Goal: Task Accomplishment & Management: Manage account settings

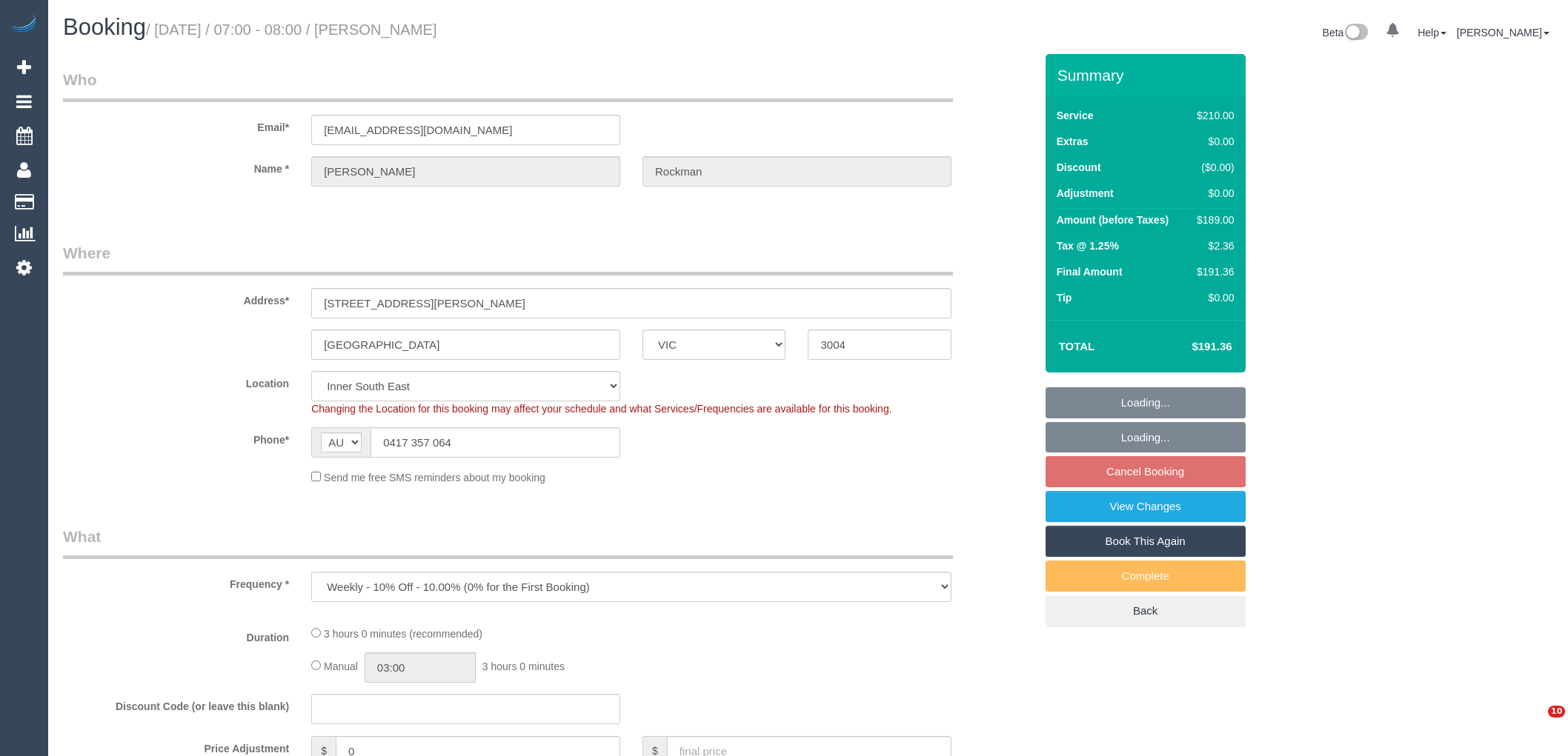
select select "VIC"
select select "string:stripe-pm_1Px0ia2GScqysDRV9S15UkWc"
select select "number:29"
select select "number:14"
select select "number:18"
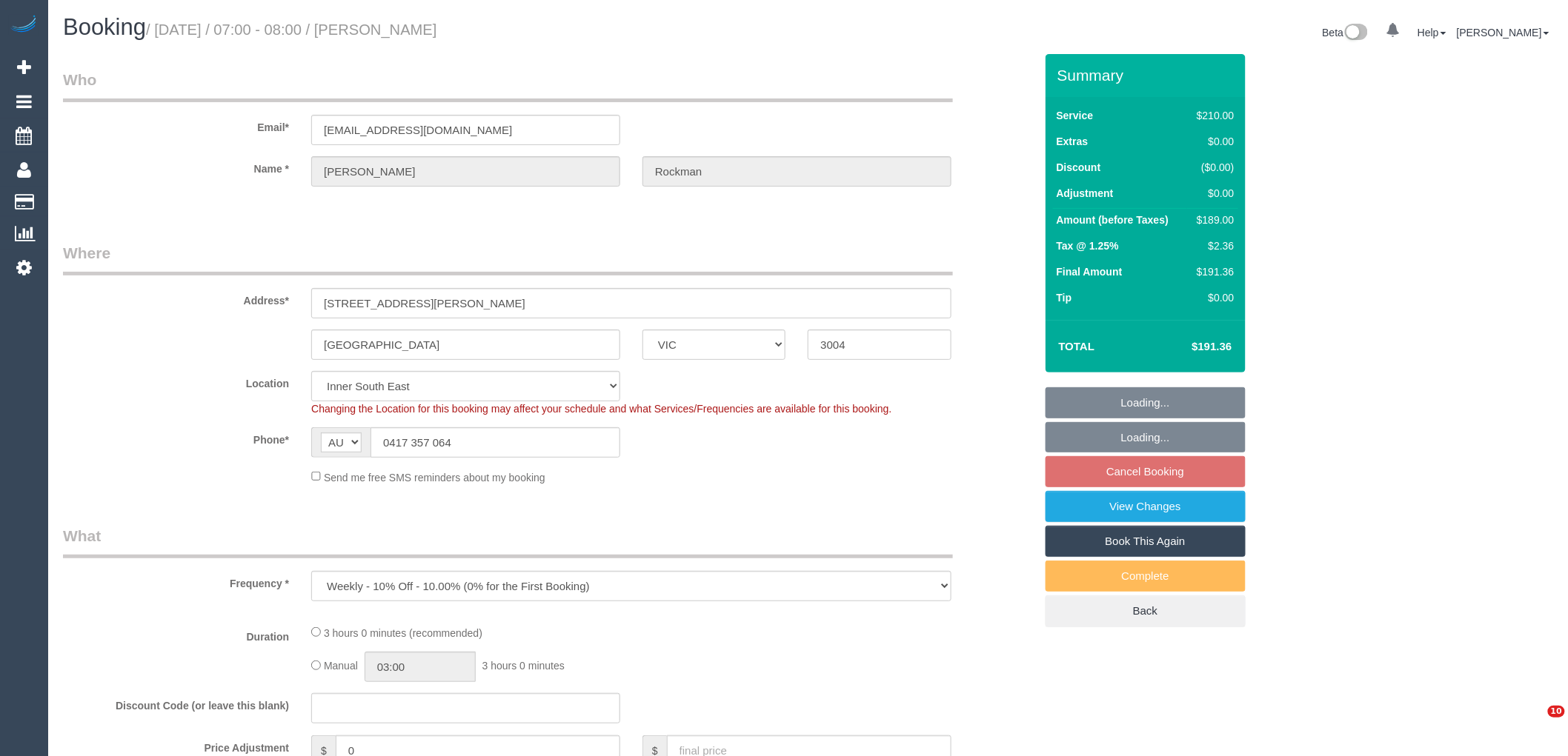
select select "number:24"
select select "number:34"
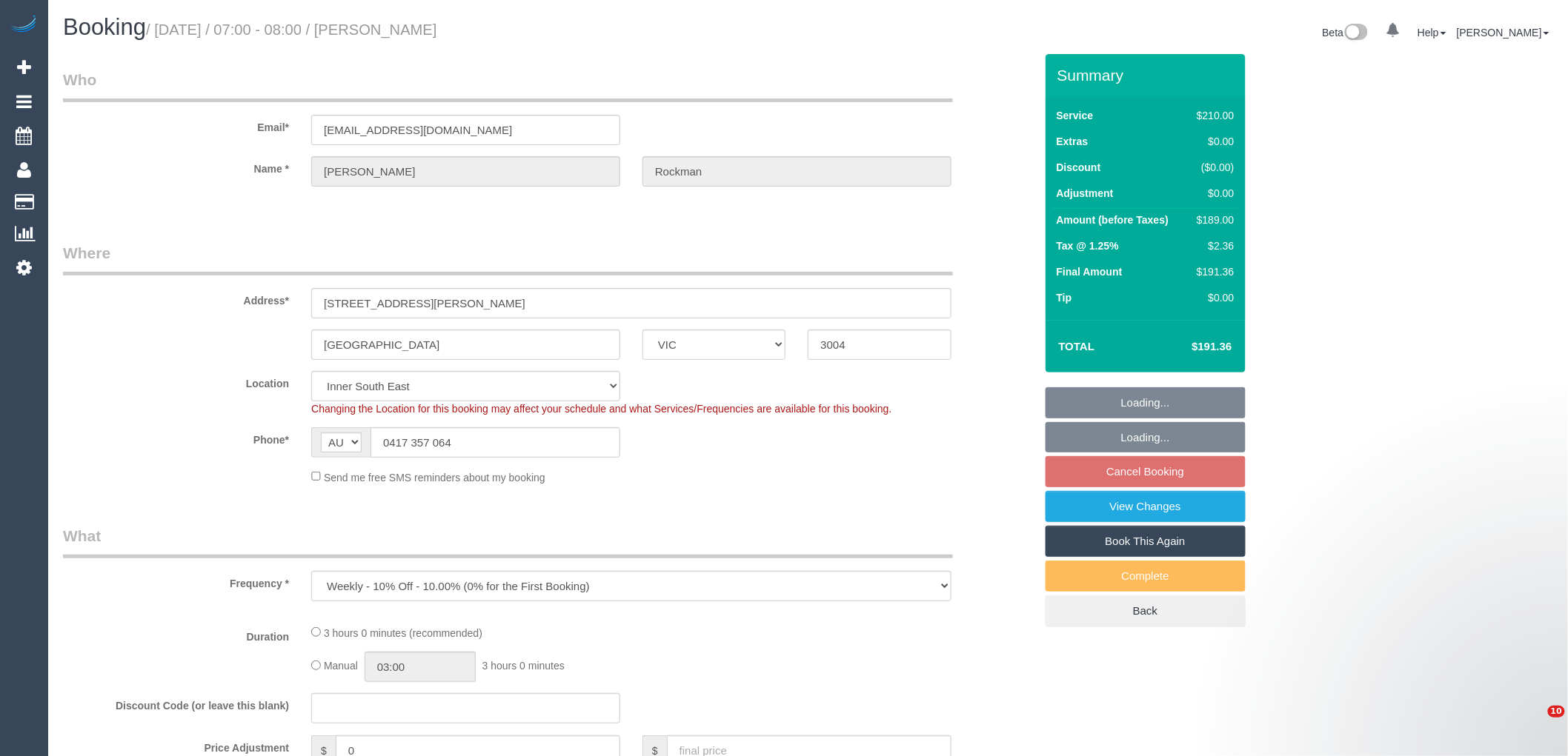
select select "object:1249"
select select "180"
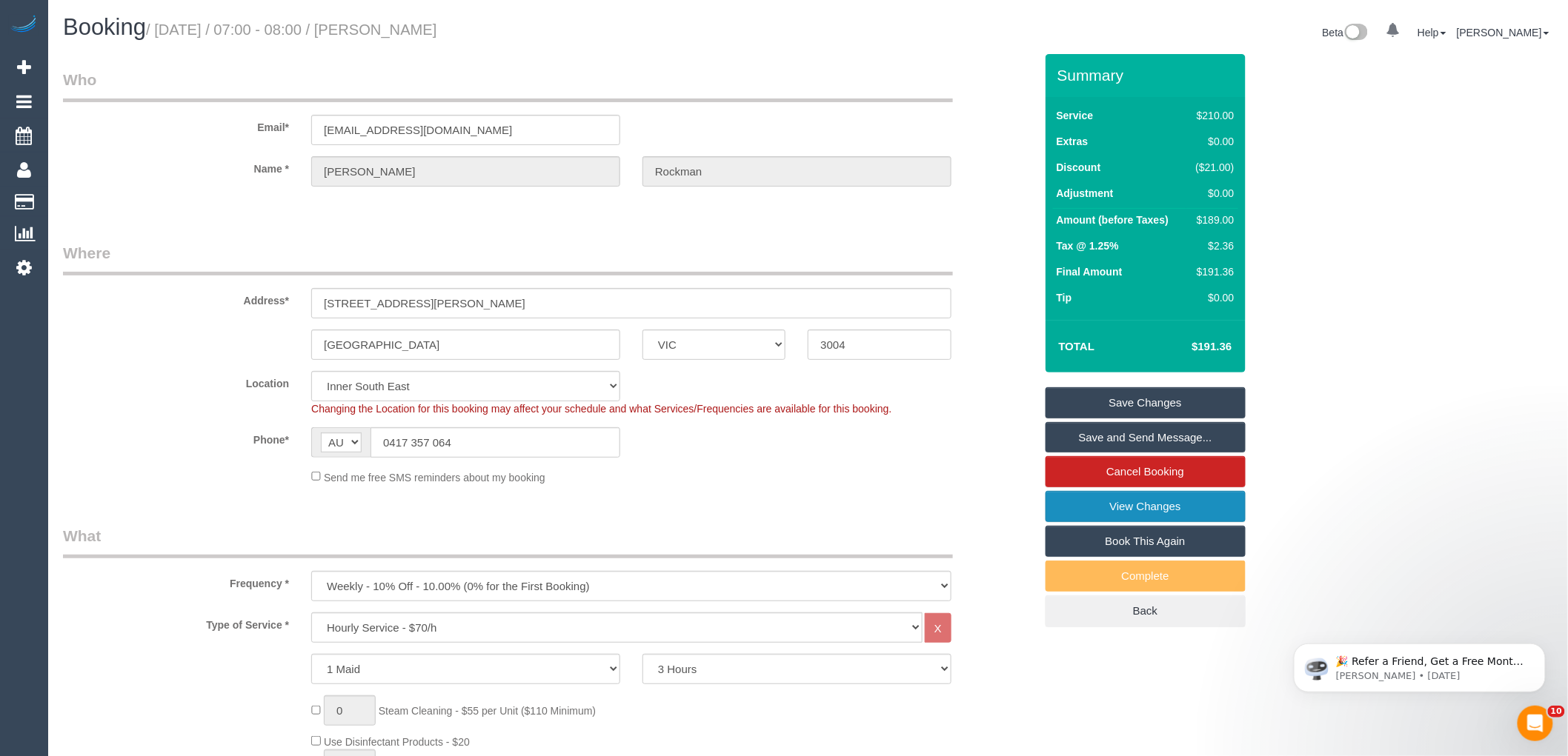
click at [1159, 511] on link "View Changes" at bounding box center [1144, 507] width 200 height 31
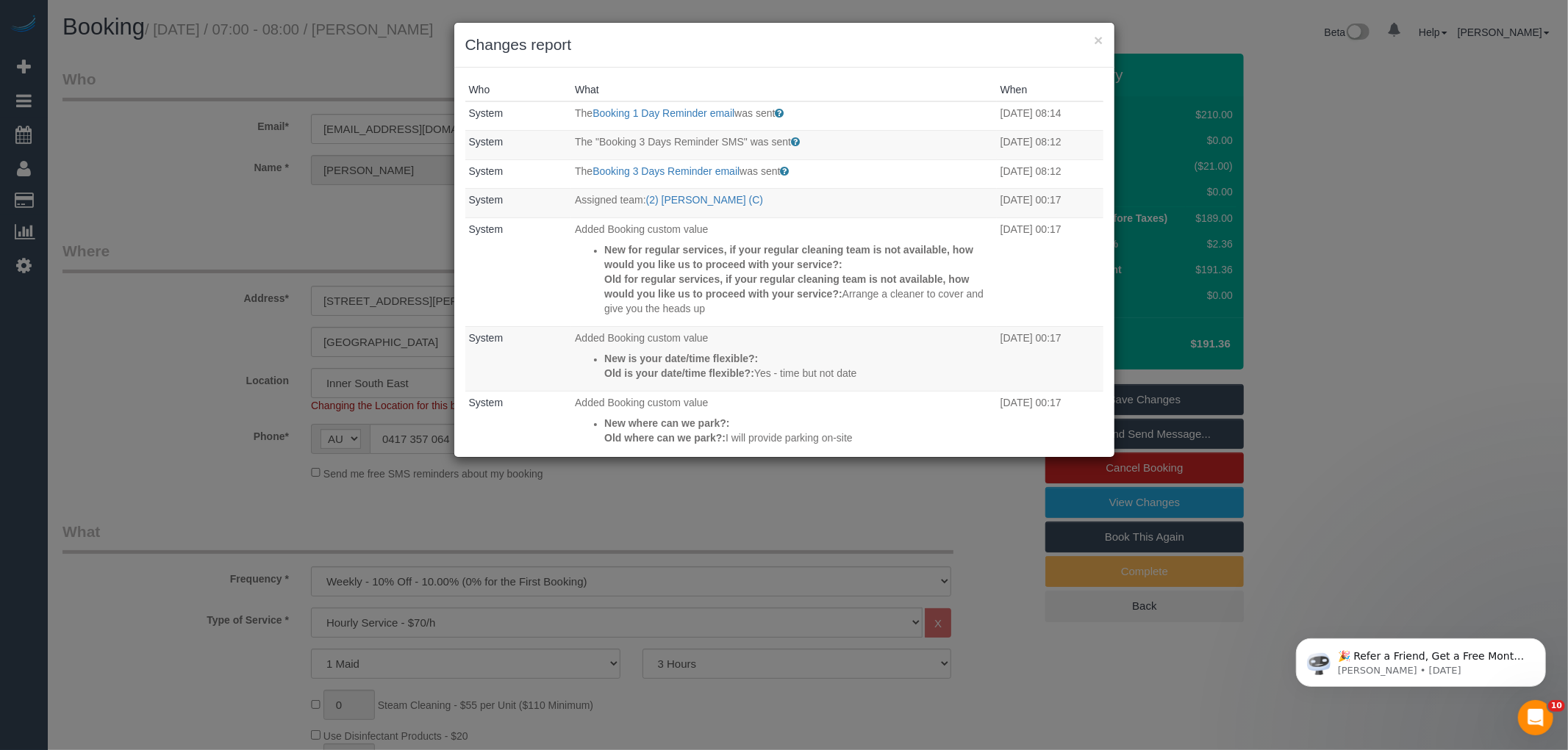
click at [864, 61] on div "× Changes report" at bounding box center [784, 45] width 661 height 45
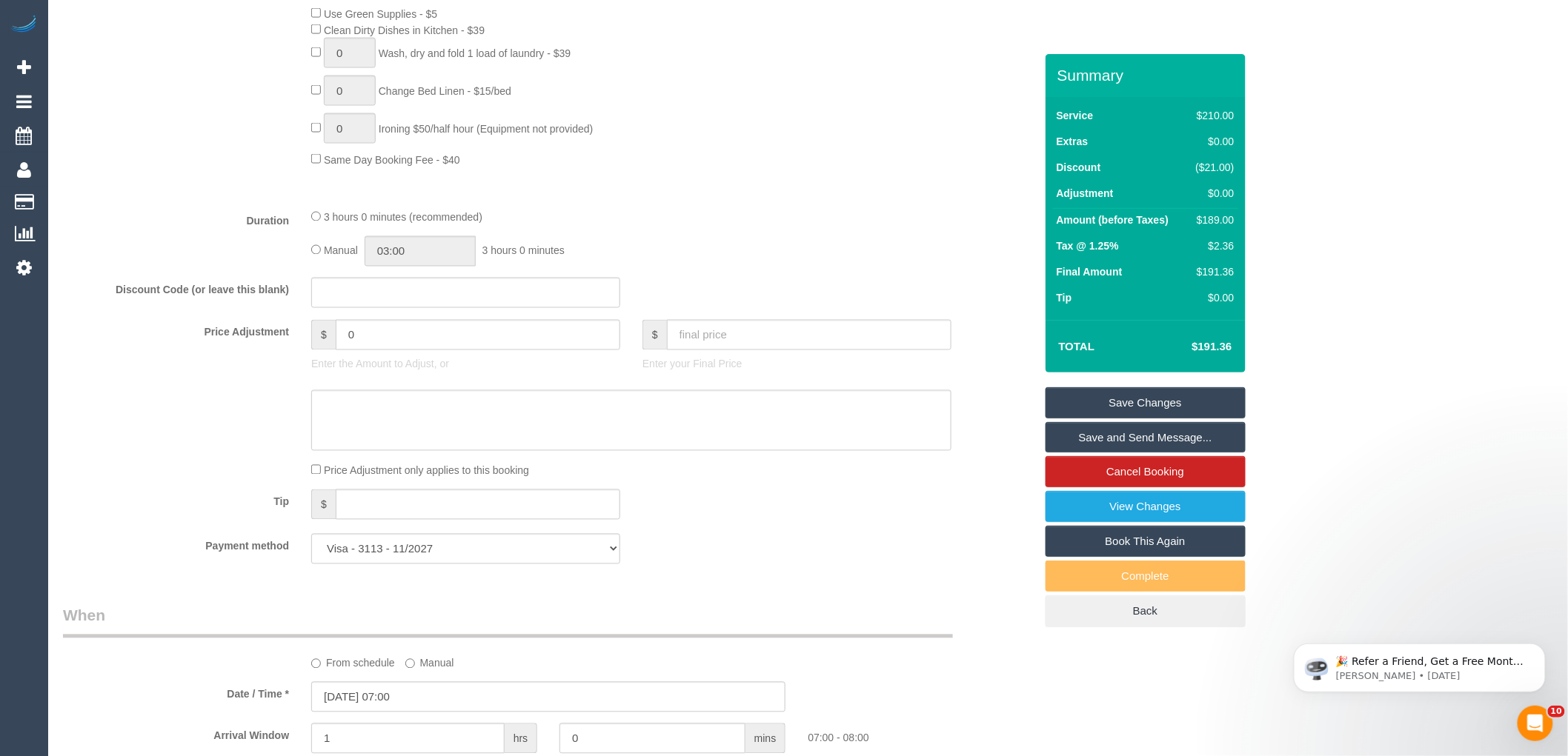
scroll to position [1482, 0]
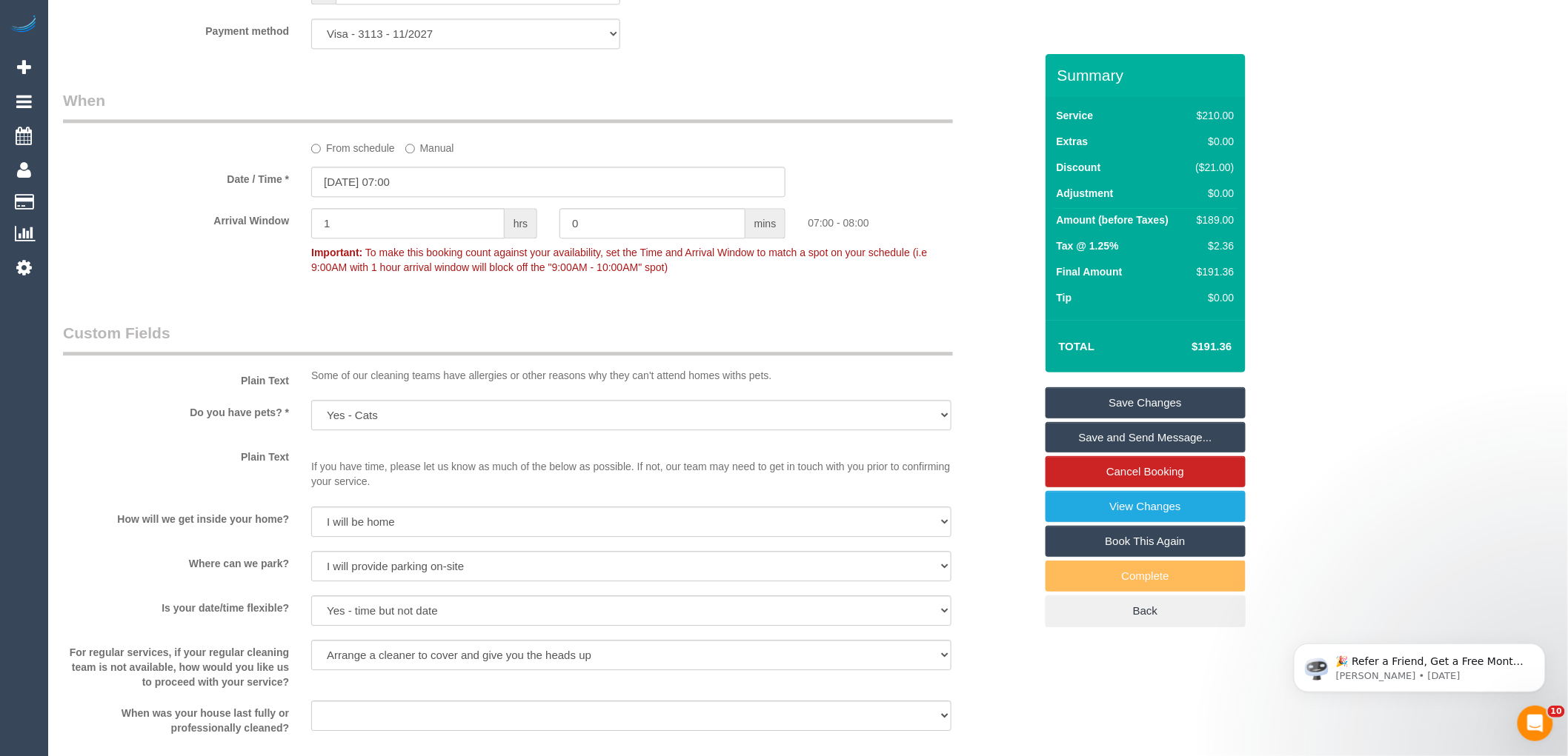
click at [160, 315] on div "Who Email* rockmanl@girriwana.net.au Name * Lionel Rockman Where Address* 1 Alb…" at bounding box center [549, 19] width 994 height 2892
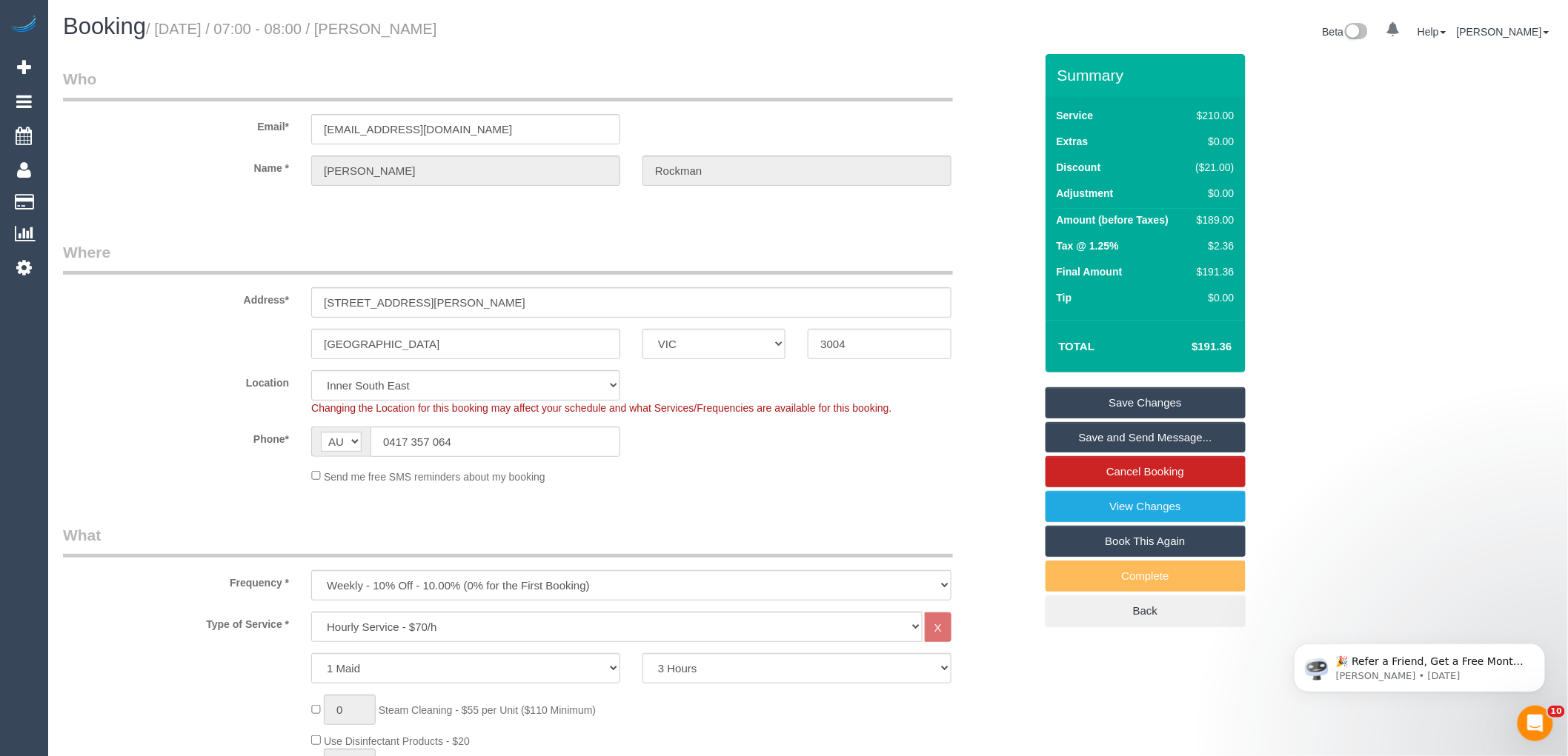
scroll to position [0, 0]
click at [436, 440] on input "0417 357 064" at bounding box center [495, 442] width 250 height 30
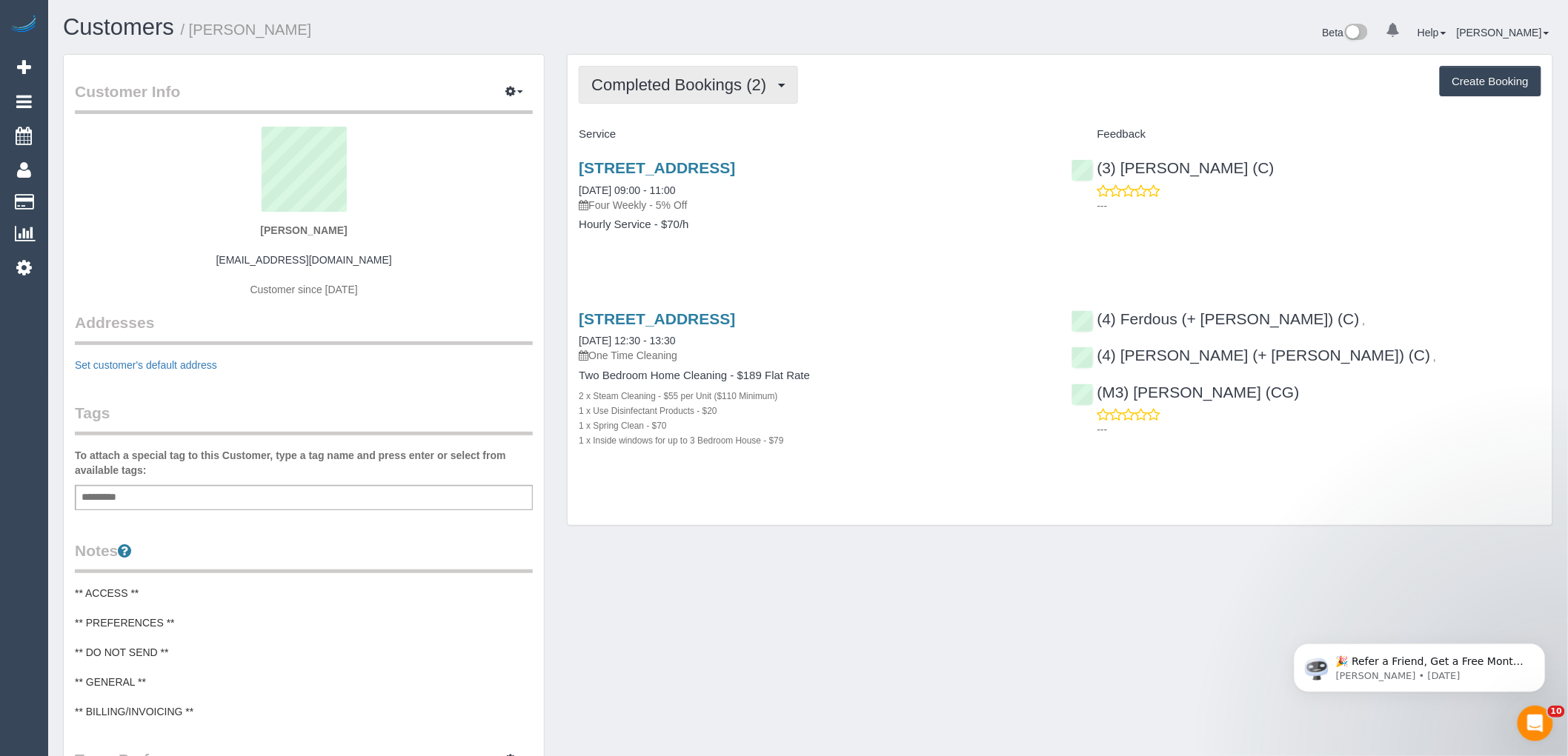
click at [716, 77] on span "Completed Bookings (2)" at bounding box center [681, 85] width 182 height 19
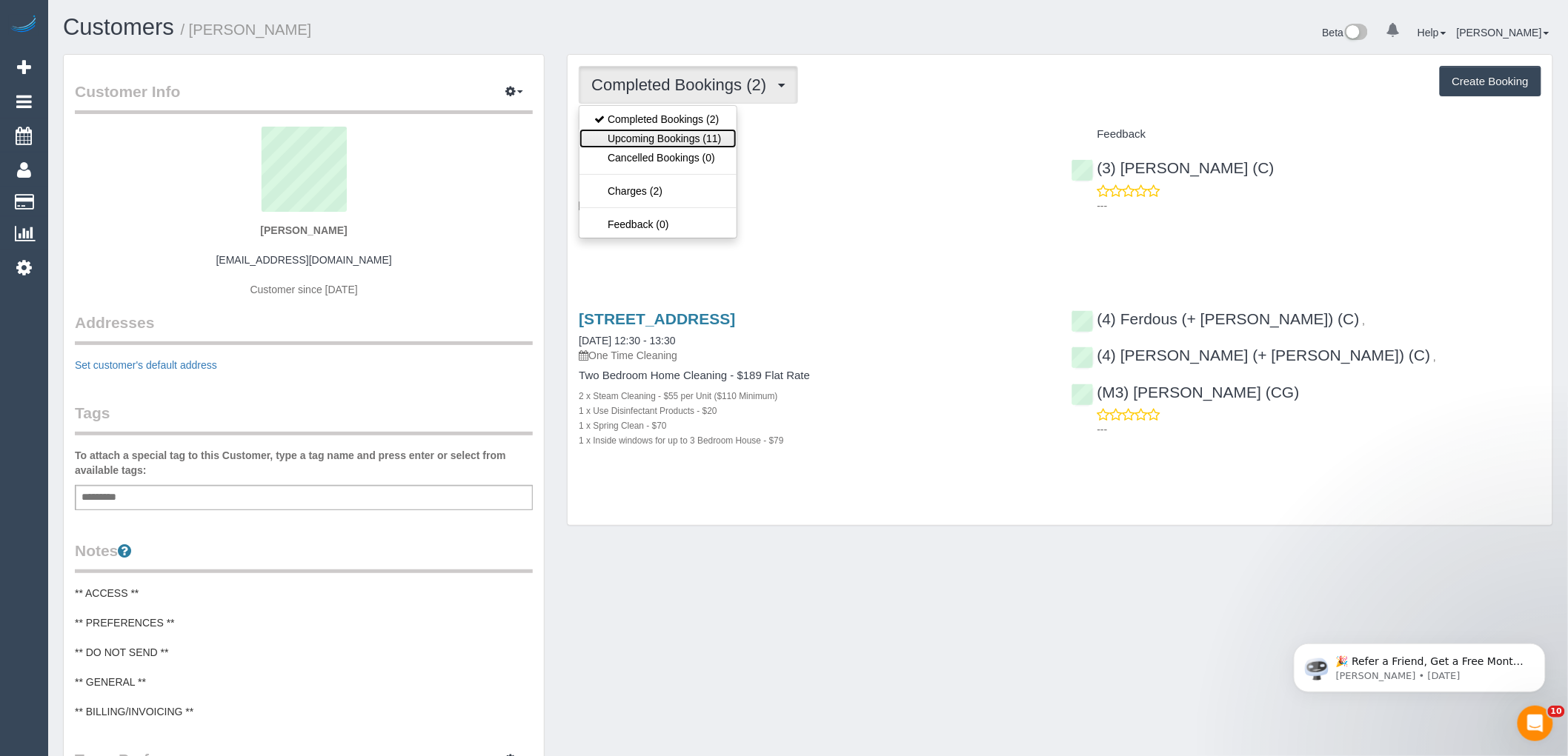
click at [668, 135] on link "Upcoming Bookings (11)" at bounding box center [657, 139] width 156 height 20
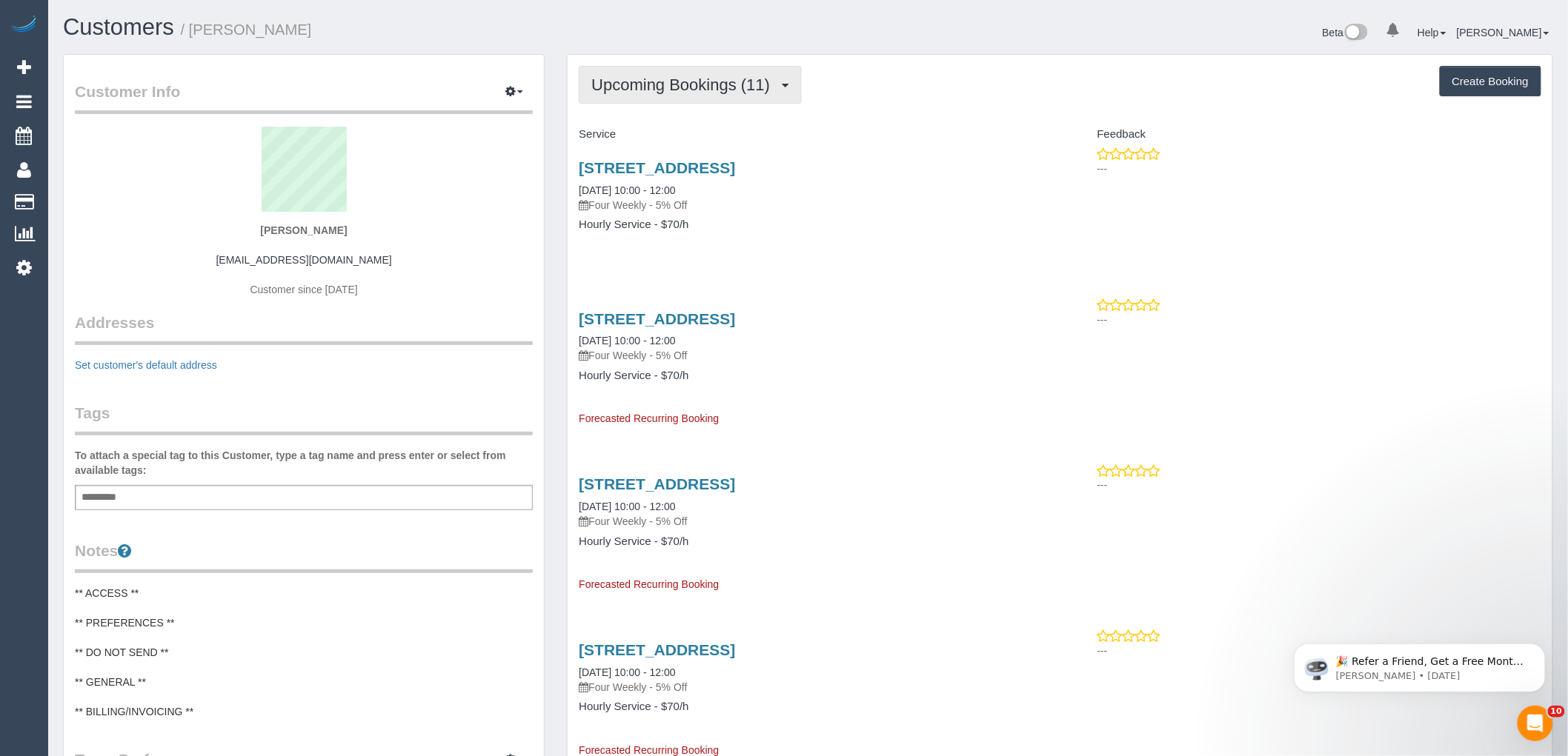
drag, startPoint x: 706, startPoint y: 71, endPoint x: 697, endPoint y: 85, distance: 16.6
click at [706, 71] on button "Upcoming Bookings (11)" at bounding box center [690, 85] width 223 height 37
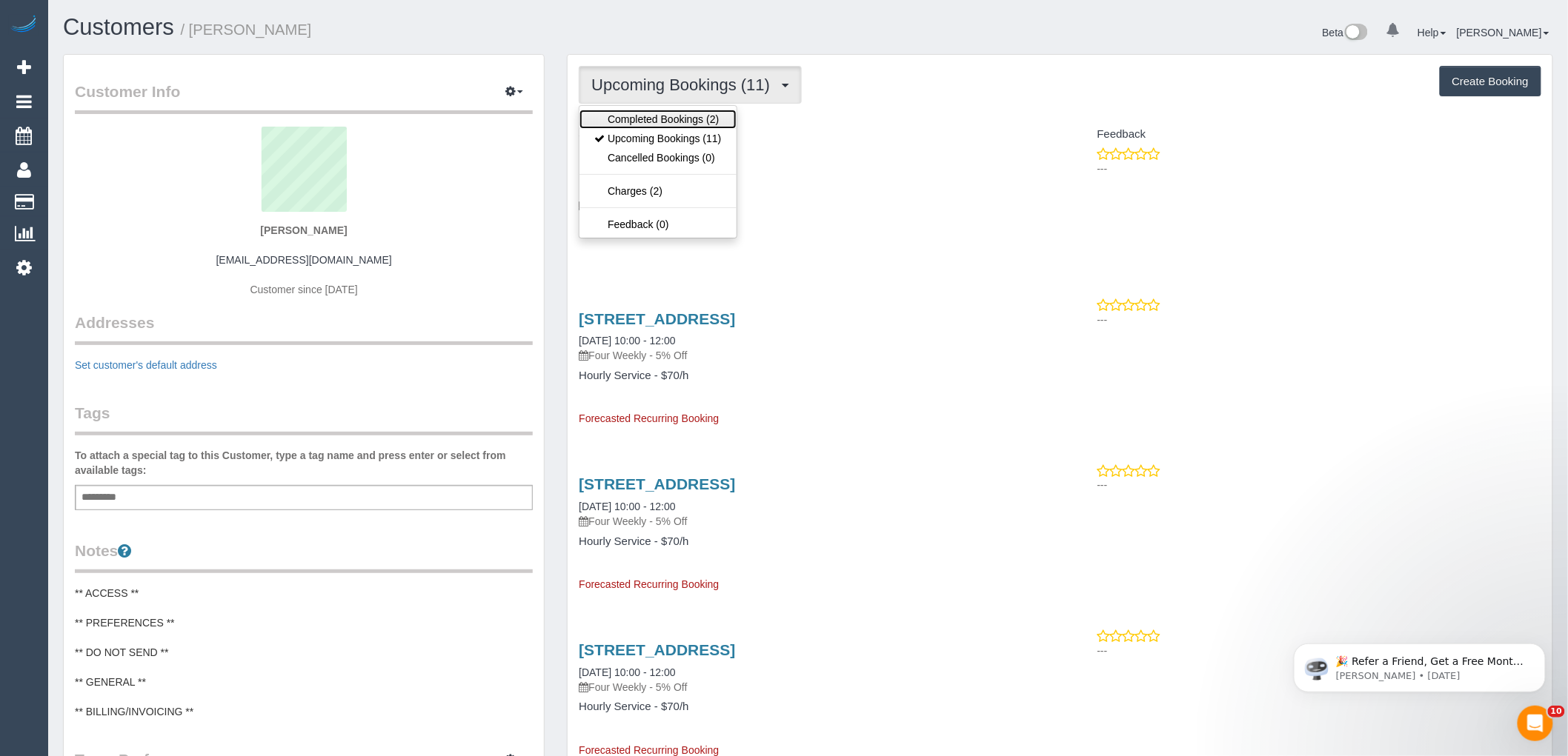
click at [654, 119] on link "Completed Bookings (2)" at bounding box center [657, 120] width 156 height 20
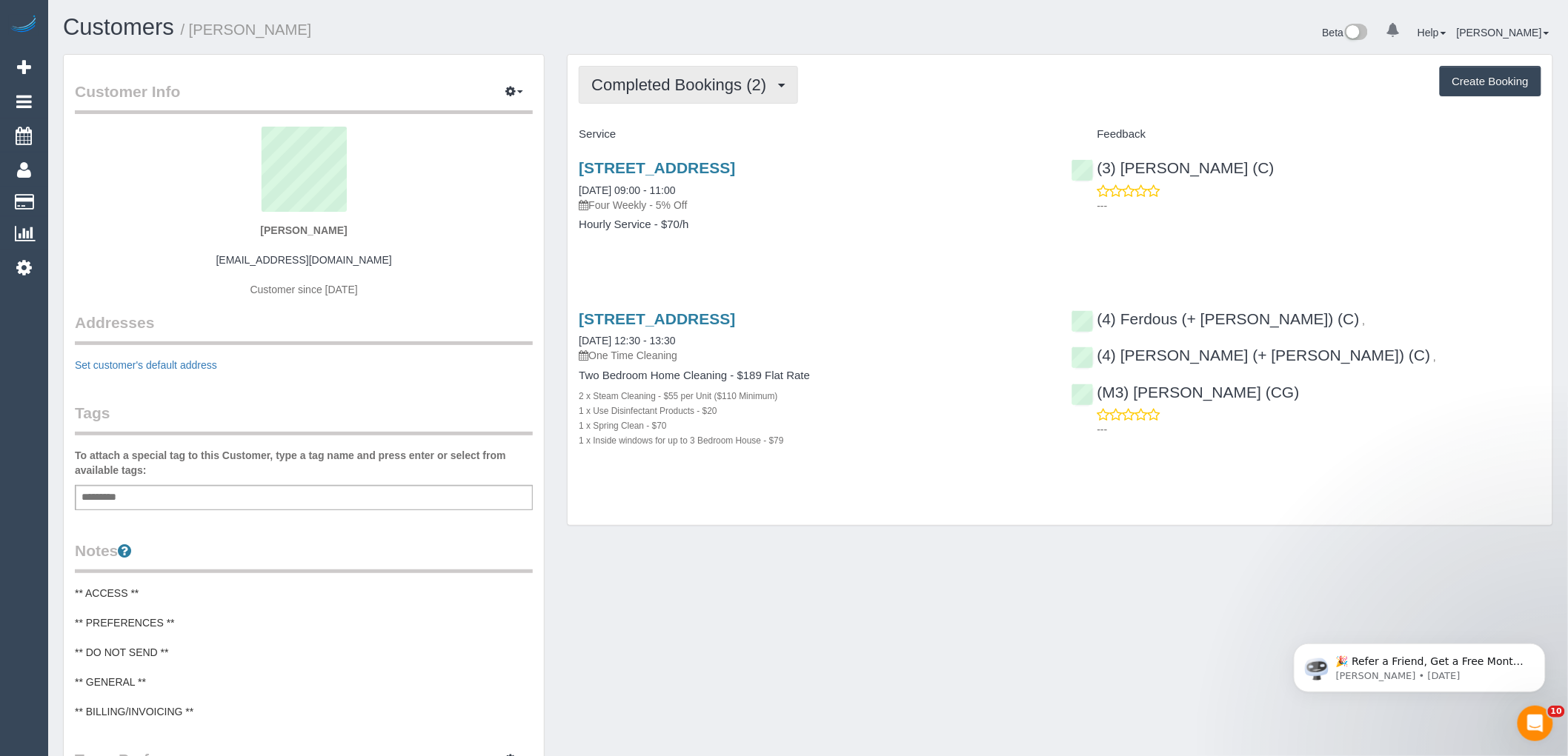
click at [651, 73] on button "Completed Bookings (2)" at bounding box center [688, 85] width 219 height 37
click at [855, 71] on div "Completed Bookings (2) Completed Bookings (2) Upcoming Bookings (11) Cancelled …" at bounding box center [1060, 85] width 962 height 37
click at [739, 94] on button "Completed Bookings (2)" at bounding box center [688, 85] width 219 height 37
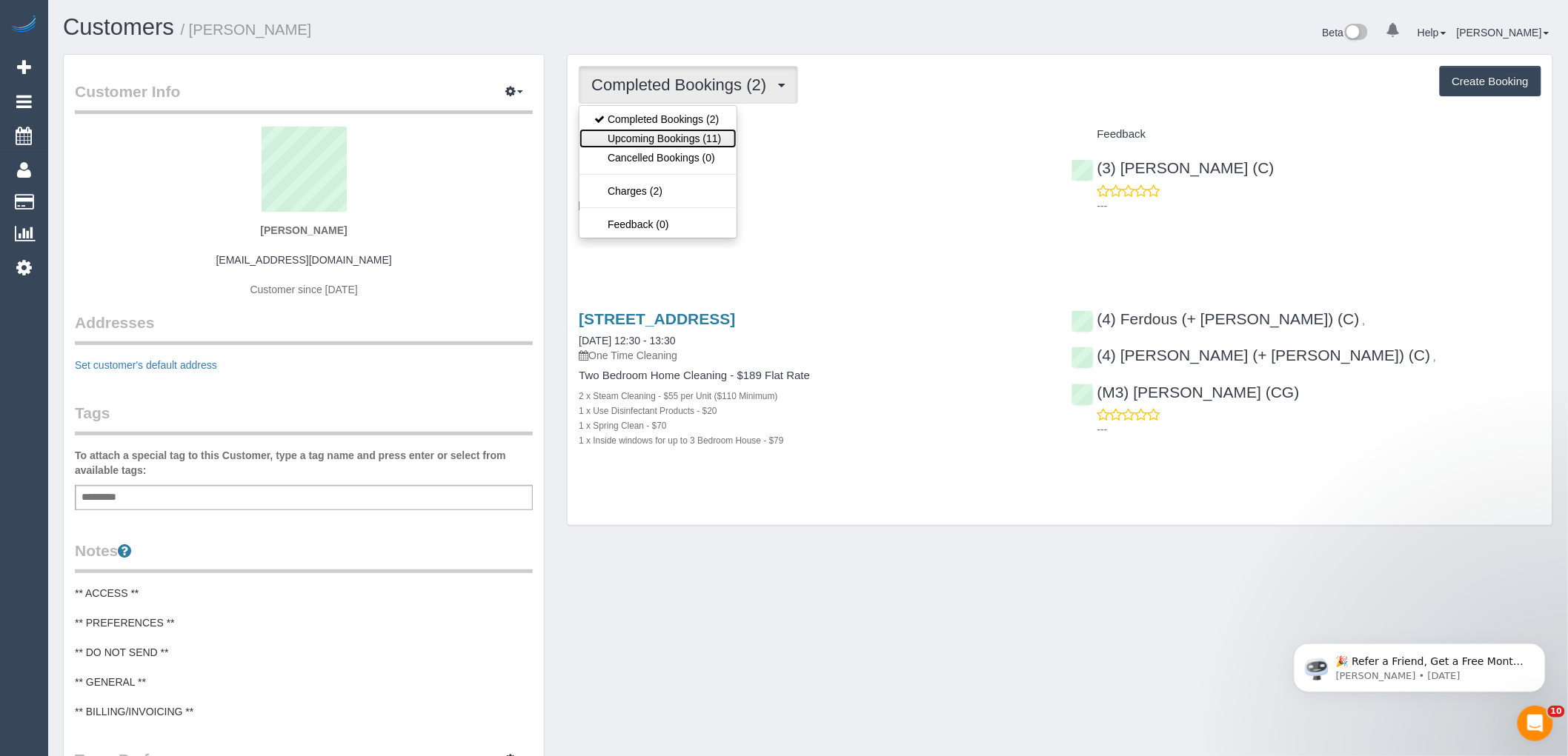
click at [641, 136] on link "Upcoming Bookings (11)" at bounding box center [657, 139] width 156 height 20
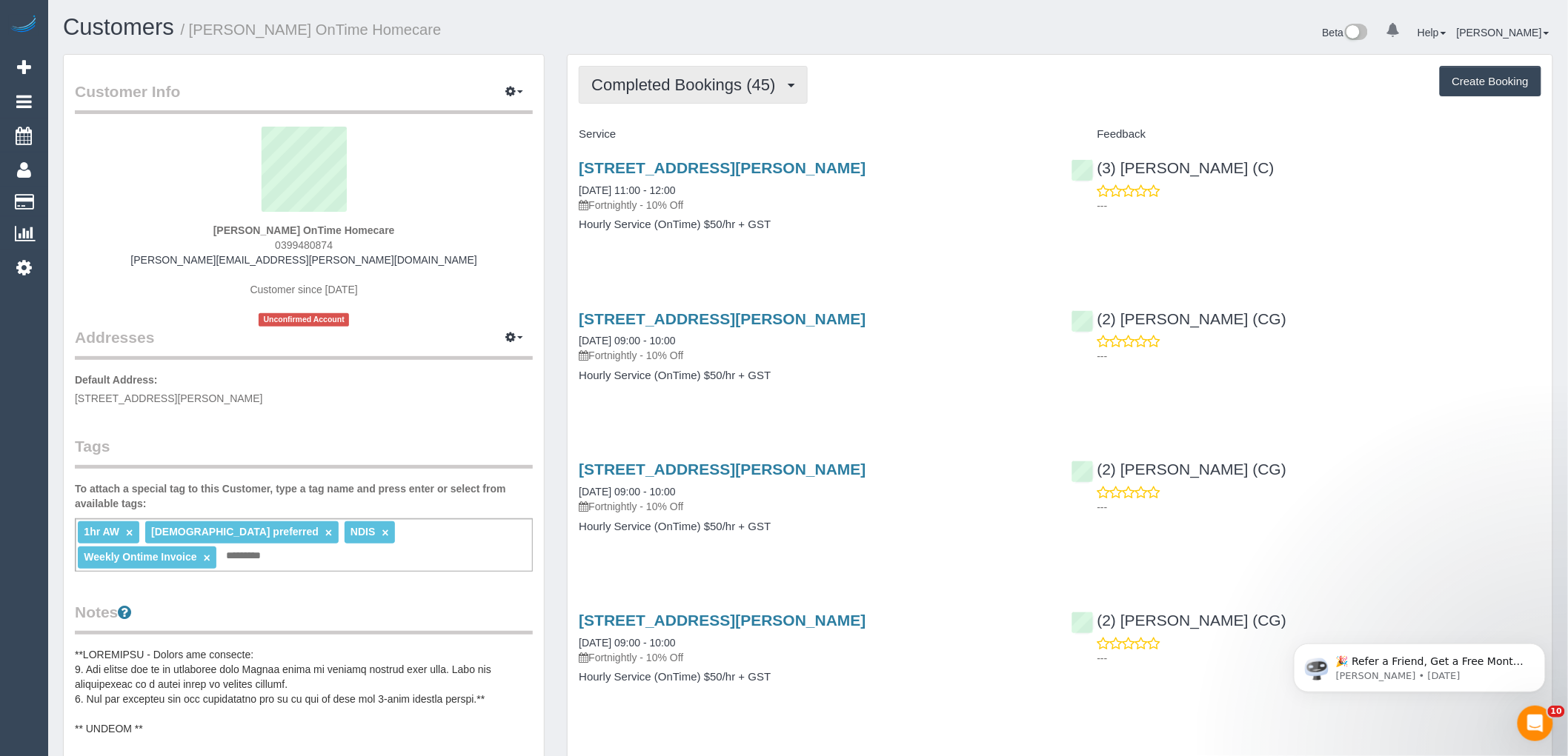
click at [654, 91] on span "Completed Bookings (45)" at bounding box center [686, 85] width 191 height 19
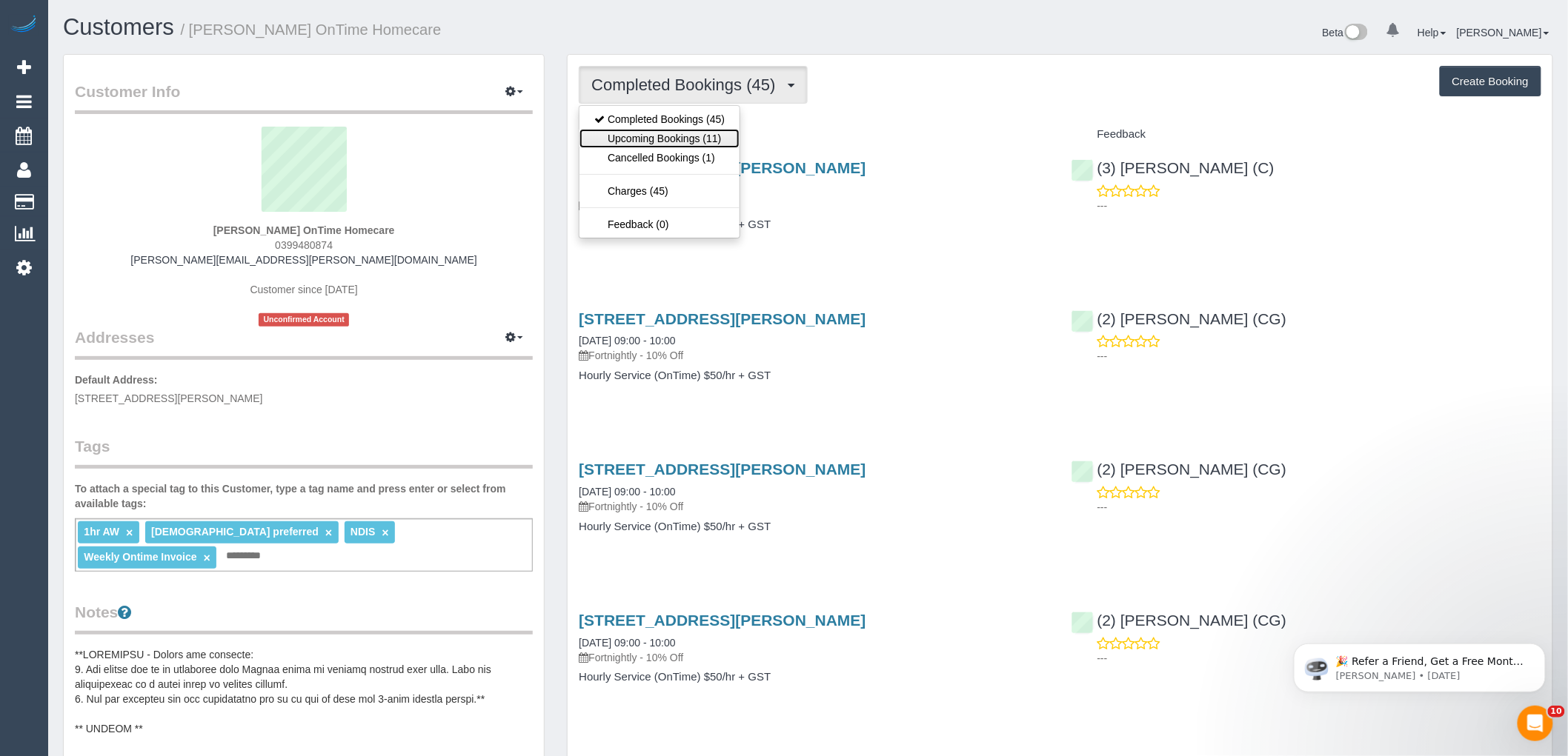
click at [650, 132] on link "Upcoming Bookings (11)" at bounding box center [659, 139] width 160 height 20
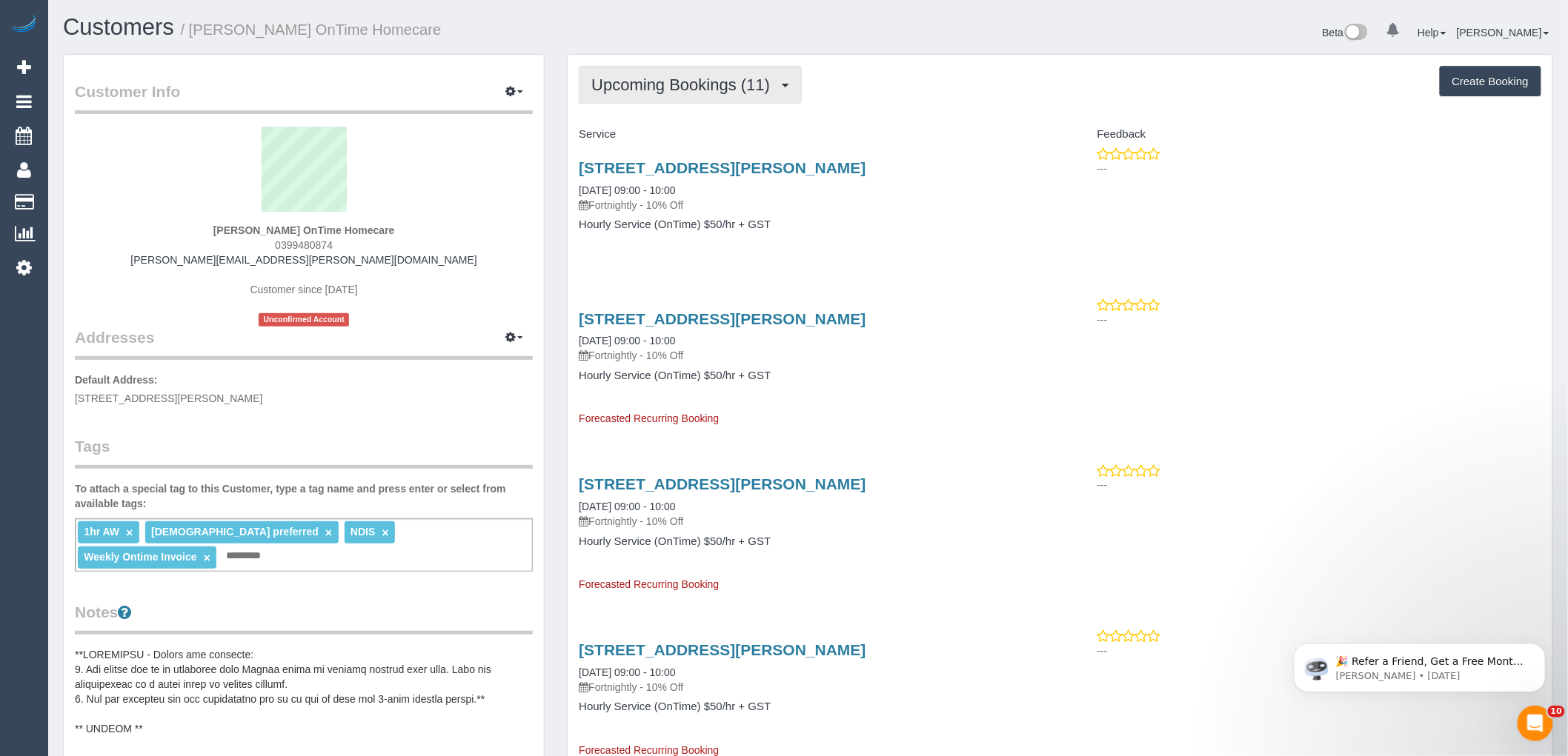
click at [675, 99] on button "Upcoming Bookings (11)" at bounding box center [690, 85] width 223 height 37
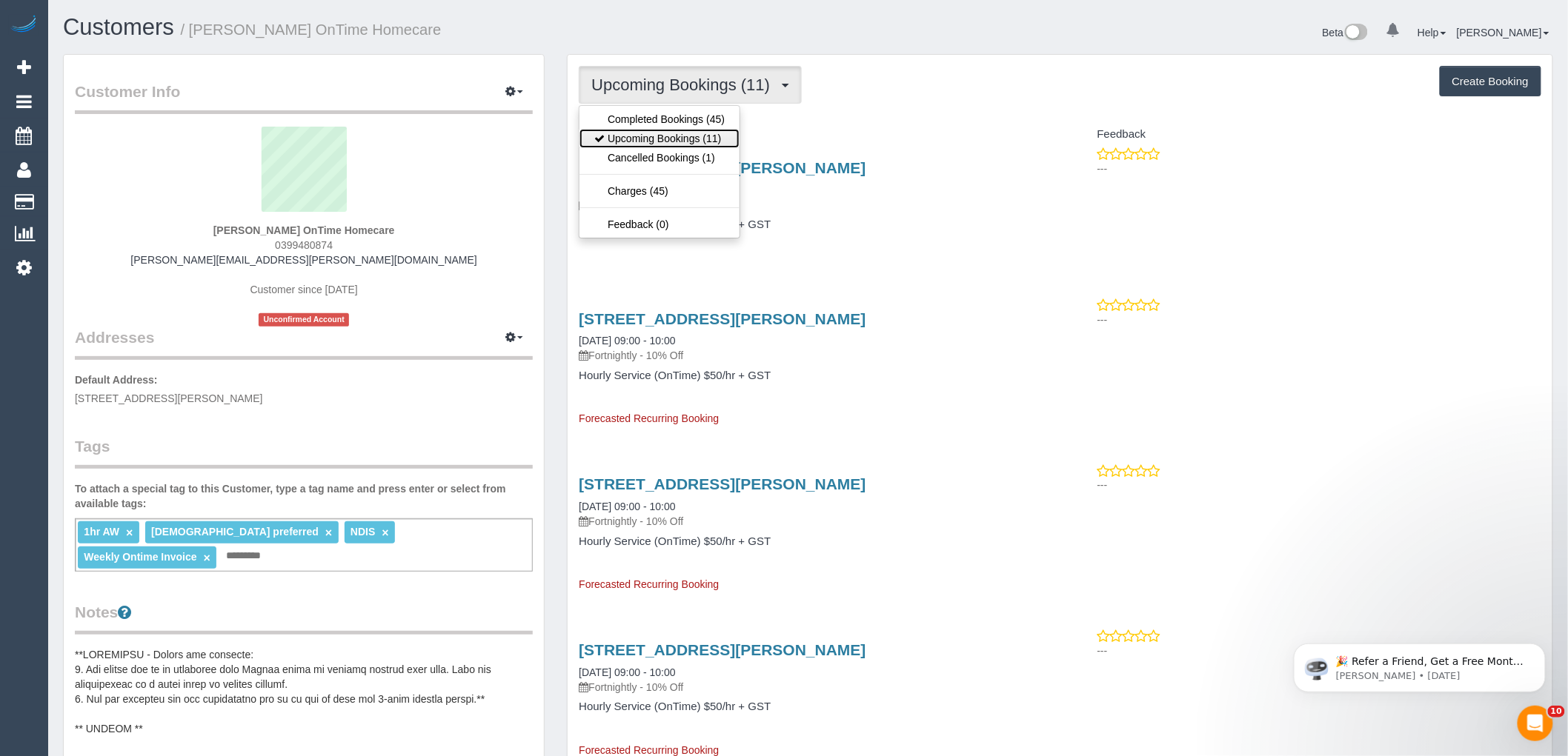
click at [687, 142] on link "Upcoming Bookings (11)" at bounding box center [659, 139] width 160 height 20
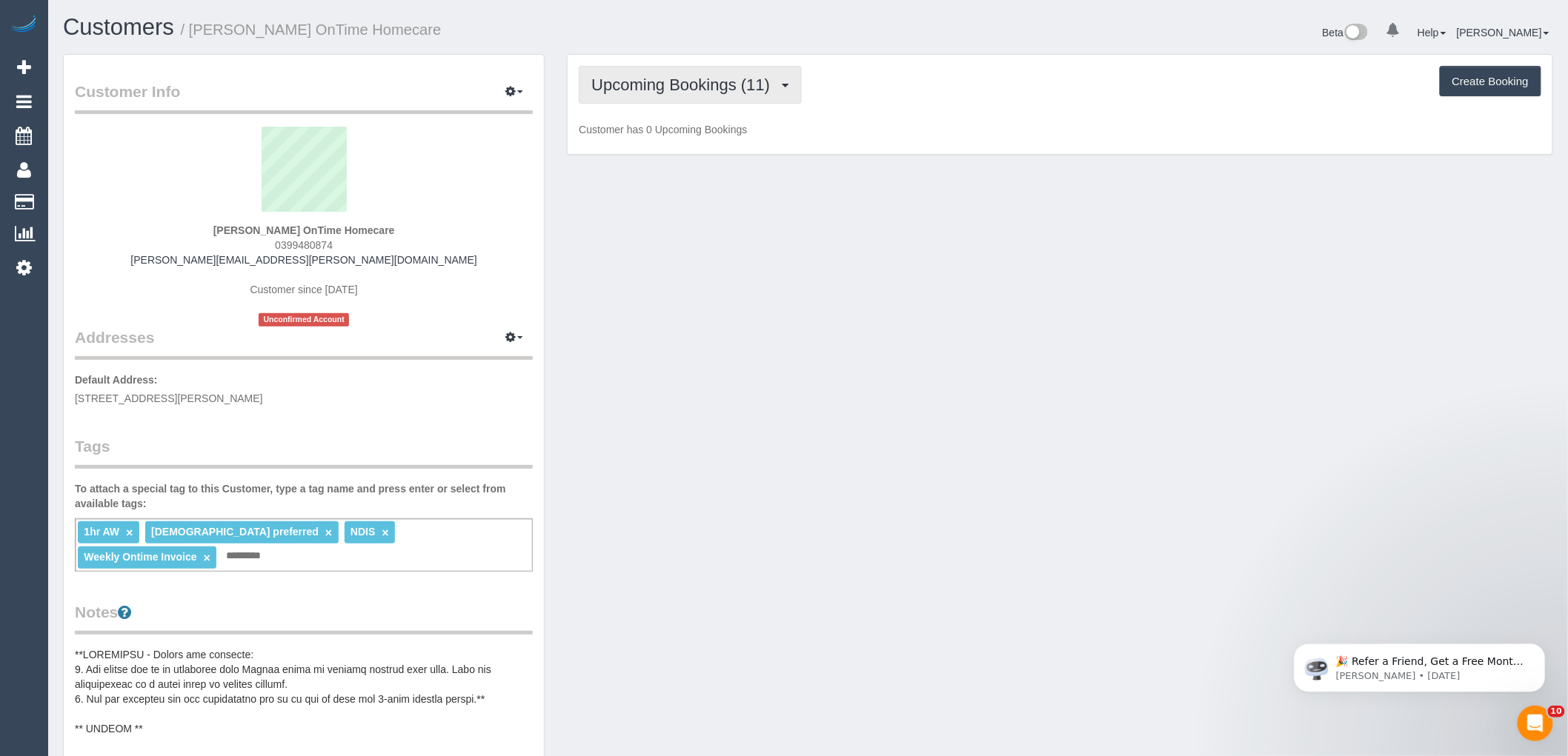
click at [697, 93] on span "Upcoming Bookings (11)" at bounding box center [683, 85] width 186 height 19
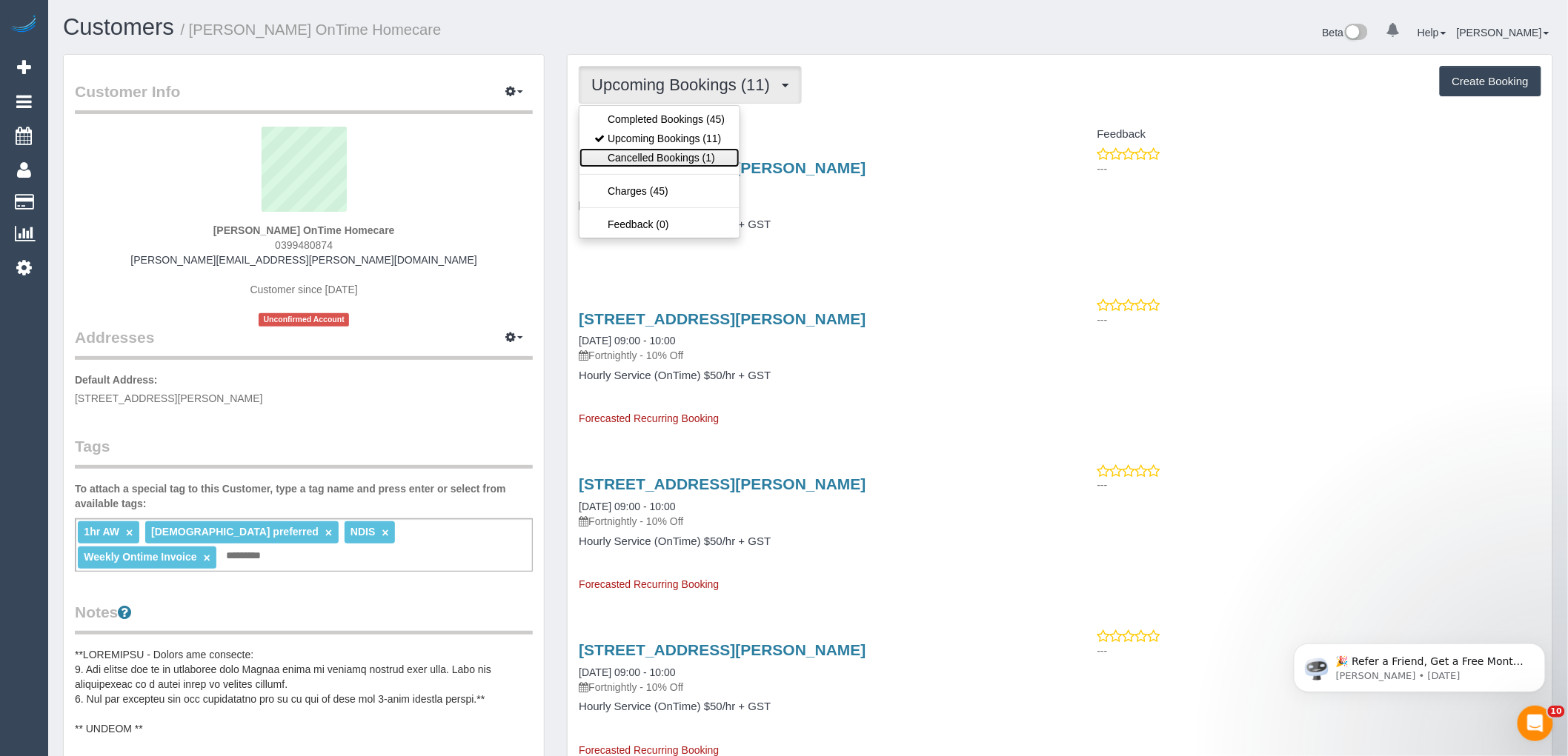
click at [675, 154] on link "Cancelled Bookings (1)" at bounding box center [659, 158] width 160 height 20
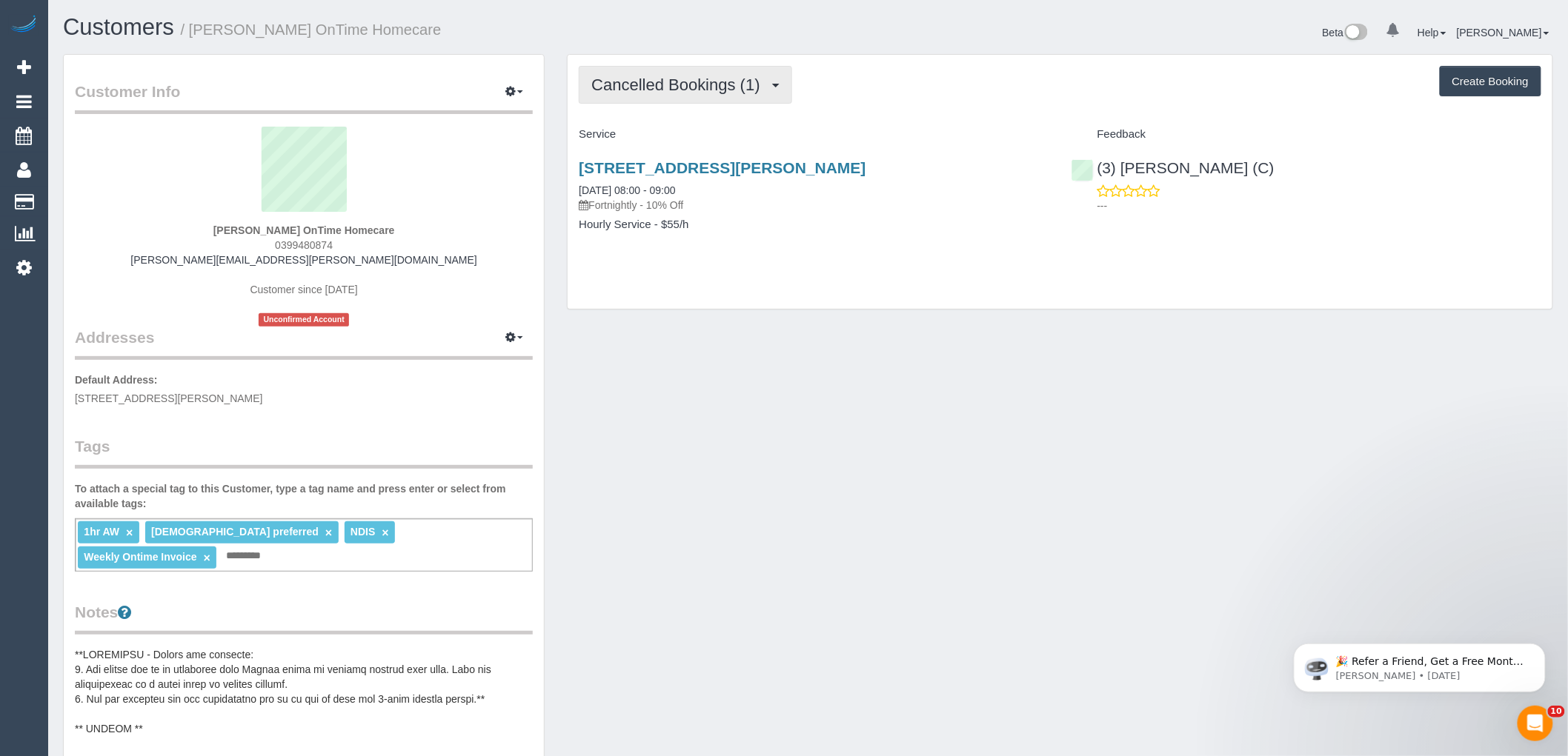
click at [691, 94] on button "Cancelled Bookings (1)" at bounding box center [685, 85] width 213 height 37
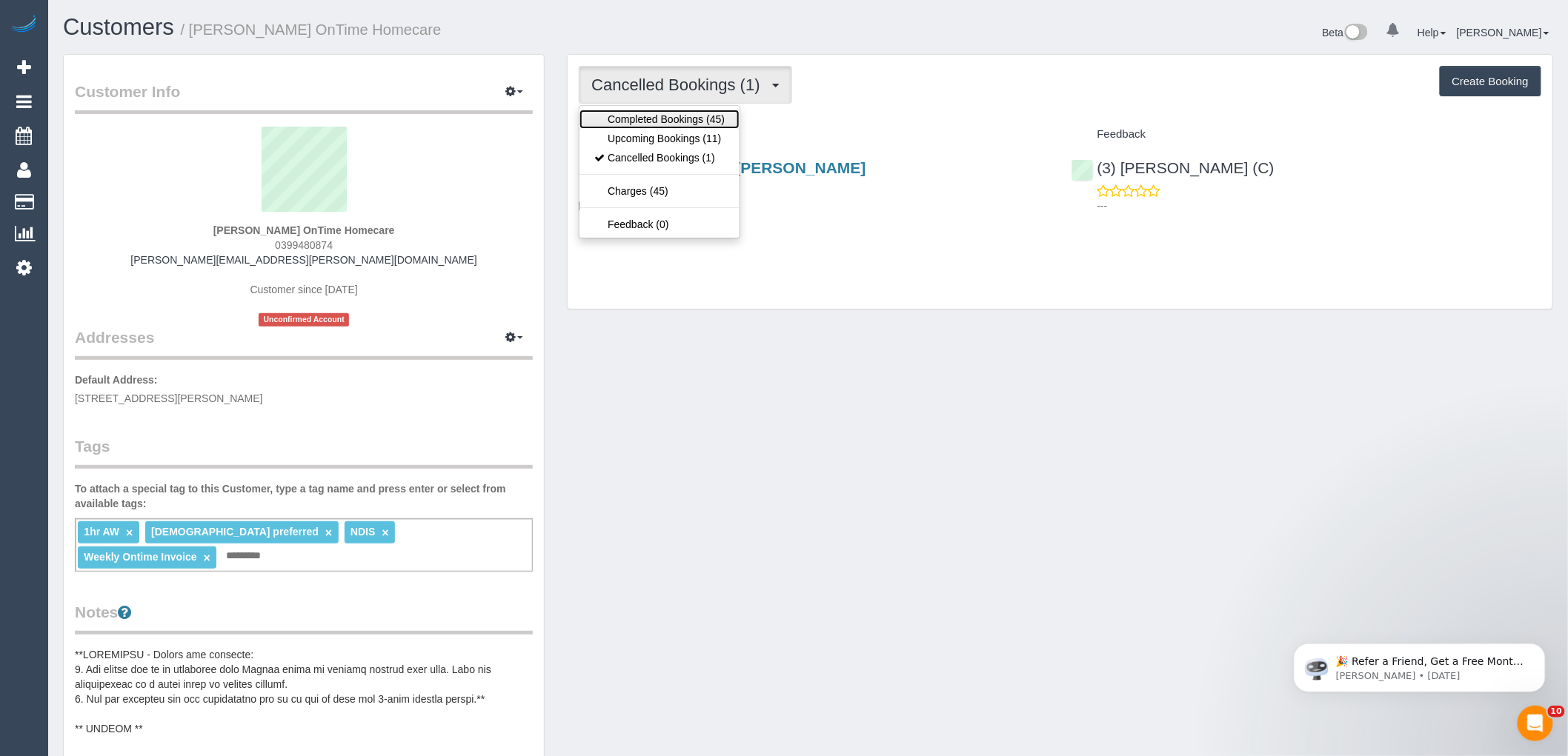
click at [684, 119] on link "Completed Bookings (45)" at bounding box center [659, 120] width 160 height 20
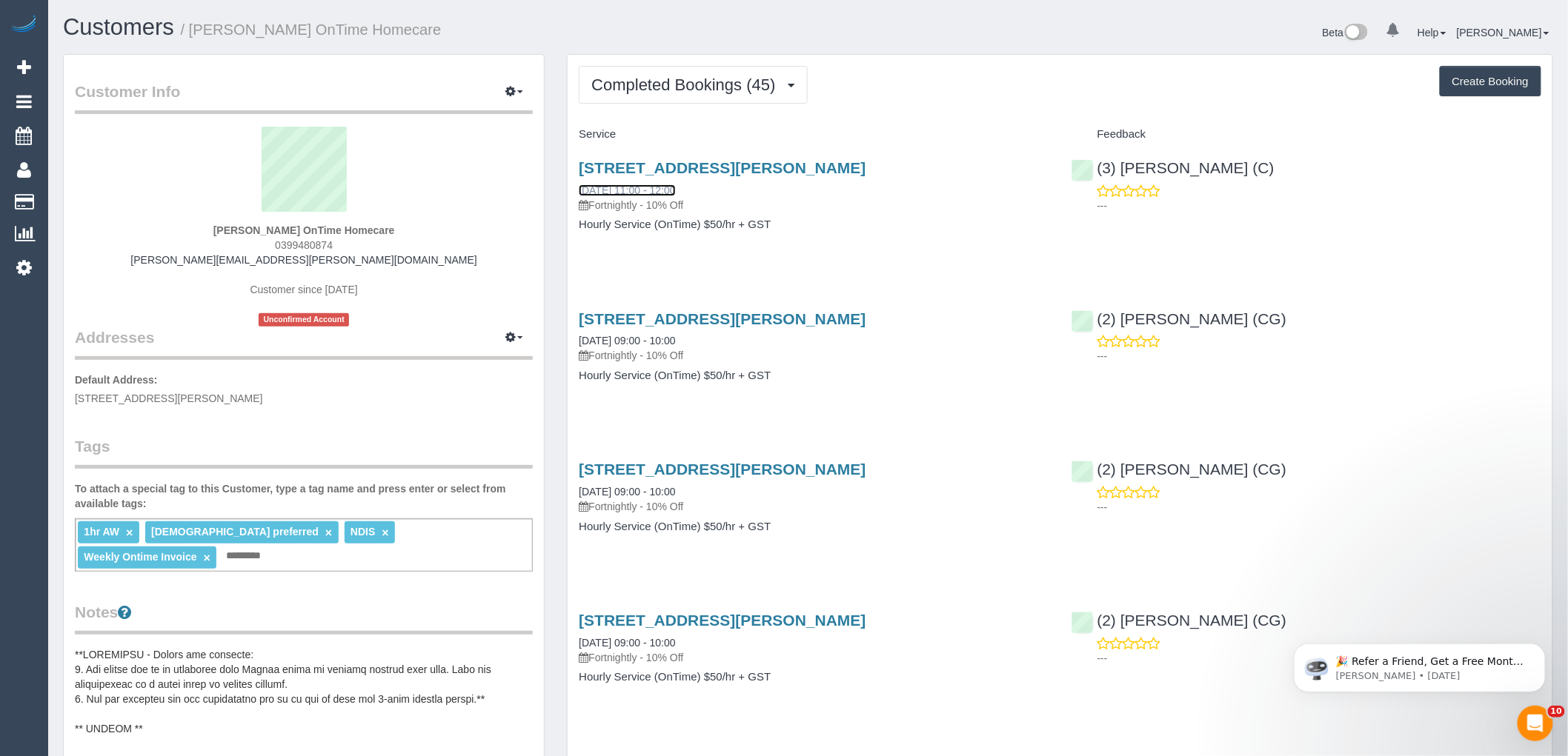
click at [609, 185] on link "19/08/2025 11:00 - 12:00" at bounding box center [627, 191] width 96 height 12
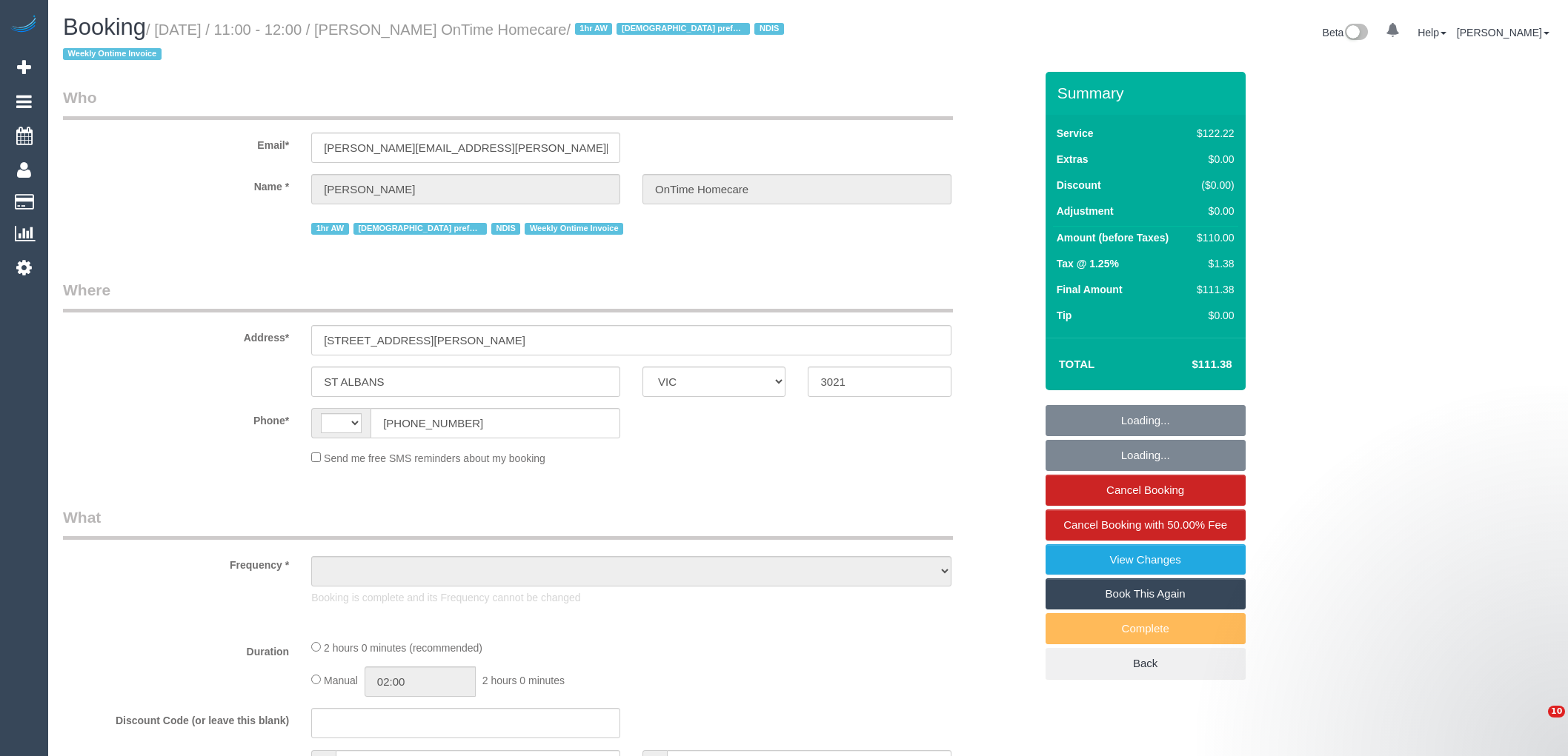
select select "VIC"
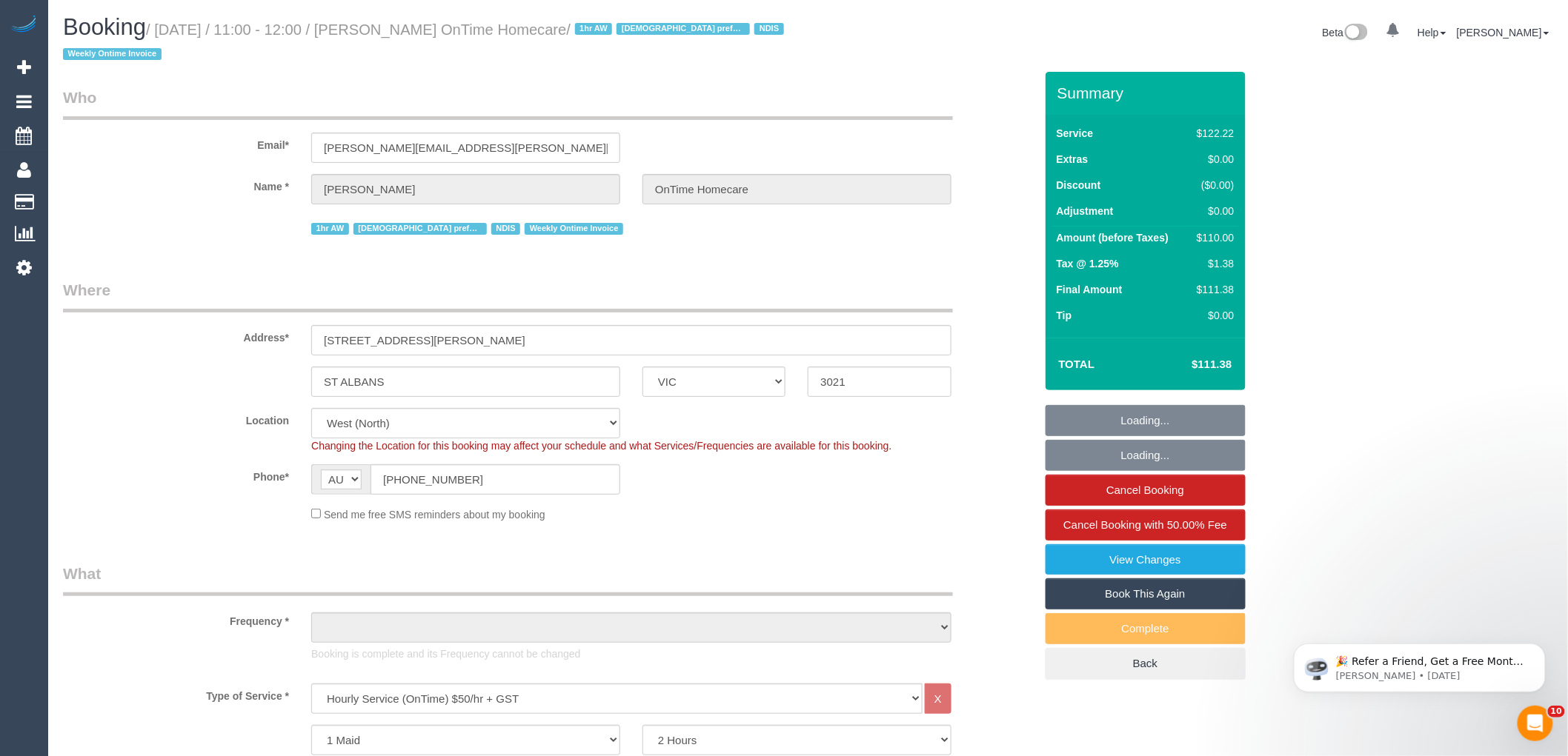
select select "string:AU"
select select "object:1403"
select select "number:27"
select select "number:14"
select select "number:19"
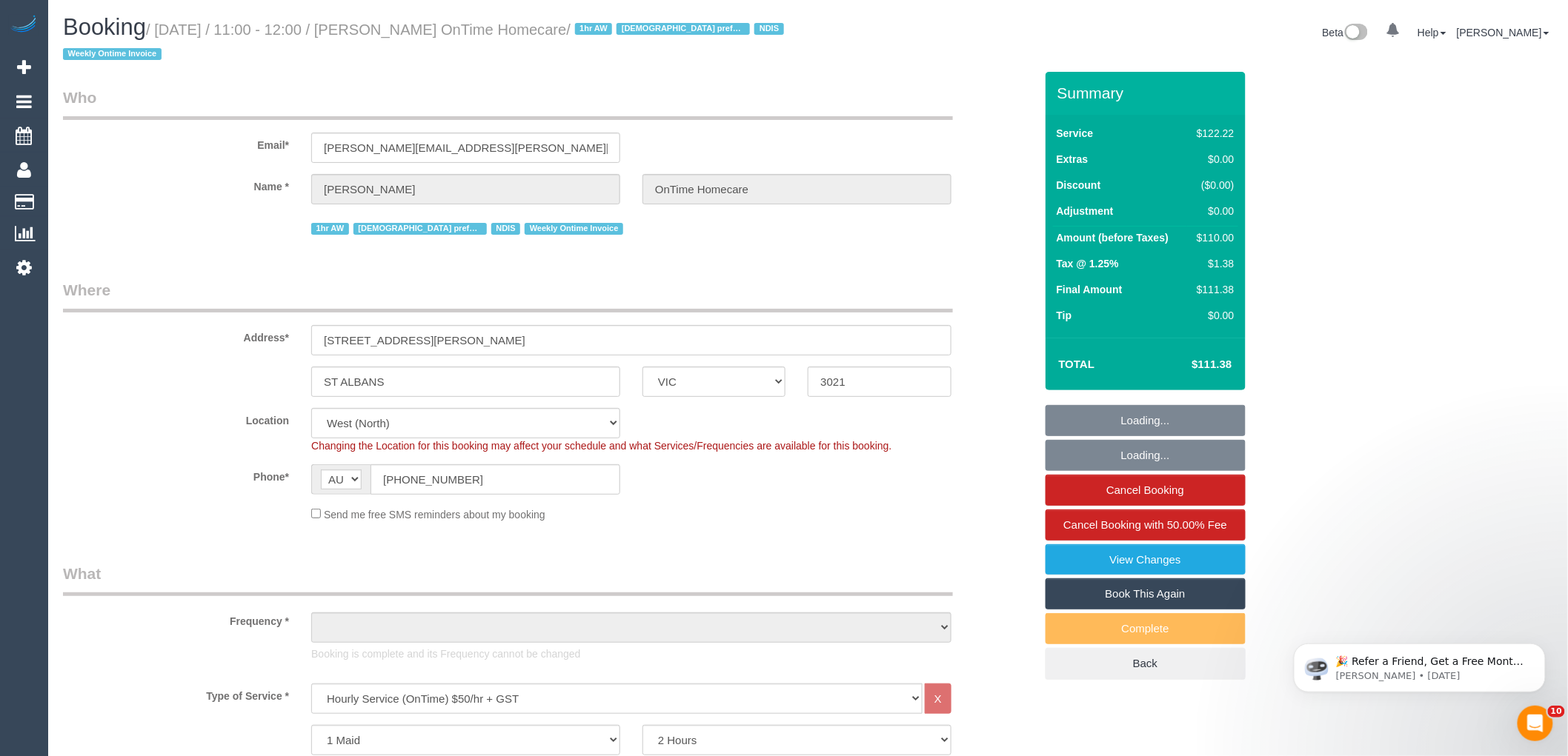
select select "number:22"
select select "number:35"
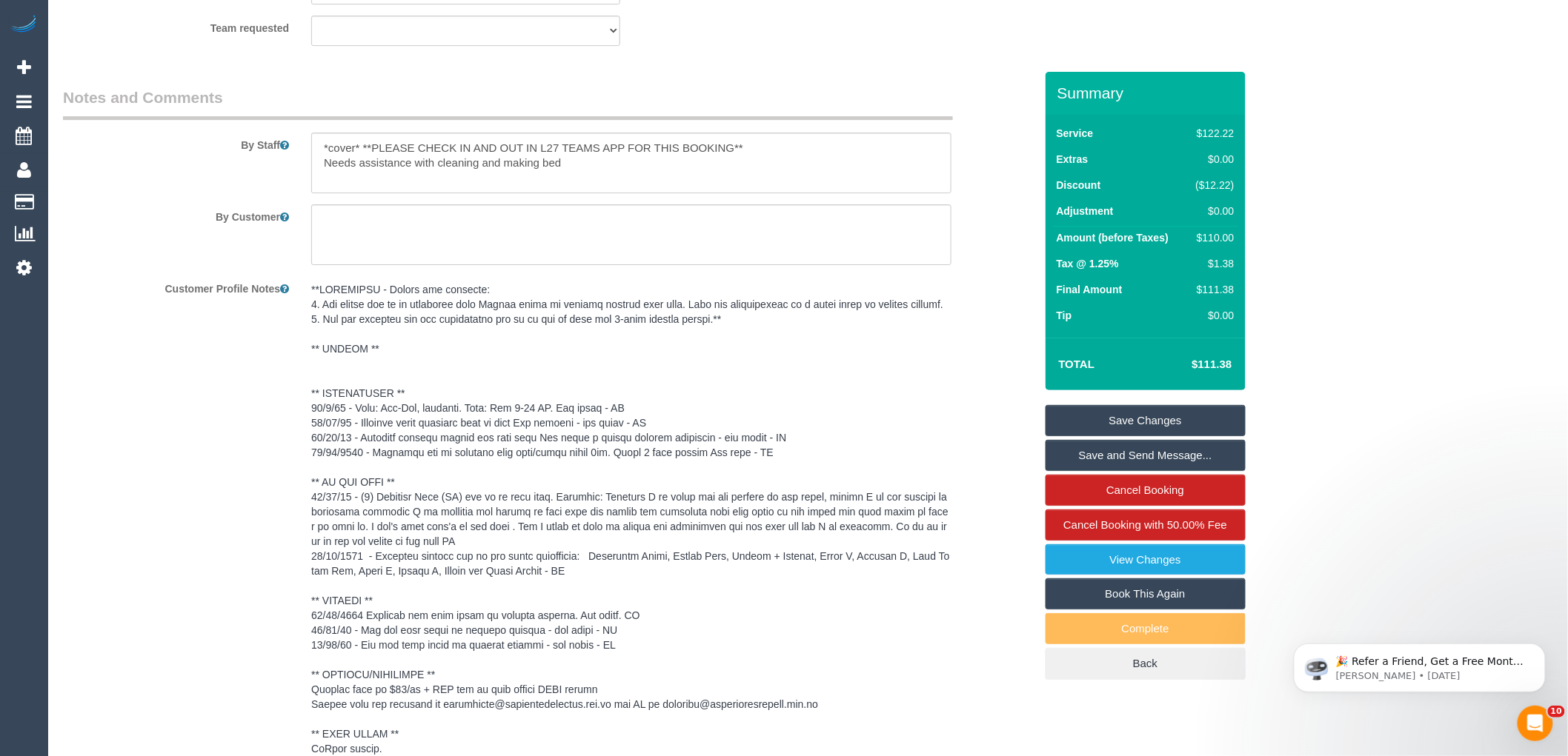
scroll to position [2617, 0]
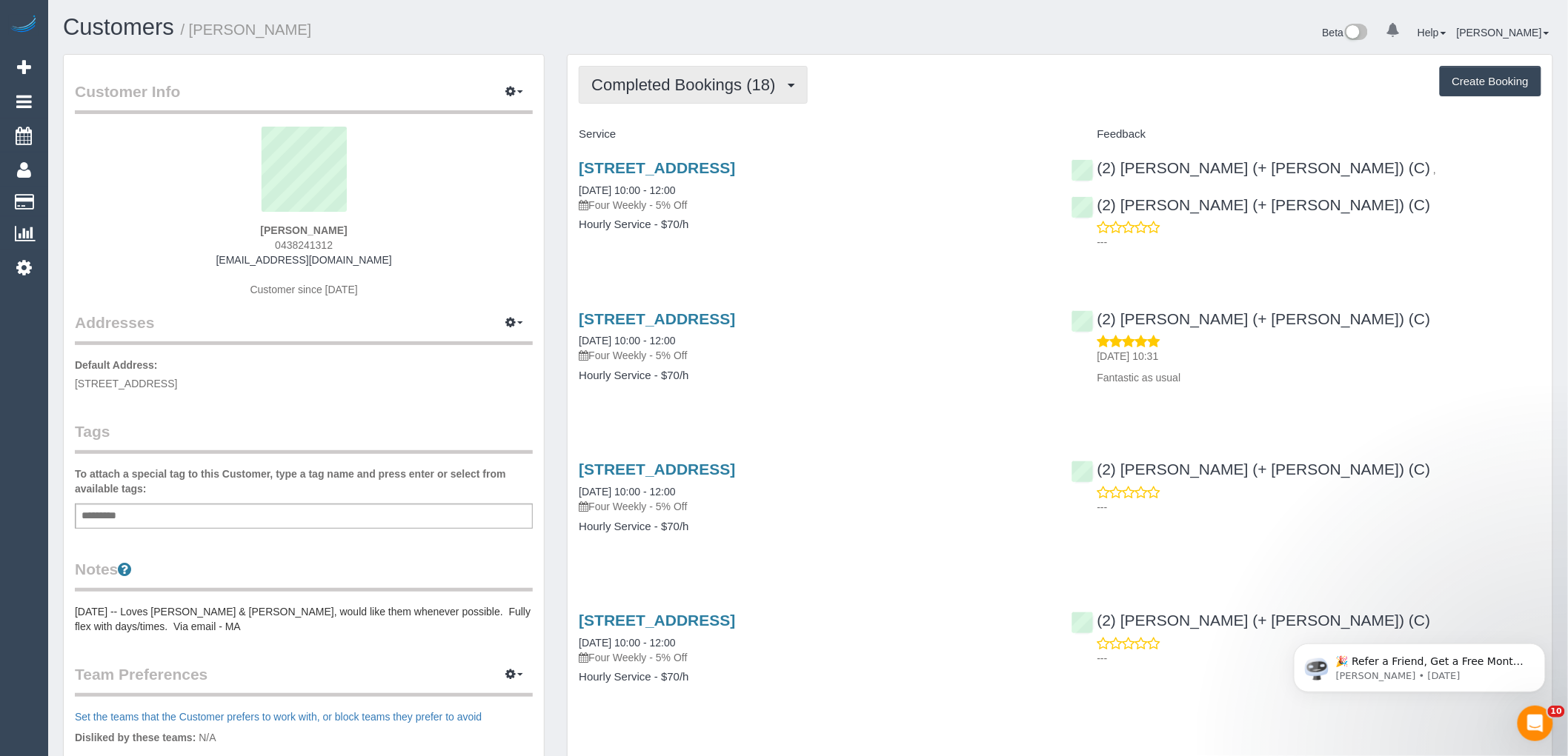
click at [610, 94] on button "Completed Bookings (18)" at bounding box center [693, 85] width 228 height 37
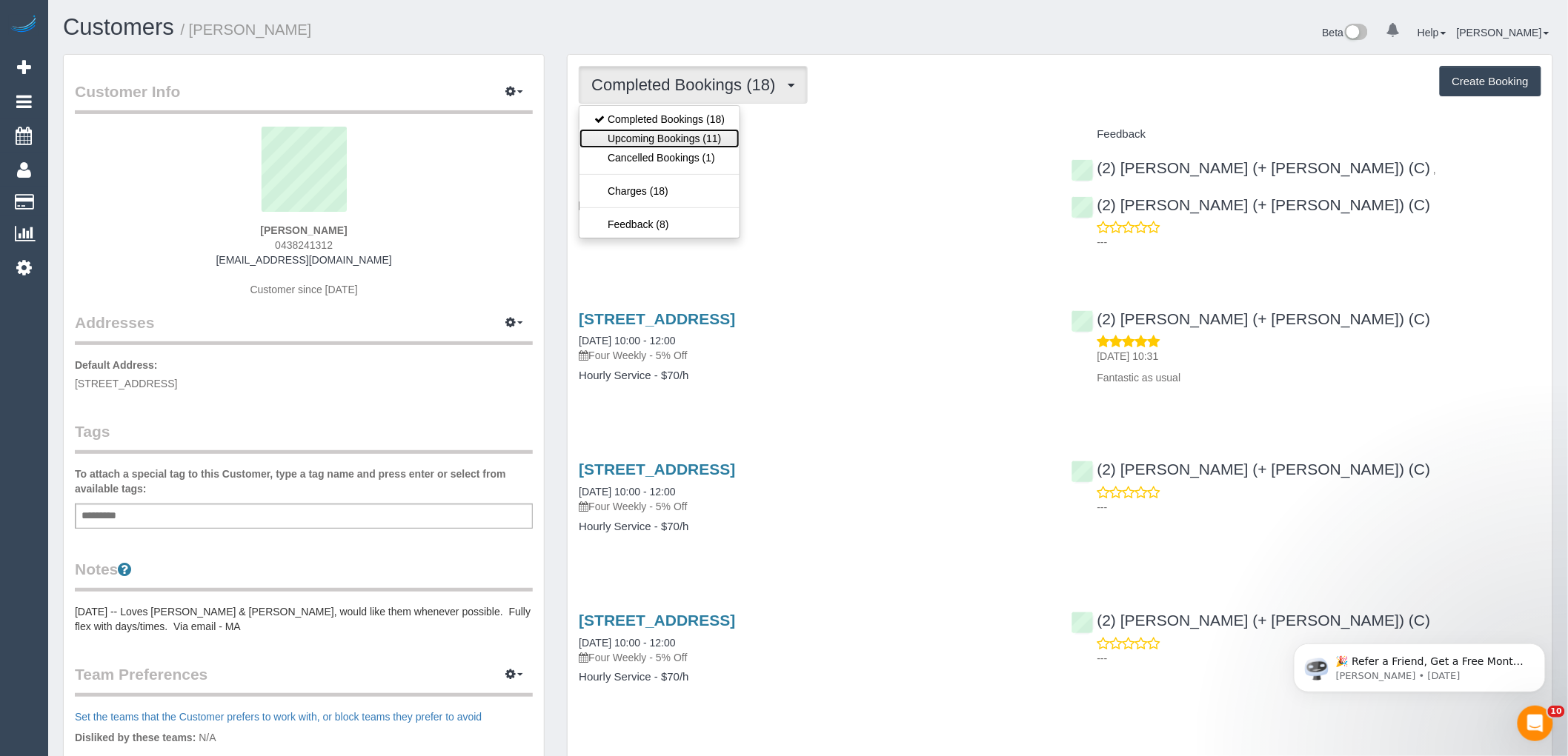
click at [623, 139] on link "Upcoming Bookings (11)" at bounding box center [659, 139] width 160 height 20
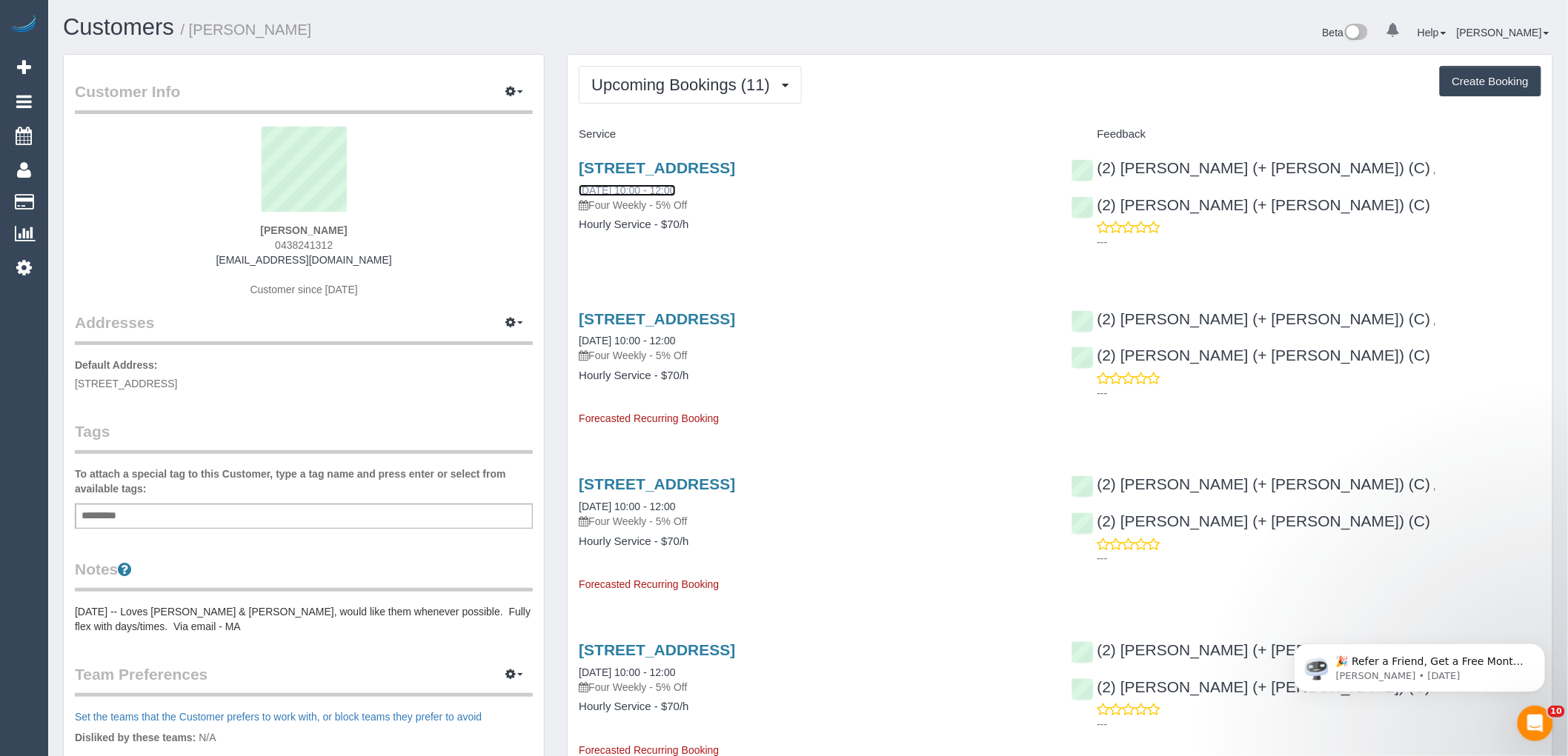
click at [675, 187] on link "[DATE] 10:00 - 12:00" at bounding box center [627, 191] width 96 height 12
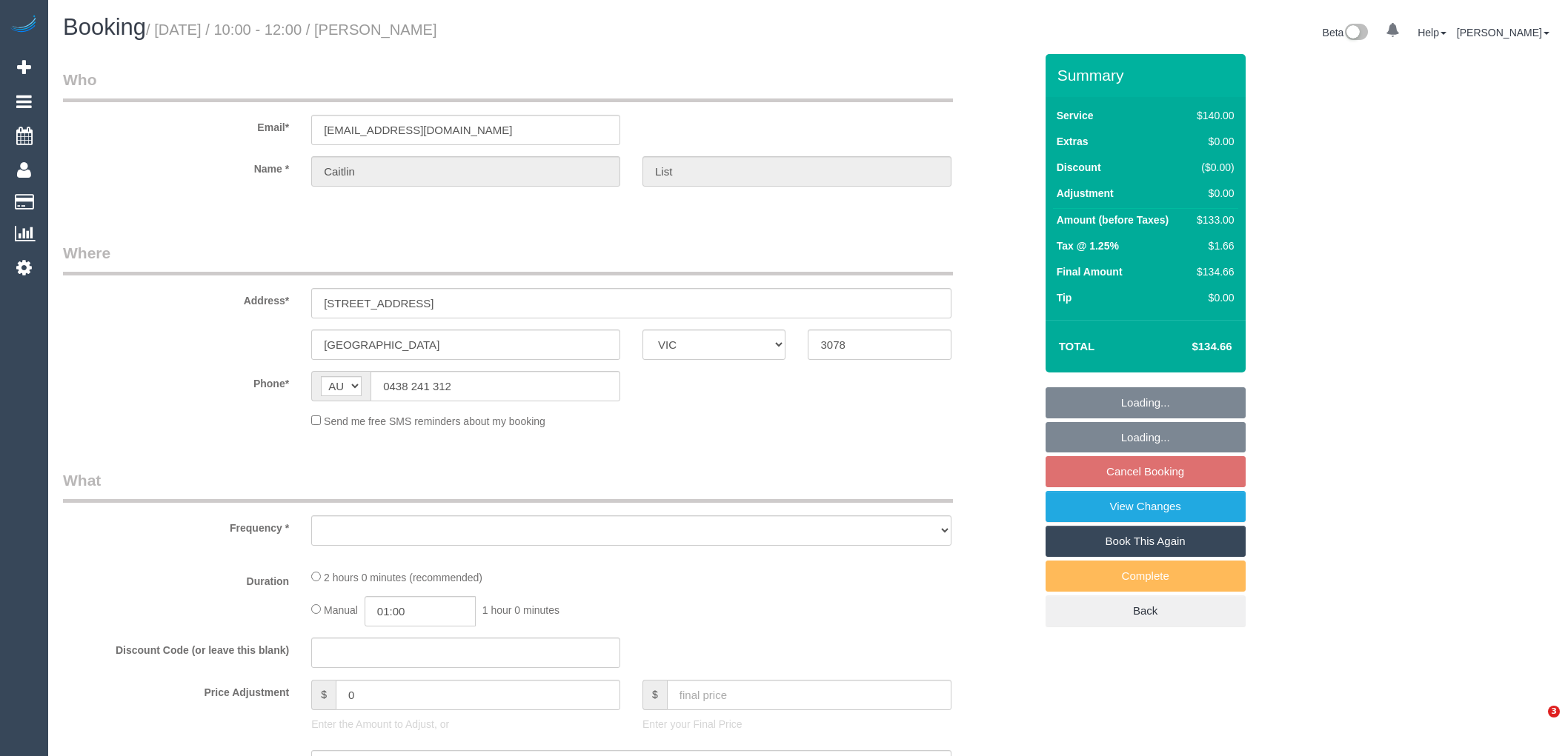
select select "VIC"
select select "string:stripe-pm_1OxPbM2GScqysDRV5Vvq4hkQ"
select select "number:28"
select select "number:14"
select select "number:19"
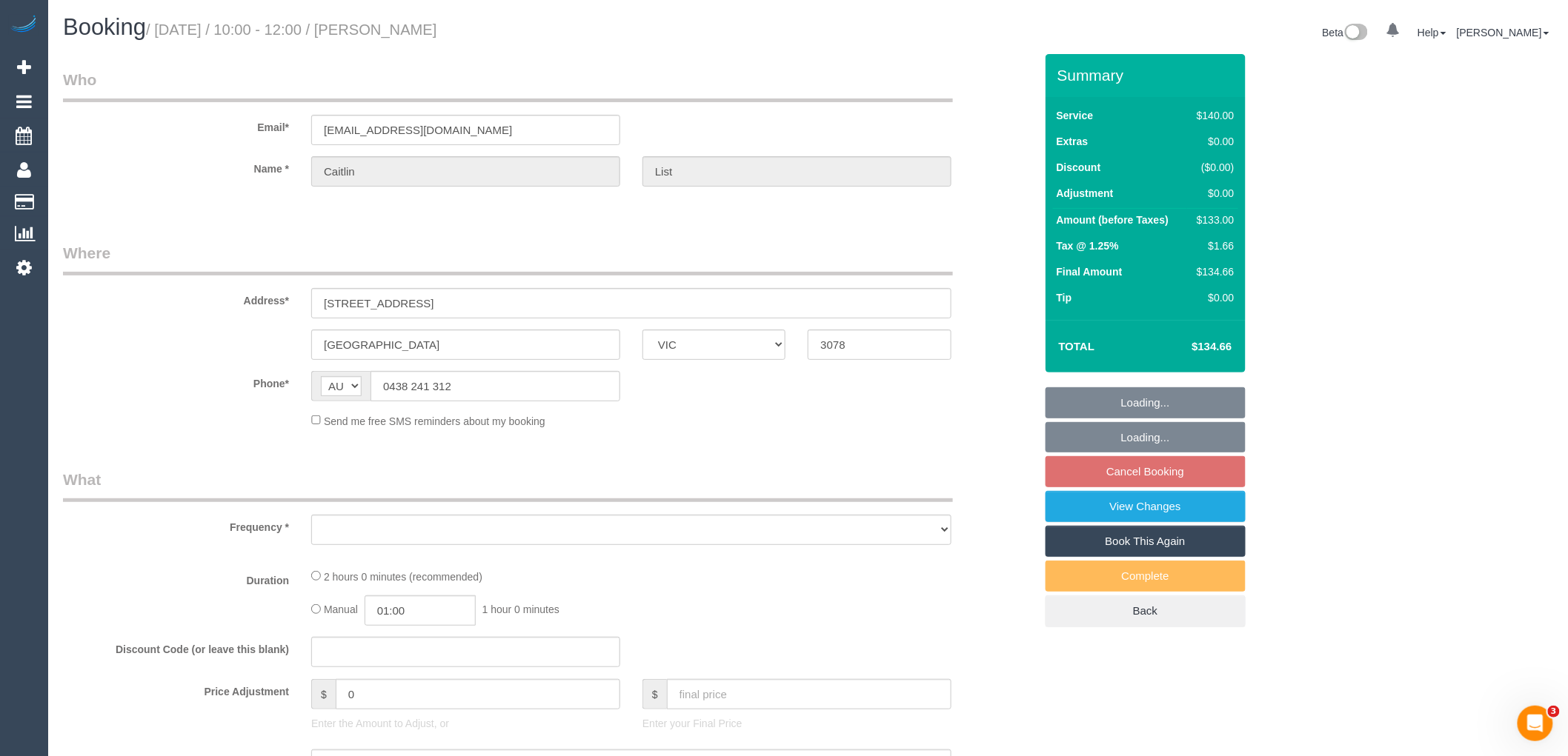
select select "number:22"
select select "number:35"
select select "number:13"
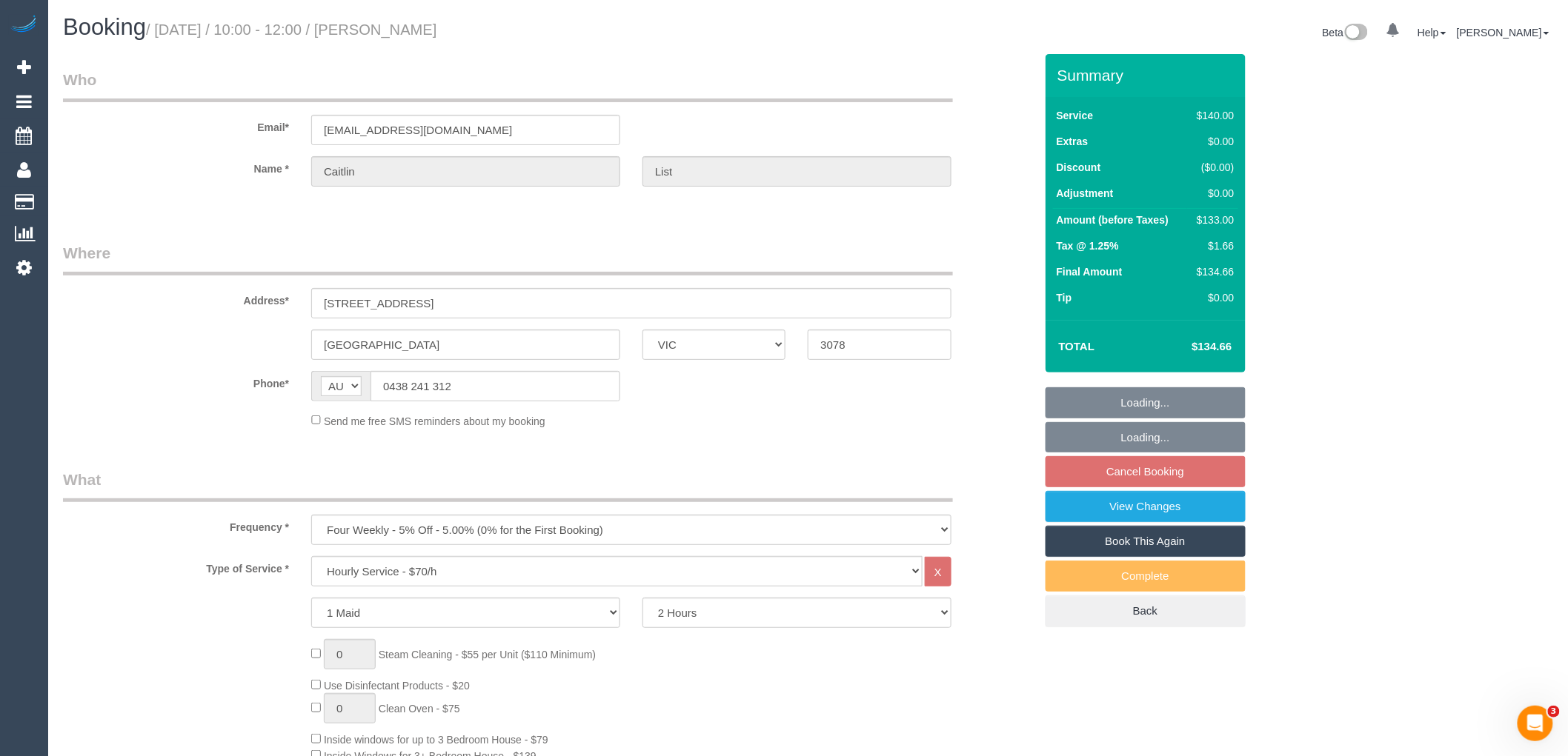
select select "object:847"
select select
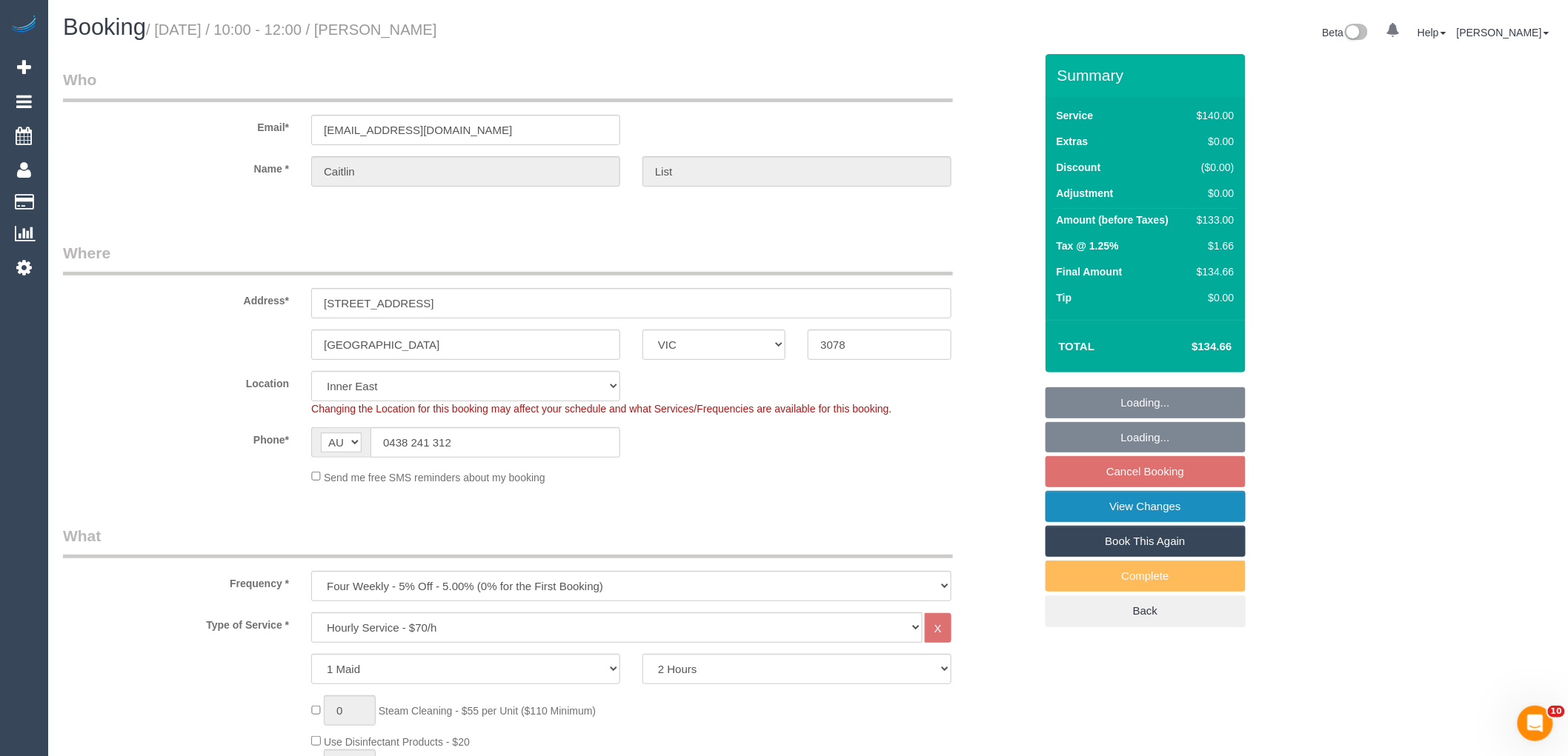
select select "object:1464"
select select "spot24"
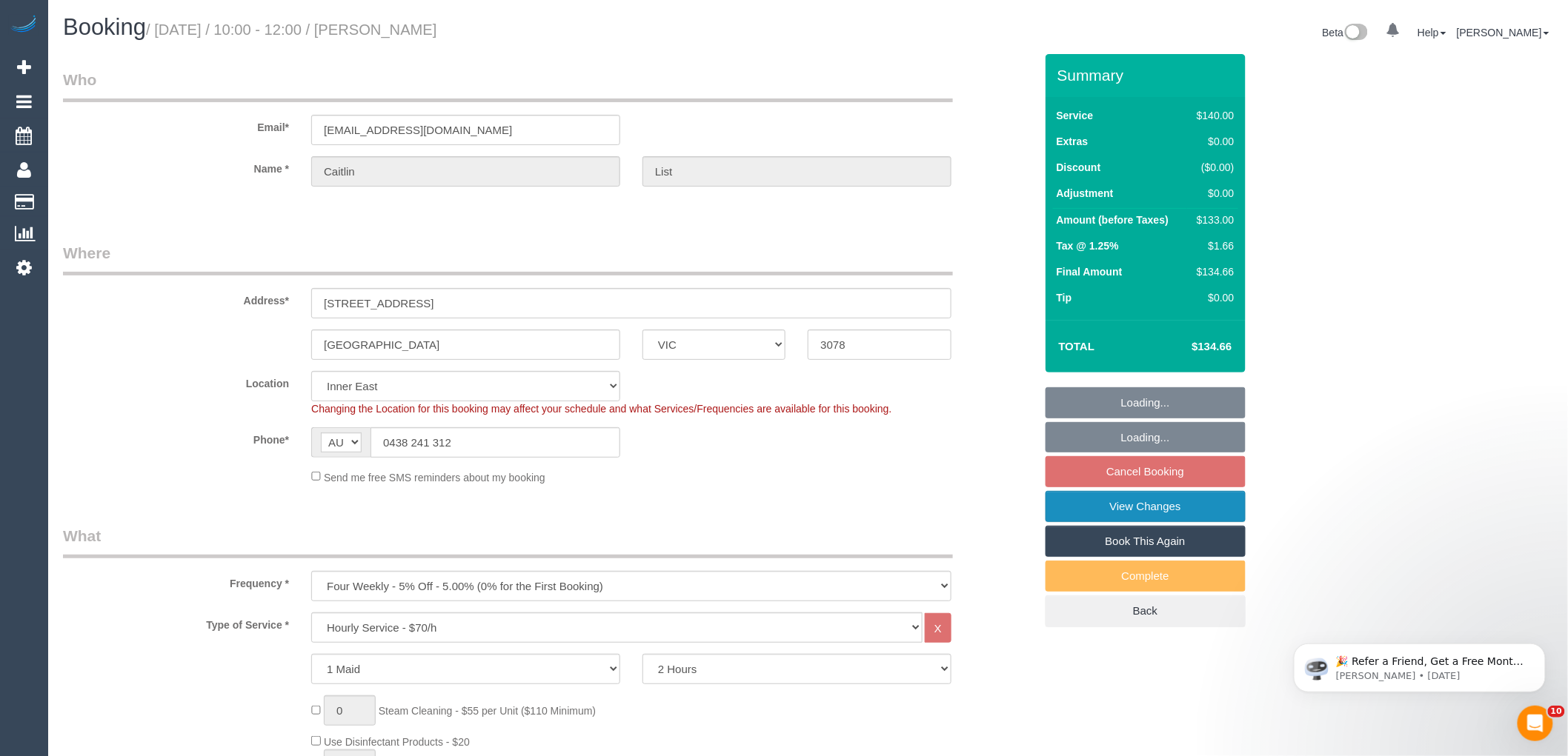
click at [1150, 515] on link "View Changes" at bounding box center [1144, 507] width 200 height 31
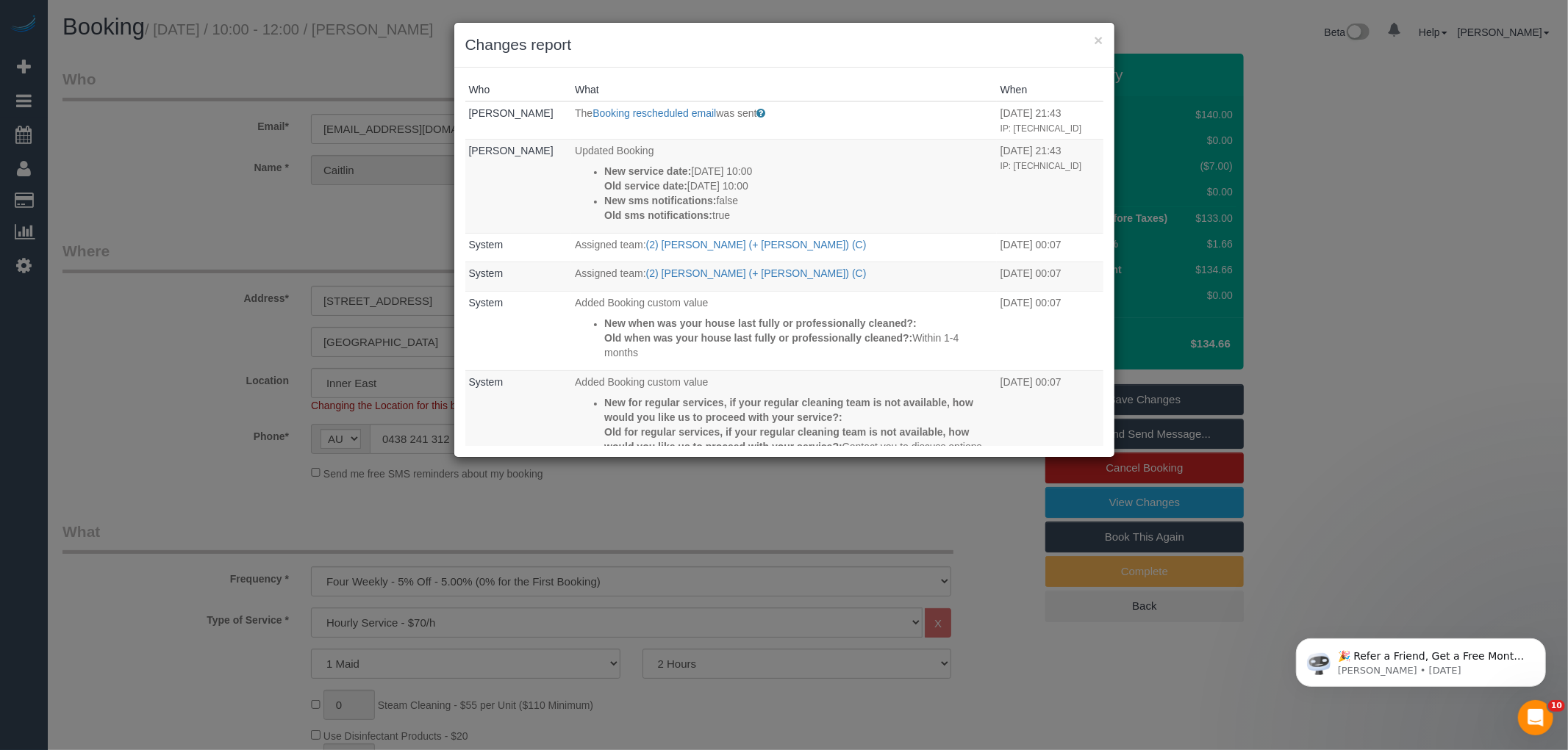
click at [892, 50] on h3 "Changes report" at bounding box center [784, 45] width 638 height 22
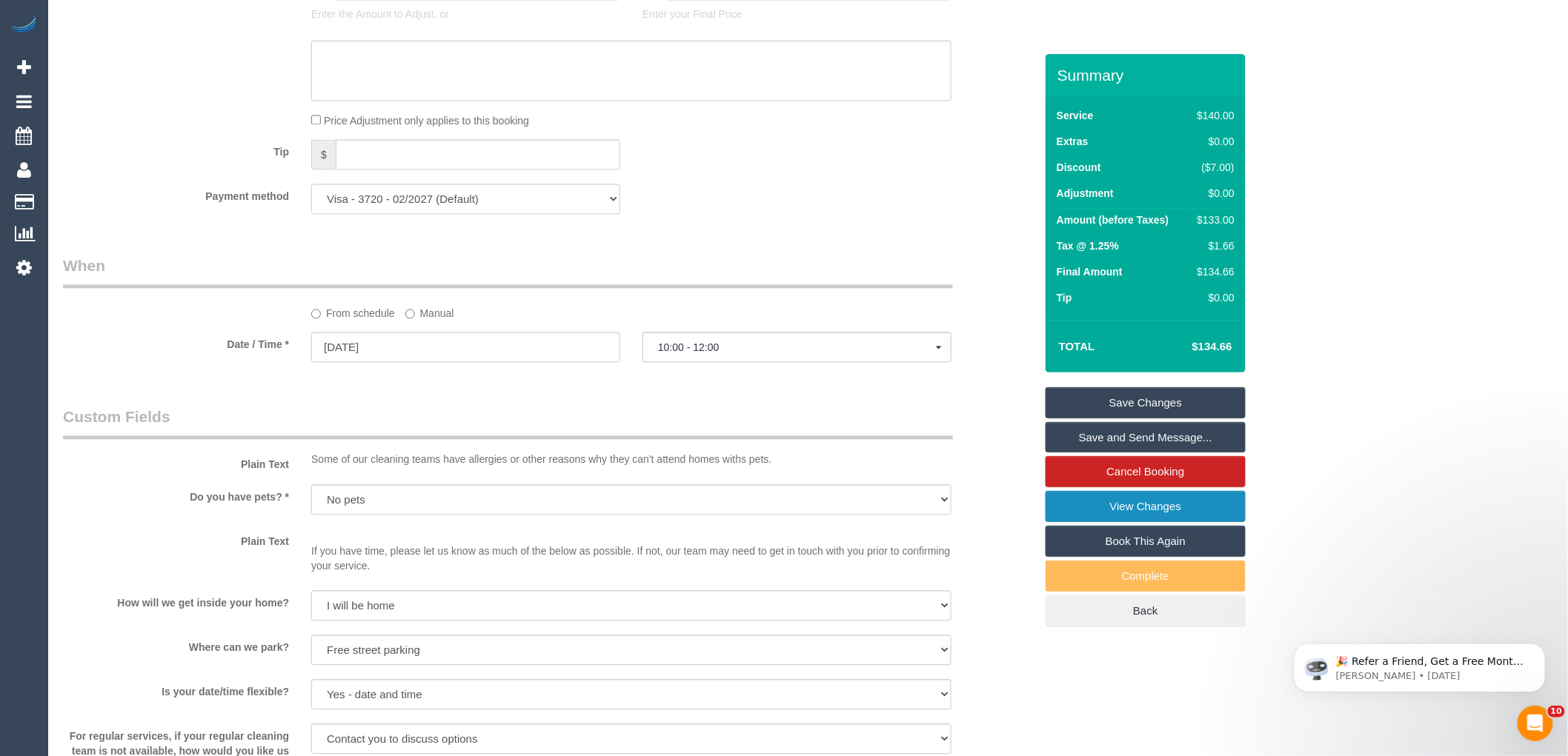
scroll to position [2036, 0]
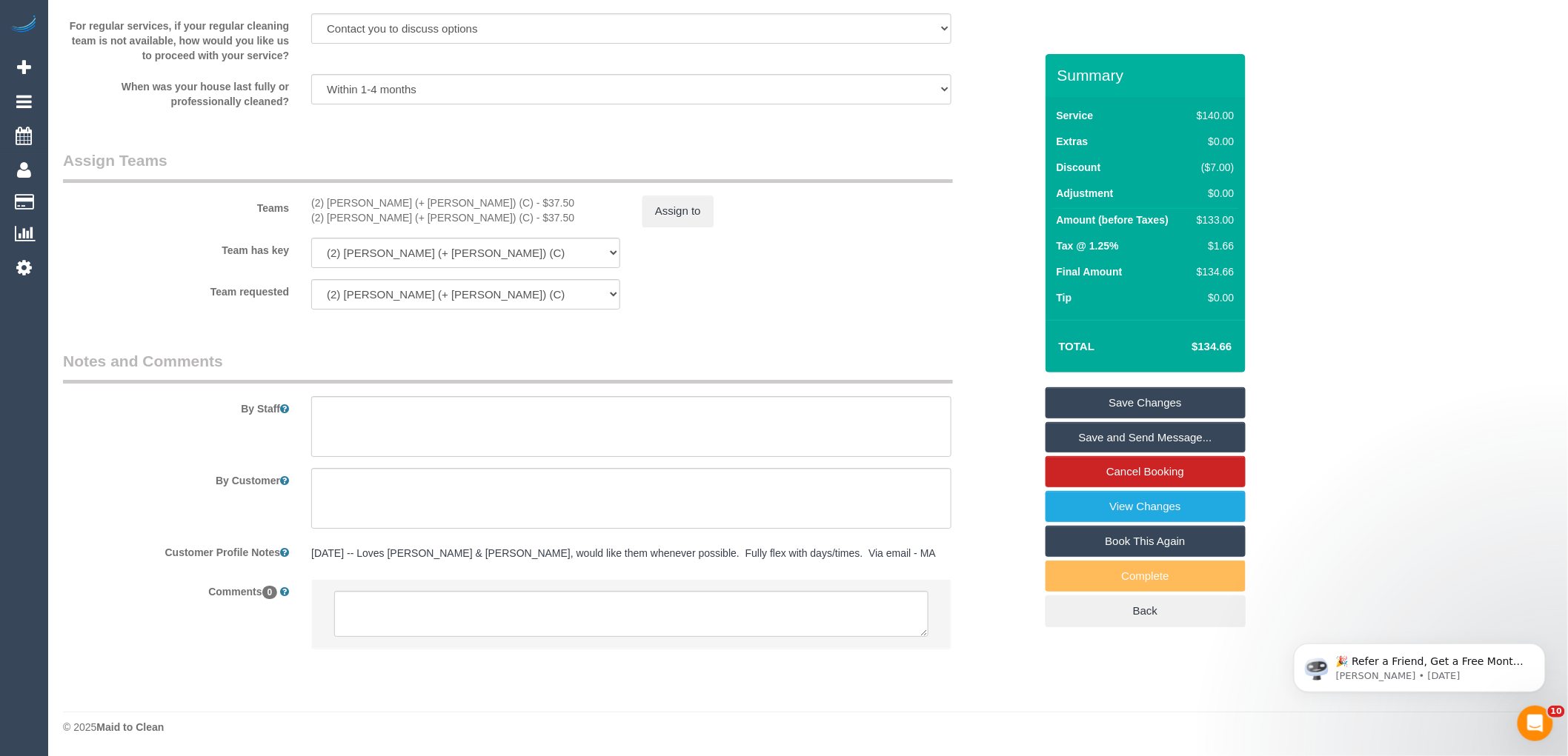
click at [759, 320] on fieldset "Assign Teams Teams (2) Chirag (+ Shachi) (C) - $37.50 (2) Shachi (+ Chirag) (C)…" at bounding box center [549, 235] width 971 height 171
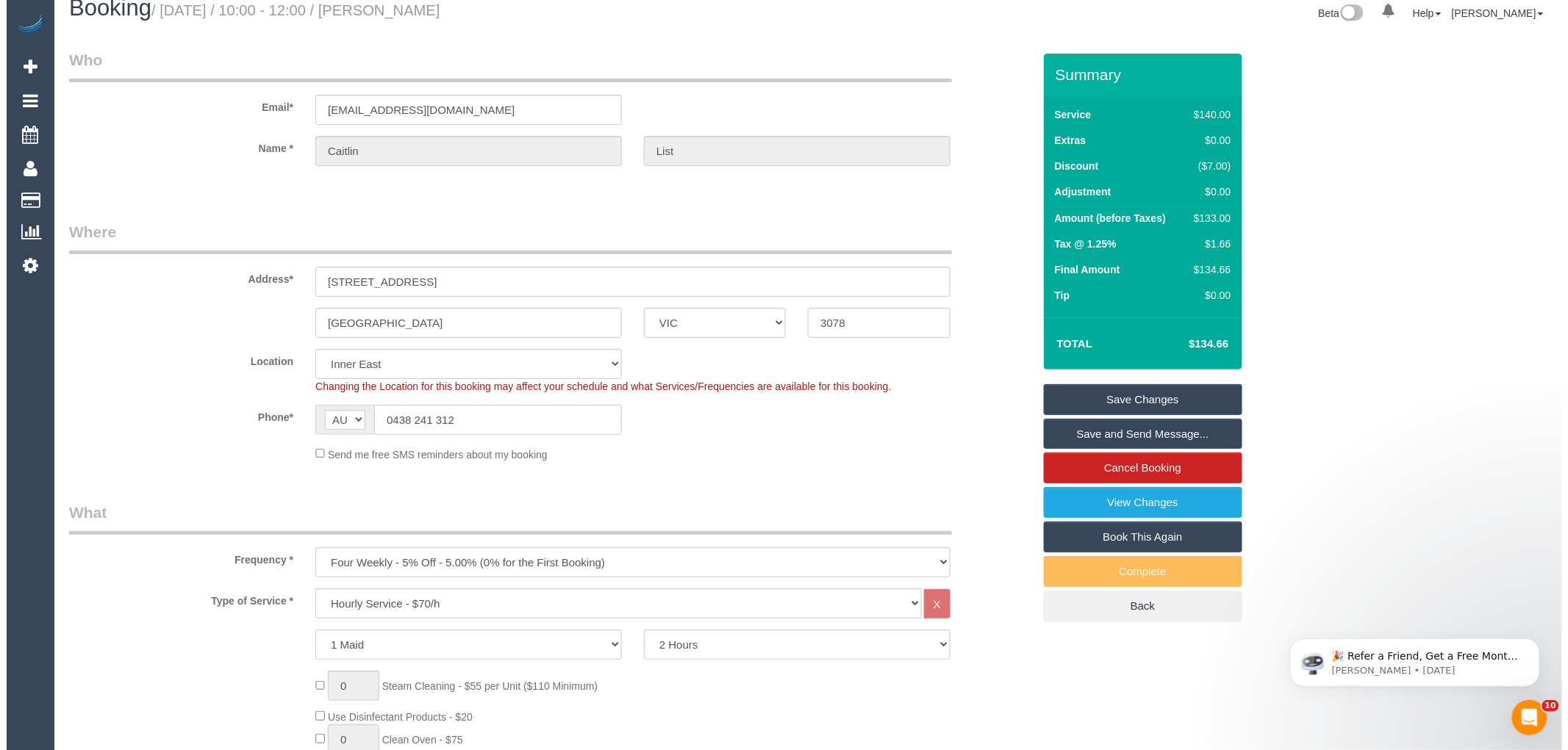
scroll to position [0, 0]
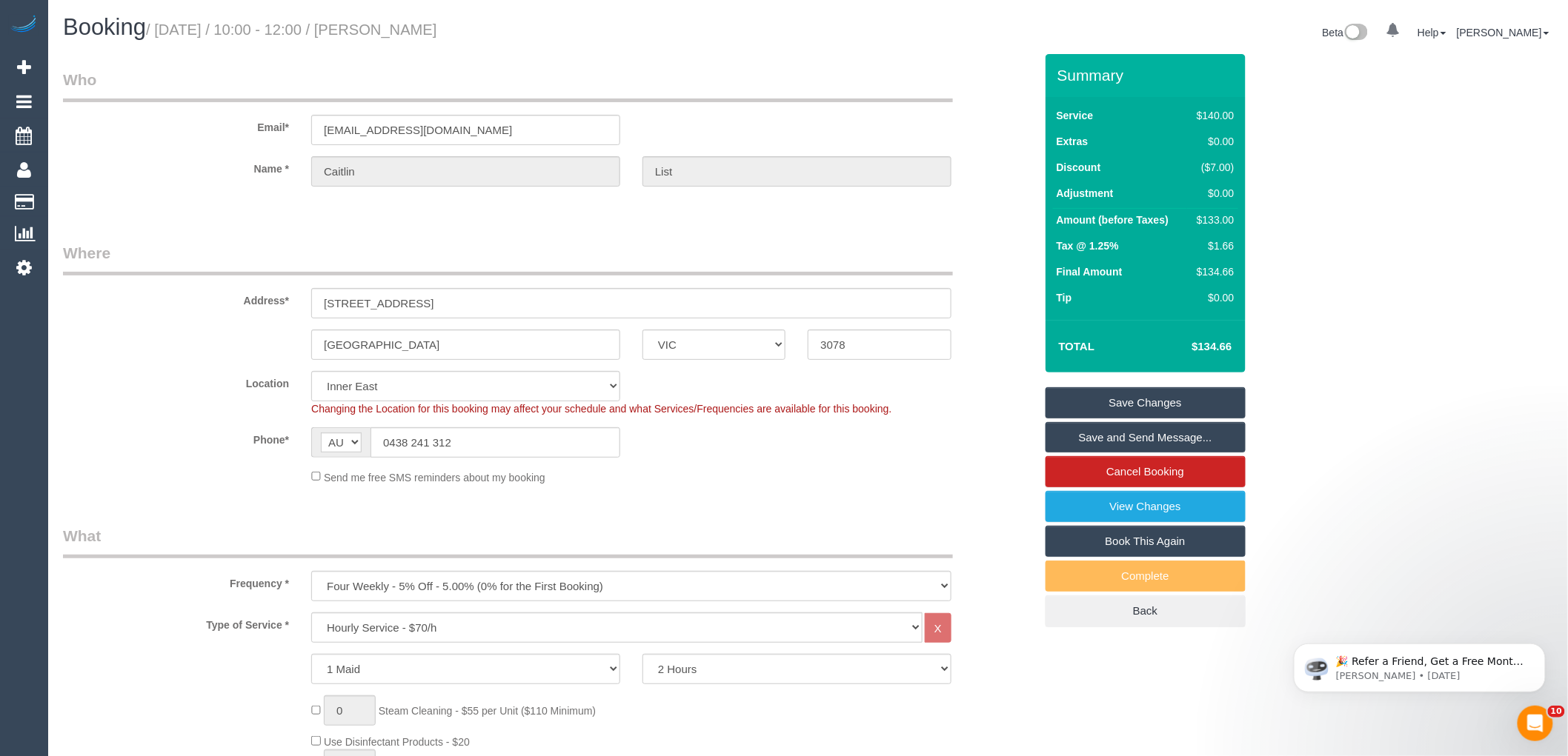
click at [1156, 435] on link "Save and Send Message..." at bounding box center [1144, 438] width 200 height 31
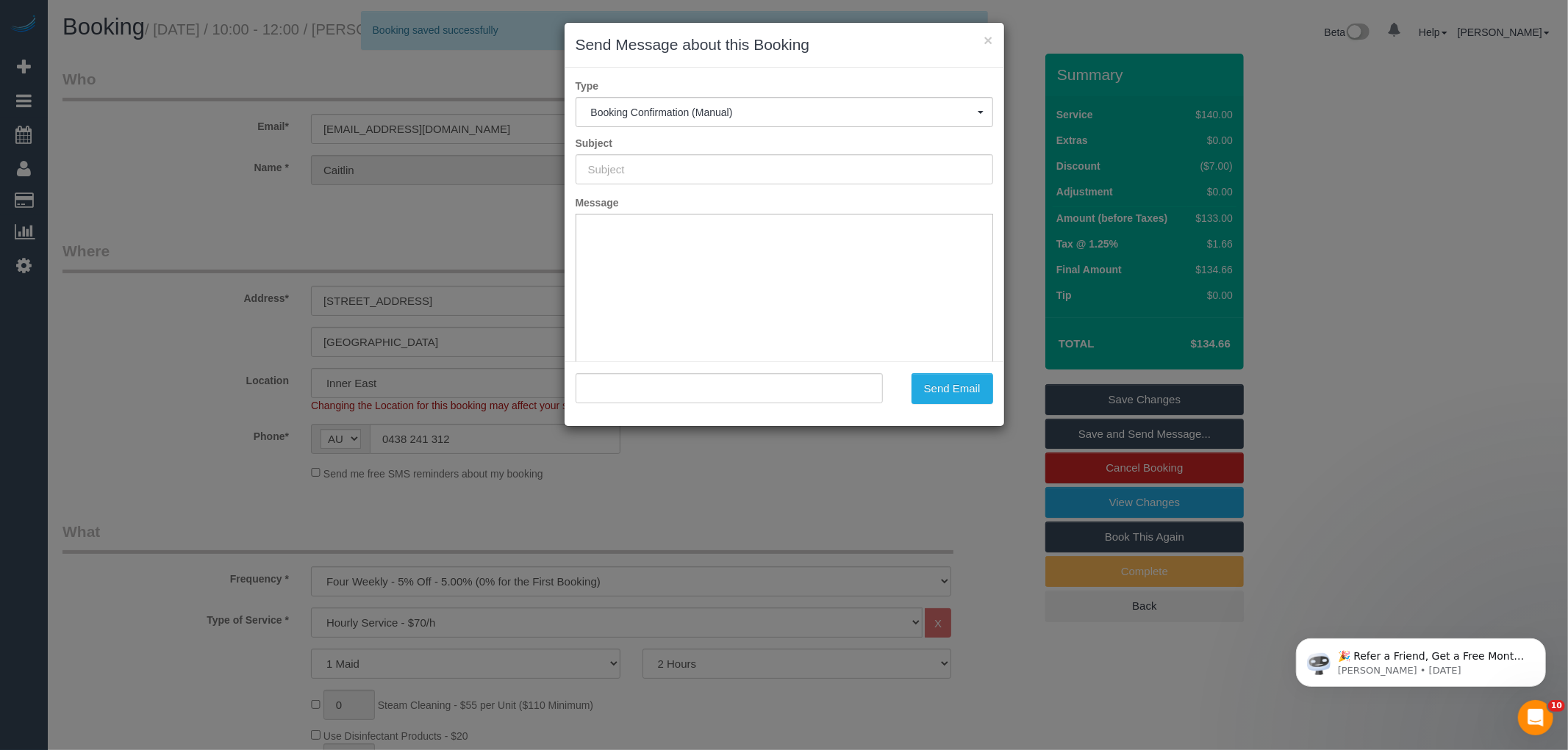
type input "Booking Confirmed"
type input ""Caitlin List" <caitlinrlist@gmail.com>"
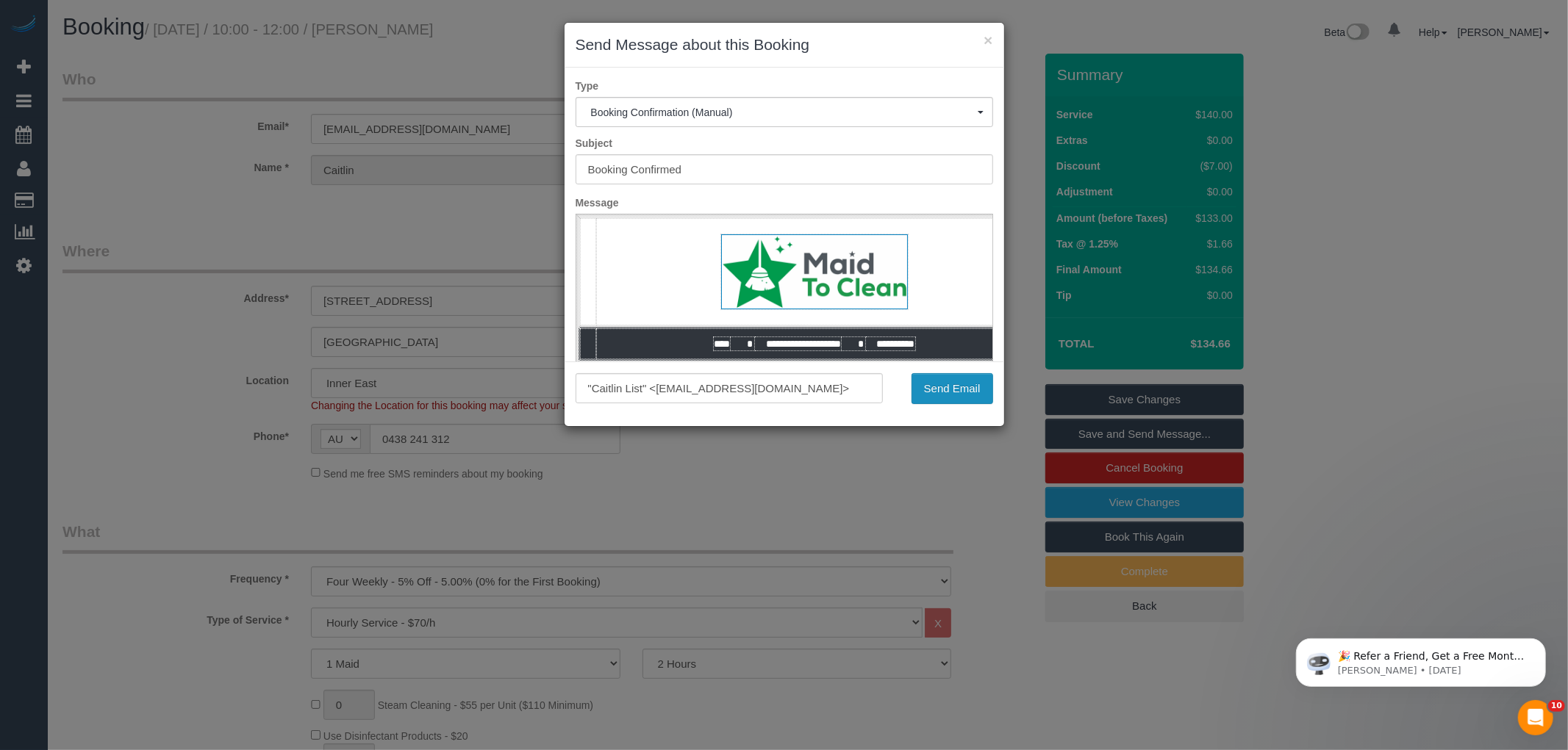
click at [971, 388] on button "Send Email" at bounding box center [952, 389] width 82 height 31
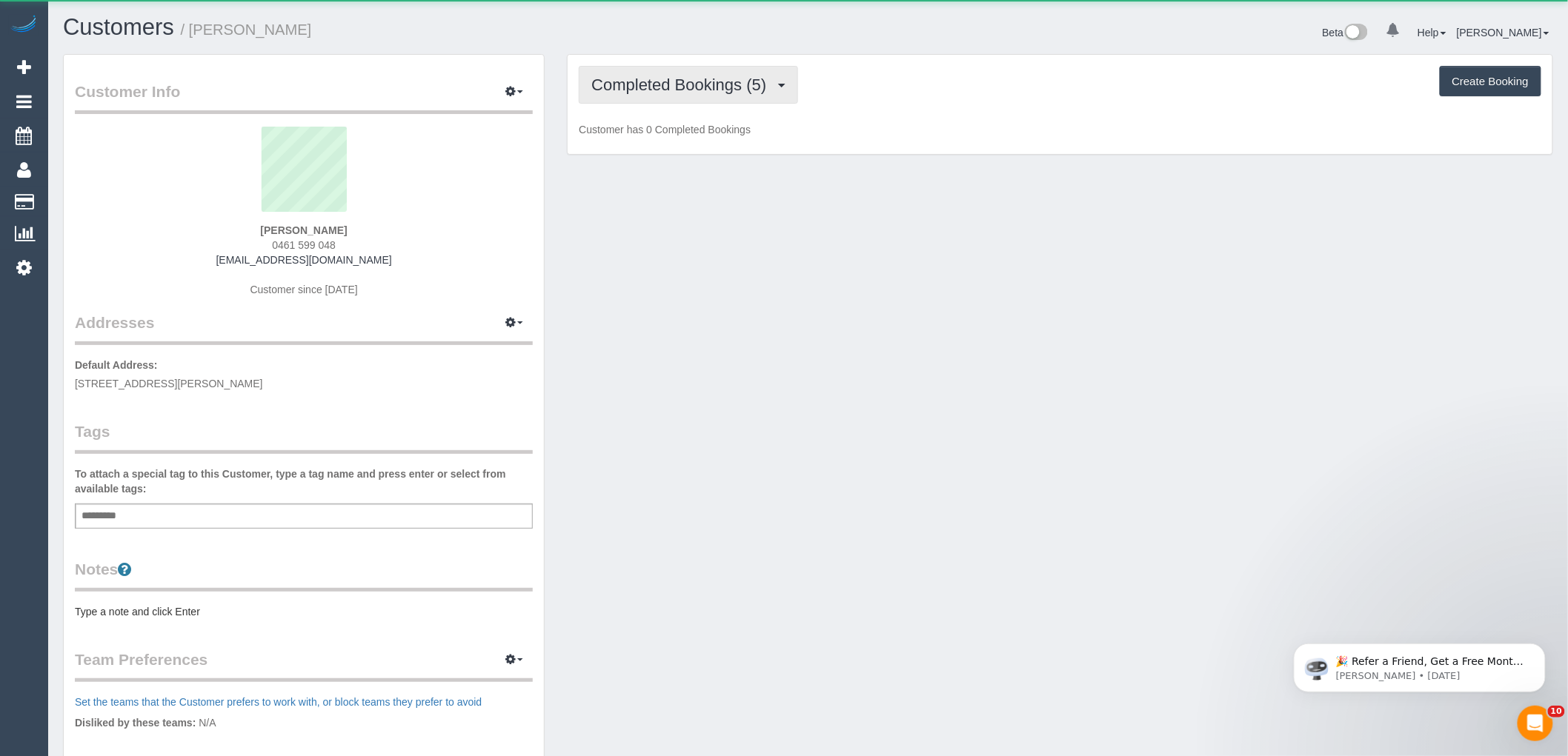
click at [657, 76] on button "Completed Bookings (5)" at bounding box center [688, 85] width 219 height 37
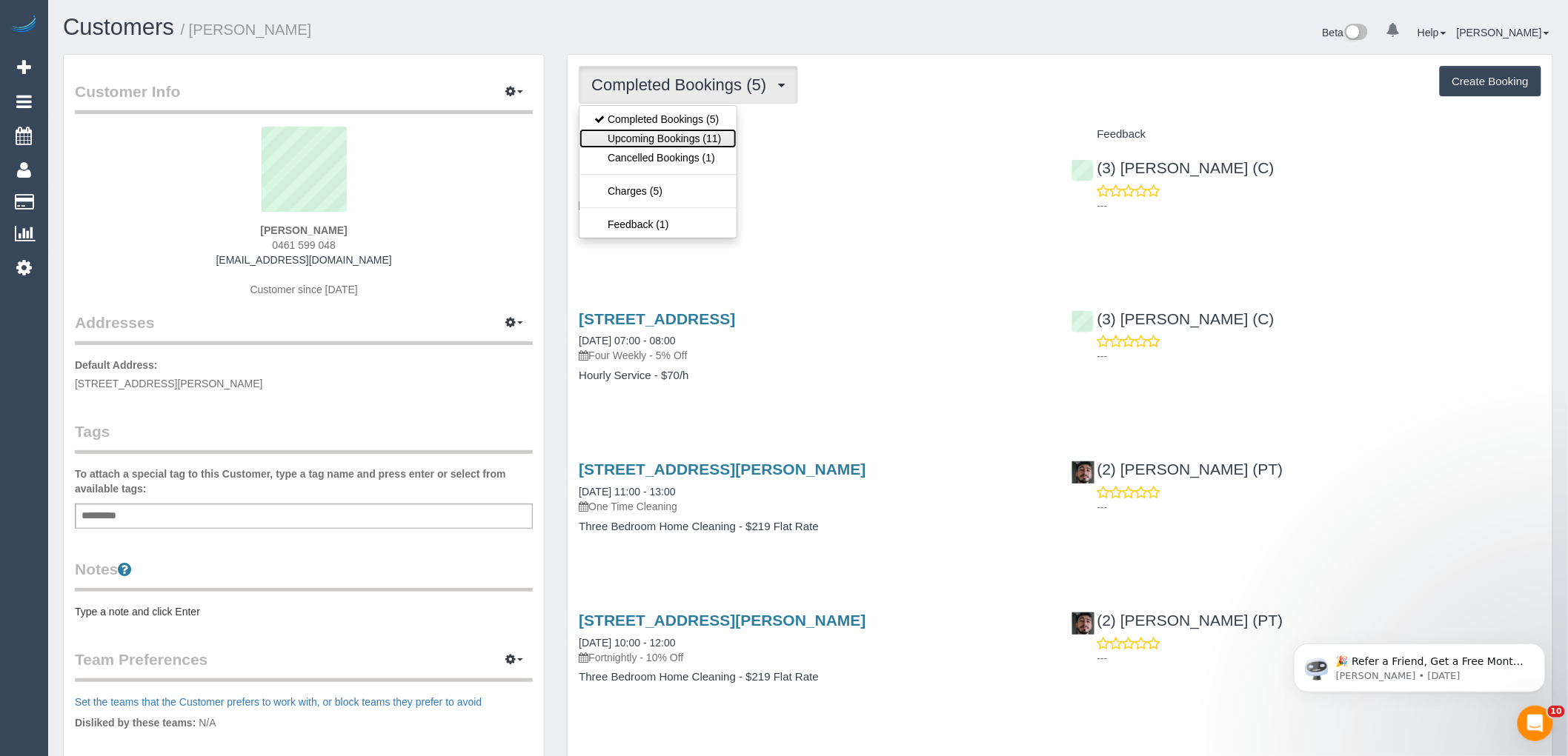
click at [684, 134] on link "Upcoming Bookings (11)" at bounding box center [657, 139] width 156 height 20
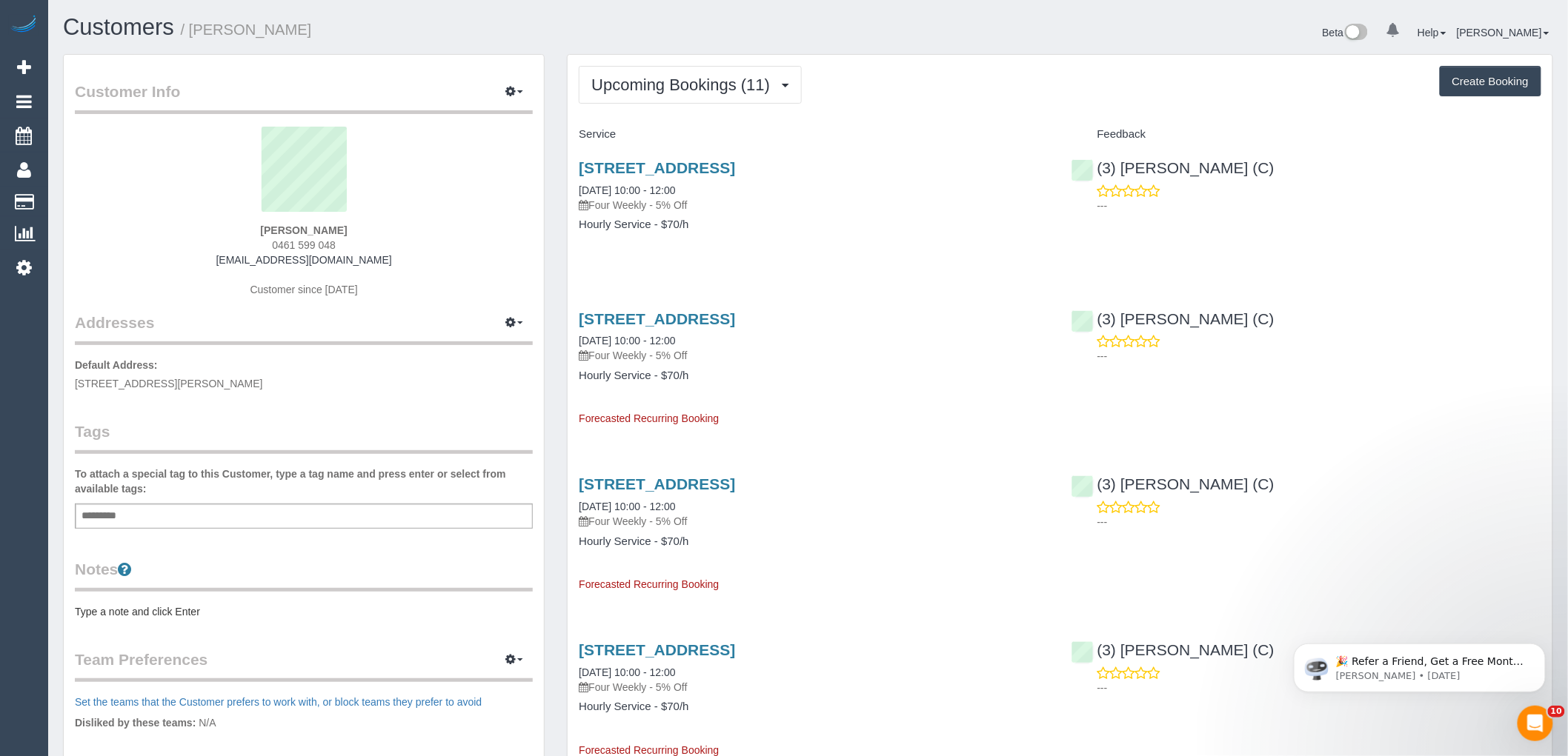
click at [667, 182] on div "[STREET_ADDRESS] [DATE] 10:00 - 12:00 Four Weekly - 5% Off" at bounding box center [814, 186] width 470 height 53
click at [667, 185] on link "30/08/2025 10:00 - 12:00" at bounding box center [627, 191] width 96 height 12
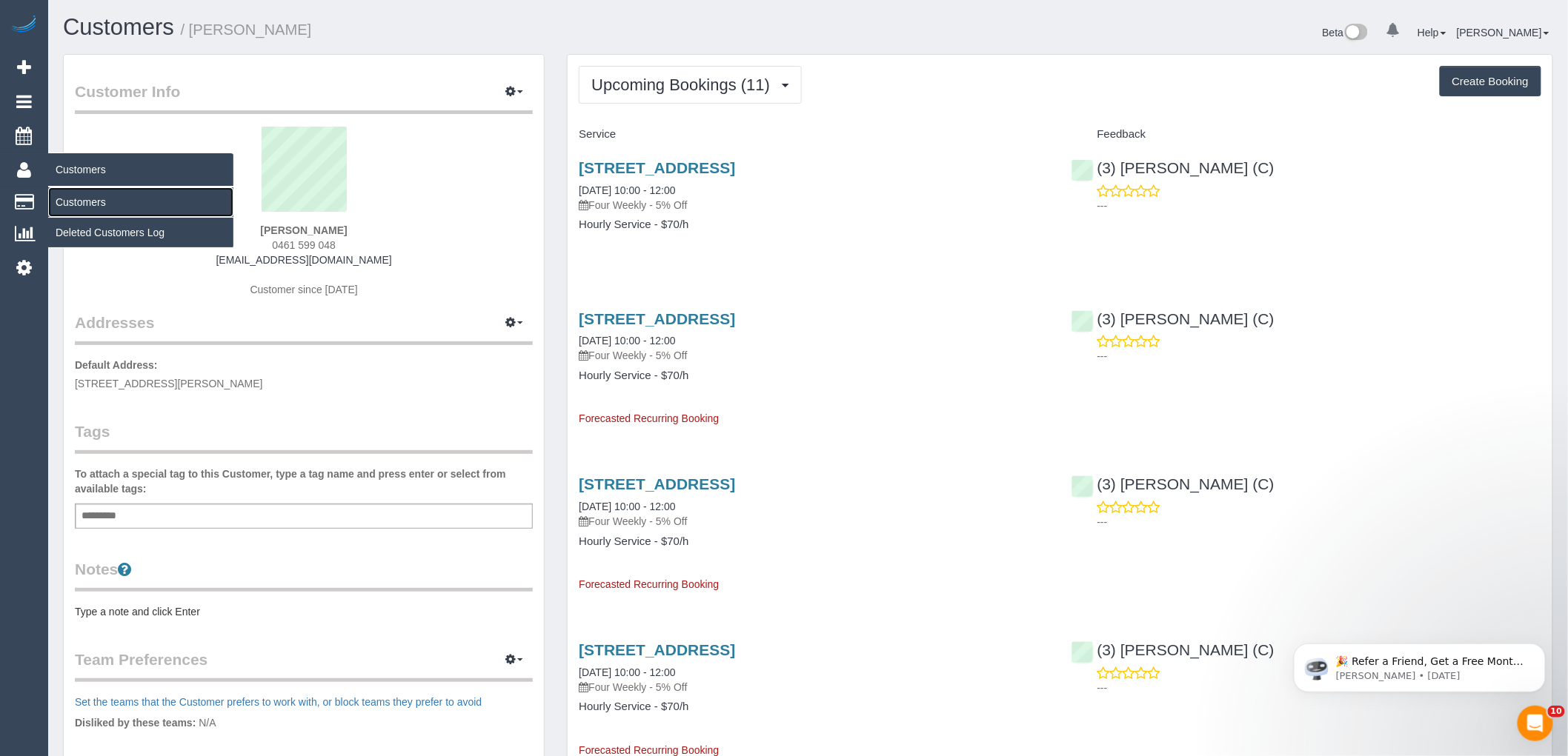
click at [85, 194] on link "Customers" at bounding box center [141, 203] width 185 height 29
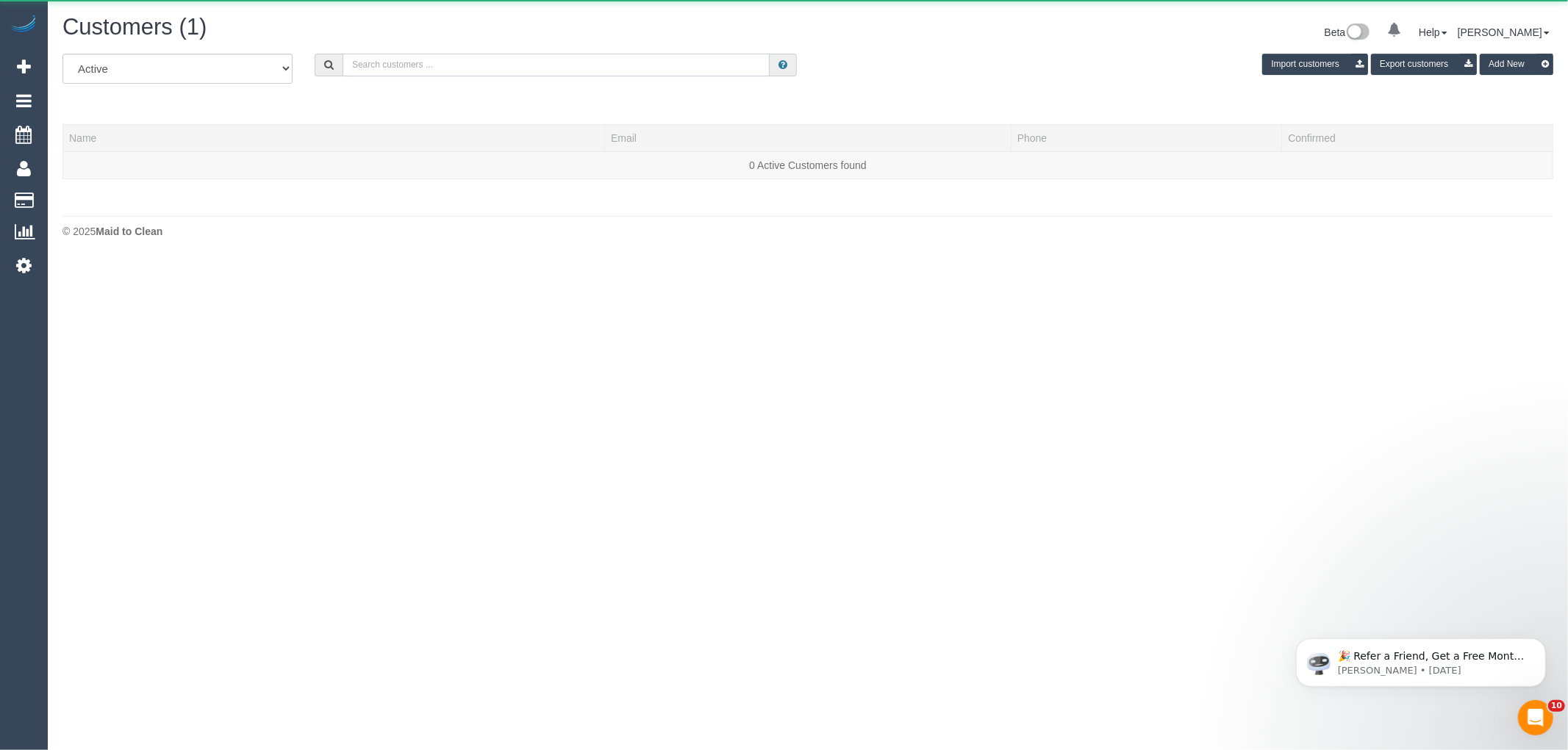
click at [402, 72] on input "text" at bounding box center [556, 64] width 427 height 22
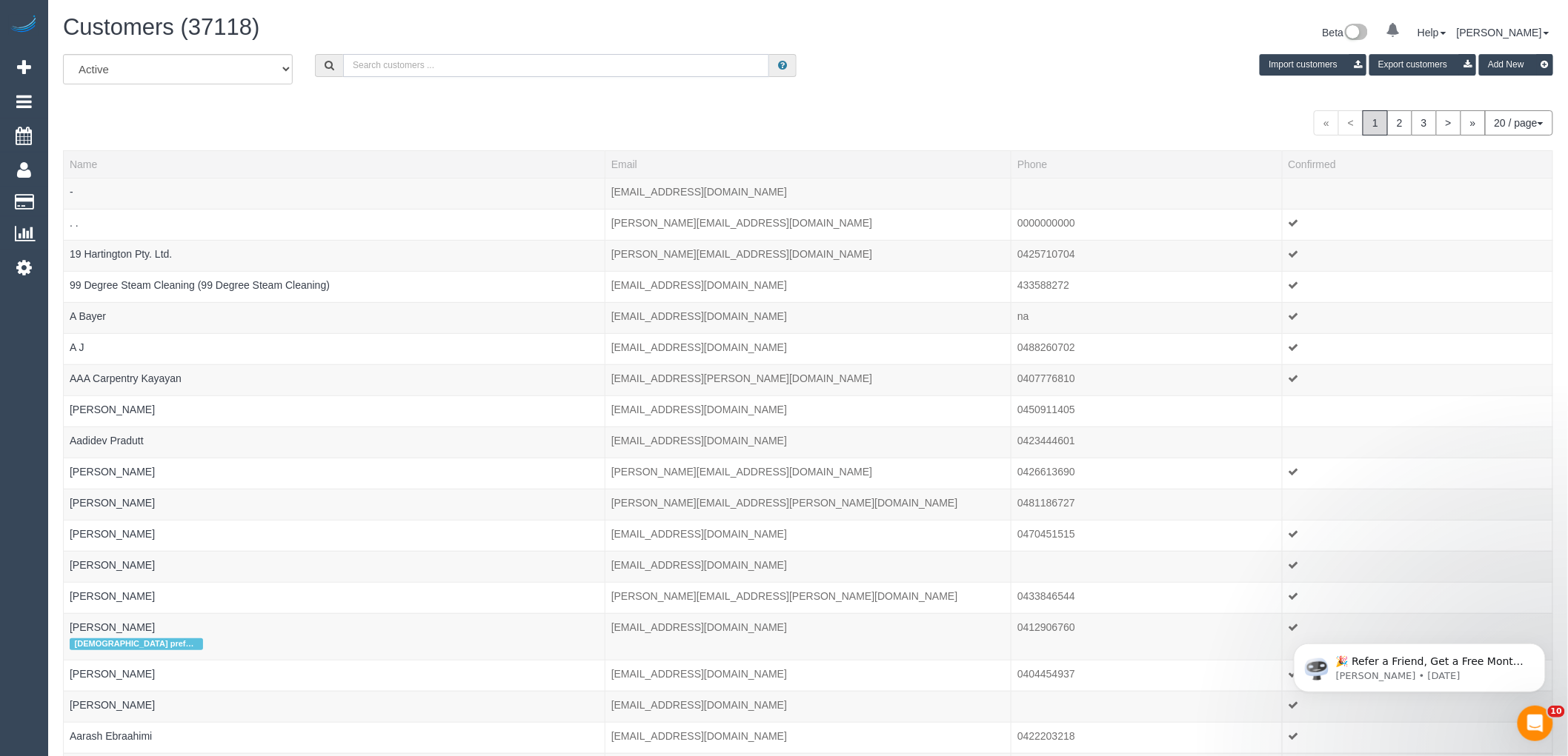
paste input "Cassie Stanton"
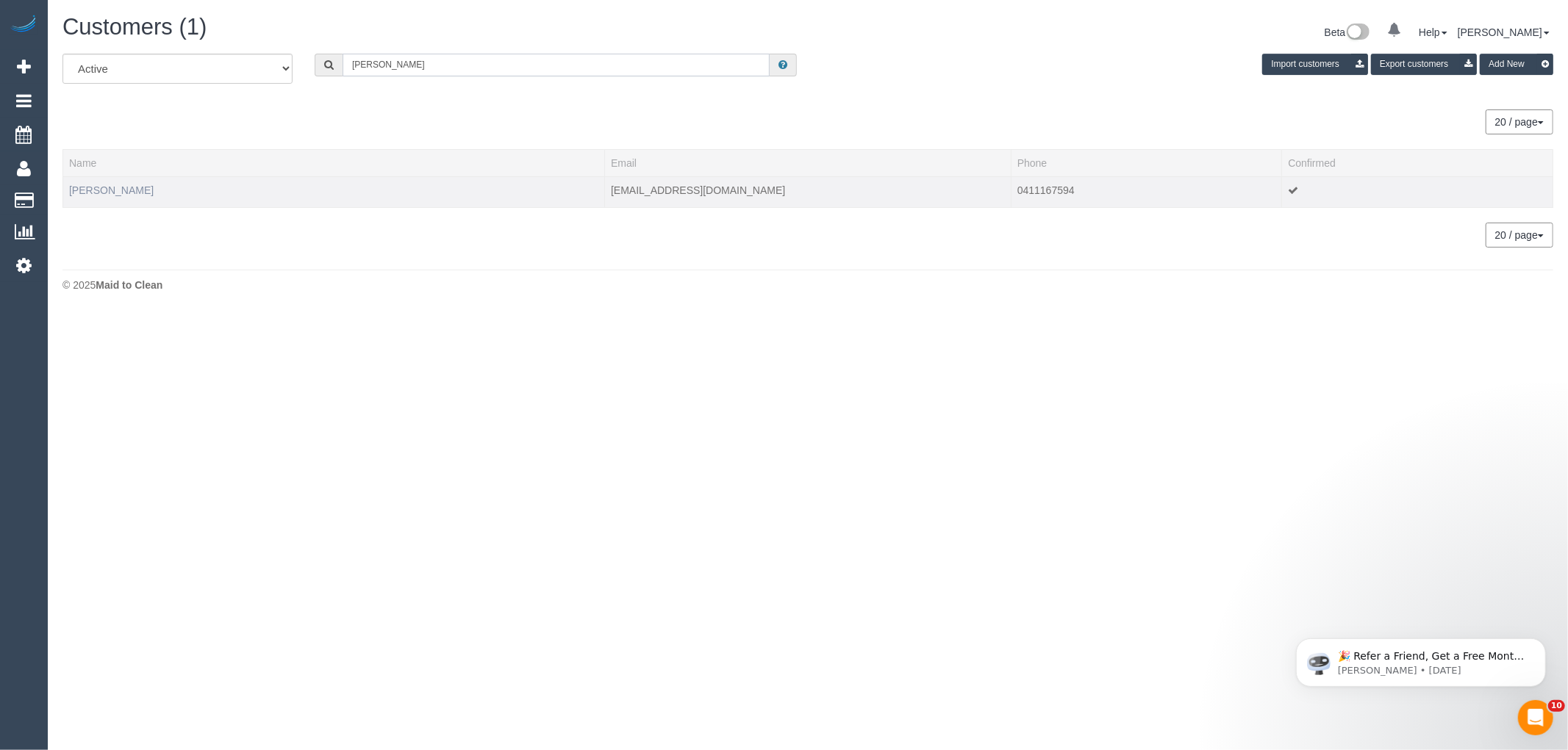
type input "Cassie Stanton"
click at [112, 192] on link "Cassie Stanton" at bounding box center [111, 190] width 85 height 12
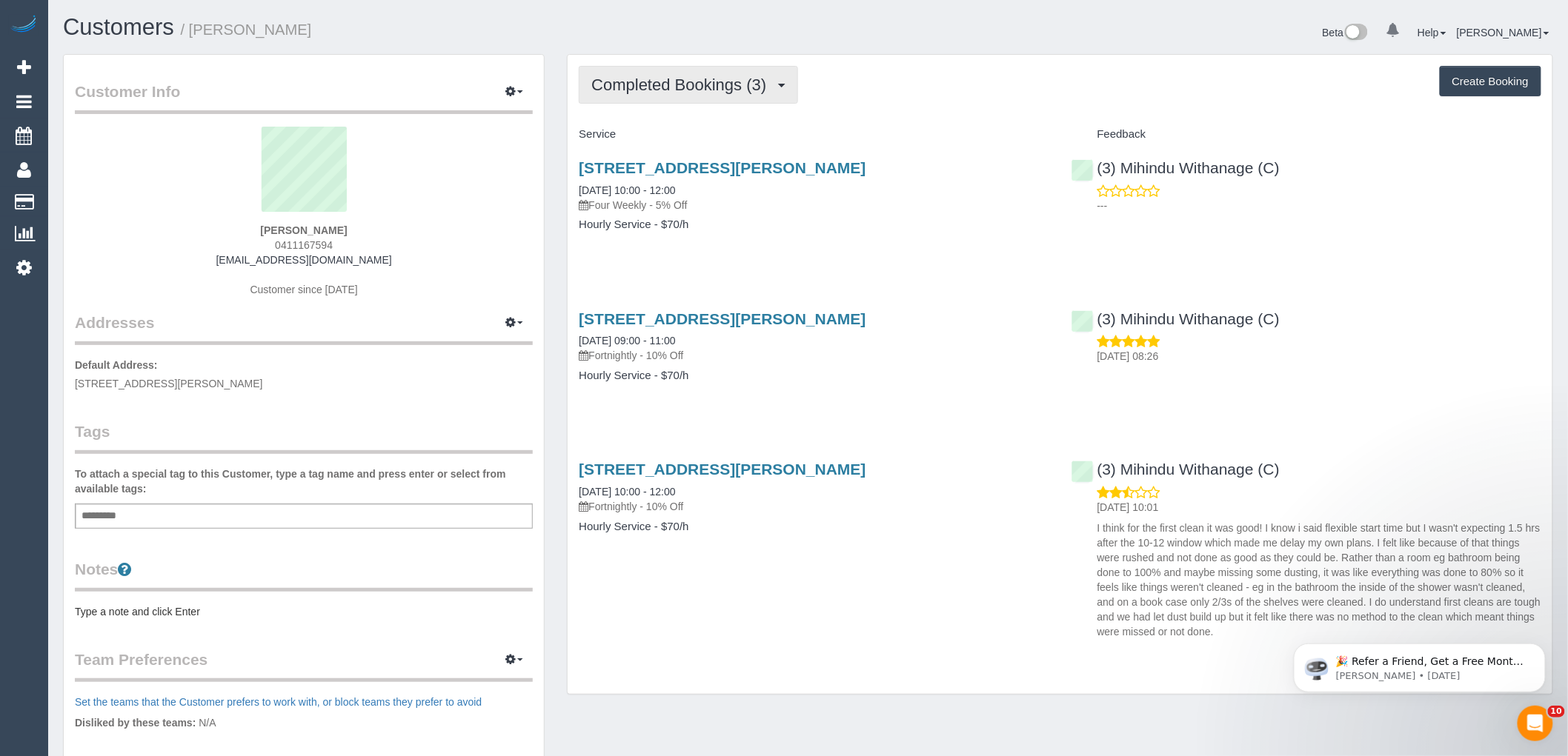
click at [679, 83] on span "Completed Bookings (3)" at bounding box center [681, 85] width 182 height 19
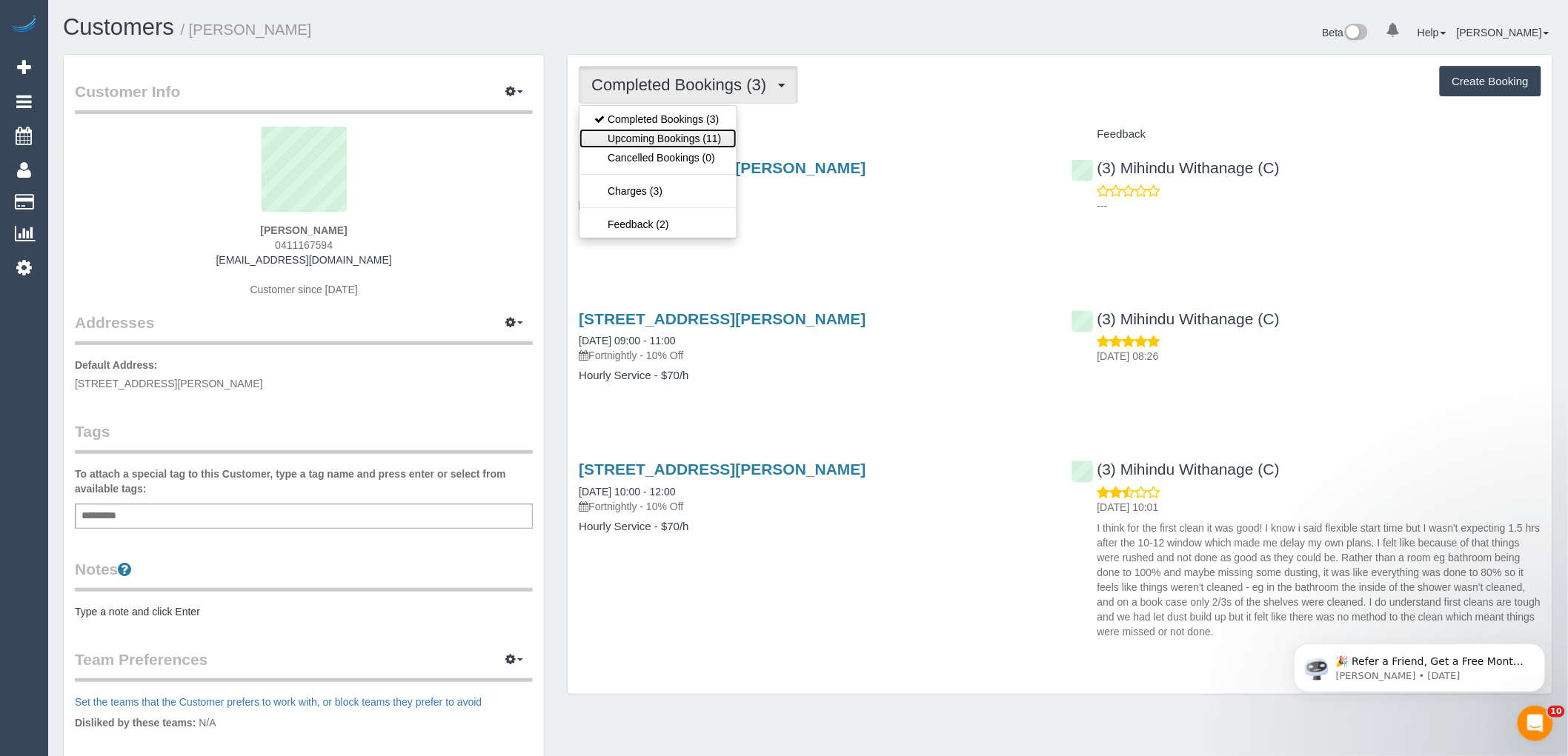
click at [622, 137] on link "Upcoming Bookings (11)" at bounding box center [657, 139] width 156 height 20
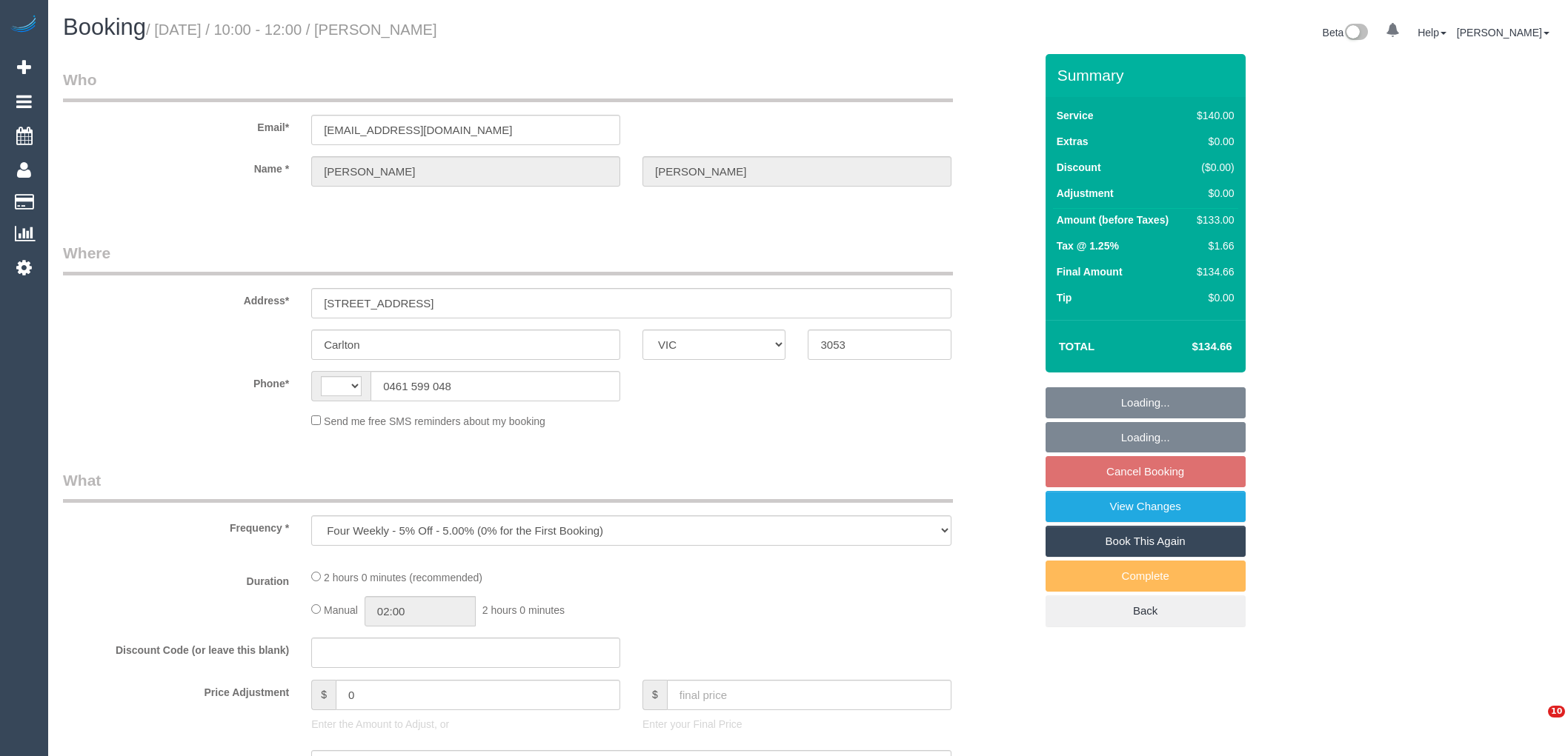
select select "VIC"
select select "string:stripe-pm_1RfXfJ2GScqysDRV6nMI43sF"
select select "number:28"
select select "number:14"
select select "number:19"
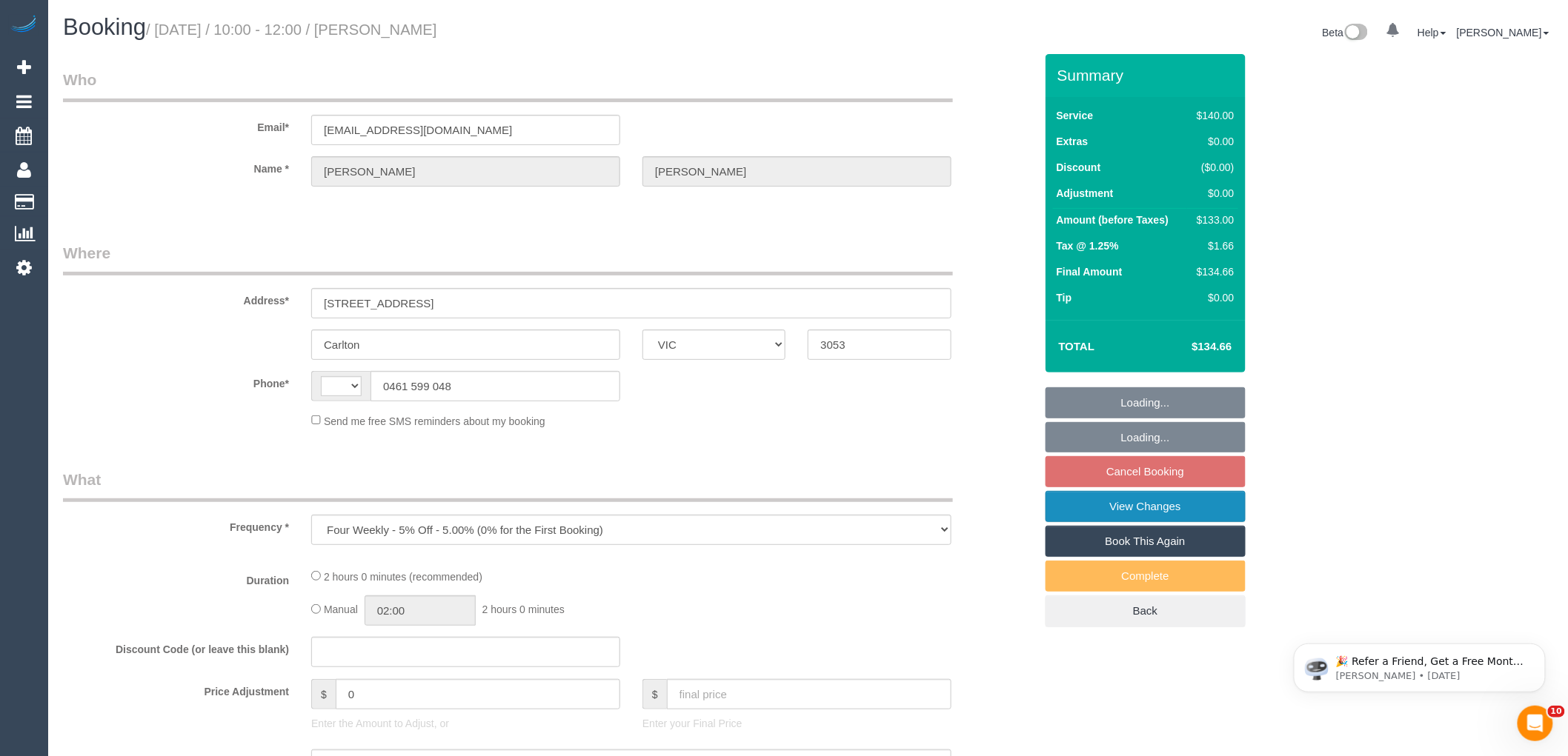
select select "number:24"
select select "number:33"
select select "number:13"
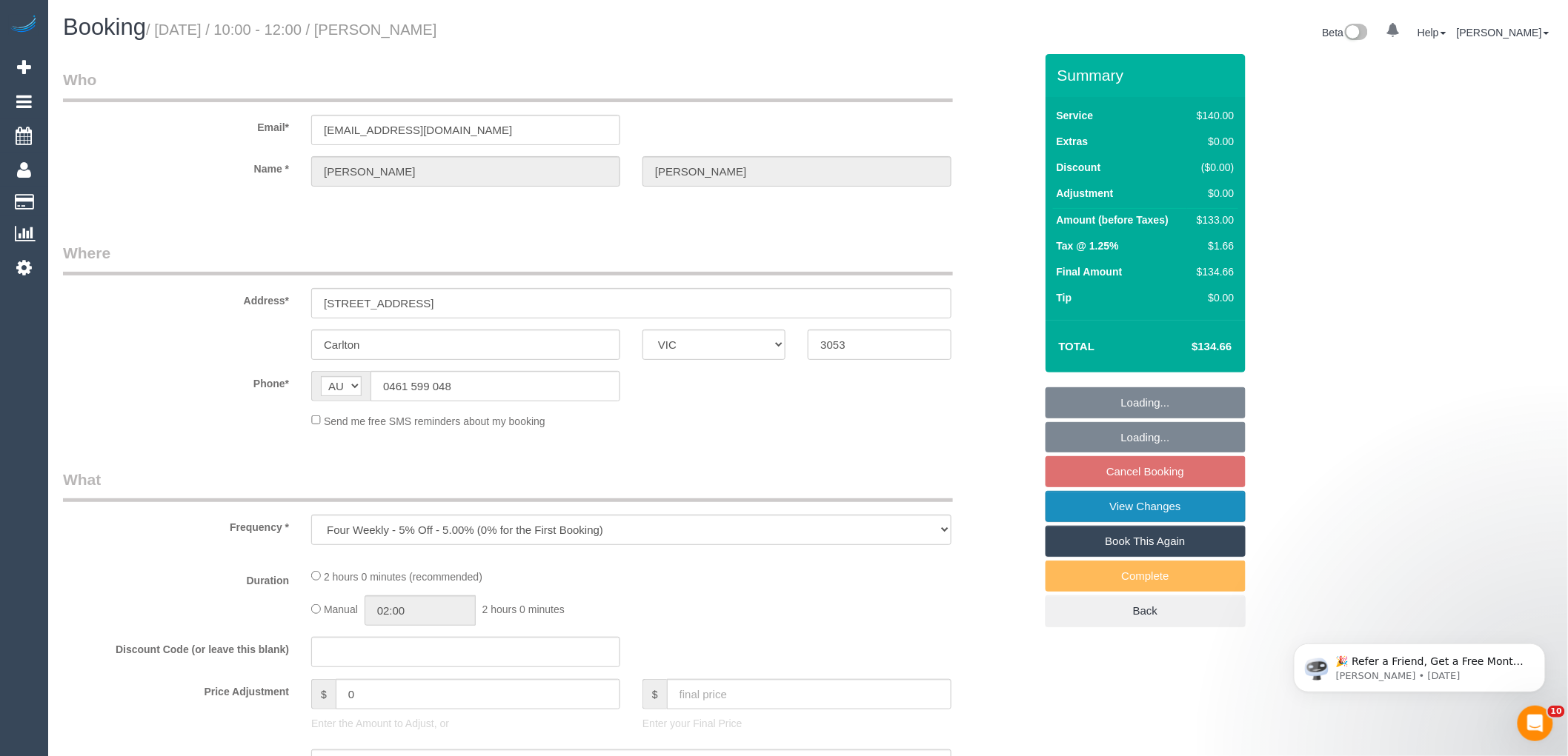
select select "string:AU"
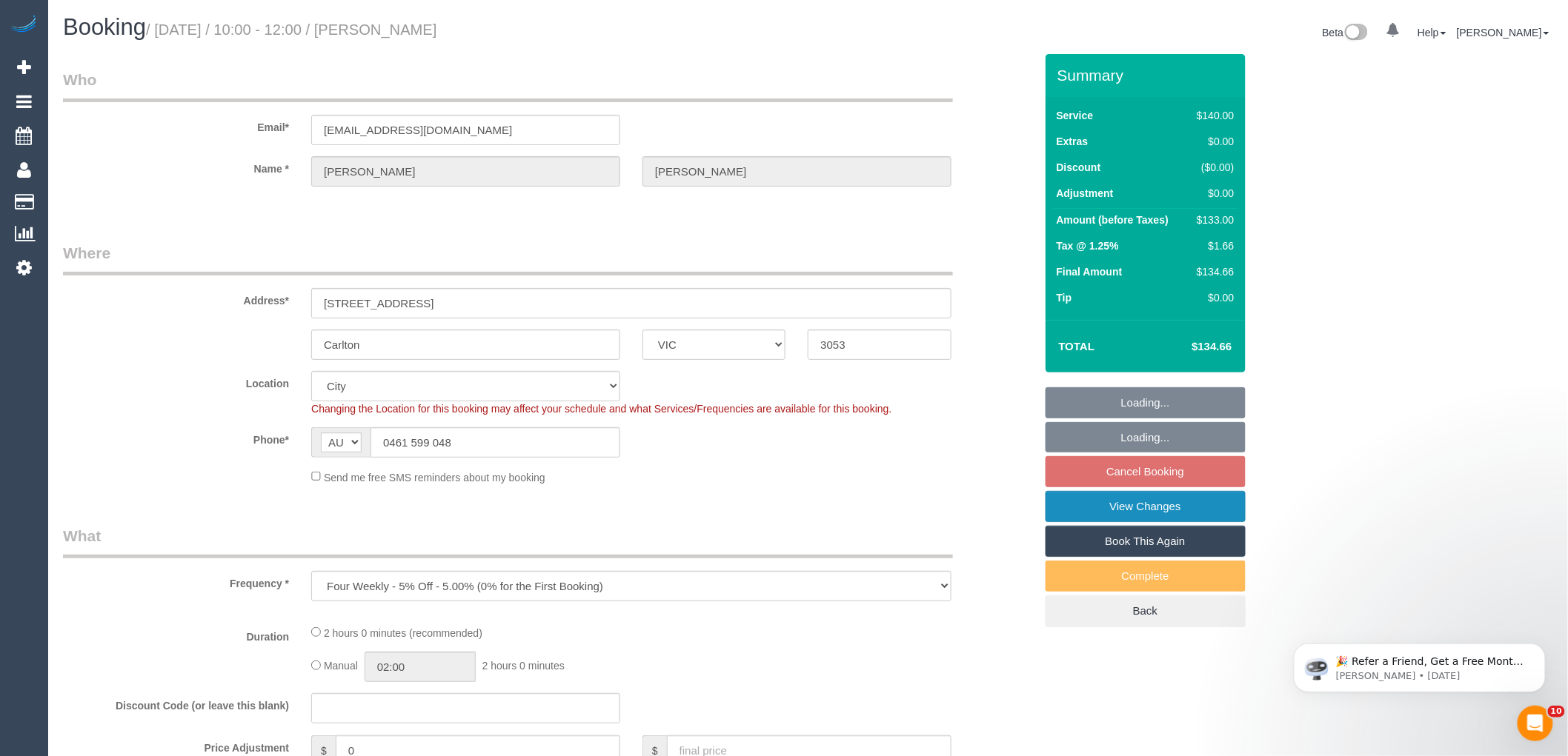
click at [1175, 506] on link "View Changes" at bounding box center [1144, 507] width 200 height 31
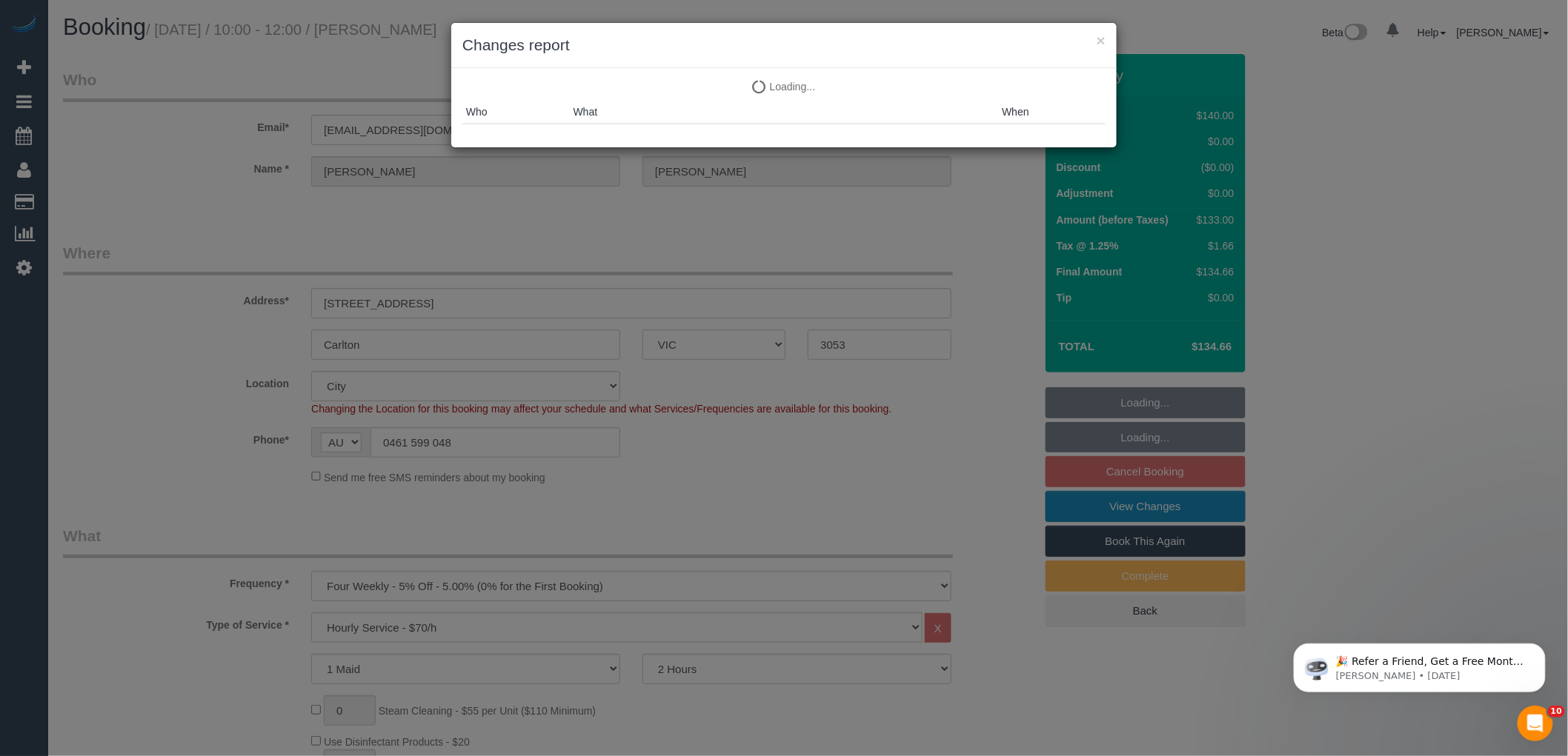
select select "object:1101"
select select "spot3"
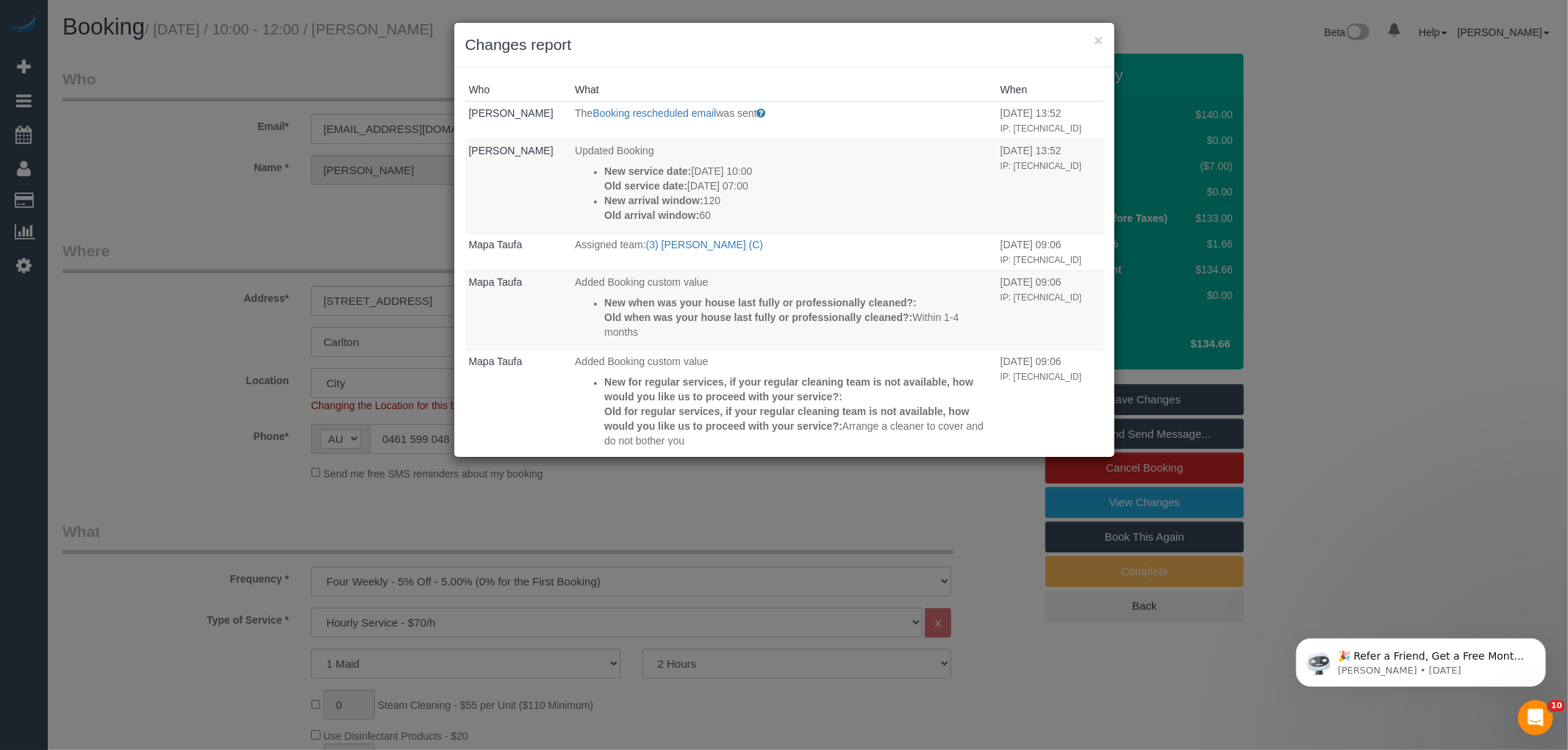
click at [869, 61] on div "× Changes report" at bounding box center [784, 45] width 661 height 45
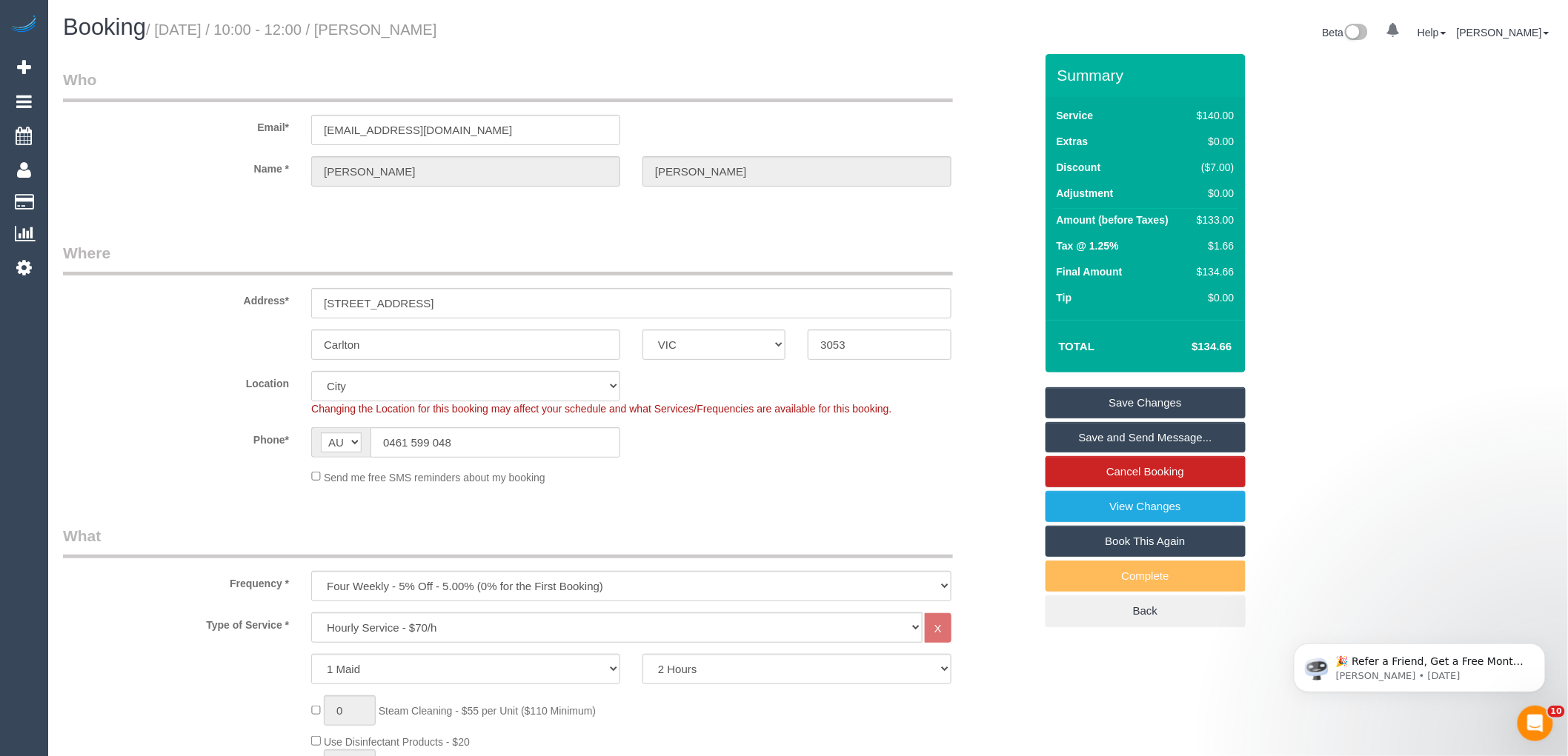
click at [1003, 257] on div "Address* 192 Canning St" at bounding box center [549, 280] width 994 height 77
click at [1165, 441] on link "Save and Send Message..." at bounding box center [1144, 438] width 200 height 31
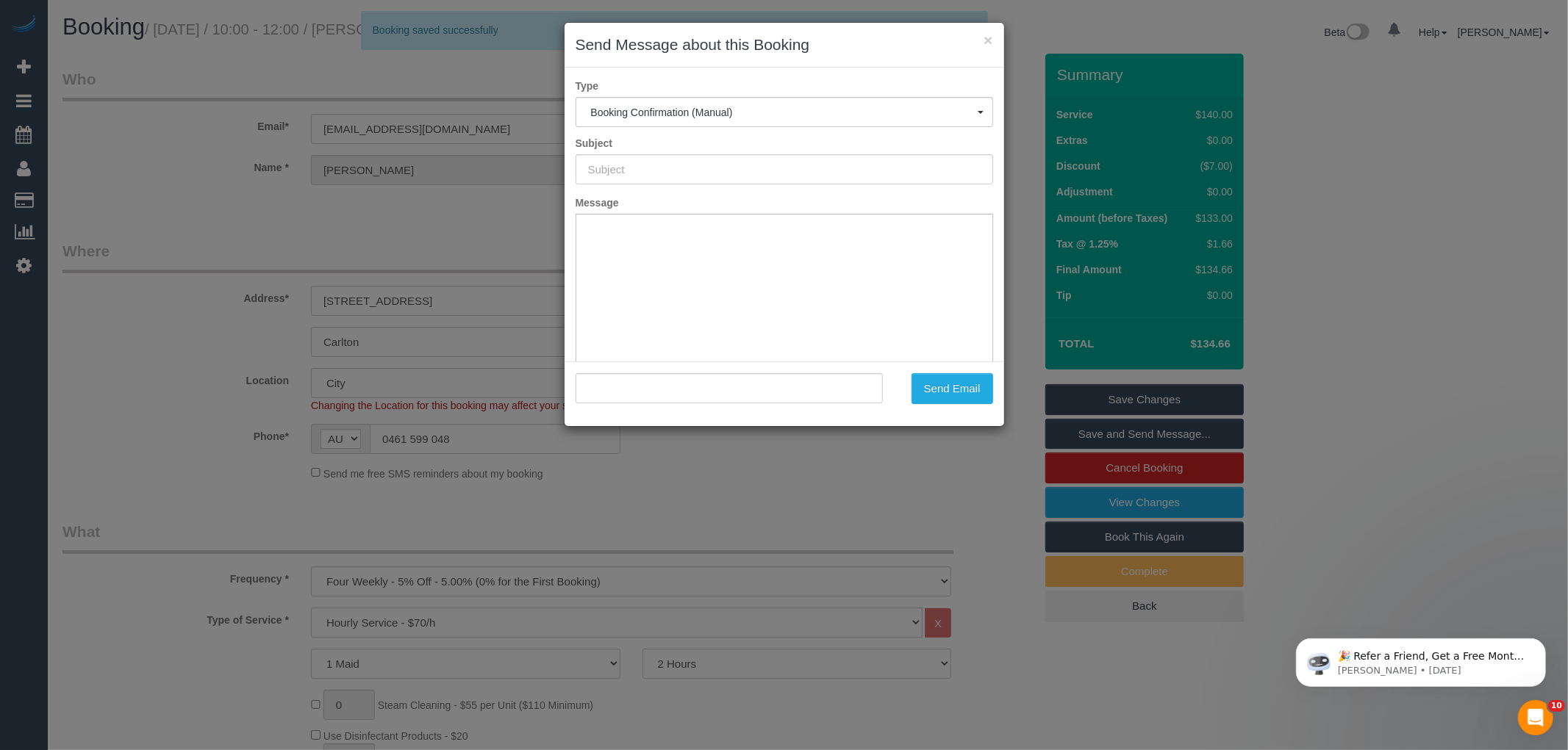
type input "Booking Confirmed"
type input ""Nick Lindsey" <nlindsey07@gmail.com>"
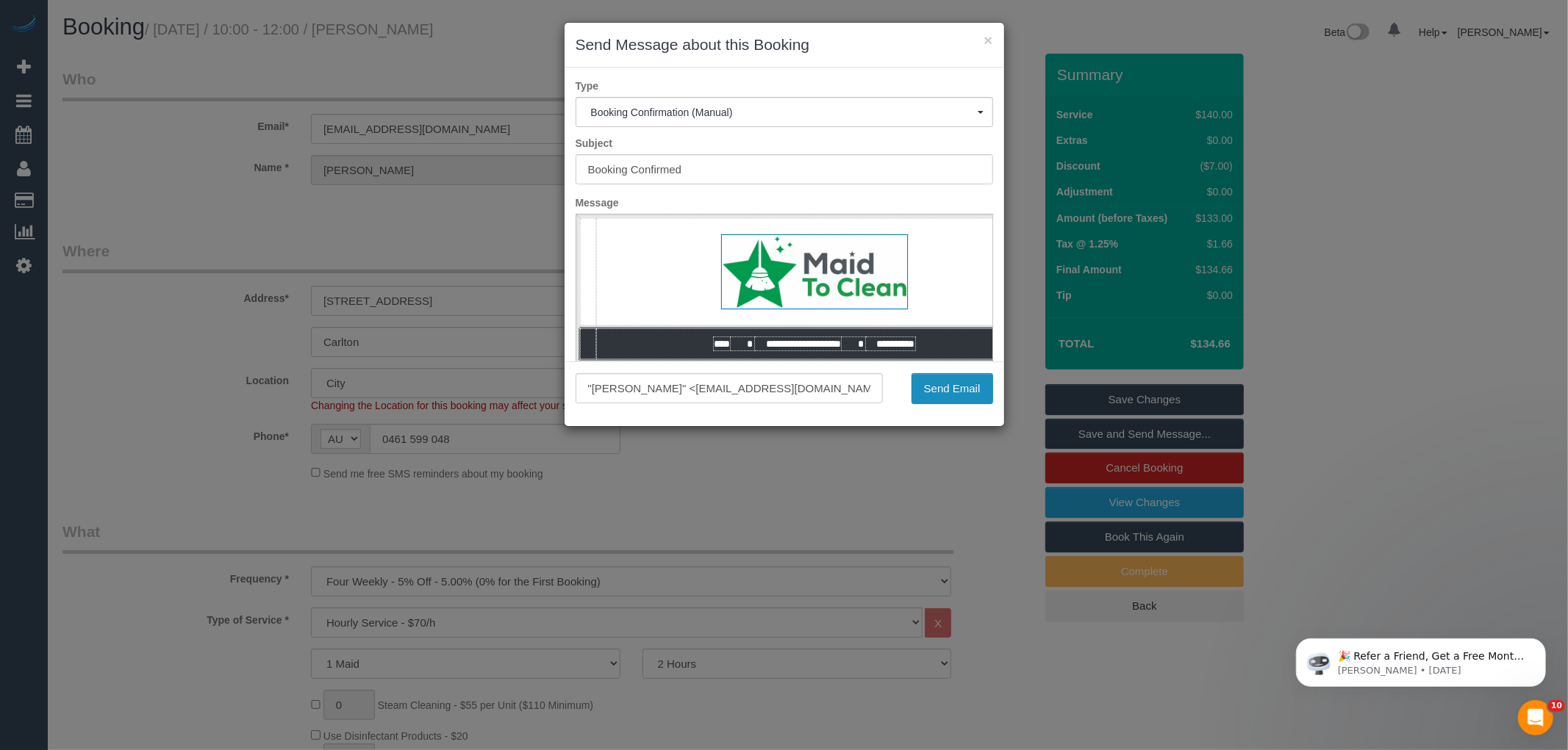
click at [960, 387] on button "Send Email" at bounding box center [952, 389] width 82 height 31
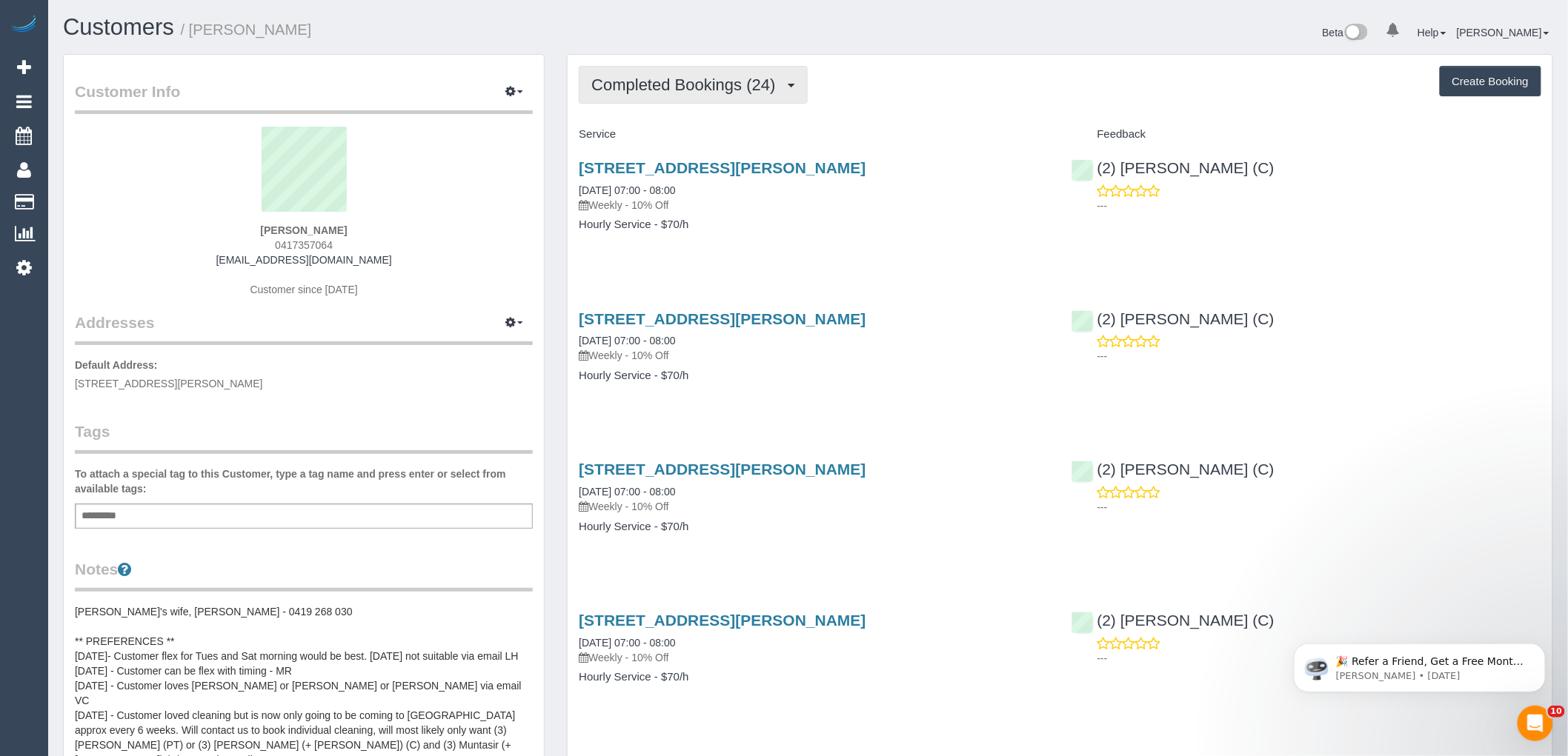
click at [758, 85] on span "Completed Bookings (24)" at bounding box center [686, 85] width 191 height 19
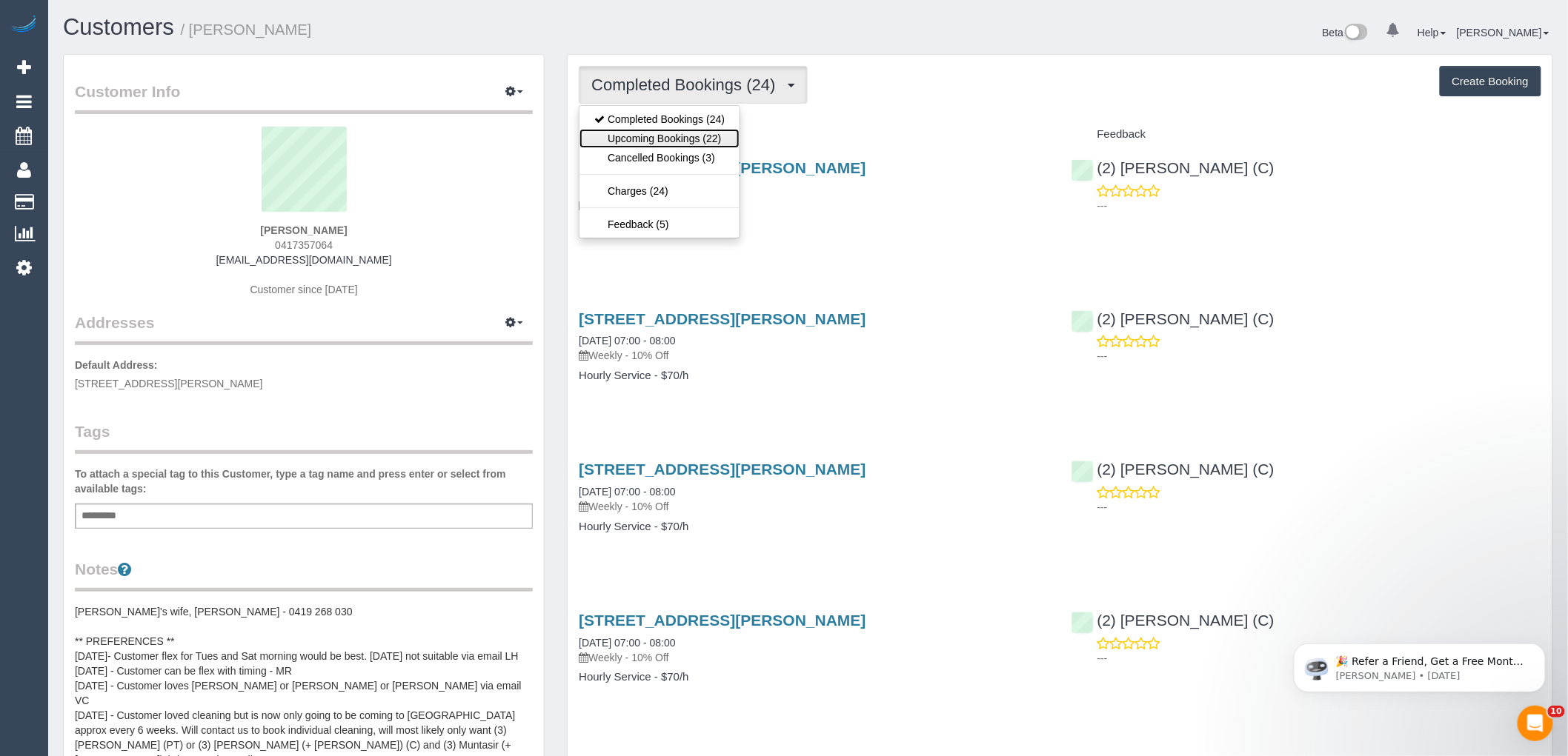
click at [707, 141] on link "Upcoming Bookings (22)" at bounding box center [659, 139] width 160 height 20
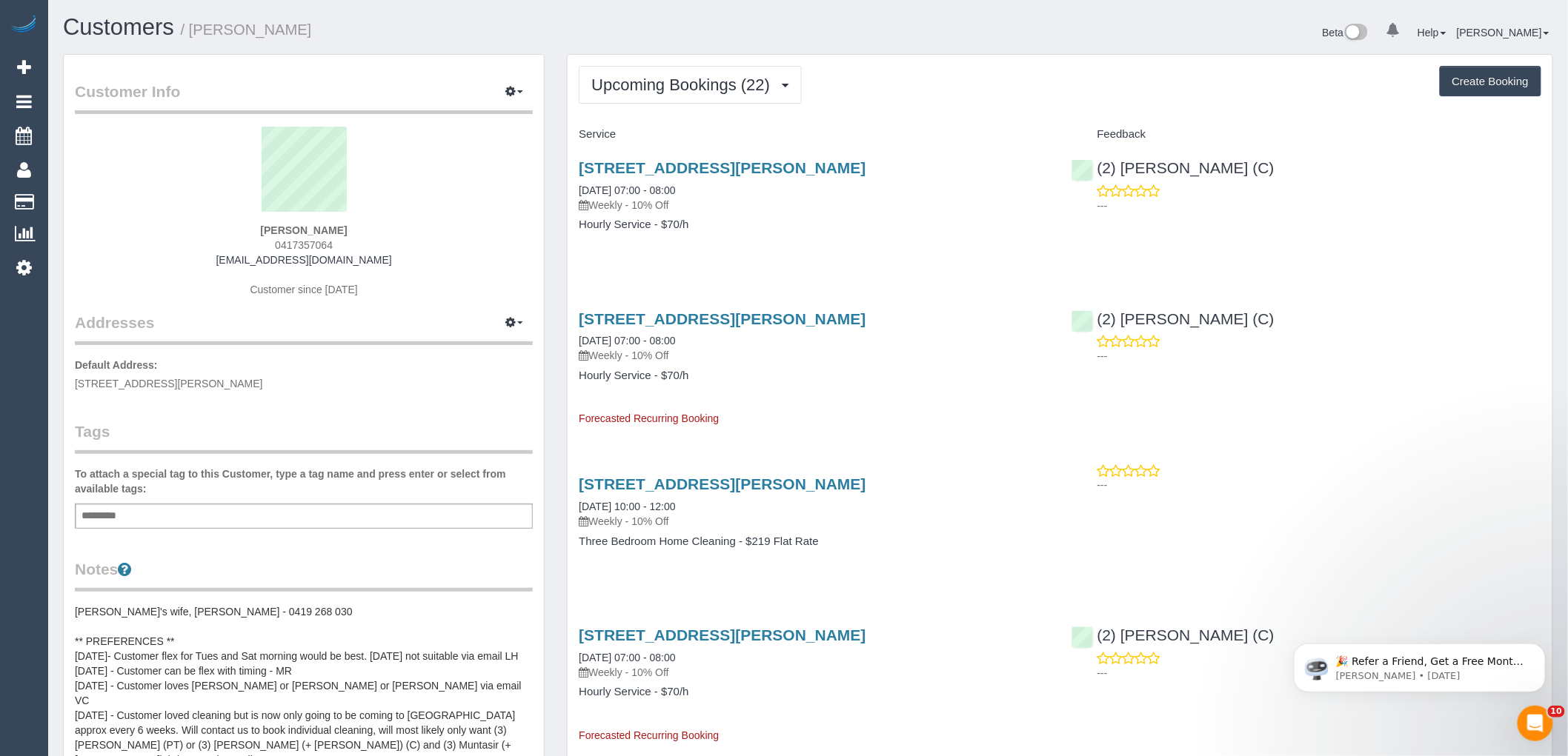
drag, startPoint x: 341, startPoint y: 241, endPoint x: 269, endPoint y: 245, distance: 72.1
click at [269, 245] on div "Lionel Rockman 0417357064 rockmanl@girriwana.net.au Customer since 2024" at bounding box center [304, 219] width 458 height 185
copy span "0417357064"
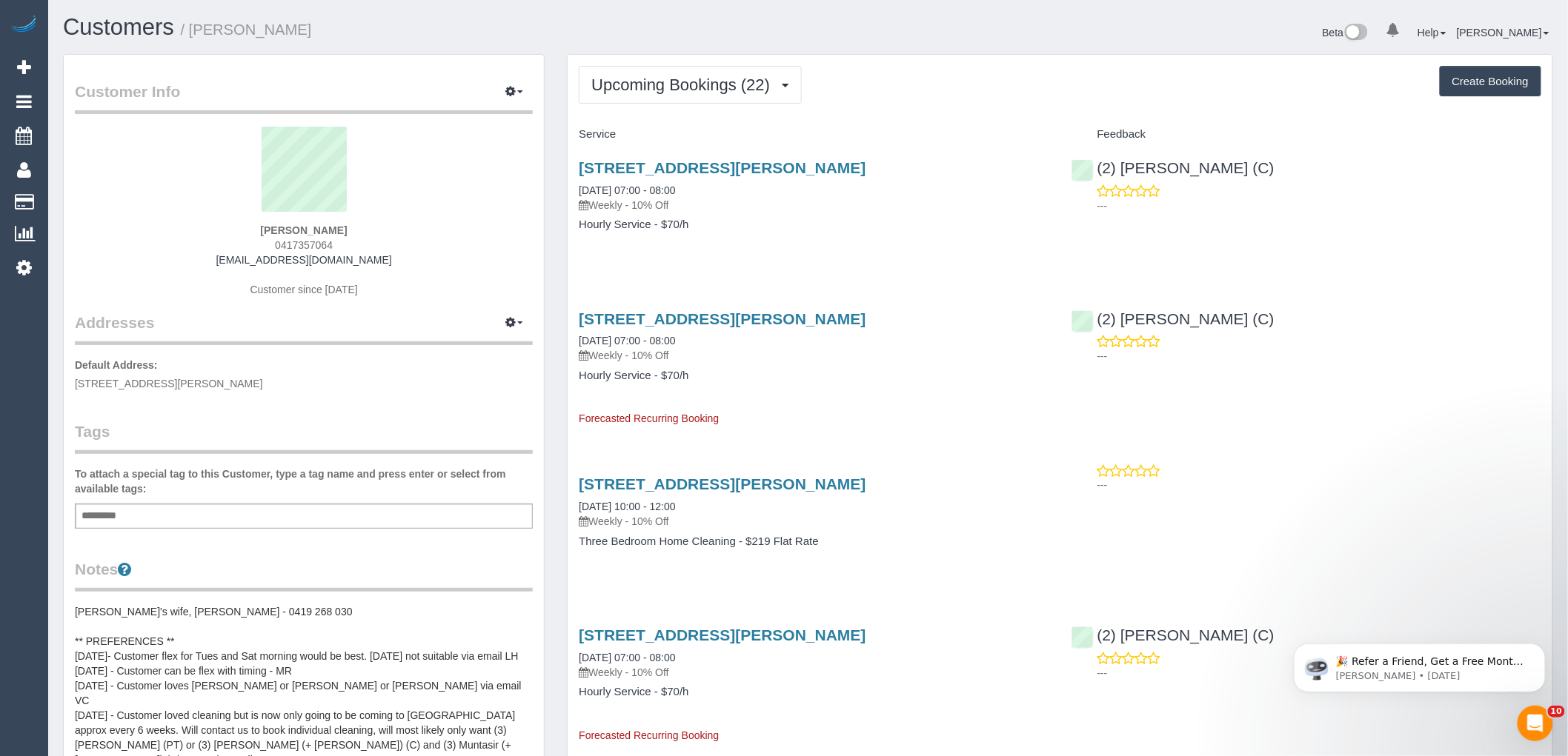
drag, startPoint x: 571, startPoint y: 305, endPoint x: 895, endPoint y: 538, distance: 399.1
click at [893, 387] on div "1 Albert Road, 17, Melbourne, VIC 3004 30/08/2025 07:00 - 08:00 Weekly - 10% Of…" at bounding box center [813, 362] width 492 height 129
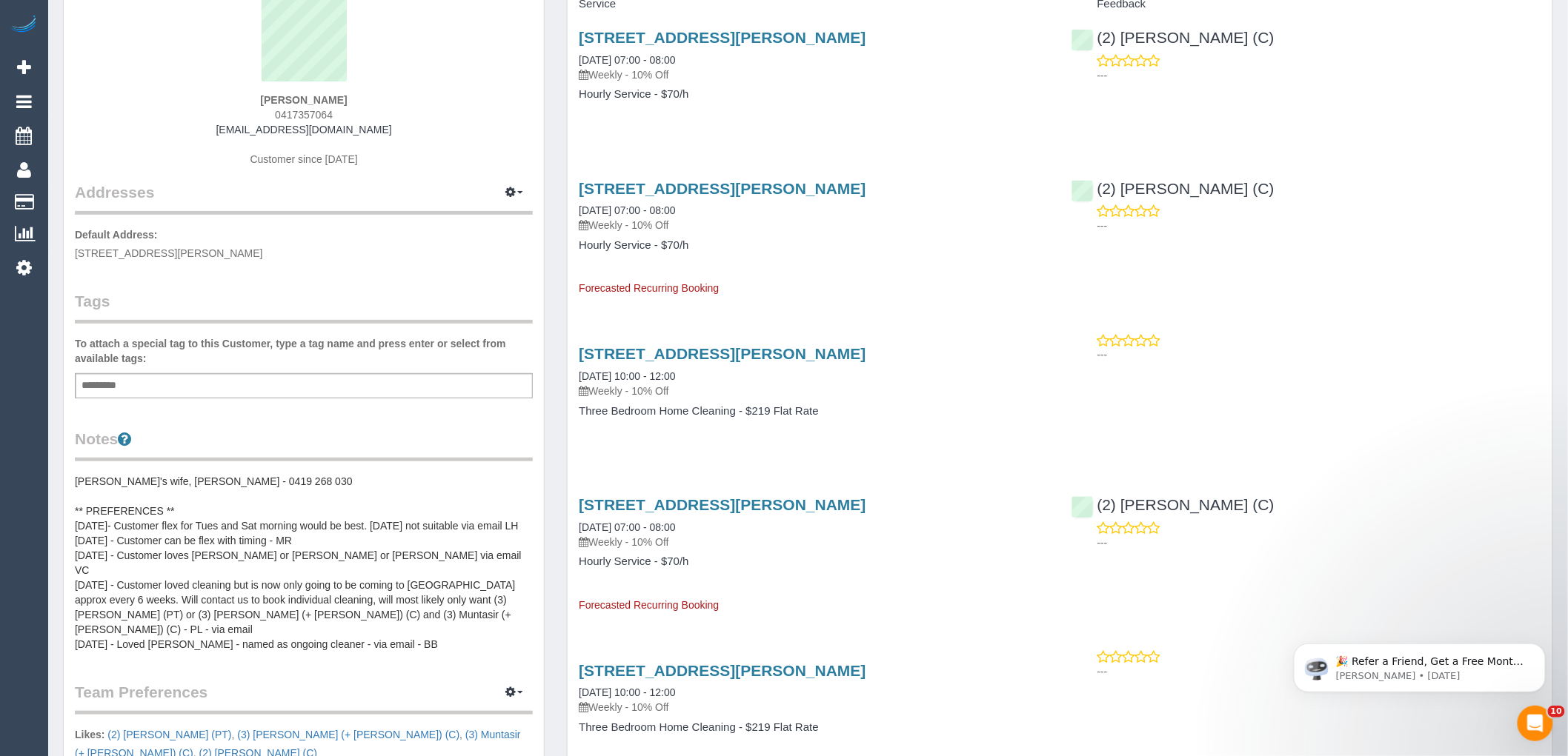
scroll to position [247, 0]
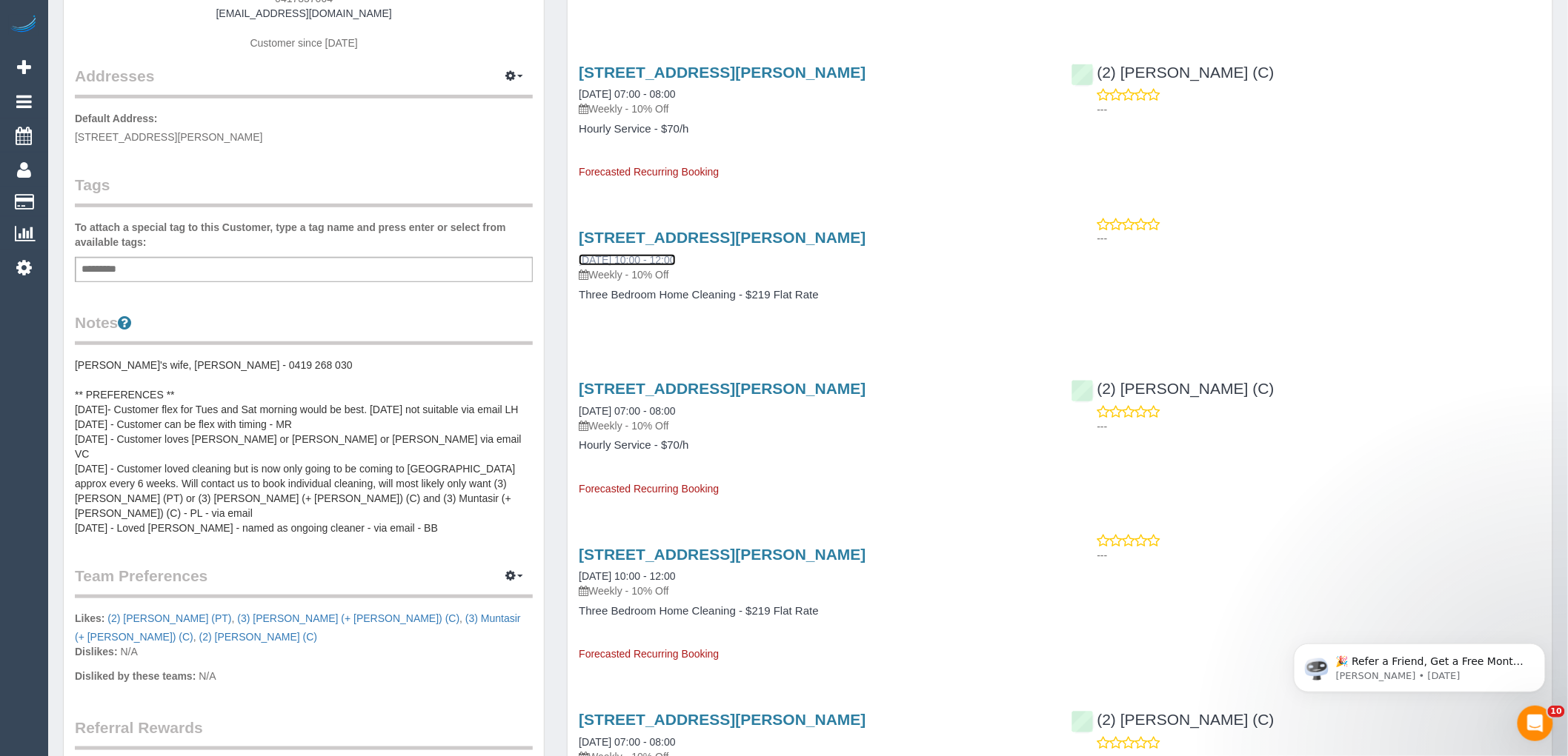
click at [660, 260] on link "30/08/2025 10:00 - 12:00" at bounding box center [627, 260] width 96 height 12
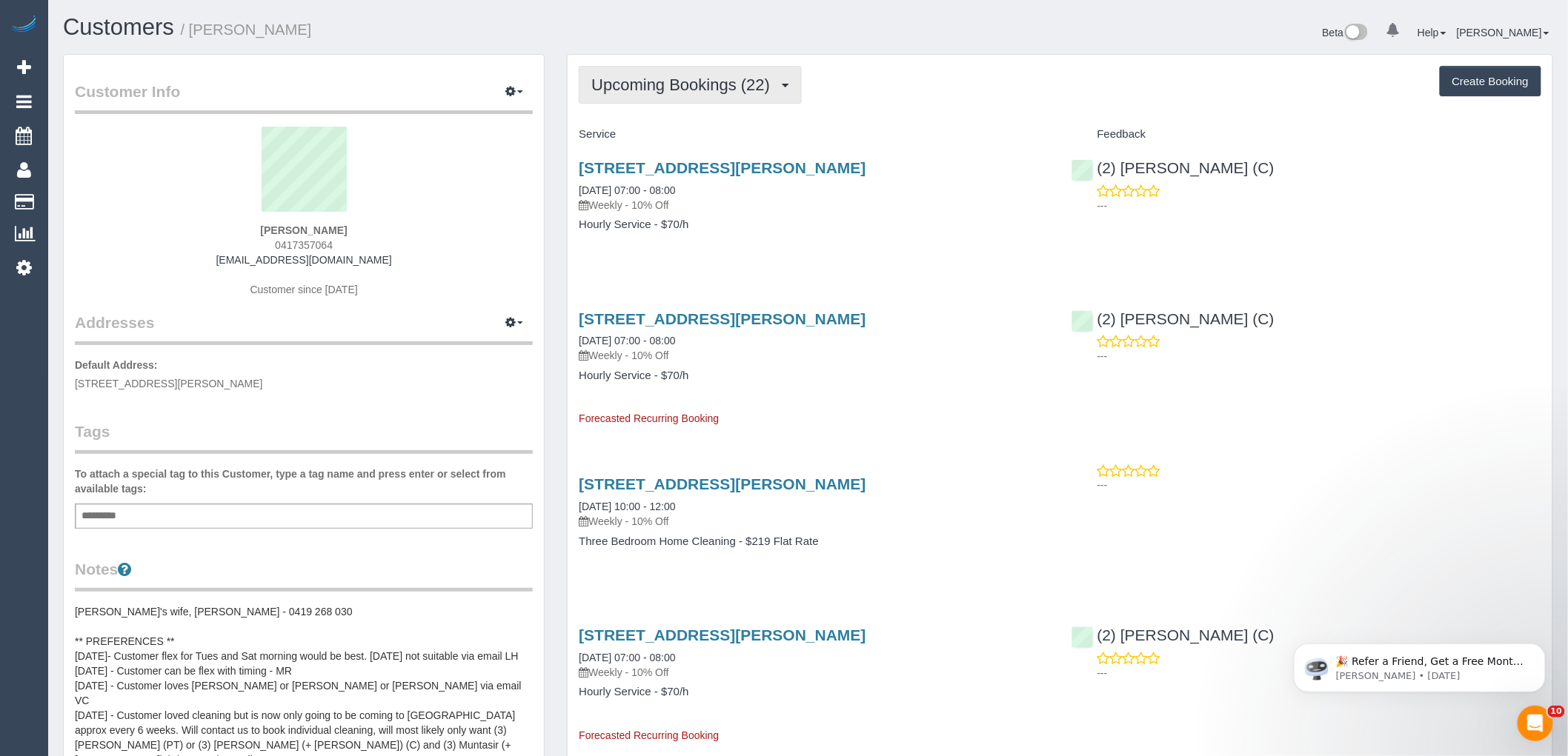
click at [686, 90] on span "Upcoming Bookings (22)" at bounding box center [683, 85] width 186 height 19
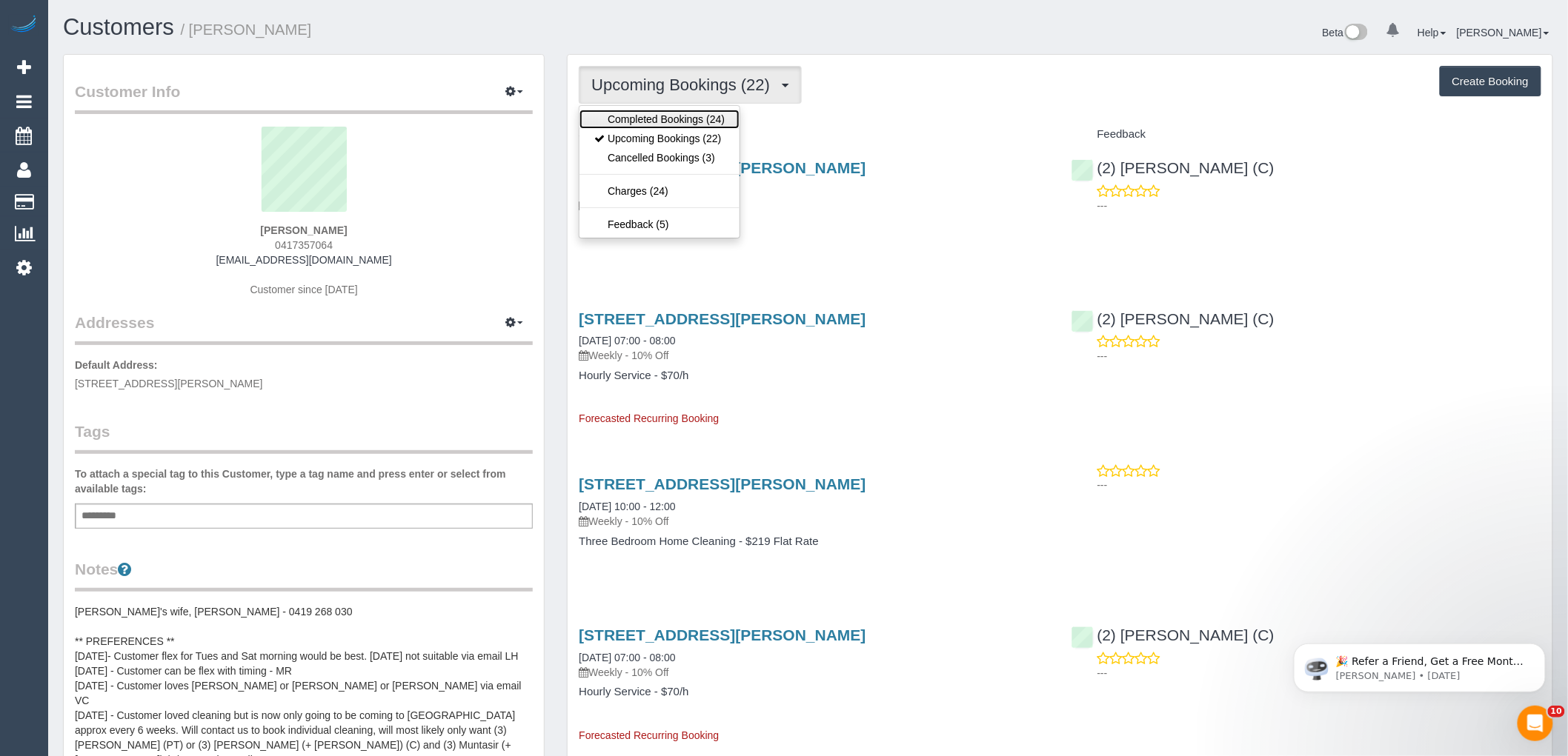
click at [635, 122] on link "Completed Bookings (24)" at bounding box center [659, 120] width 160 height 20
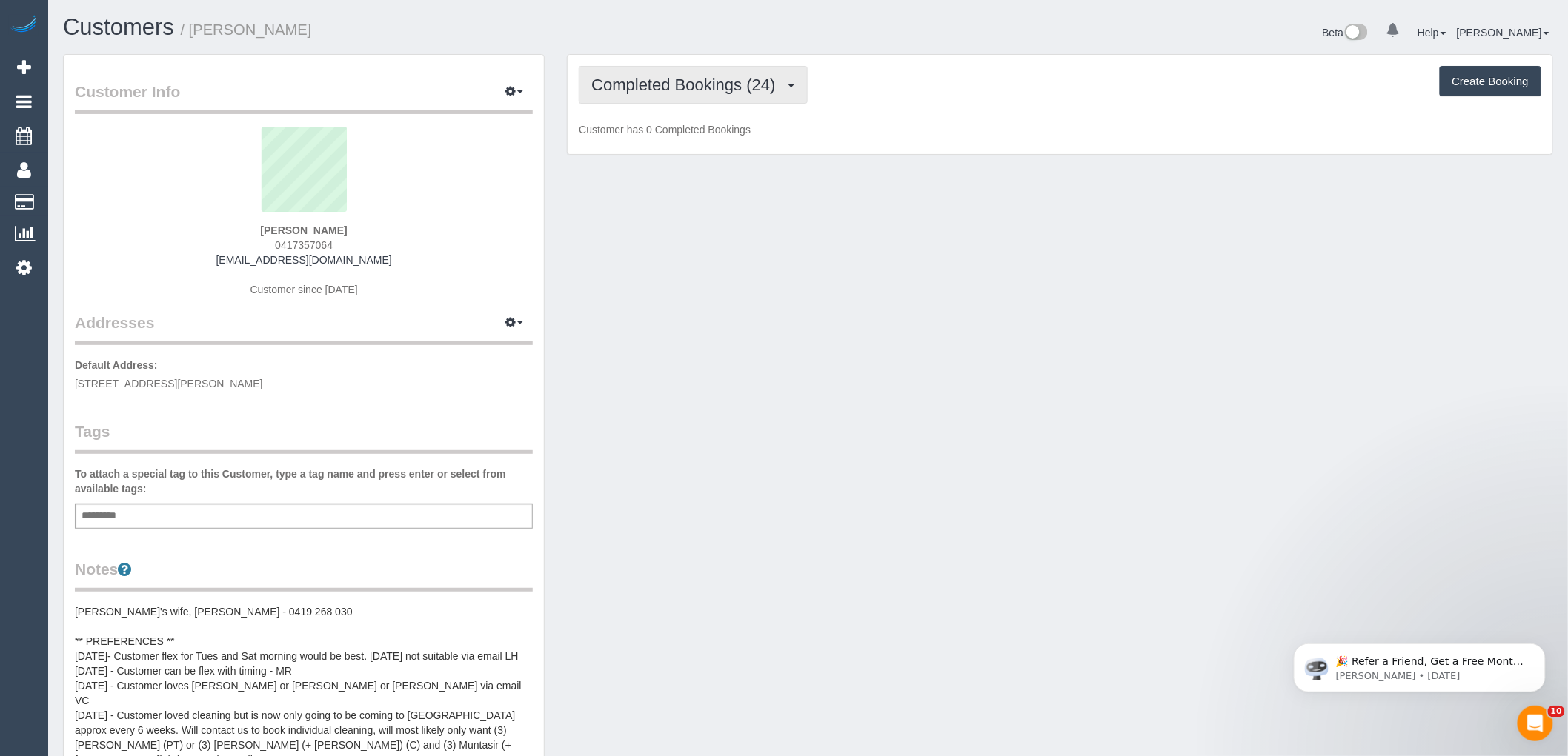
click at [645, 80] on span "Completed Bookings (24)" at bounding box center [686, 85] width 191 height 19
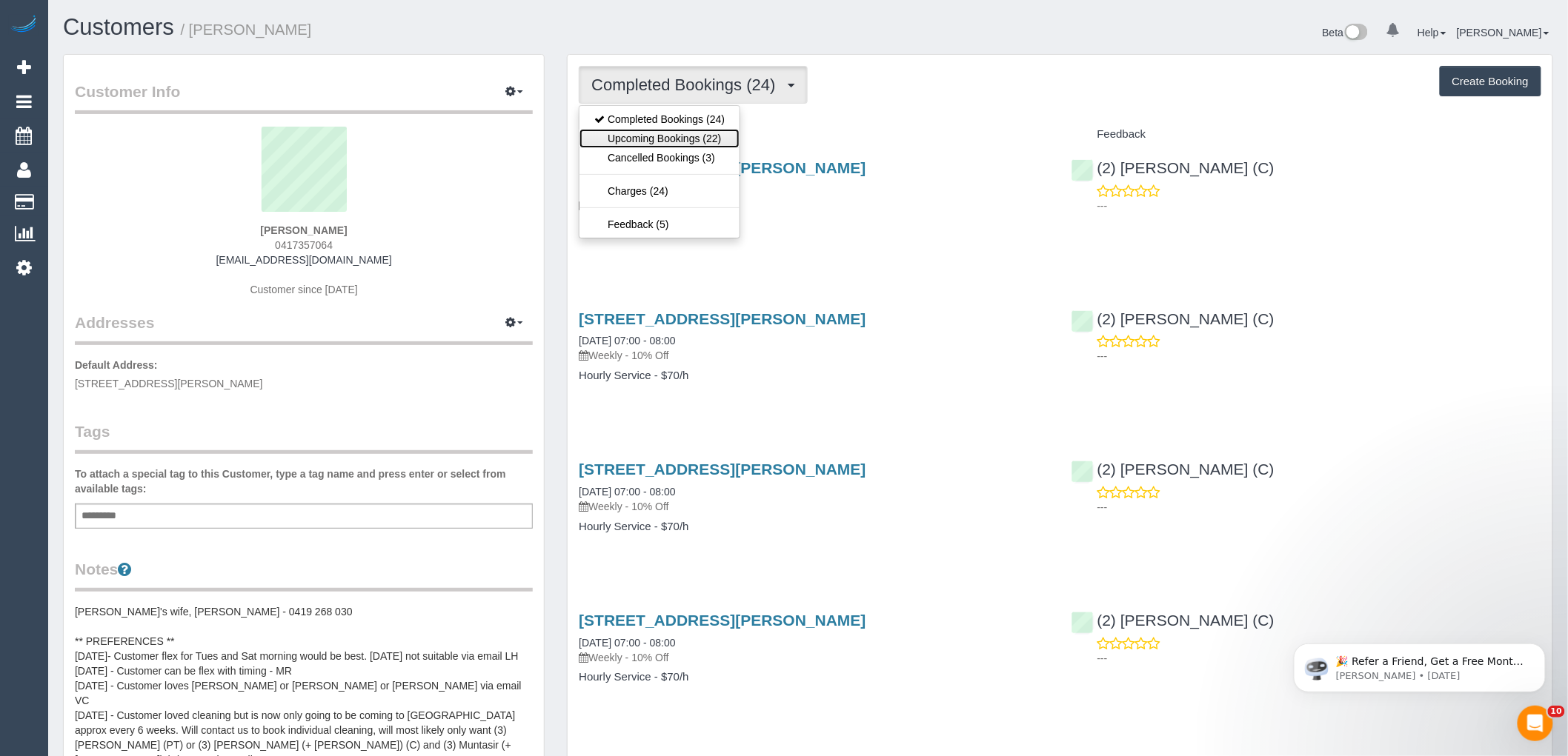
click at [648, 138] on link "Upcoming Bookings (22)" at bounding box center [659, 139] width 160 height 20
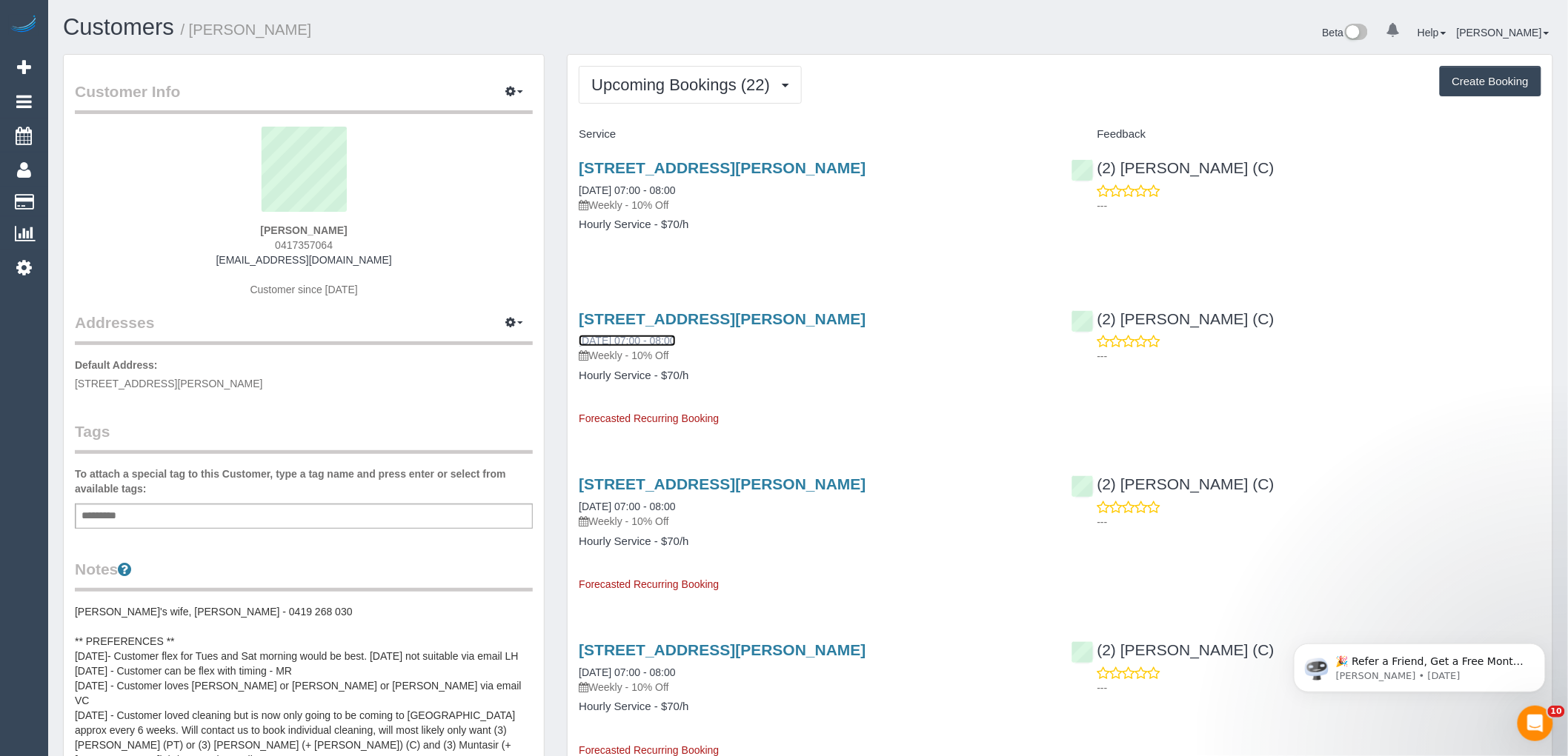
click at [675, 339] on link "30/08/2025 07:00 - 08:00" at bounding box center [627, 341] width 96 height 12
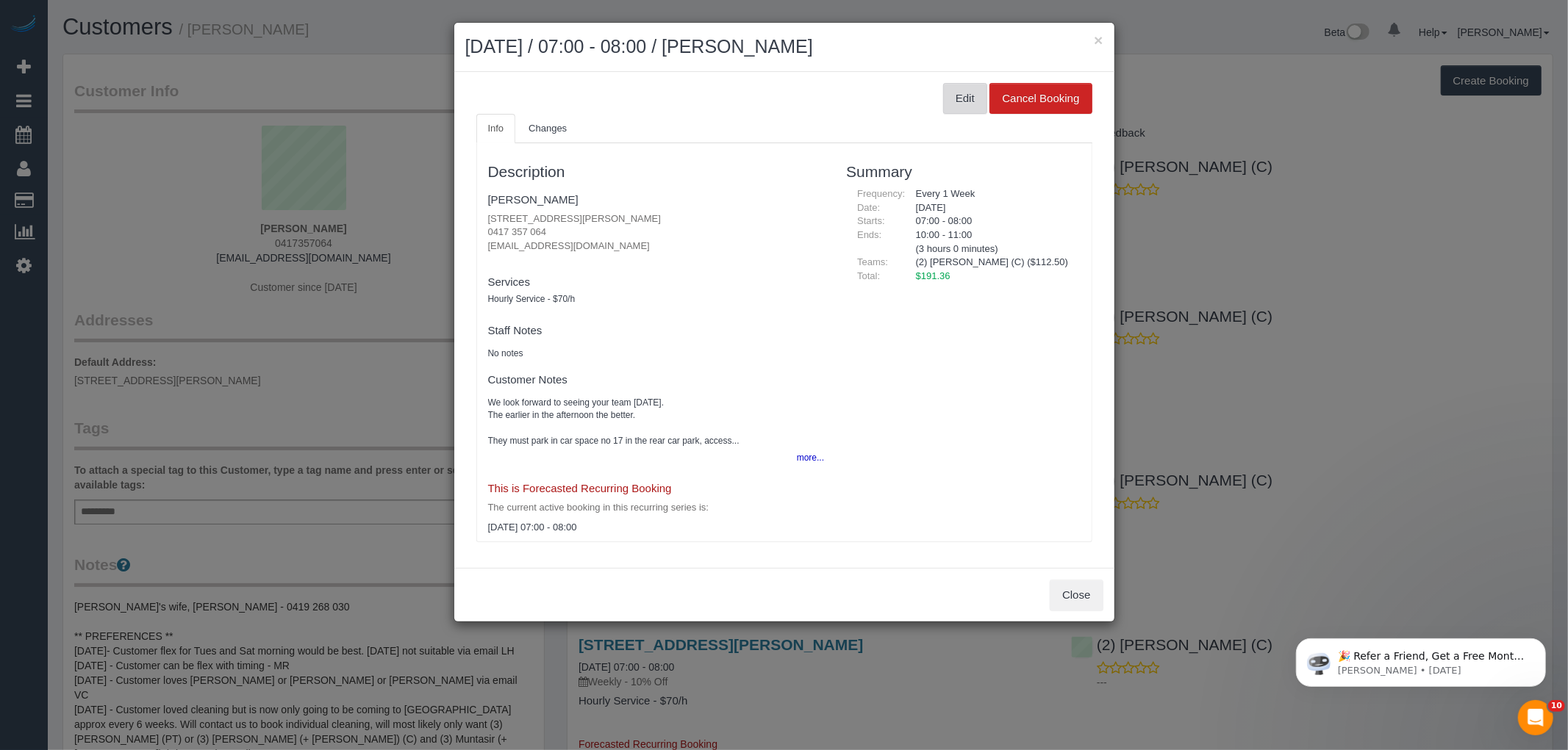
click at [957, 105] on button "Edit" at bounding box center [965, 99] width 44 height 31
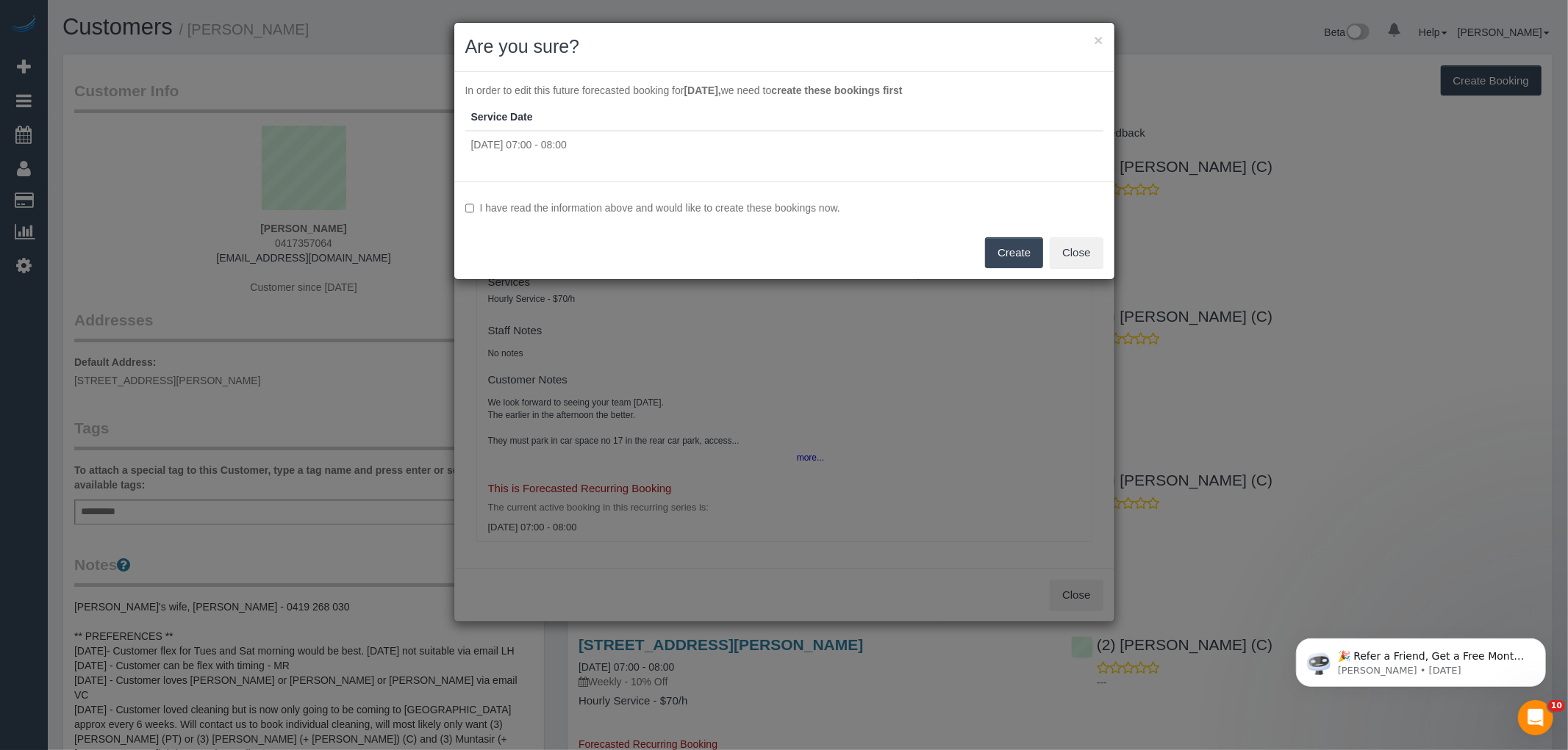
click at [1003, 246] on button "Create" at bounding box center [1015, 253] width 59 height 31
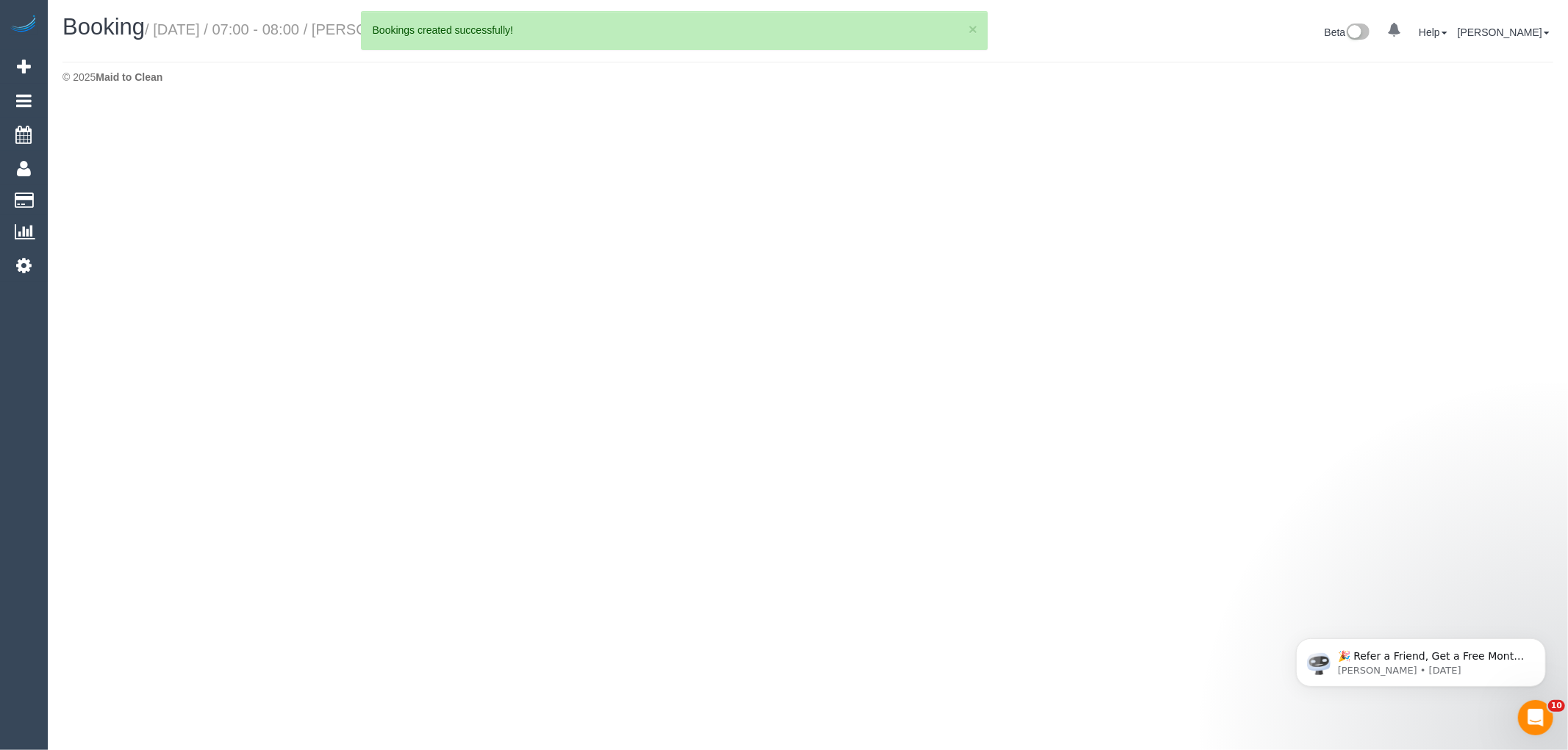
select select "VIC"
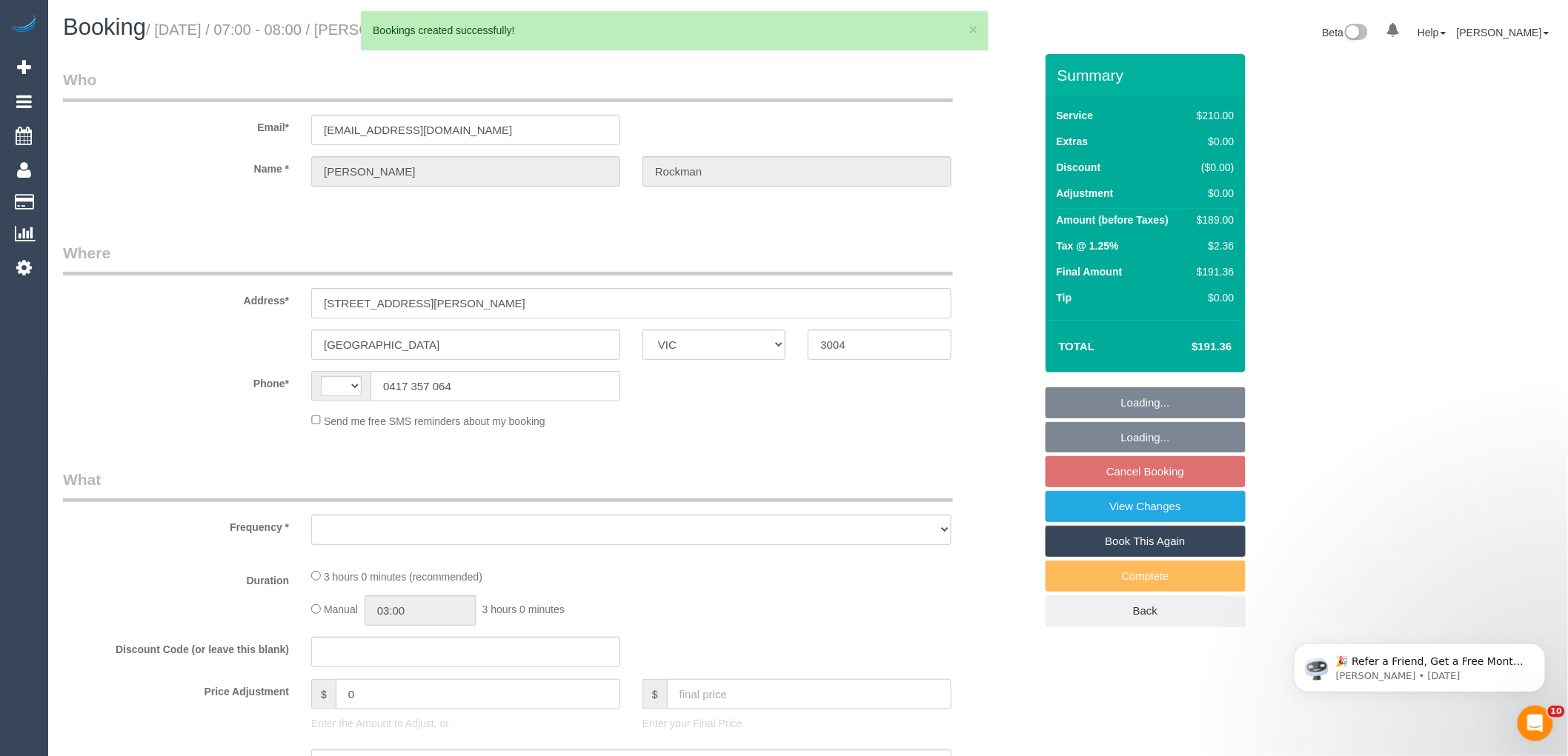
select select "string:AU"
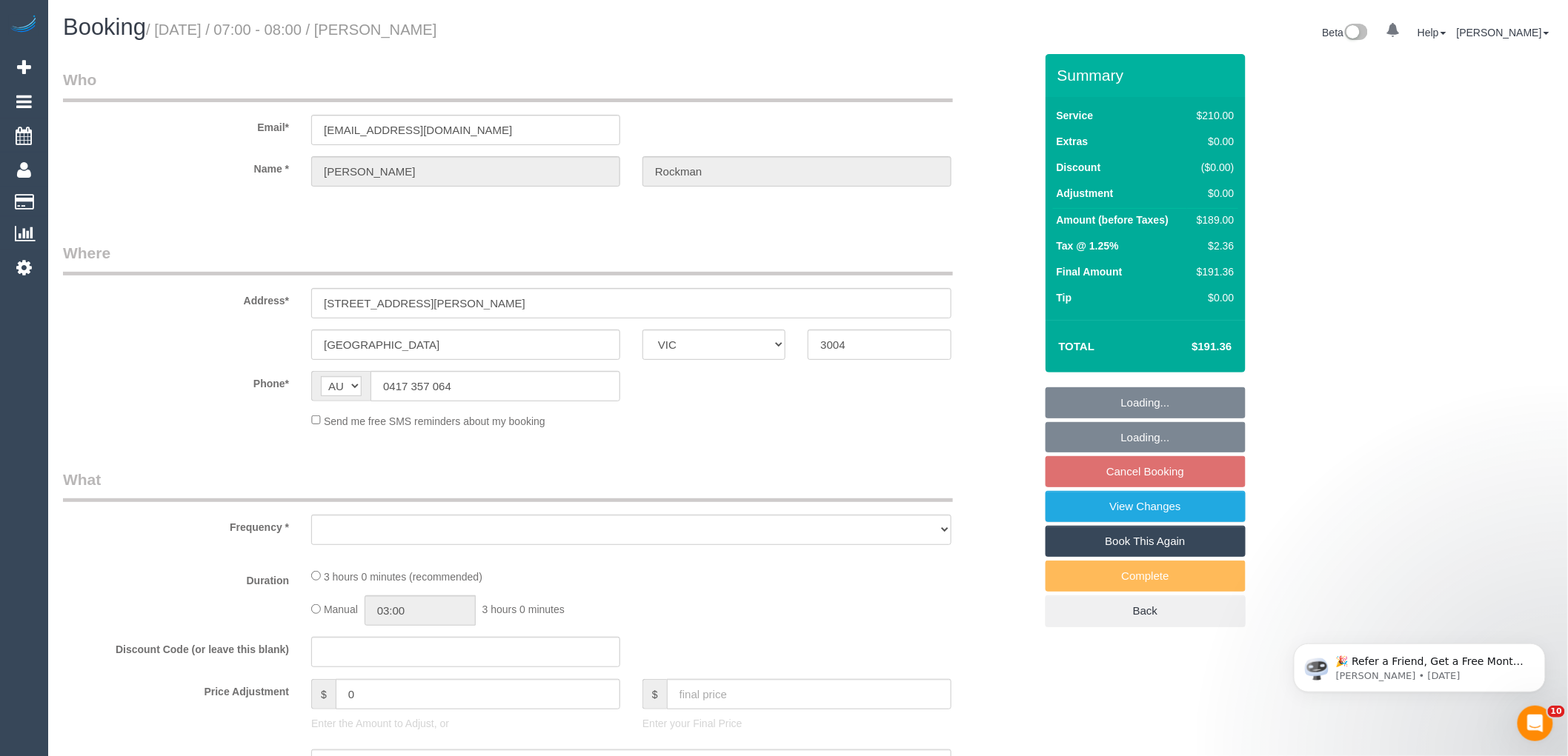
select select "object:3713"
select select "string:stripe-pm_1Px0ia2GScqysDRV9S15UkWc"
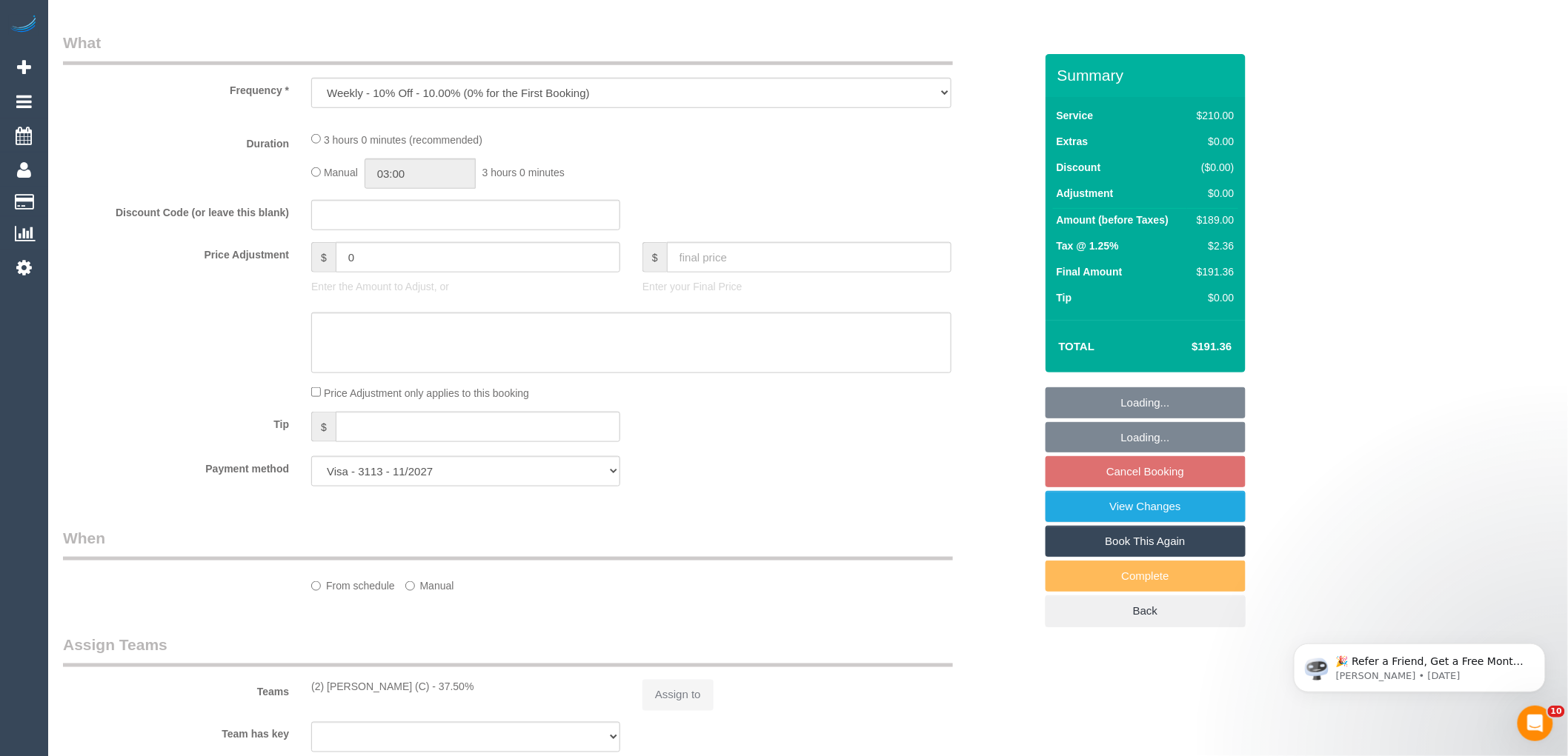
select select "180"
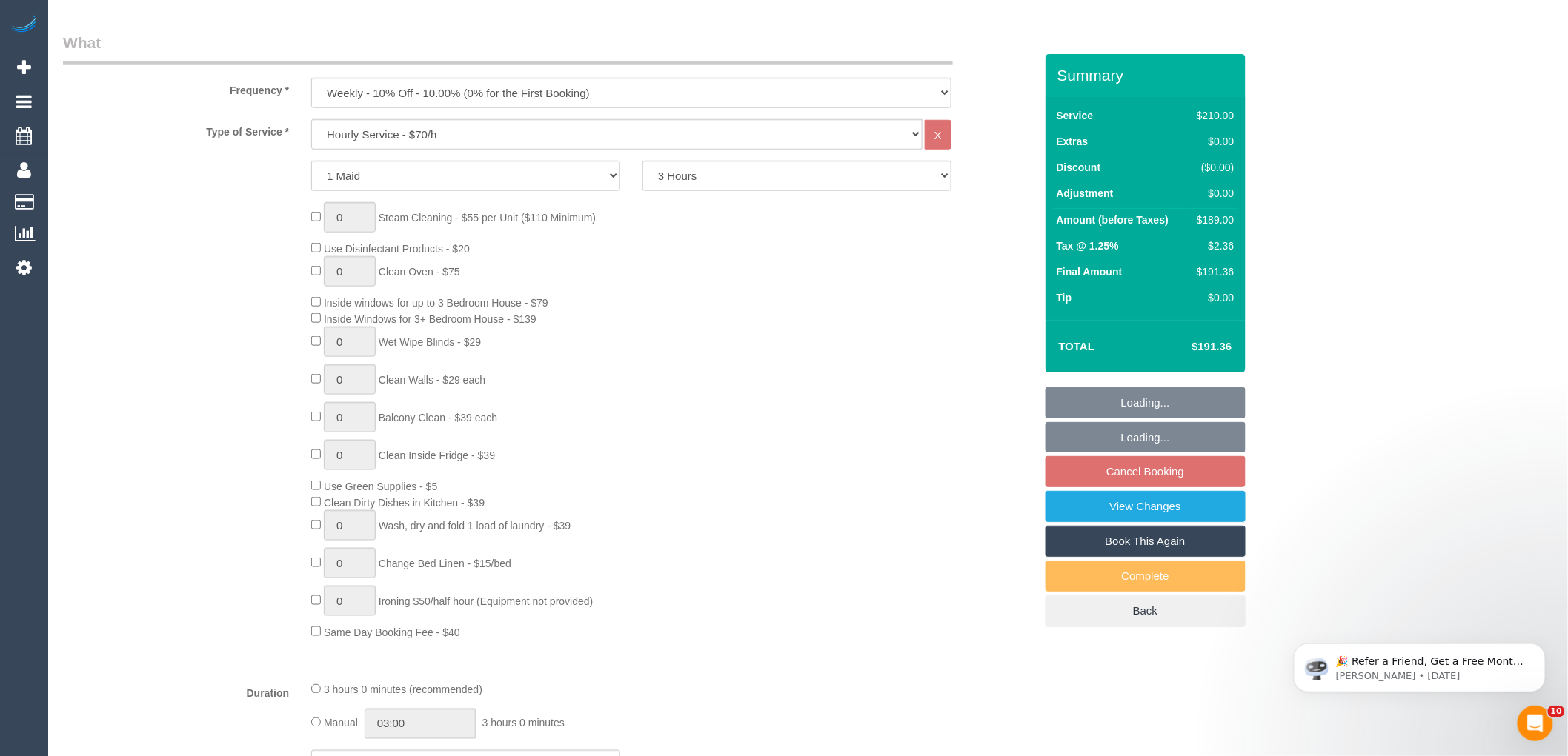
select select "object:3884"
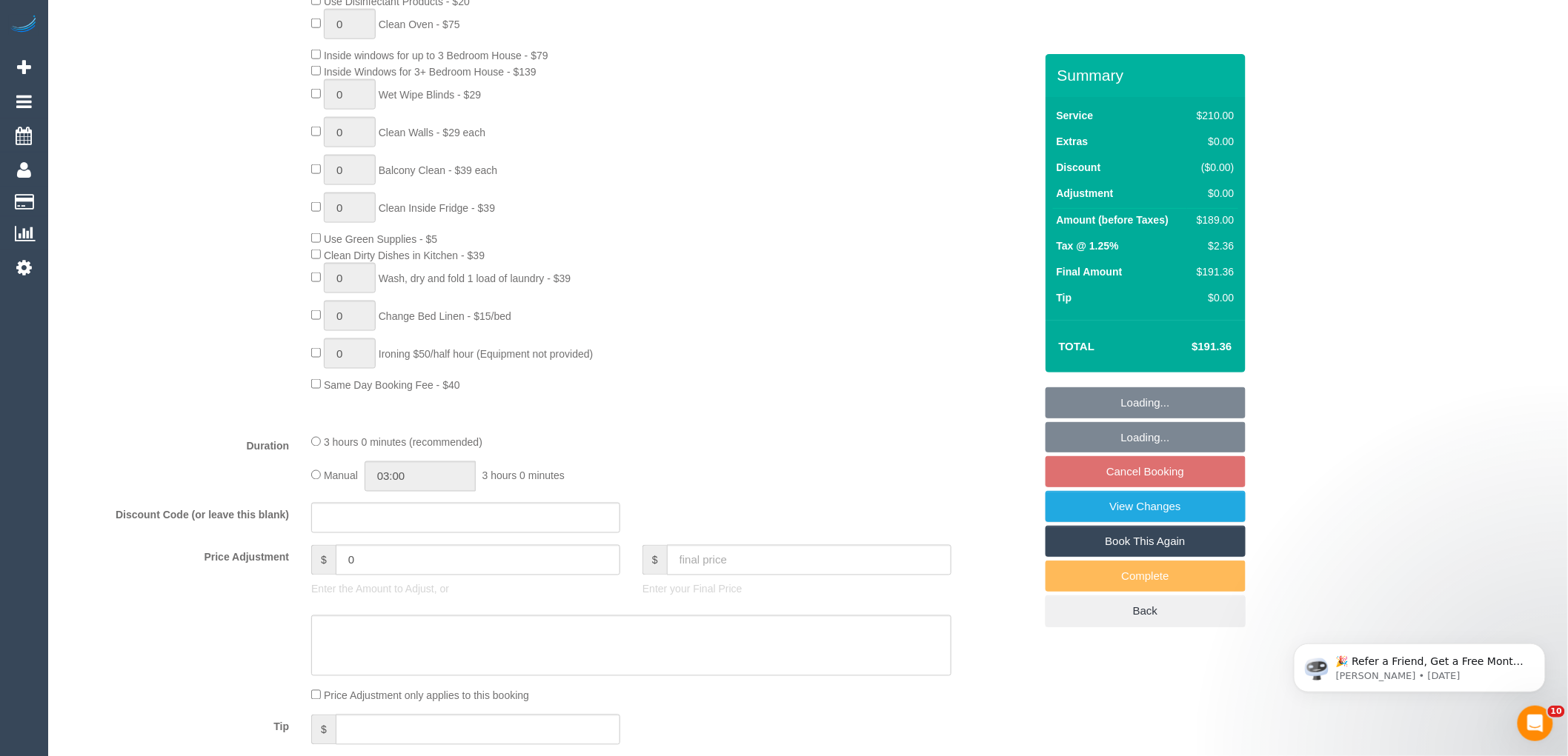
select select "number:29"
select select "number:14"
select select "number:18"
select select "number:24"
select select "number:34"
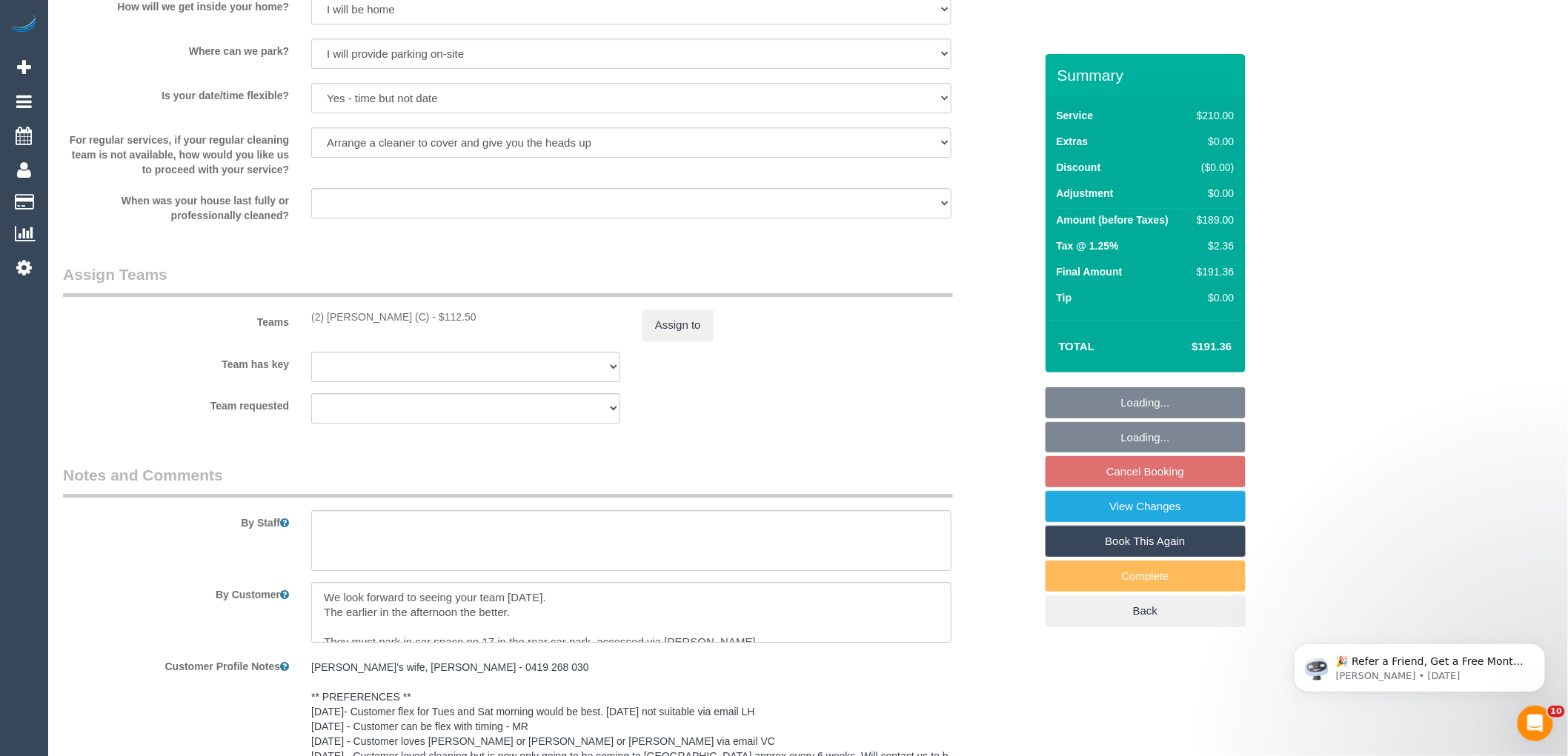
scroll to position [2058, 0]
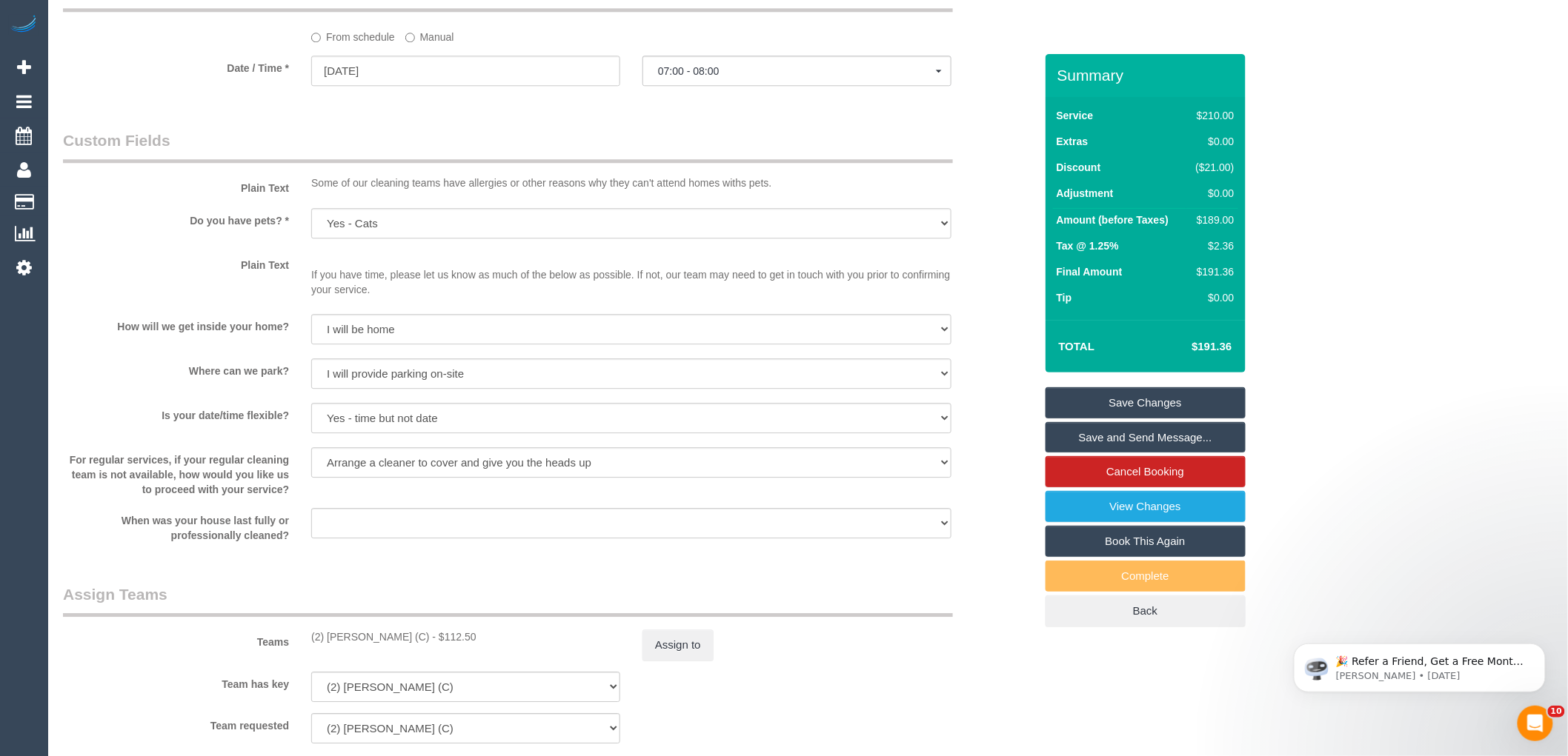
scroll to position [1564, 0]
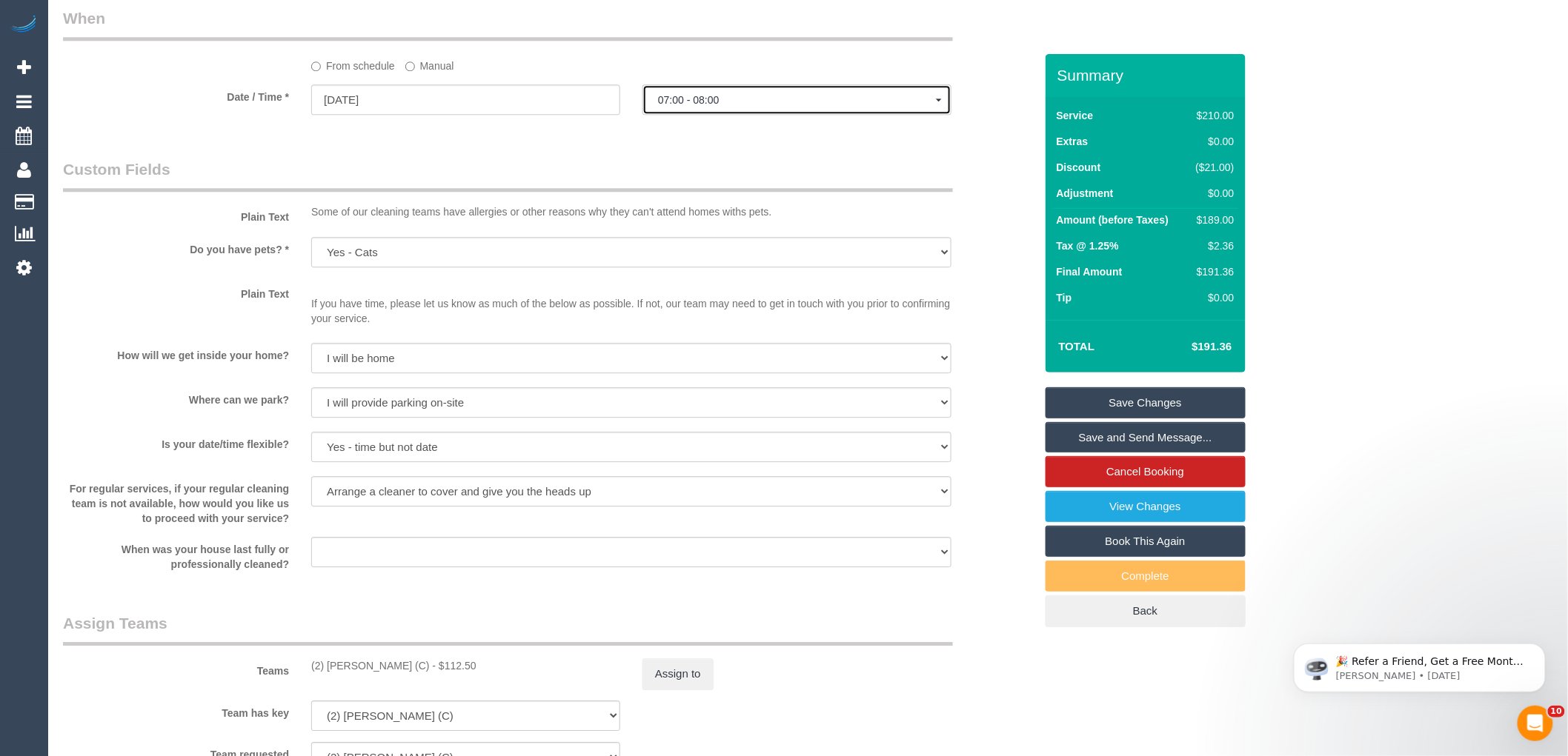
click at [724, 106] on span "07:00 - 08:00" at bounding box center [796, 100] width 278 height 12
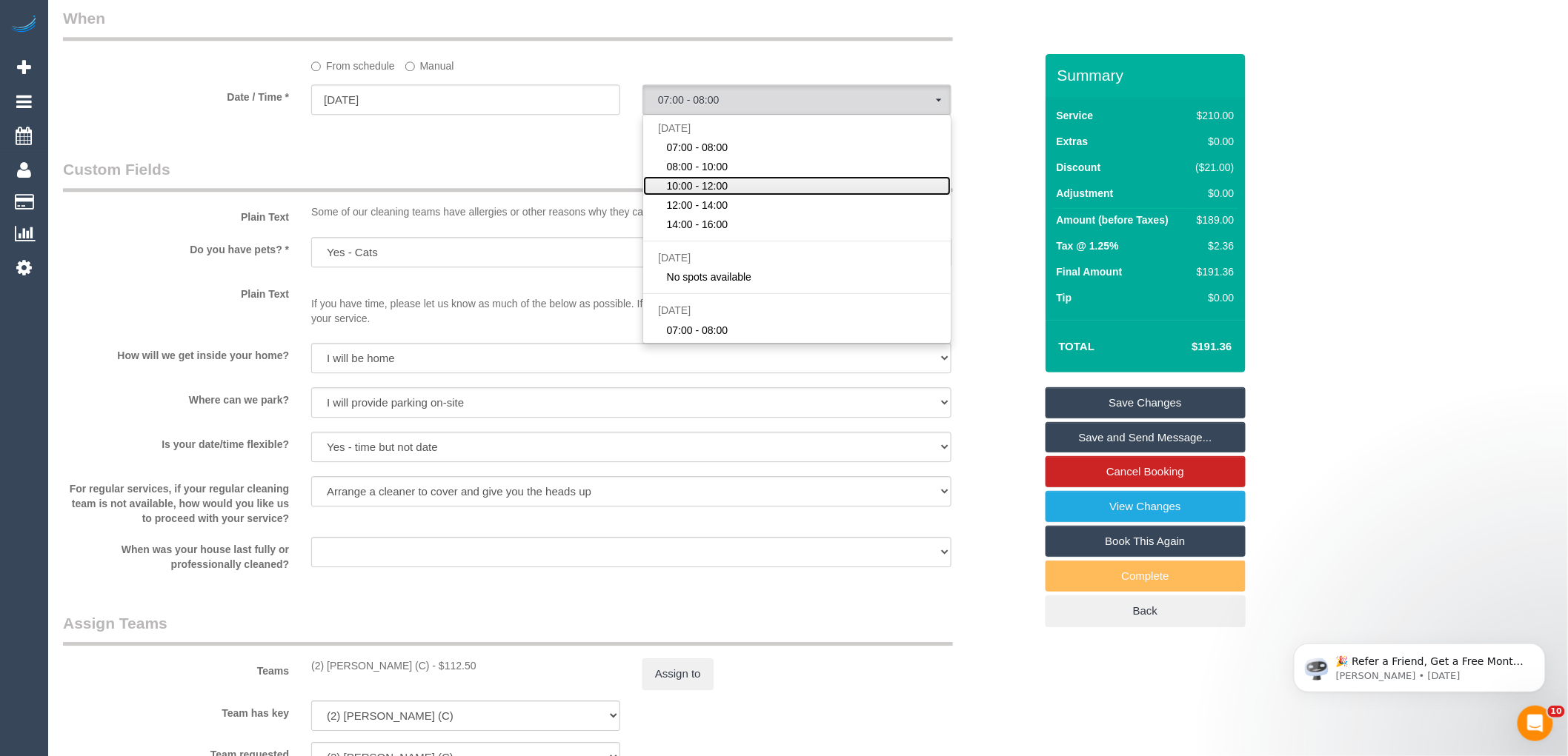
click at [695, 194] on span "10:00 - 12:00" at bounding box center [697, 186] width 62 height 15
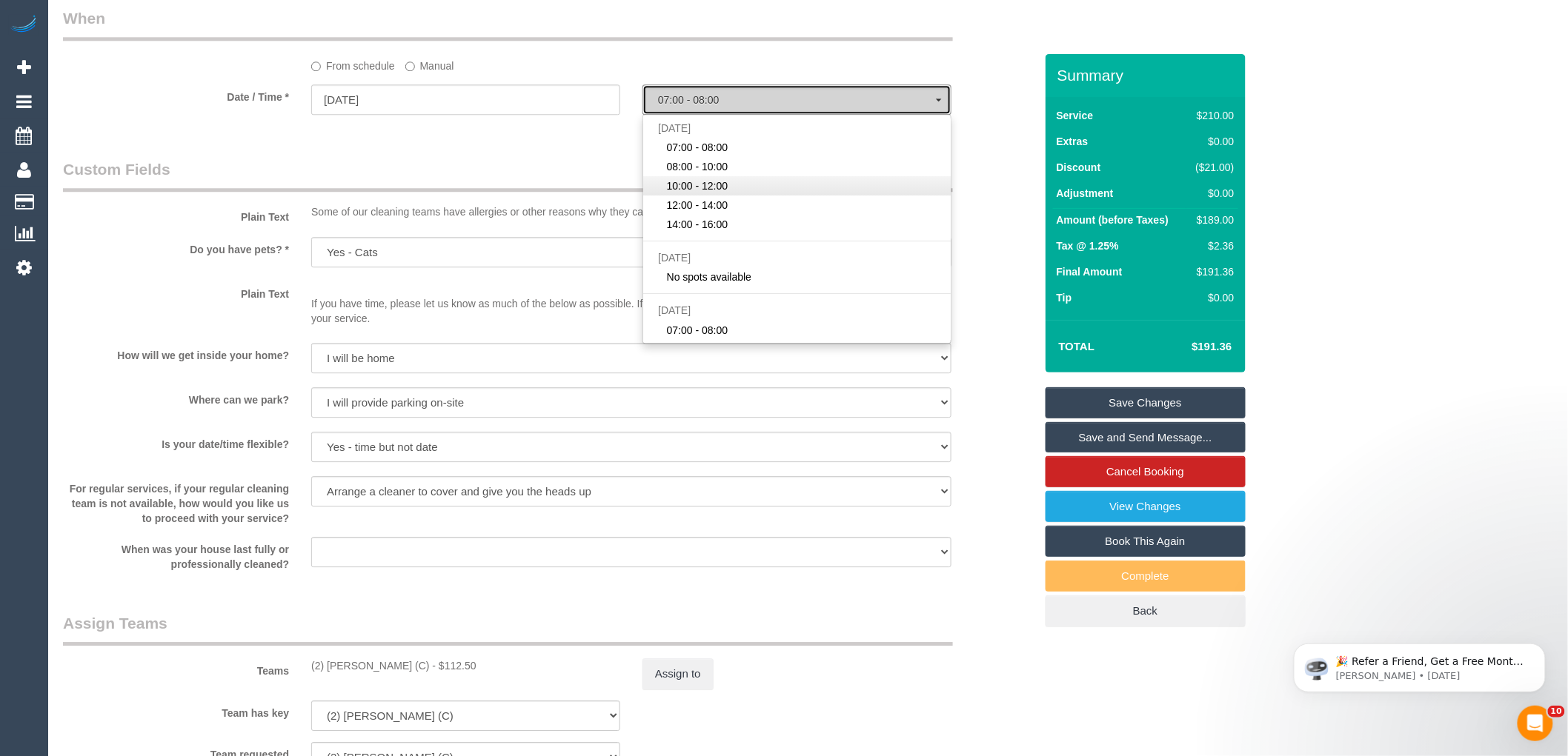
select select "spot3"
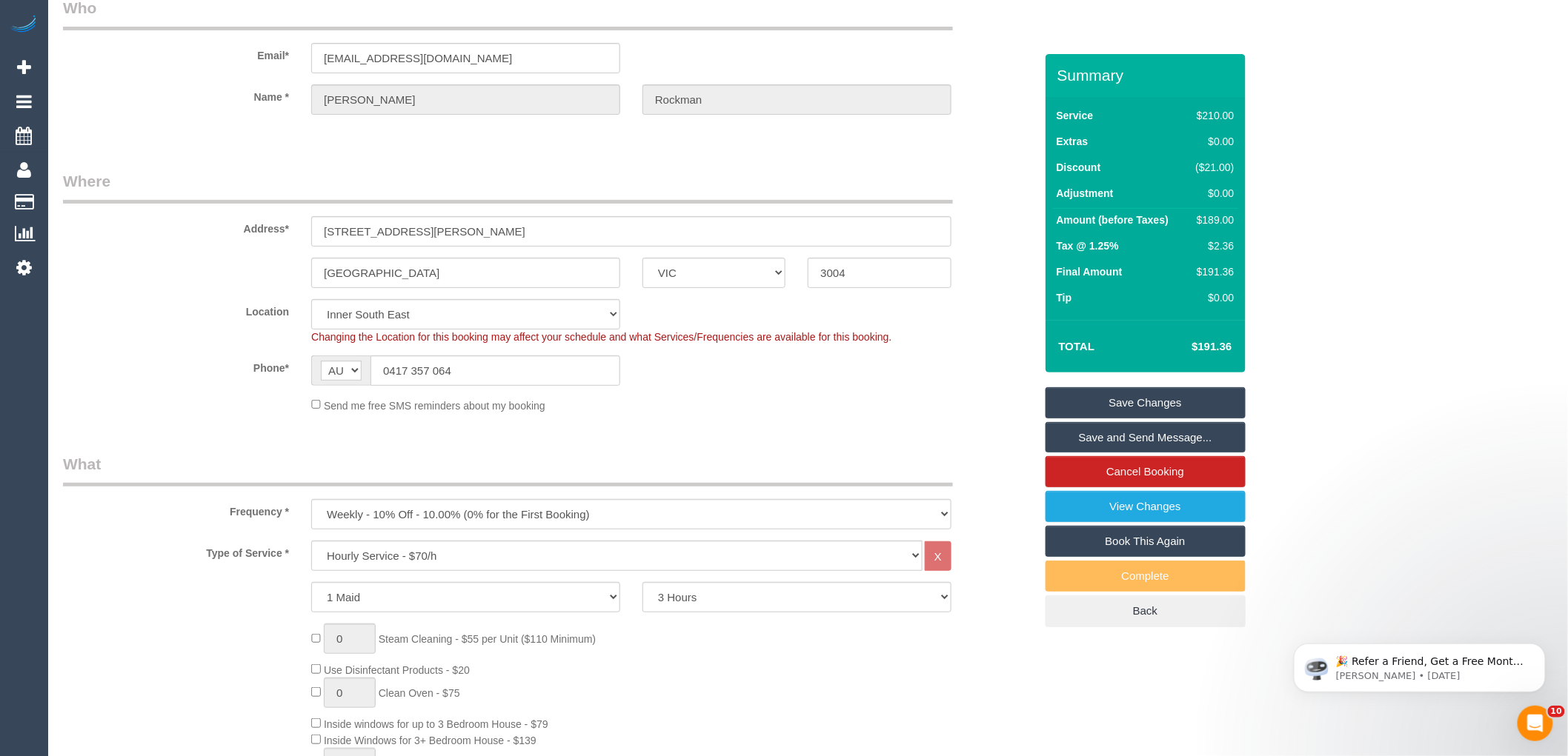
scroll to position [0, 0]
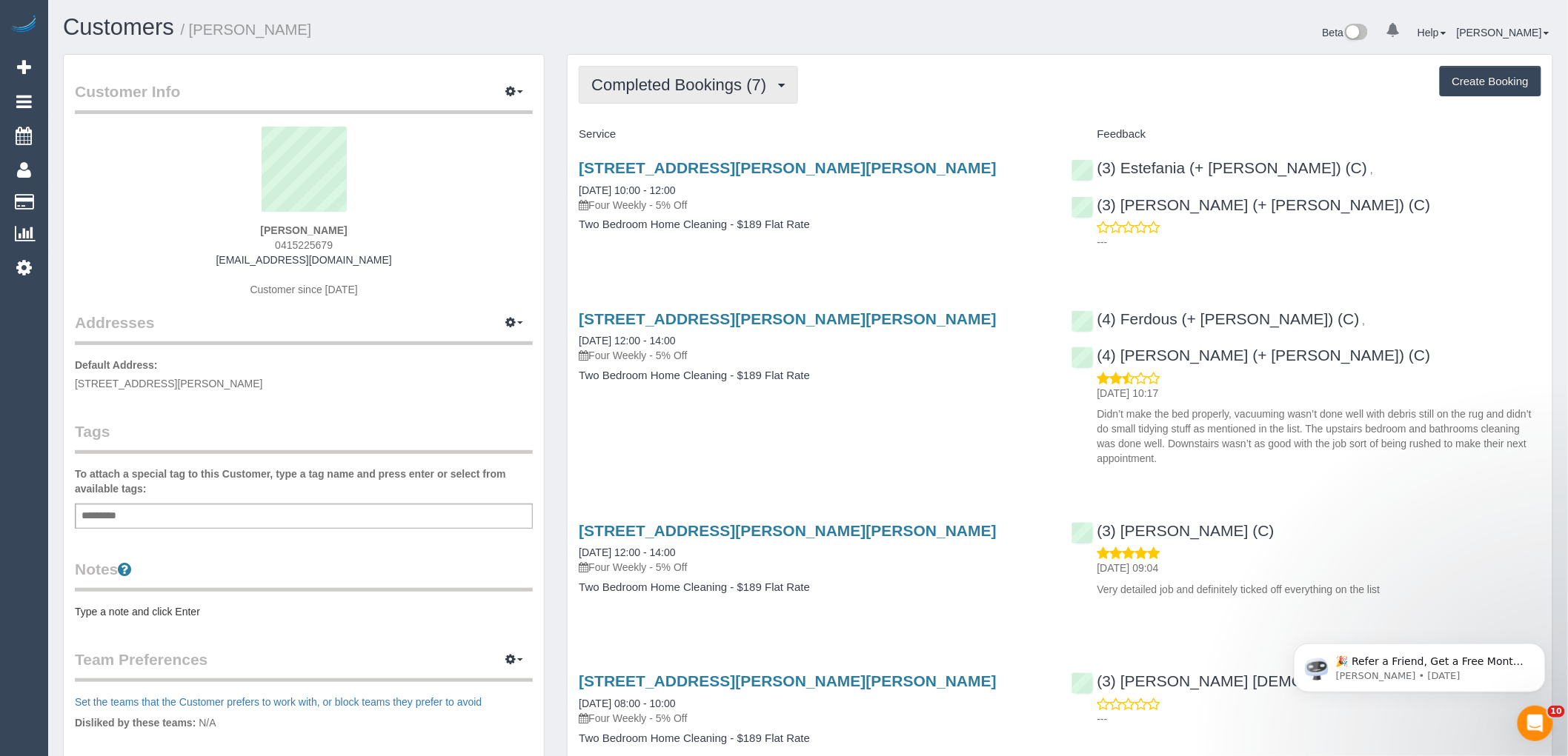
click at [643, 86] on span "Completed Bookings (7)" at bounding box center [681, 85] width 182 height 19
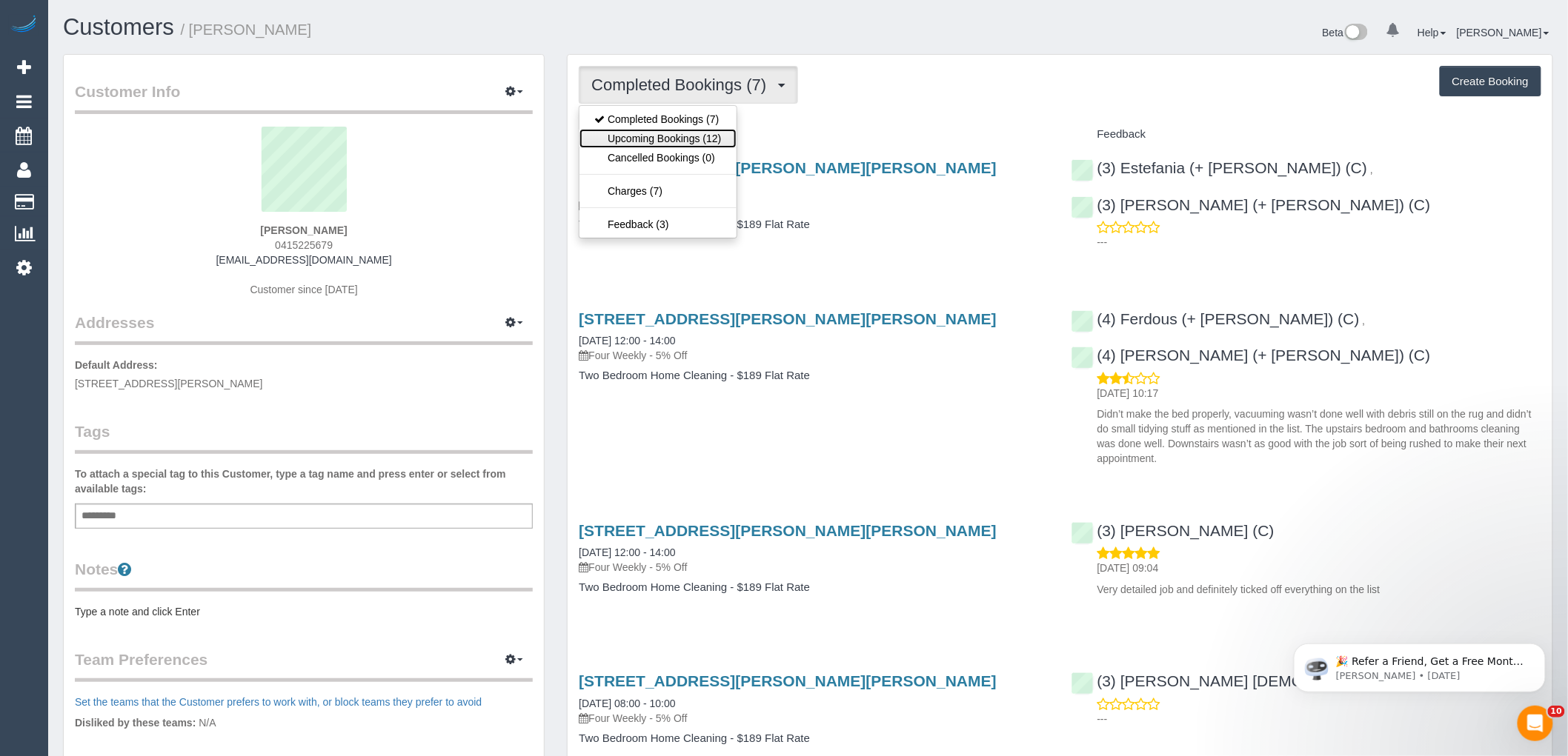
click at [660, 143] on link "Upcoming Bookings (12)" at bounding box center [657, 139] width 156 height 20
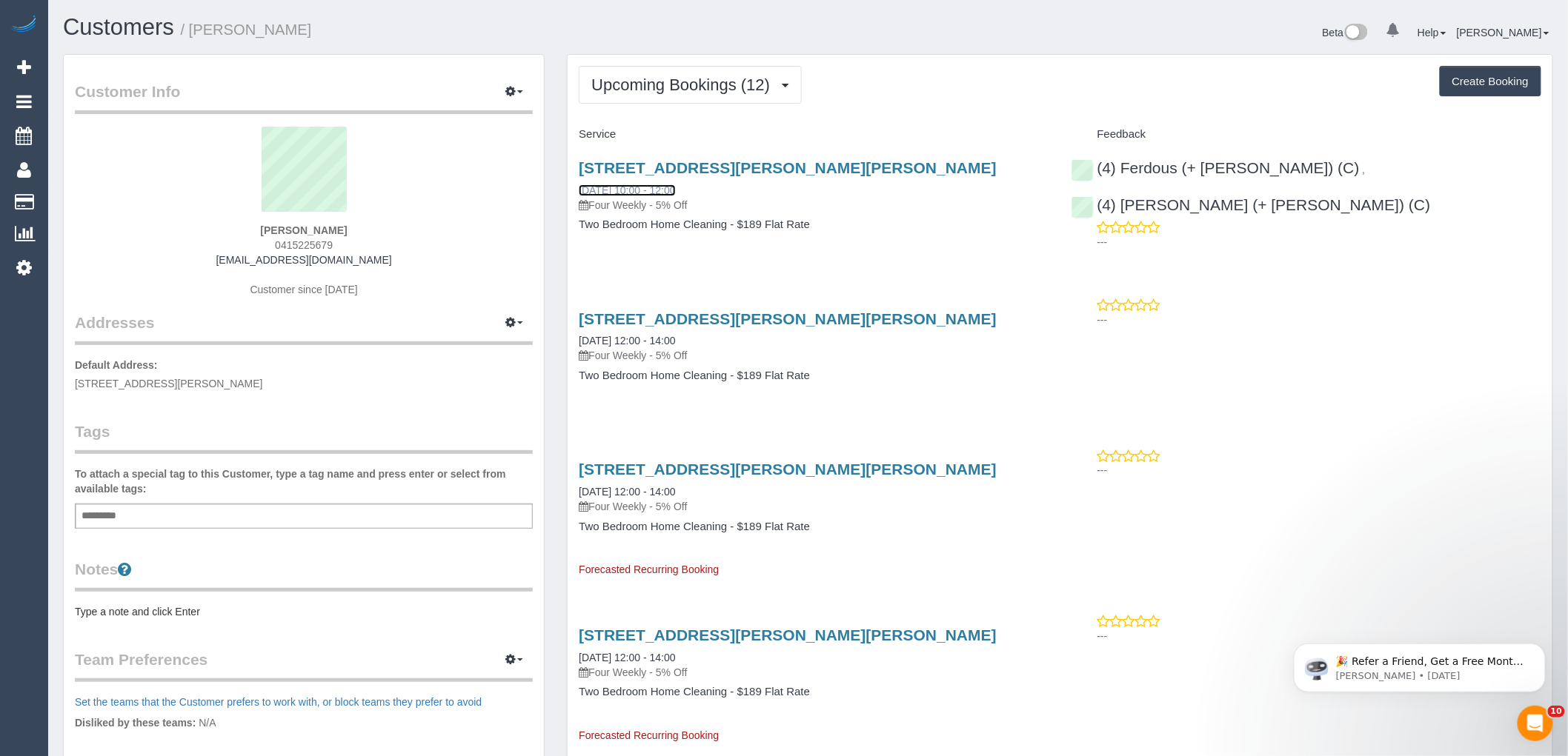
click at [638, 190] on link "[DATE] 10:00 - 12:00" at bounding box center [627, 191] width 96 height 12
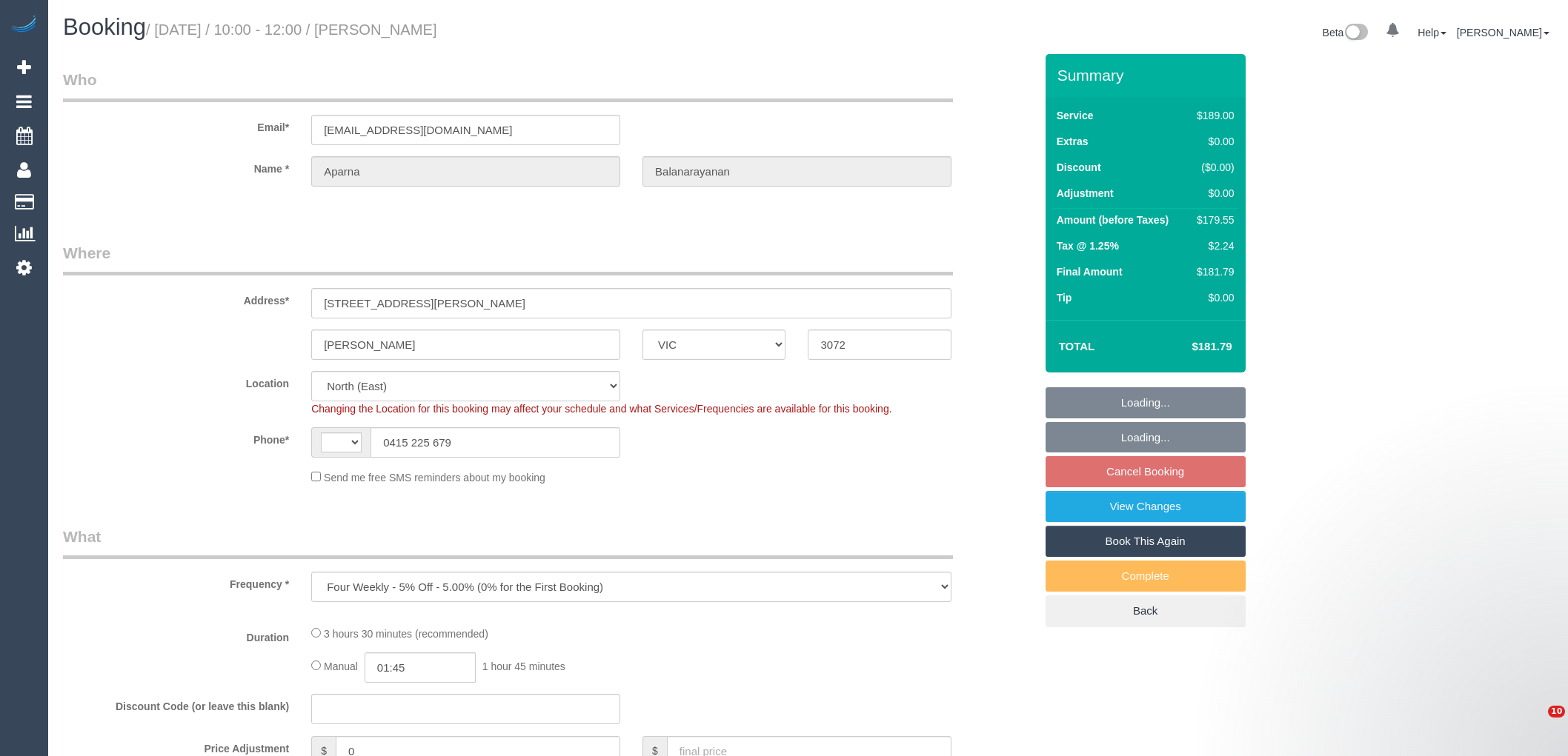
select select "VIC"
select select "object:635"
select select "string:AU"
select select "string:stripe-pm_1QtMhP2GScqysDRVv2nQZZXL"
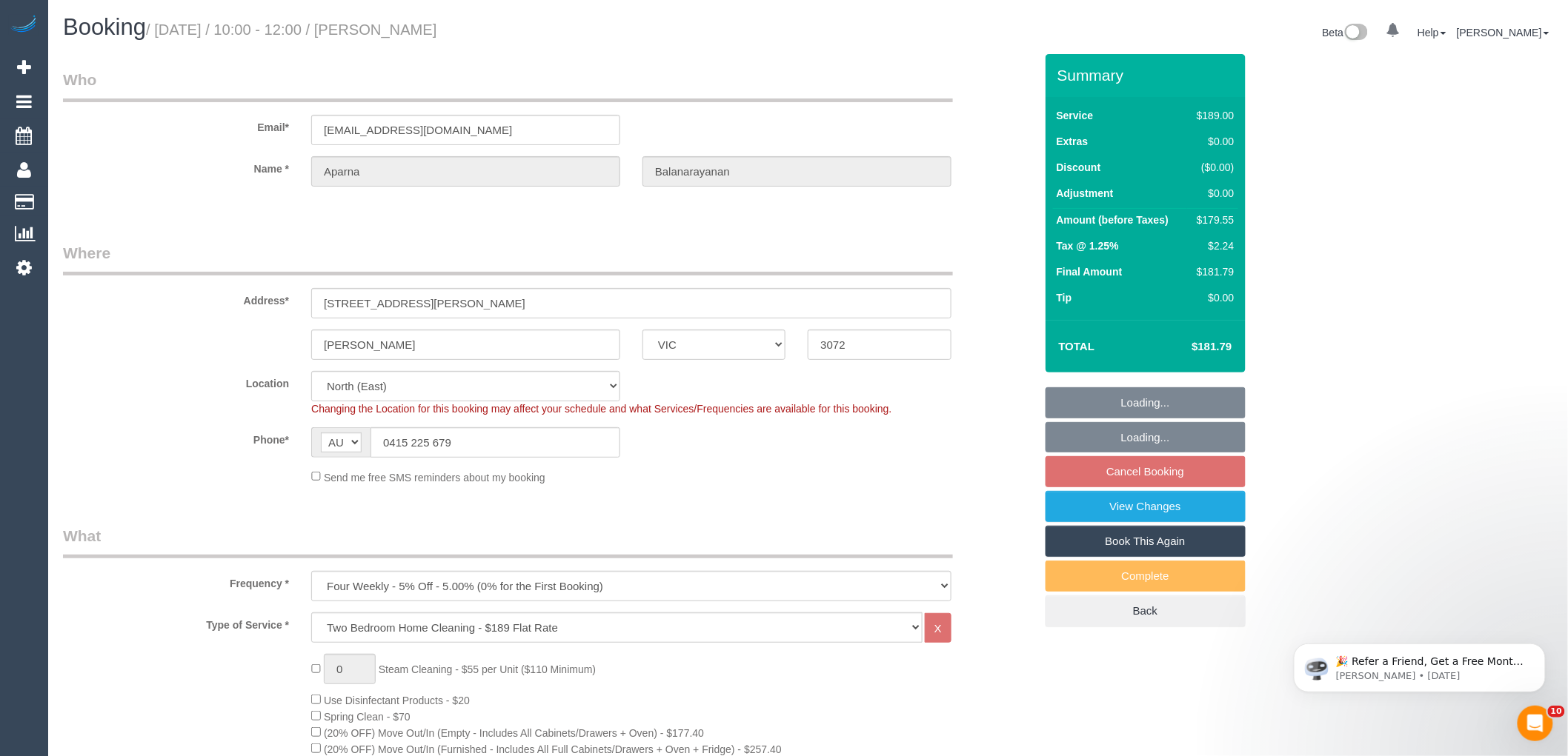
select select "number:27"
select select "number:14"
select select "number:18"
select select "number:24"
select select "number:34"
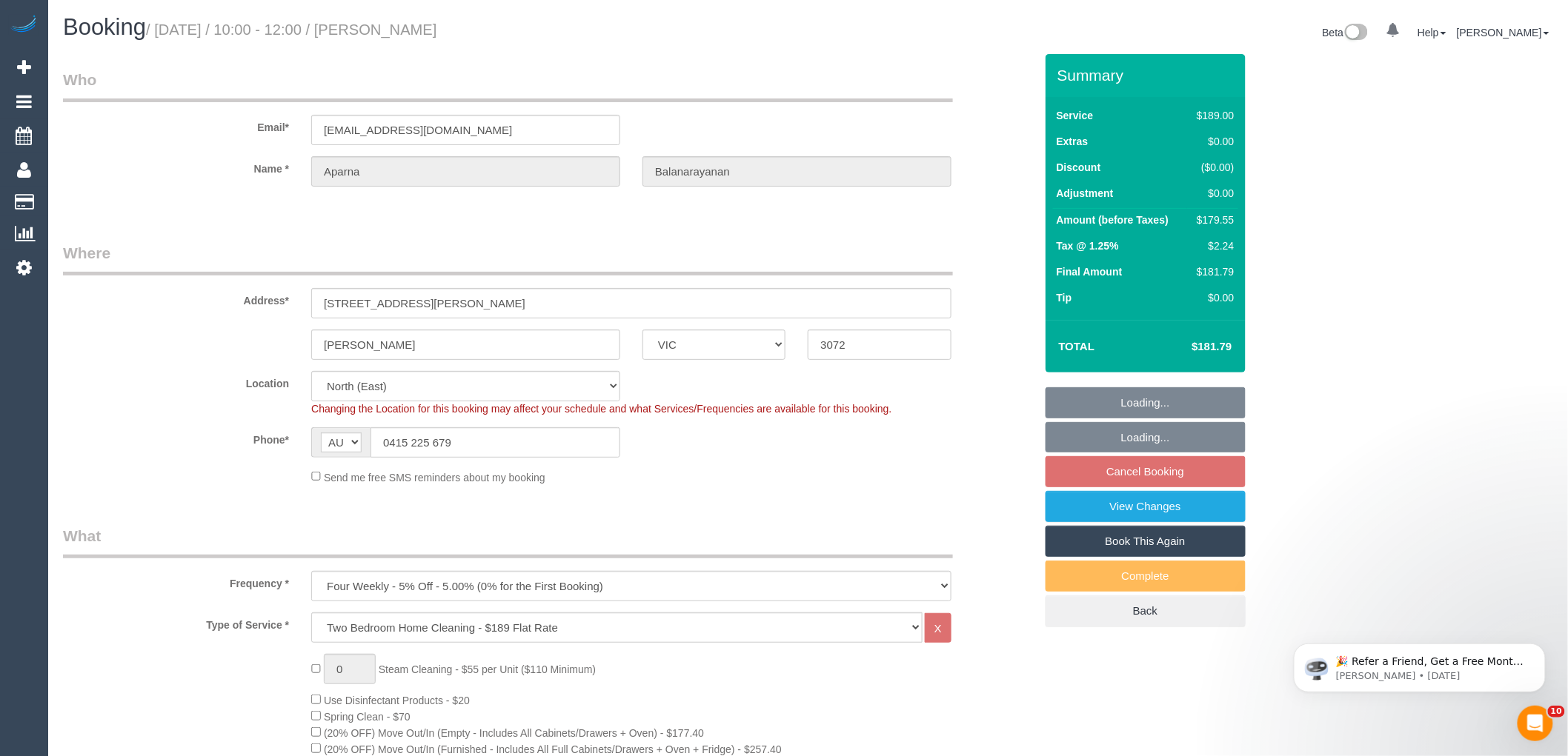
select select "number:11"
select select "spot3"
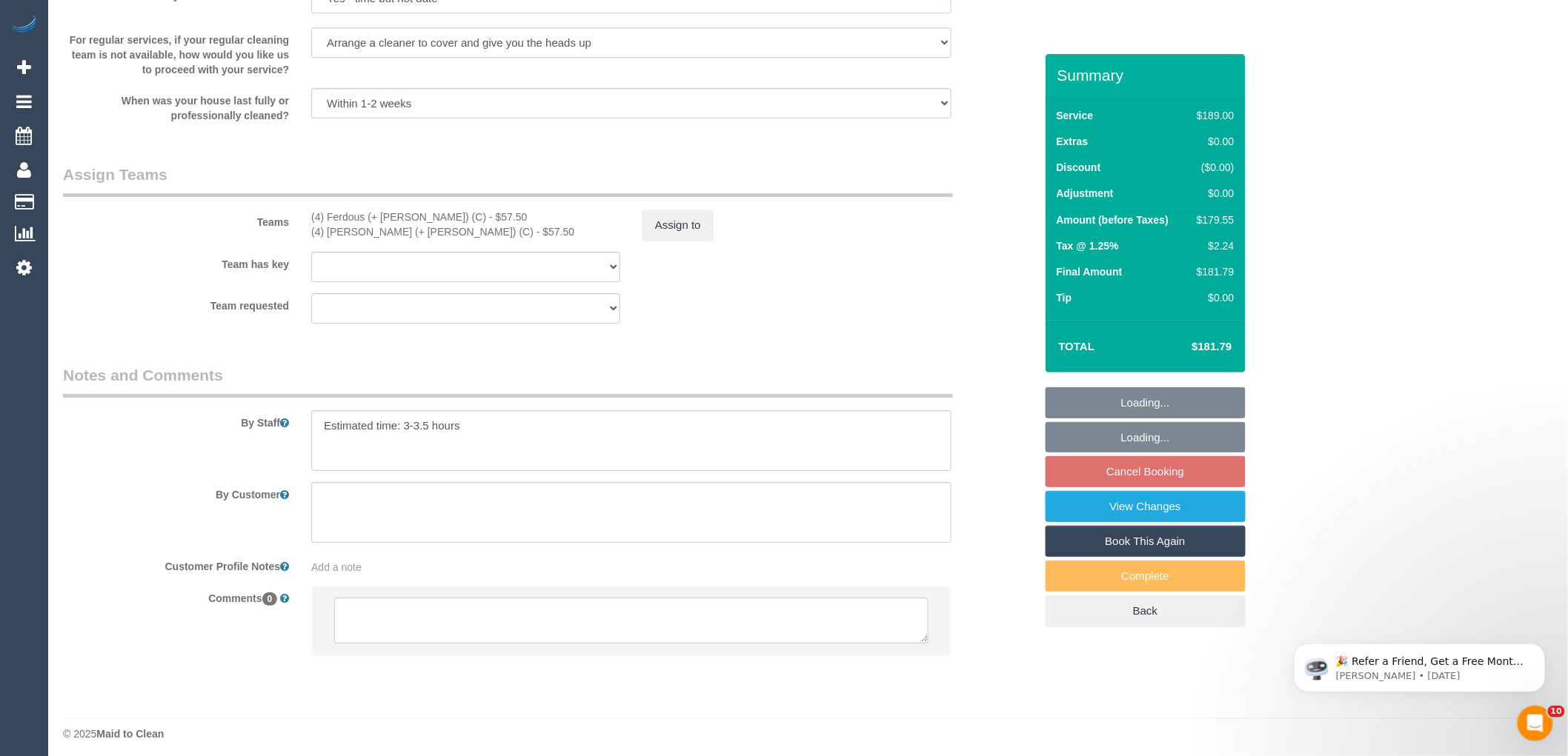
scroll to position [2101, 0]
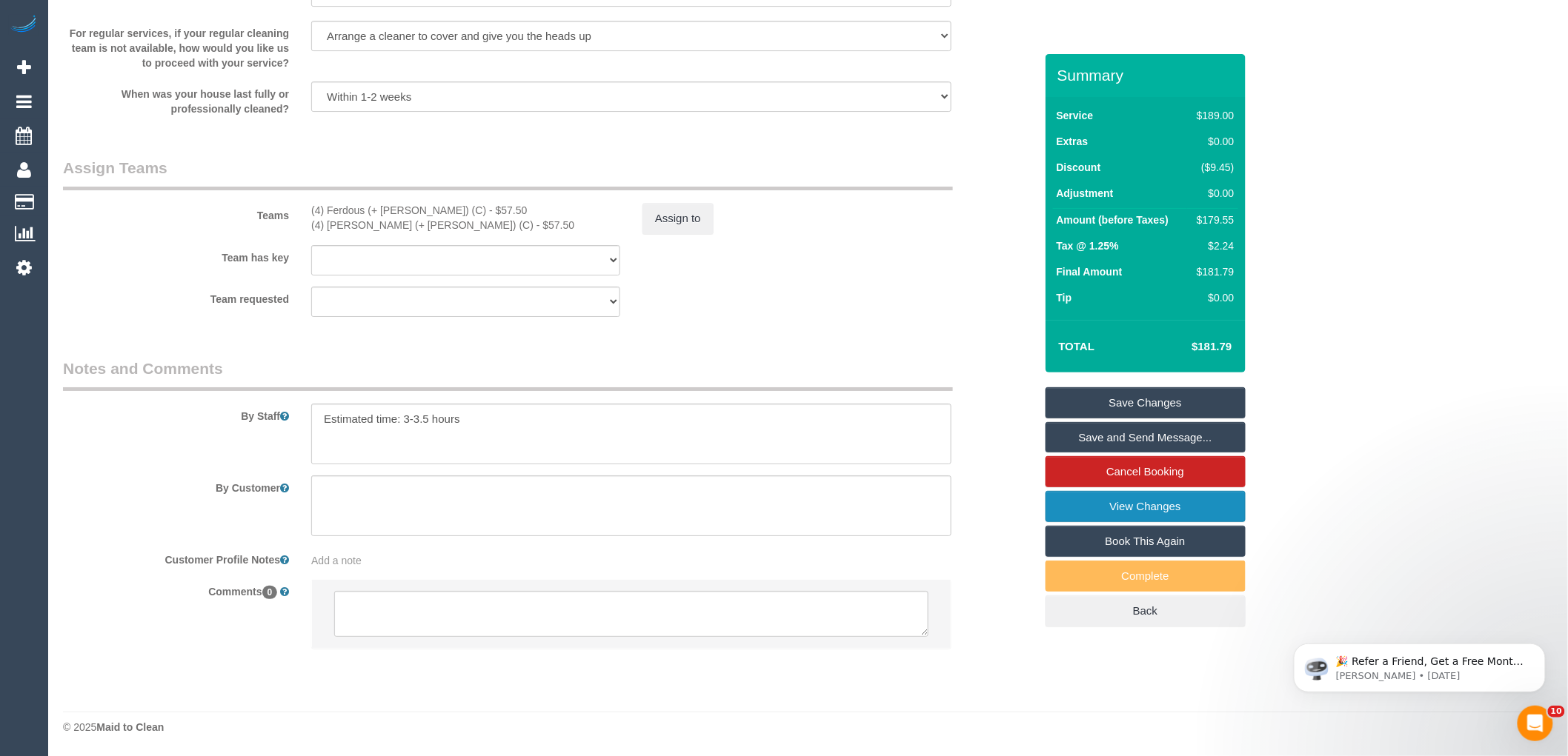
click at [1167, 503] on link "View Changes" at bounding box center [1144, 507] width 200 height 31
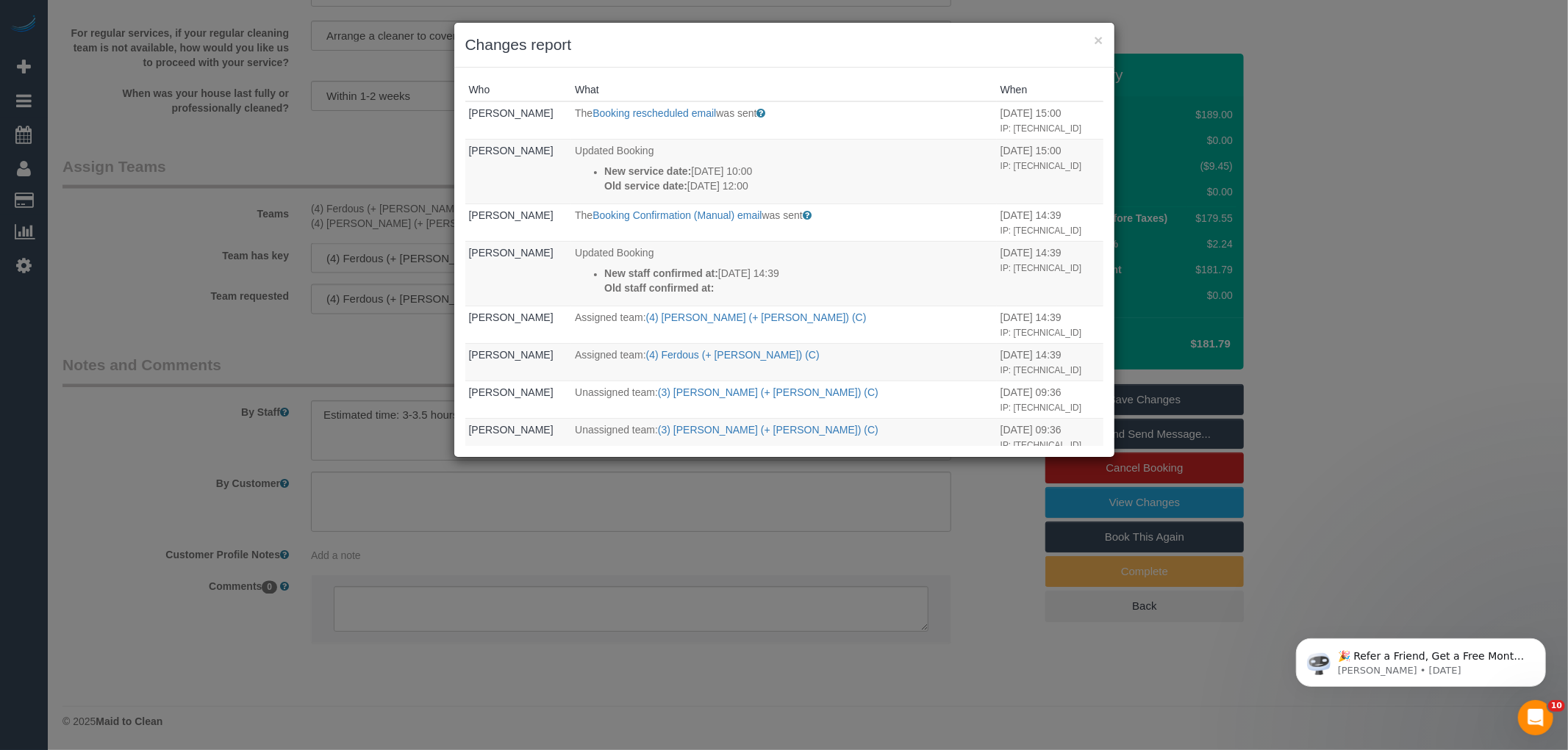
click at [907, 71] on div "Who What When Aparna Balanarayanan The Booking rescheduled email was sent Sent …" at bounding box center [784, 261] width 661 height 389
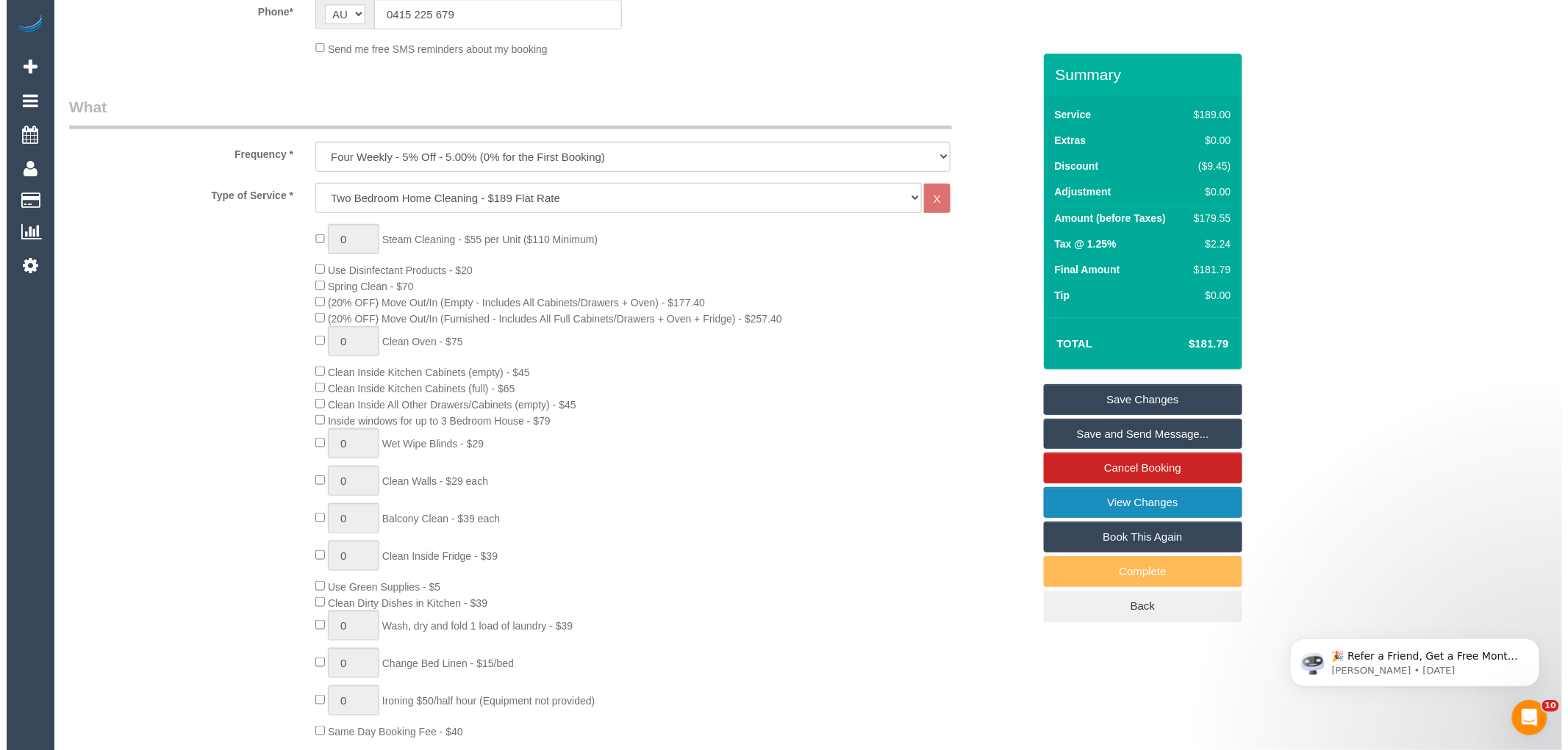
scroll to position [0, 0]
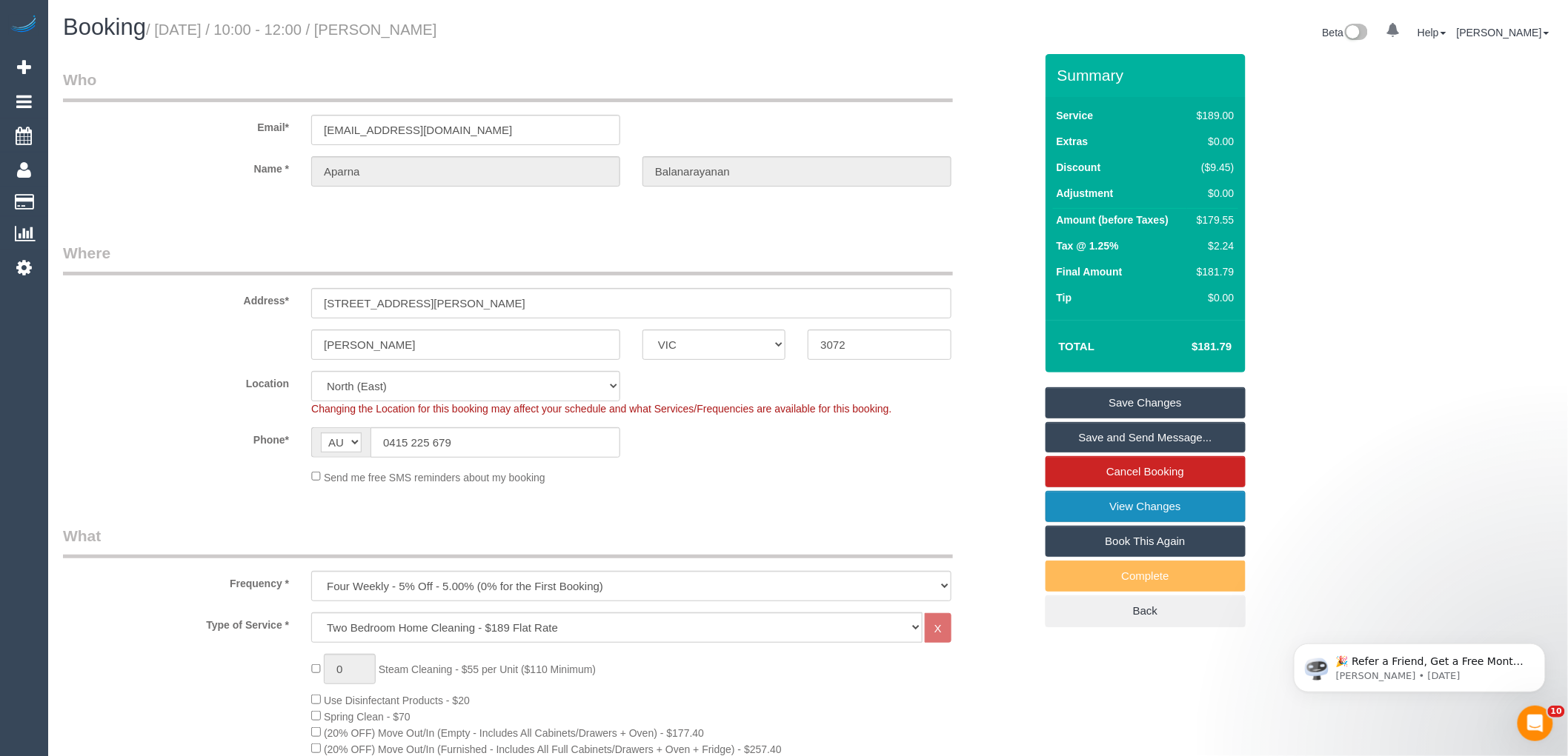
click at [1161, 506] on link "View Changes" at bounding box center [1144, 507] width 200 height 31
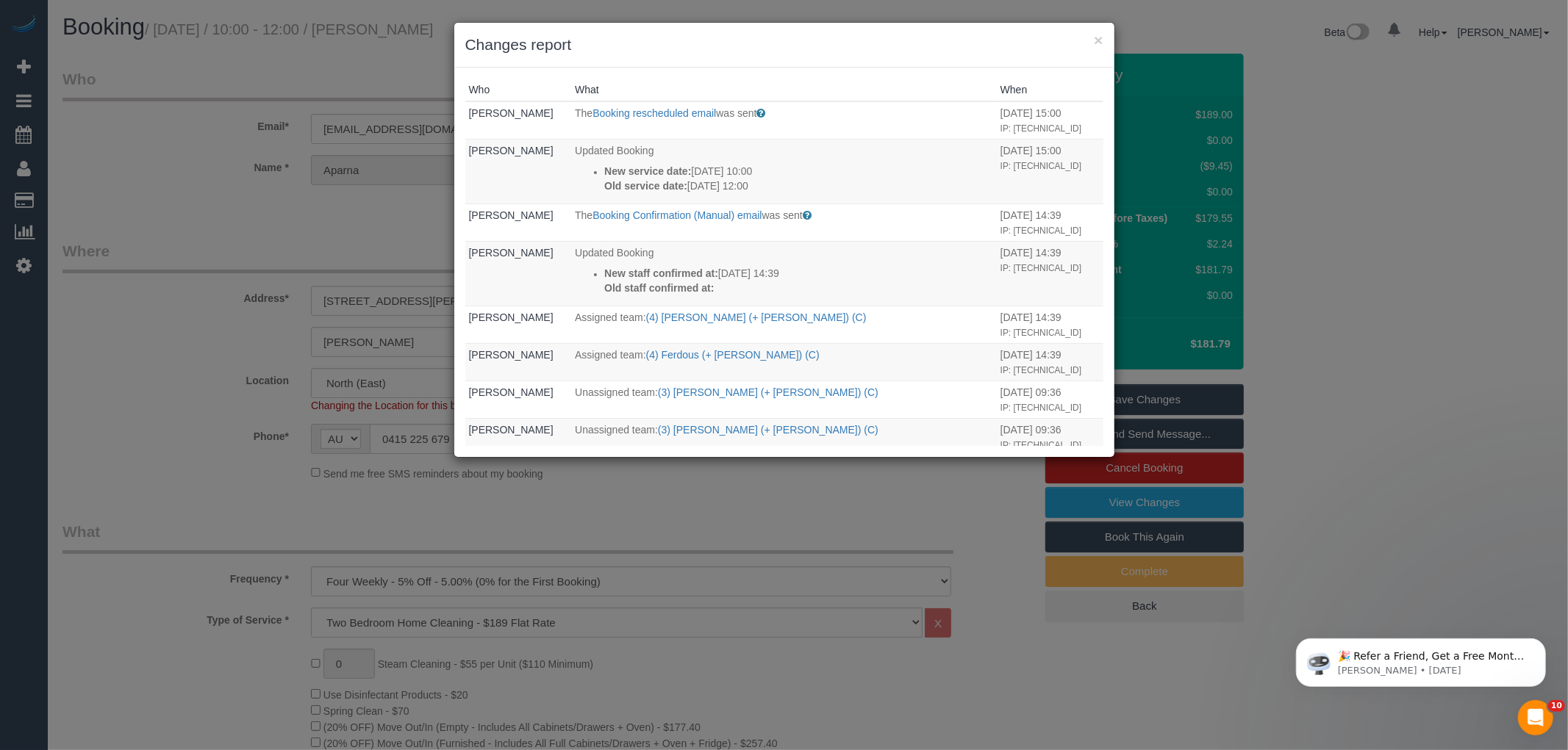
click at [798, 68] on div "Who What When Aparna Balanarayanan The Booking rescheduled email was sent Sent …" at bounding box center [784, 261] width 661 height 389
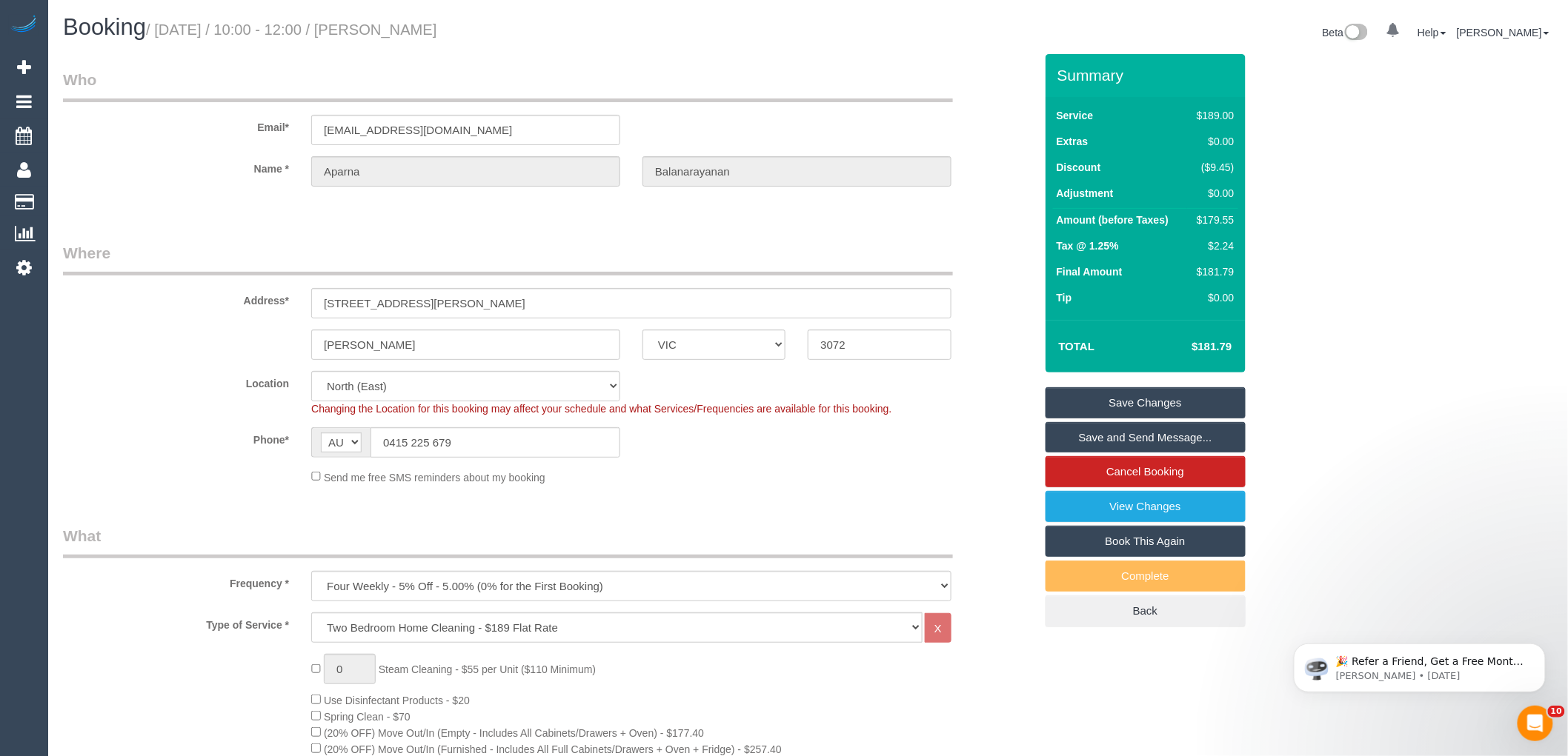
click at [1164, 437] on link "Save and Send Message..." at bounding box center [1144, 438] width 200 height 31
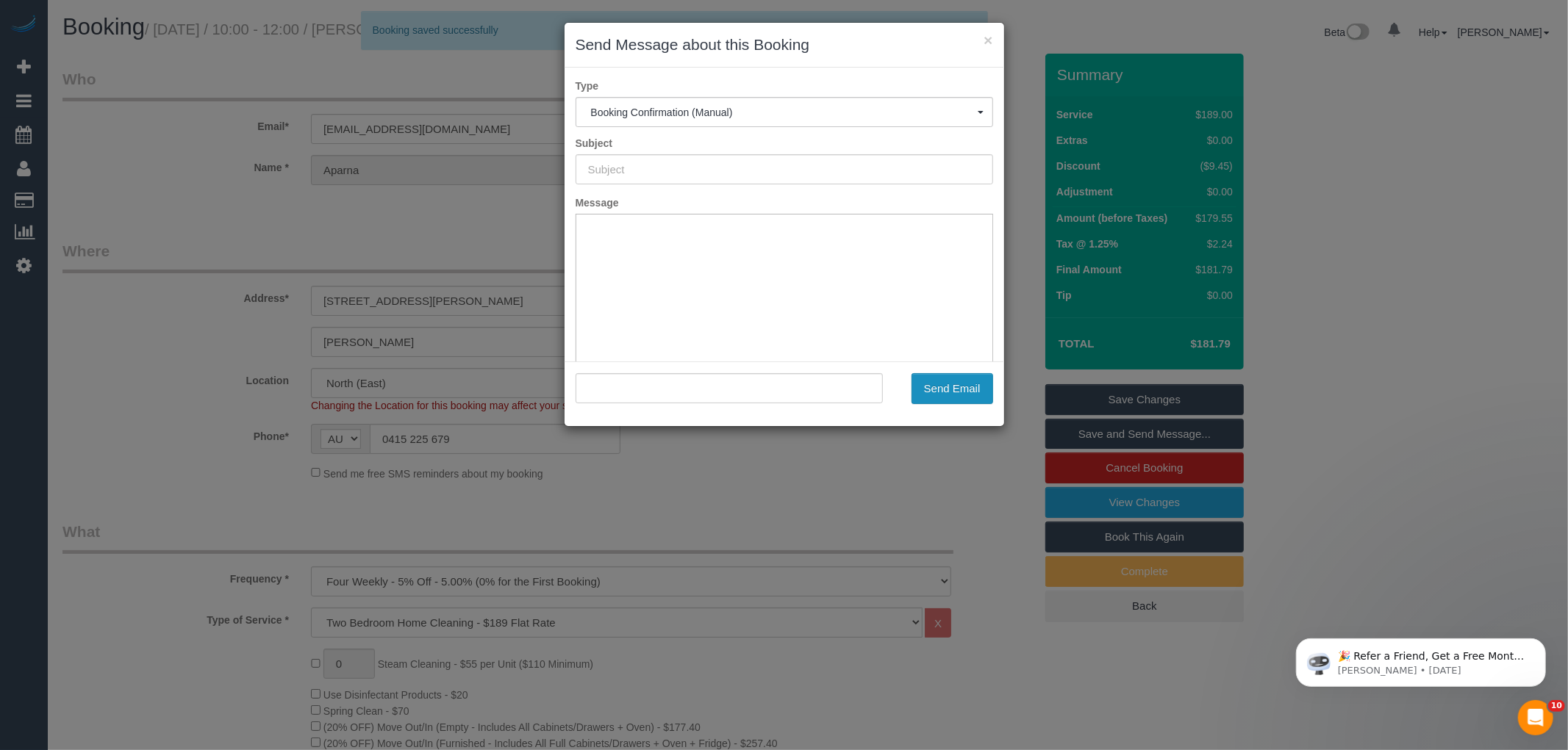
type input "Booking Confirmed"
type input ""Aparna Balanarayanan" <aparnabalan23@hotmail.com>"
click at [965, 384] on button "Send Email" at bounding box center [952, 389] width 82 height 31
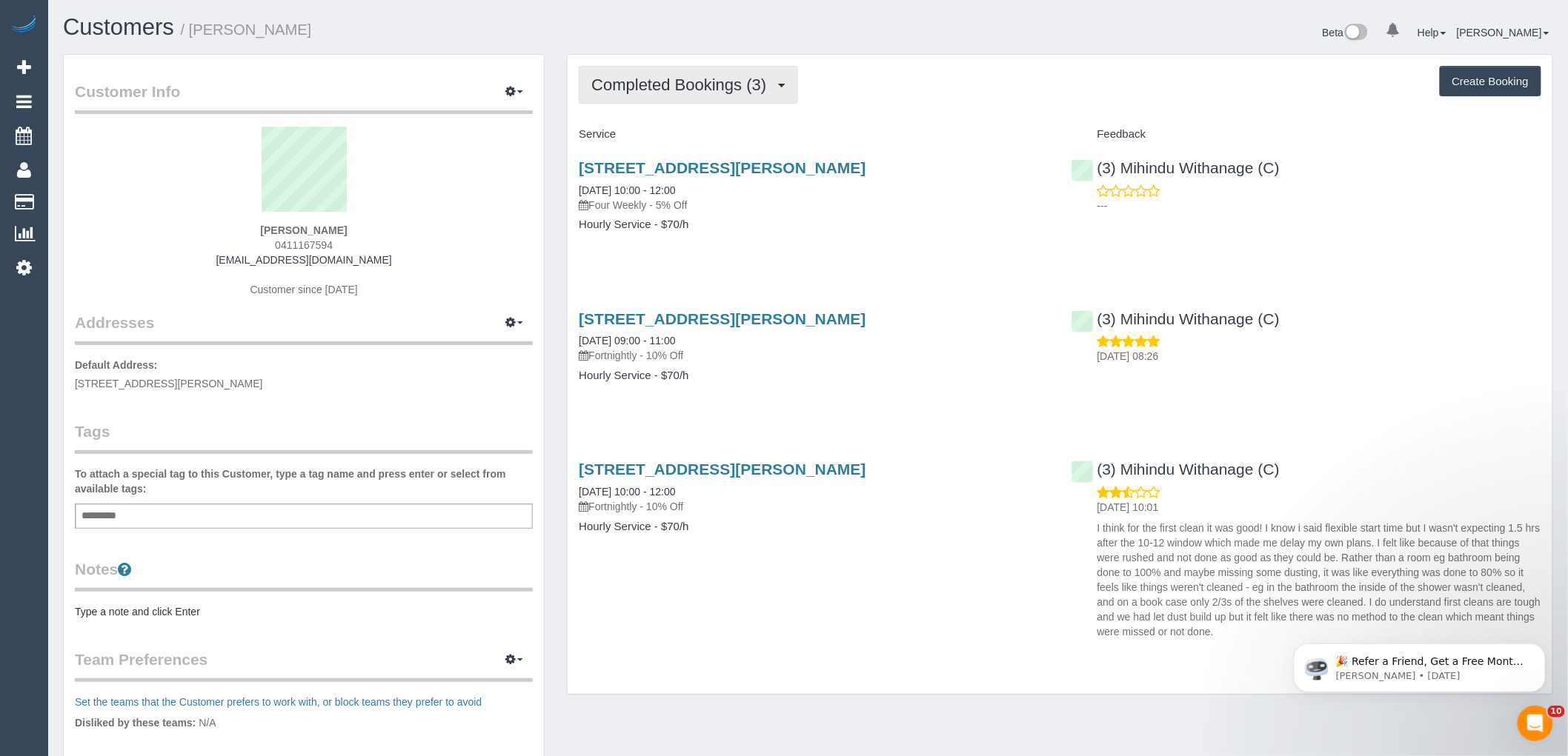
click at [647, 76] on button "Completed Bookings (3)" at bounding box center [688, 85] width 219 height 37
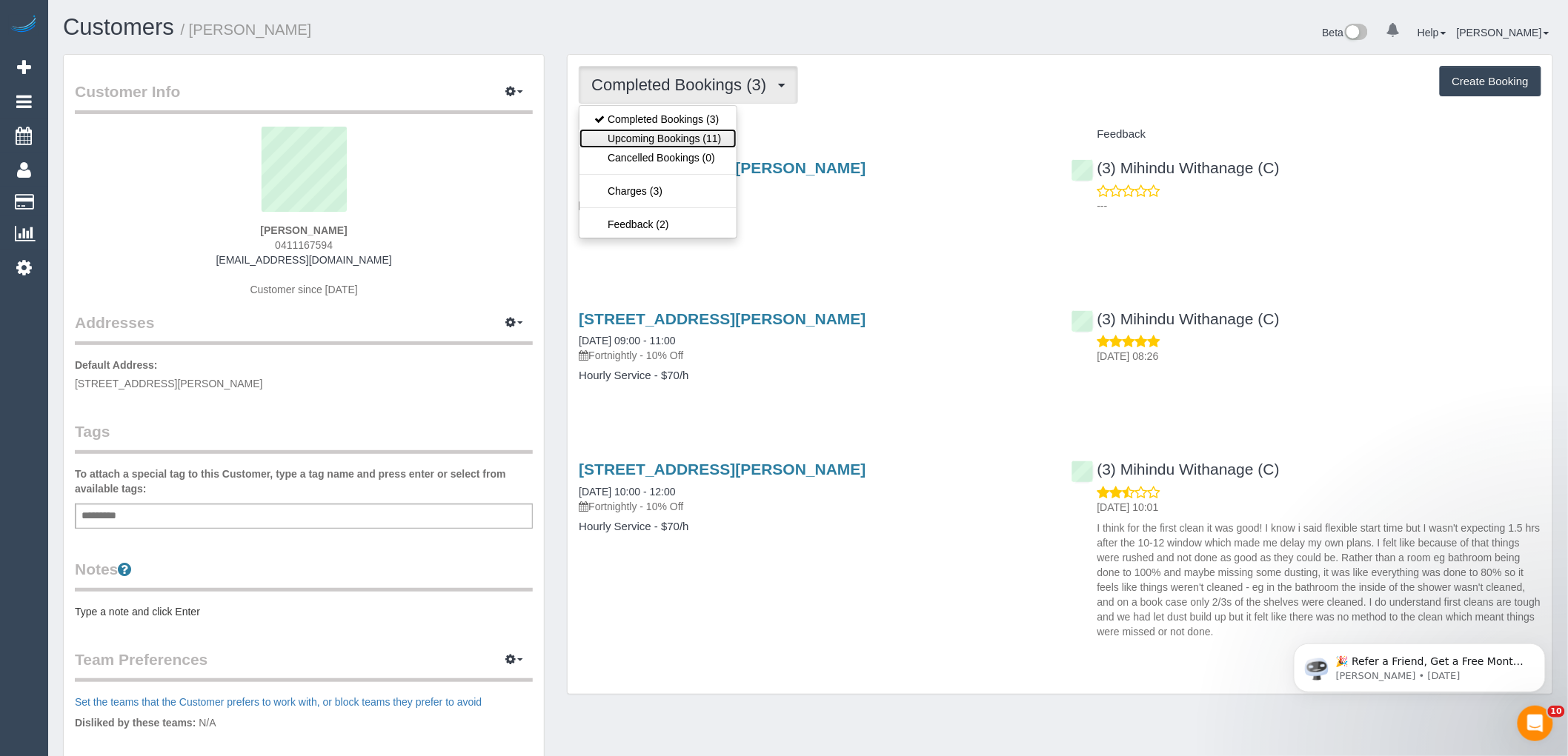
click at [645, 143] on link "Upcoming Bookings (11)" at bounding box center [657, 139] width 156 height 20
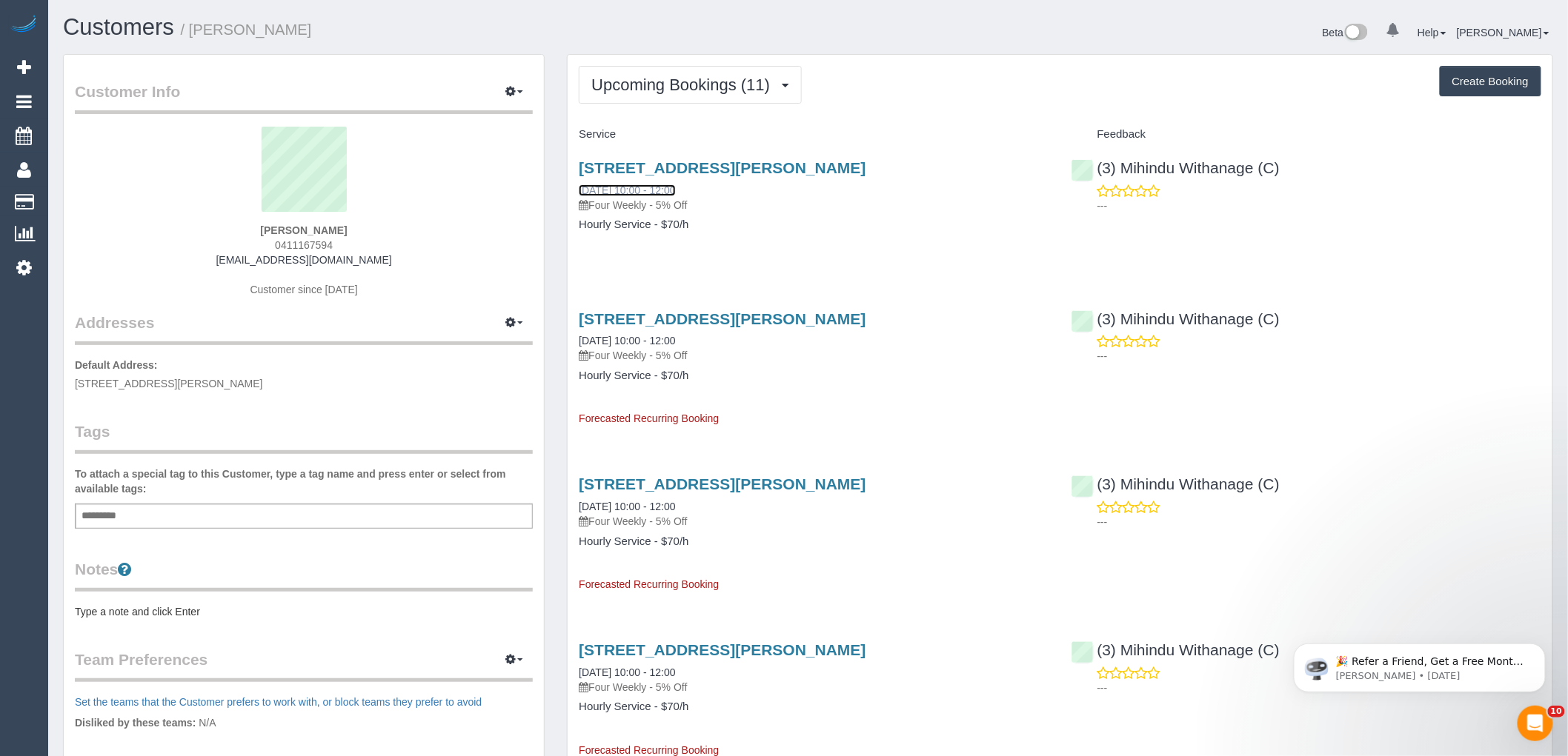
click at [663, 189] on link "[DATE] 10:00 - 12:00" at bounding box center [627, 191] width 96 height 12
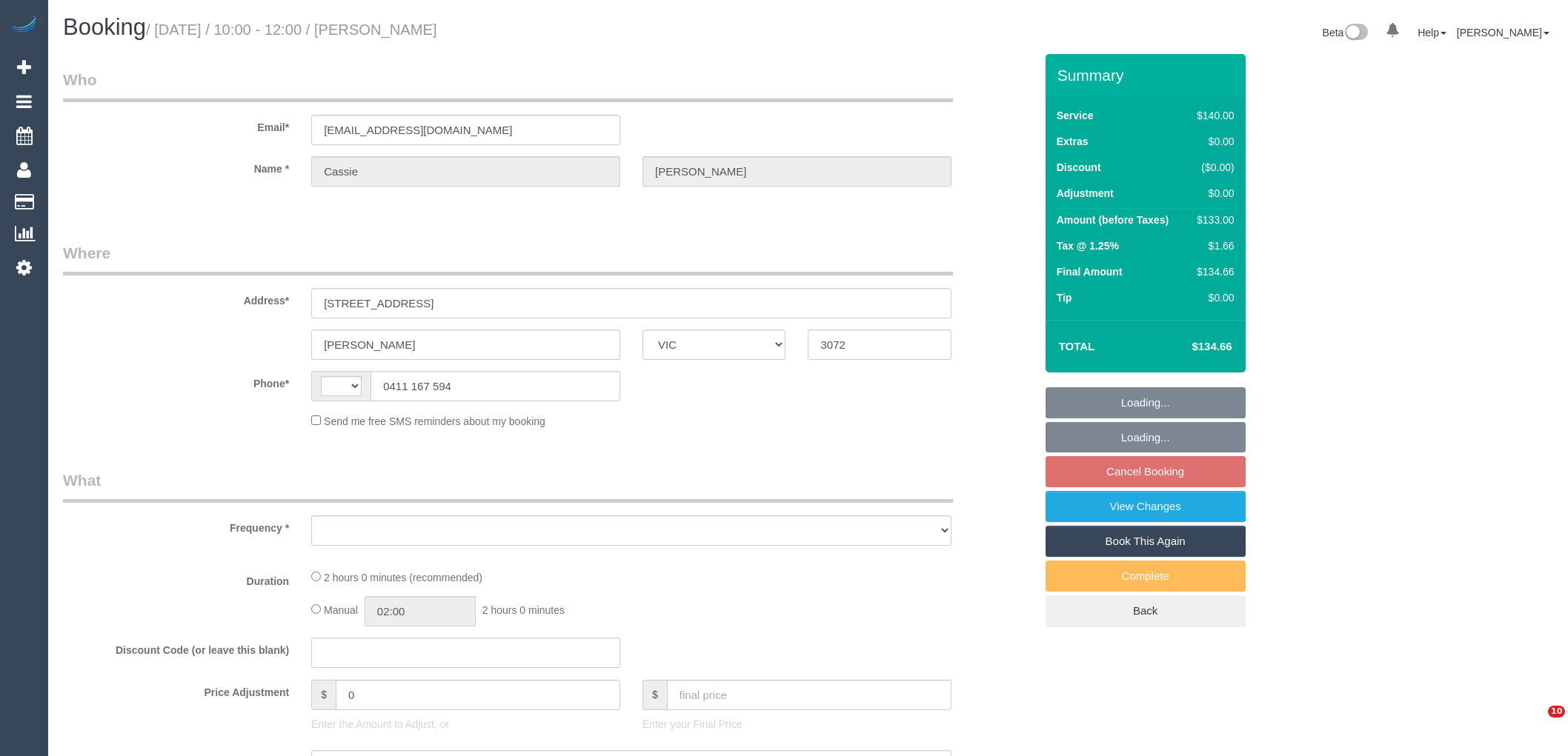
select select "VIC"
select select "object:281"
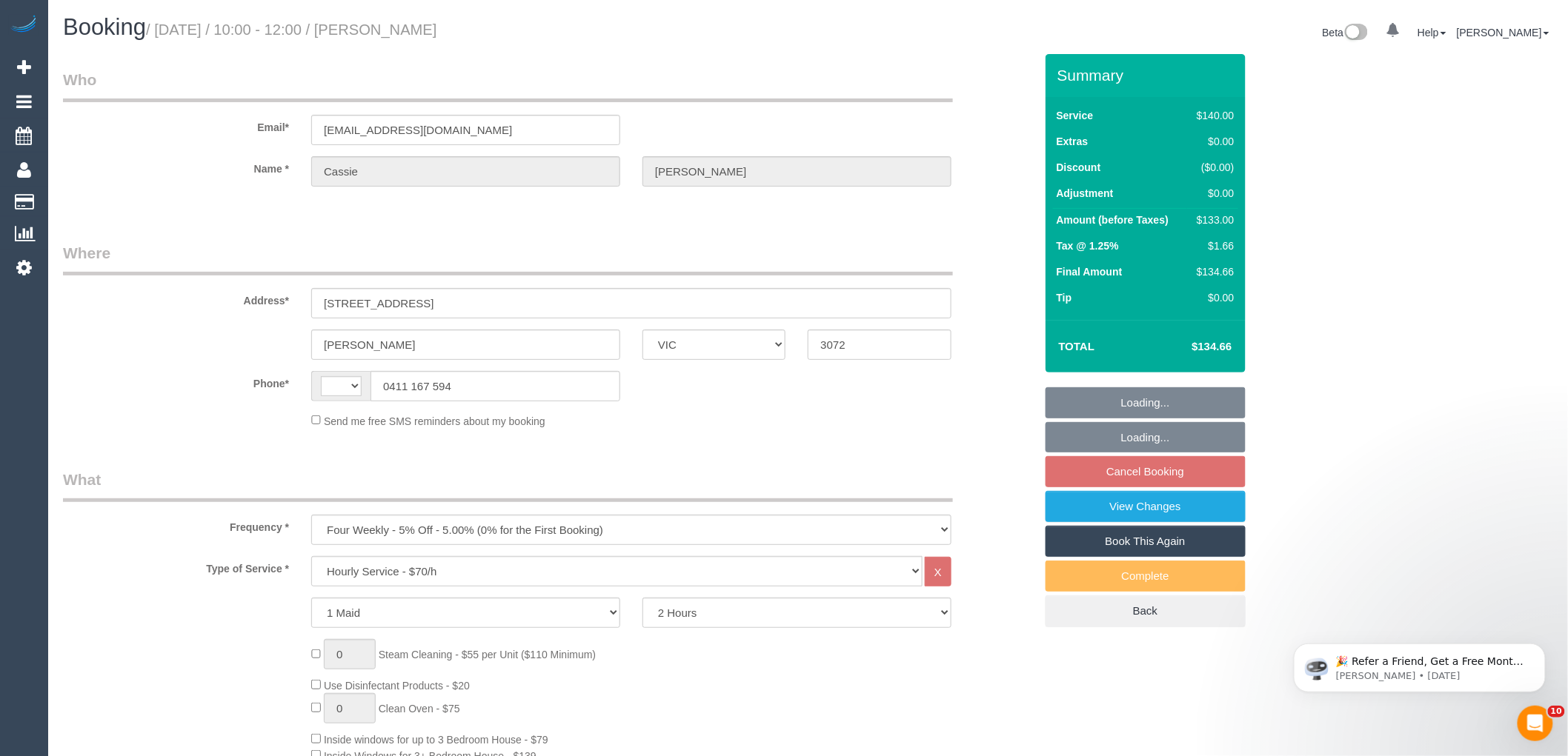
select select "string:AU"
select select "number:29"
select select "number:14"
select select "number:19"
select select "number:25"
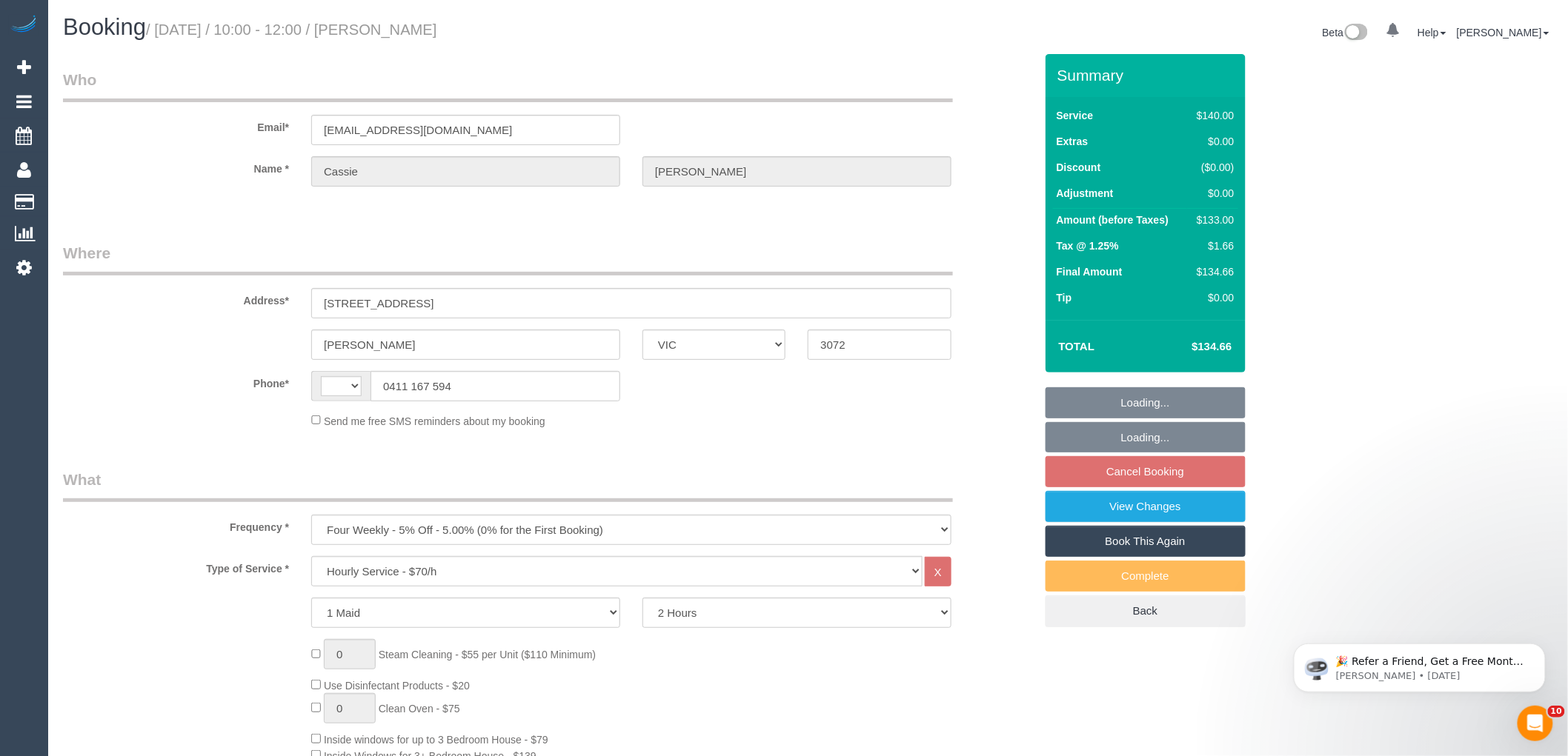
select select "number:34"
select select "number:12"
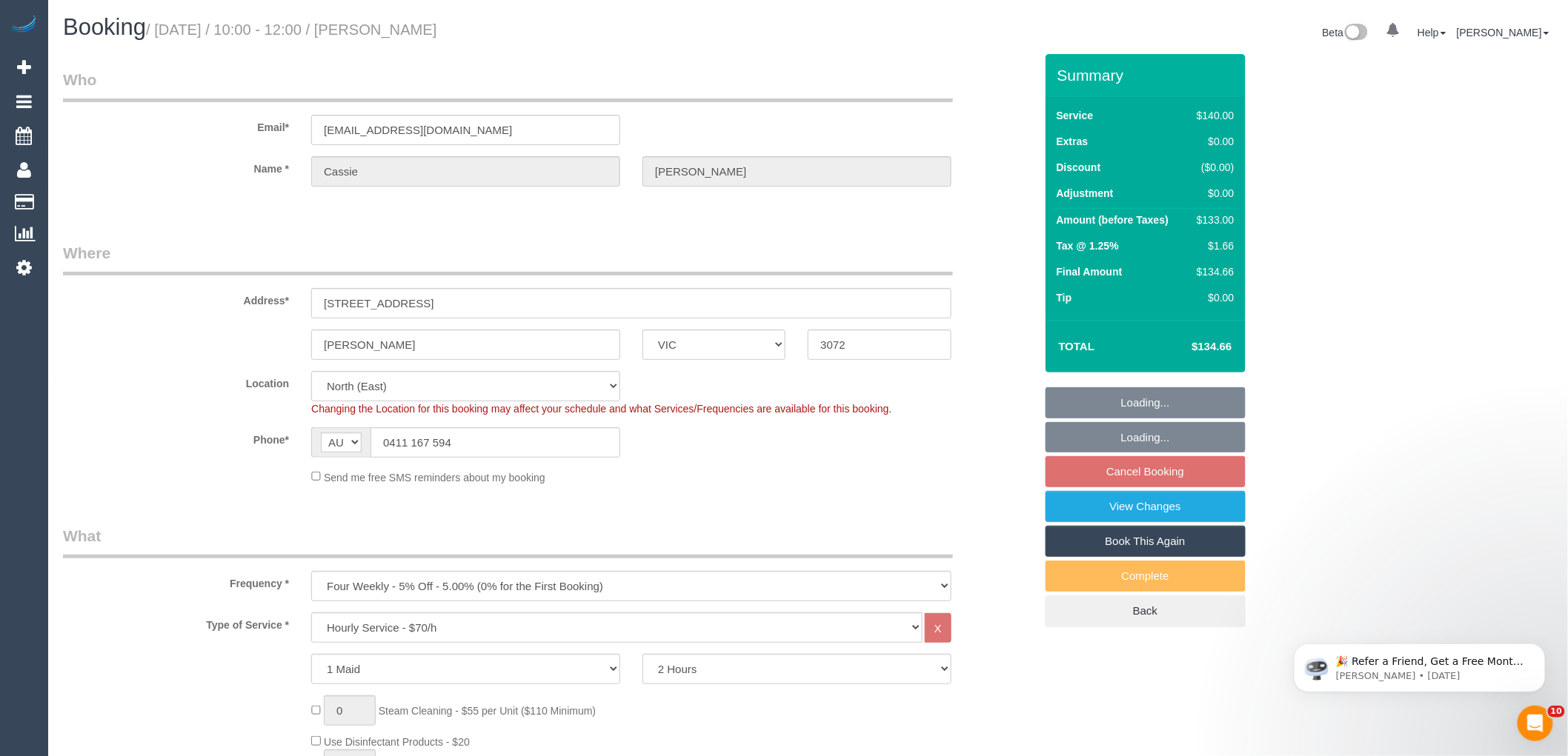
select select "object:1479"
select select "spot3"
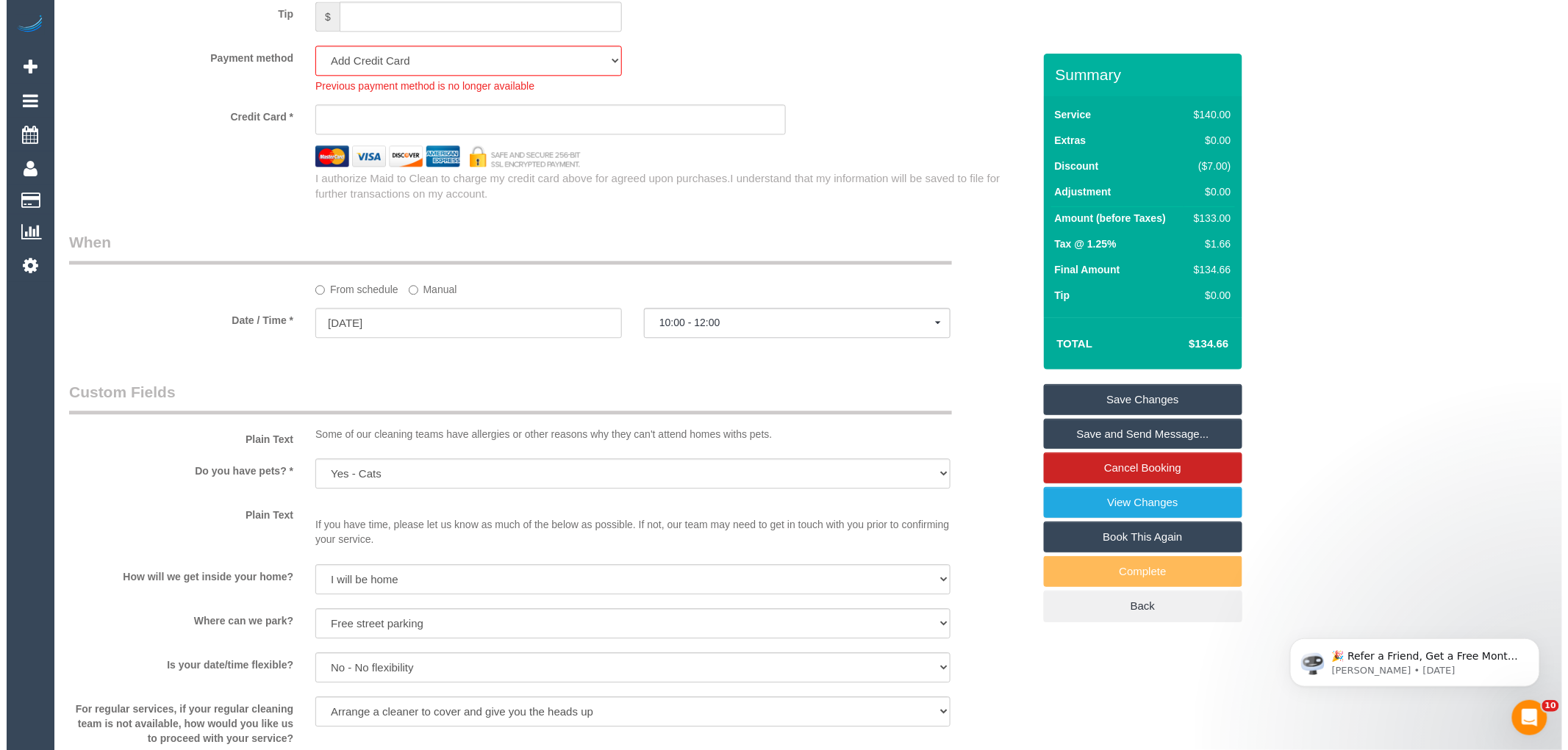
scroll to position [1306, 0]
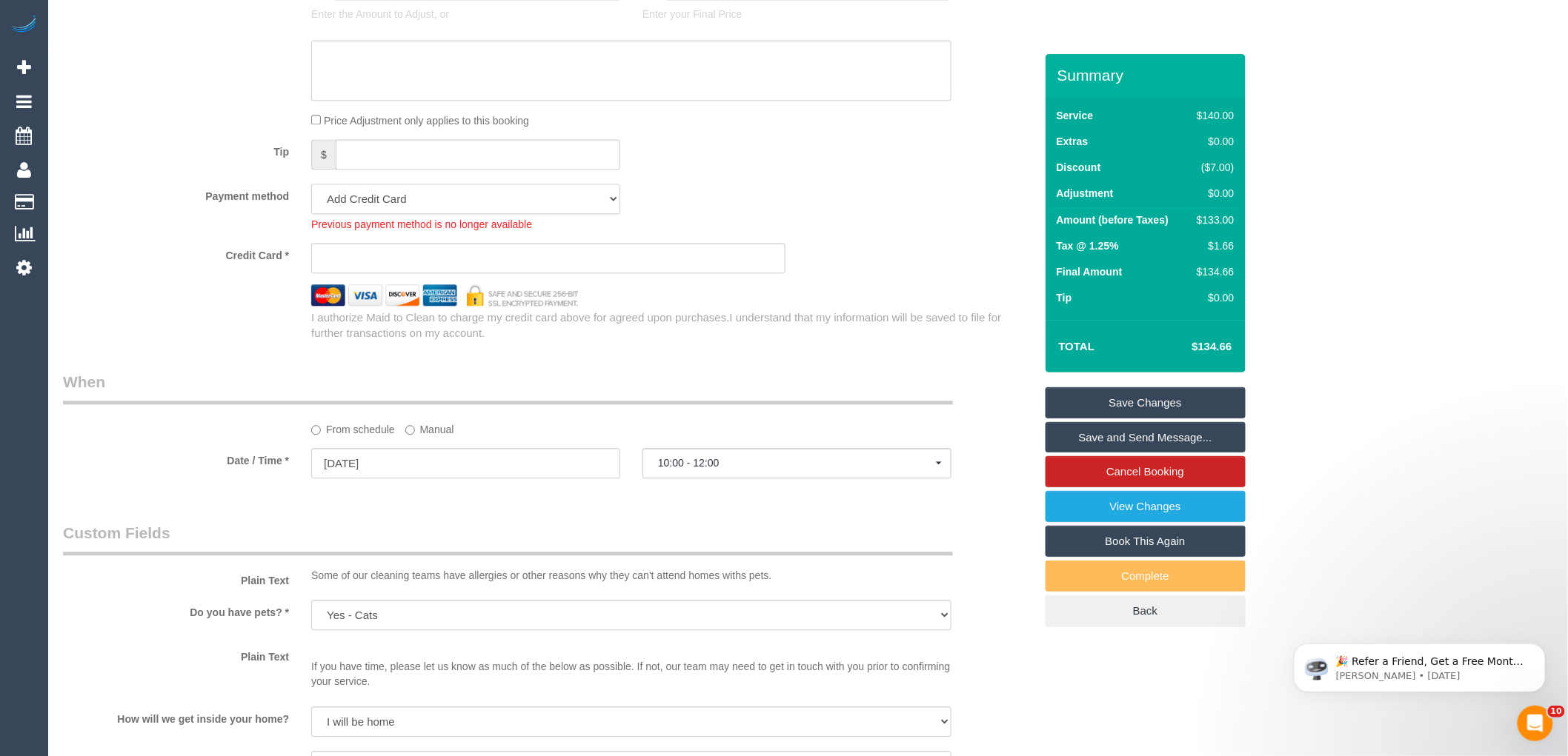
click at [457, 209] on select "Visa - 6609 - 12/2028 (Default) Add Credit Card ─────────────── Cash Check Payp…" at bounding box center [465, 199] width 309 height 30
select select "string:stripe-pm_1Rs9rI2GScqysDRVisW3Vee7"
click at [311, 194] on select "Visa - 6609 - 12/2028 (Default) Add Credit Card ─────────────── Cash Check Payp…" at bounding box center [465, 199] width 309 height 30
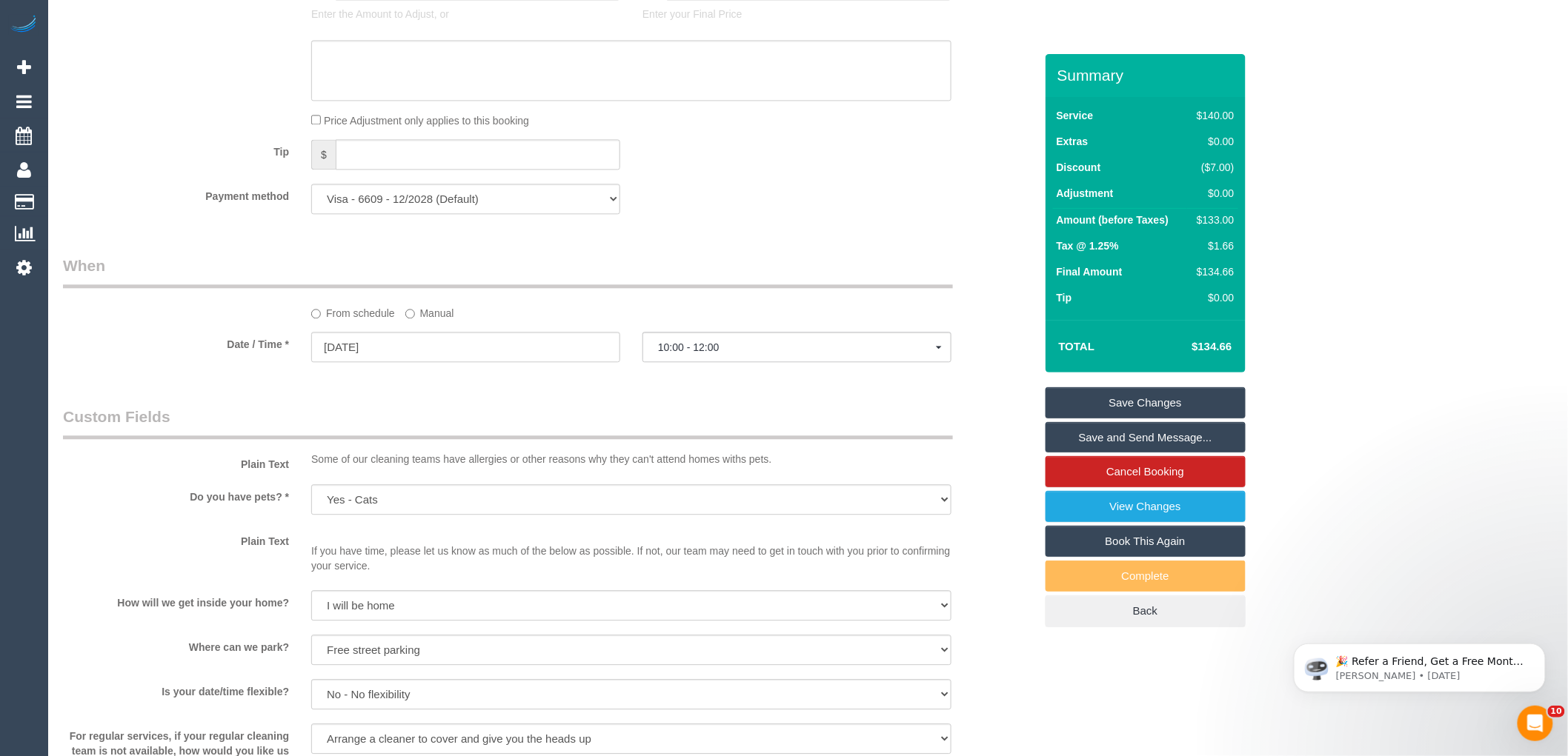
click at [765, 207] on div "Payment method Visa - 6609 - 12/2028 (Default) Add Credit Card ─────────────── …" at bounding box center [549, 199] width 994 height 30
click at [994, 287] on div "From schedule Manual" at bounding box center [549, 287] width 994 height 66
click at [1122, 440] on link "Save and Send Message..." at bounding box center [1144, 438] width 200 height 31
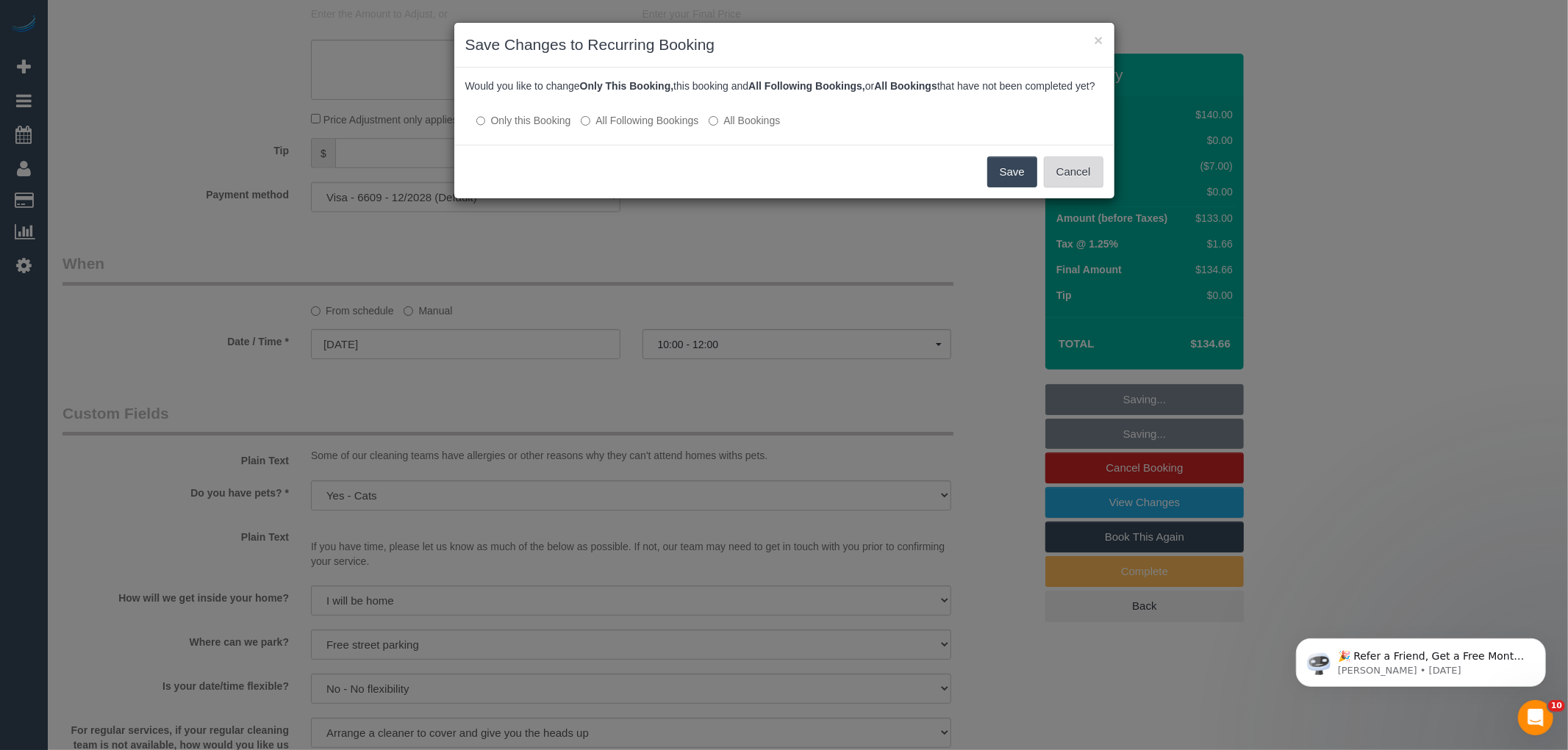
click at [1085, 187] on button "Cancel" at bounding box center [1073, 173] width 60 height 31
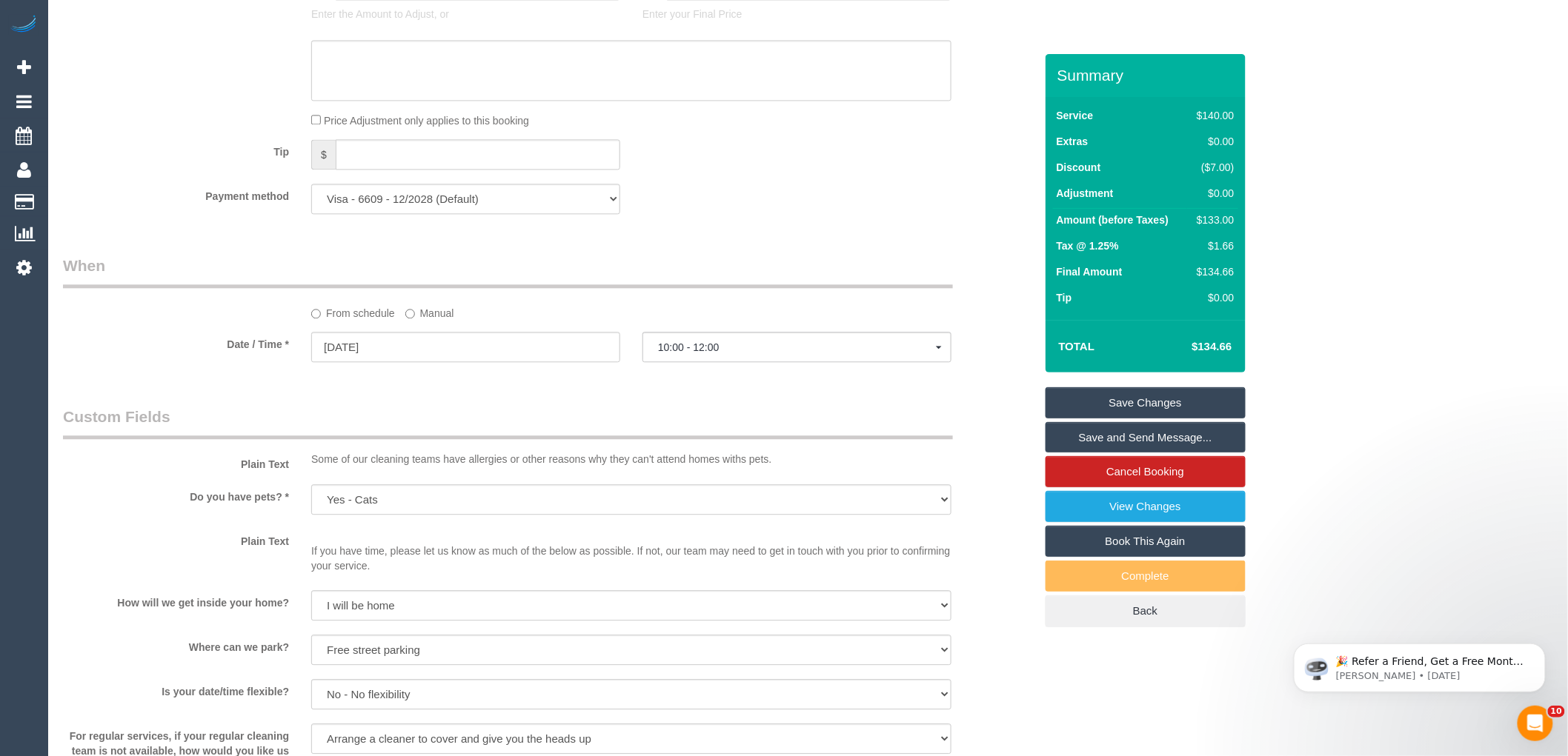
click at [1113, 433] on link "Save and Send Message..." at bounding box center [1144, 438] width 200 height 31
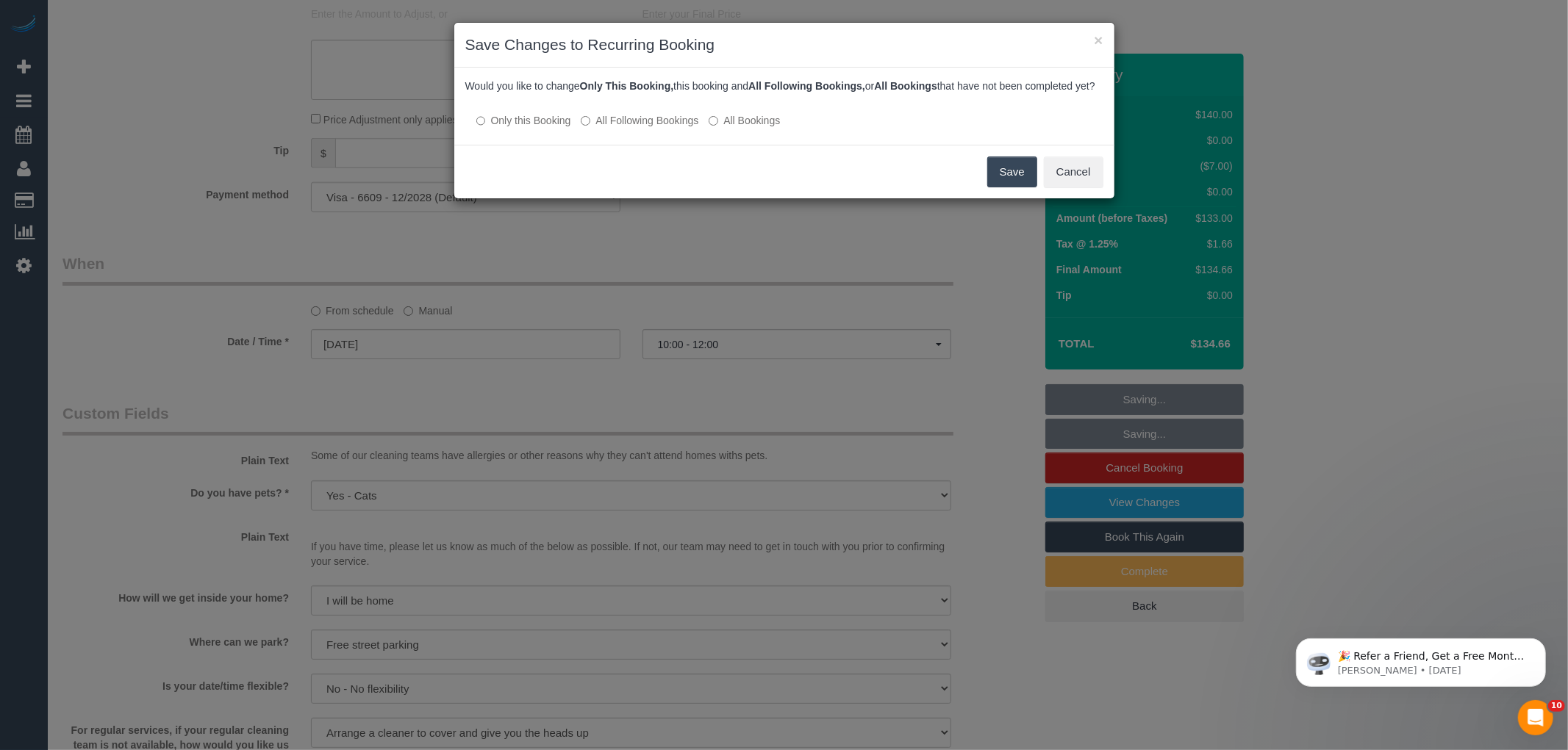
click at [644, 128] on label "All Following Bookings" at bounding box center [639, 120] width 118 height 15
click at [997, 187] on button "Save" at bounding box center [1012, 173] width 50 height 31
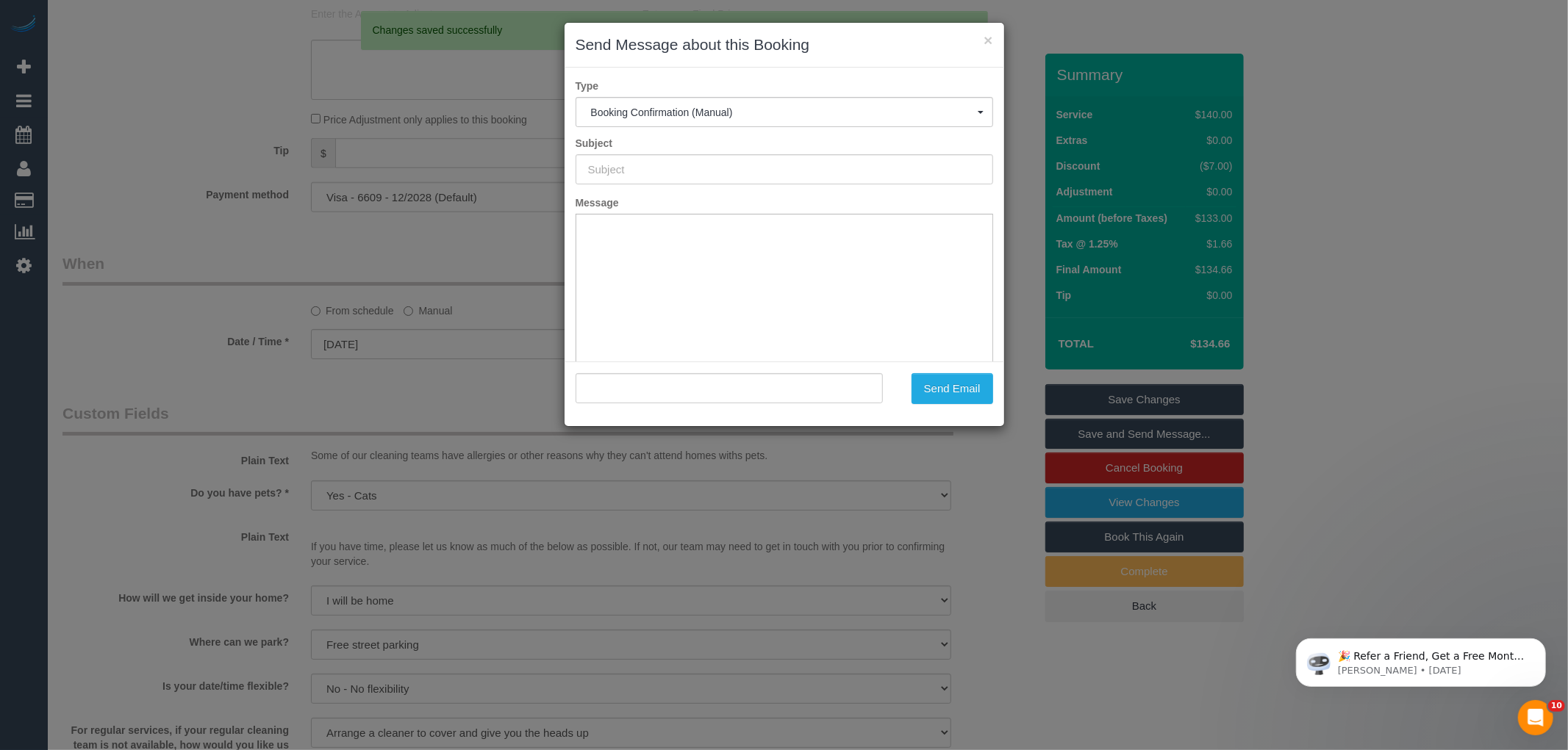
type input "Booking Confirmed"
type input ""Cassie Stanton" <cstanton96@hotmail.com>"
click at [942, 392] on button "Send Email" at bounding box center [952, 389] width 82 height 31
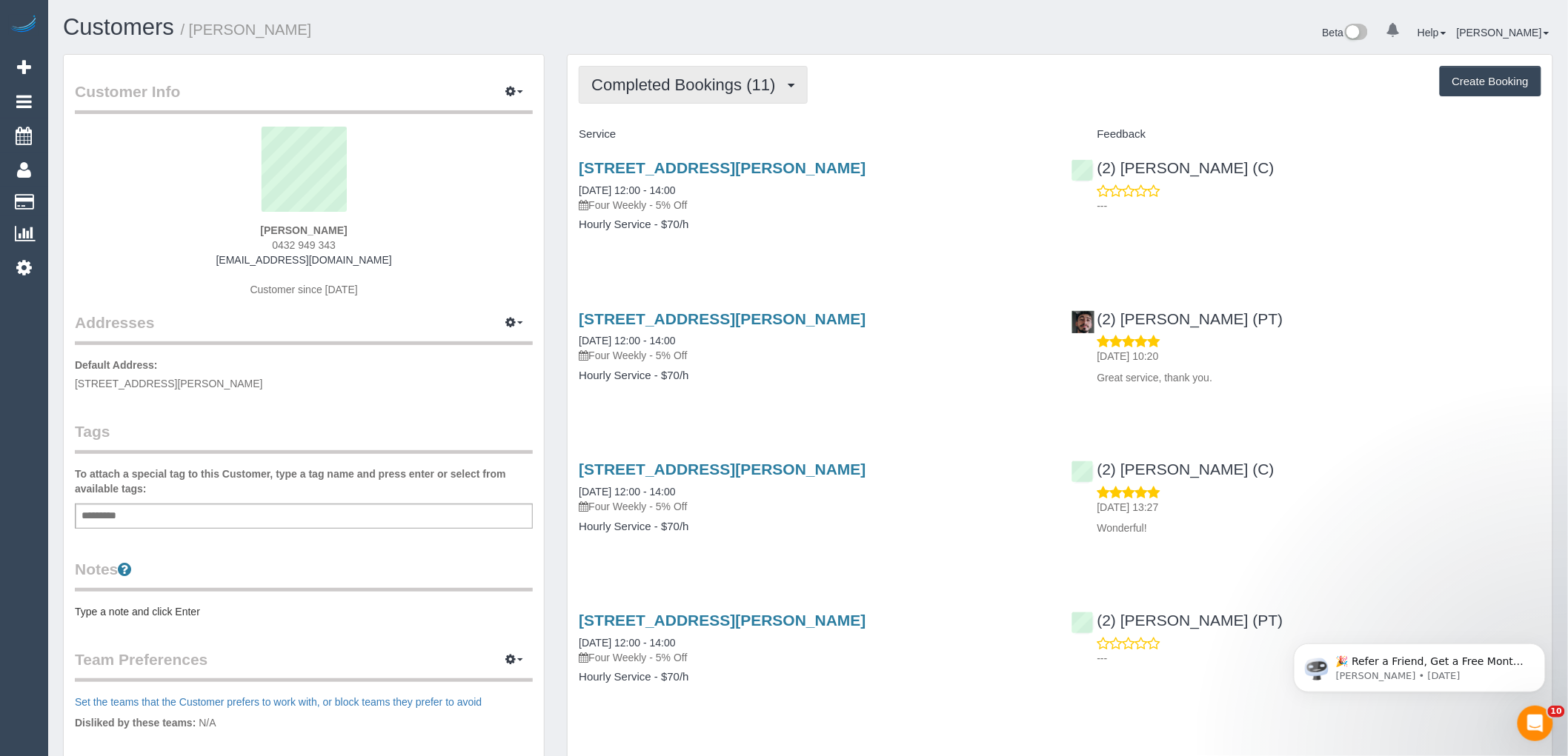
click at [734, 86] on span "Completed Bookings (11)" at bounding box center [686, 85] width 191 height 19
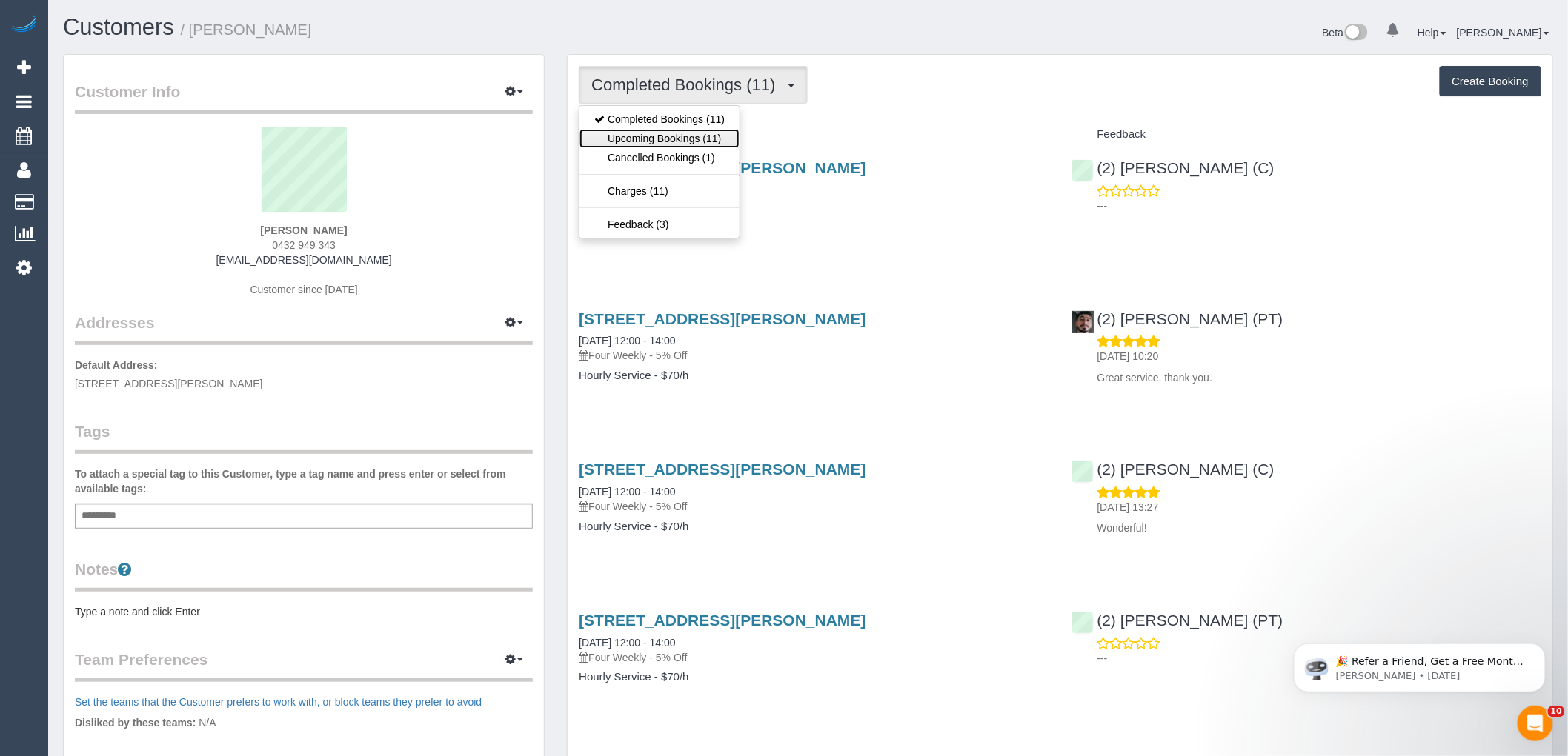
click at [648, 137] on link "Upcoming Bookings (11)" at bounding box center [659, 139] width 160 height 20
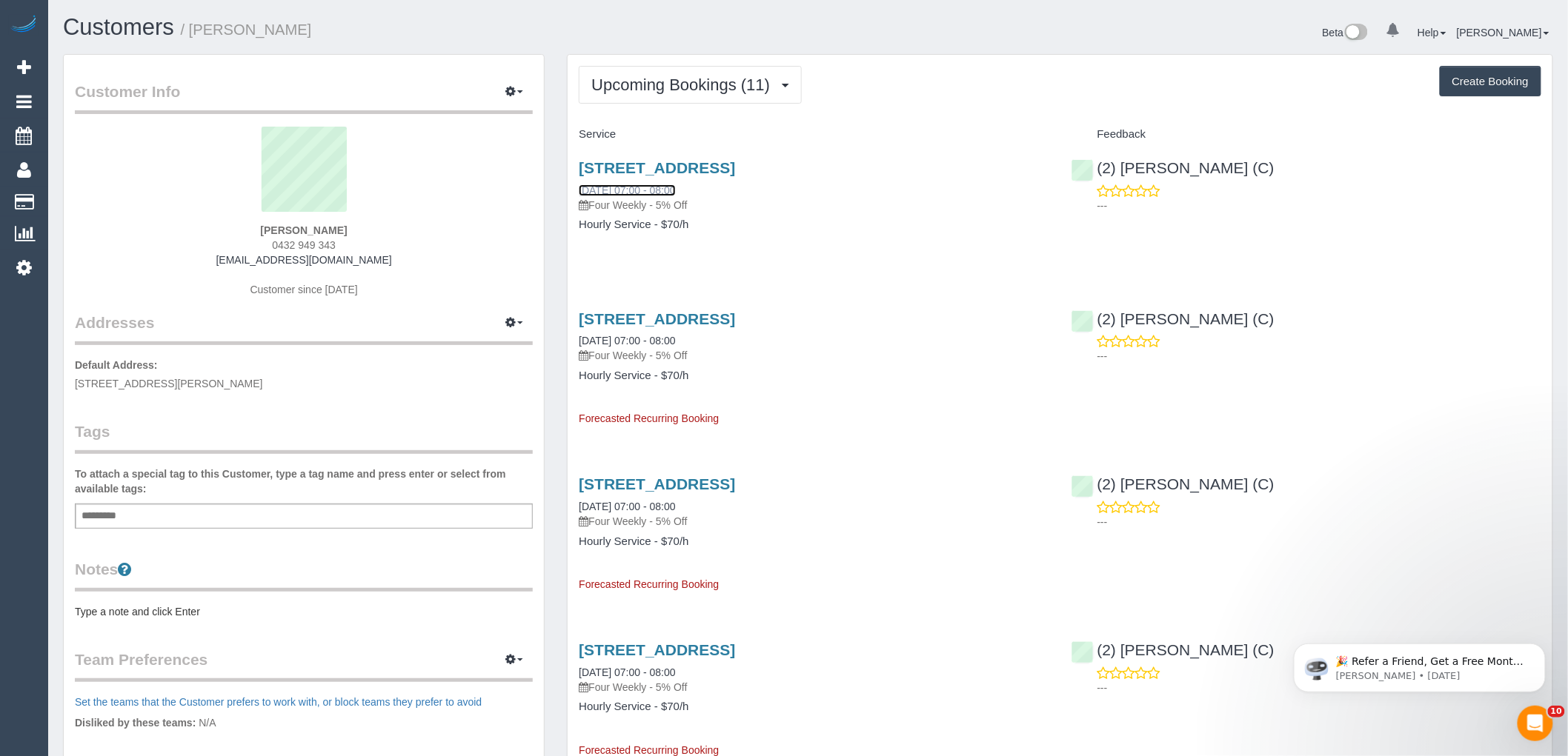
click at [675, 194] on link "[DATE] 07:00 - 08:00" at bounding box center [627, 191] width 96 height 12
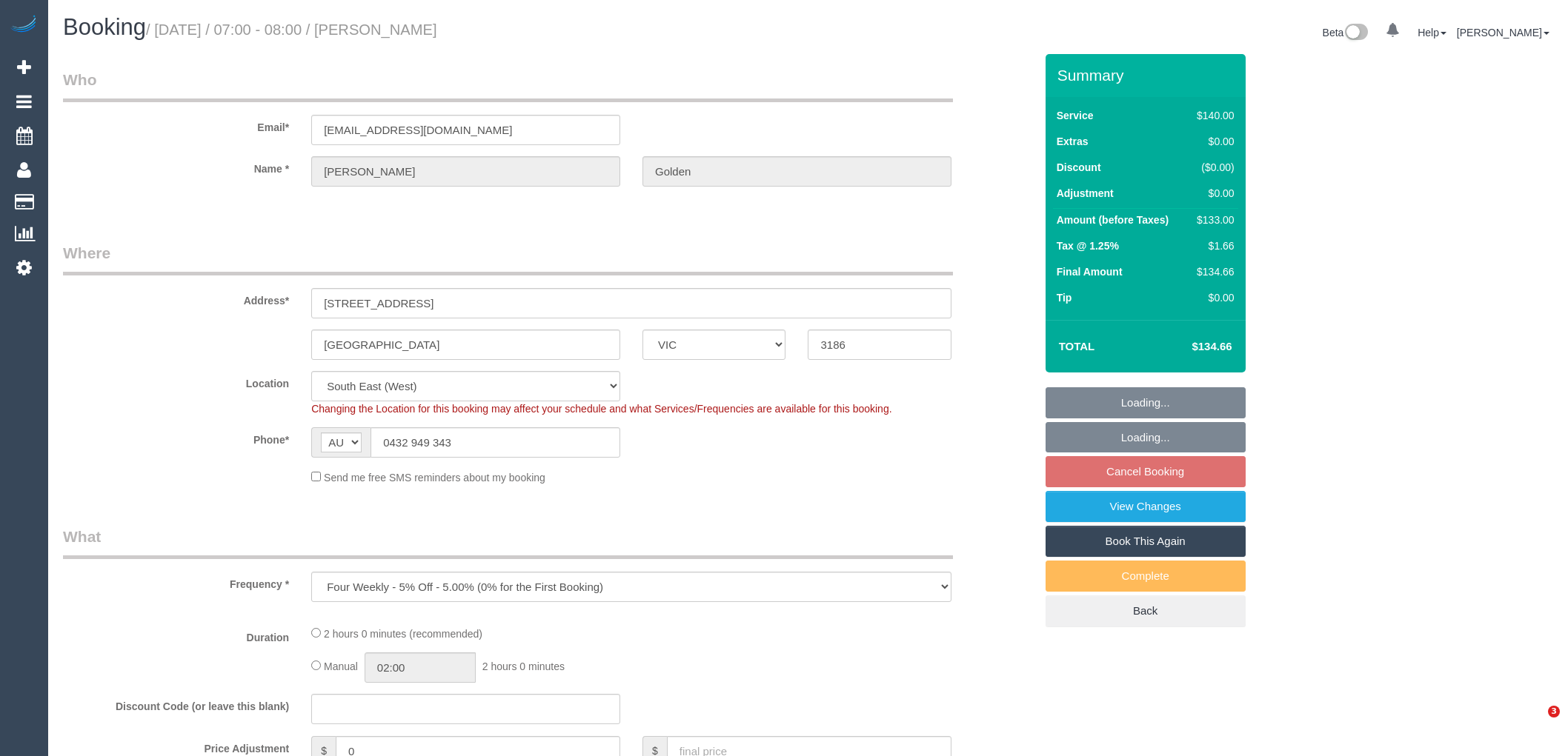
select select "VIC"
select select "string:stripe-pm_1QAjUF2GScqysDRVskrUGZfk"
select select "number:28"
select select "number:14"
select select "number:19"
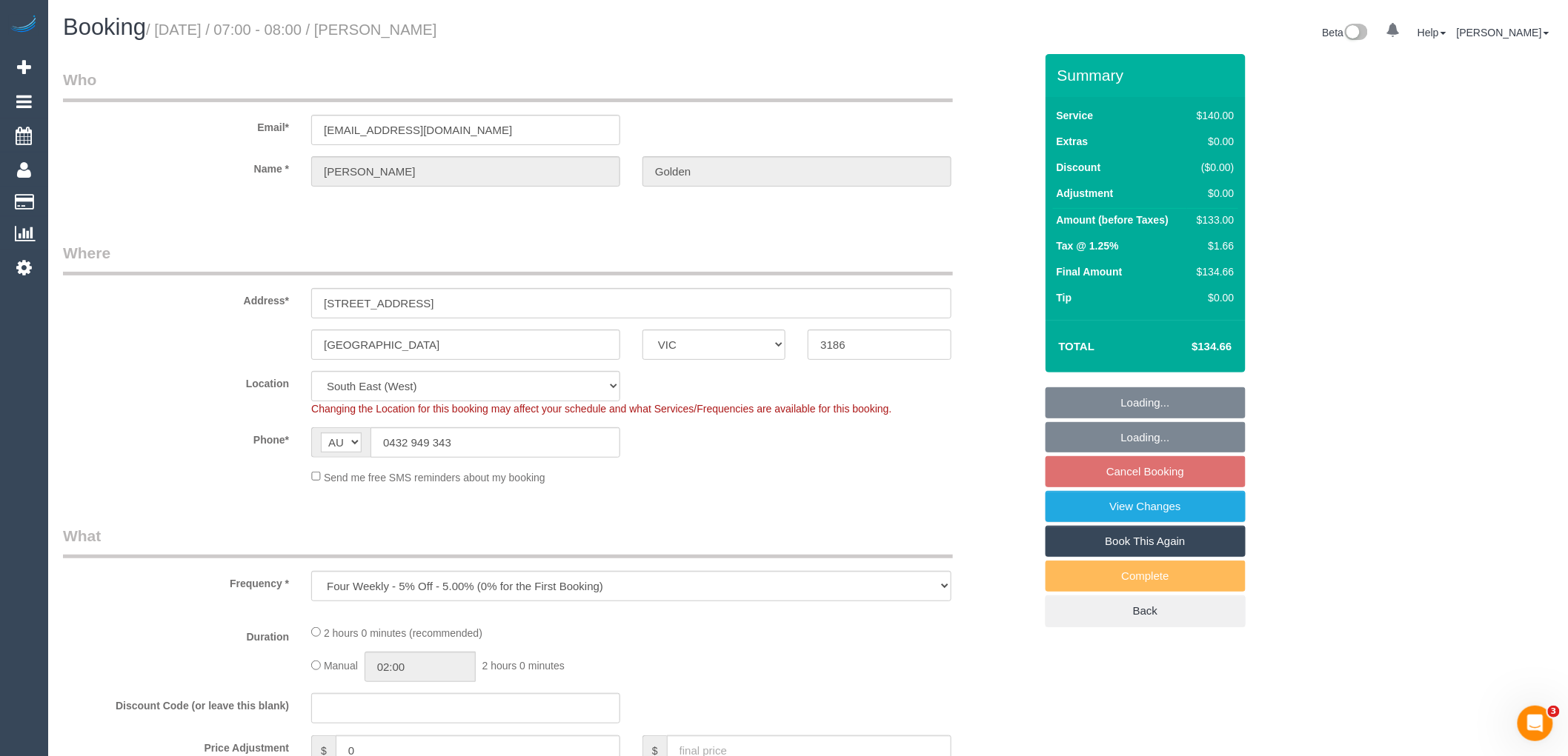
select select "number:24"
select select "number:34"
select select "number:13"
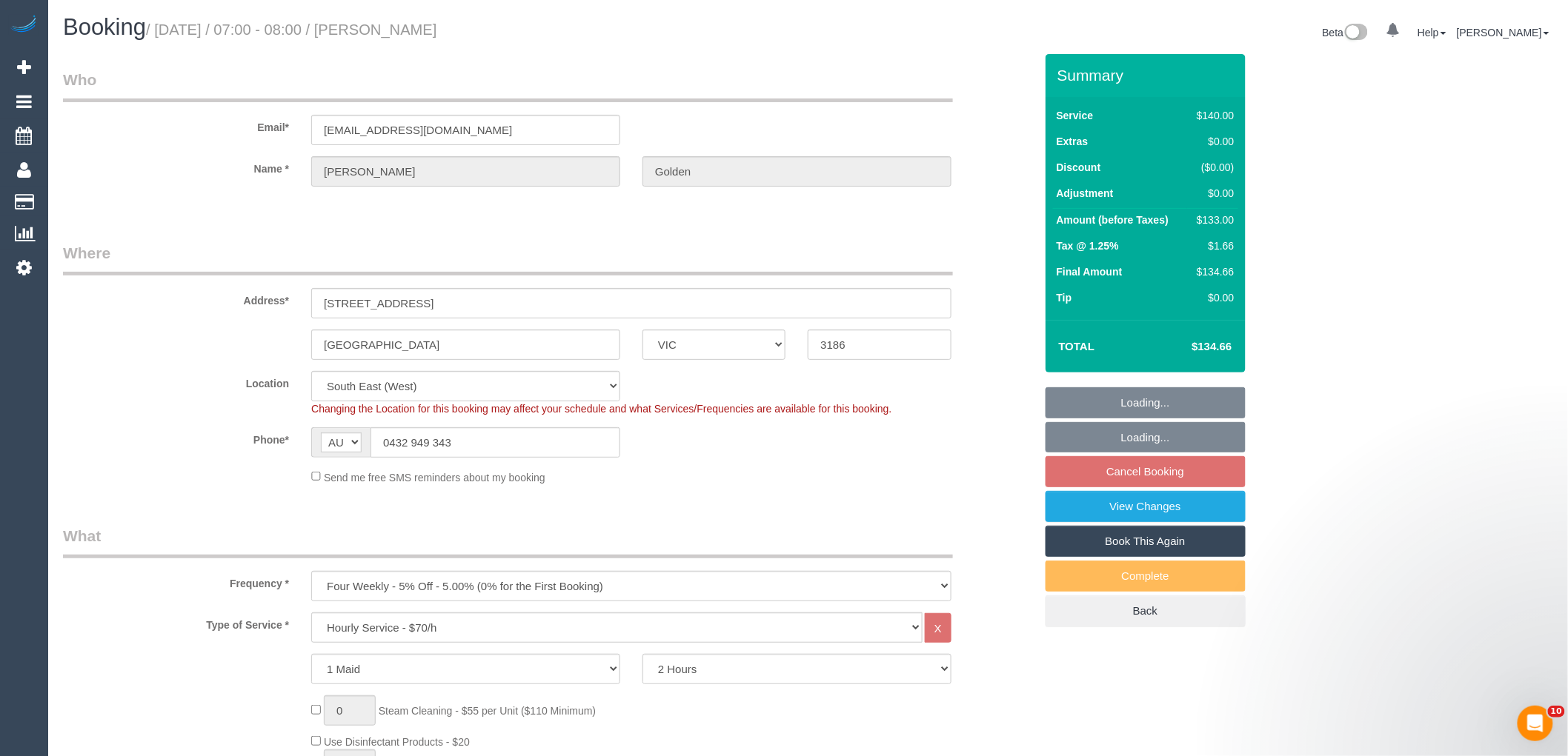
select select "object:845"
select select "spot1"
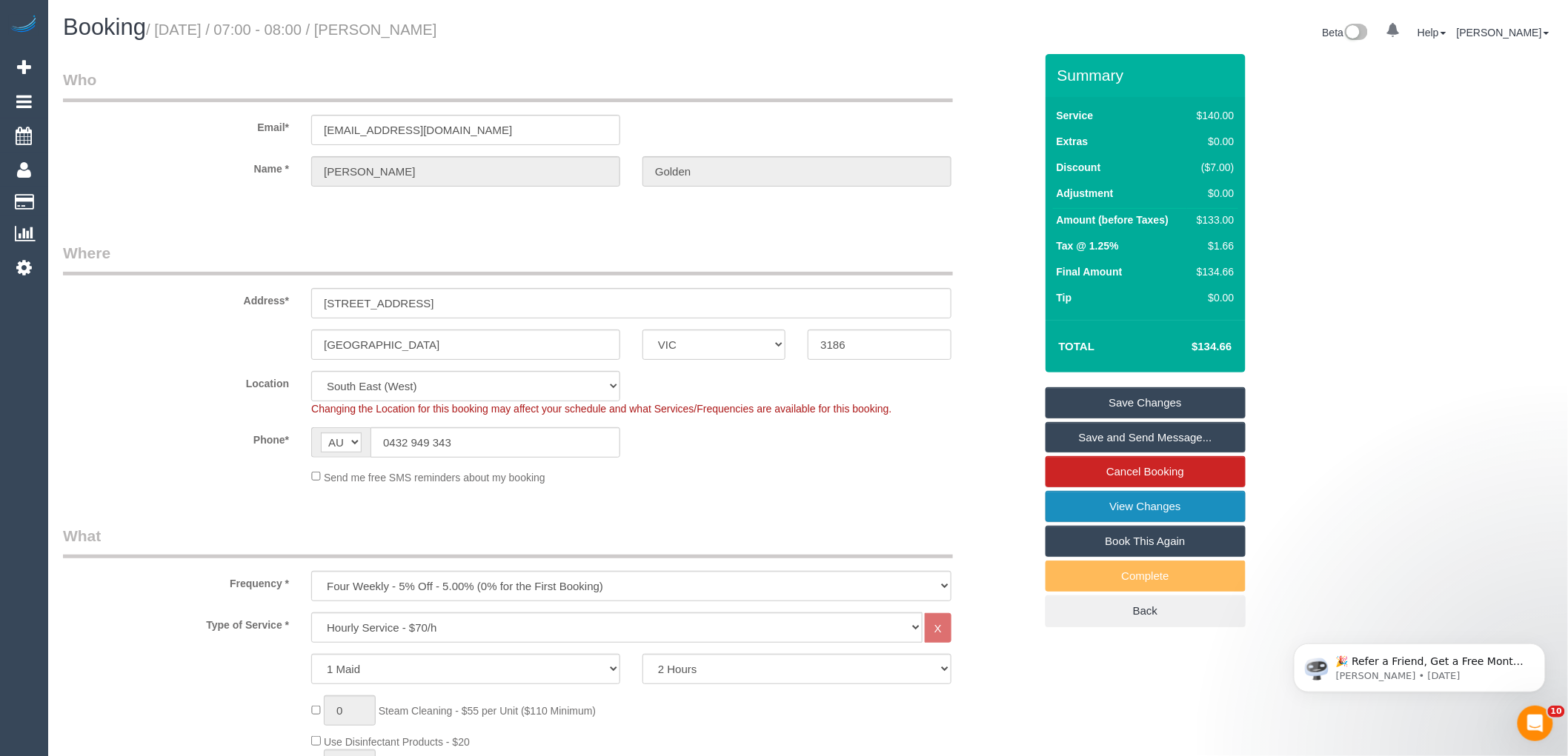
click at [1208, 506] on link "View Changes" at bounding box center [1144, 507] width 200 height 31
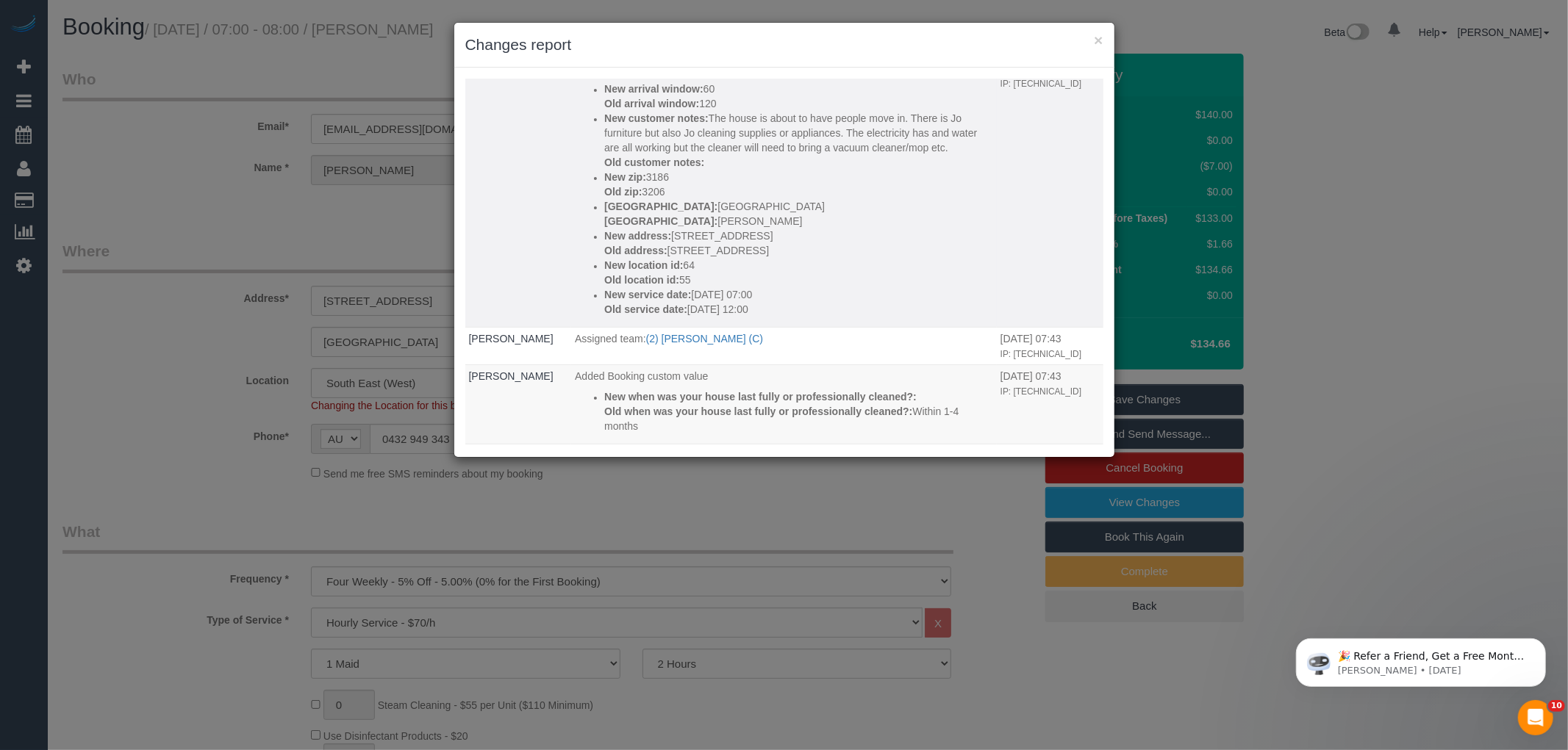
scroll to position [82, 0]
drag, startPoint x: 659, startPoint y: 276, endPoint x: 768, endPoint y: 275, distance: 109.0
click at [768, 258] on p "Old address: 123 Beaconsfield parade, 8" at bounding box center [798, 251] width 389 height 15
drag, startPoint x: 660, startPoint y: 261, endPoint x: 758, endPoint y: 264, distance: 98.0
click at [758, 244] on p "New address: 34 Nepean Highway" at bounding box center [798, 236] width 389 height 15
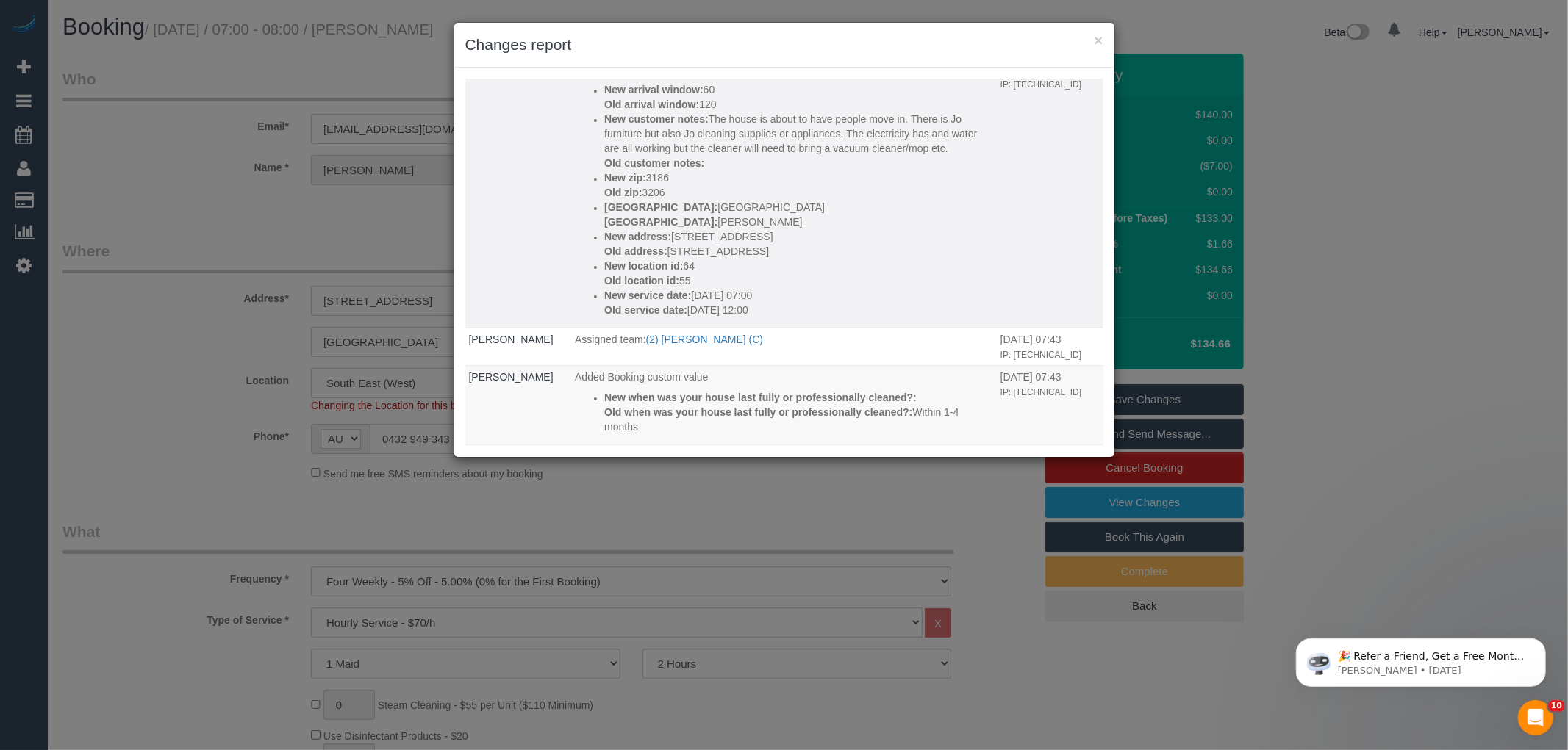
copy p "34 Nepean Highway"
click at [850, 52] on h3 "Changes report" at bounding box center [784, 45] width 638 height 22
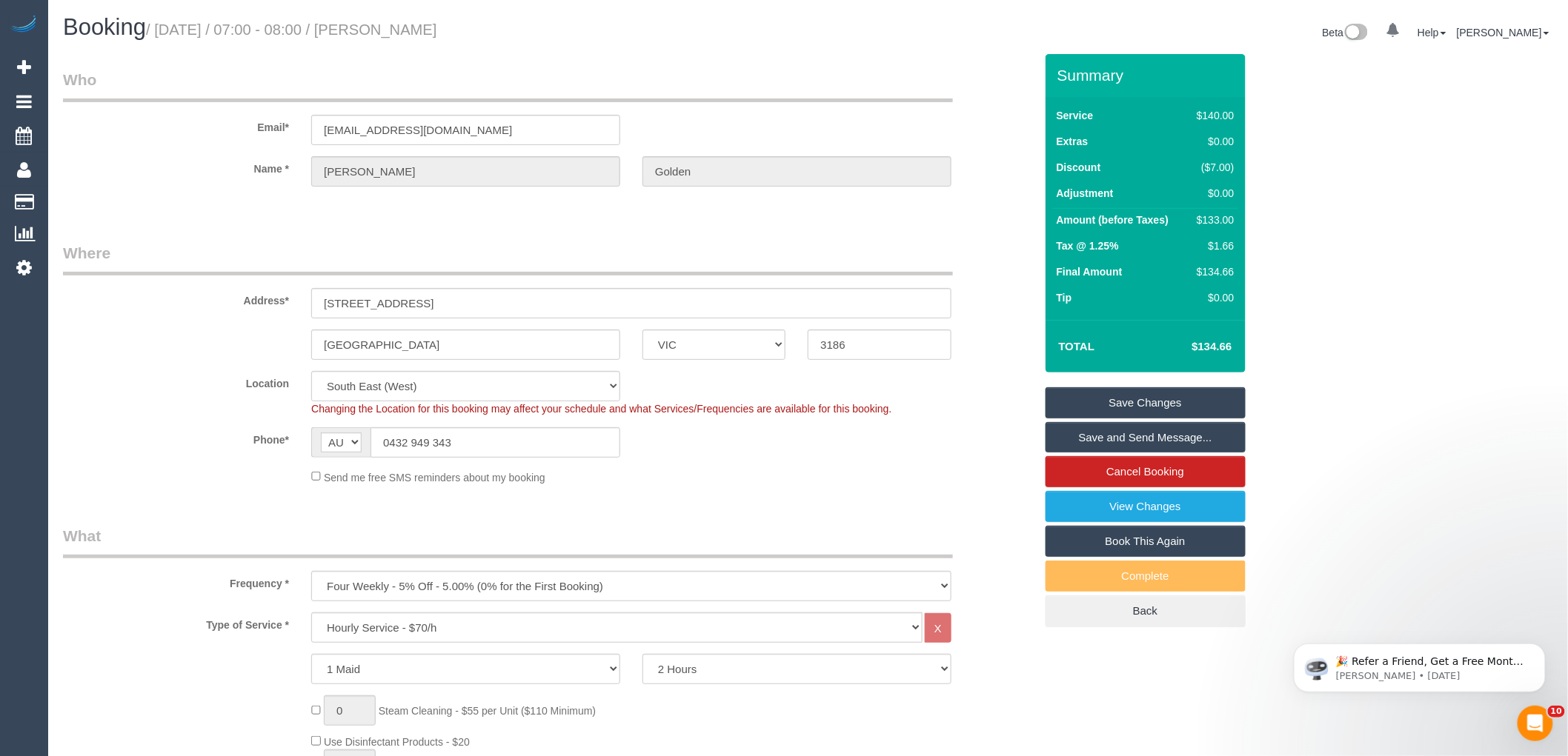
click at [946, 433] on div "Phone* AF AL DZ AD AO AI AQ AG AR AM AW AU AT AZ BS BH BD BB BY BE BZ BJ BM BT …" at bounding box center [549, 442] width 994 height 30
click at [1072, 438] on link "Save and Send Message..." at bounding box center [1144, 438] width 200 height 31
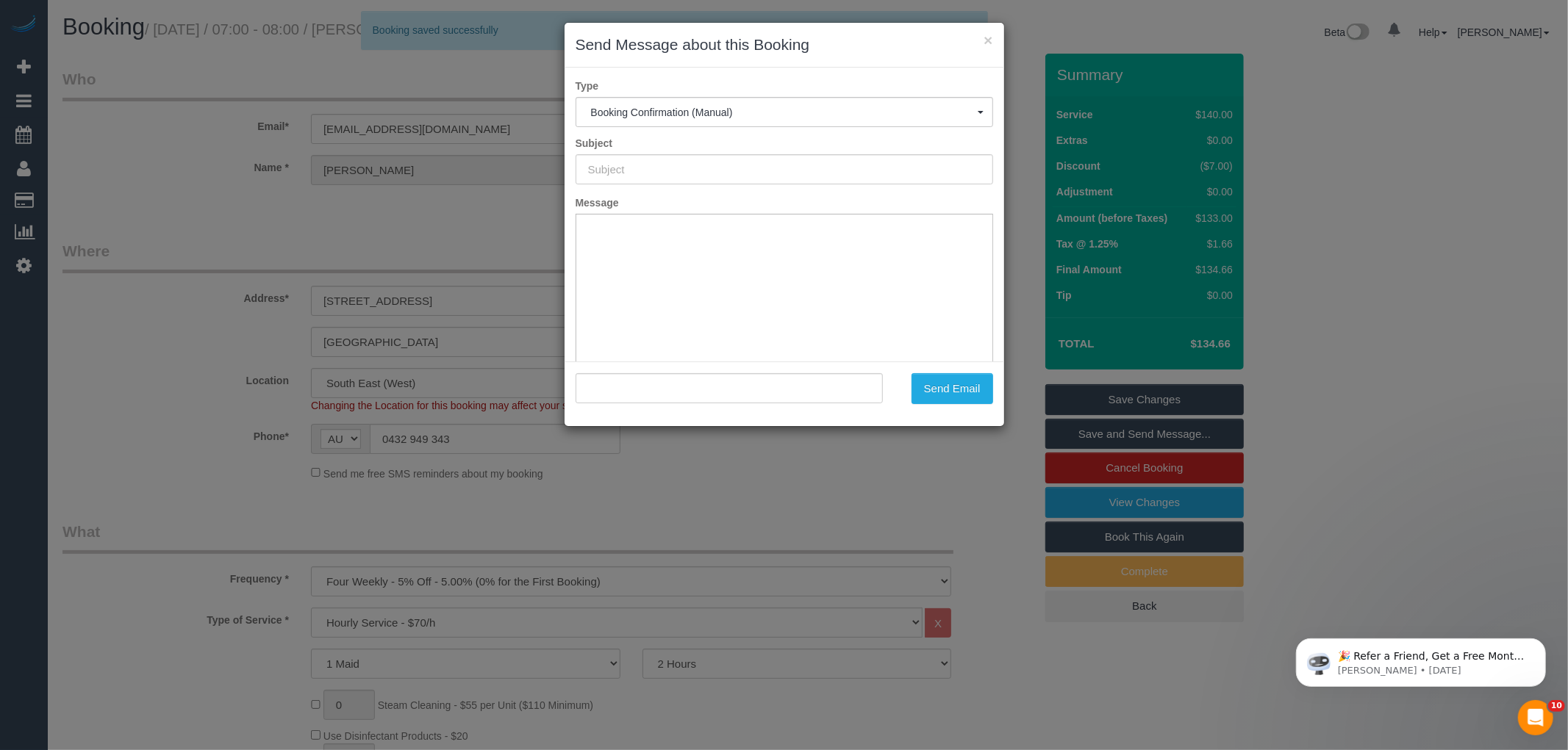
type input "Booking Confirmed"
type input ""Shelley Golden" <shellgolden@gmail.com>"
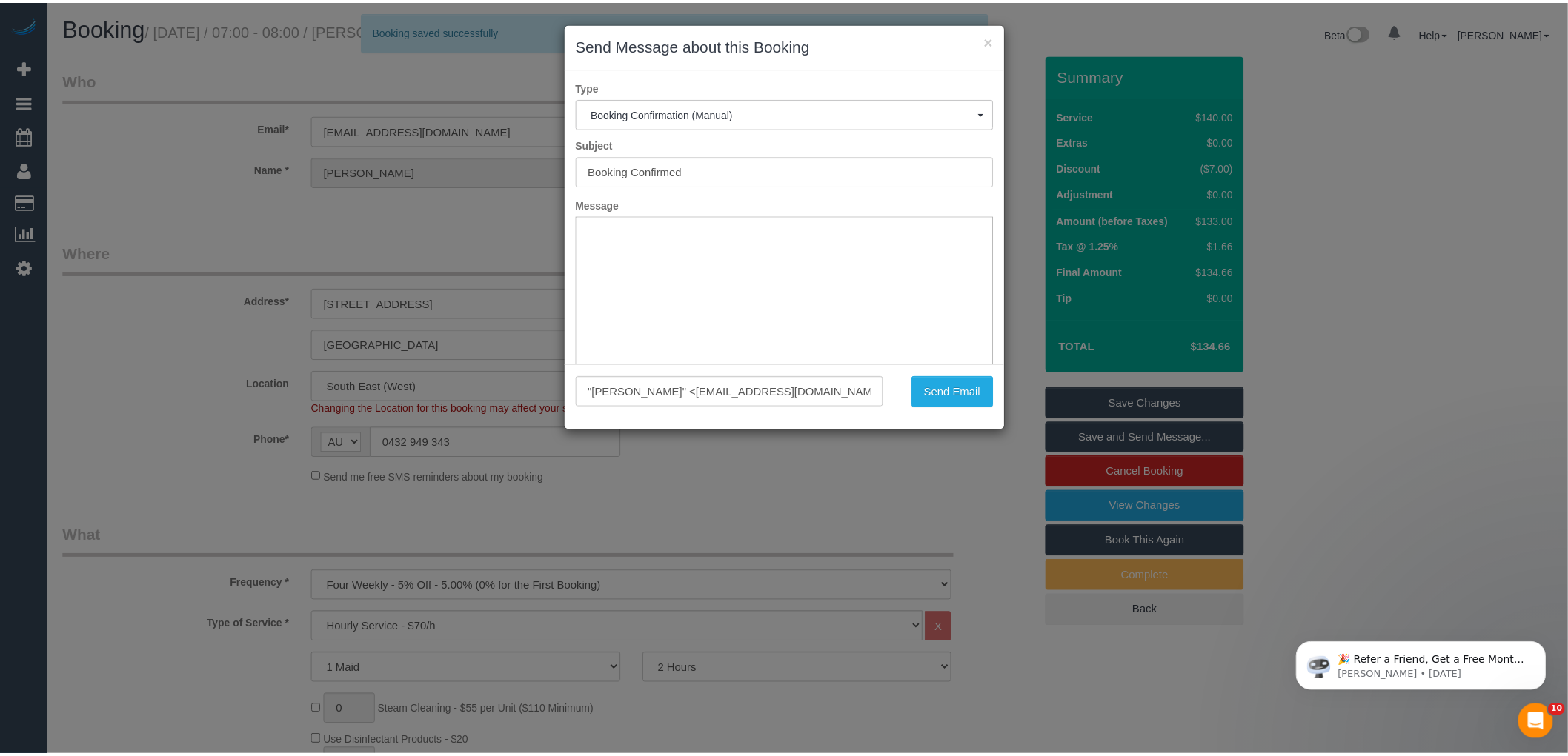
scroll to position [0, 0]
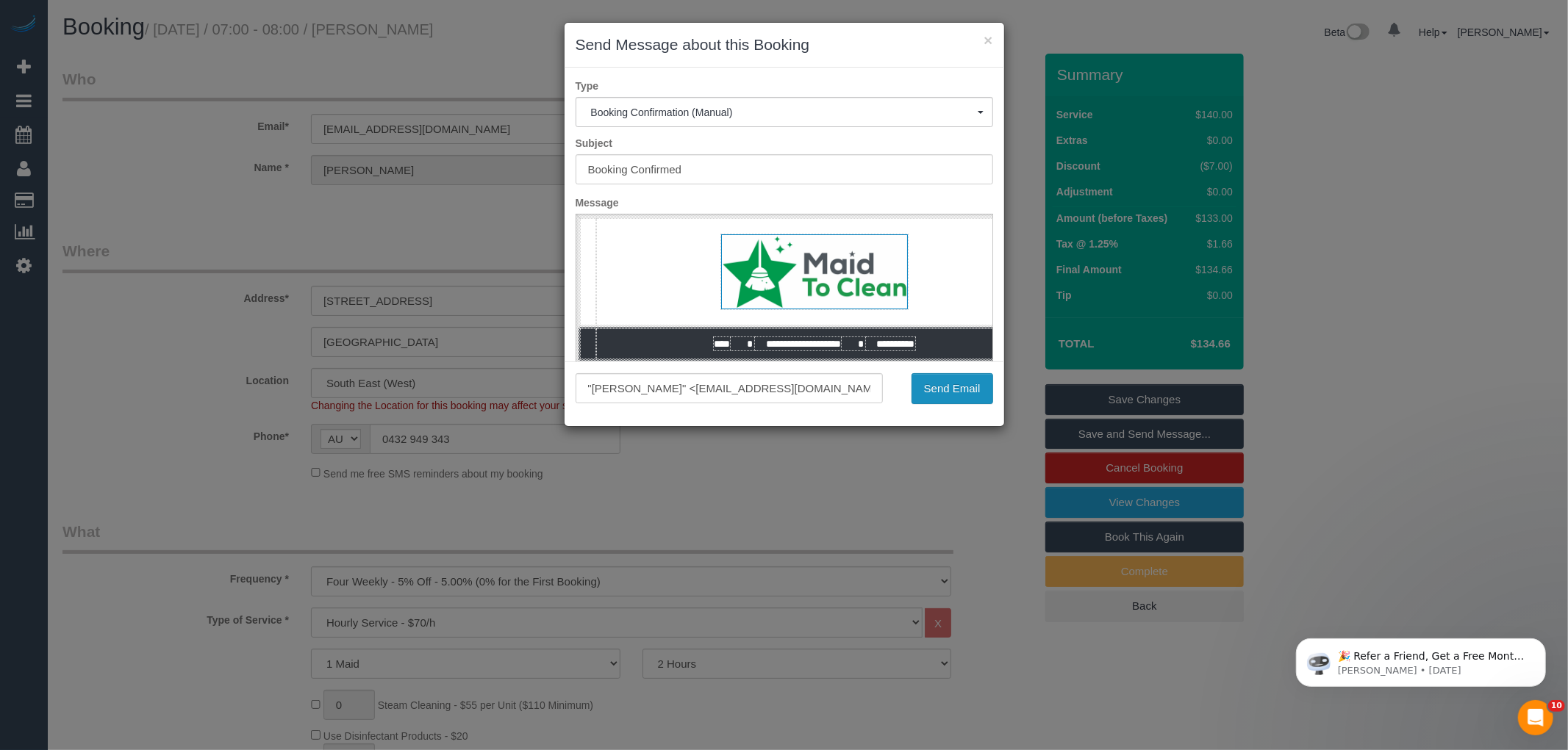
click at [916, 392] on button "Send Email" at bounding box center [952, 389] width 82 height 31
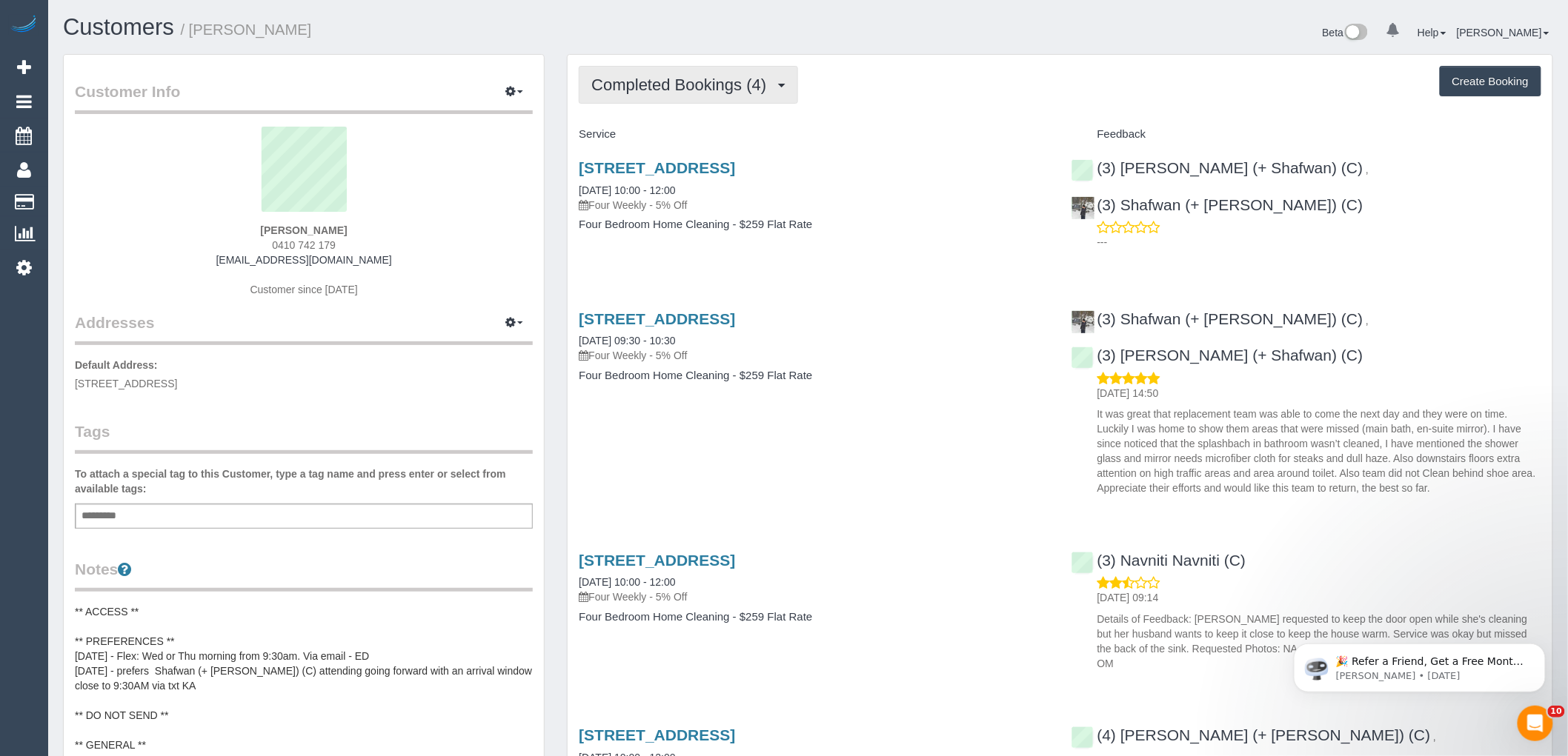
click at [746, 85] on span "Completed Bookings (4)" at bounding box center [681, 85] width 182 height 19
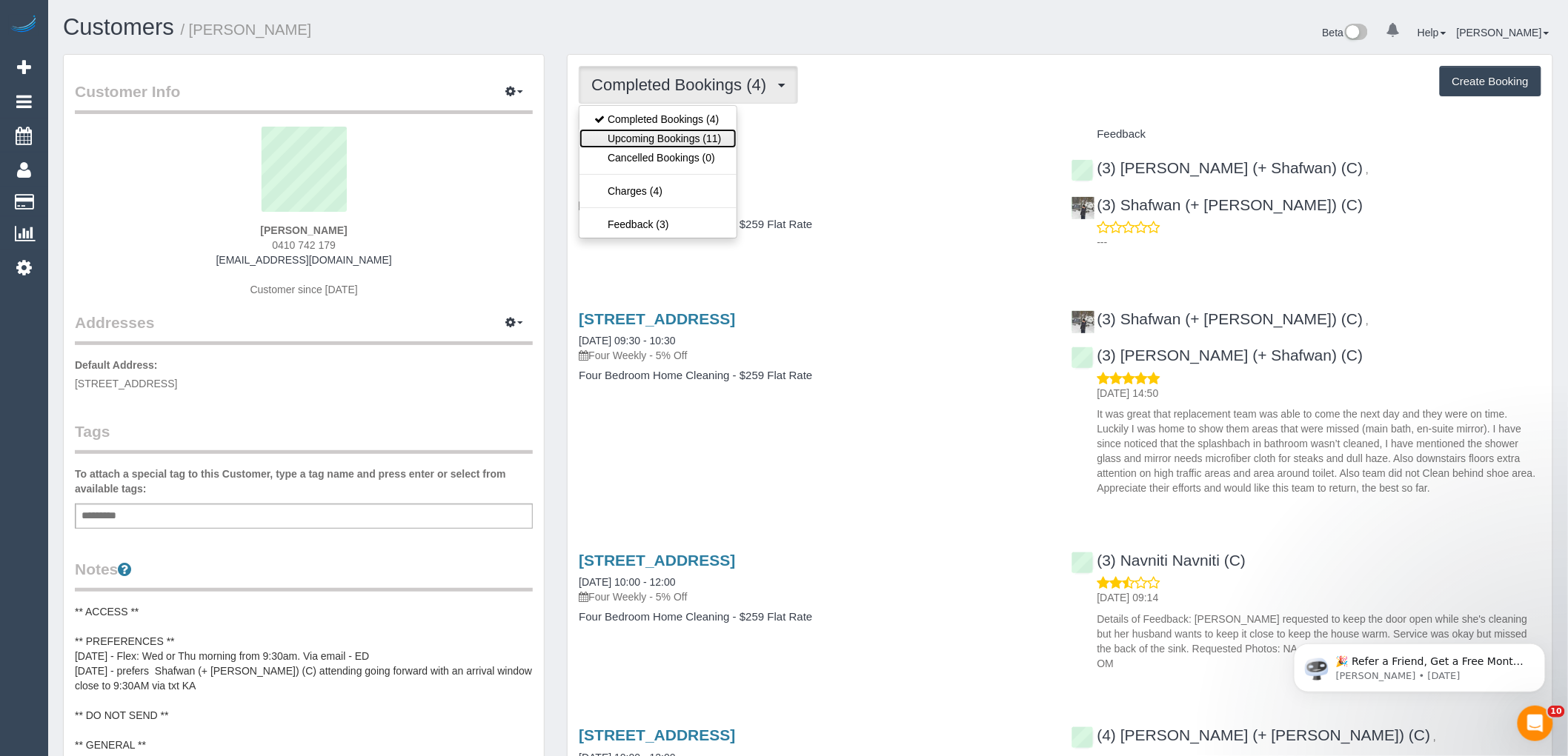
click at [695, 142] on link "Upcoming Bookings (11)" at bounding box center [657, 139] width 156 height 20
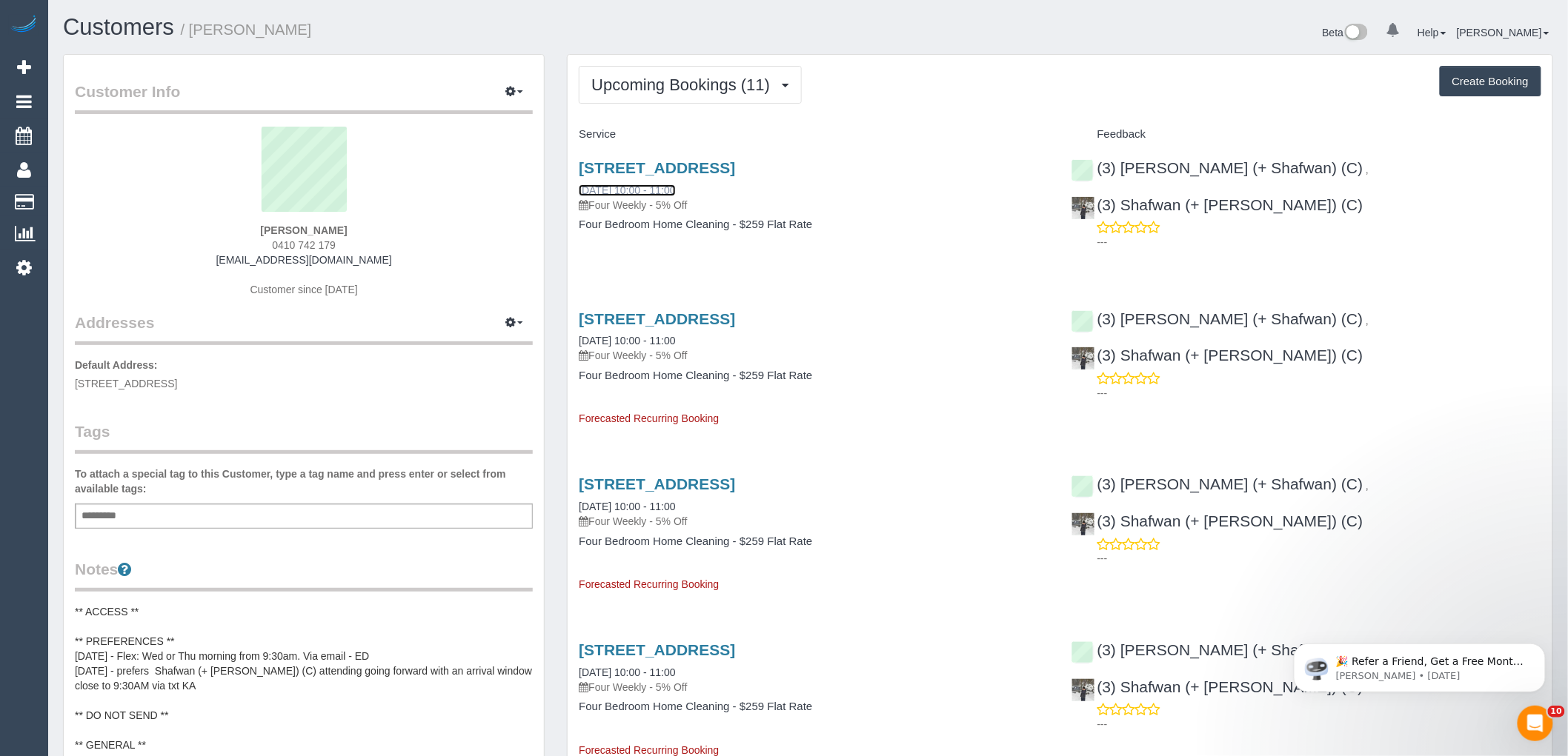
click at [674, 189] on link "[DATE] 10:00 - 11:00" at bounding box center [627, 191] width 96 height 12
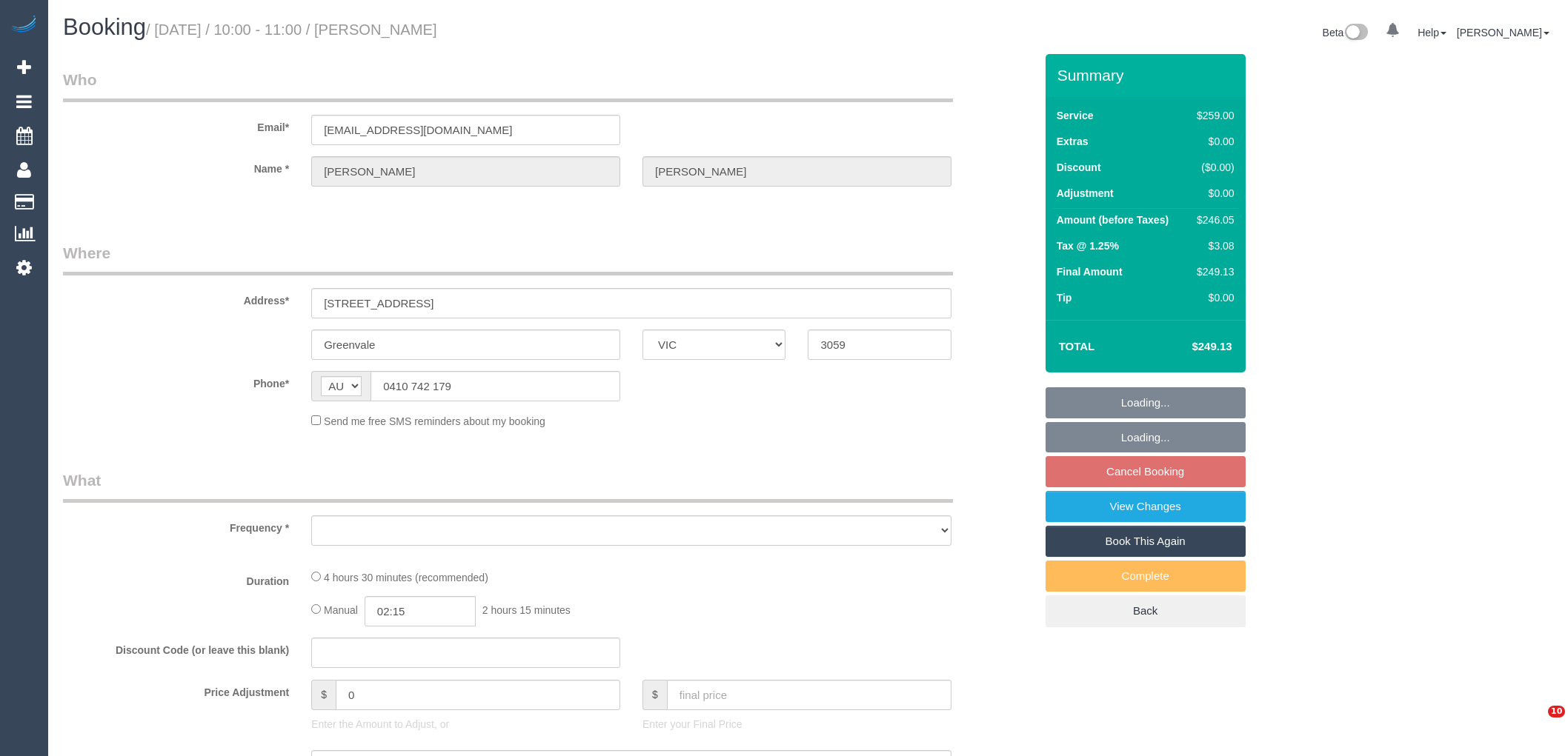
select select "VIC"
select select "string:stripe-pm_1RCbGJ2GScqysDRVpf2aEhoc"
select select "number:28"
select select "number:15"
select select "number:19"
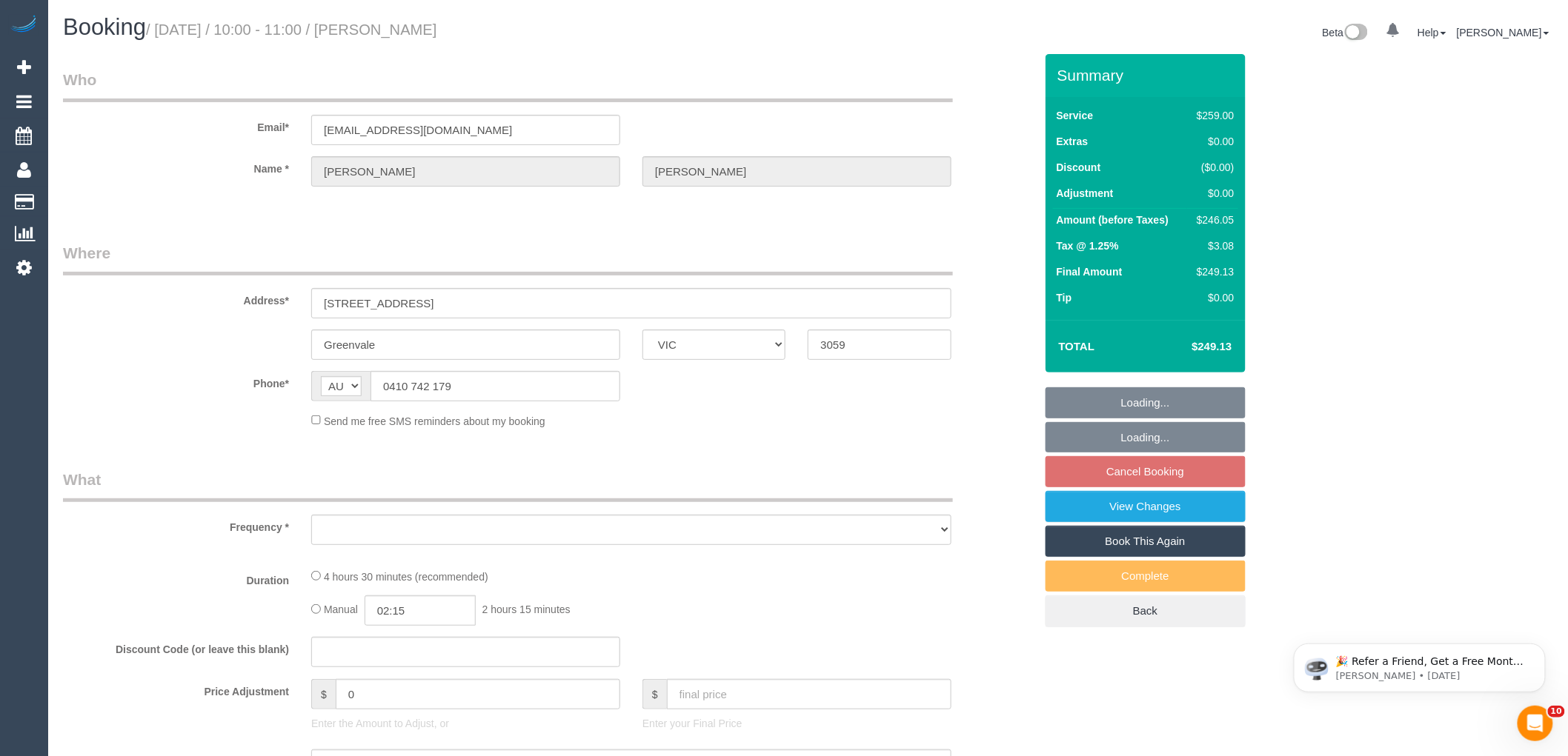
select select "number:25"
select select "number:35"
select select "number:26"
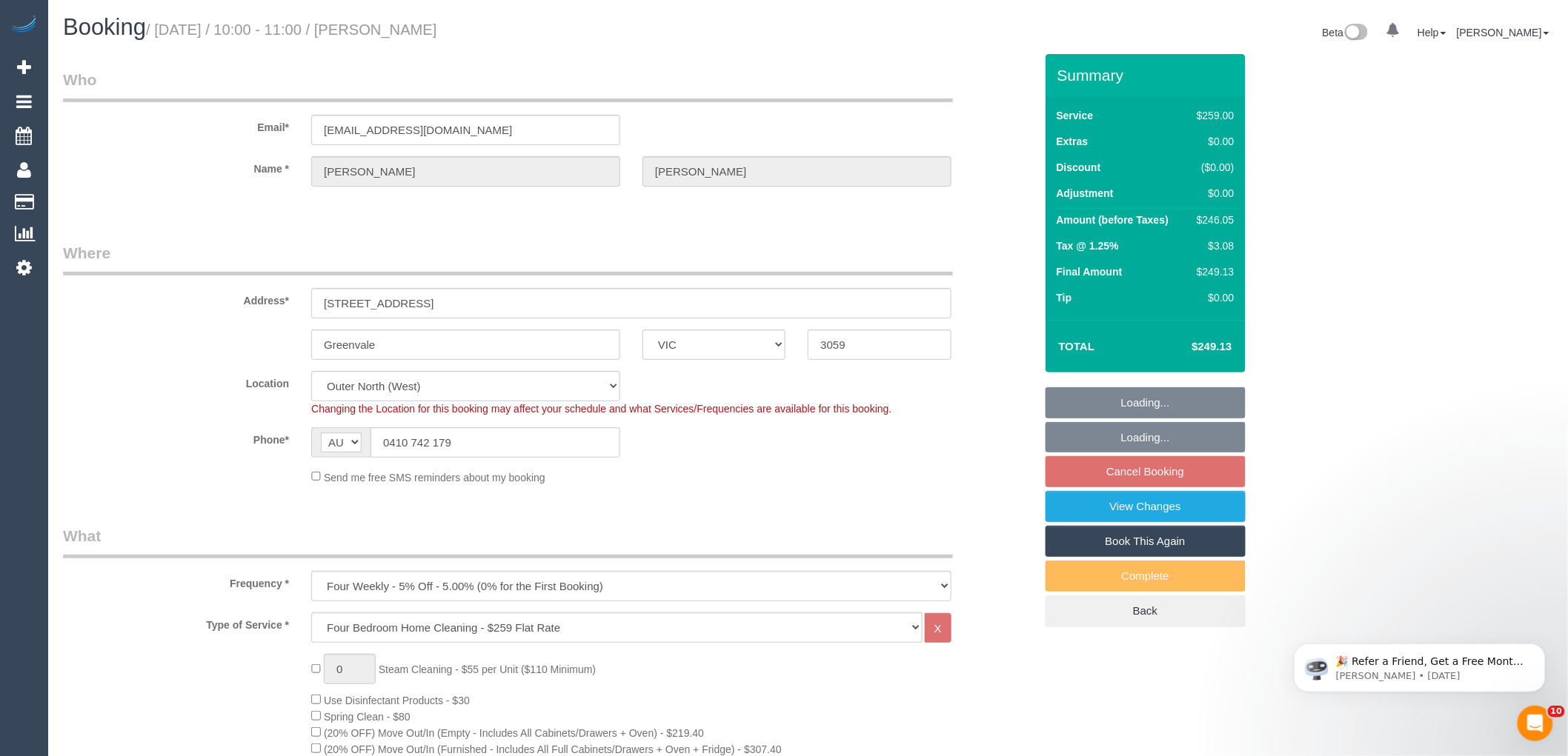
select select "object:1161"
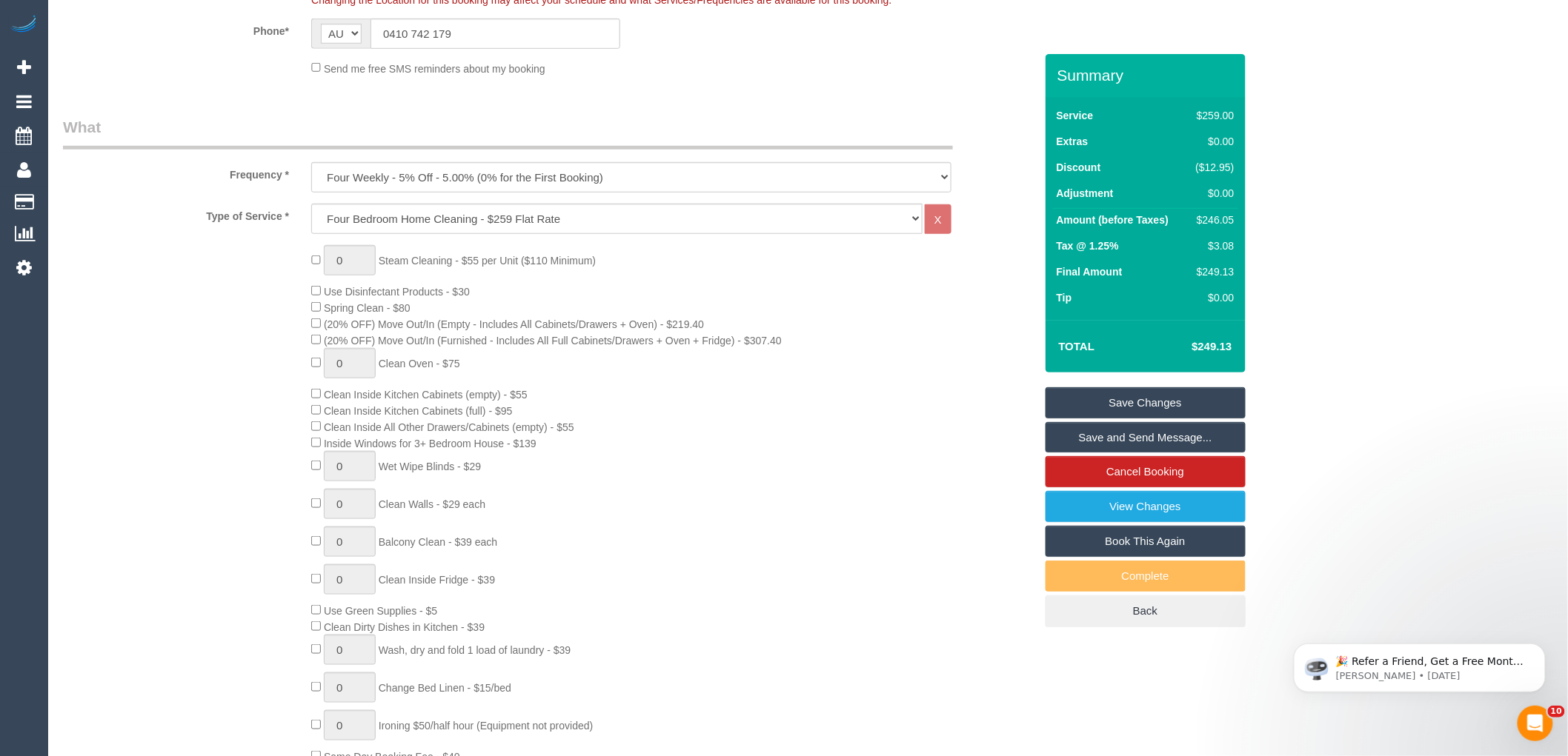
scroll to position [254, 0]
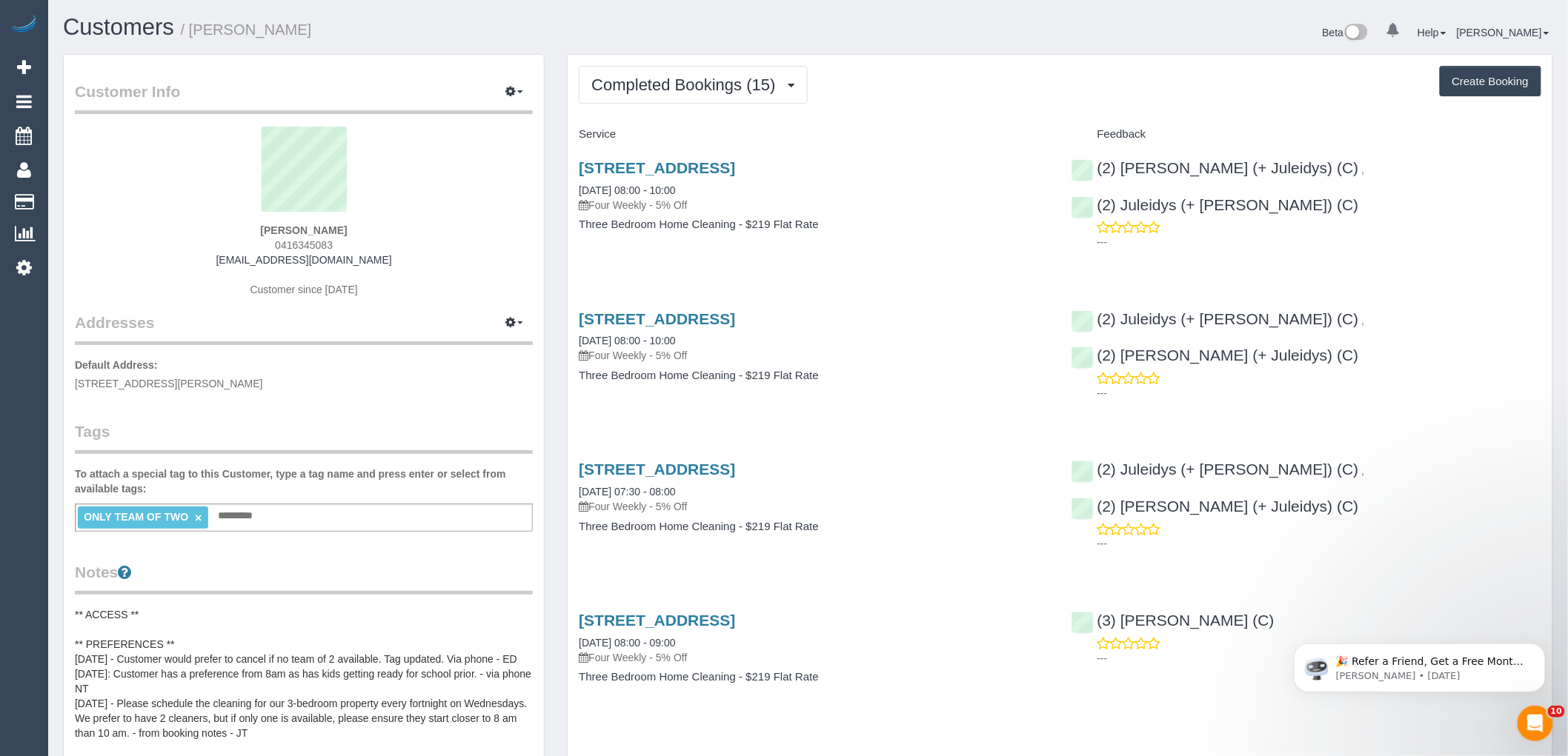
drag, startPoint x: 338, startPoint y: 242, endPoint x: 248, endPoint y: 243, distance: 90.0
click at [248, 243] on div "Eddy Blatt 0416345083 eddyblatt@hotmail.com Customer since 2024" at bounding box center [304, 219] width 458 height 185
copy span "0416345083"
click at [744, 98] on button "Completed Bookings (15)" at bounding box center [693, 85] width 228 height 37
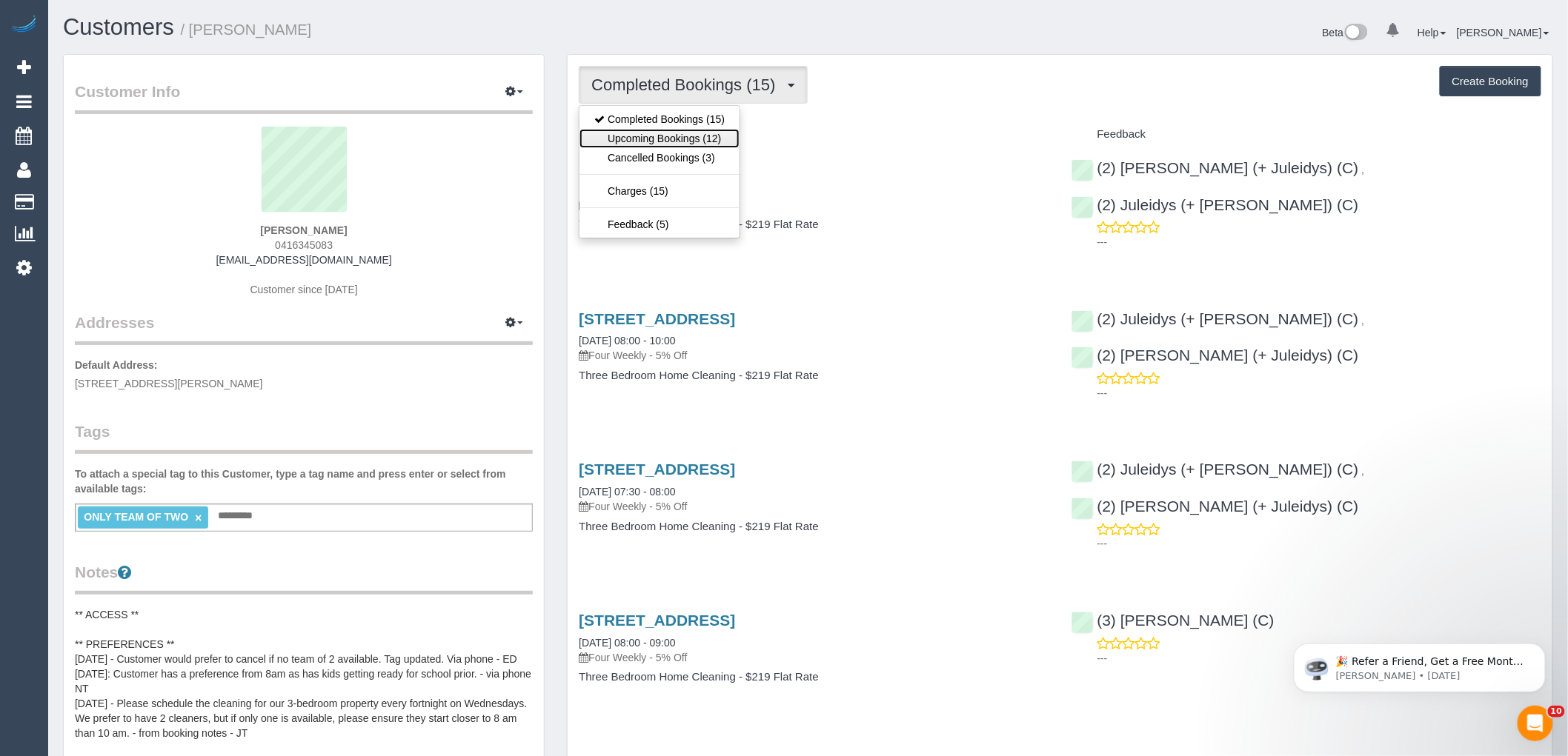
click at [686, 141] on link "Upcoming Bookings (12)" at bounding box center [659, 139] width 160 height 20
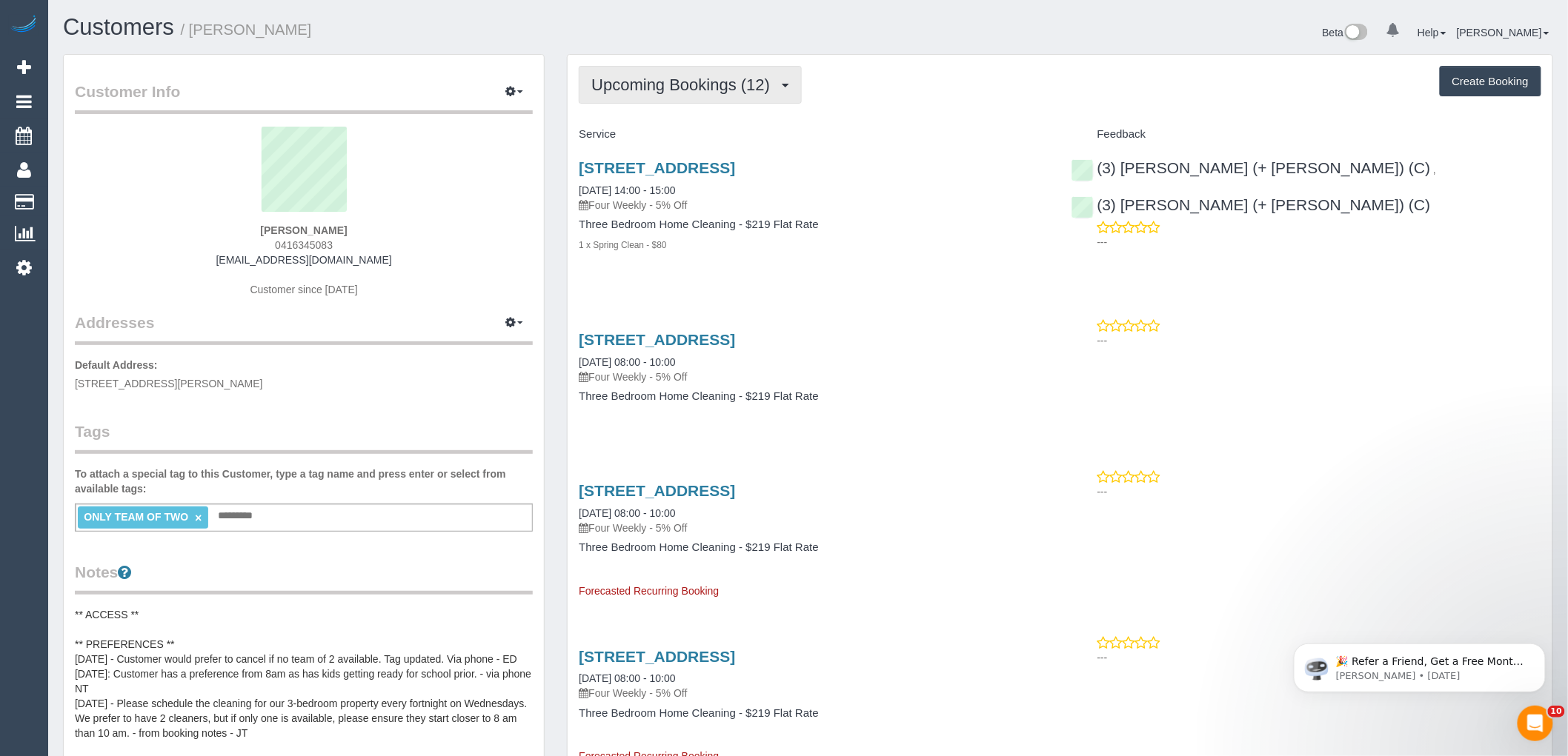
click at [742, 74] on button "Upcoming Bookings (12)" at bounding box center [690, 85] width 223 height 37
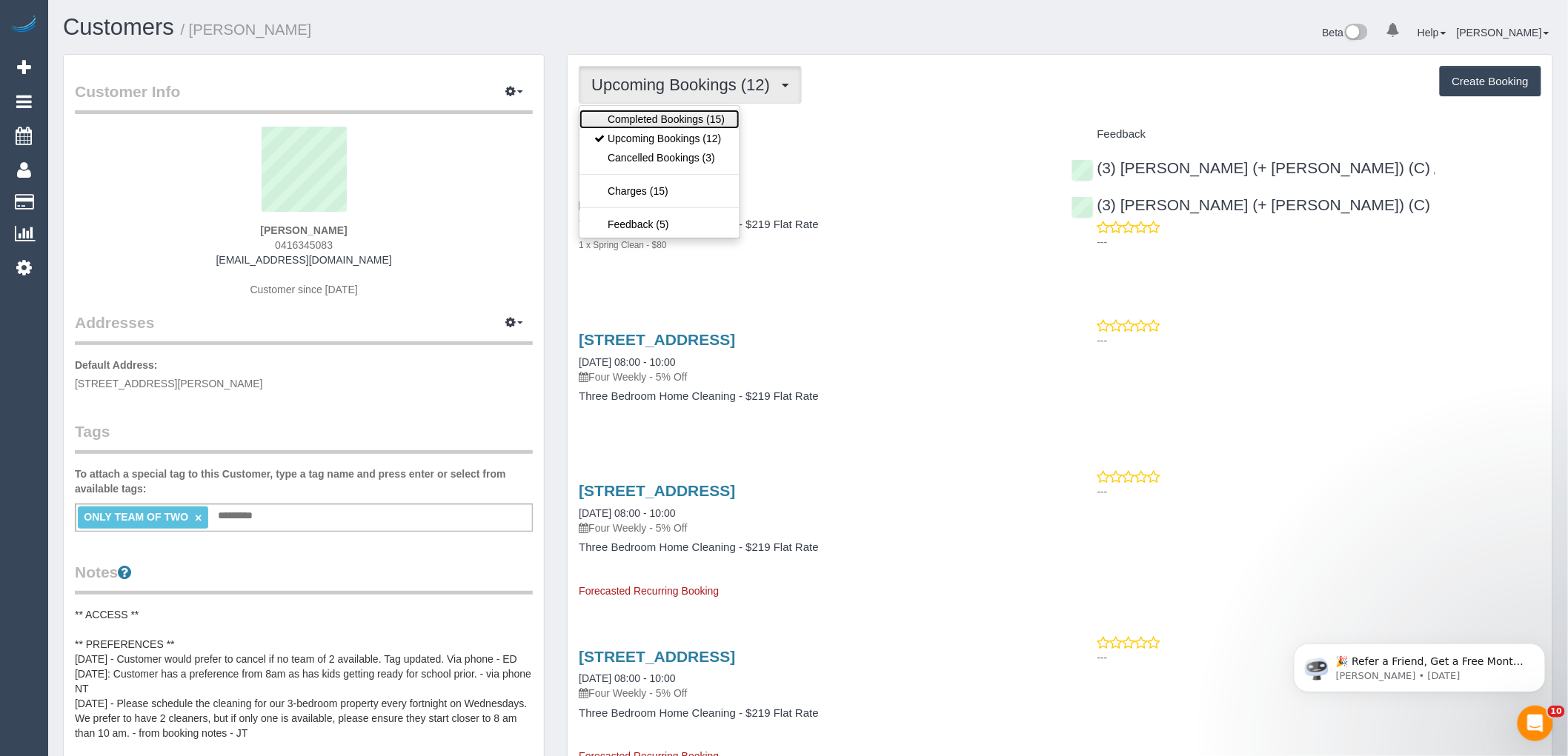
click at [668, 119] on link "Completed Bookings (15)" at bounding box center [659, 120] width 160 height 20
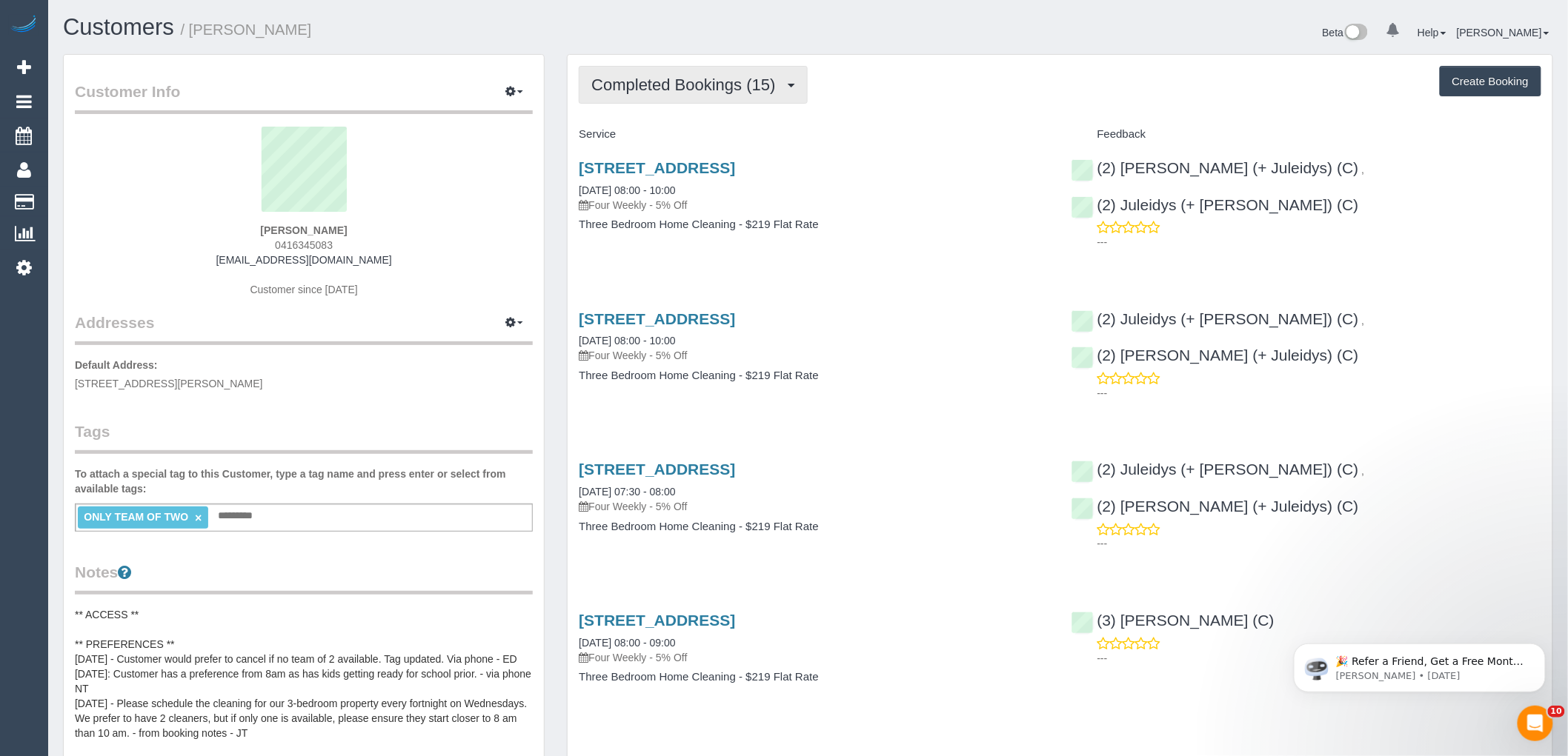
click at [708, 86] on span "Completed Bookings (15)" at bounding box center [686, 85] width 191 height 19
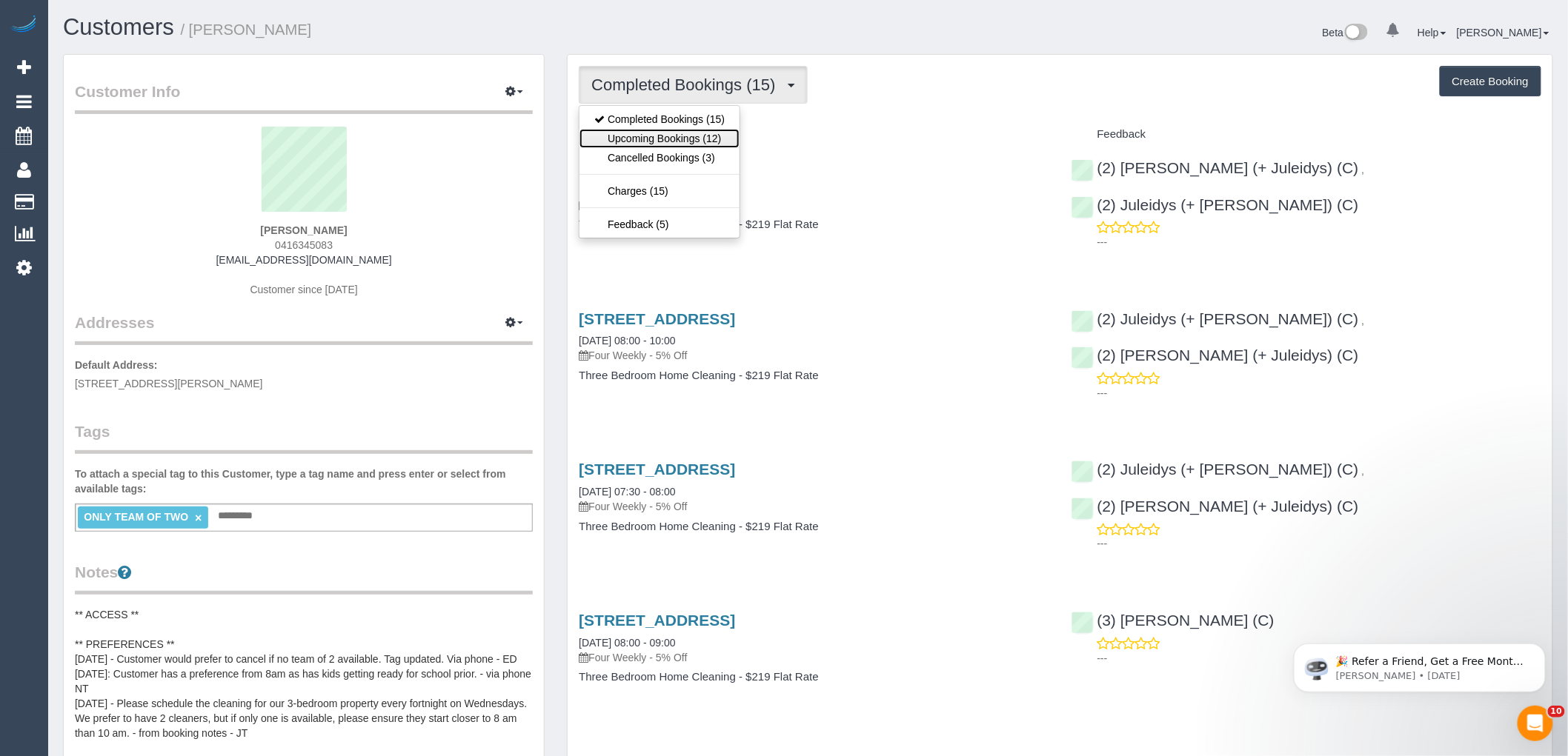
click at [675, 142] on link "Upcoming Bookings (12)" at bounding box center [659, 139] width 160 height 20
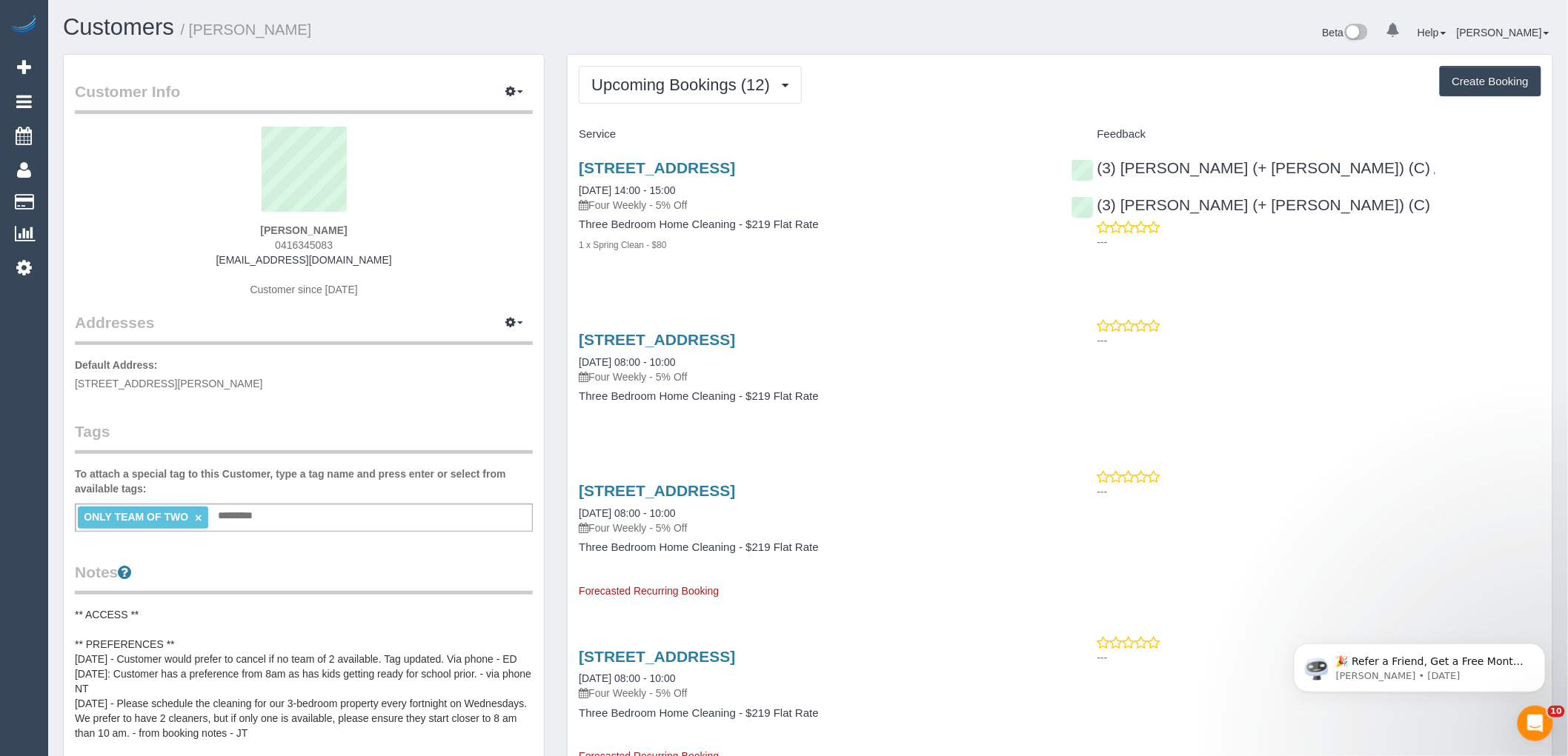
drag, startPoint x: 727, startPoint y: 255, endPoint x: 579, endPoint y: 157, distance: 177.5
click at [579, 157] on div "502/339 Williamstown Road, Port Melbourne, VIC 3207 27/08/2025 14:00 - 15:00 Fo…" at bounding box center [813, 213] width 492 height 135
click at [906, 198] on p "Four Weekly - 5% Off" at bounding box center [814, 204] width 470 height 15
drag, startPoint x: 671, startPoint y: 250, endPoint x: 569, endPoint y: 128, distance: 159.0
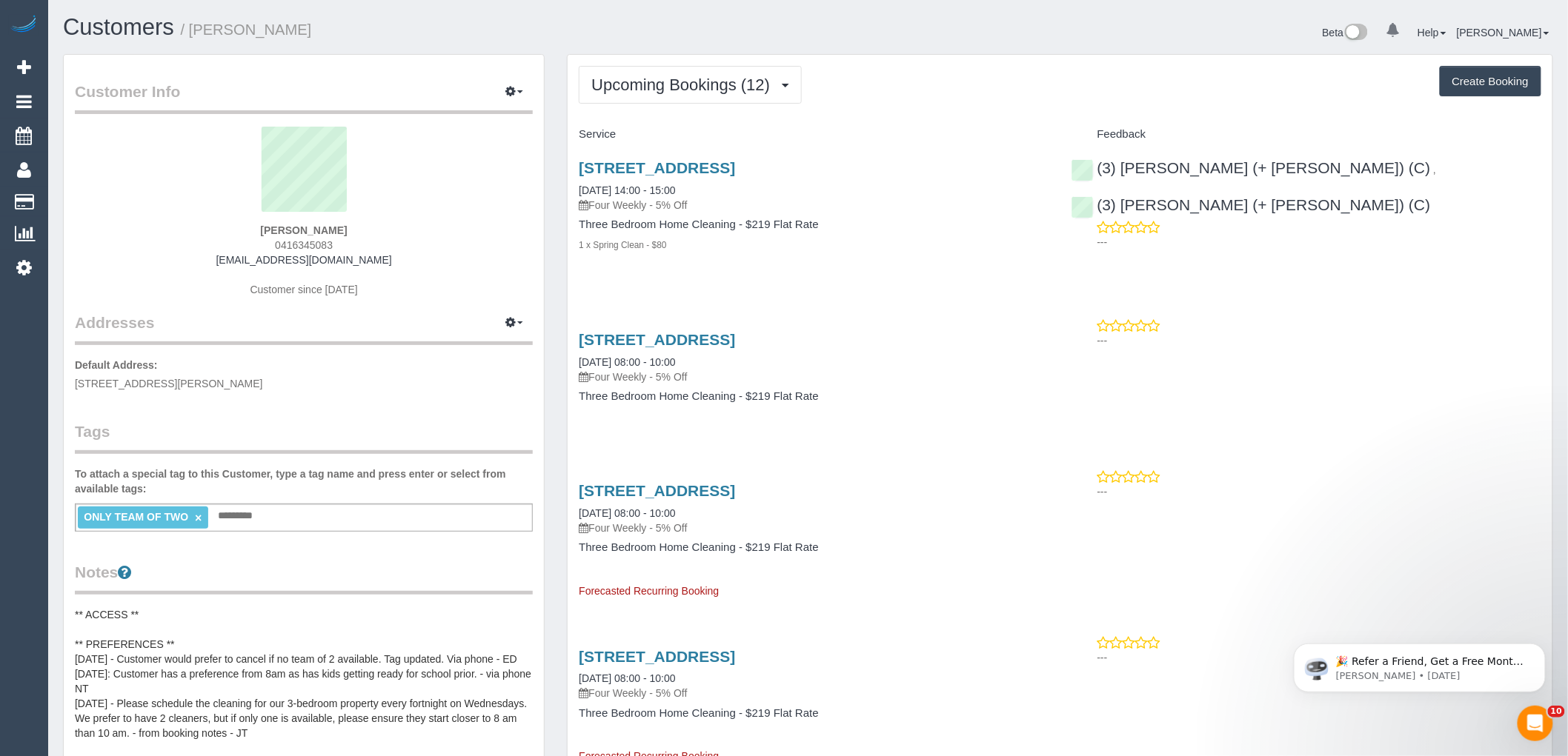
drag, startPoint x: 933, startPoint y: 127, endPoint x: 921, endPoint y: 113, distance: 18.4
click at [933, 127] on div "Service" at bounding box center [813, 135] width 492 height 26
click at [727, 84] on span "Upcoming Bookings (12)" at bounding box center [683, 85] width 186 height 19
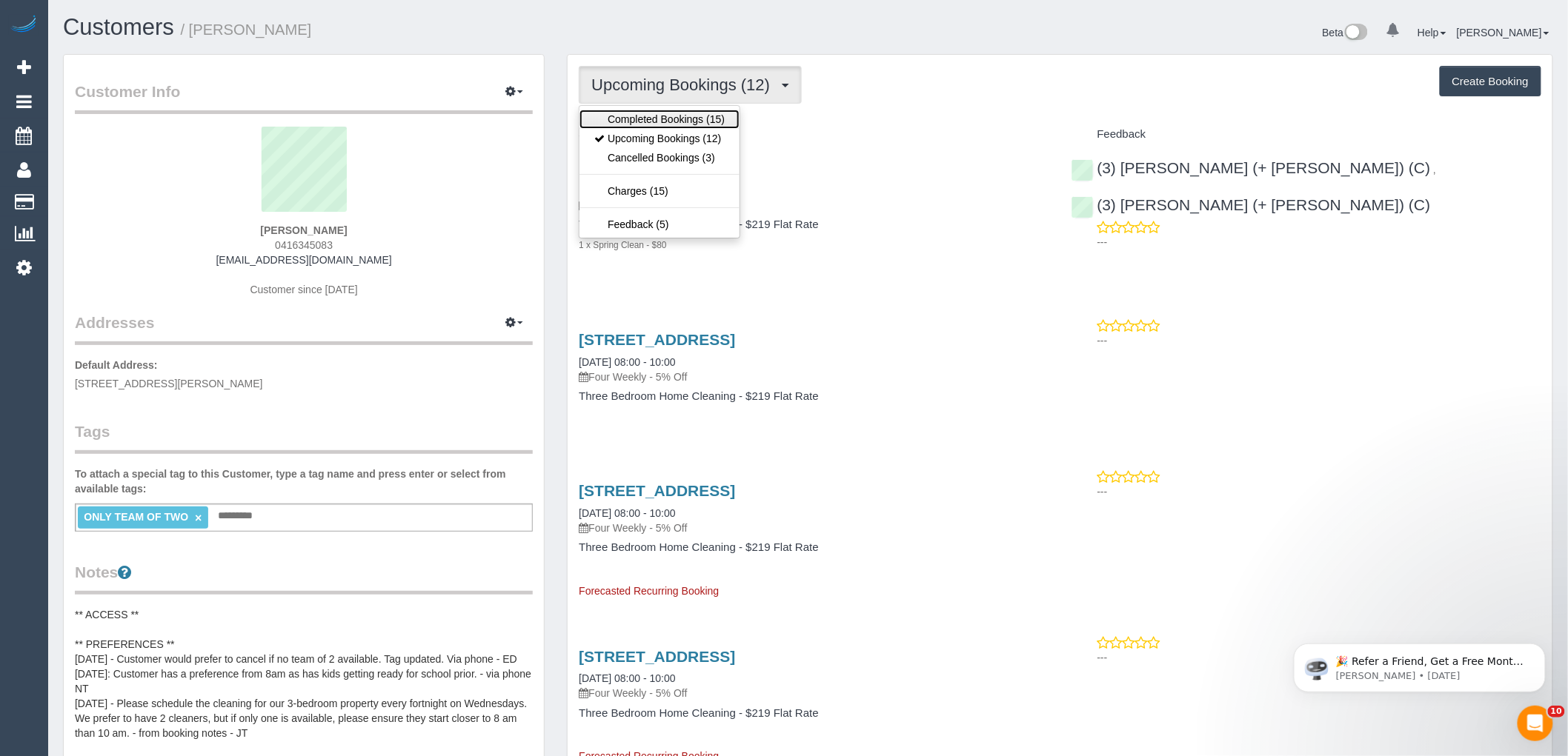
click at [652, 123] on link "Completed Bookings (15)" at bounding box center [659, 120] width 160 height 20
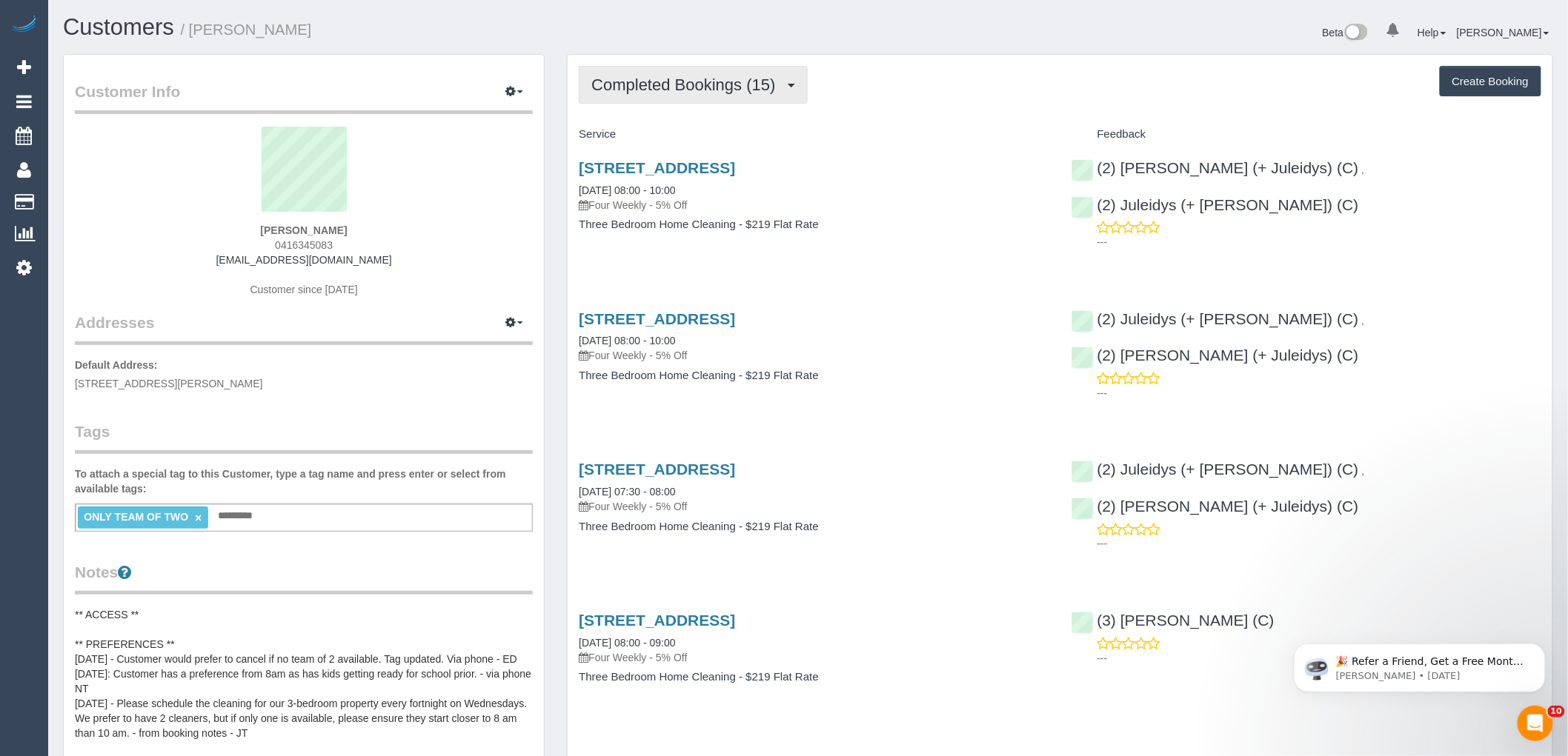
drag, startPoint x: 724, startPoint y: 78, endPoint x: 709, endPoint y: 102, distance: 28.3
click at [724, 78] on span "Completed Bookings (15)" at bounding box center [686, 85] width 191 height 19
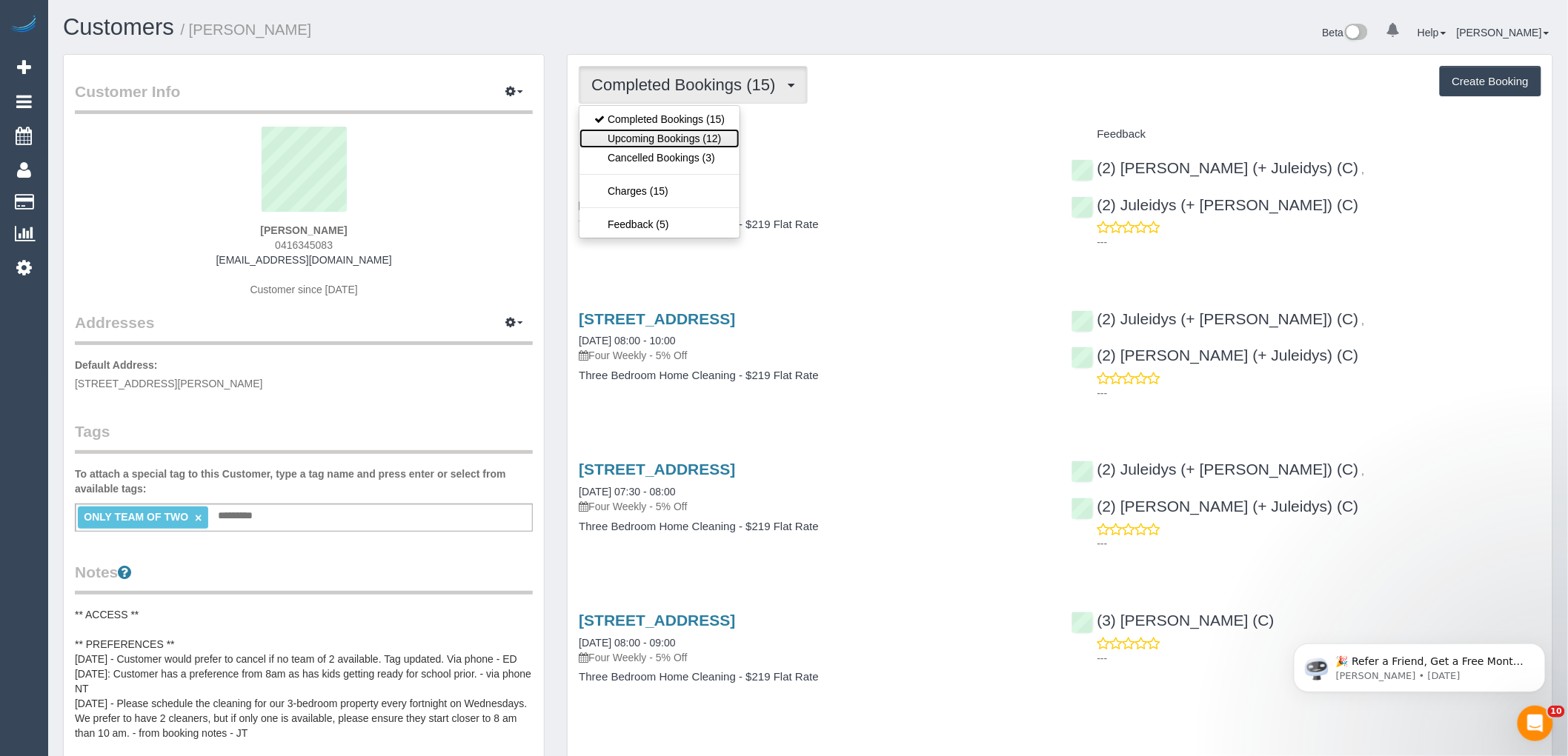
click at [663, 140] on link "Upcoming Bookings (12)" at bounding box center [659, 139] width 160 height 20
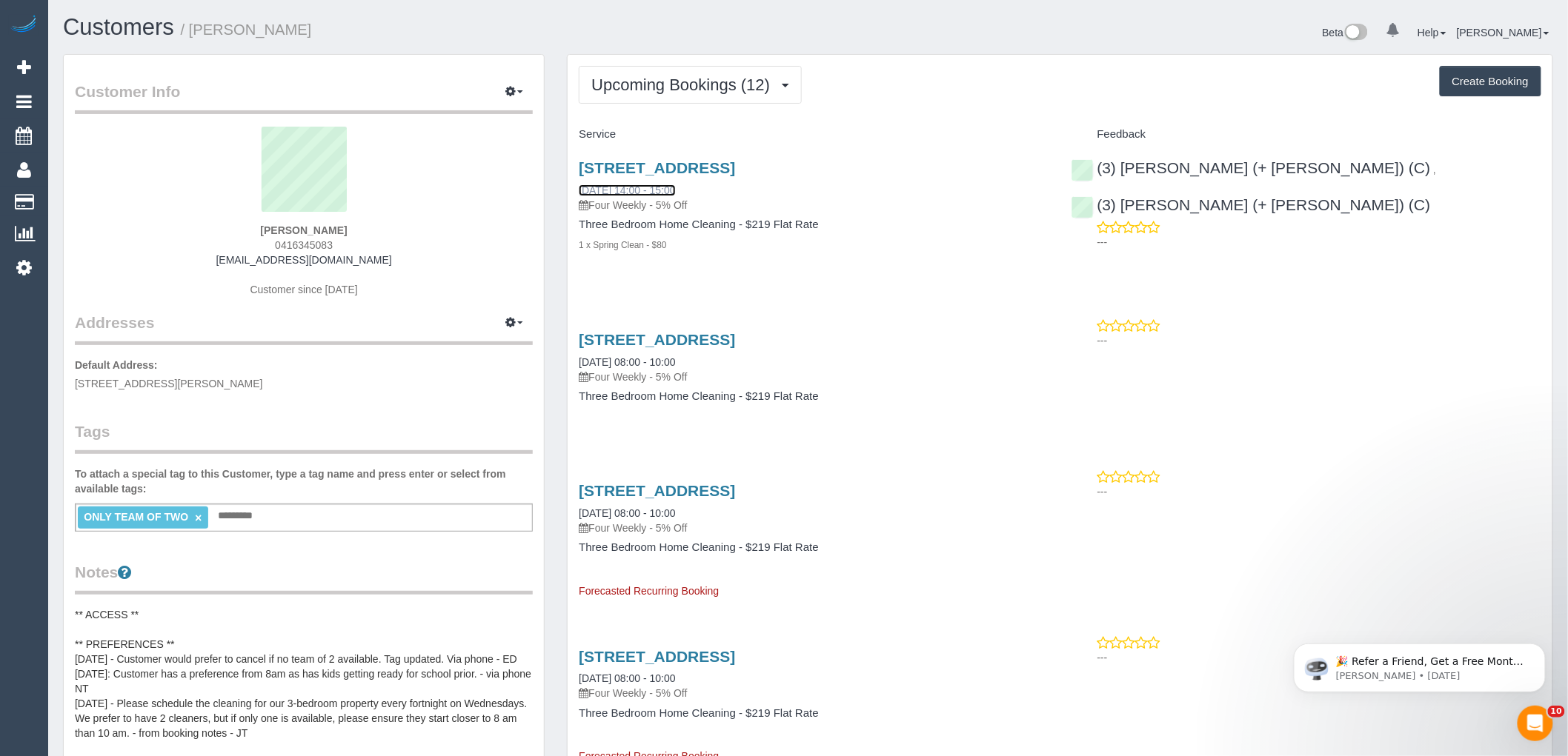
click at [664, 191] on link "27/08/2025 14:00 - 15:00" at bounding box center [627, 191] width 96 height 12
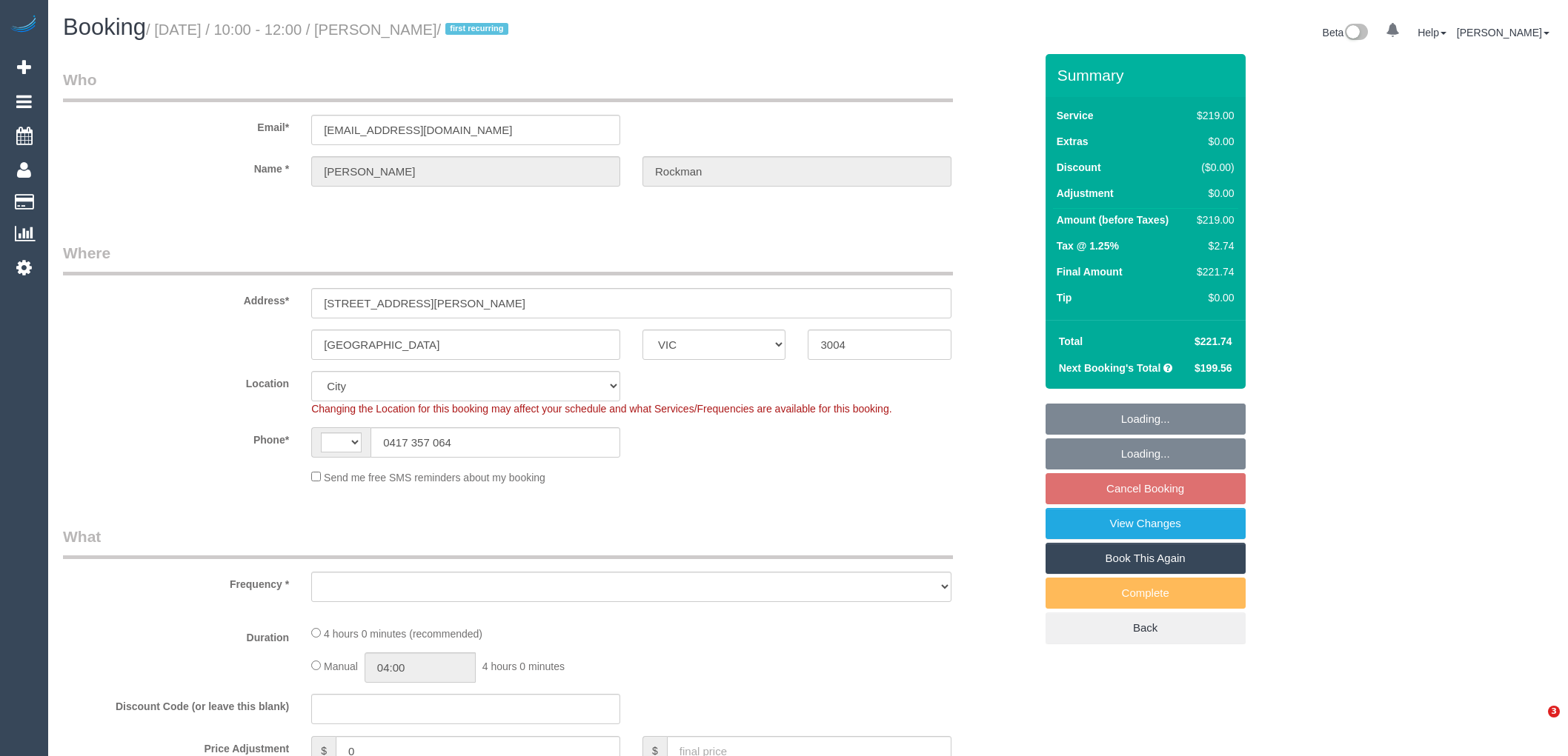
select select "VIC"
select select "string:AU"
select select "object:677"
select select "string:stripe-pm_1RTGRj2GScqysDRV2cAJsDUM"
select select "number:29"
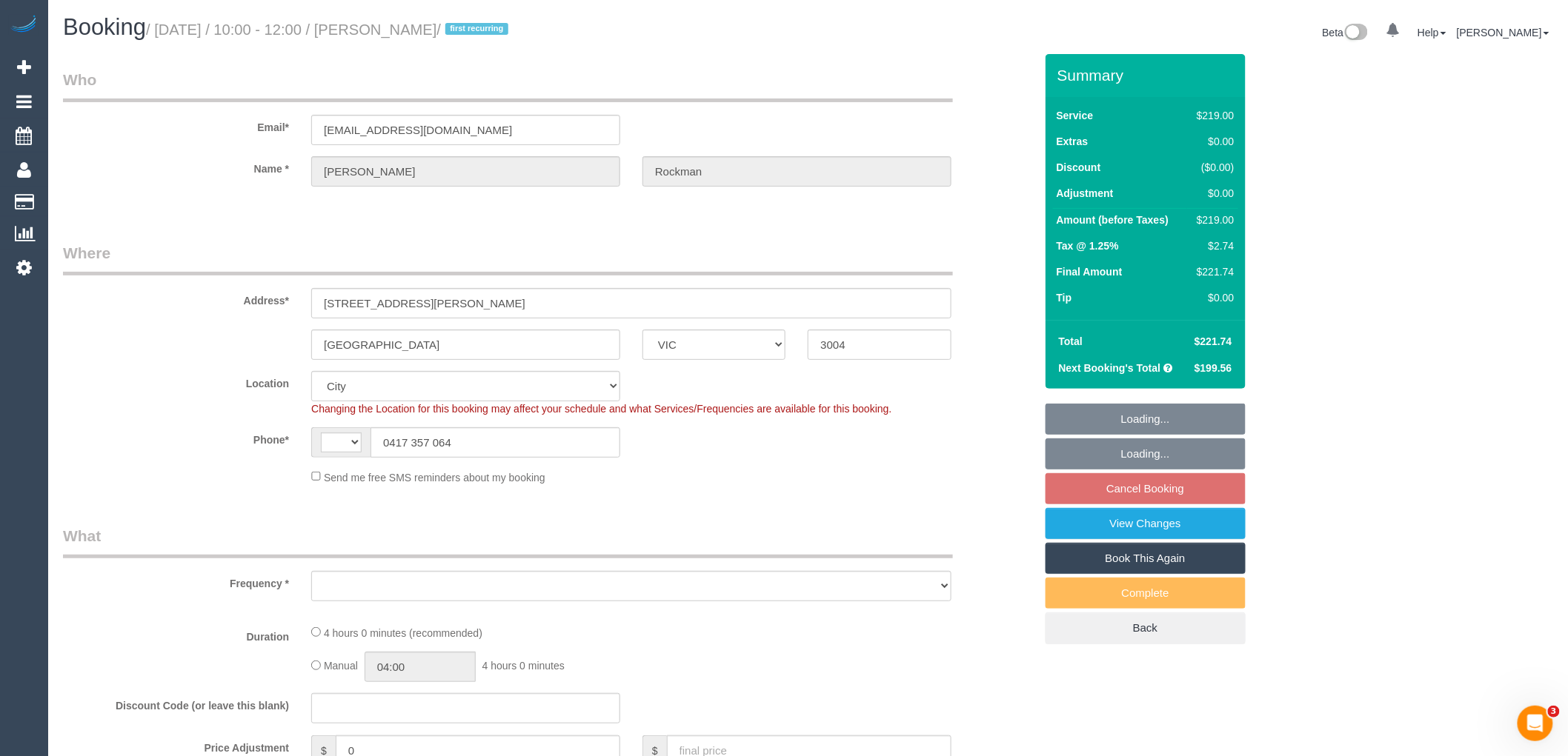
select select "number:14"
select select "number:18"
select select "number:25"
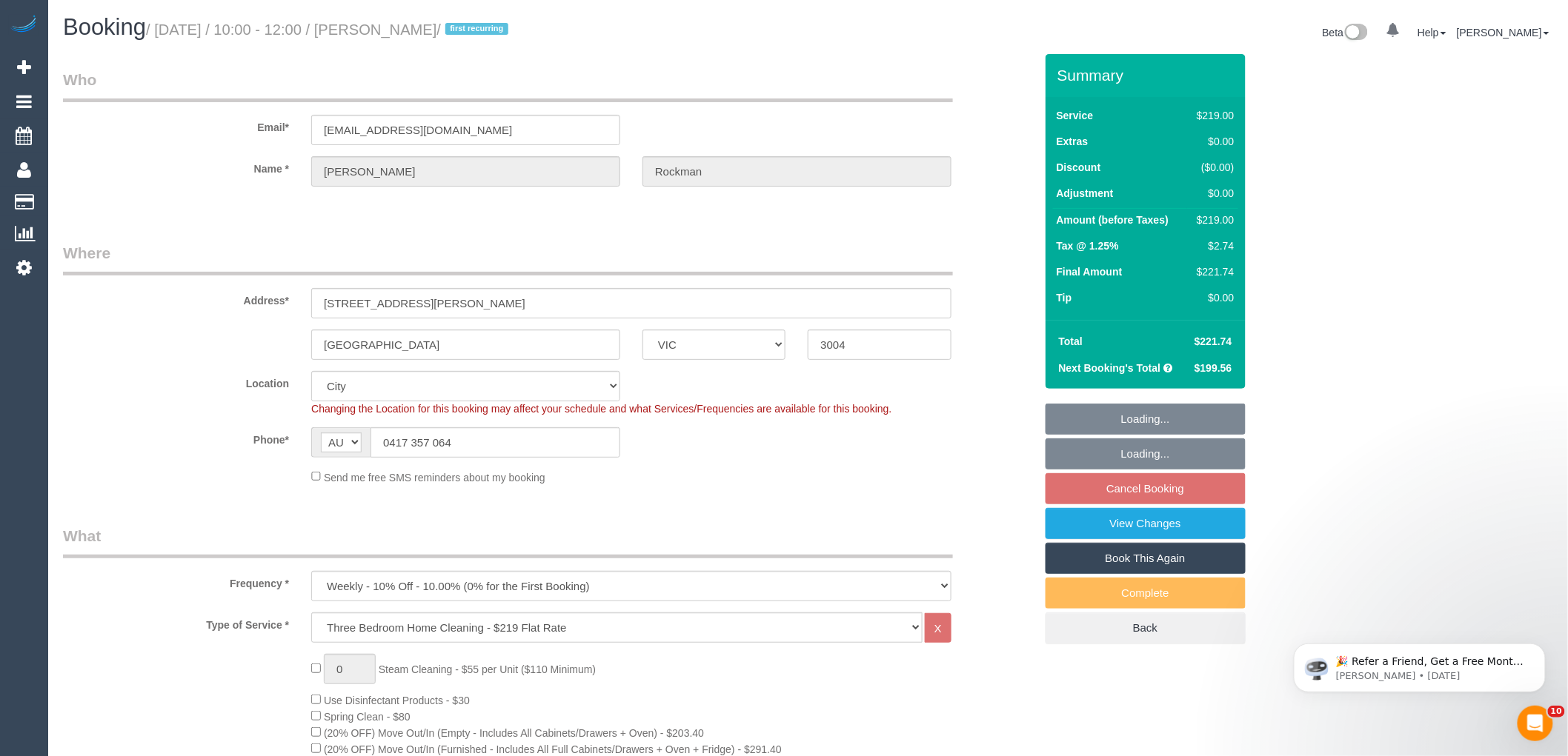
select select "object:1179"
select select "spot3"
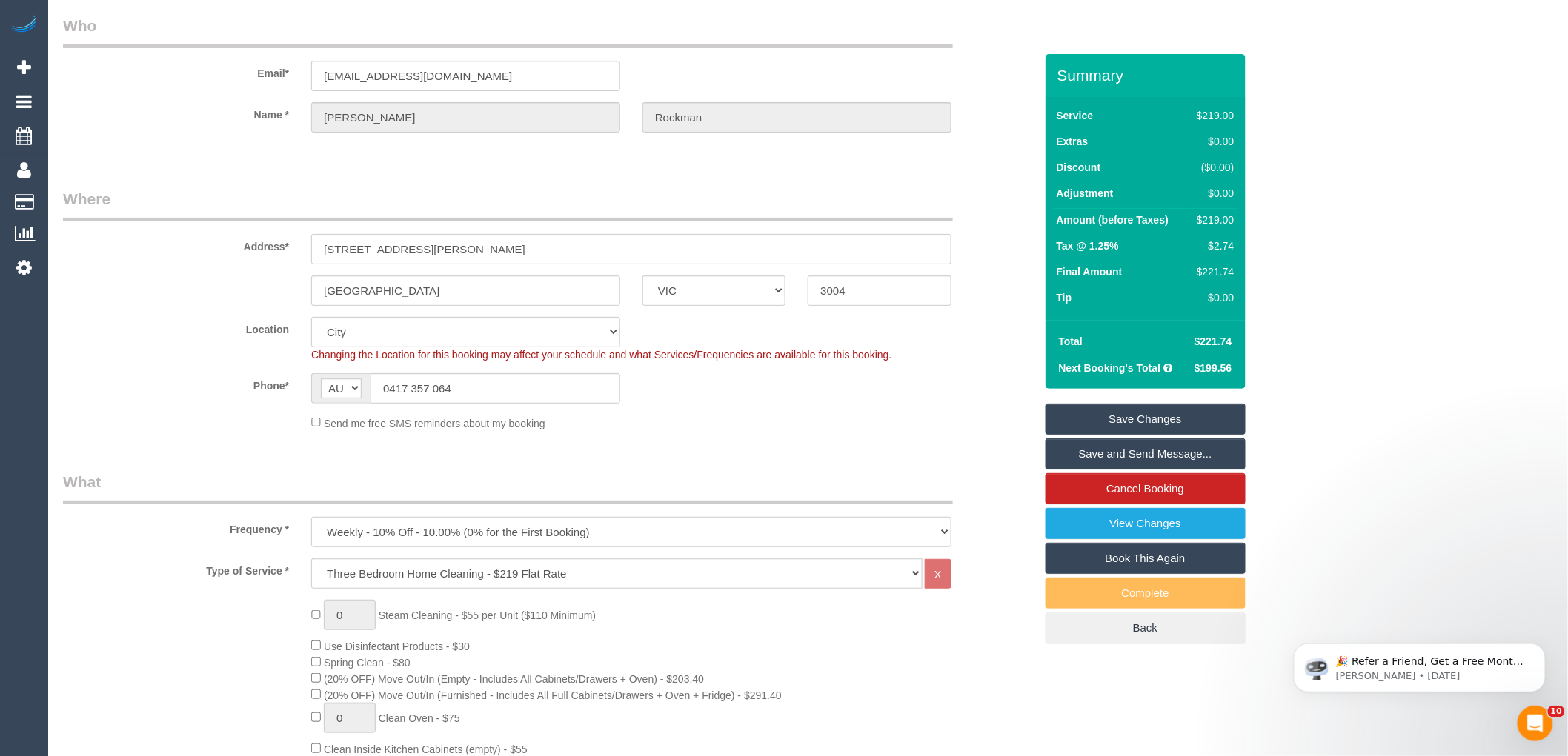
scroll to position [83, 0]
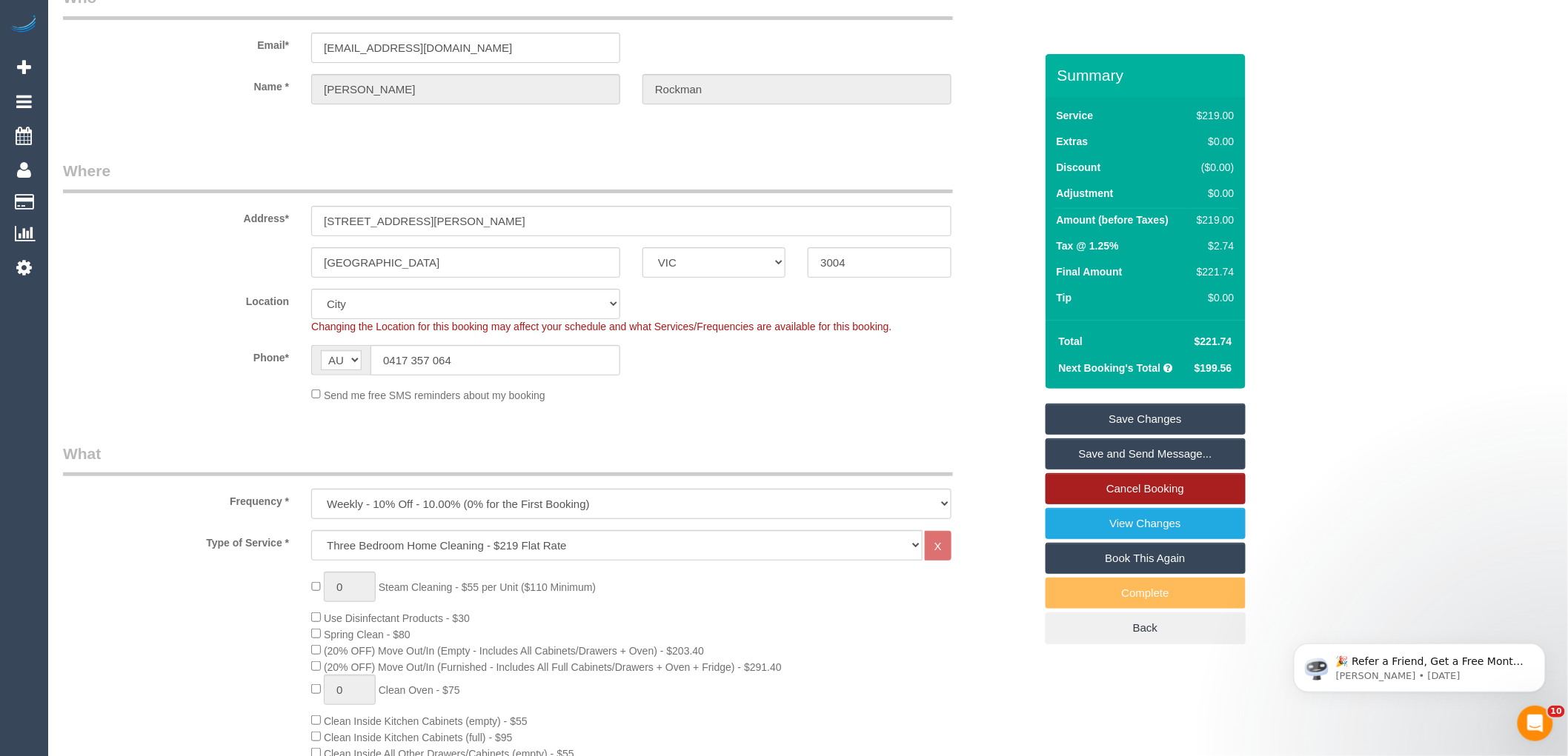
click at [1139, 491] on link "Cancel Booking" at bounding box center [1144, 490] width 200 height 31
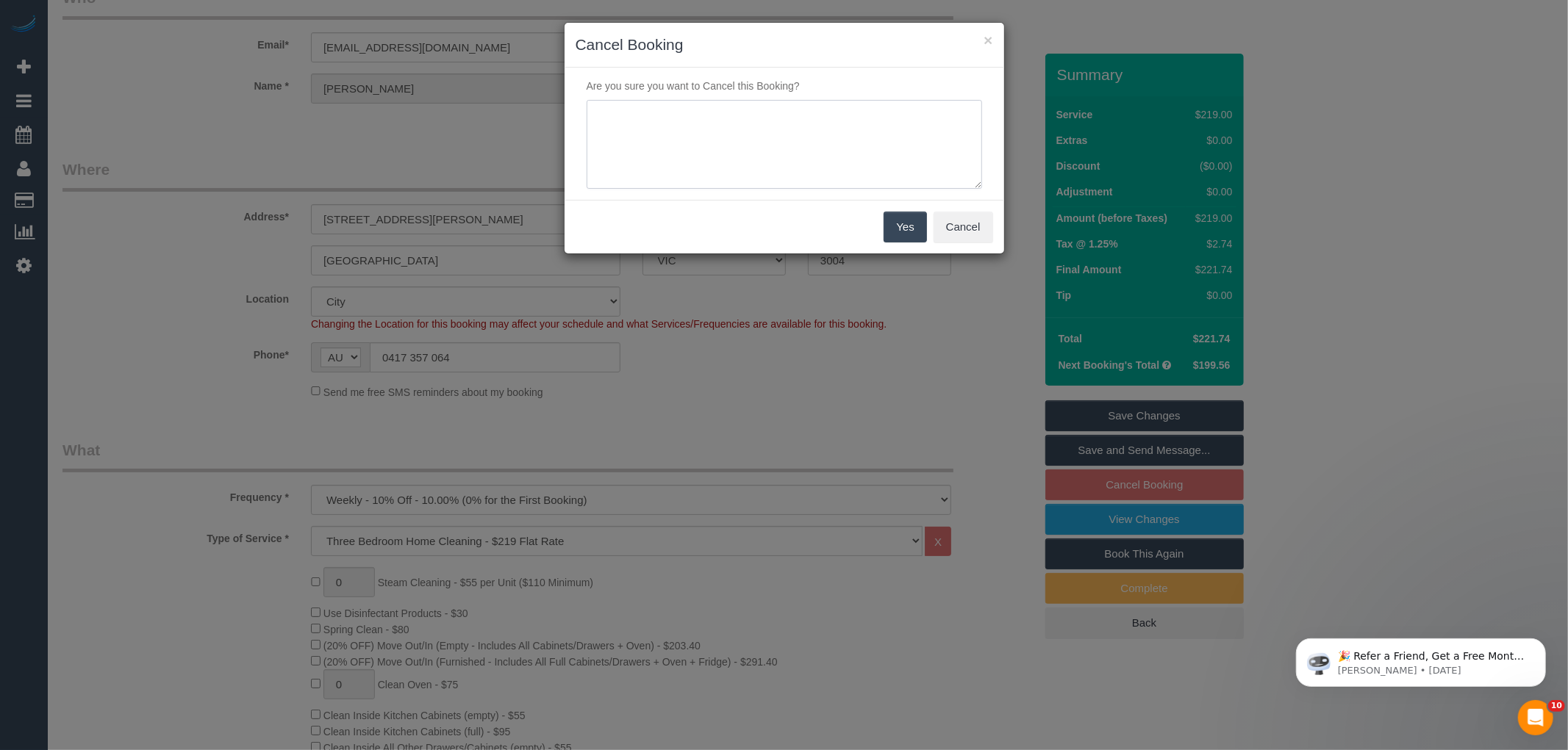
click at [803, 141] on textarea at bounding box center [784, 144] width 395 height 90
type textarea "customer booked in error - LB"
click at [911, 240] on button "Yes" at bounding box center [905, 227] width 43 height 31
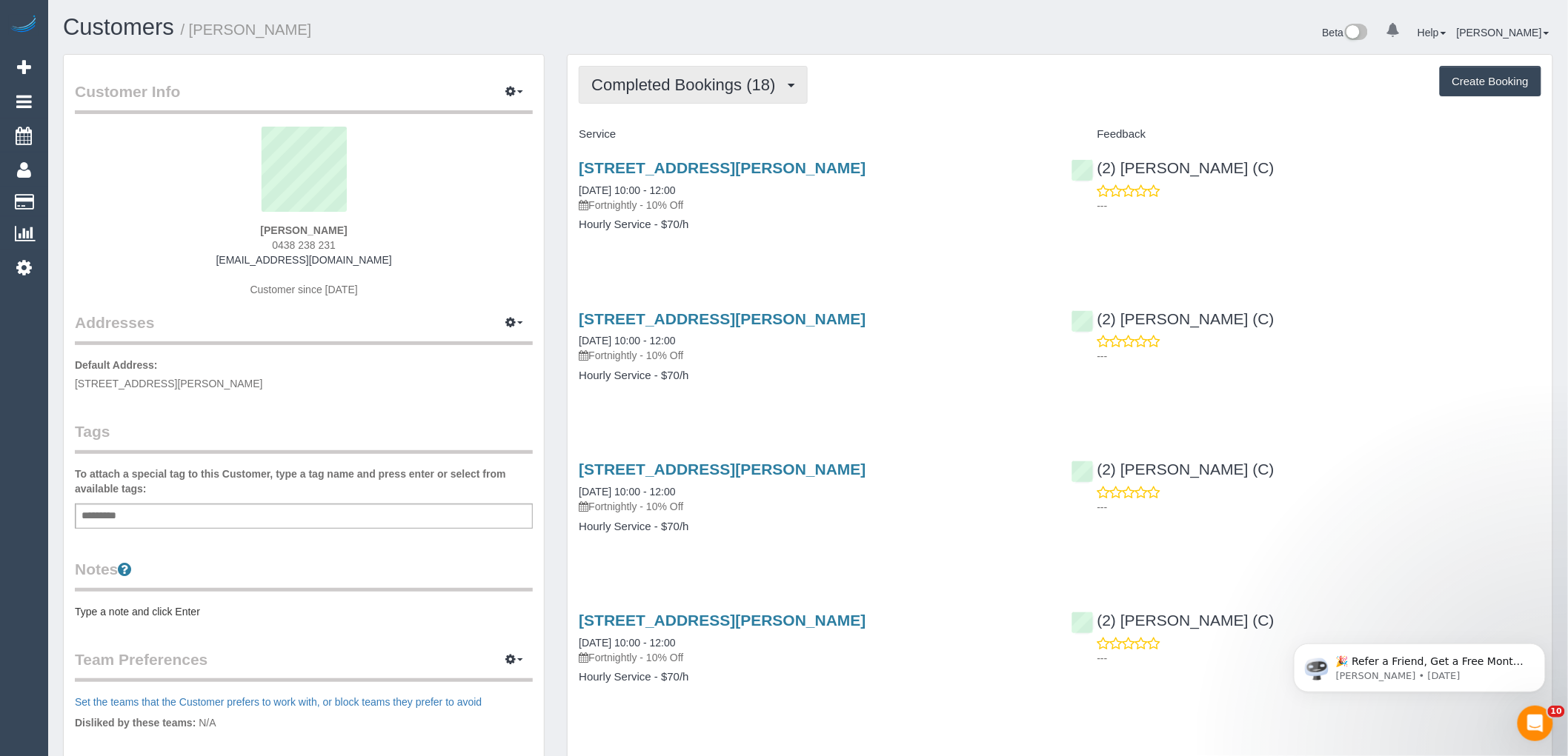
drag, startPoint x: 684, startPoint y: 88, endPoint x: 681, endPoint y: 100, distance: 12.4
click at [684, 88] on span "Completed Bookings (18)" at bounding box center [686, 85] width 191 height 19
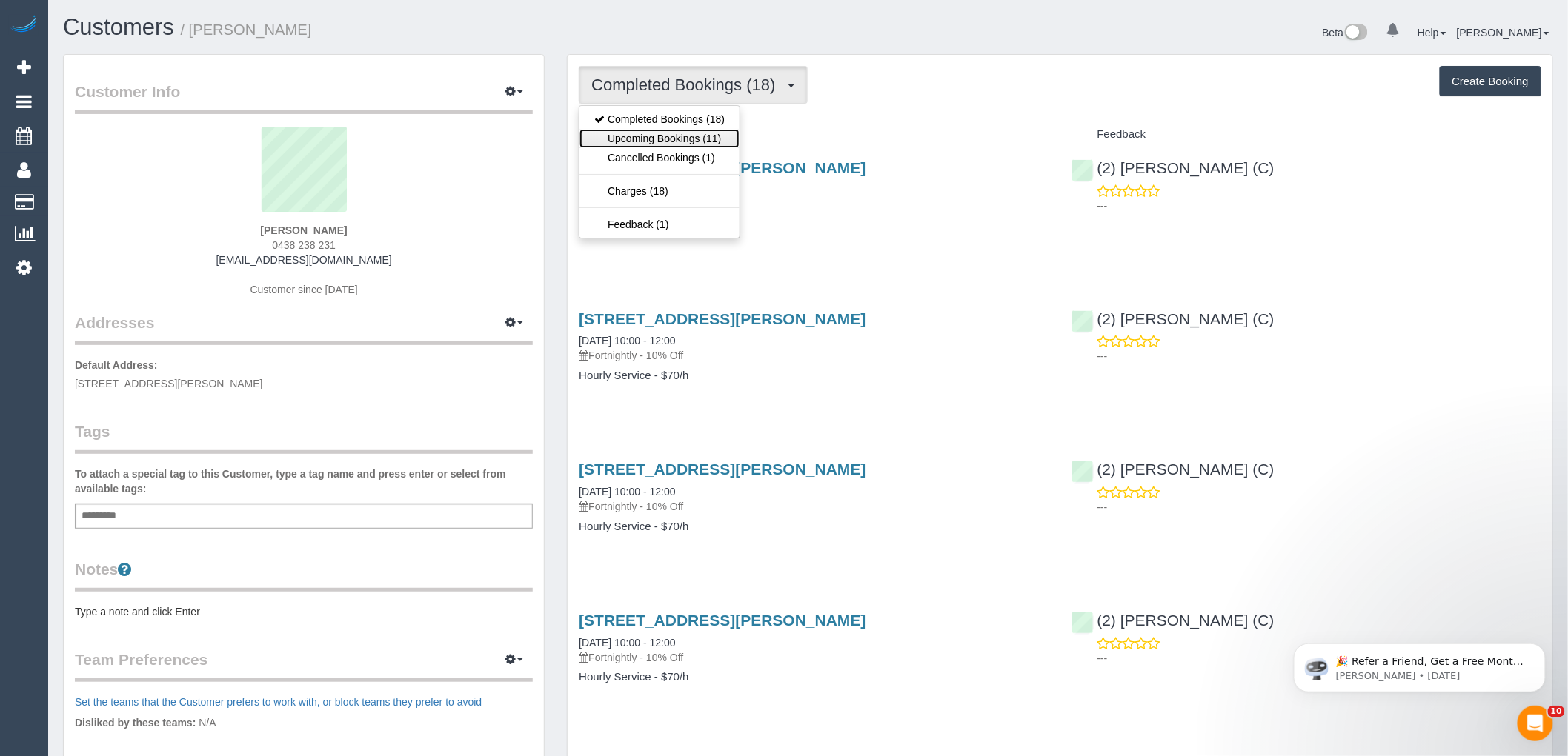
click at [650, 137] on link "Upcoming Bookings (11)" at bounding box center [659, 139] width 160 height 20
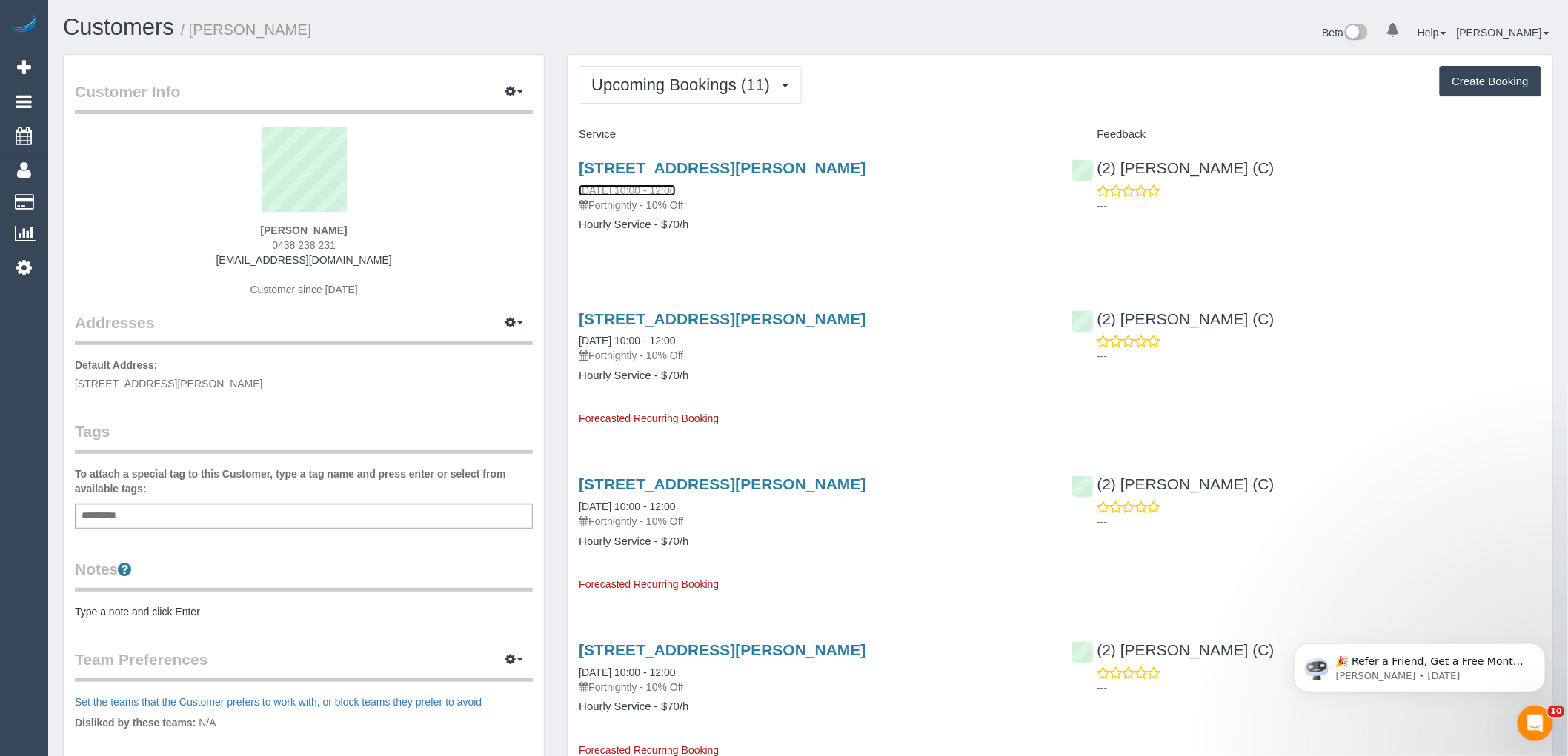
click at [633, 189] on link "30/08/2025 10:00 - 12:00" at bounding box center [627, 191] width 96 height 12
click at [748, 68] on button "Upcoming Bookings (11)" at bounding box center [690, 85] width 223 height 37
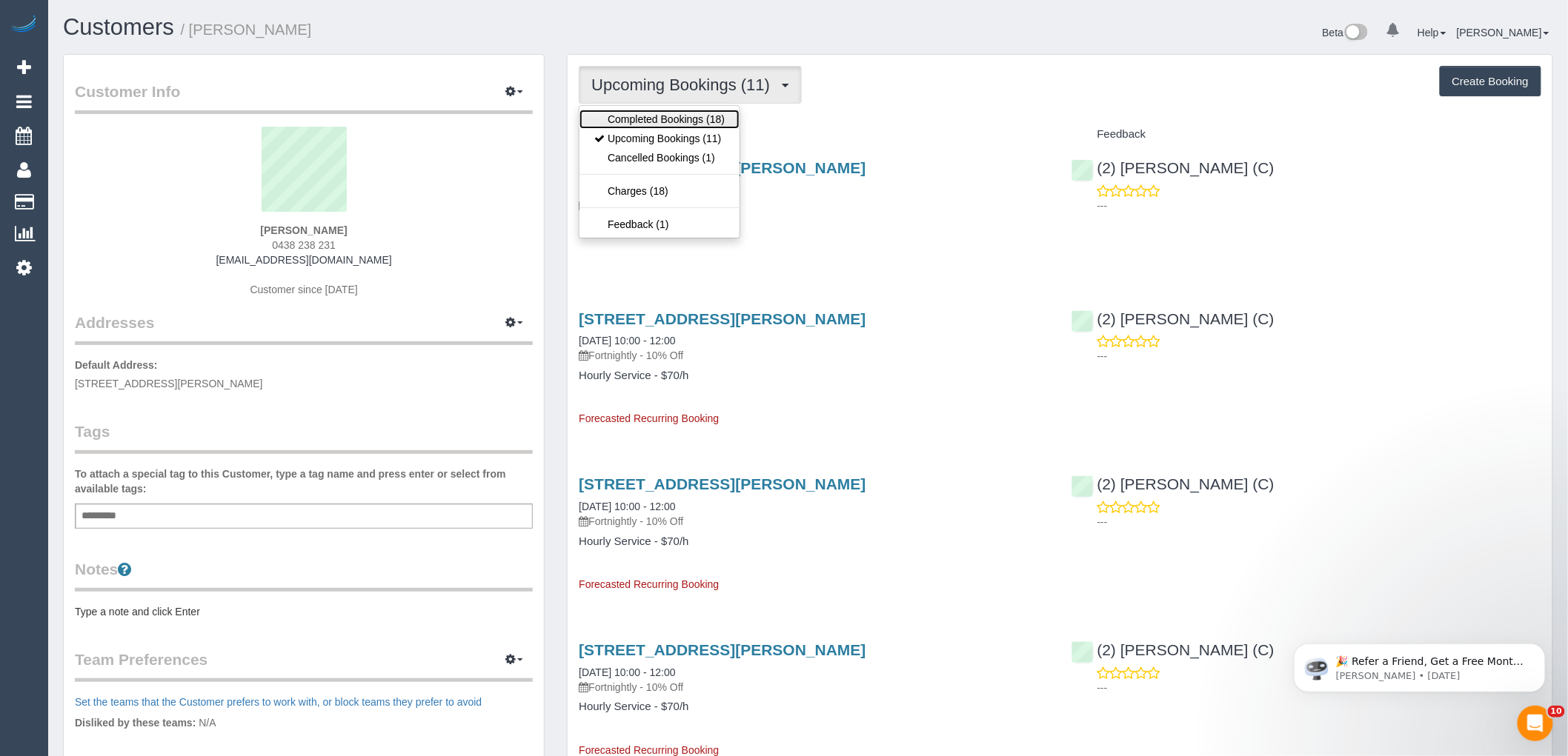
click at [660, 122] on link "Completed Bookings (18)" at bounding box center [659, 120] width 160 height 20
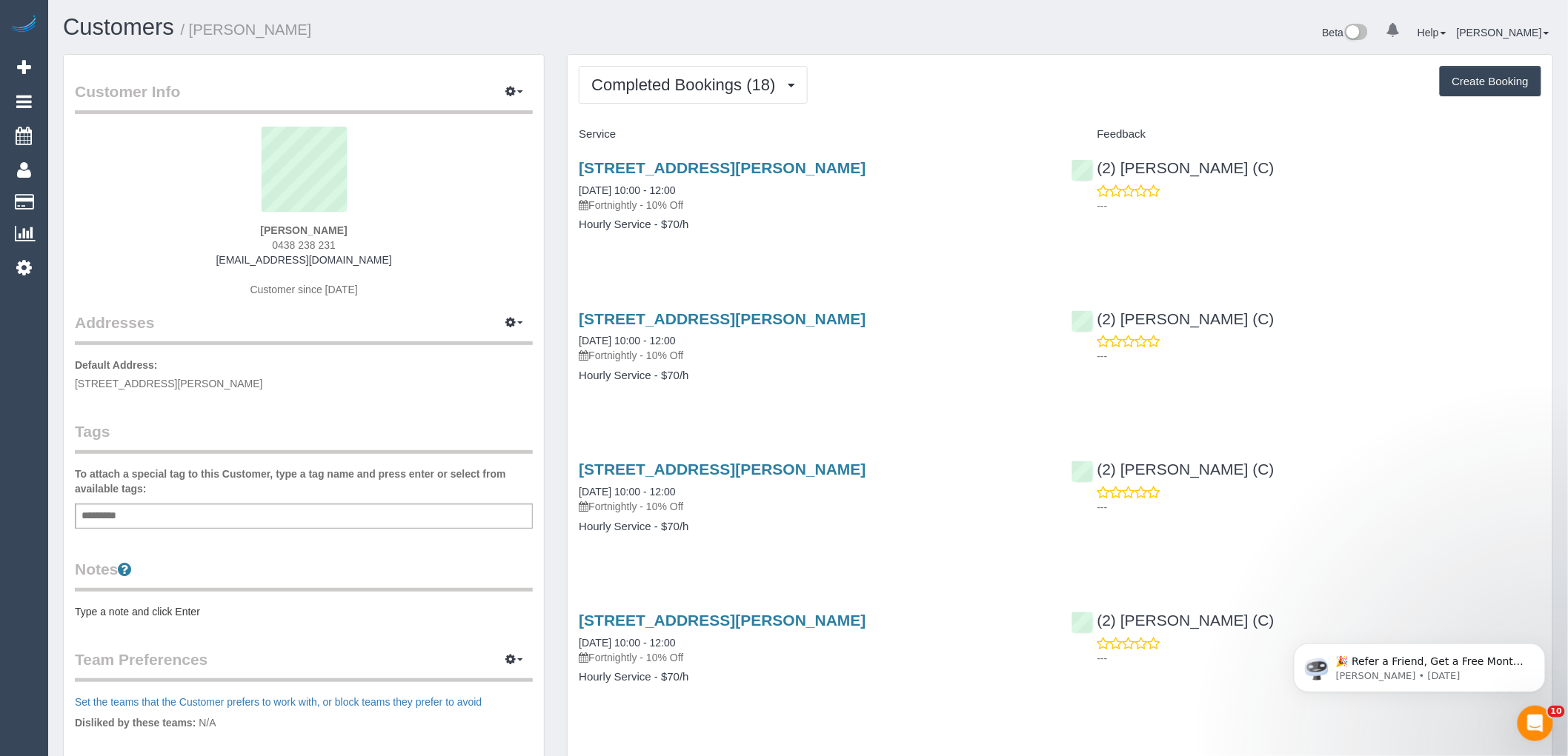
drag, startPoint x: 396, startPoint y: 257, endPoint x: 203, endPoint y: 267, distance: 193.3
click at [203, 267] on div "Sophie Proud 0438 238 231 sophieannproud@gmail.com Customer since 2024" at bounding box center [304, 219] width 458 height 185
copy link "sophieannproud@gmail.com"
drag, startPoint x: 351, startPoint y: 241, endPoint x: 248, endPoint y: 248, distance: 103.2
click at [248, 248] on div "Sophie Proud 0438 238 231 sophieannproud@gmail.com Customer since 2024" at bounding box center [304, 219] width 458 height 185
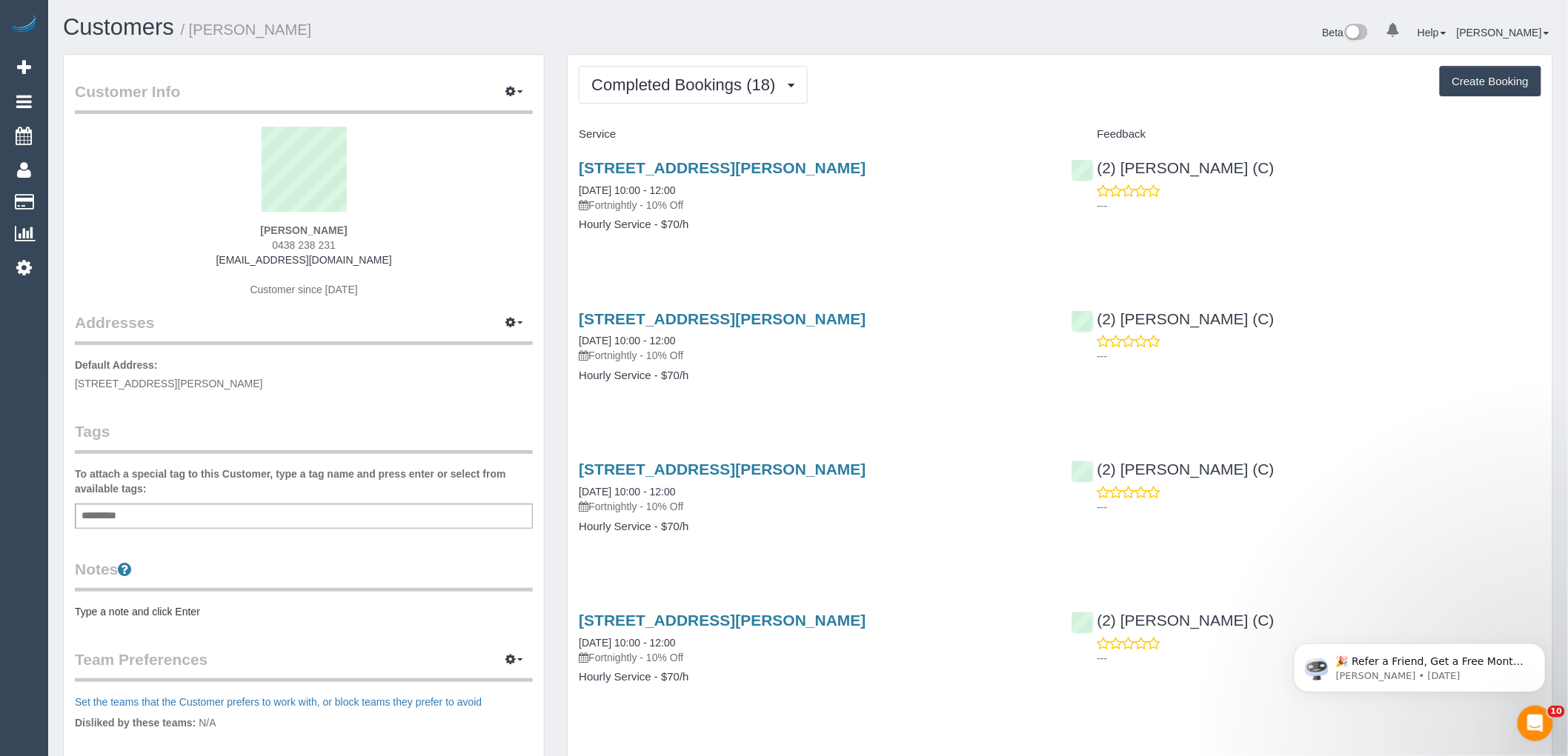
copy span "0438 238 231"
drag, startPoint x: 418, startPoint y: 255, endPoint x: 219, endPoint y: 257, distance: 199.0
click at [219, 257] on div "Sophie Proud 0438 238 231 sophieannproud@gmail.com Customer since 2024" at bounding box center [304, 219] width 458 height 185
copy link "sophieannproud@gmail.com"
drag, startPoint x: 353, startPoint y: 240, endPoint x: 307, endPoint y: 241, distance: 46.0
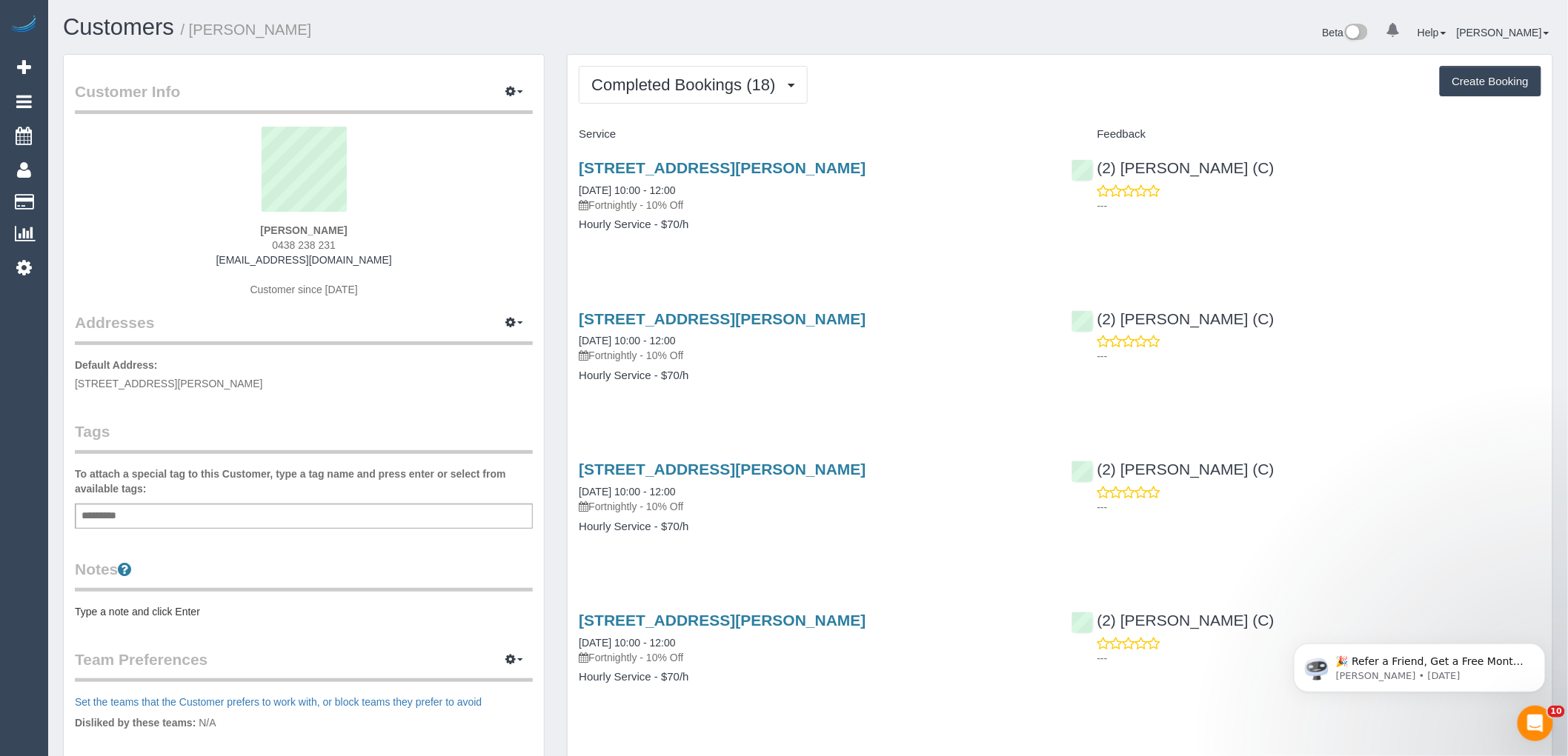
click at [228, 242] on div "Sophie Proud 0438 238 231 sophieannproud@gmail.com Customer since 2024" at bounding box center [304, 219] width 458 height 185
copy span "0438 238 231"
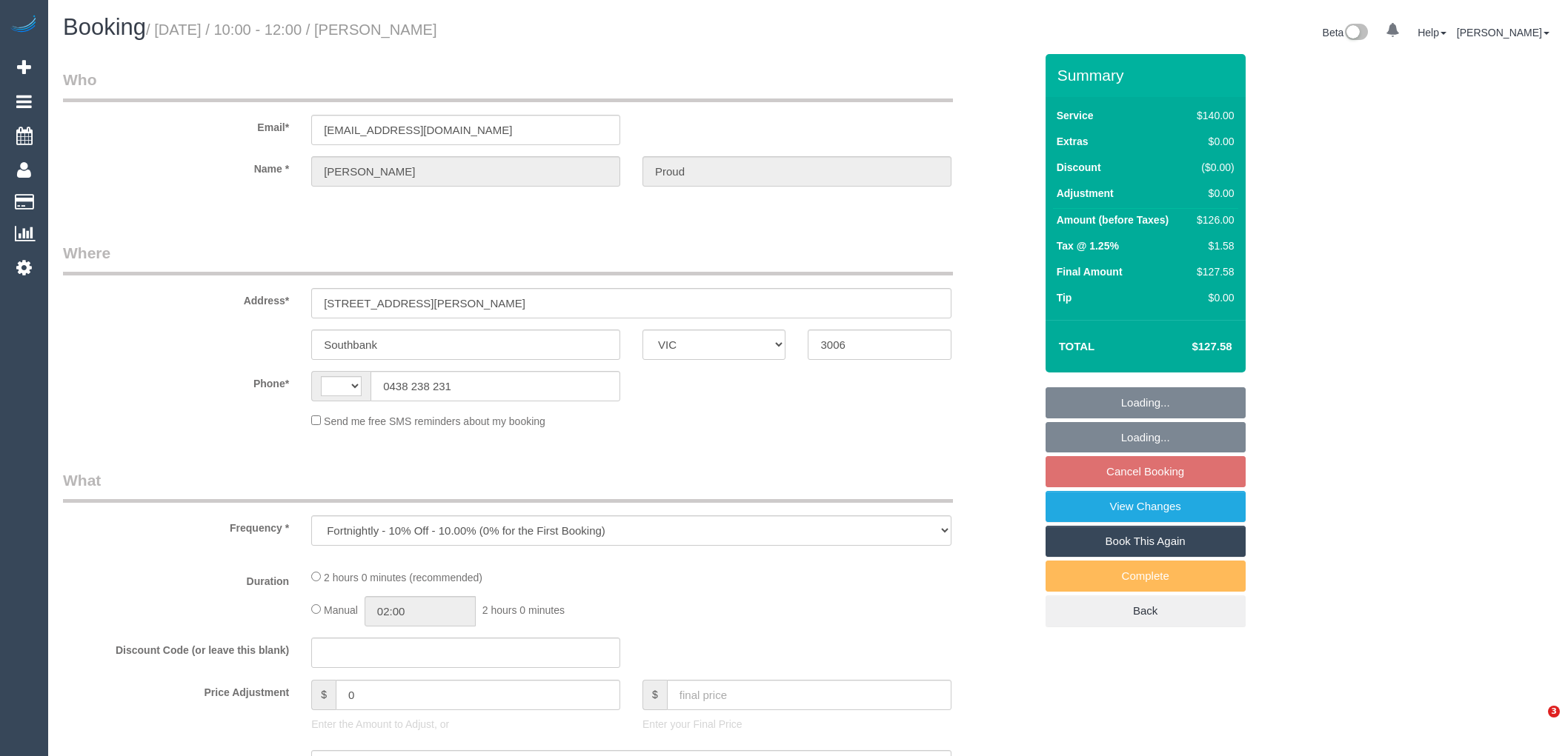
select select "VIC"
select select "number:27"
select select "number:14"
select select "number:19"
select select "number:22"
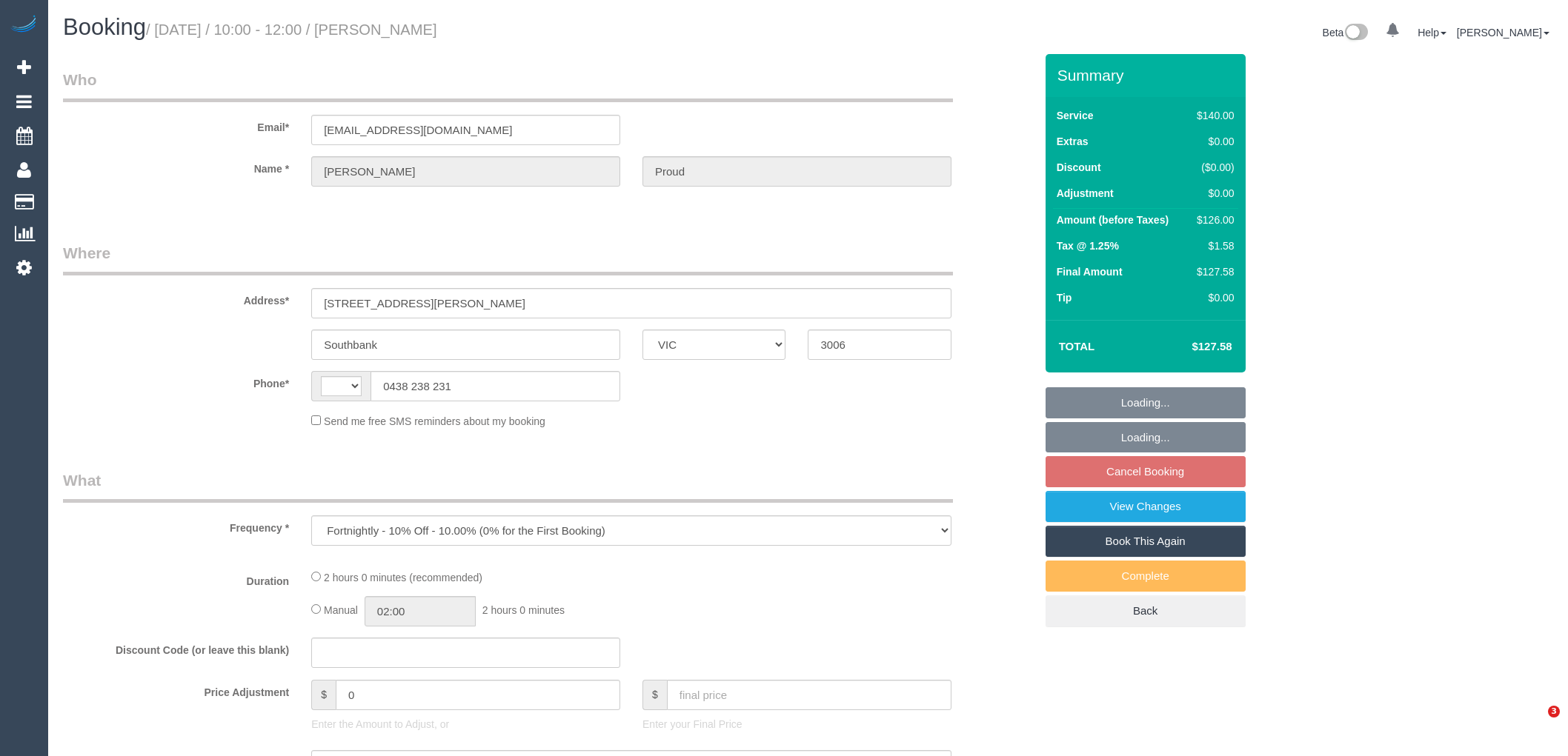
select select "number:34"
select select "number:13"
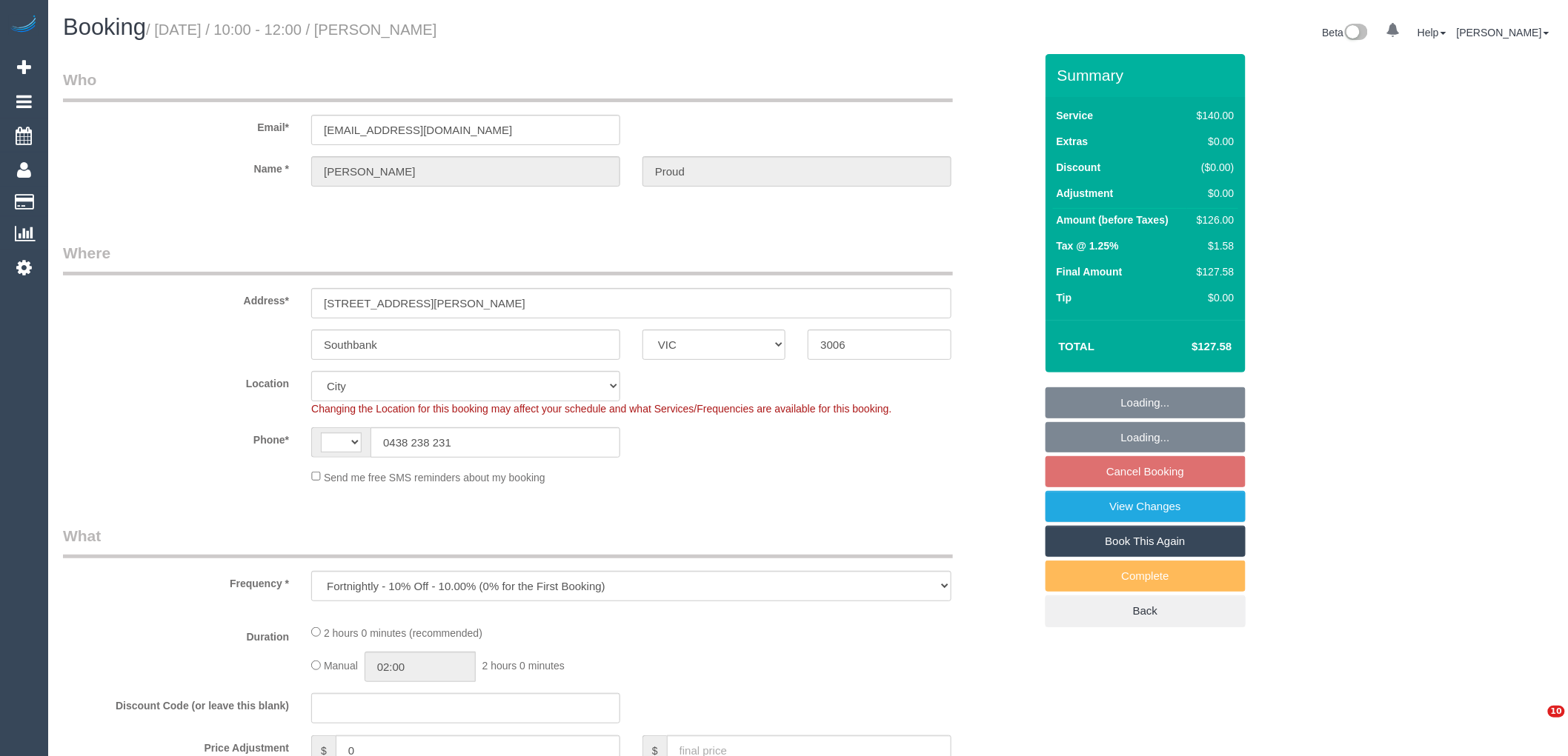
select select "object:837"
select select "string:AU"
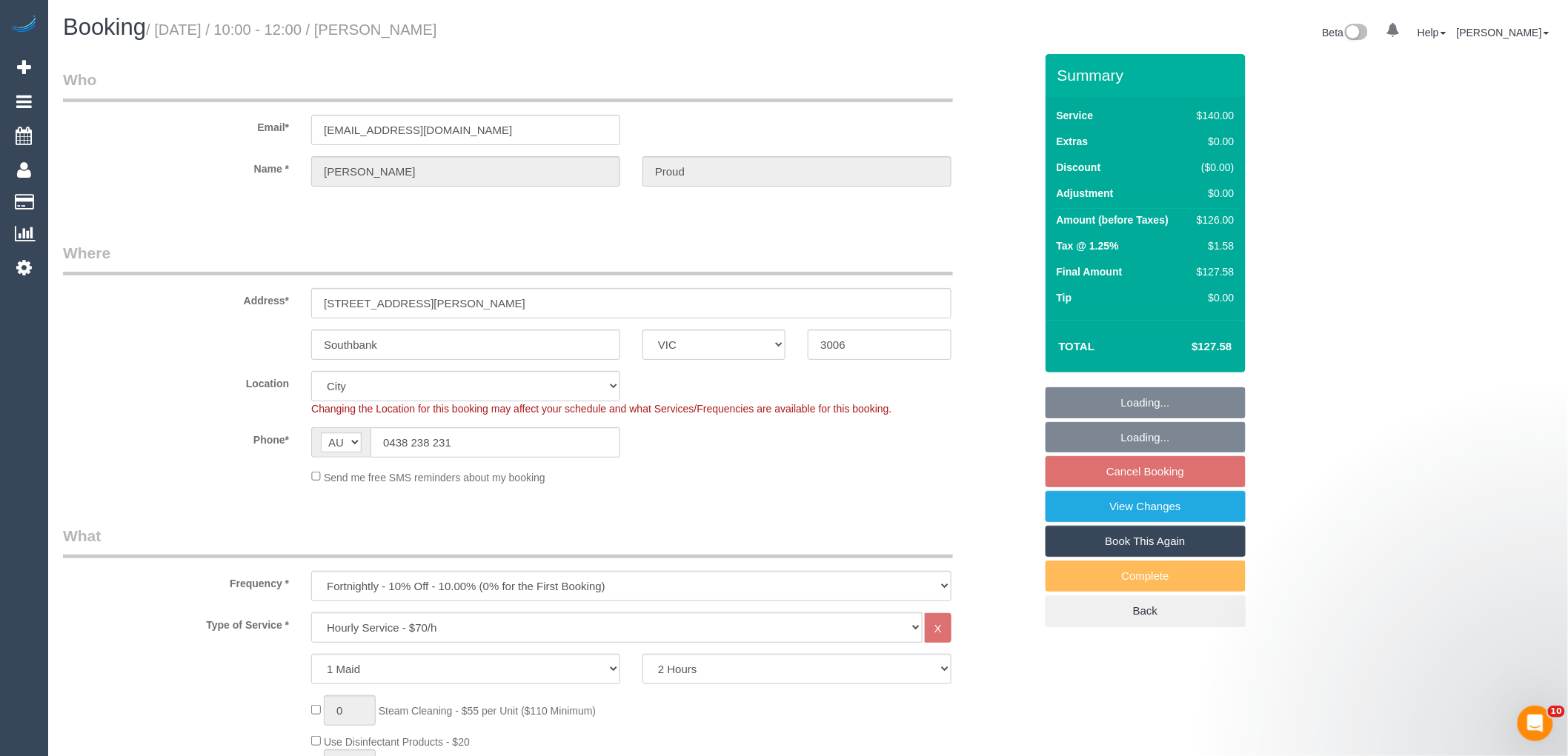
select select "spot3"
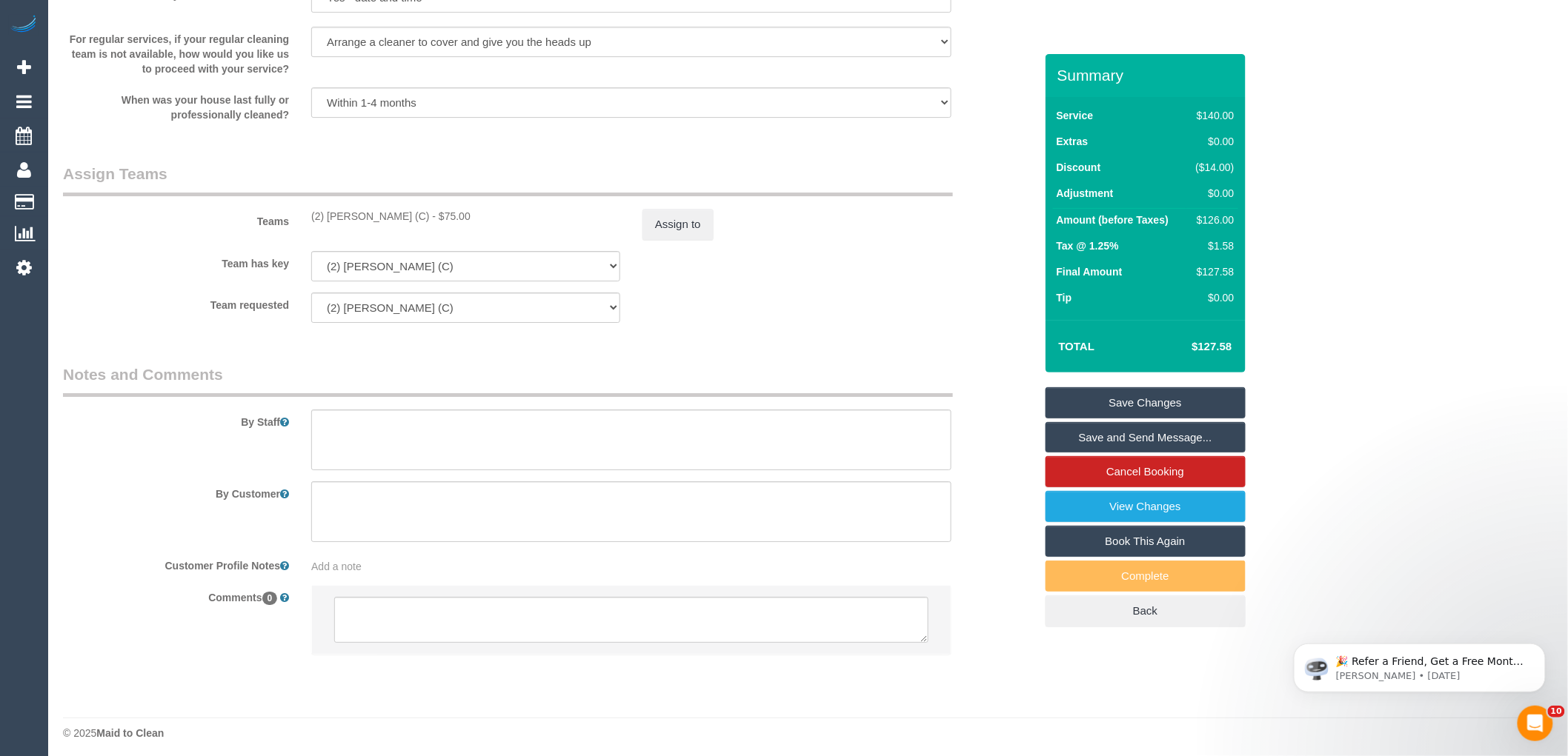
scroll to position [2028, 0]
click at [448, 622] on textarea at bounding box center [631, 613] width 594 height 46
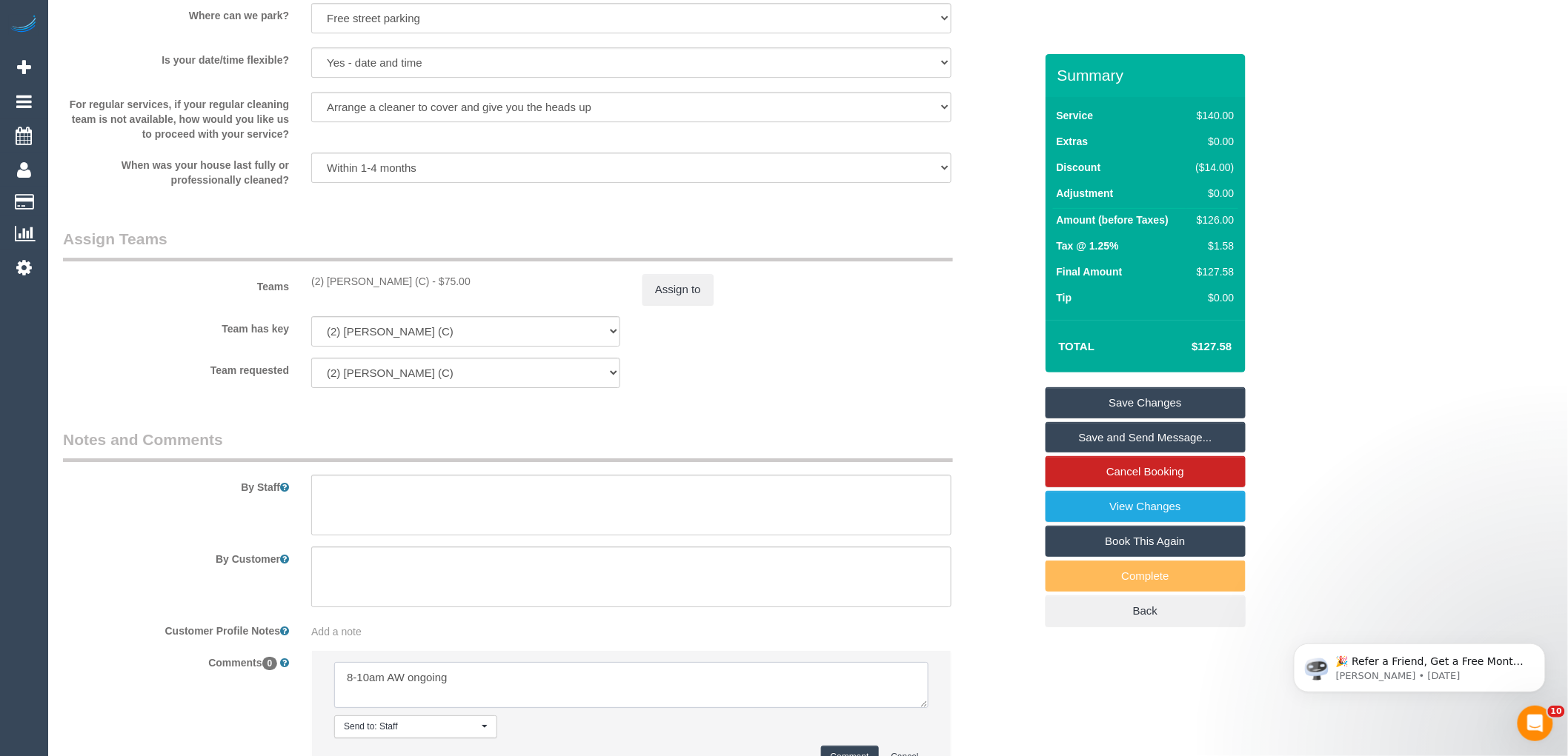
scroll to position [2091, 0]
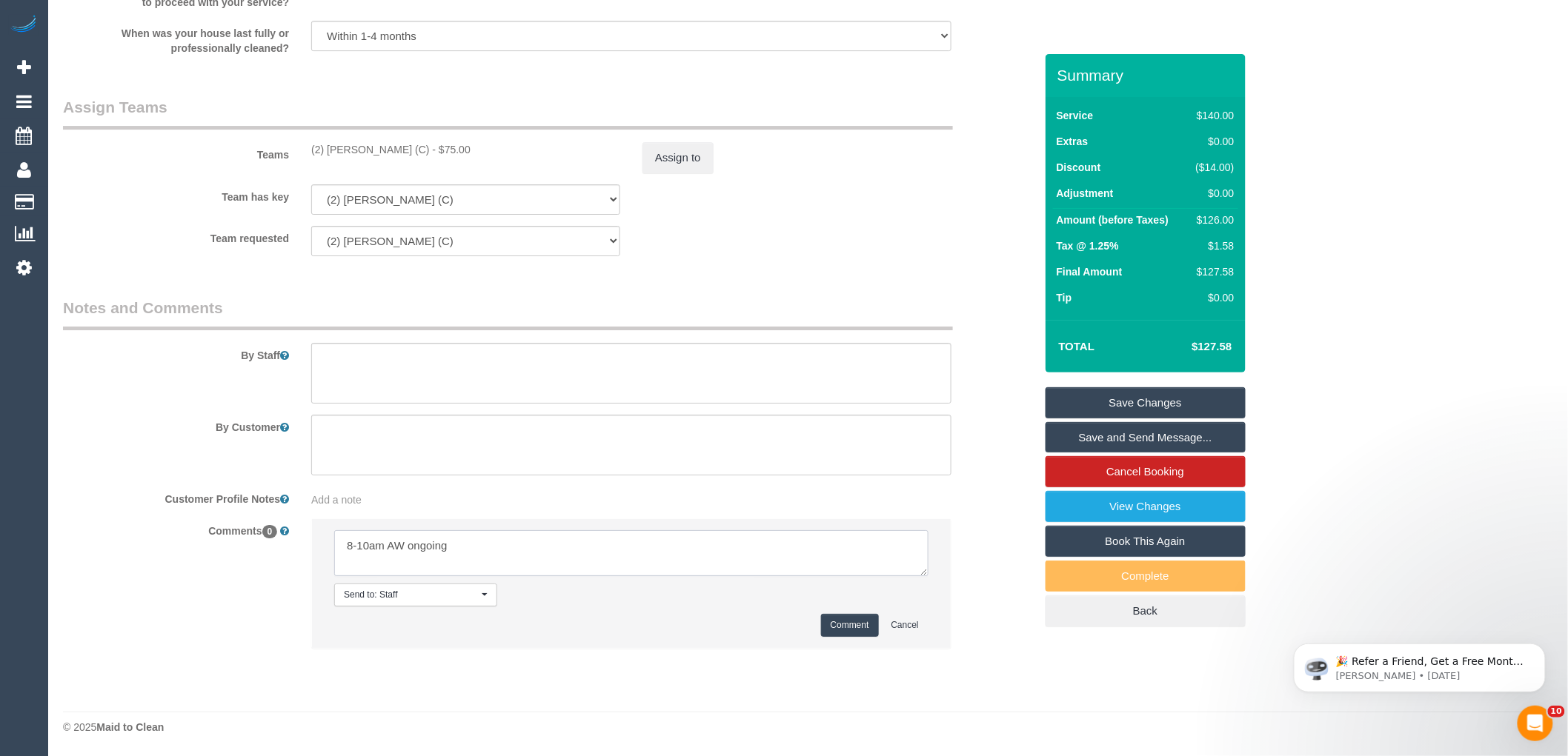
click at [500, 557] on textarea at bounding box center [631, 553] width 594 height 46
click at [443, 552] on textarea at bounding box center [631, 553] width 594 height 46
click at [349, 547] on textarea at bounding box center [631, 553] width 594 height 46
click at [552, 546] on textarea at bounding box center [631, 553] width 594 height 46
type textarea "Pending 8-10am AW ongoing via email"
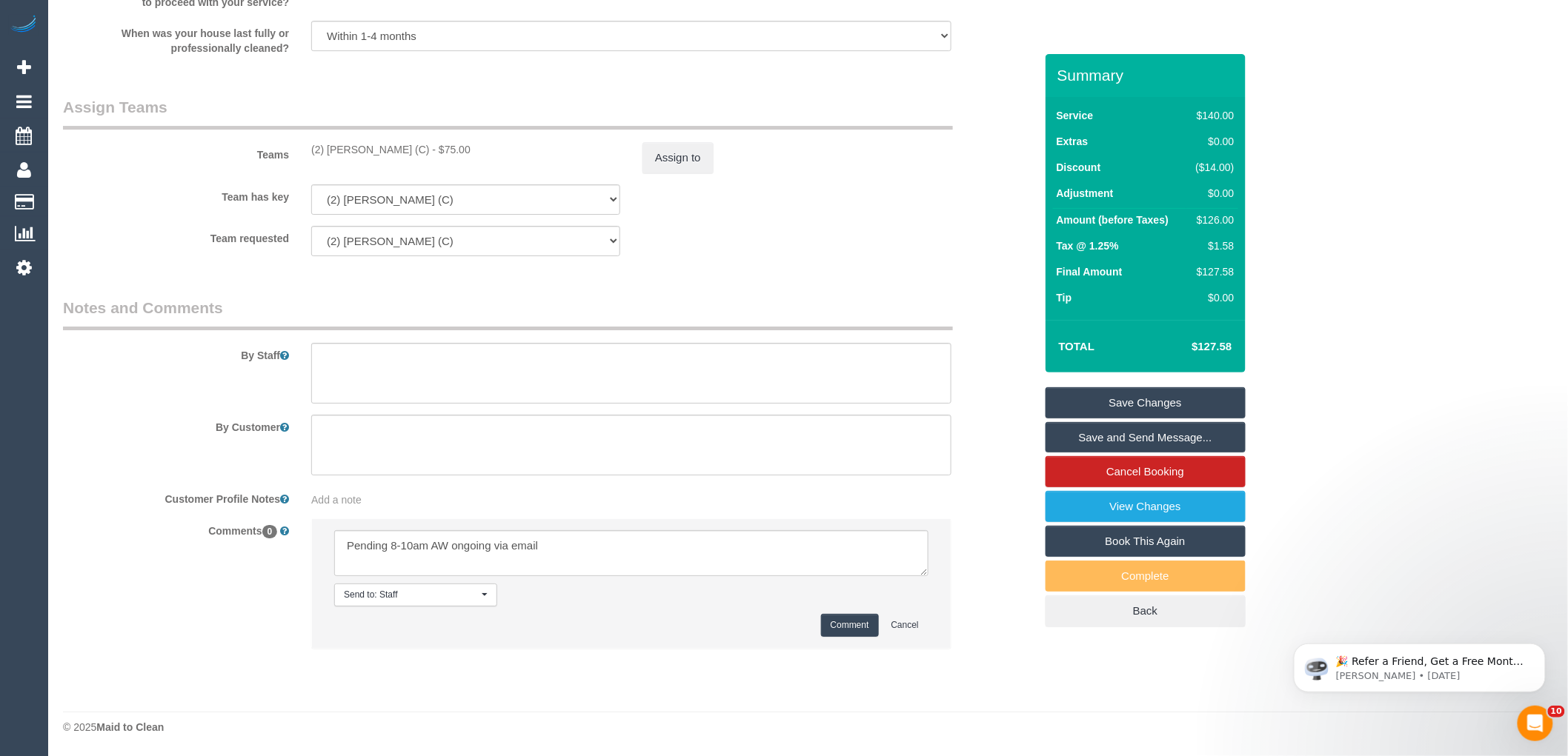
click at [865, 626] on button "Comment" at bounding box center [849, 625] width 58 height 23
click at [981, 509] on sui-booking-comments "By Staff By Customer Customer Profile Notes Add a note Comments 0 Send to: Staf…" at bounding box center [549, 480] width 971 height 367
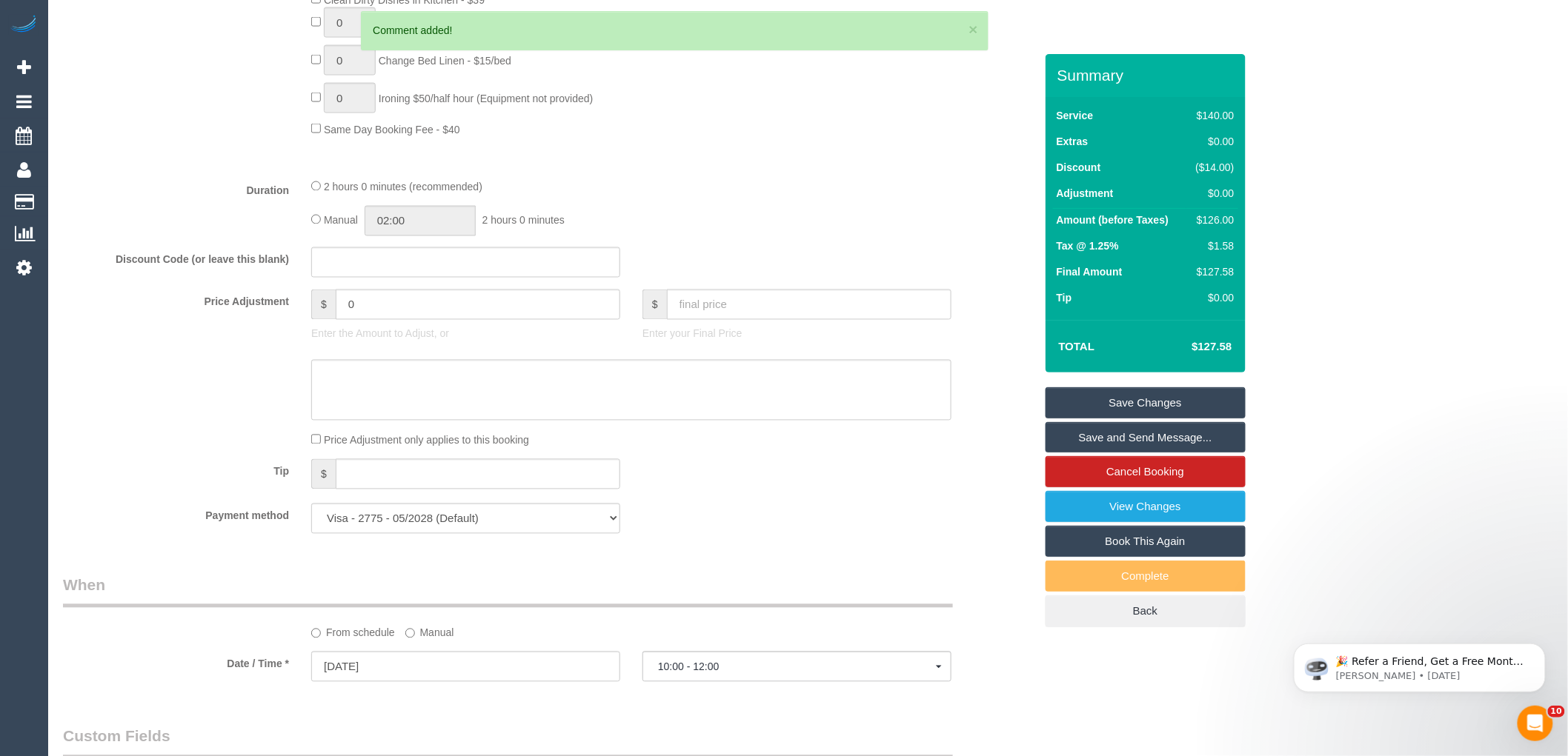
scroll to position [1102, 0]
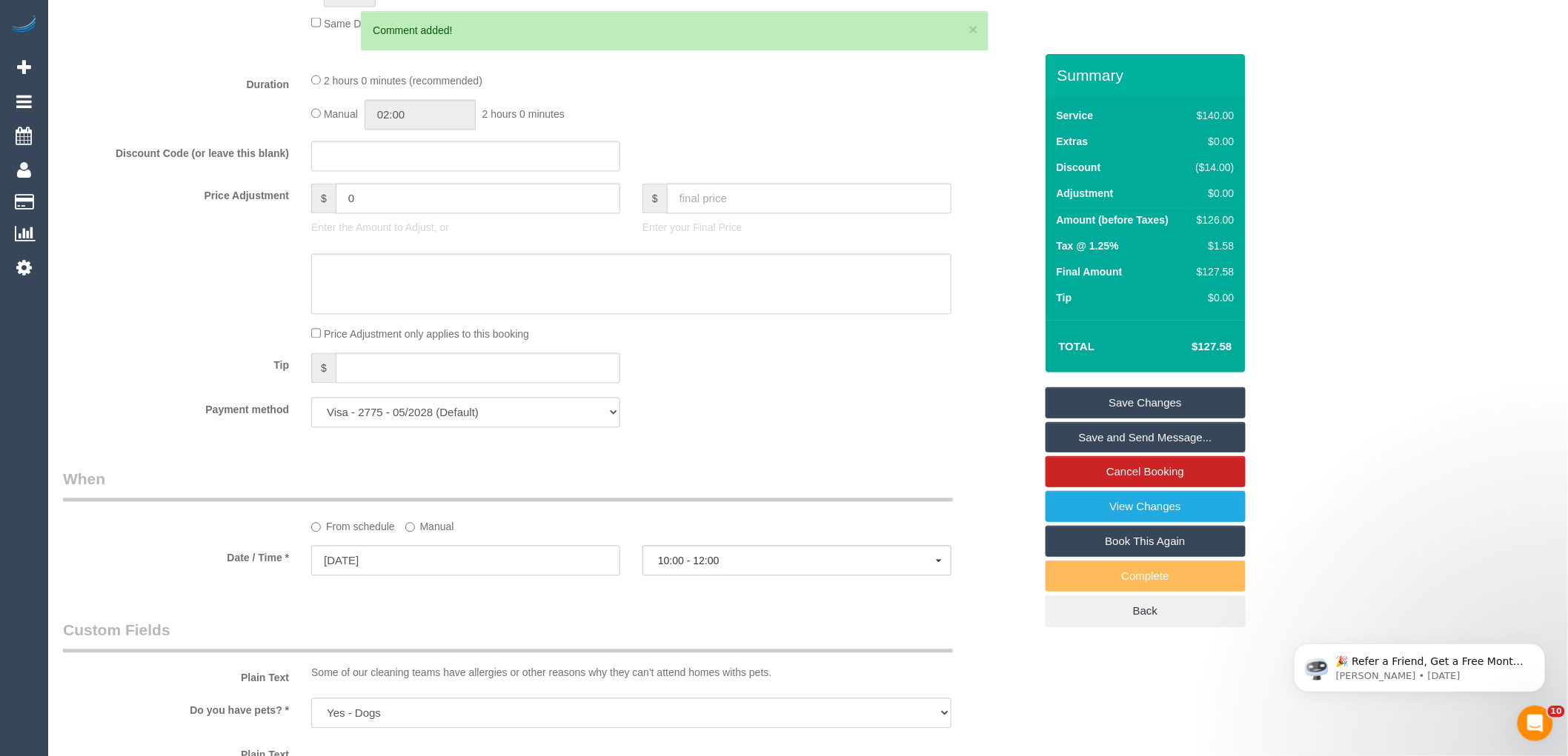
click at [437, 534] on label "Manual" at bounding box center [430, 525] width 49 height 20
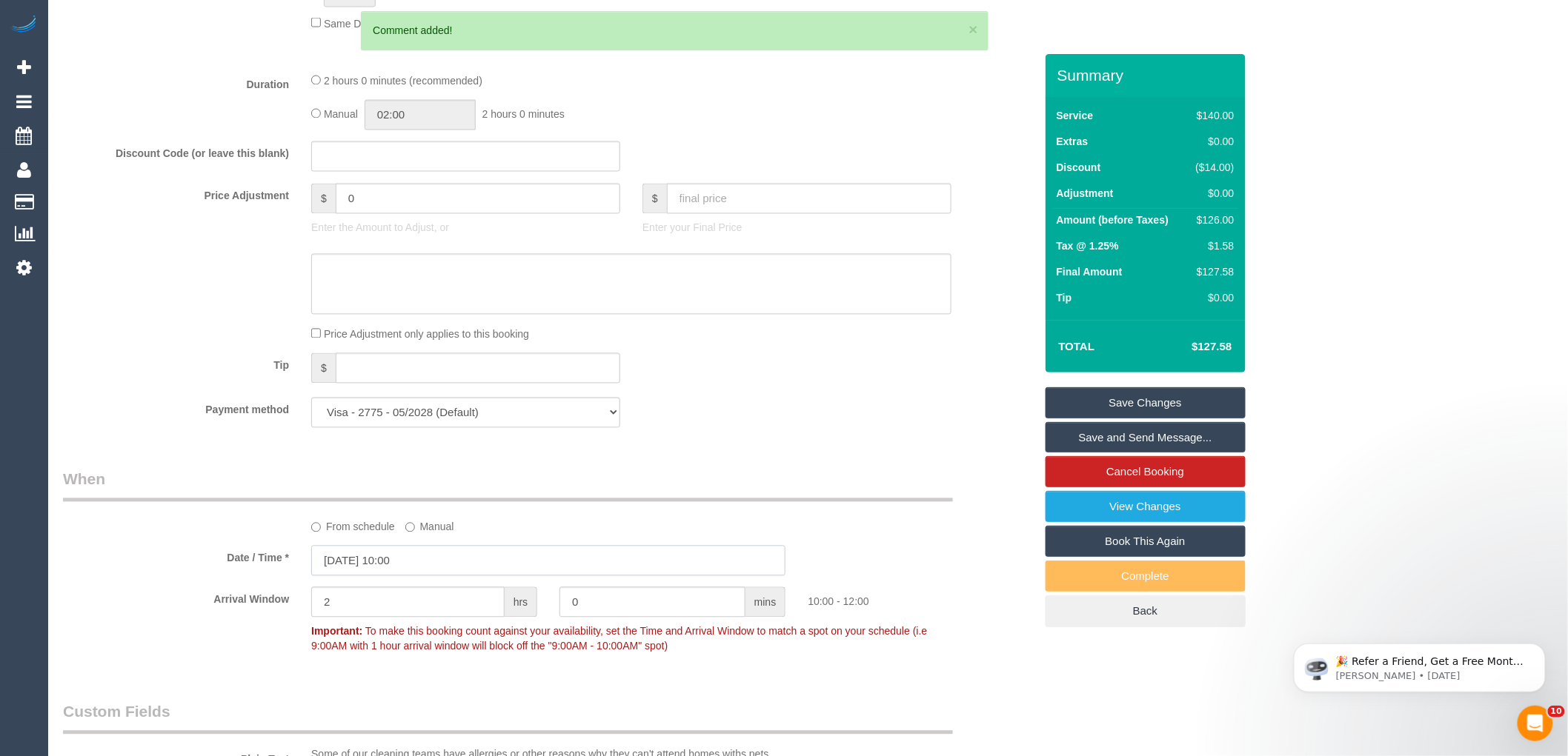
click at [447, 558] on input "30/08/2025 10:00" at bounding box center [548, 560] width 474 height 30
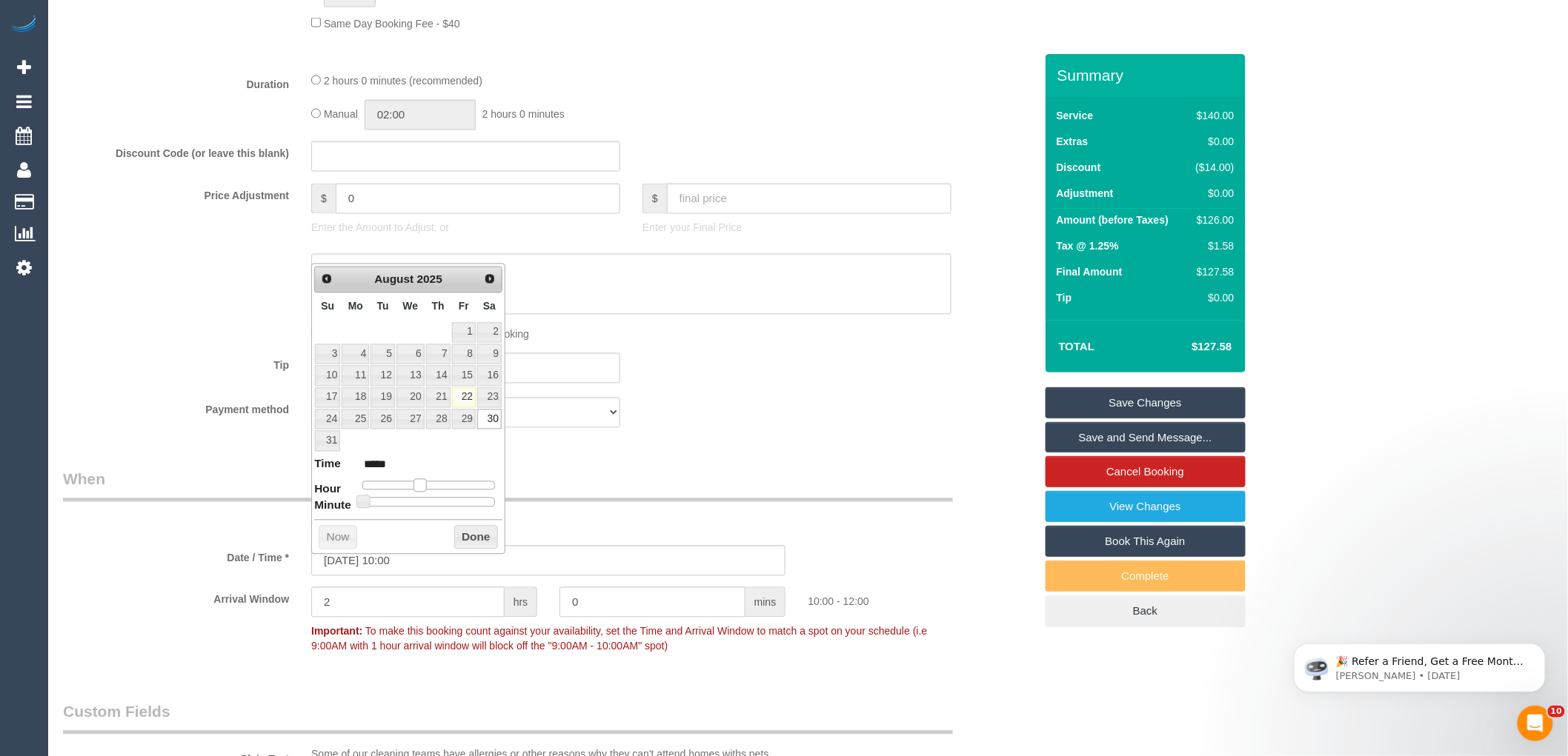
type input "30/08/2025 09:00"
type input "*****"
click at [412, 488] on span at bounding box center [414, 487] width 14 height 14
type input "30/08/2025 08:00"
type input "*****"
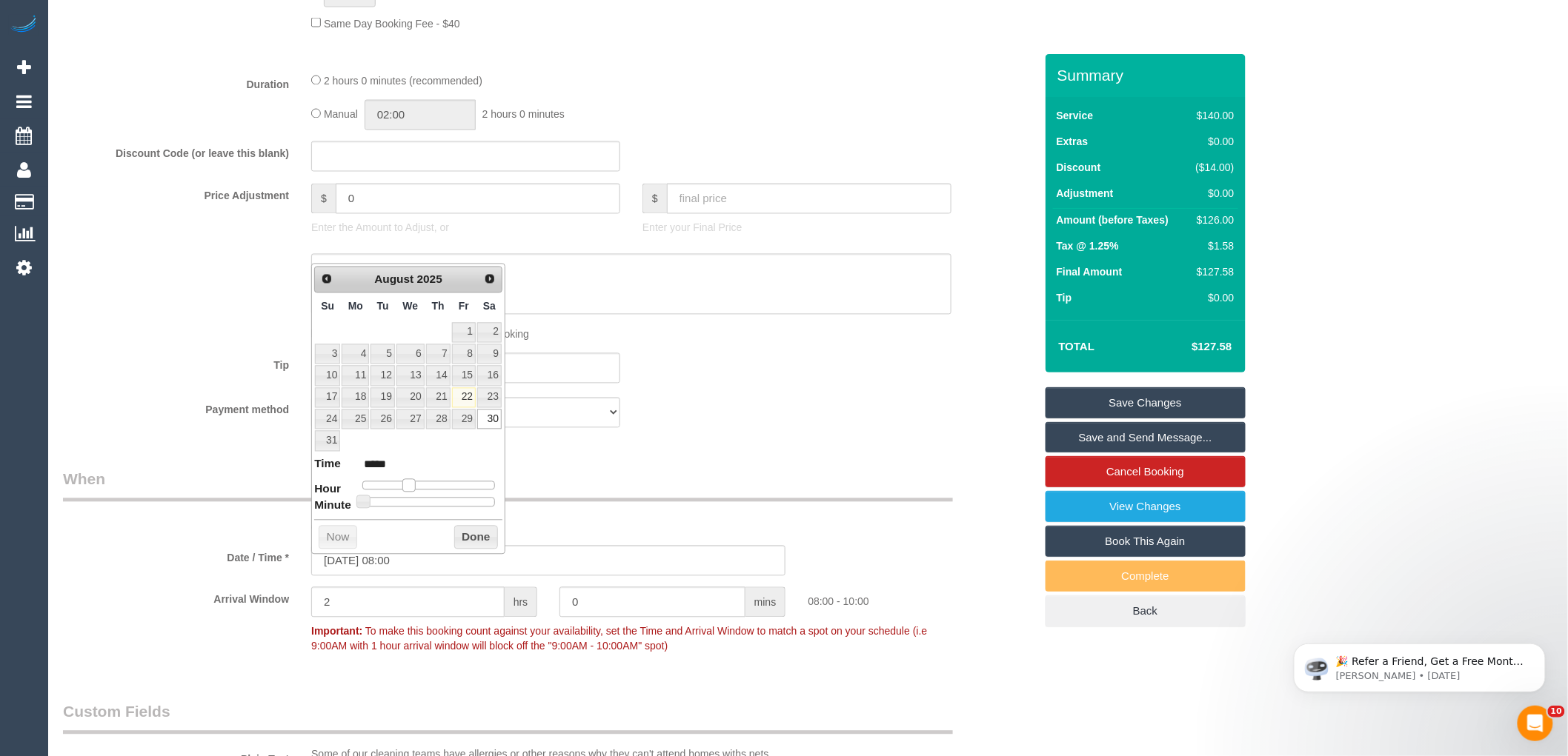
click at [410, 489] on span at bounding box center [409, 487] width 14 height 14
click at [470, 536] on button "Done" at bounding box center [476, 538] width 43 height 24
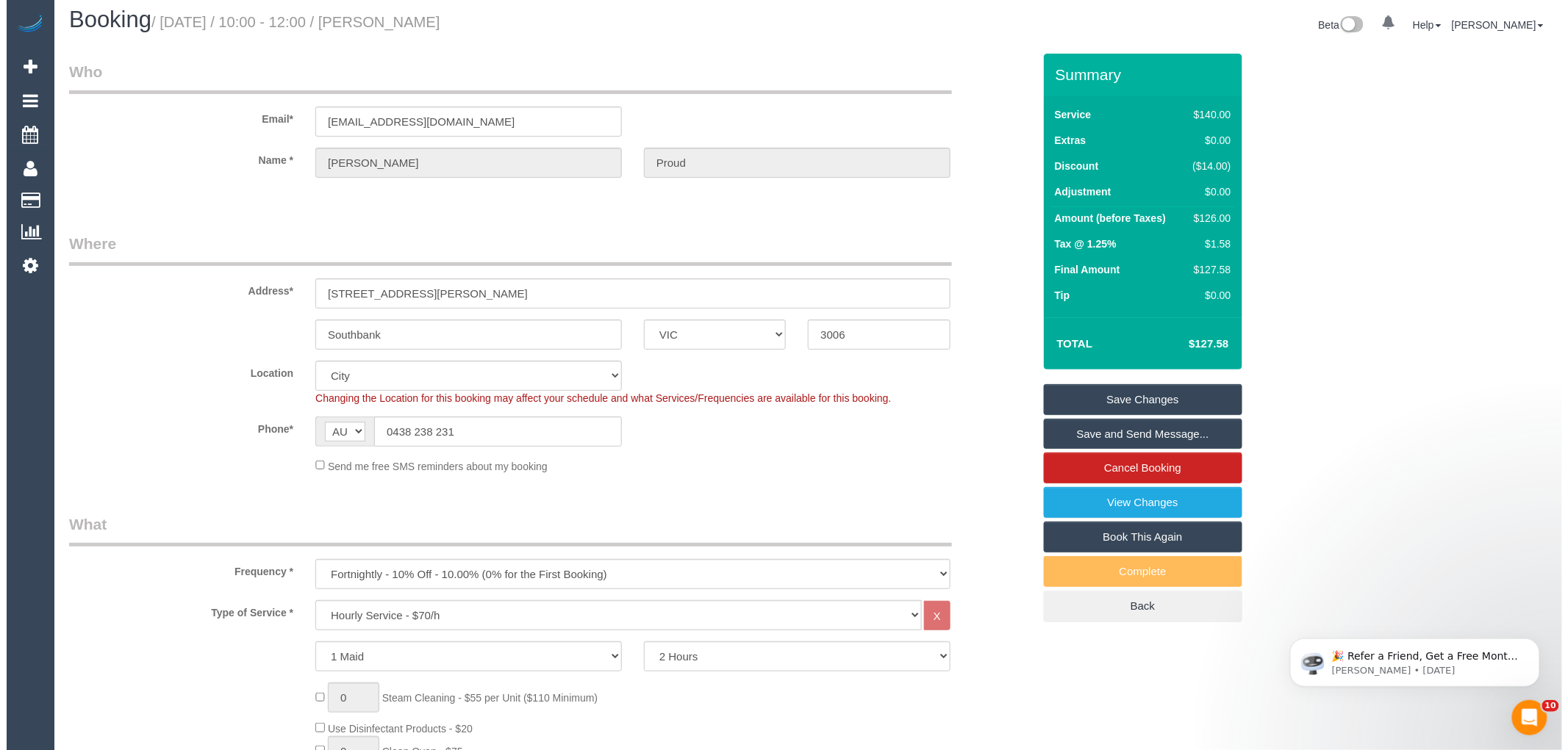
scroll to position [0, 0]
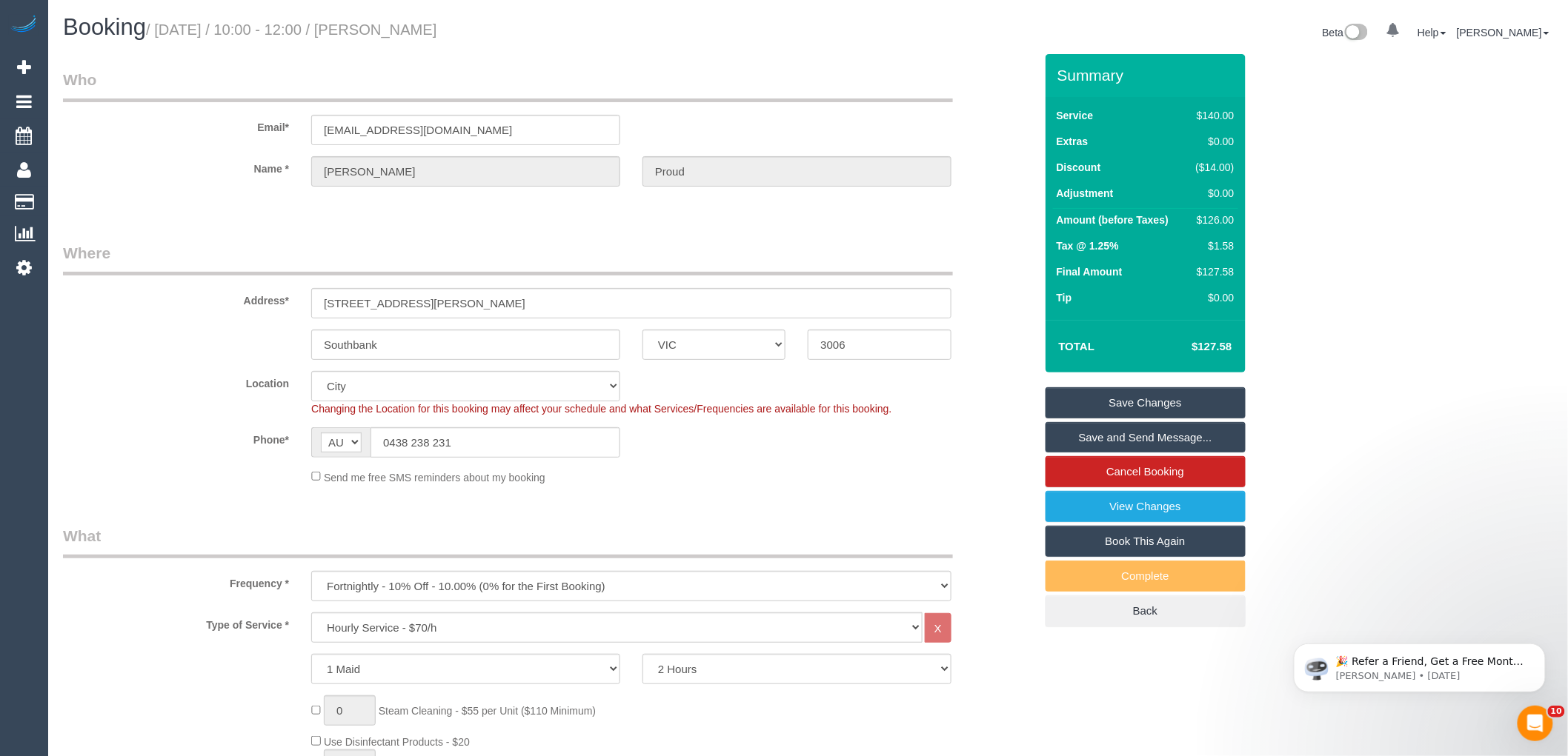
click at [973, 408] on div "Location Office City East (North) East (South) Inner East Inner North (East) In…" at bounding box center [549, 394] width 994 height 45
click at [1129, 398] on link "Save Changes" at bounding box center [1144, 403] width 200 height 31
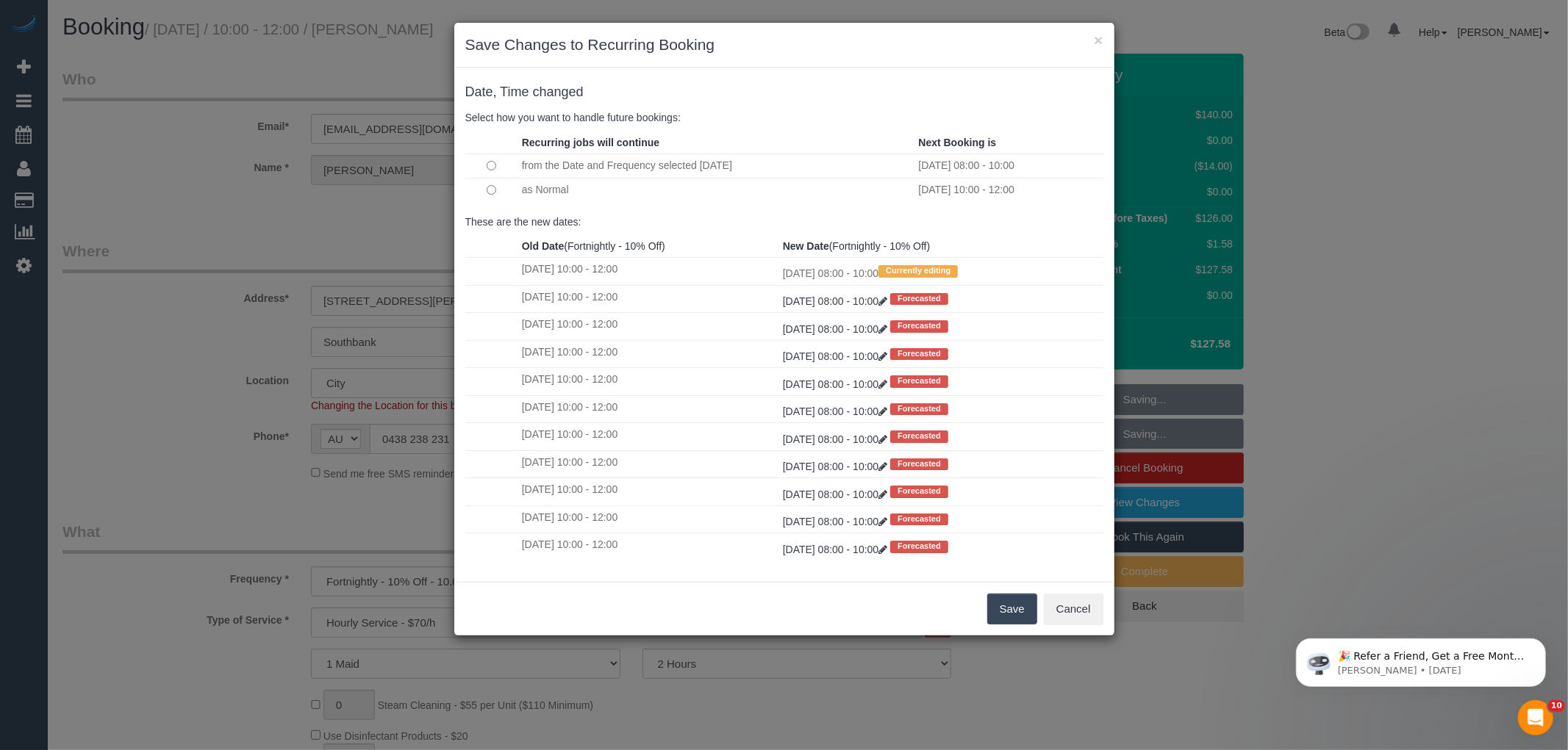
click at [1008, 612] on button "Save" at bounding box center [1012, 610] width 50 height 31
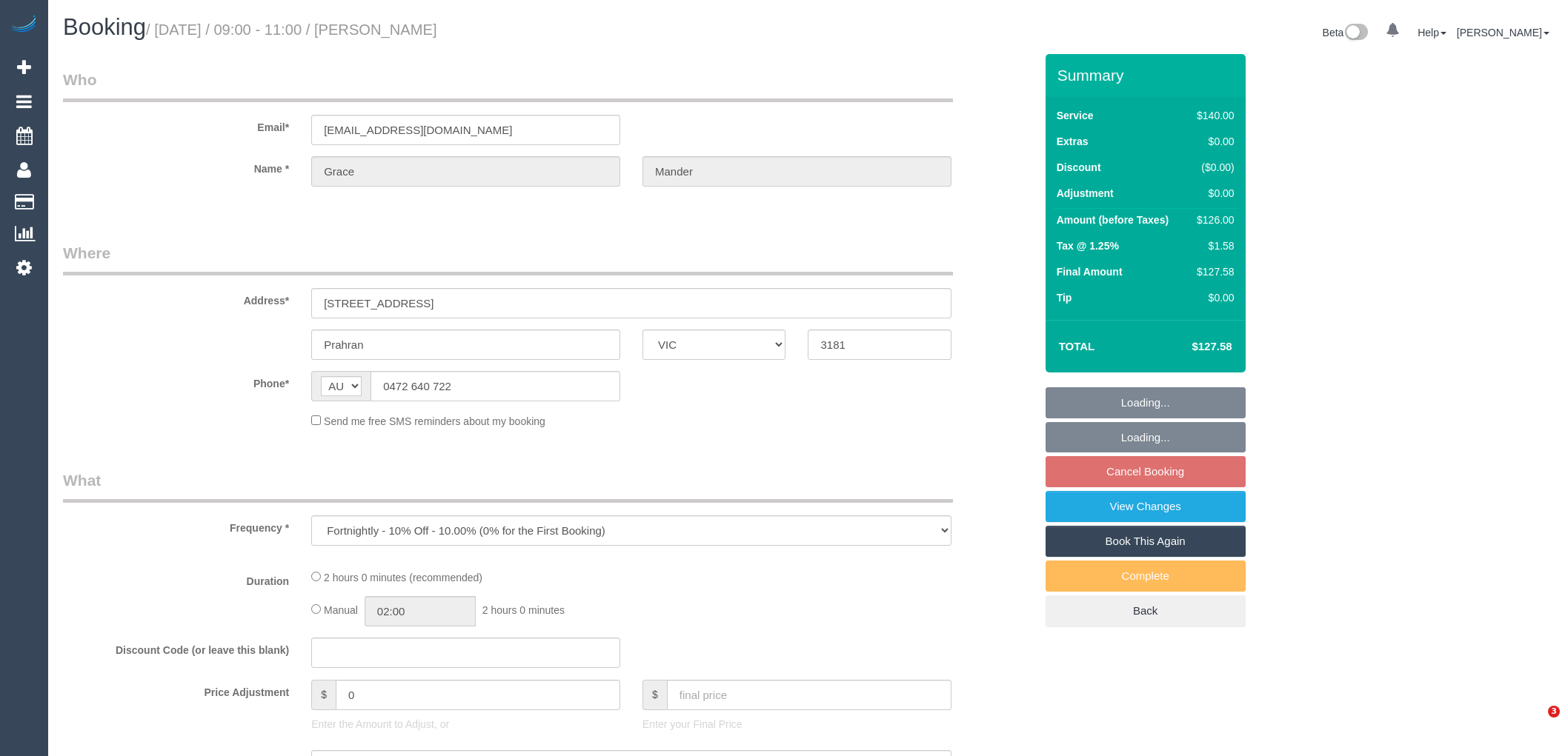
select select "VIC"
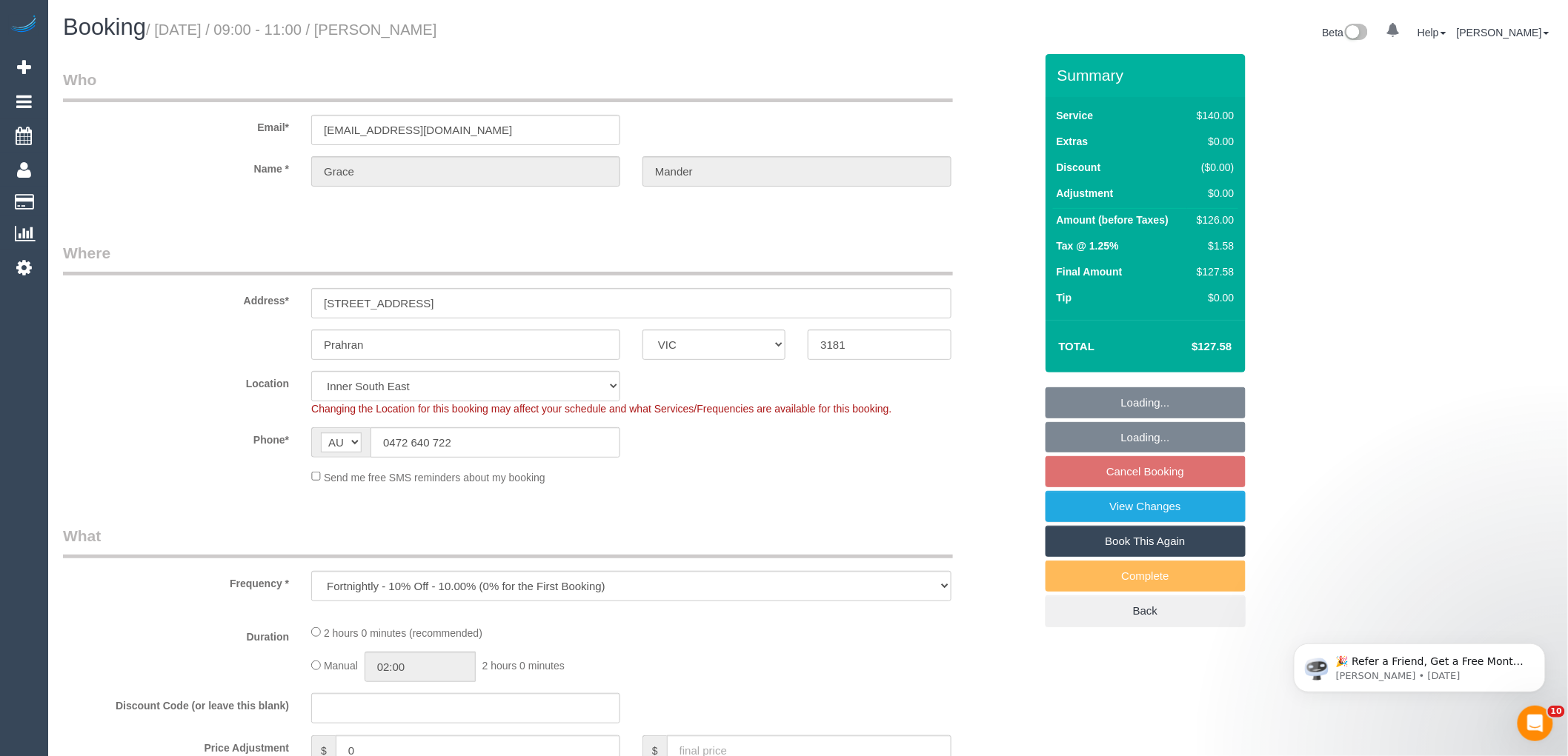
select select "number:28"
select select "number:14"
select select "number:19"
select select "number:34"
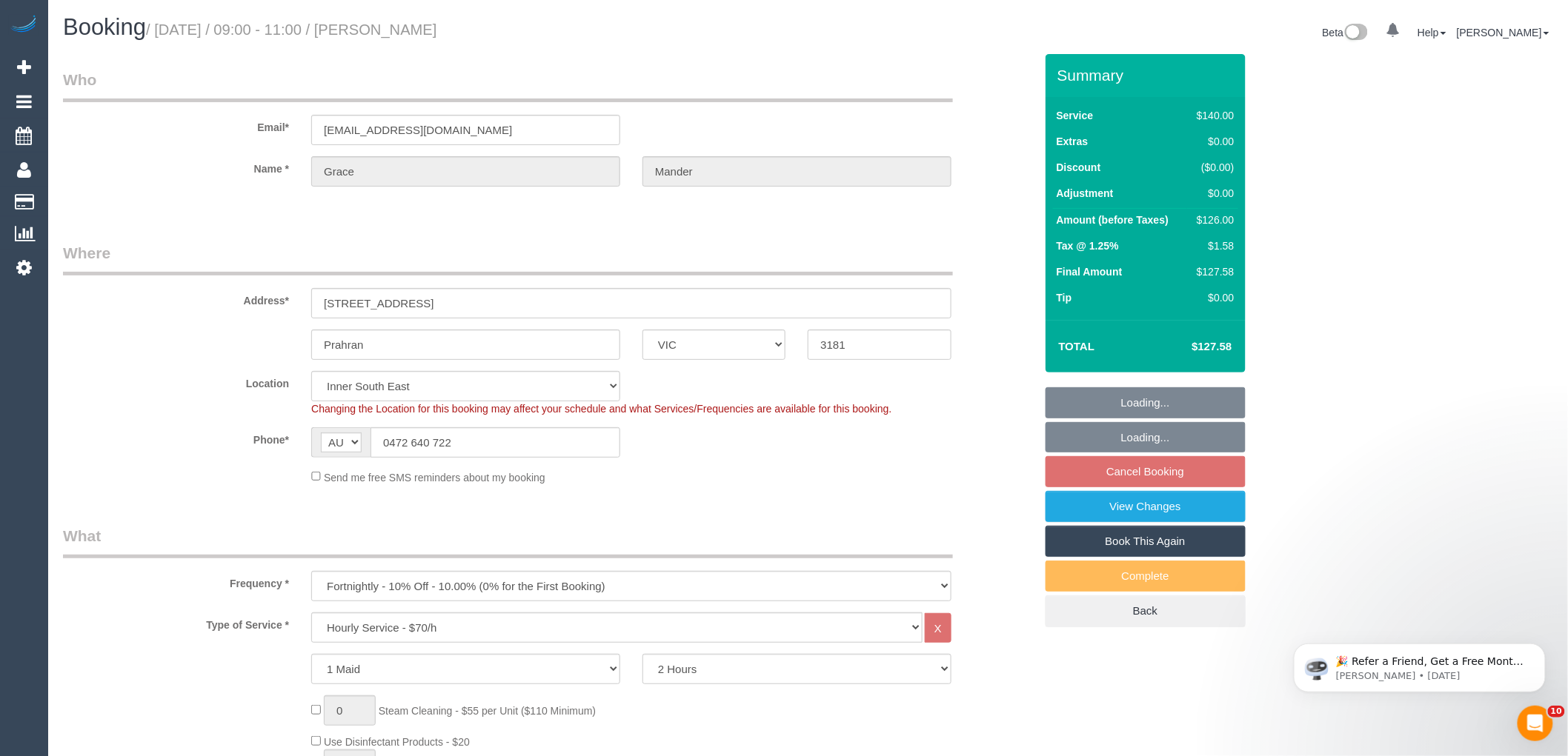
select select "string:stripe-pm_1OozBY2GScqysDRVBGqXKmKF"
select select "object:1443"
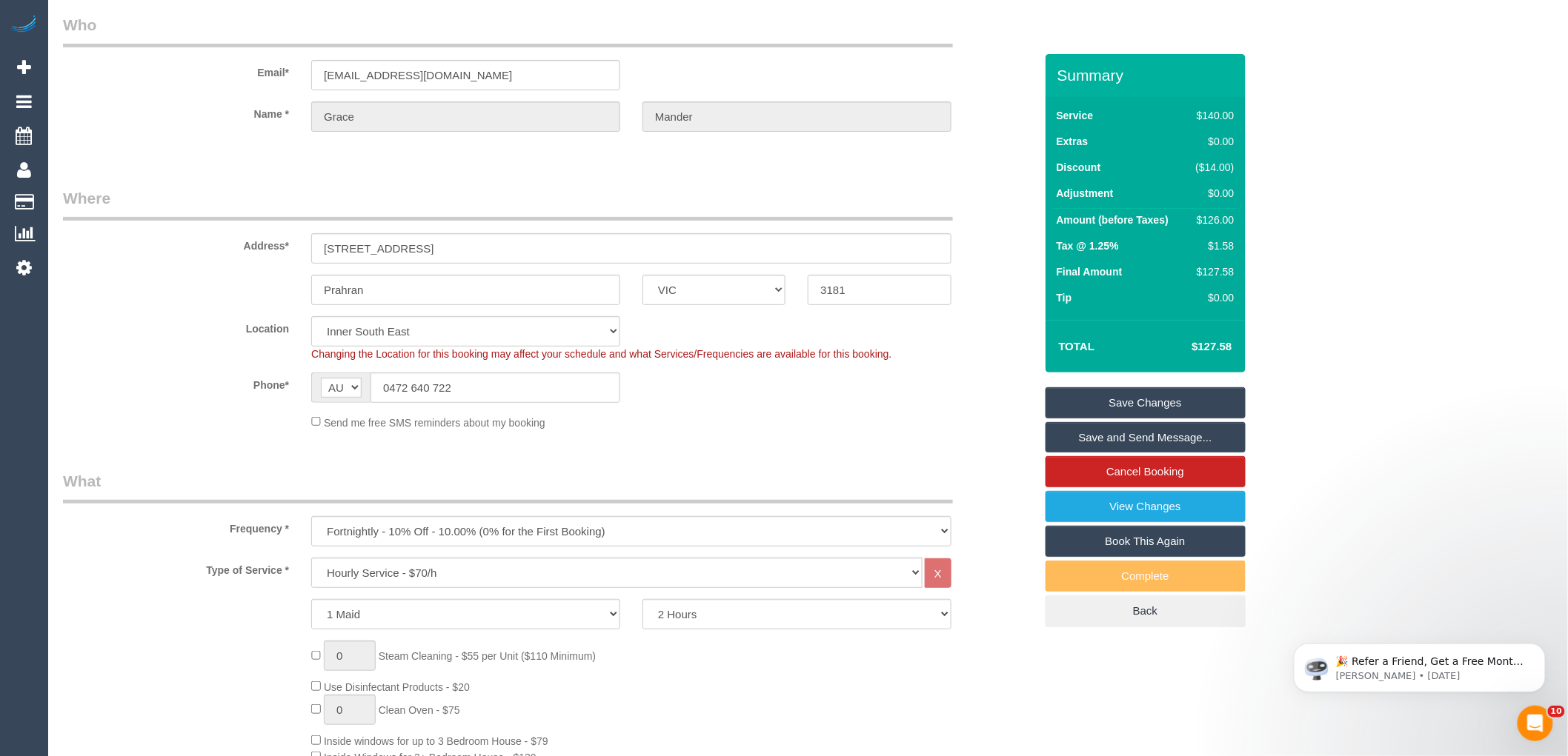
scroll to position [83, 0]
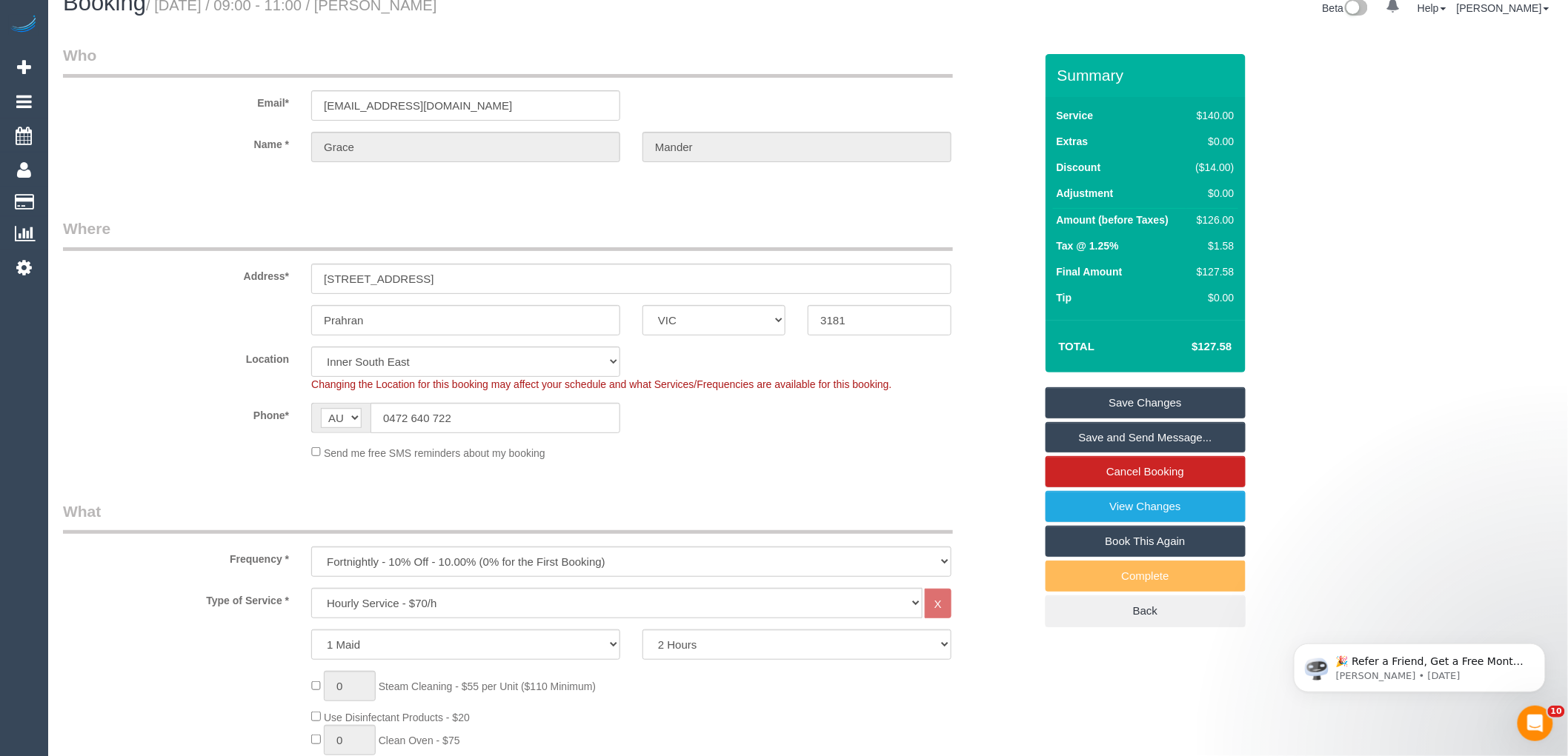
scroll to position [0, 0]
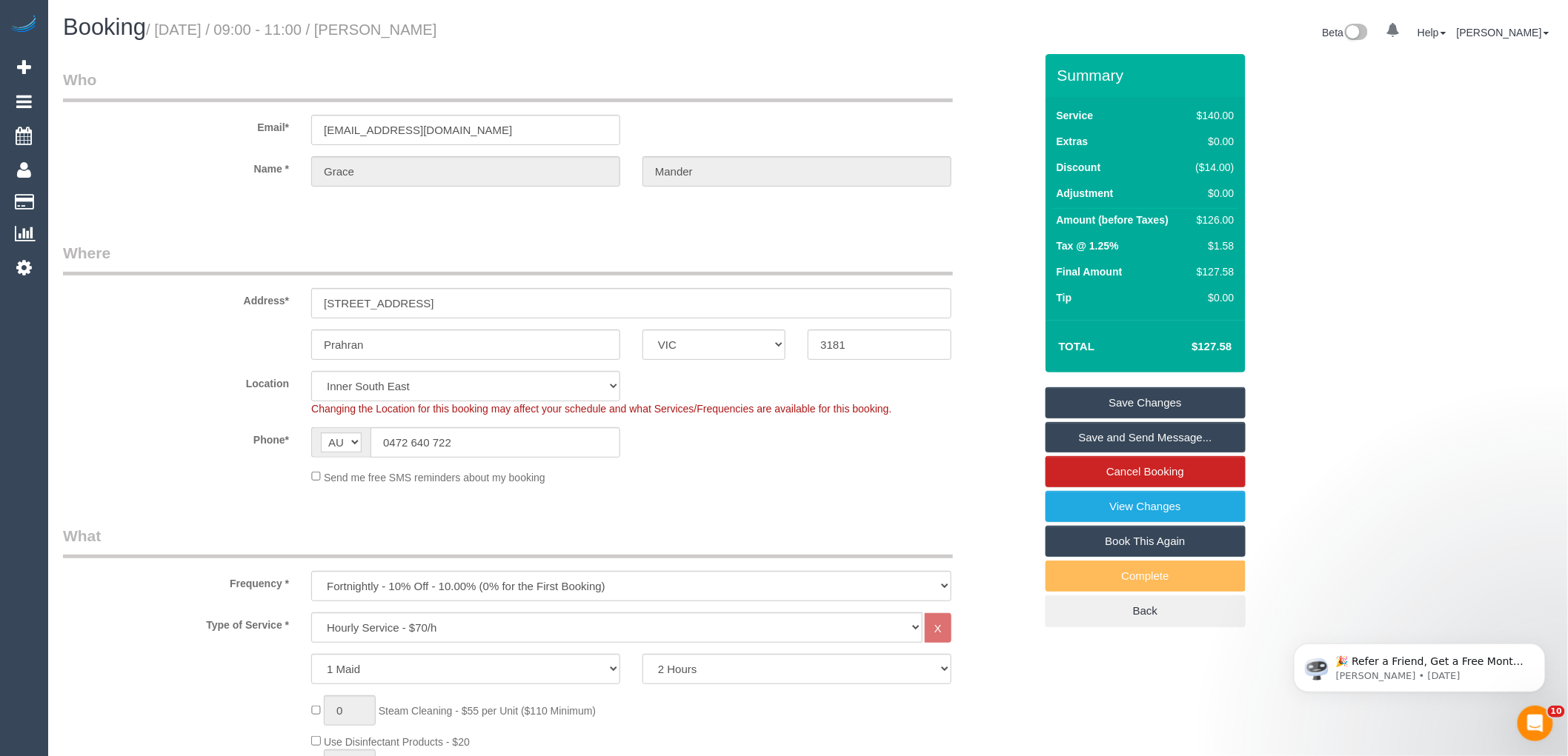
click at [786, 461] on sui-booking-location "Location [GEOGRAPHIC_DATA] (North) East (South) [GEOGRAPHIC_DATA] (East) [GEOGR…" at bounding box center [549, 429] width 971 height 114
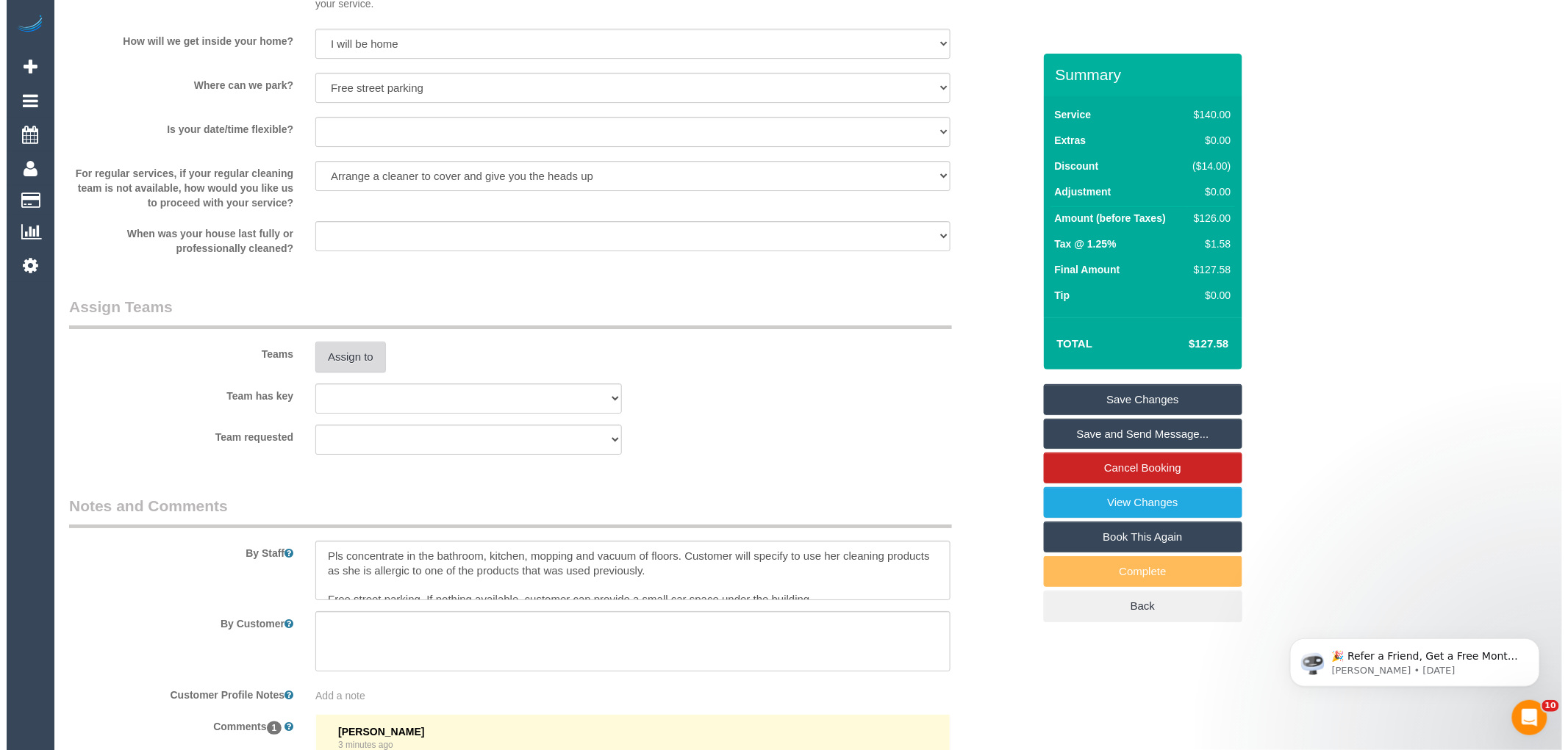
scroll to position [2205, 0]
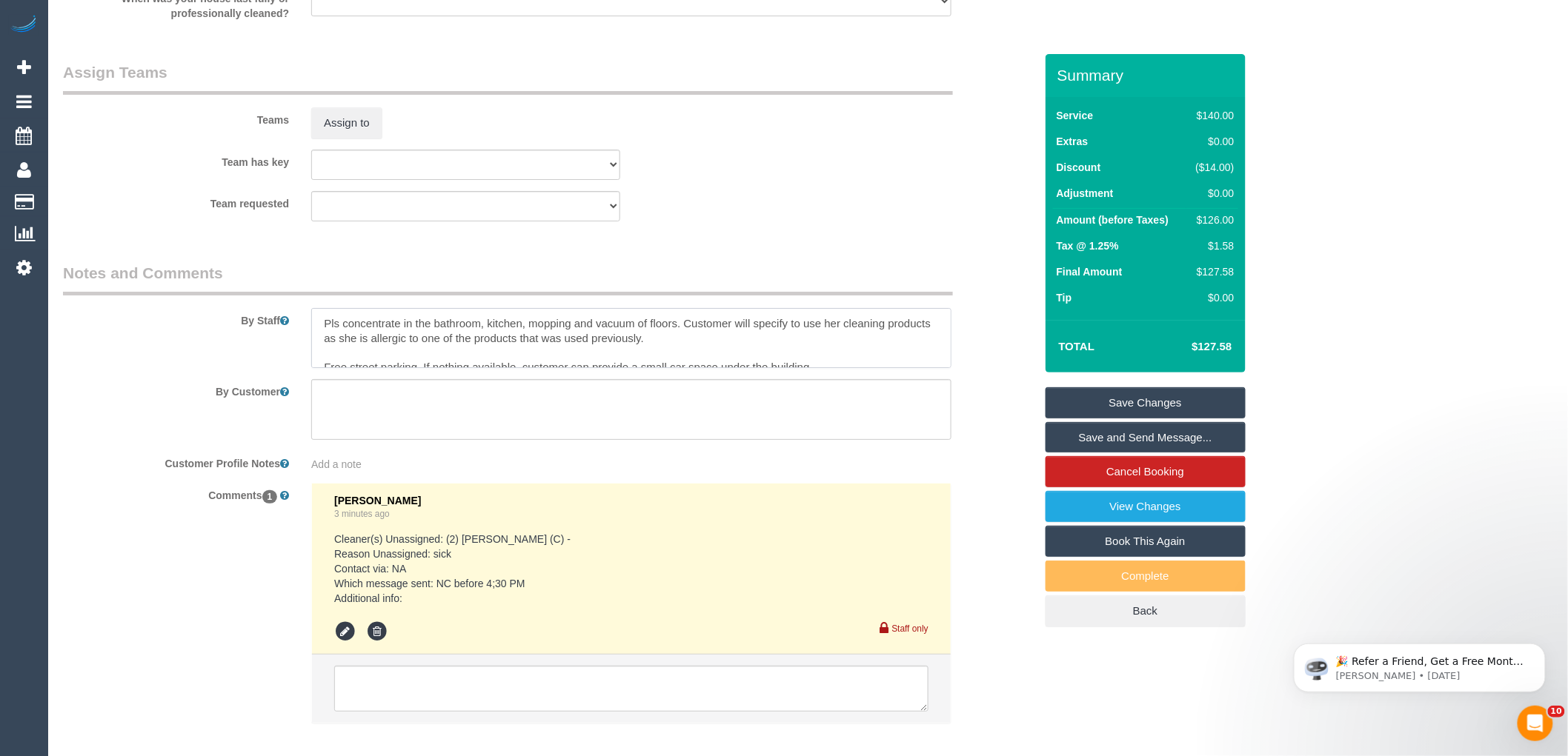
click at [317, 326] on textarea at bounding box center [630, 338] width 640 height 61
type textarea "*cover* Pls concentrate in the bathroom, kitchen, mopping and vacuum of floors.…"
click at [359, 136] on button "Assign to" at bounding box center [346, 123] width 71 height 31
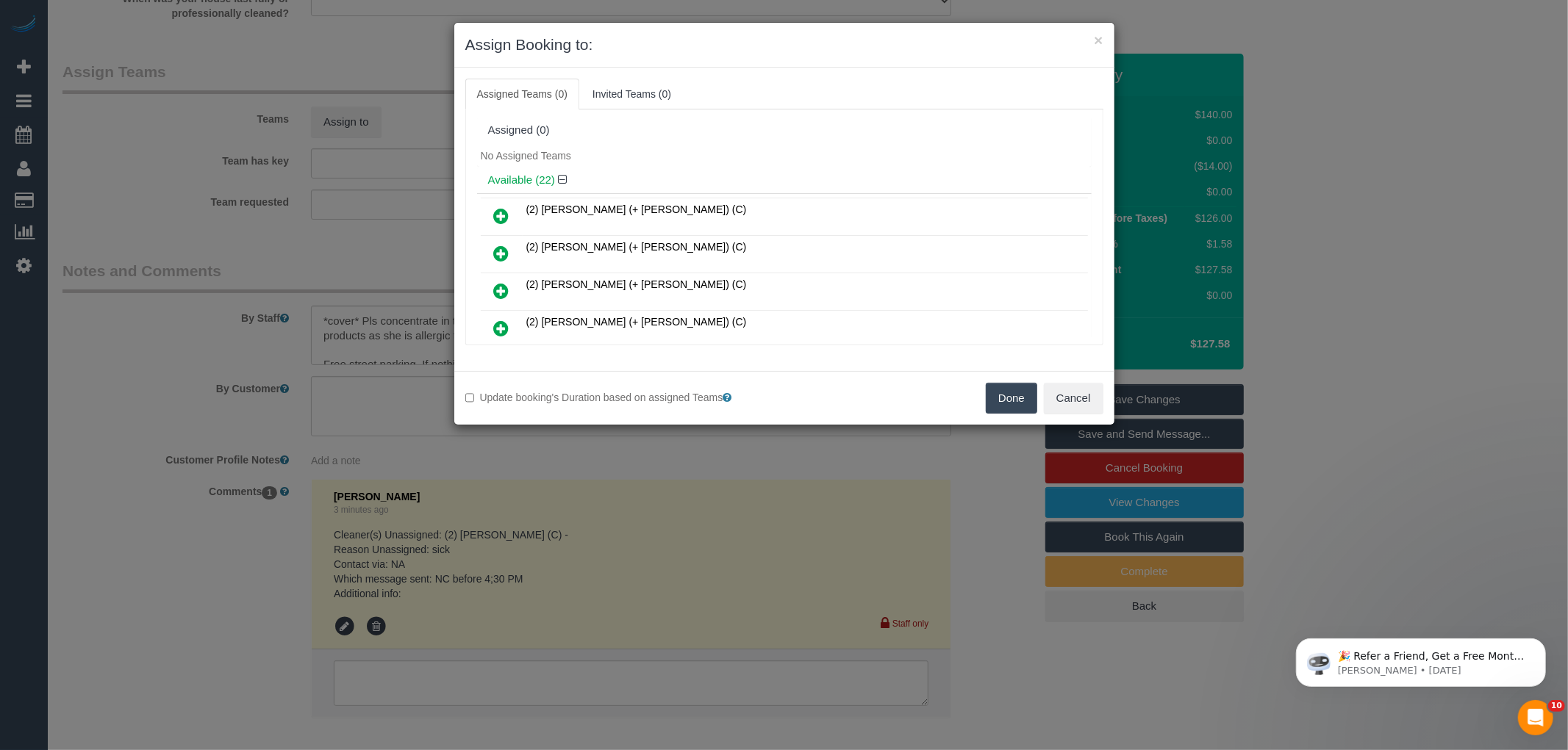
click at [666, 162] on div "No Assigned Teams" at bounding box center [784, 155] width 615 height 22
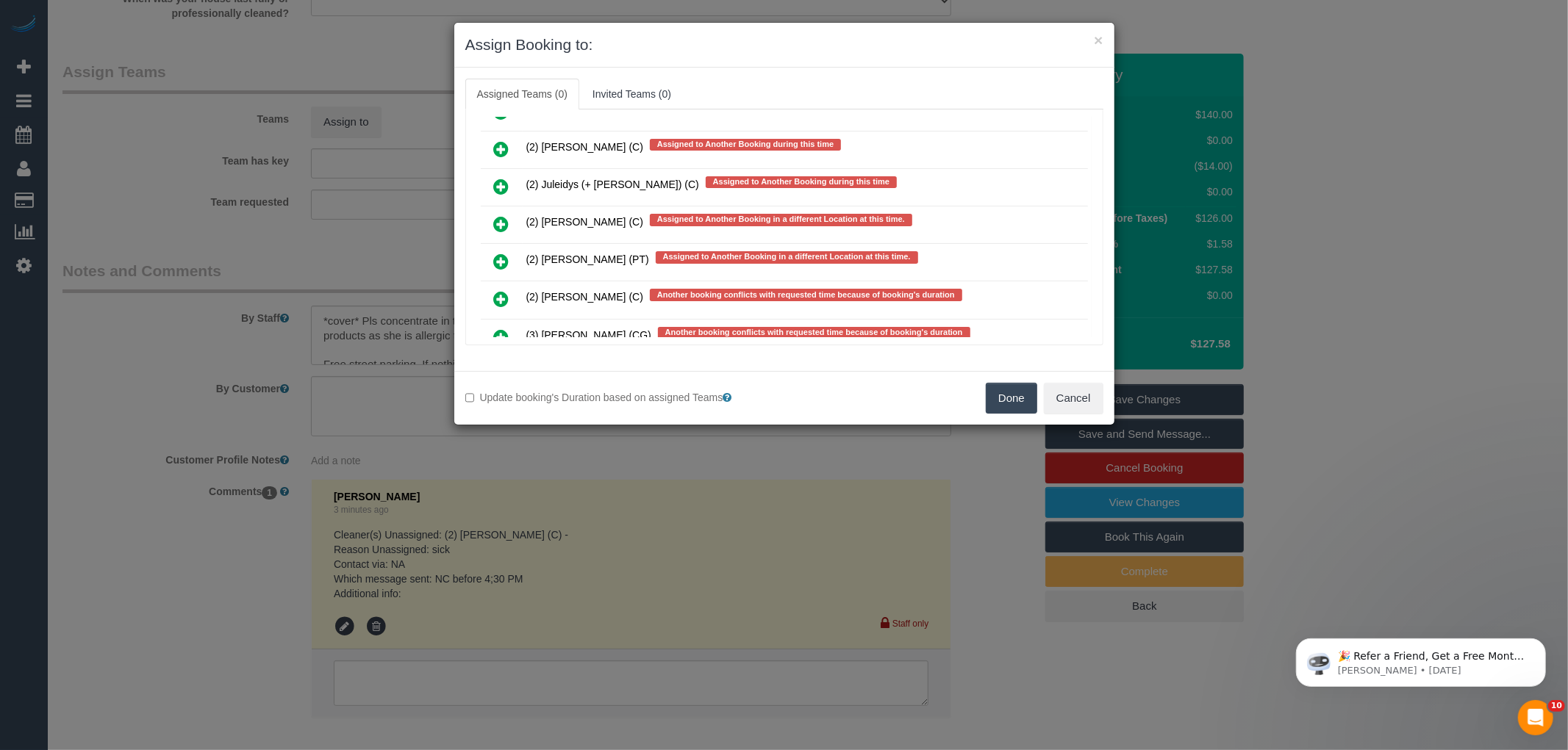
click at [498, 291] on icon at bounding box center [502, 299] width 16 height 18
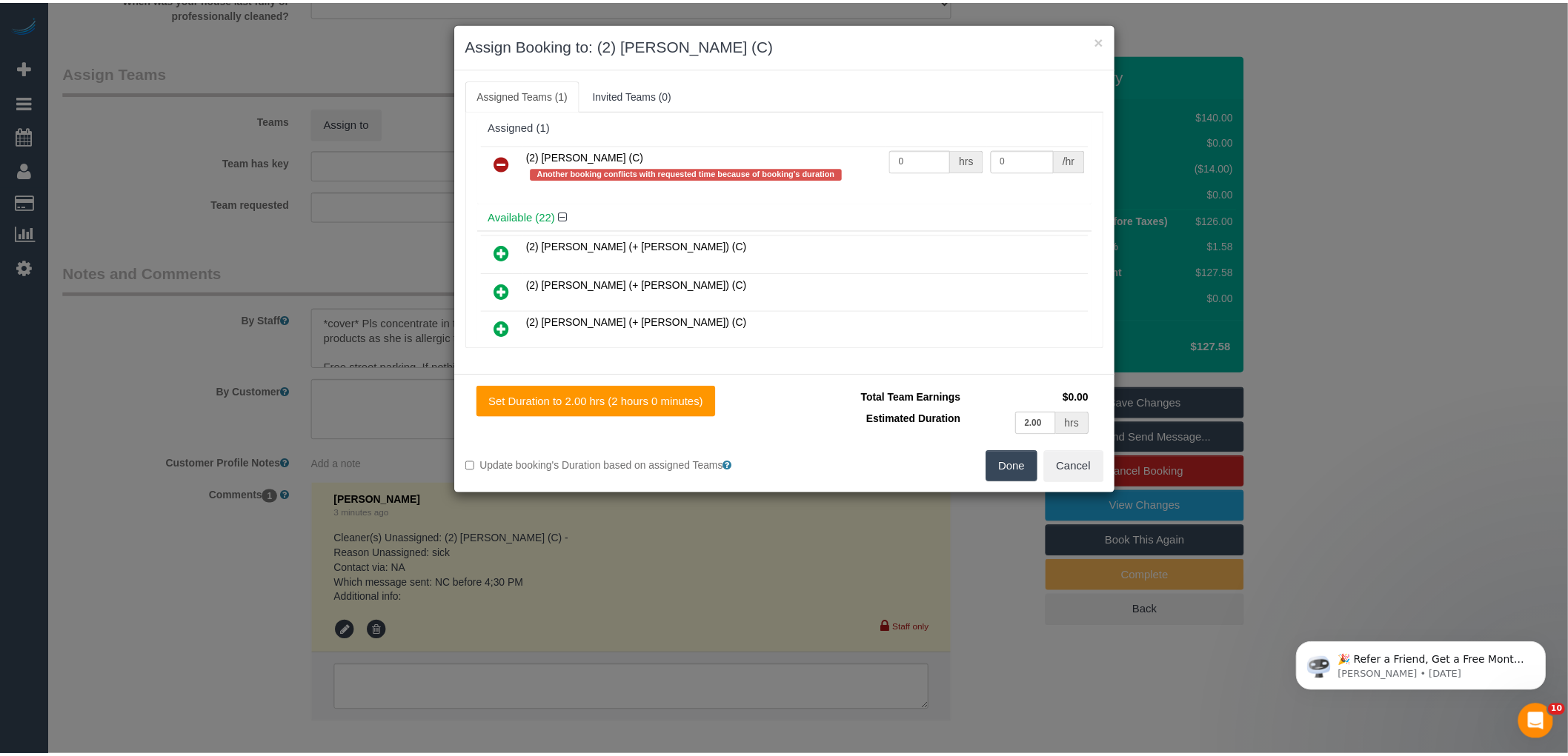
scroll to position [0, 0]
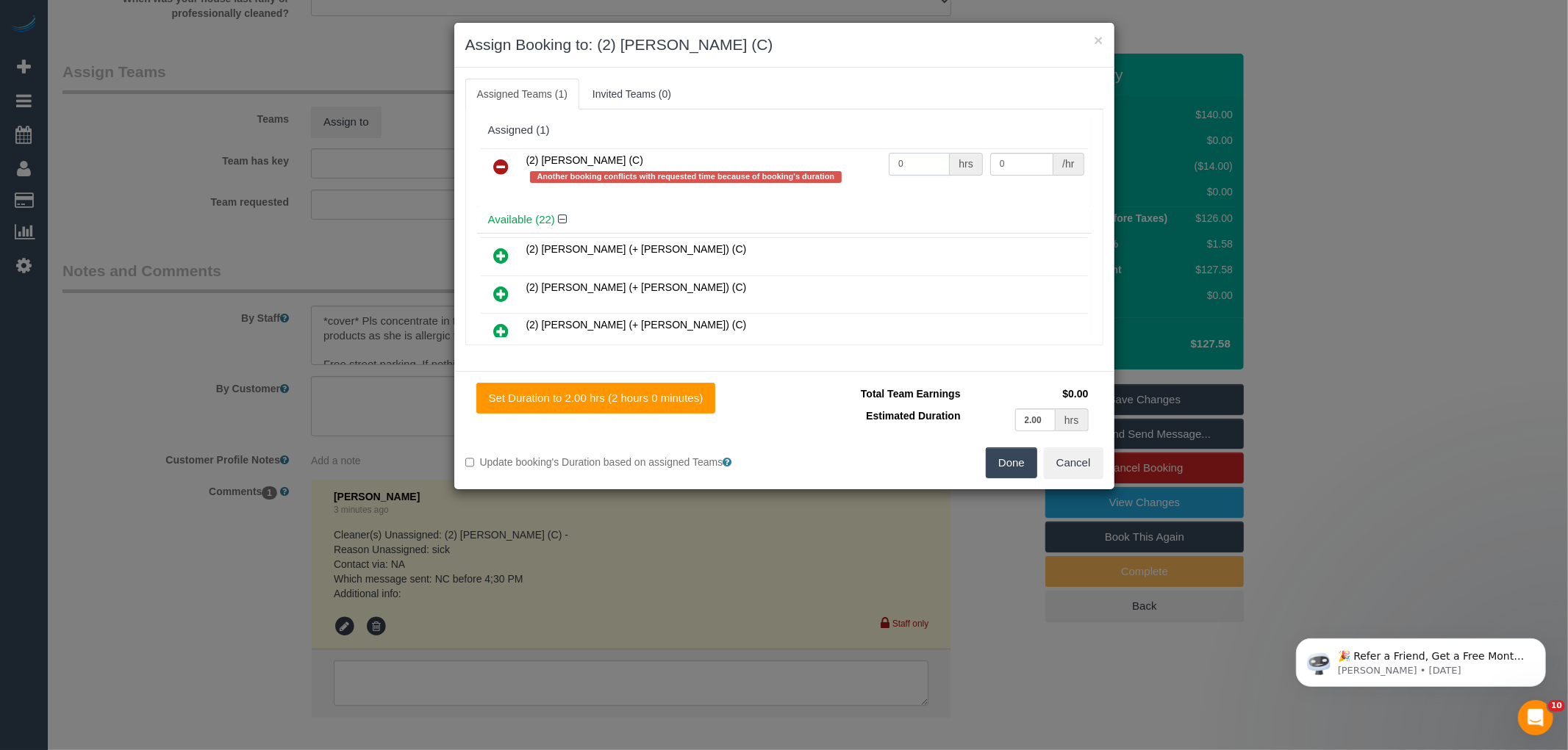
click at [906, 169] on input "0" at bounding box center [919, 164] width 61 height 22
type input "2"
click at [1020, 160] on input "0" at bounding box center [1022, 164] width 63 height 22
type input "37.5"
click at [1015, 452] on button "Done" at bounding box center [1012, 463] width 52 height 31
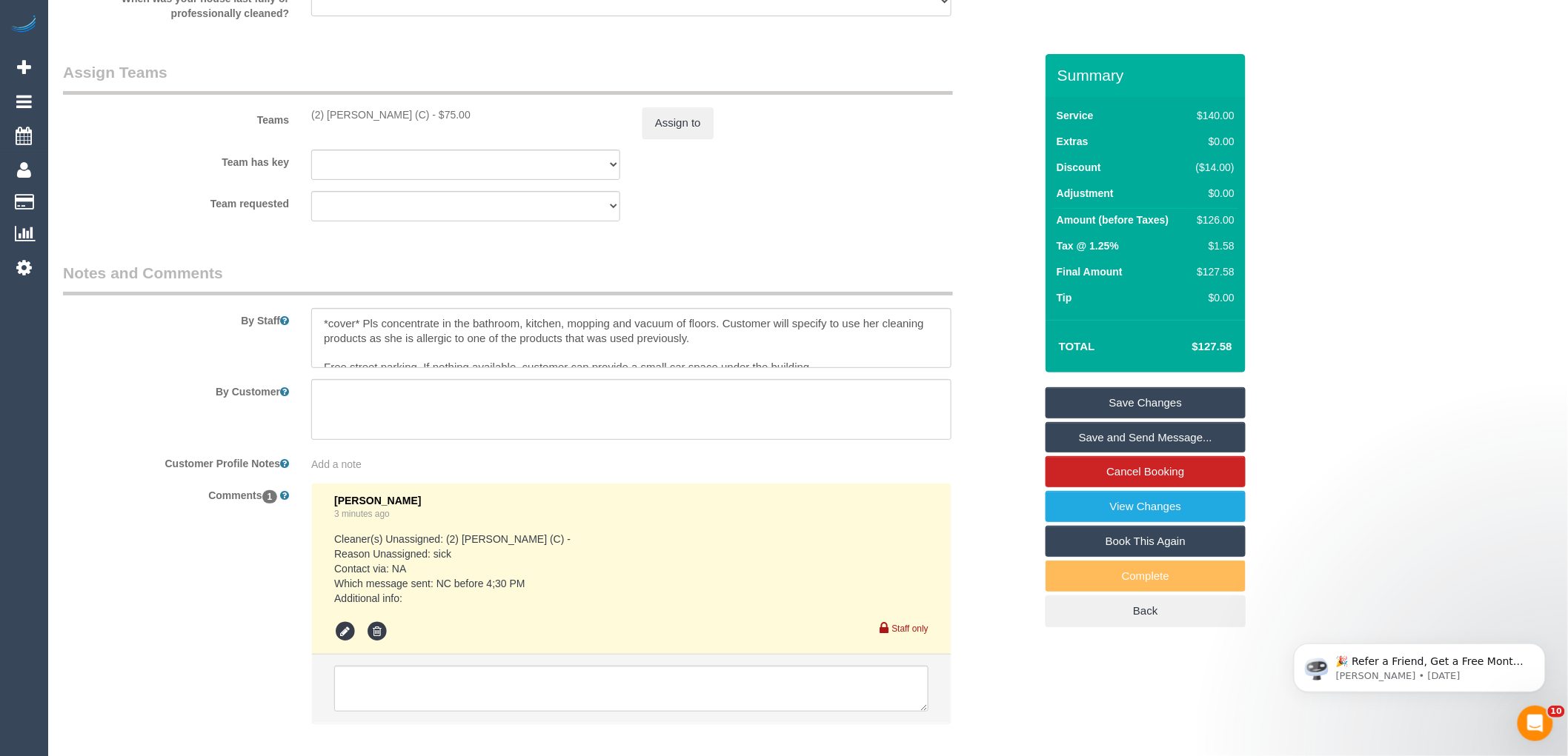
click at [1004, 484] on div "× Assign Booking to: (2) Roumany Gergis (C) Assigned Teams (1) Invited Teams (0…" at bounding box center [784, 378] width 1568 height 756
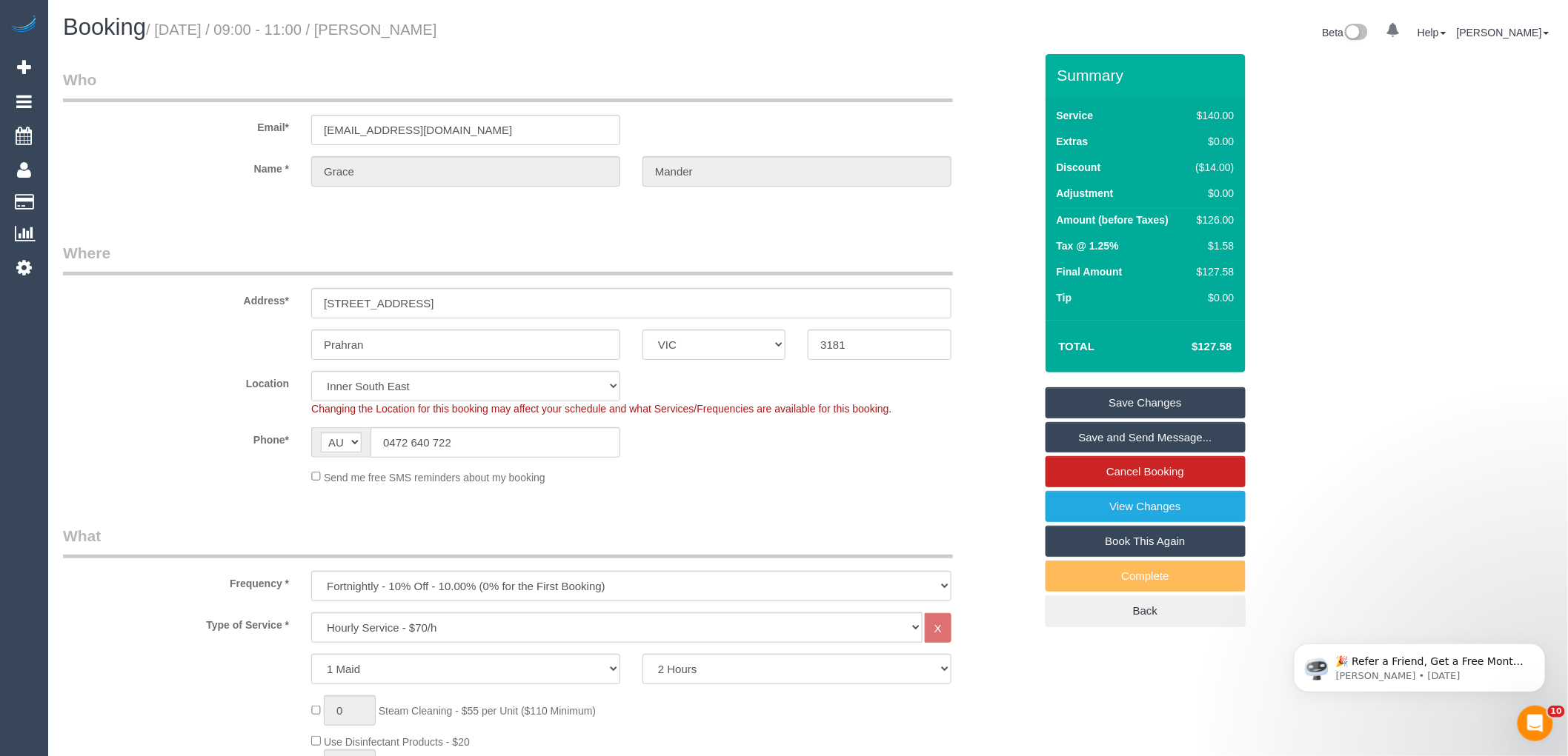
click at [823, 493] on fieldset "Where Address* 15/56 Chatsworth Rd Prahran ACT NSW NT QLD SA TAS VIC WA 3181 Lo…" at bounding box center [549, 369] width 971 height 254
click at [437, 455] on input "0472 640 722" at bounding box center [495, 442] width 250 height 30
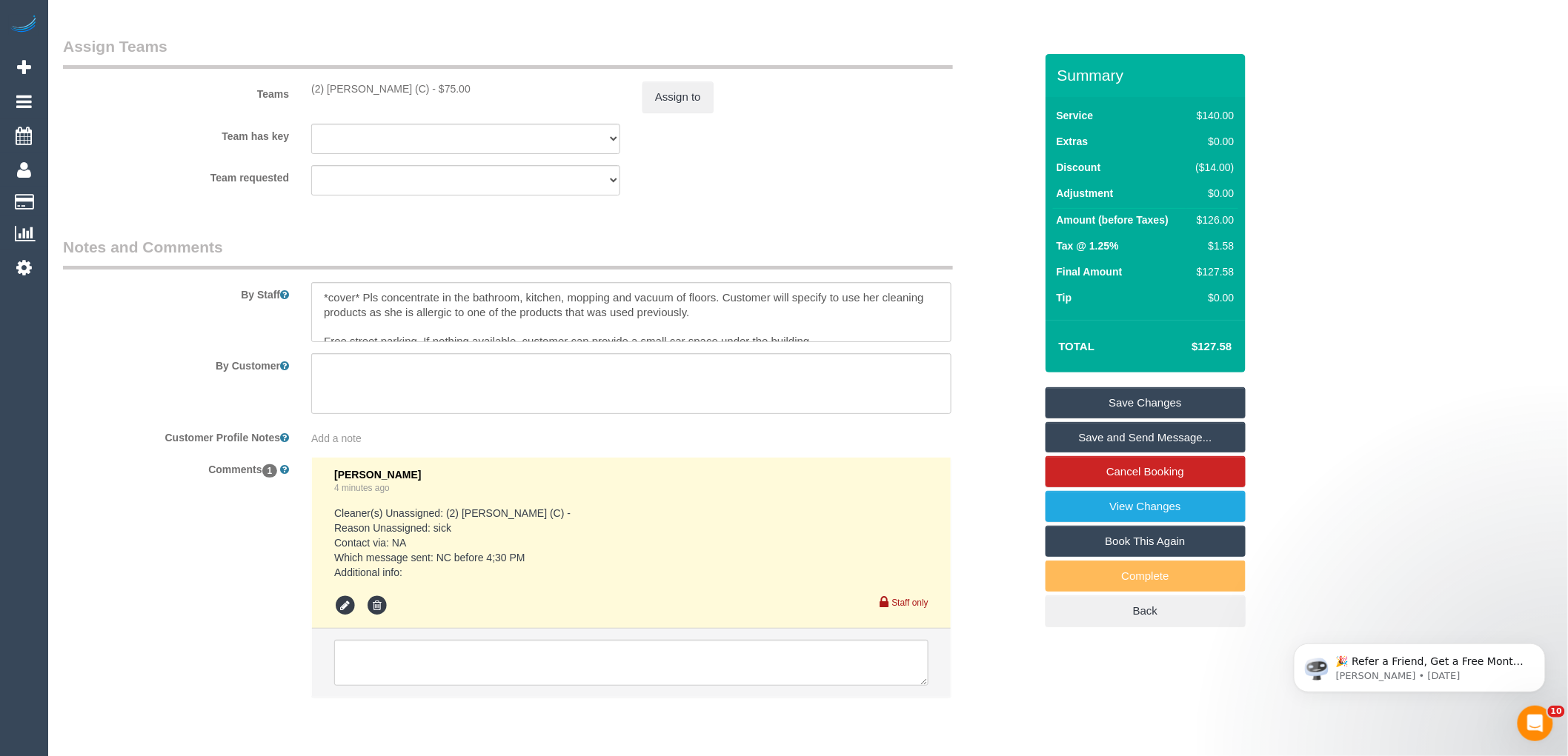
scroll to position [2306, 0]
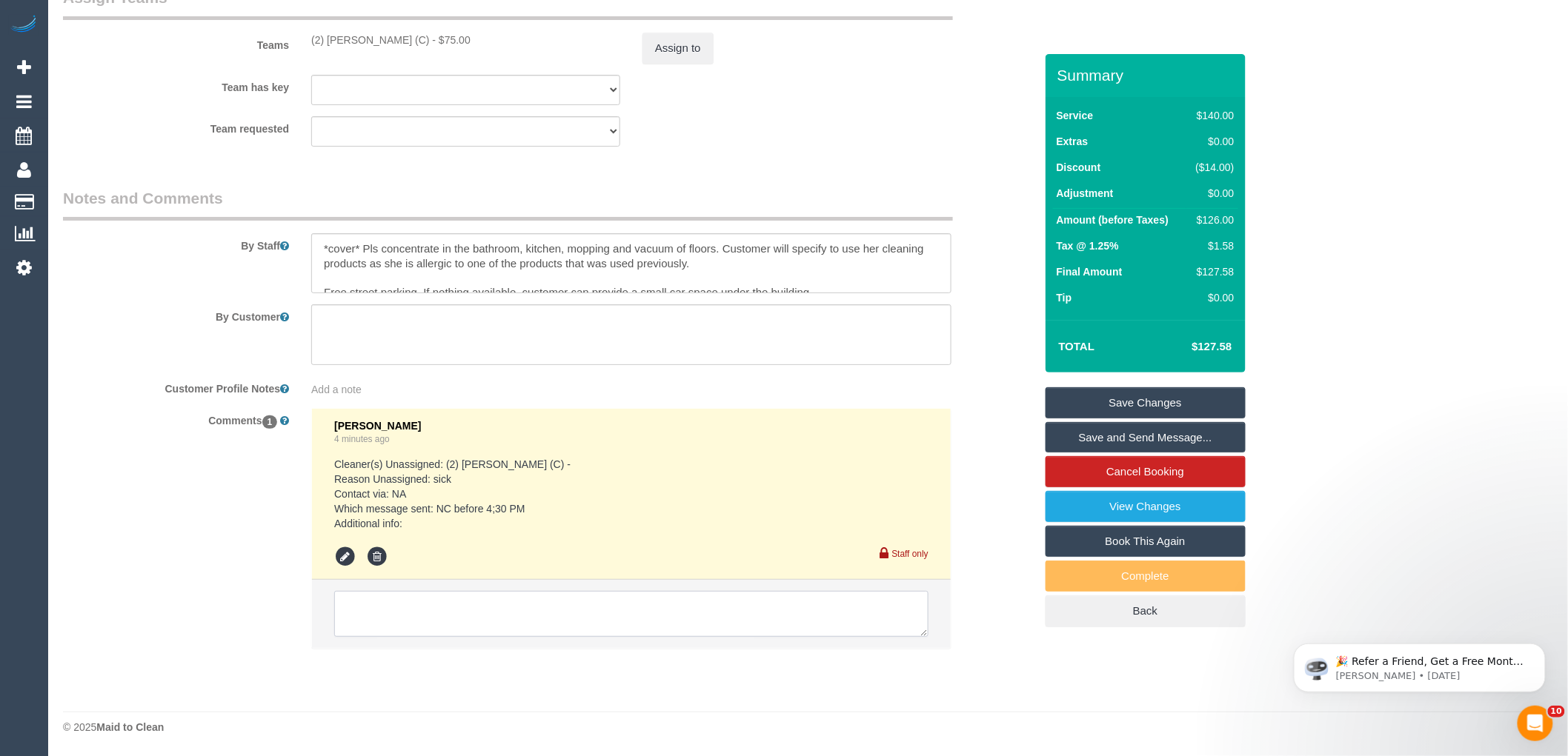
click at [400, 608] on textarea at bounding box center [631, 613] width 594 height 46
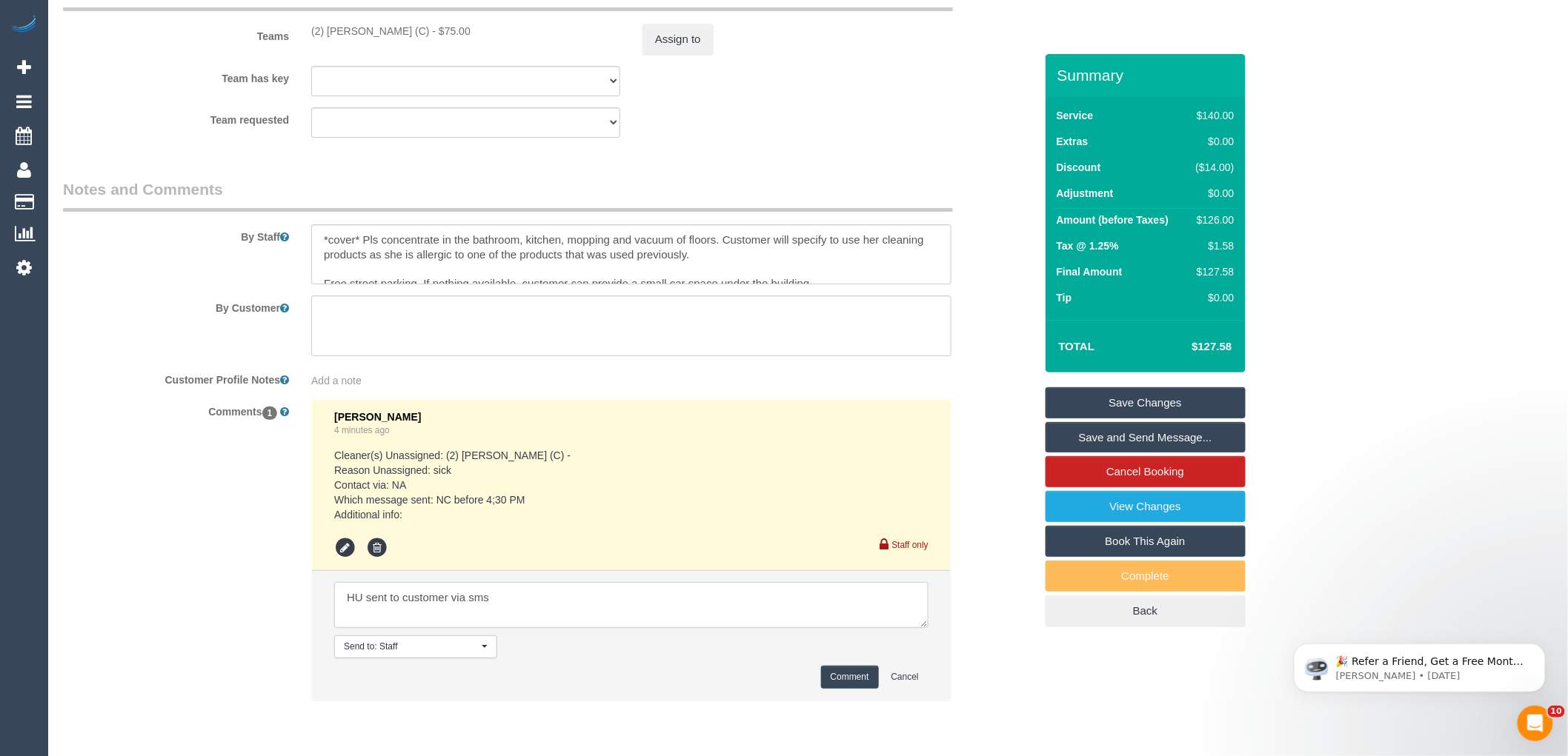
type textarea "HU sent to customer via sms"
click at [857, 684] on button "Comment" at bounding box center [849, 676] width 58 height 23
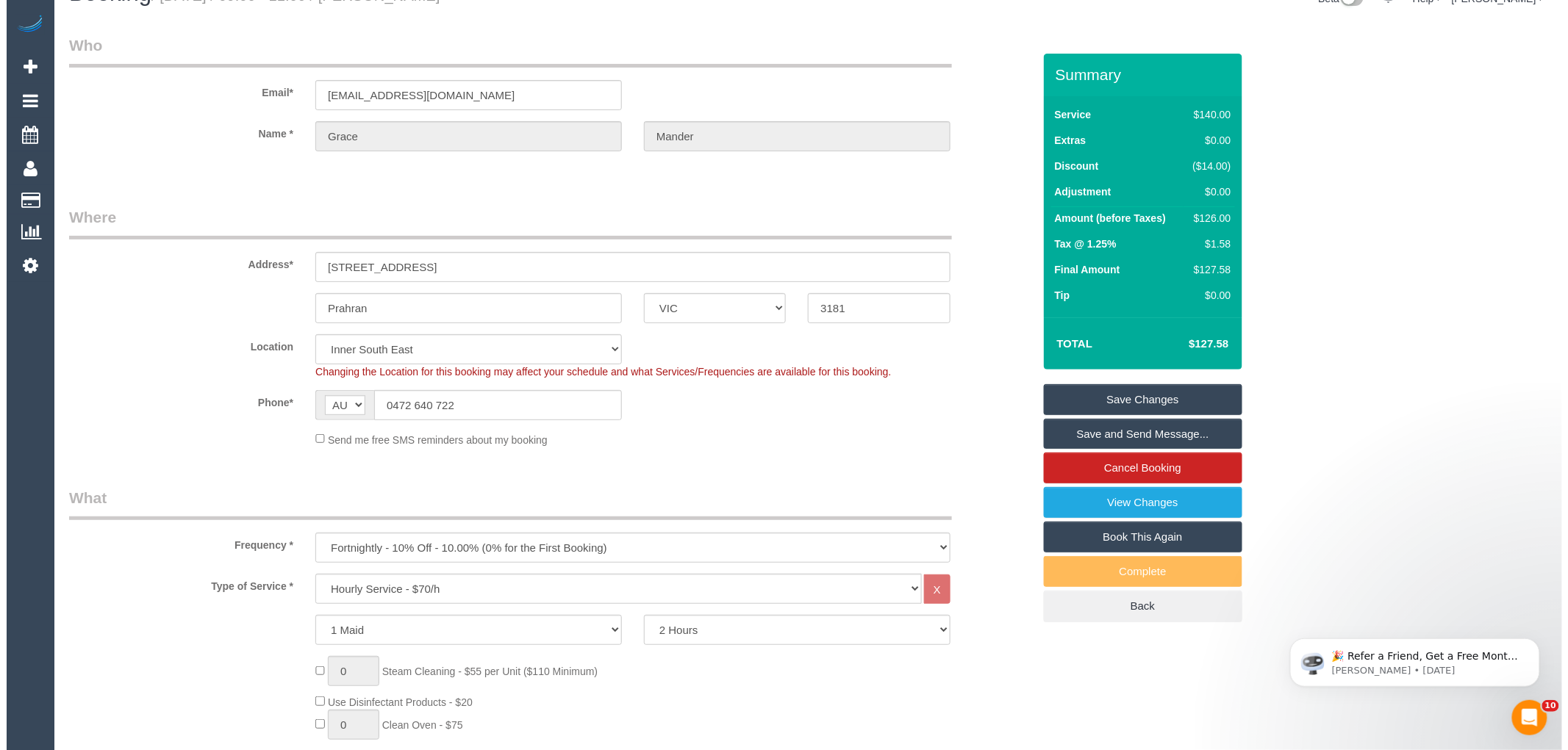
scroll to position [0, 0]
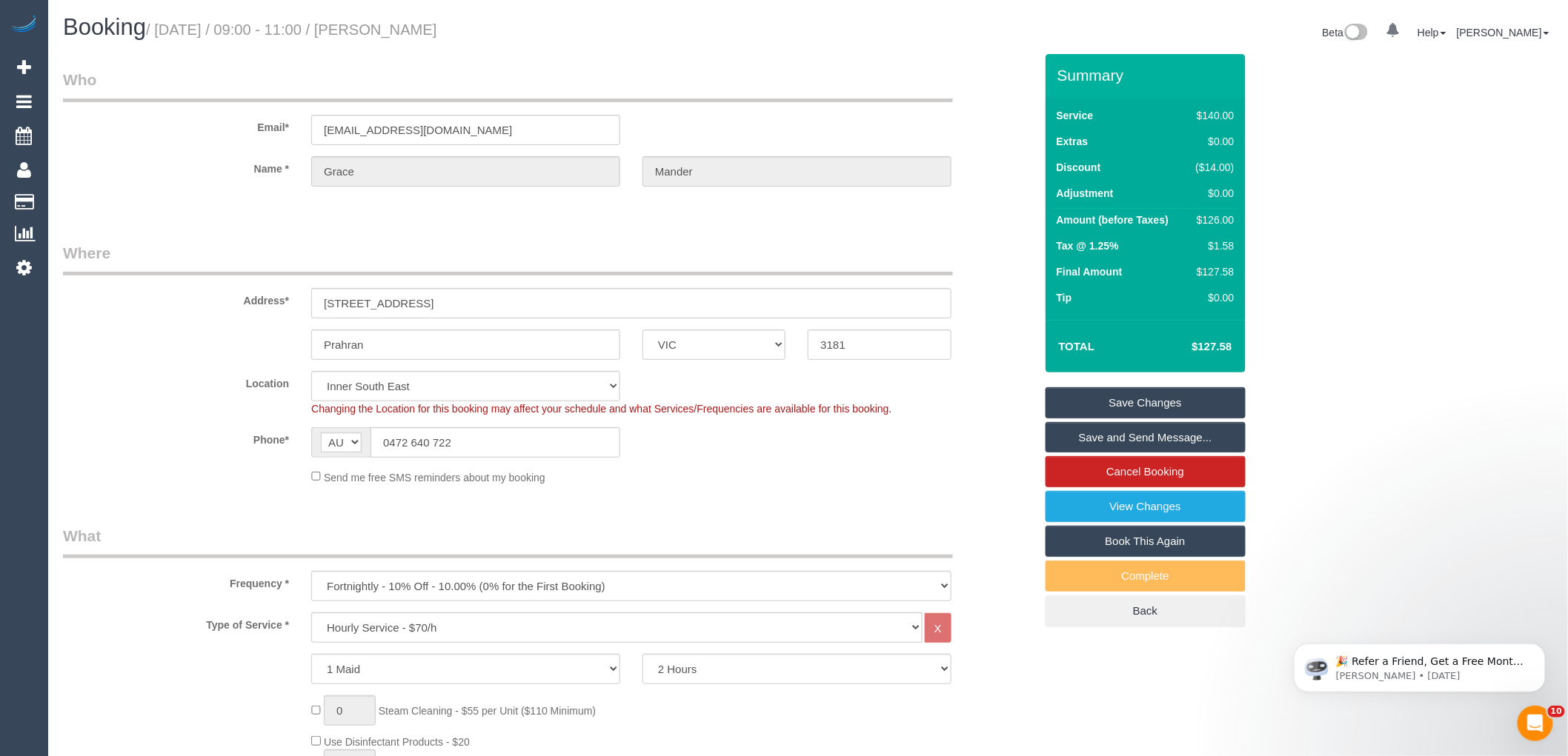
click at [1137, 437] on link "Save and Send Message..." at bounding box center [1144, 438] width 200 height 31
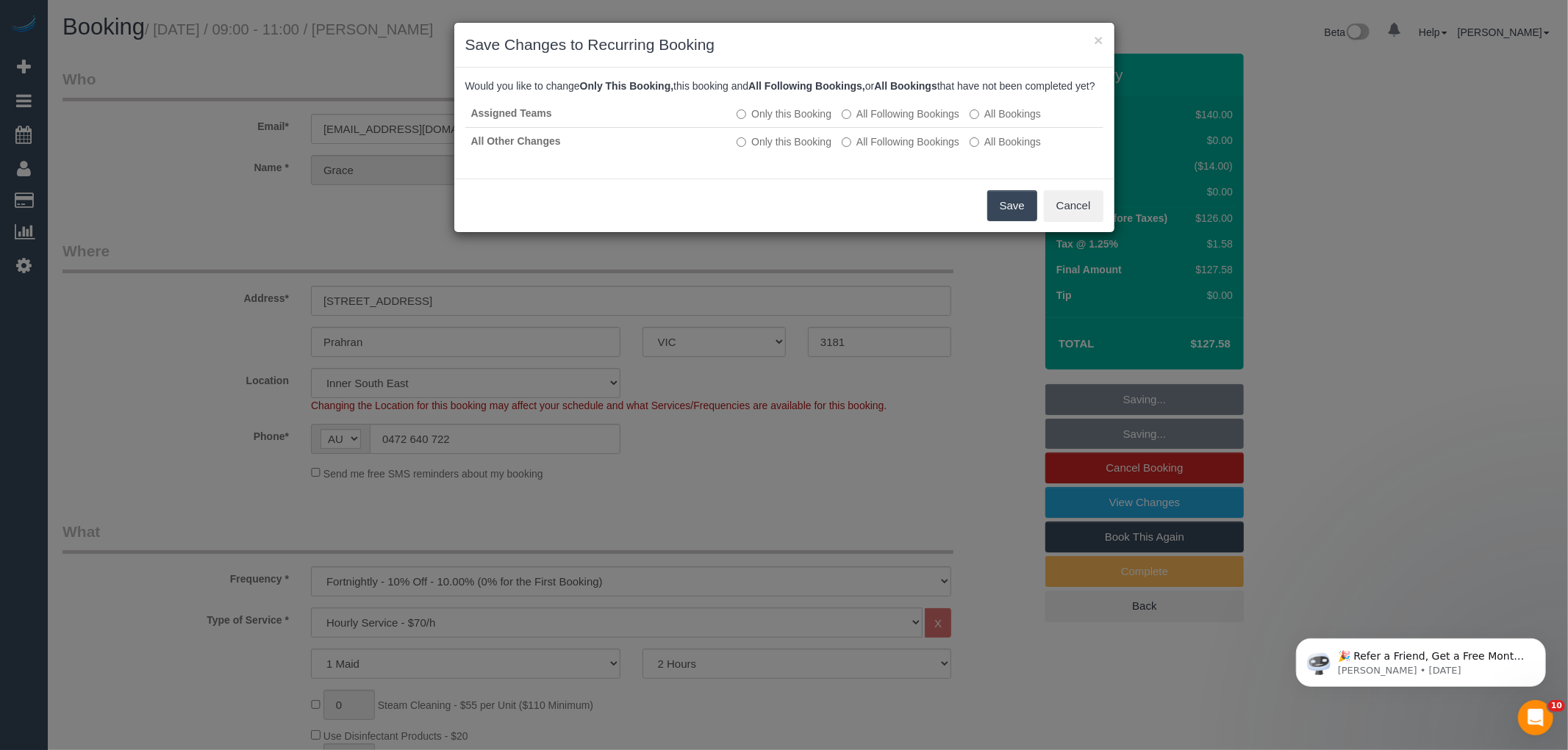
click at [1008, 219] on button "Save" at bounding box center [1012, 206] width 50 height 31
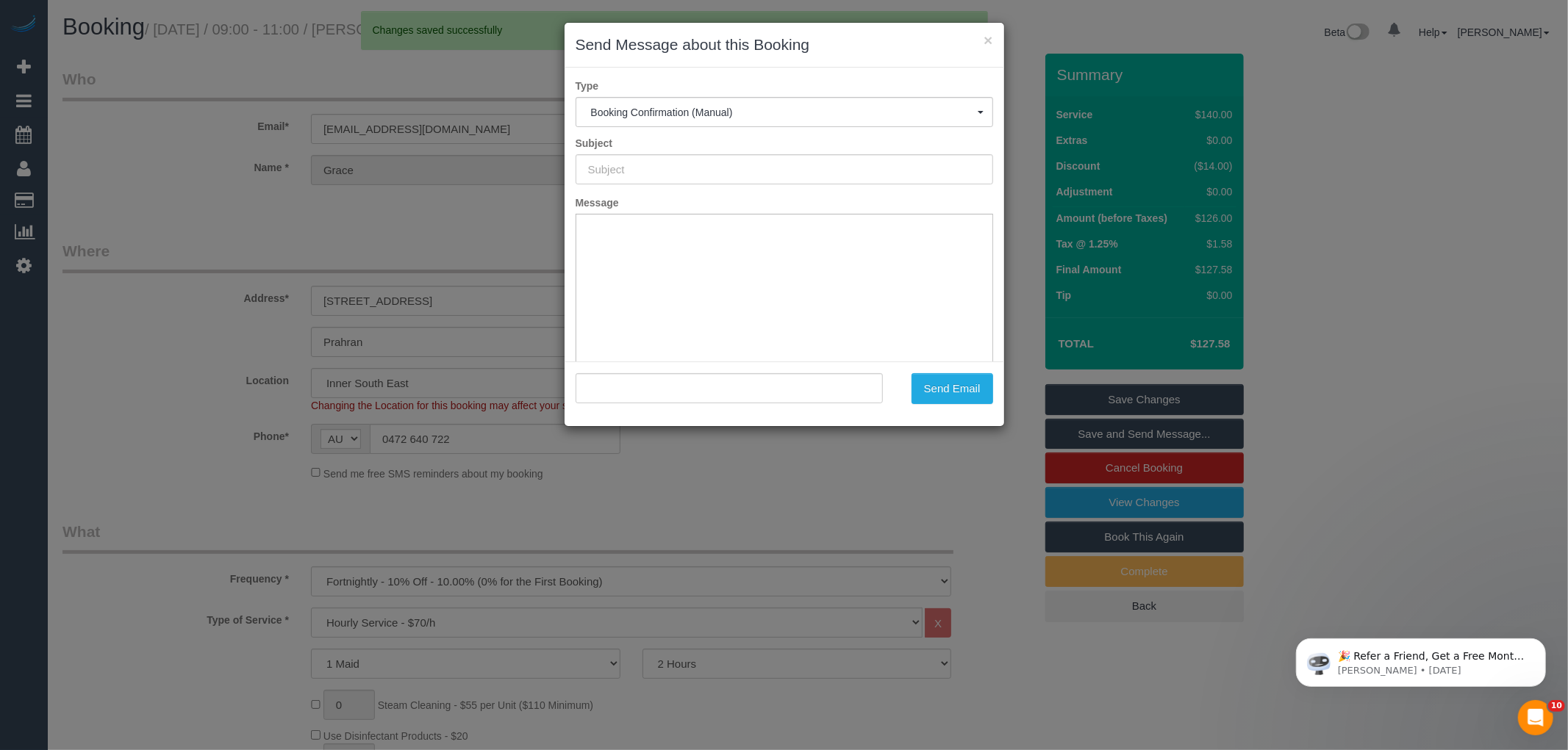
type input "Booking Confirmed"
type input ""Grace Mander" <gracemander24@gmail.com>"
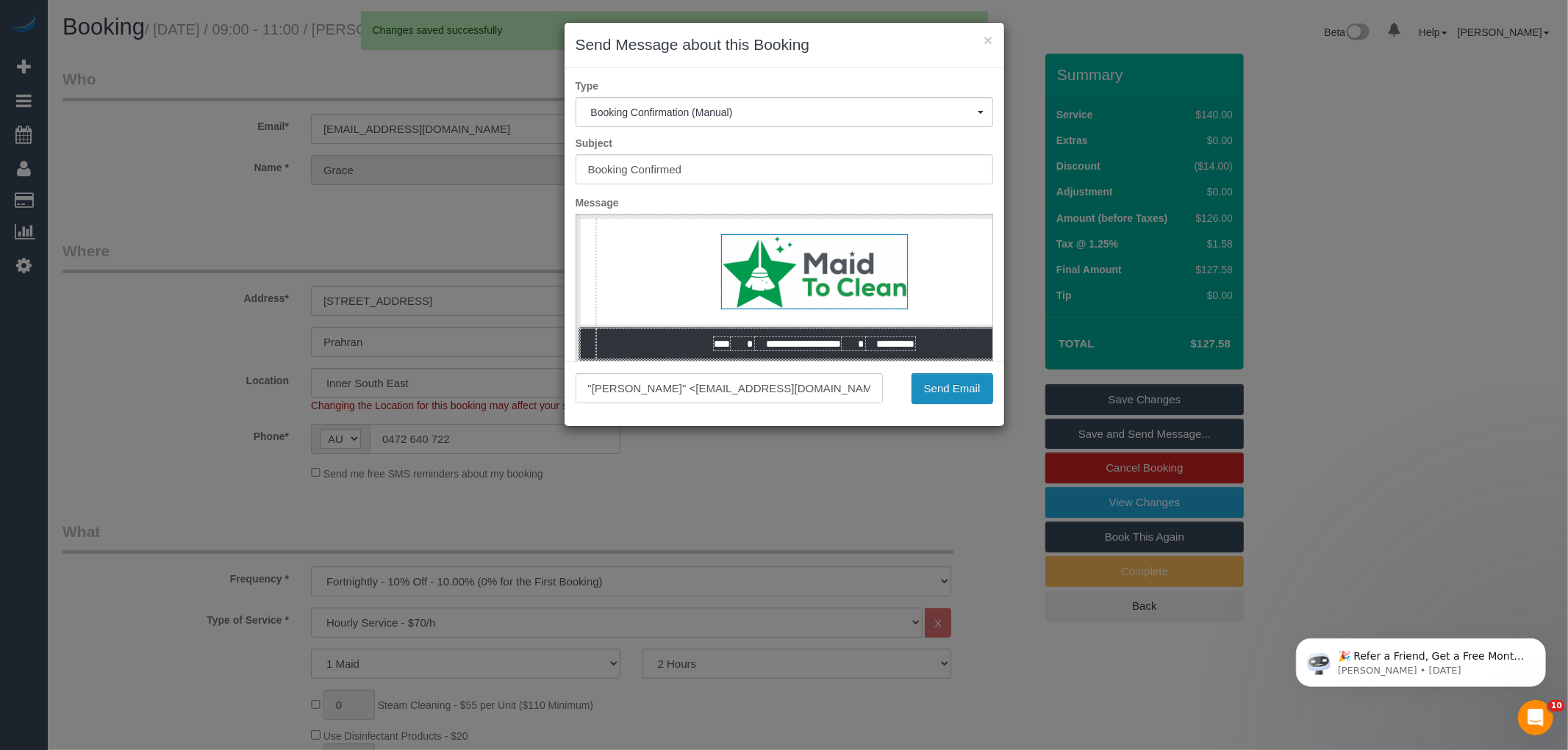
click at [959, 392] on button "Send Email" at bounding box center [952, 389] width 82 height 31
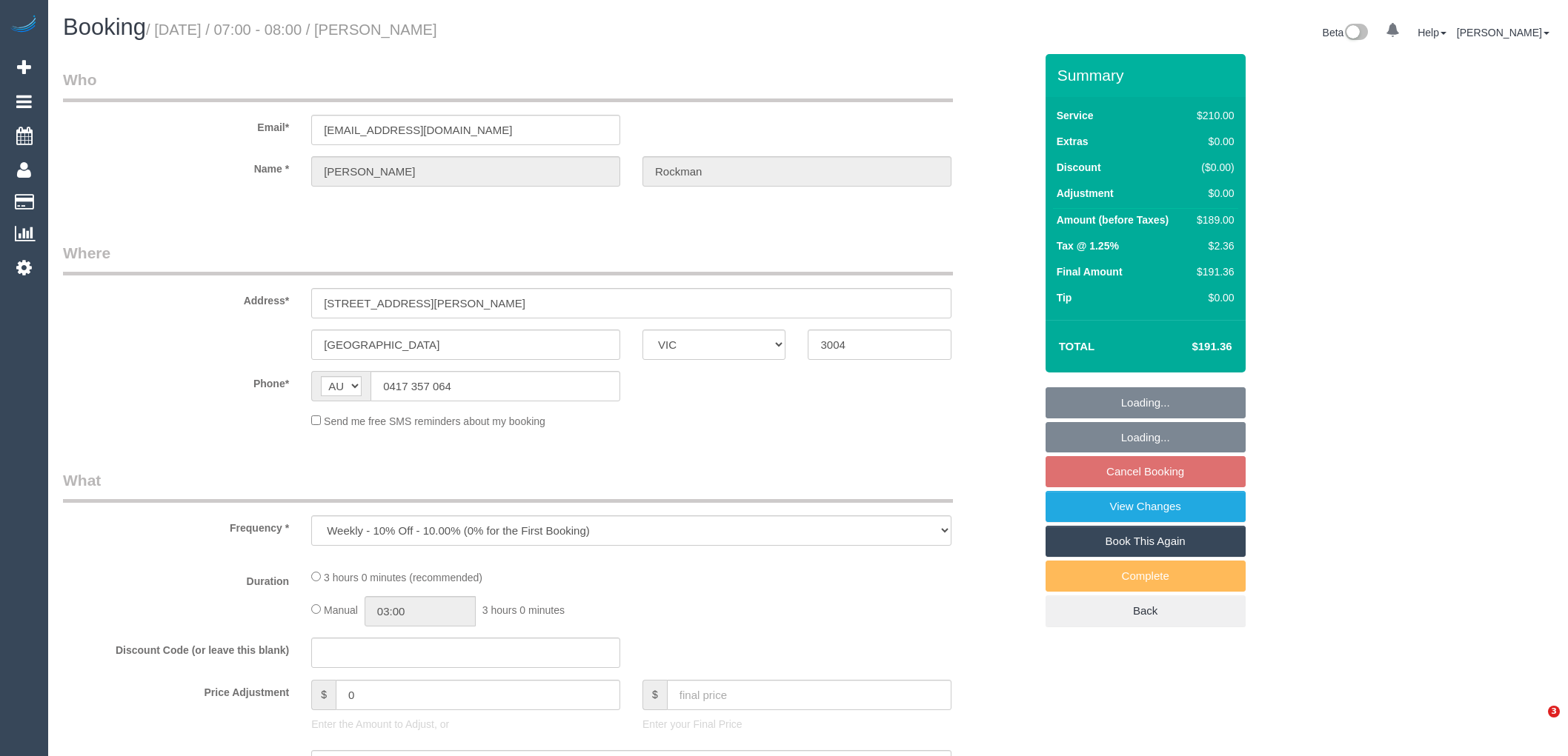
select select "VIC"
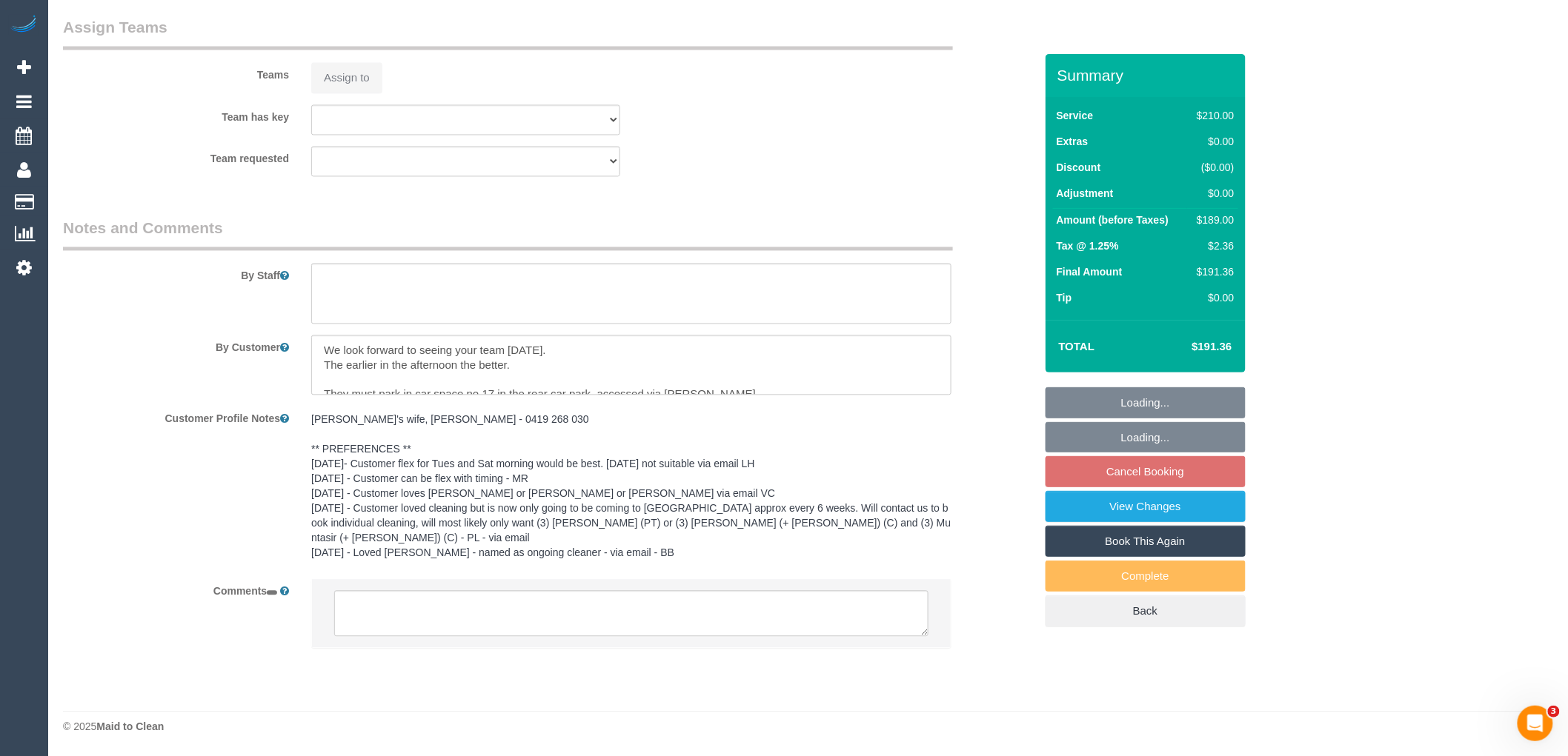
select select "string:stripe-pm_1Px0ia2GScqysDRV9S15UkWc"
select select "180"
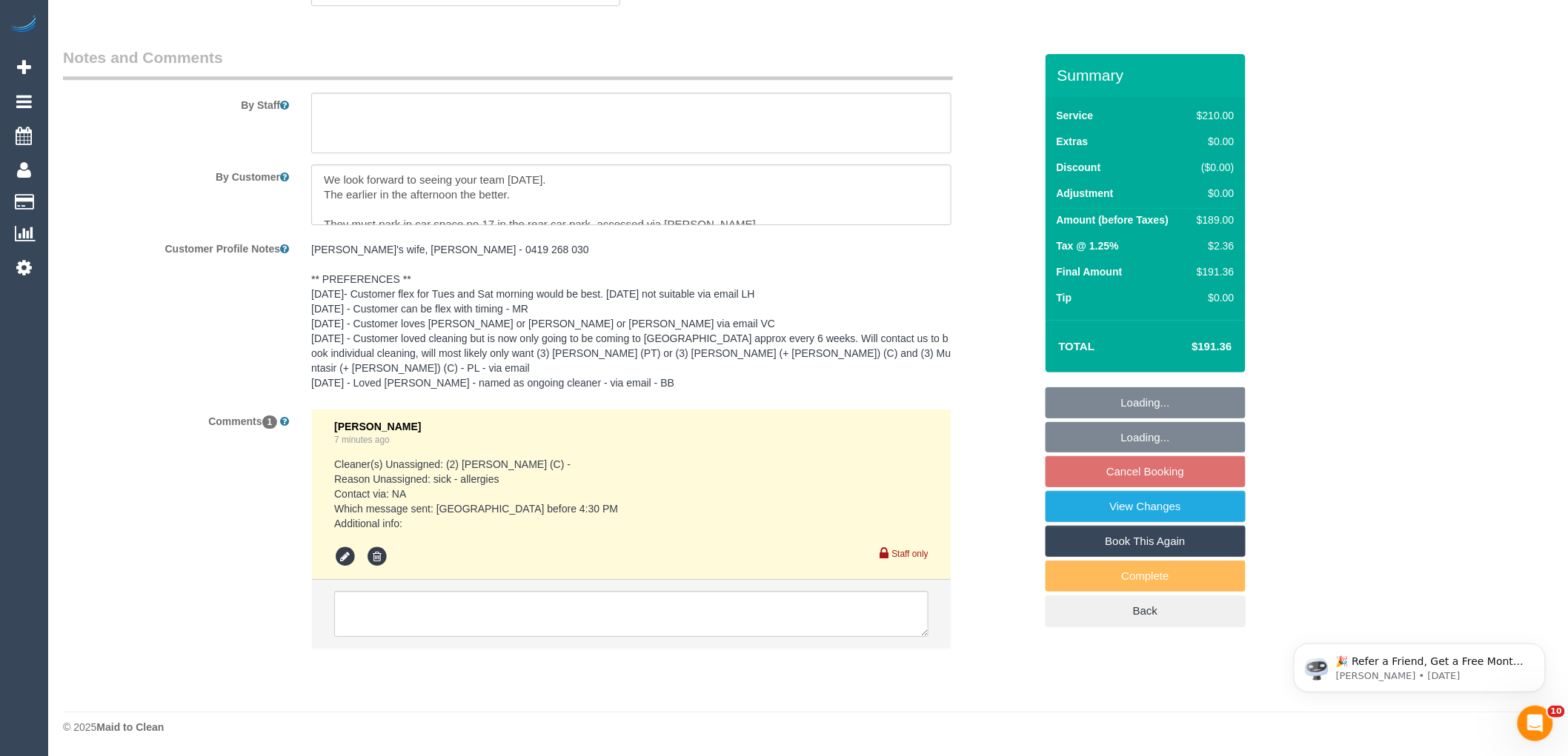
select select "number:29"
select select "number:14"
select select "number:18"
select select "number:24"
select select "number:34"
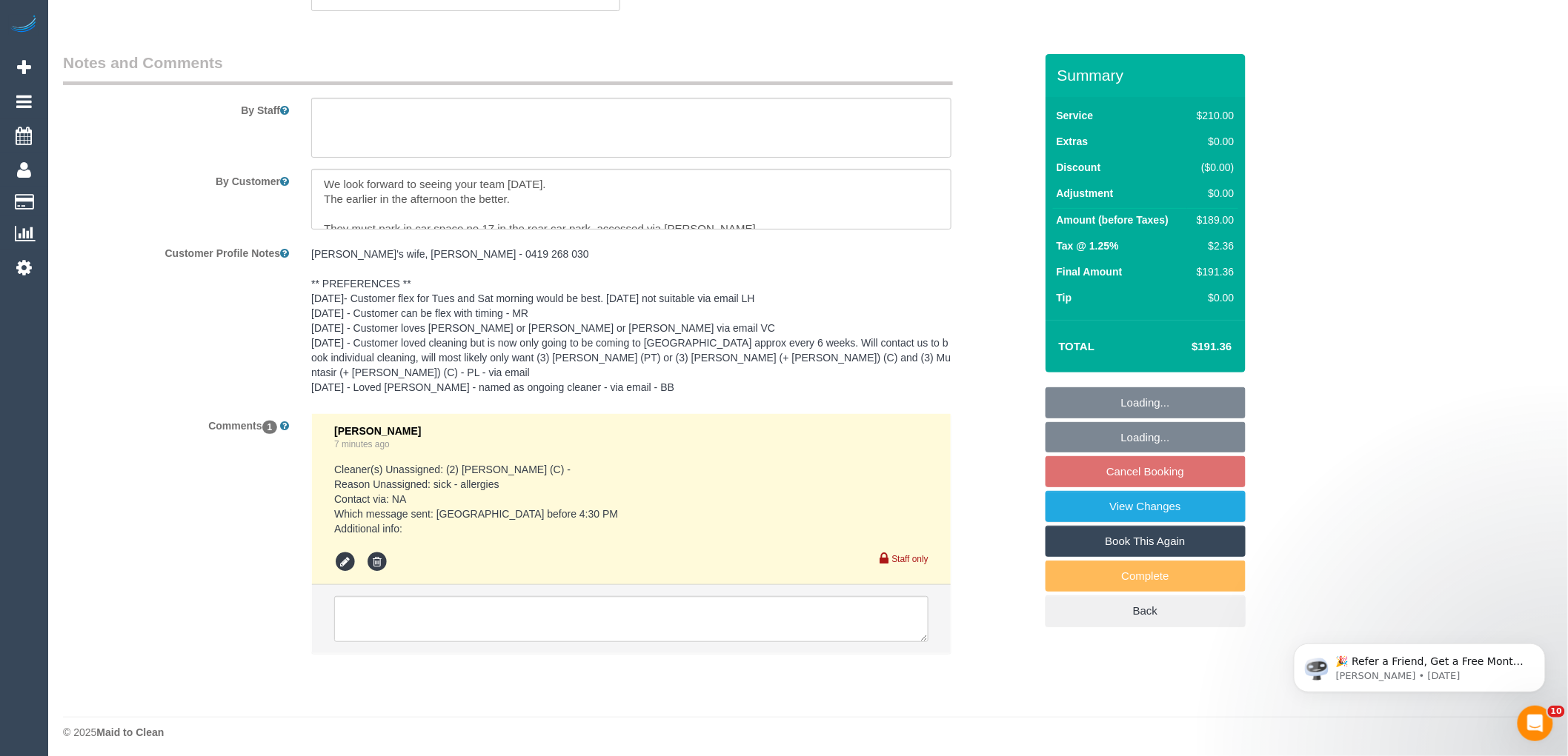
select select "object:1440"
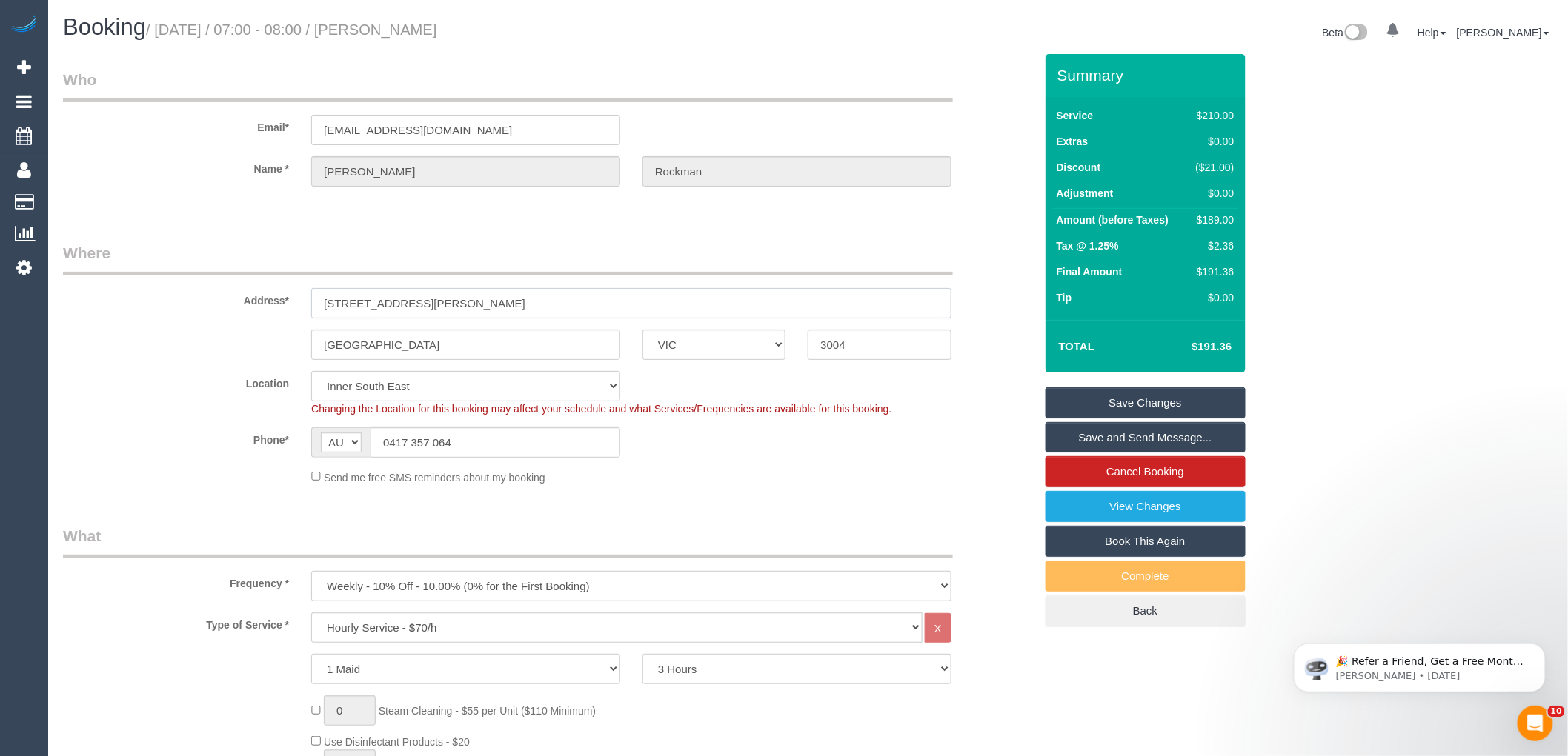
drag, startPoint x: 315, startPoint y: 300, endPoint x: 397, endPoint y: 296, distance: 82.1
click at [397, 296] on input "[STREET_ADDRESS][PERSON_NAME]" at bounding box center [630, 303] width 640 height 30
click at [191, 428] on label "Phone*" at bounding box center [176, 437] width 248 height 20
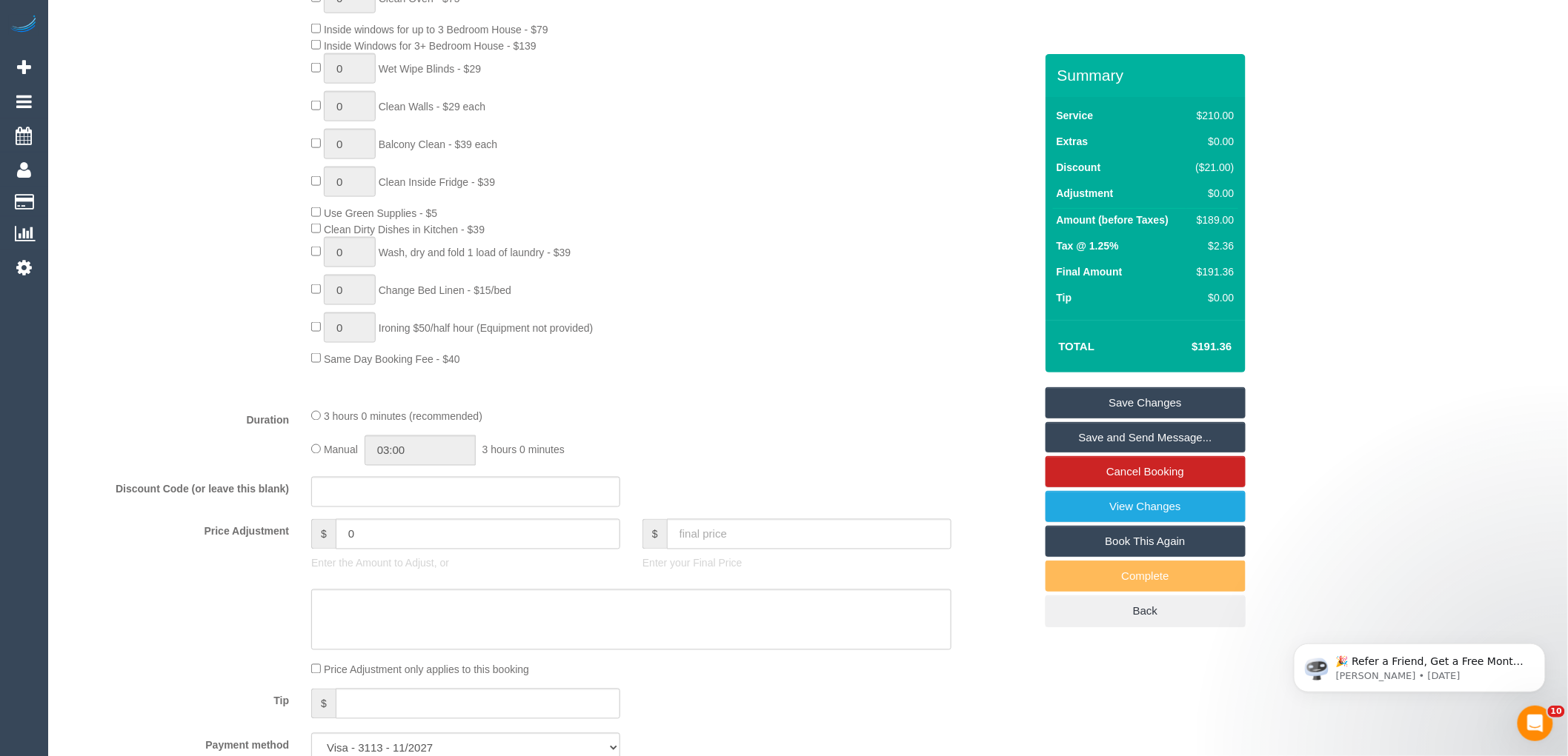
scroll to position [988, 0]
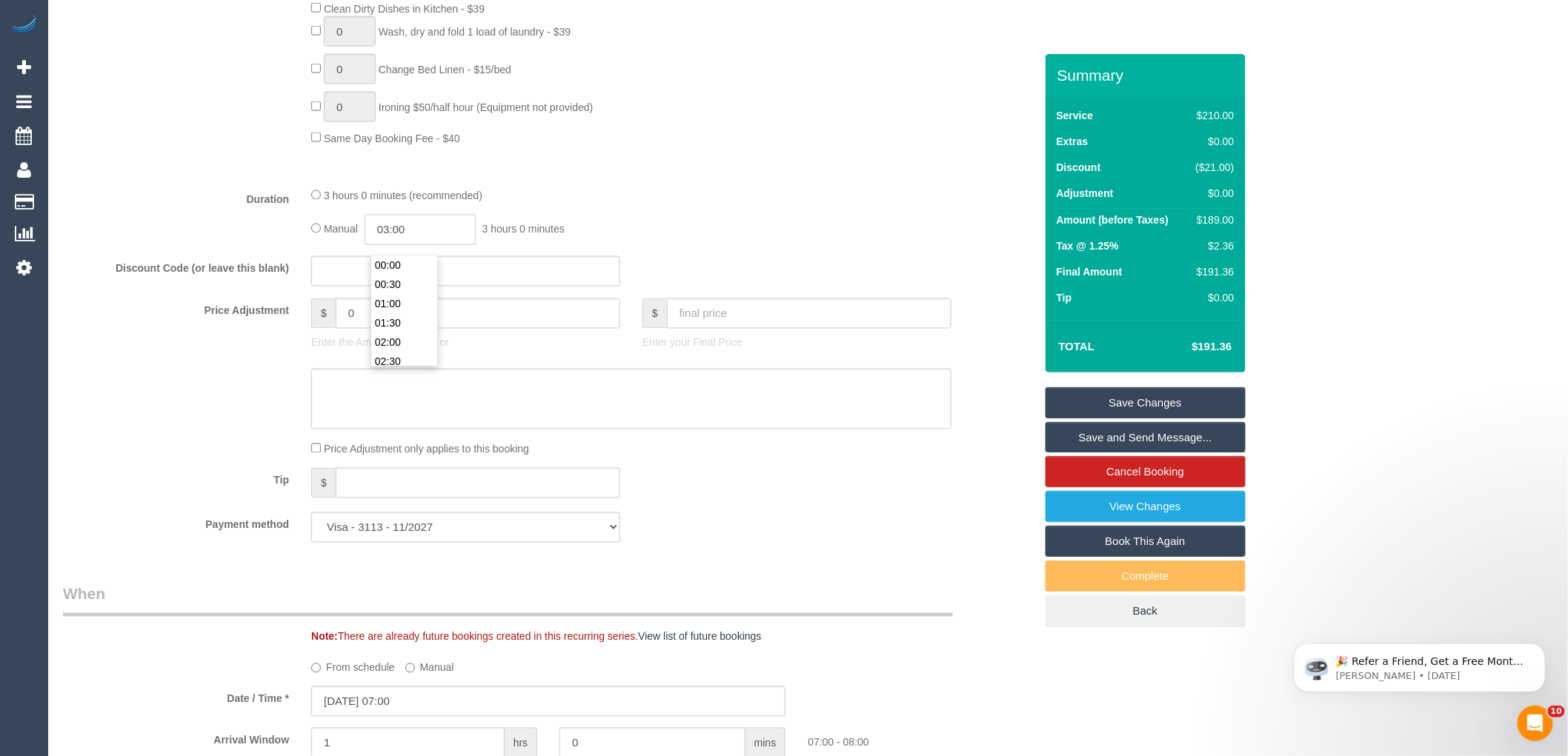
click at [397, 237] on input "03:00" at bounding box center [420, 230] width 111 height 30
type input "01:30"
click at [409, 284] on li "01:30" at bounding box center [404, 294] width 66 height 20
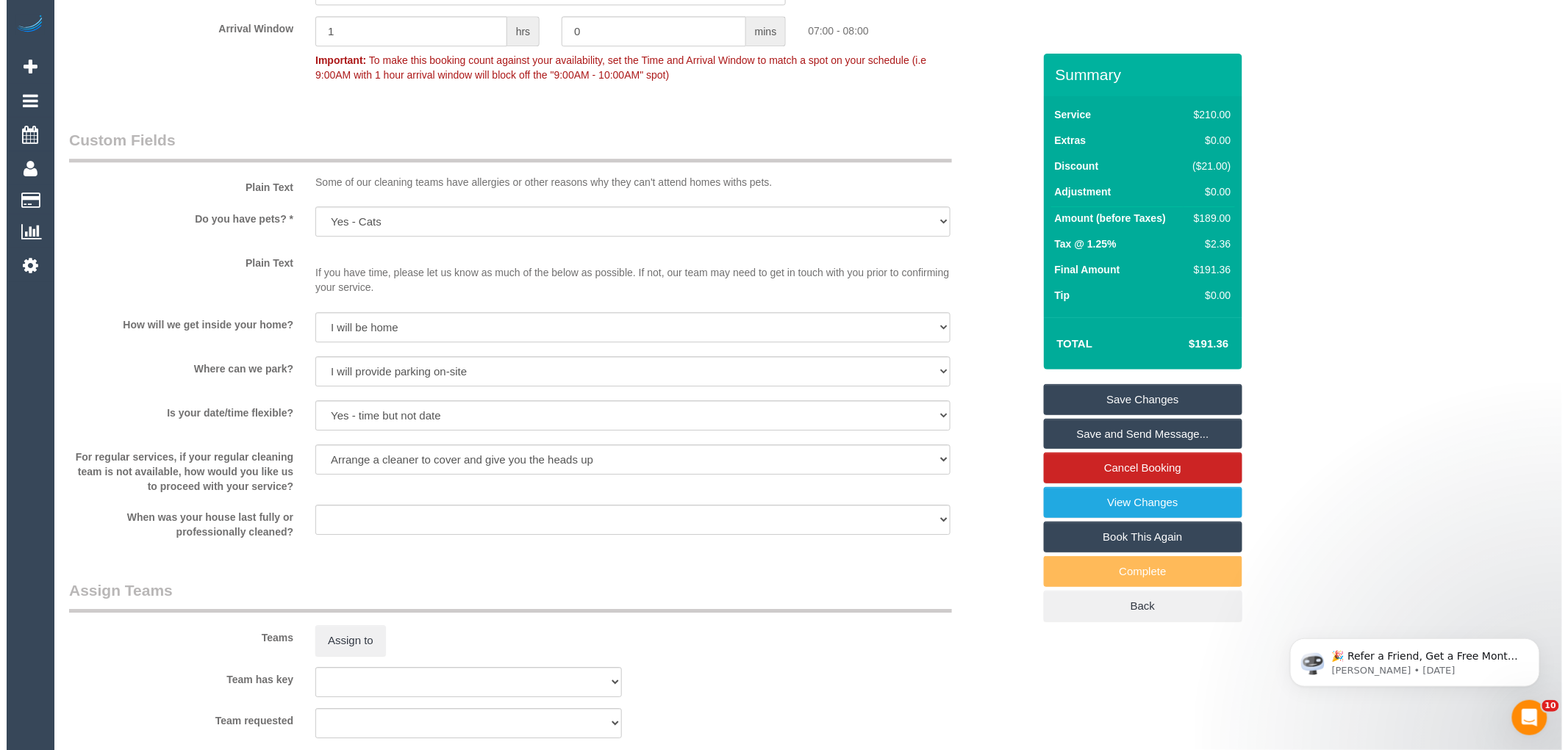
scroll to position [1877, 0]
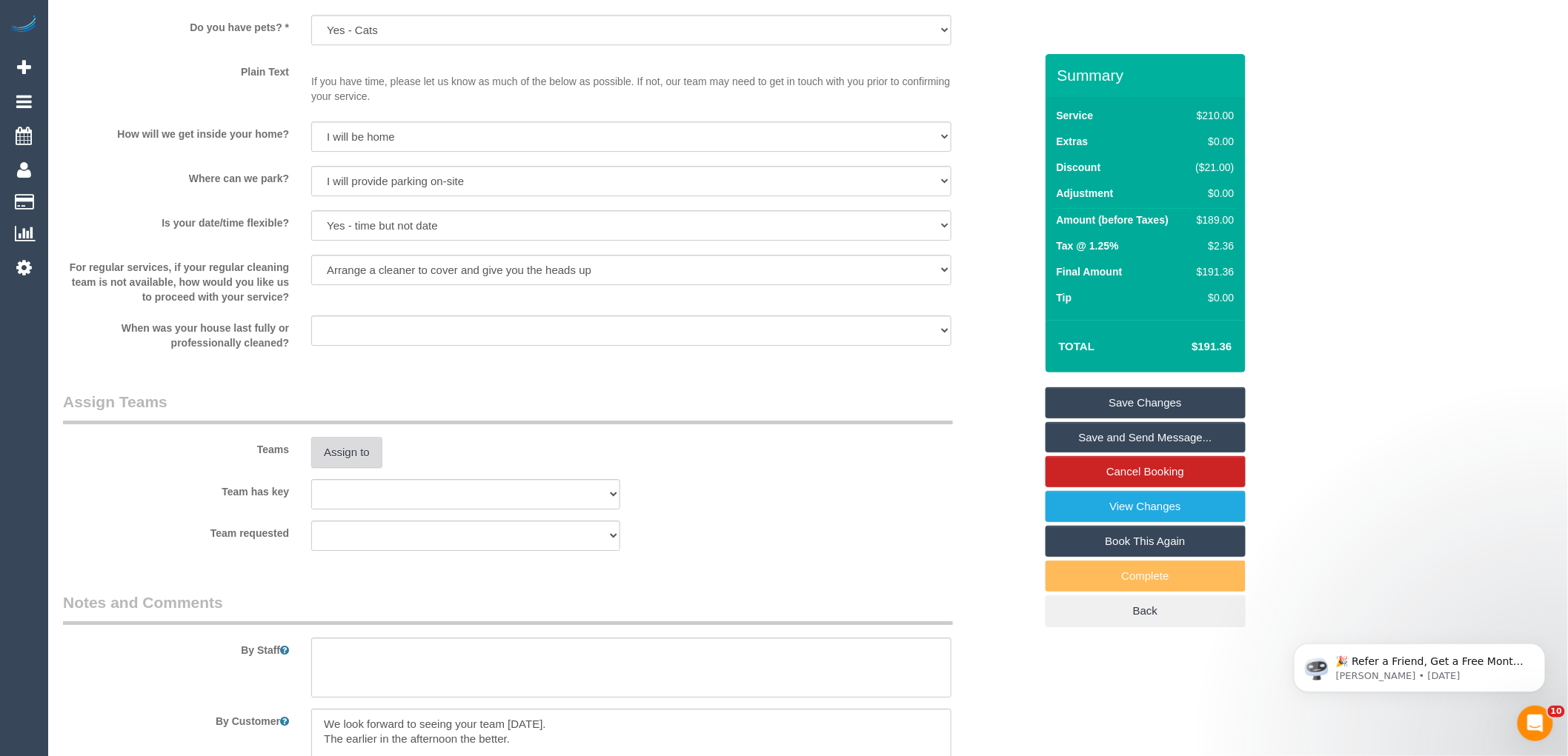
click at [350, 462] on button "Assign to" at bounding box center [346, 453] width 71 height 31
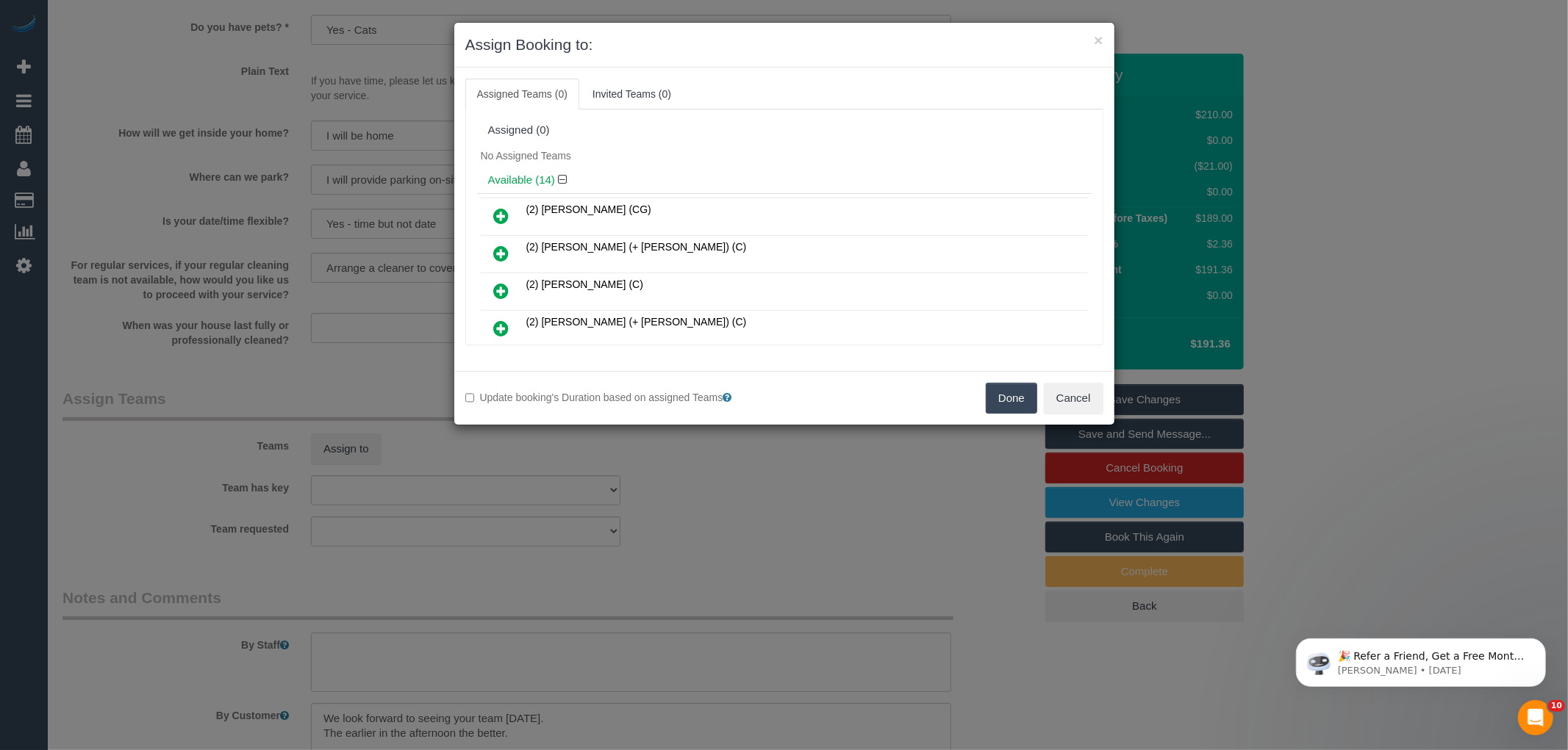
click at [508, 255] on icon at bounding box center [502, 254] width 16 height 18
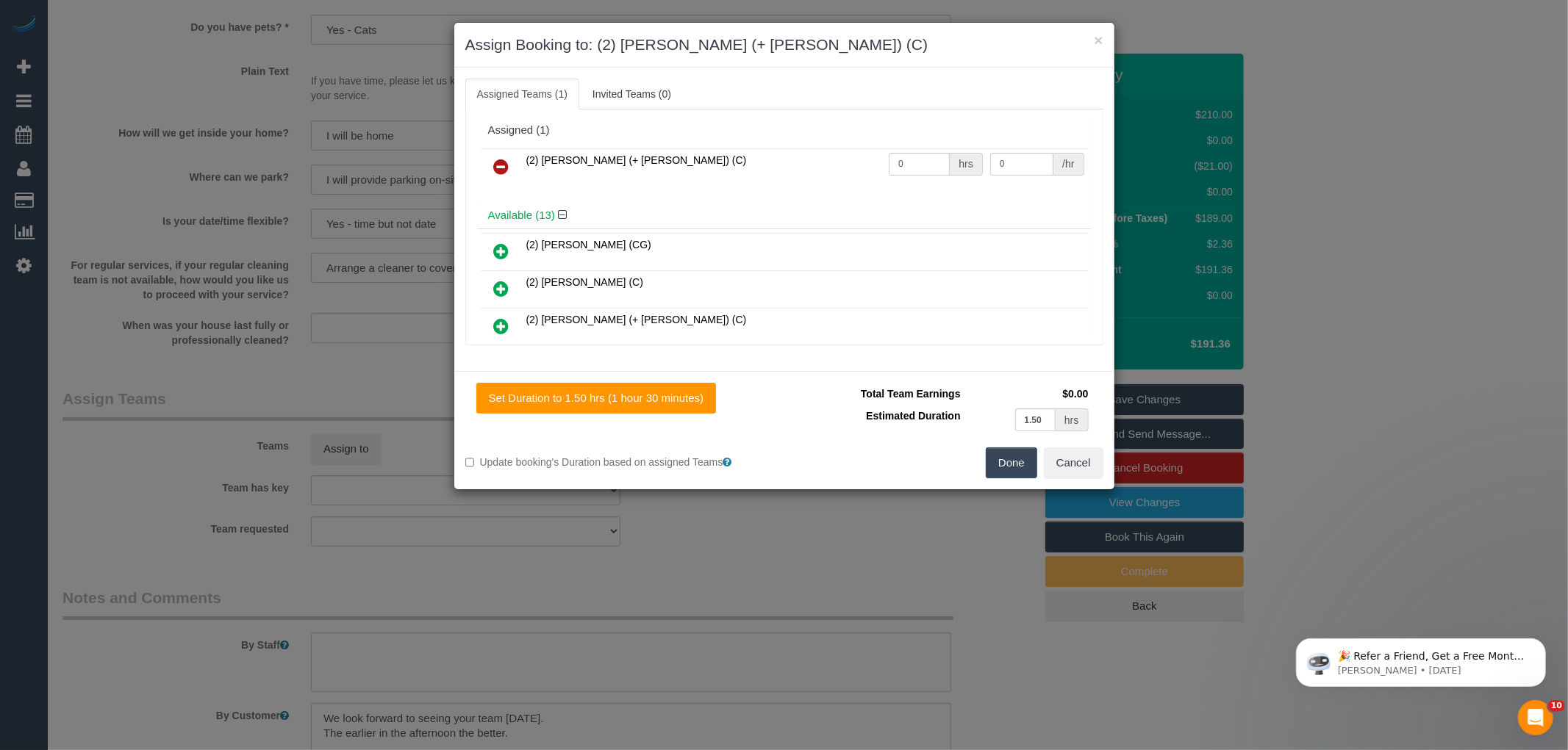
scroll to position [82, 0]
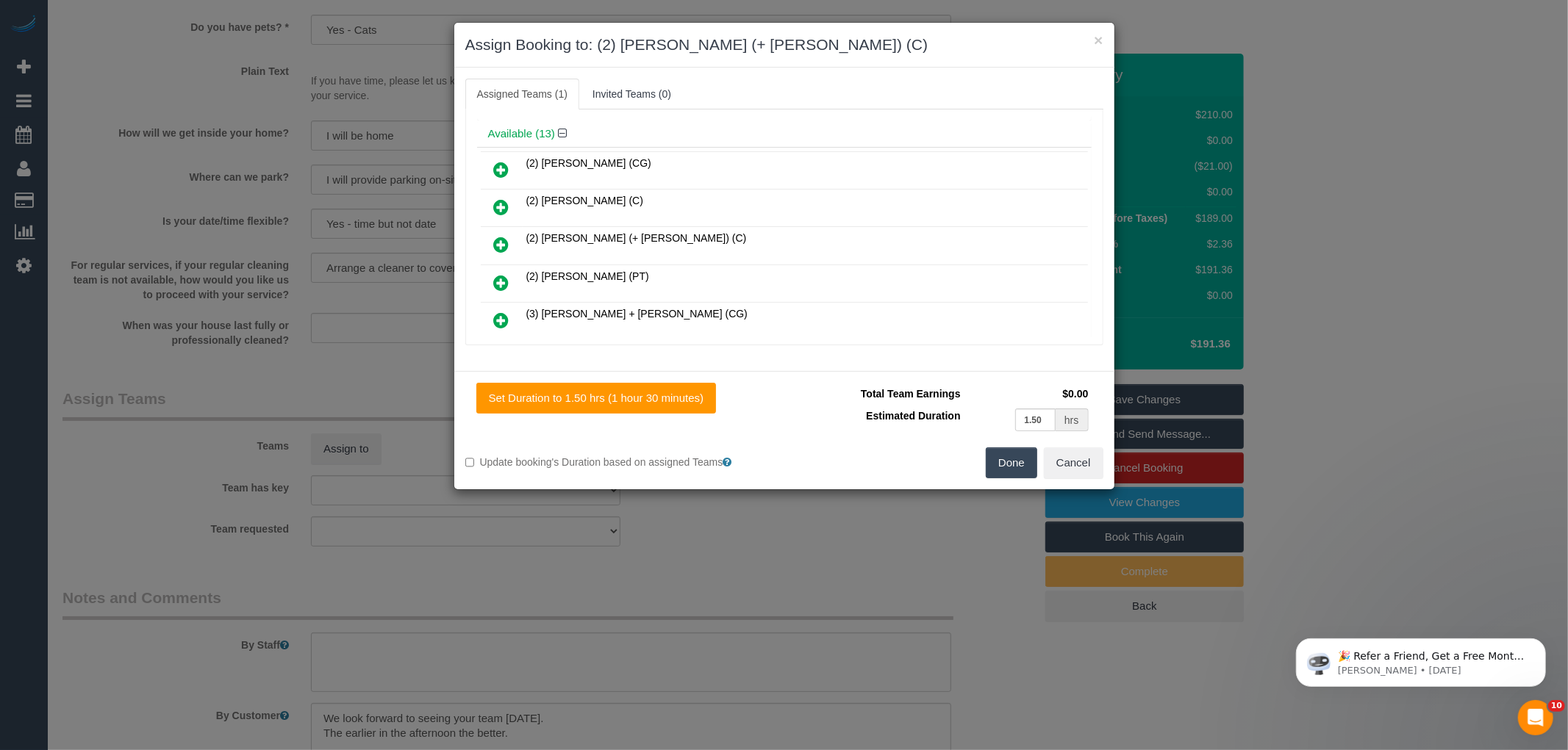
click at [504, 240] on icon at bounding box center [502, 245] width 16 height 18
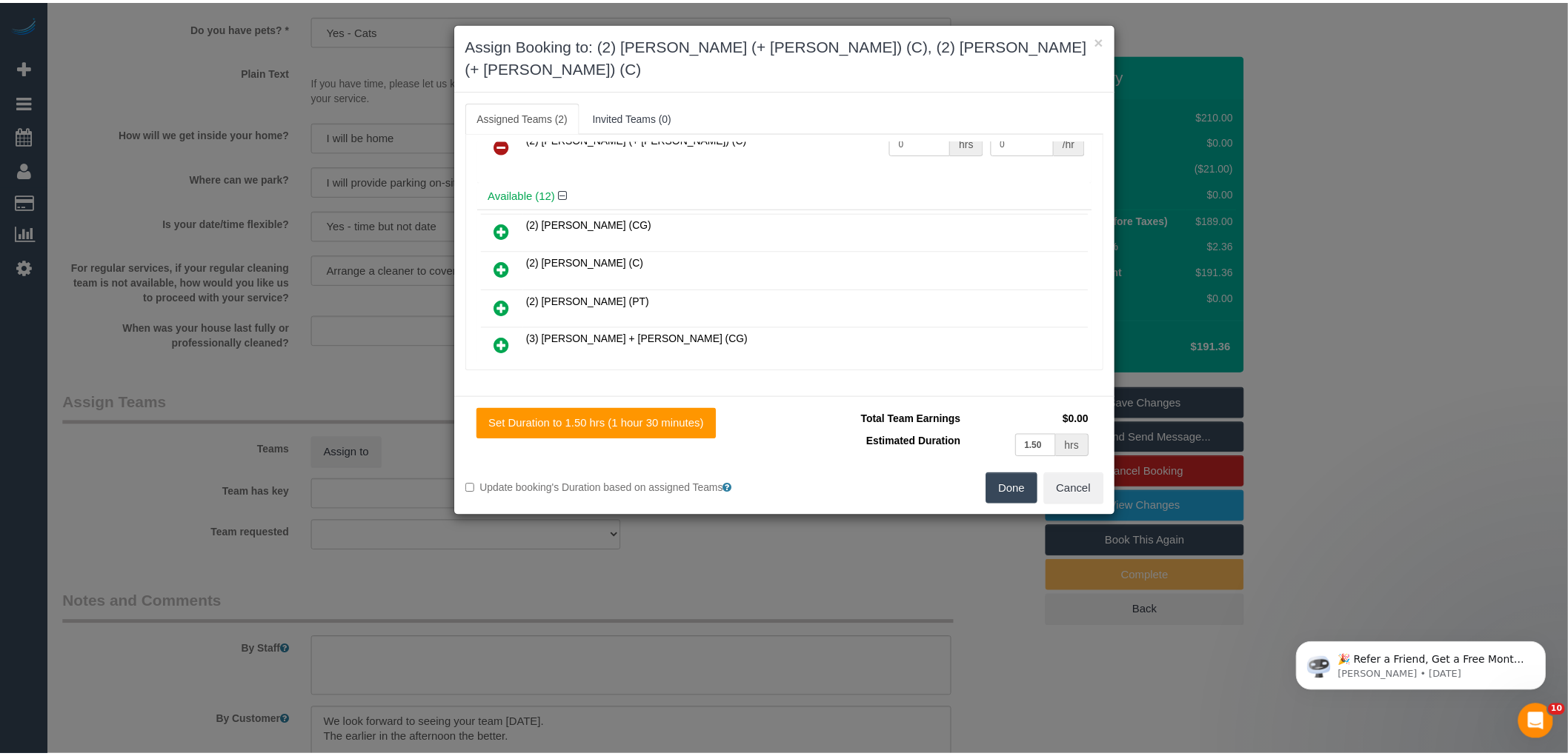
scroll to position [0, 0]
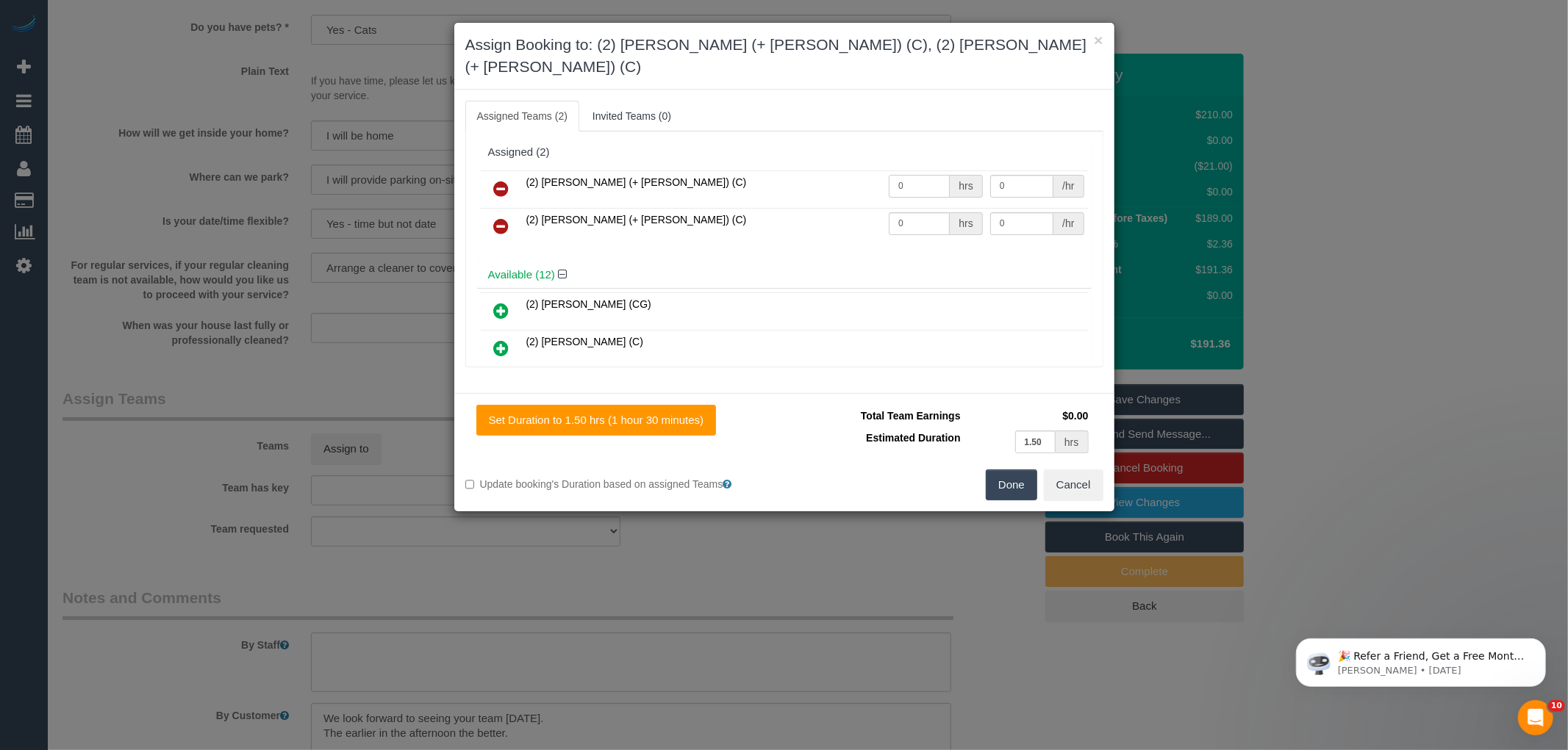
click at [905, 175] on input "0" at bounding box center [919, 185] width 61 height 22
type input "1.5"
click at [908, 213] on input "0" at bounding box center [919, 223] width 61 height 22
type input "1.5"
click at [1004, 175] on input "0" at bounding box center [1022, 185] width 63 height 22
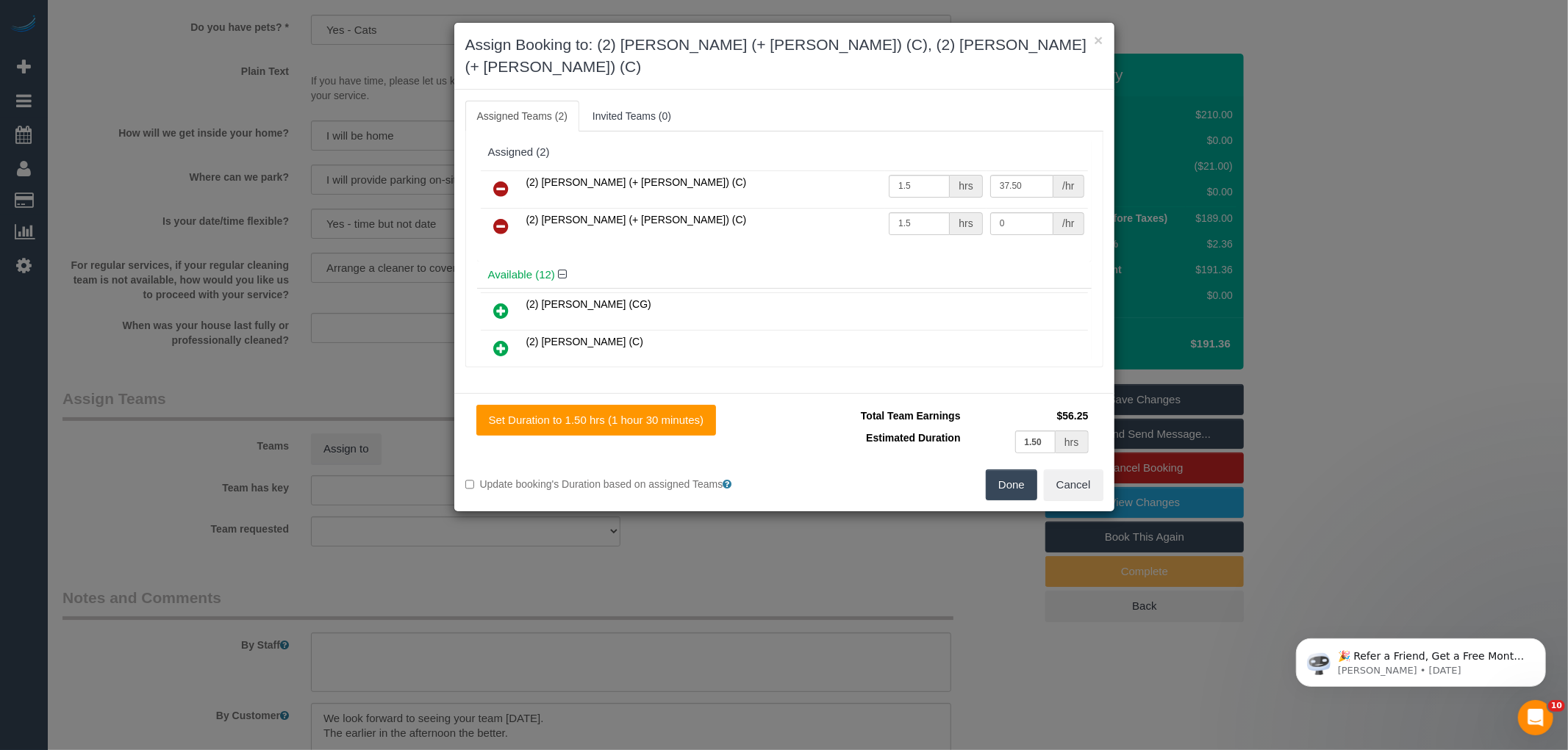
type input "37.5"
click at [1010, 208] on td "0 /hr" at bounding box center [1037, 226] width 101 height 37
click at [1010, 213] on input "0" at bounding box center [1022, 223] width 63 height 22
type input "37.5"
click at [1024, 470] on button "Done" at bounding box center [1012, 486] width 52 height 31
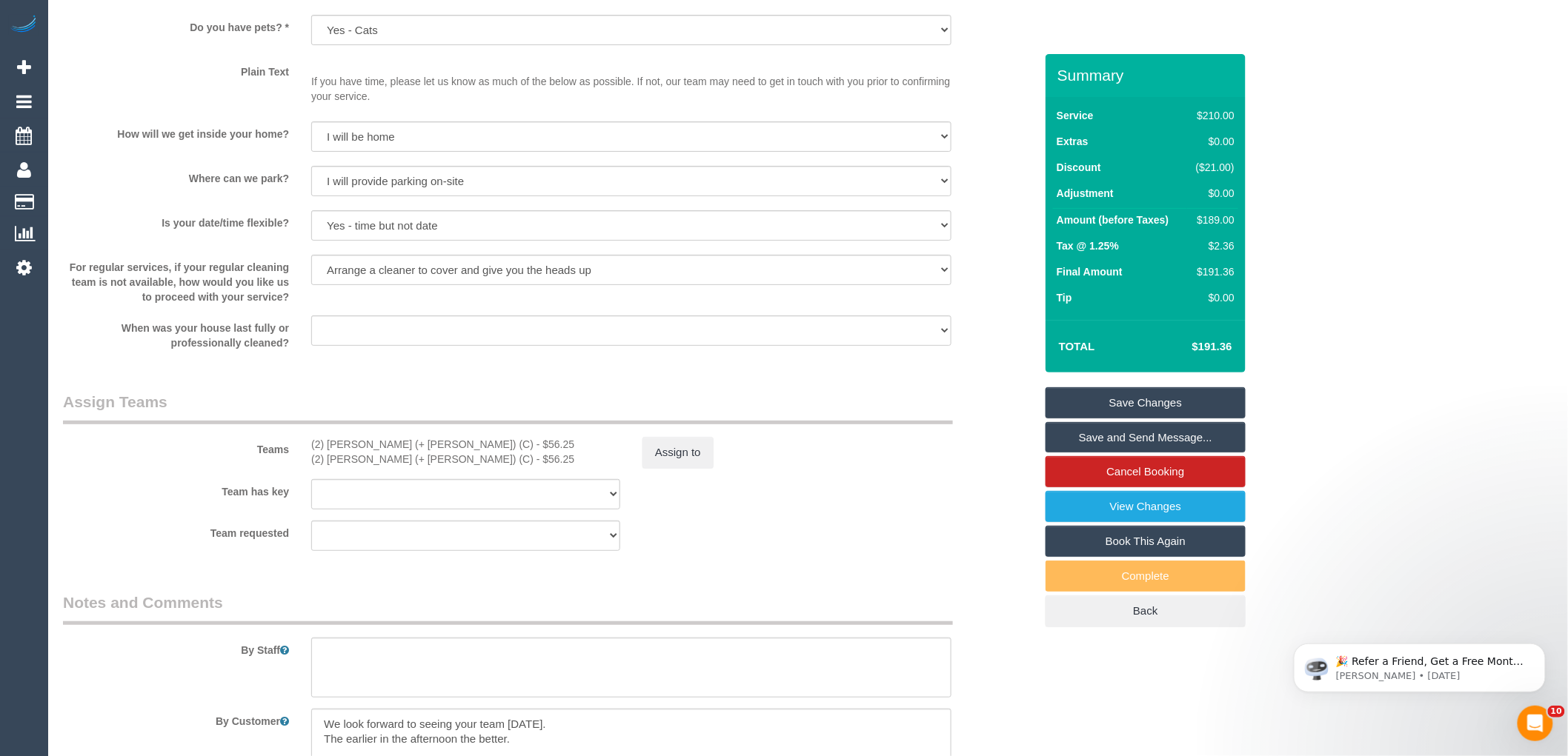
click at [987, 493] on div "× Assign Booking to: (2) Daniela (+ Kevin) (C), (2) Kevin (+ Daniela) (C) Assig…" at bounding box center [784, 378] width 1568 height 756
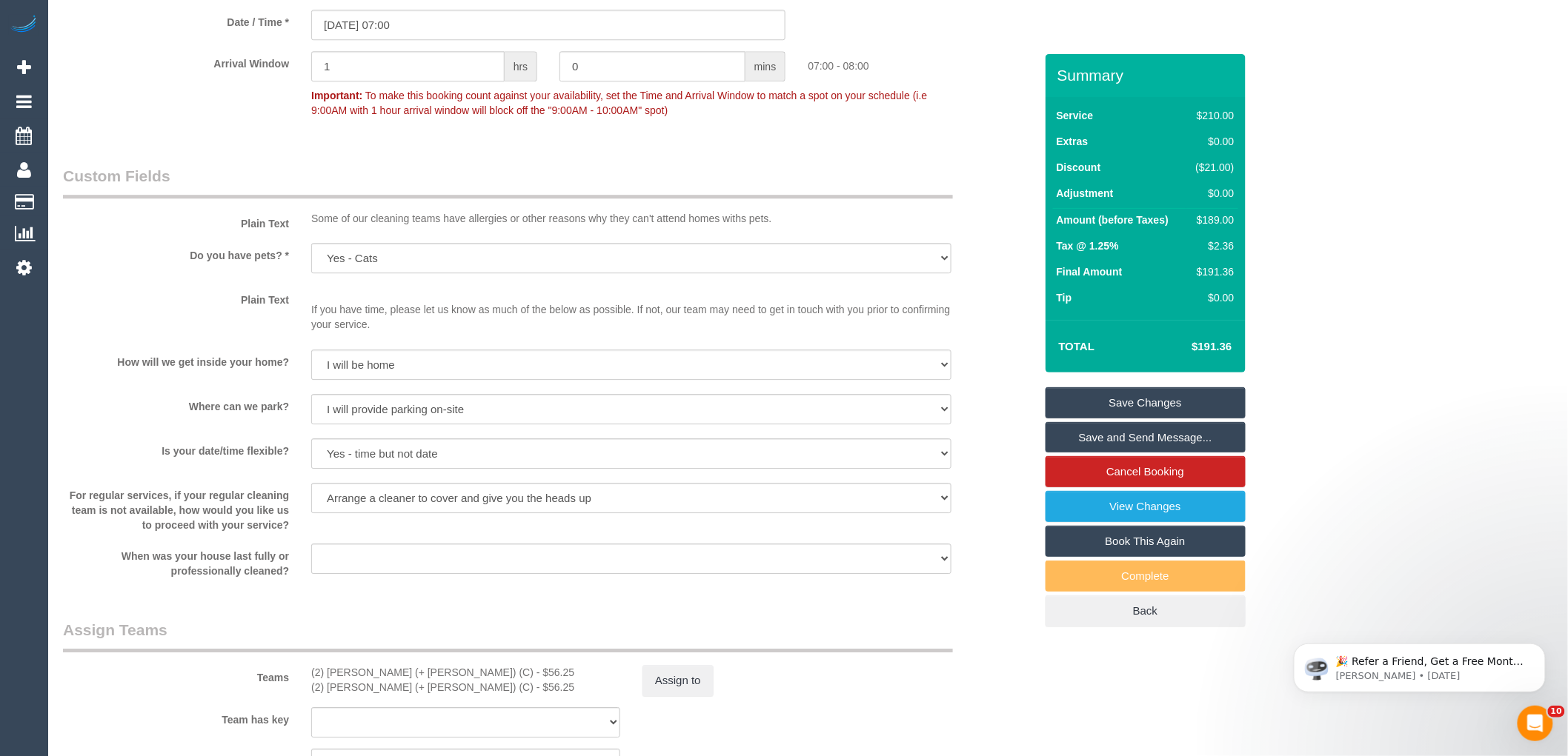
scroll to position [1482, 0]
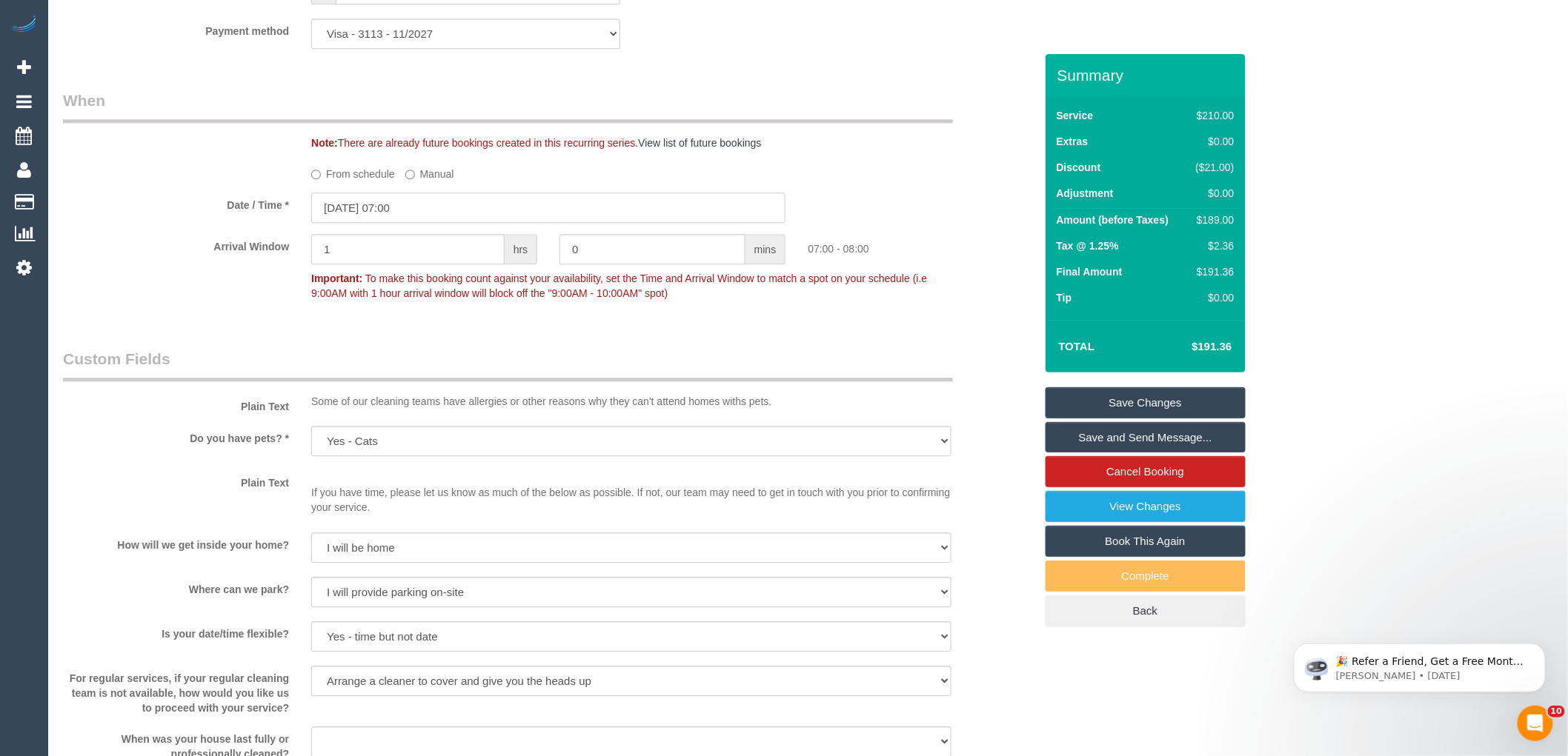
click at [389, 205] on input "23/08/2025 07:00" at bounding box center [548, 207] width 474 height 30
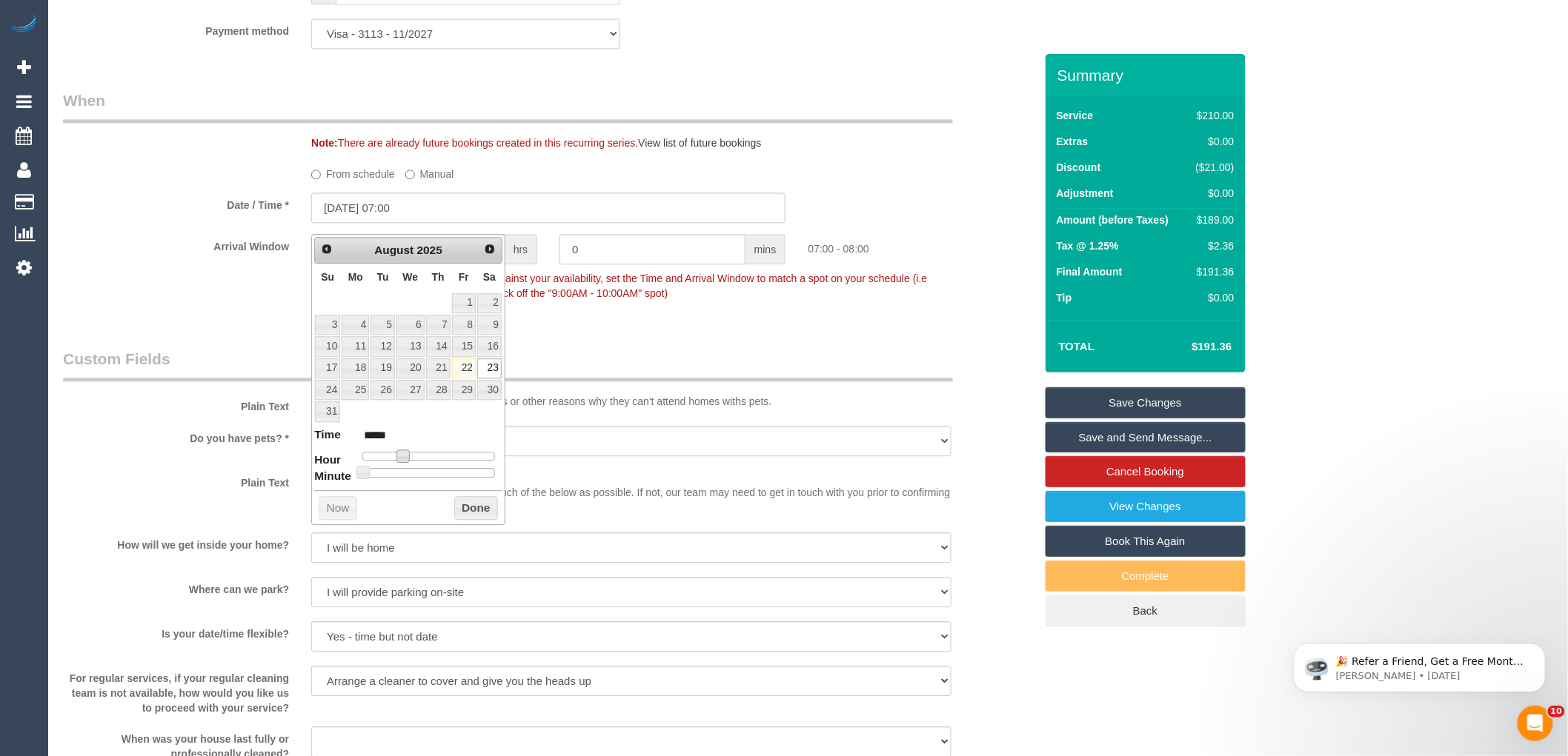
type input "23/08/2025 08:00"
type input "*****"
type input "23/08/2025 09:00"
type input "*****"
drag, startPoint x: 406, startPoint y: 458, endPoint x: 417, endPoint y: 459, distance: 11.0
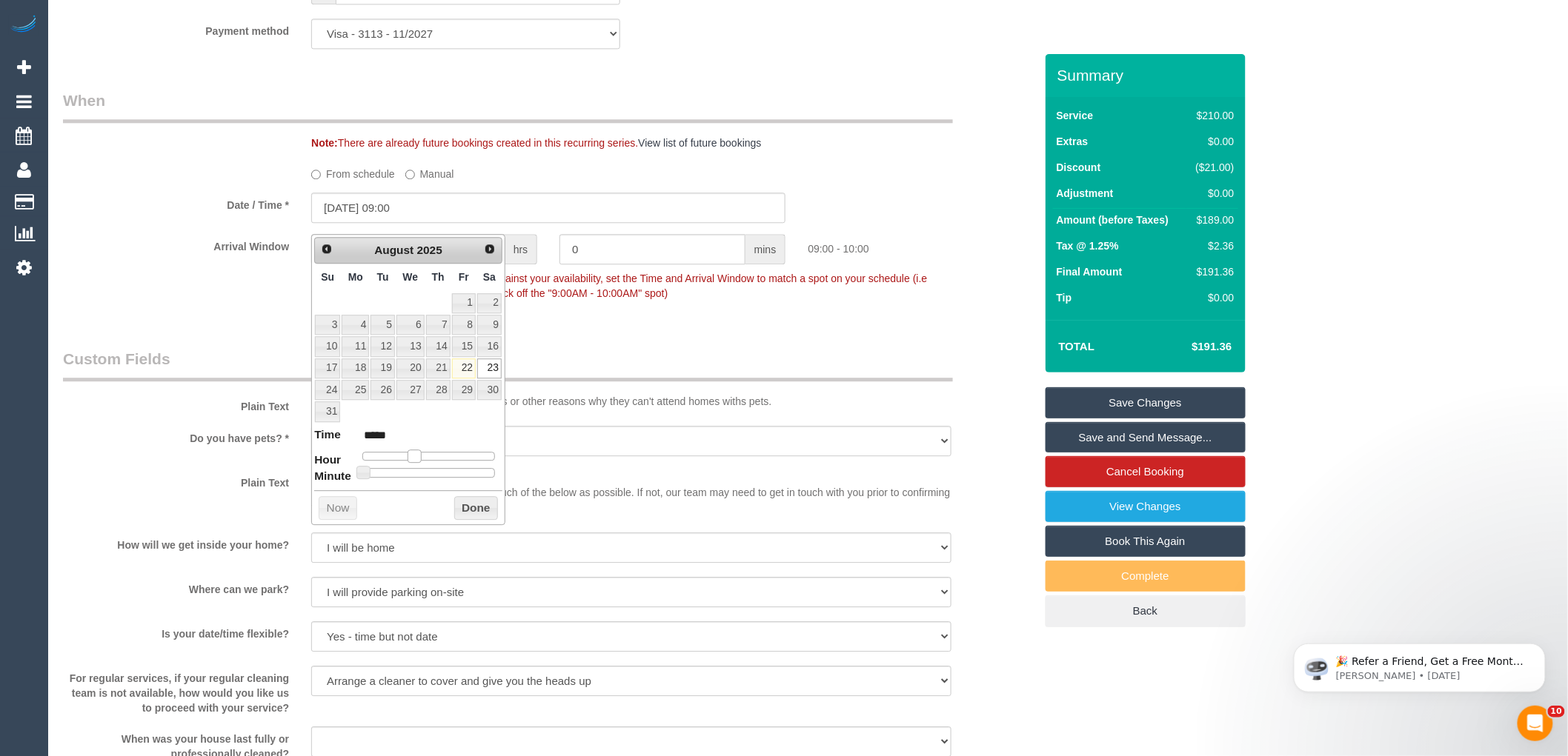
click at [417, 459] on span at bounding box center [414, 456] width 14 height 14
type input "23/08/2025 10:00"
type input "*****"
click at [420, 455] on span at bounding box center [420, 456] width 14 height 14
click at [464, 503] on button "Done" at bounding box center [476, 508] width 43 height 24
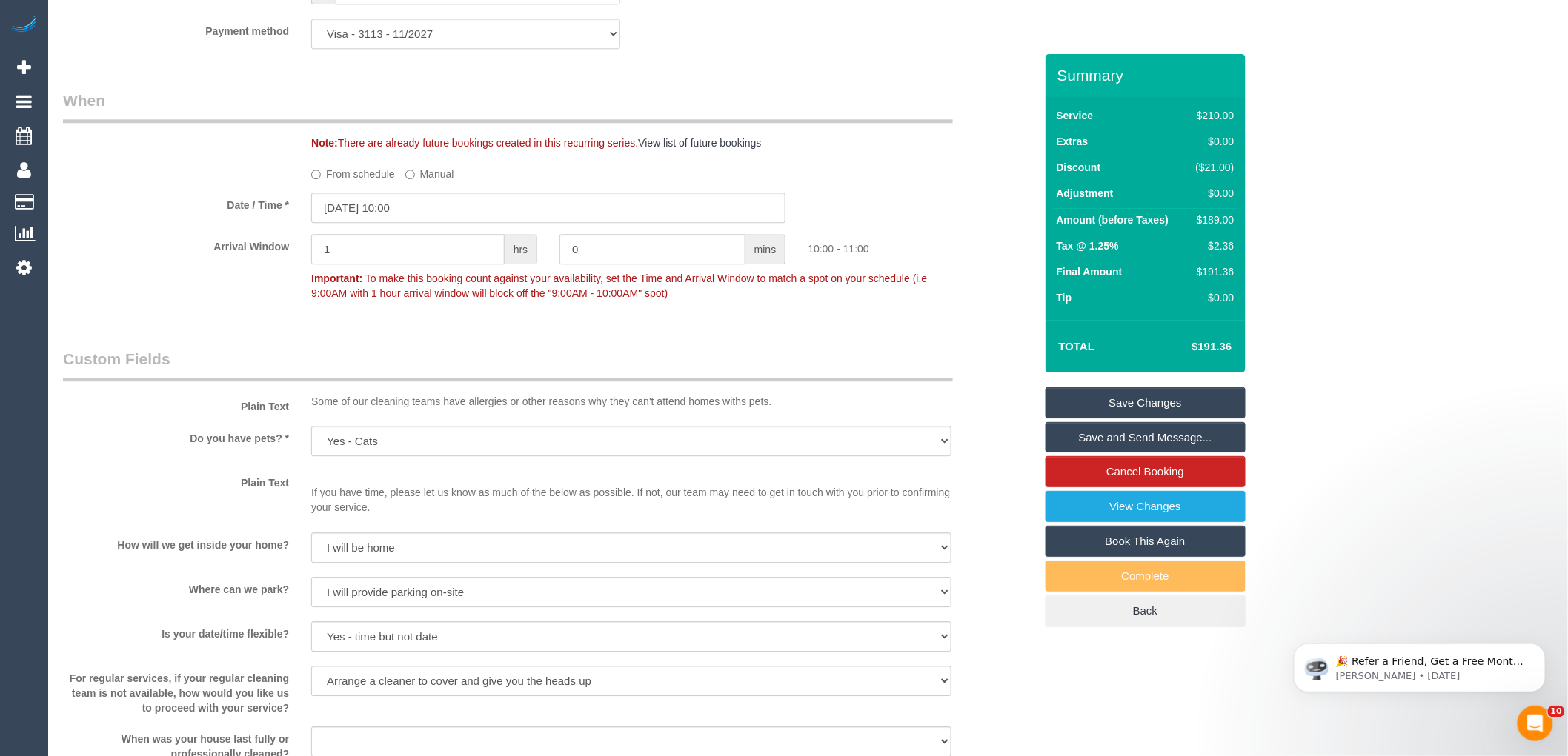
click at [874, 201] on sui-booking-spot "From schedule Manual Date / Time * 23/08/2025 10:00 Arrival Window 1 hrs 0 mins…" at bounding box center [549, 234] width 971 height 145
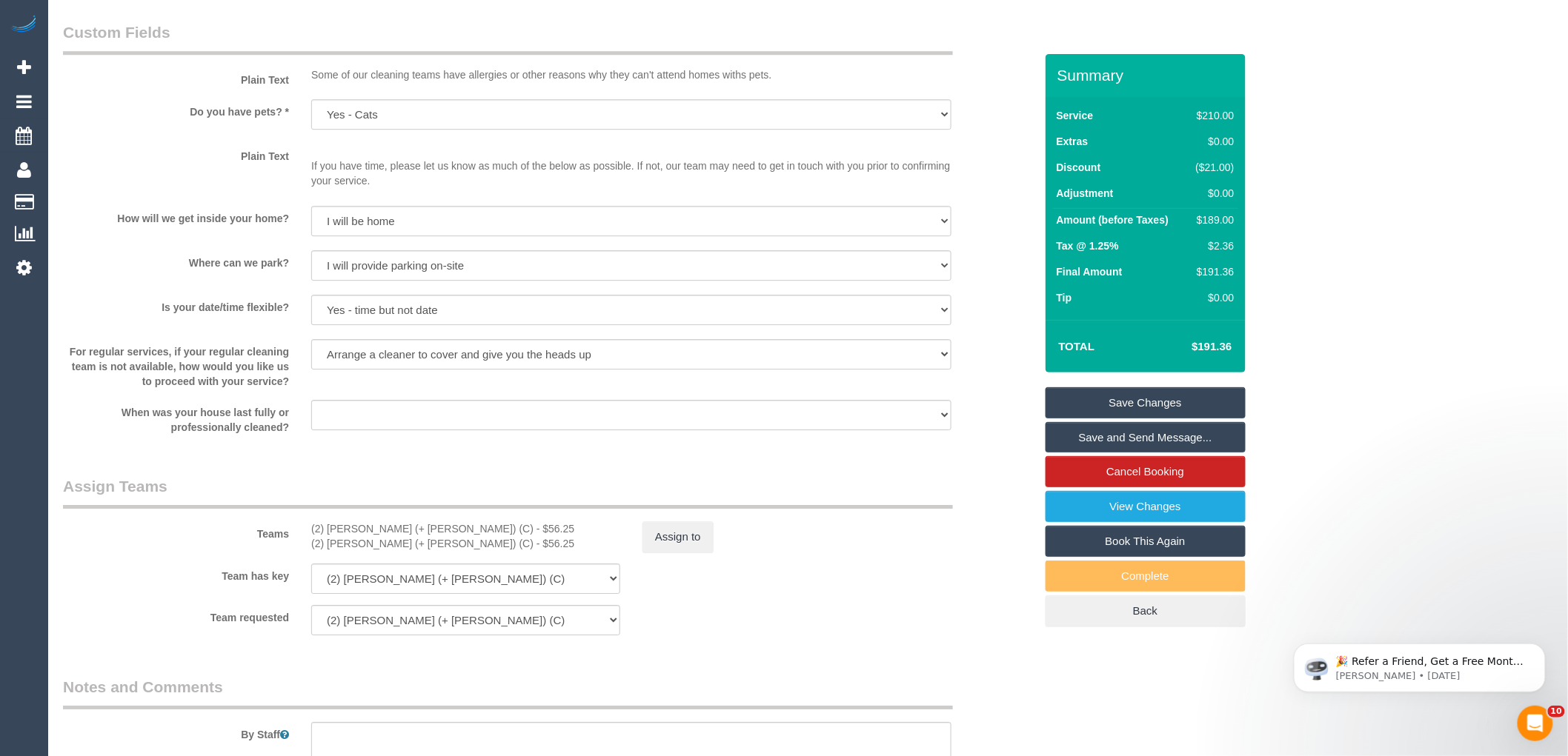
scroll to position [2058, 0]
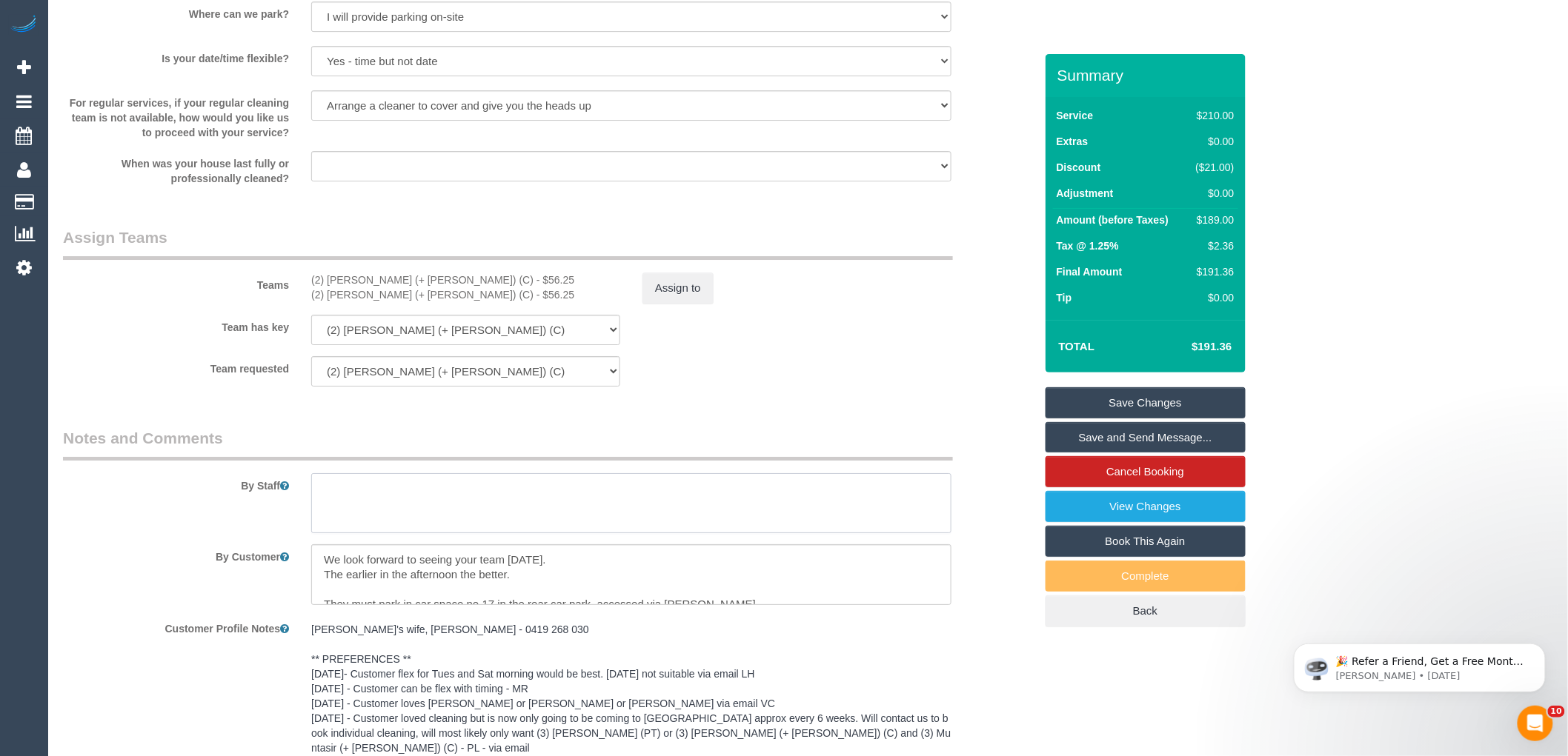
click at [332, 498] on textarea at bounding box center [630, 504] width 640 height 61
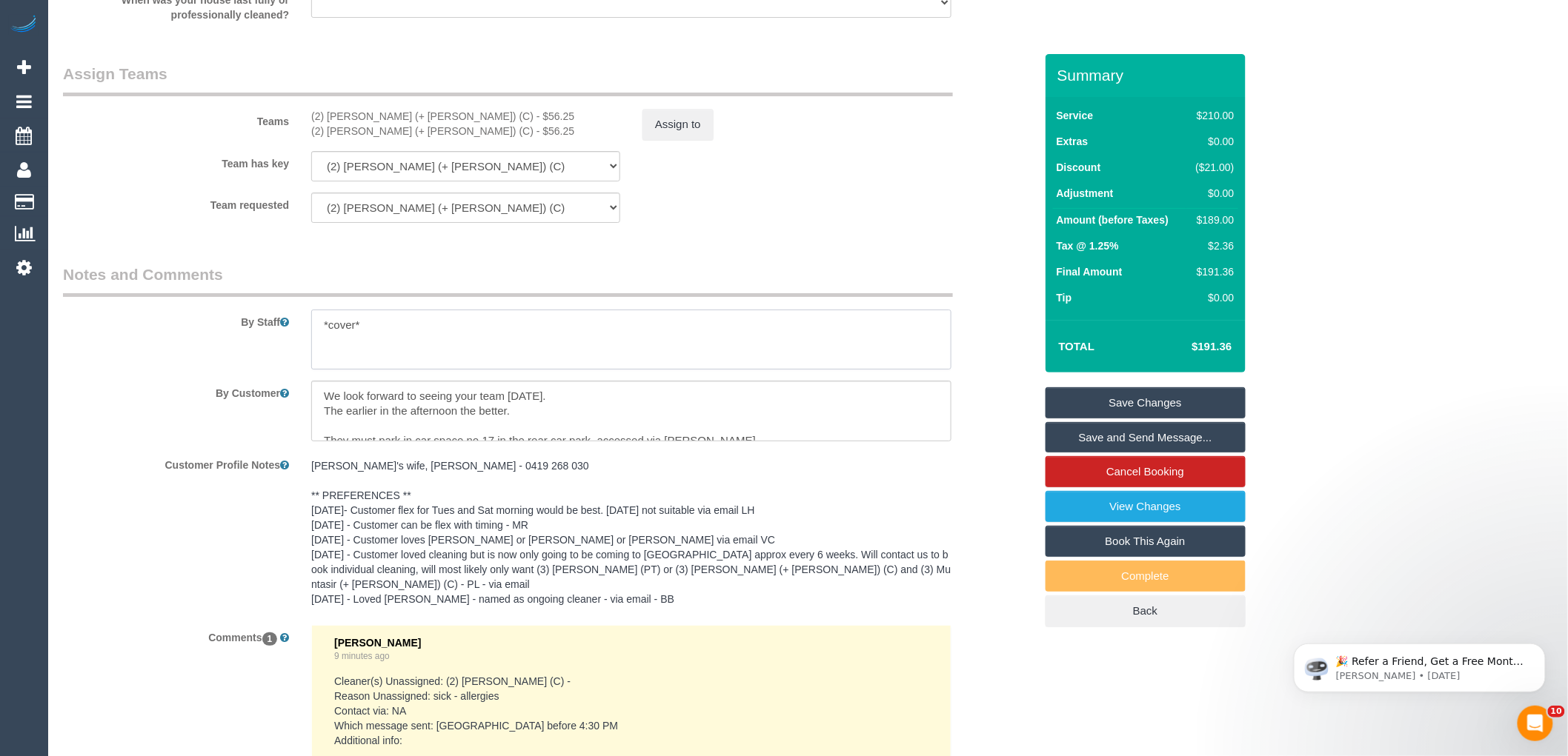
scroll to position [2432, 0]
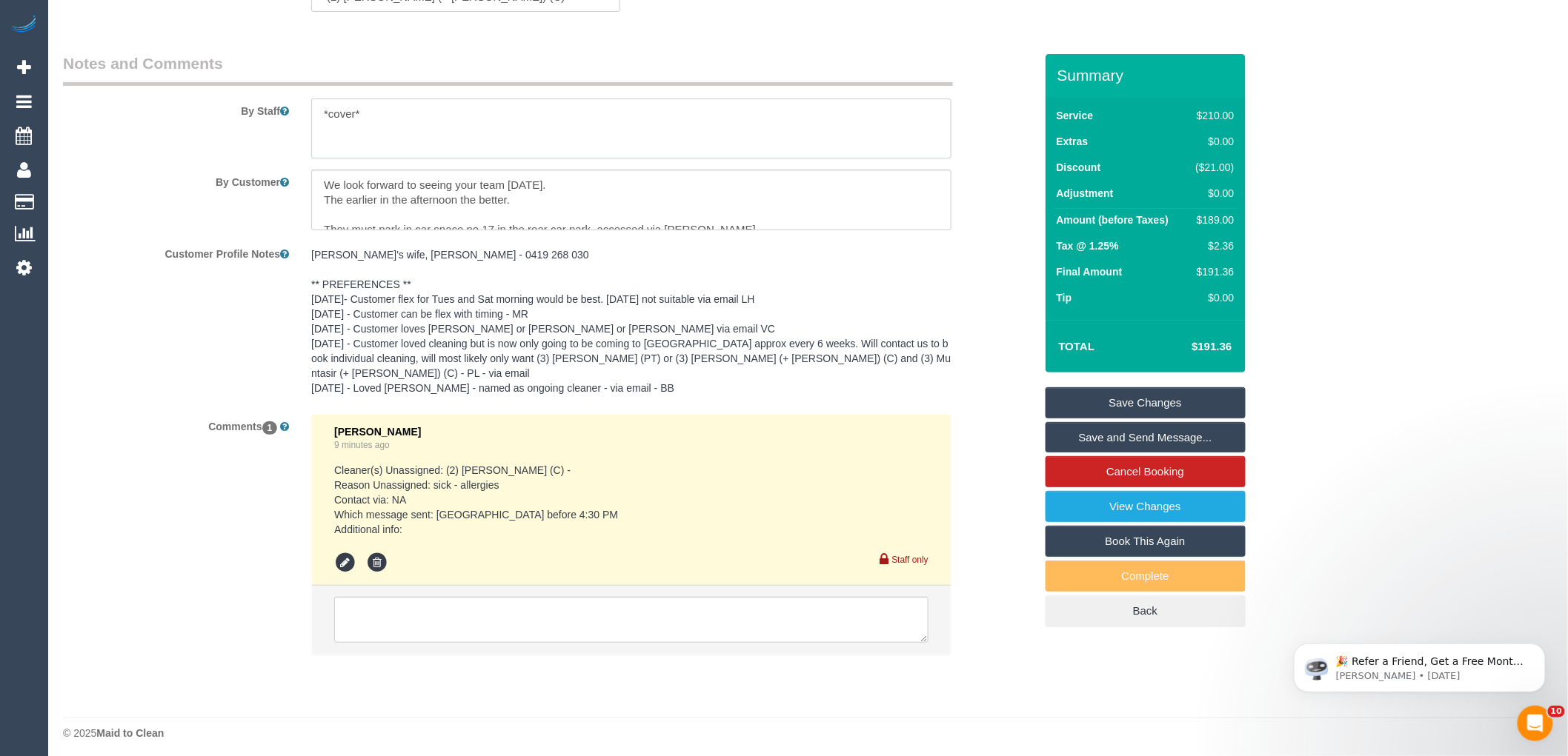
type textarea "*cover*"
click at [444, 611] on textarea at bounding box center [631, 619] width 594 height 46
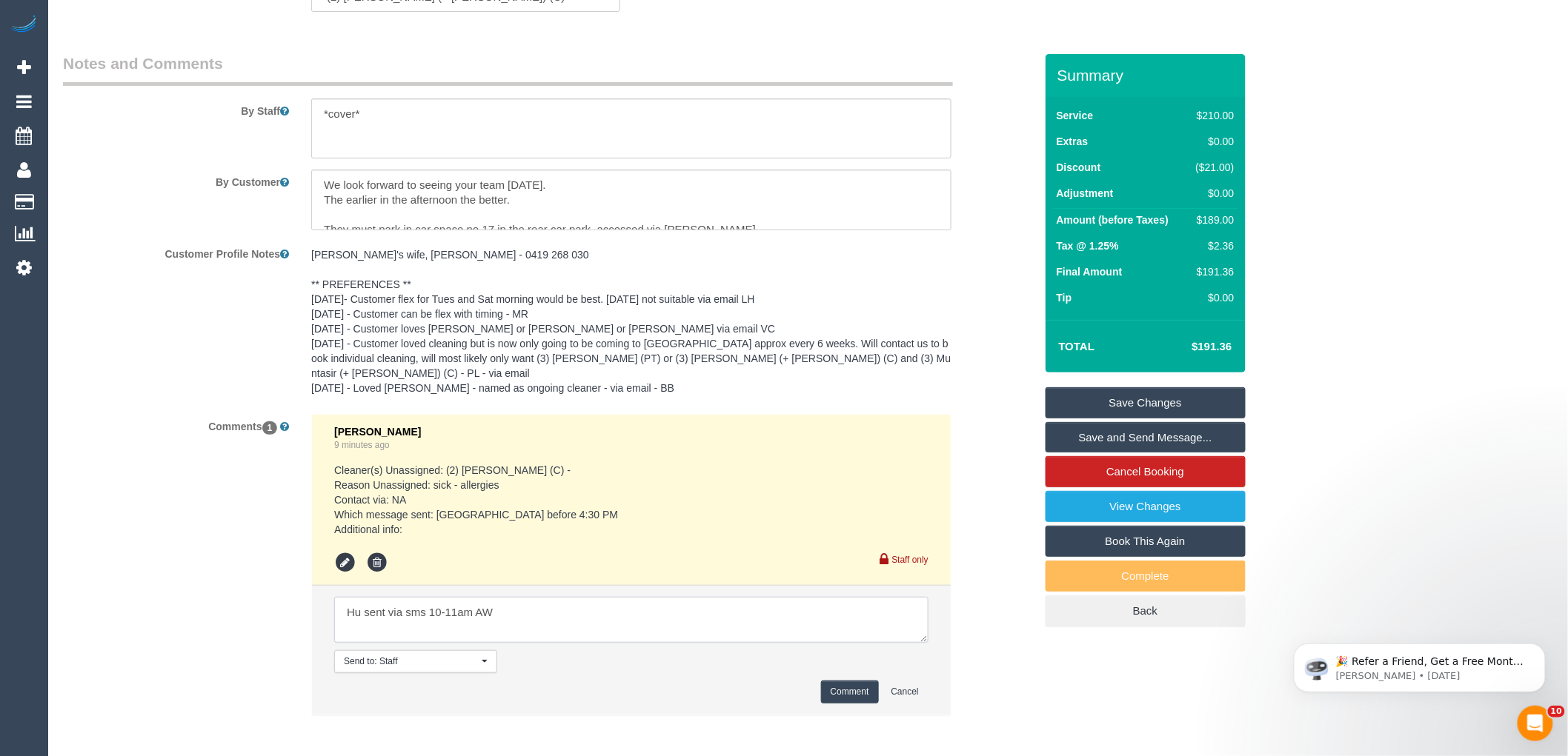
type textarea "Hu sent via sms 10-11am AW"
click at [852, 687] on button "Comment" at bounding box center [849, 692] width 58 height 23
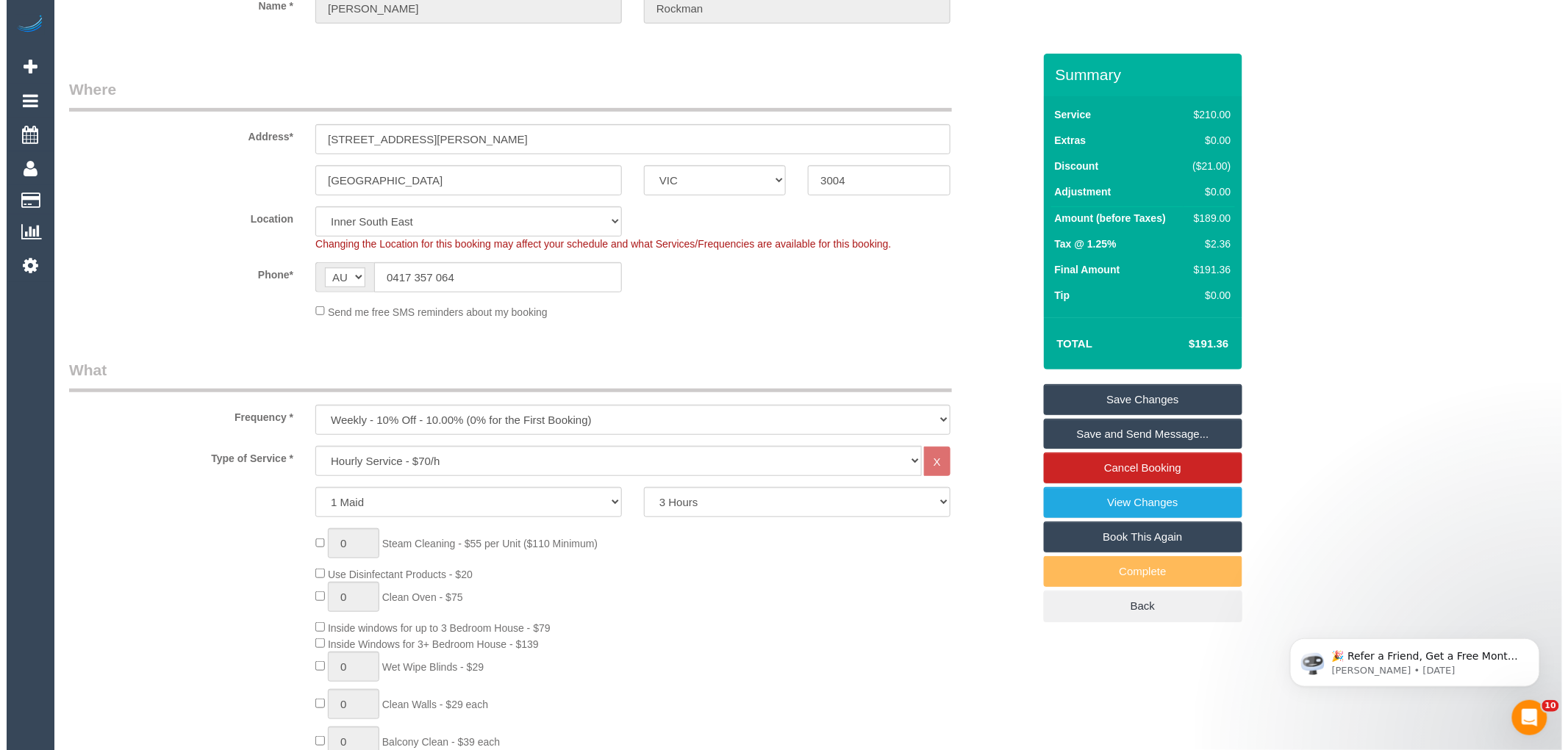
scroll to position [0, 0]
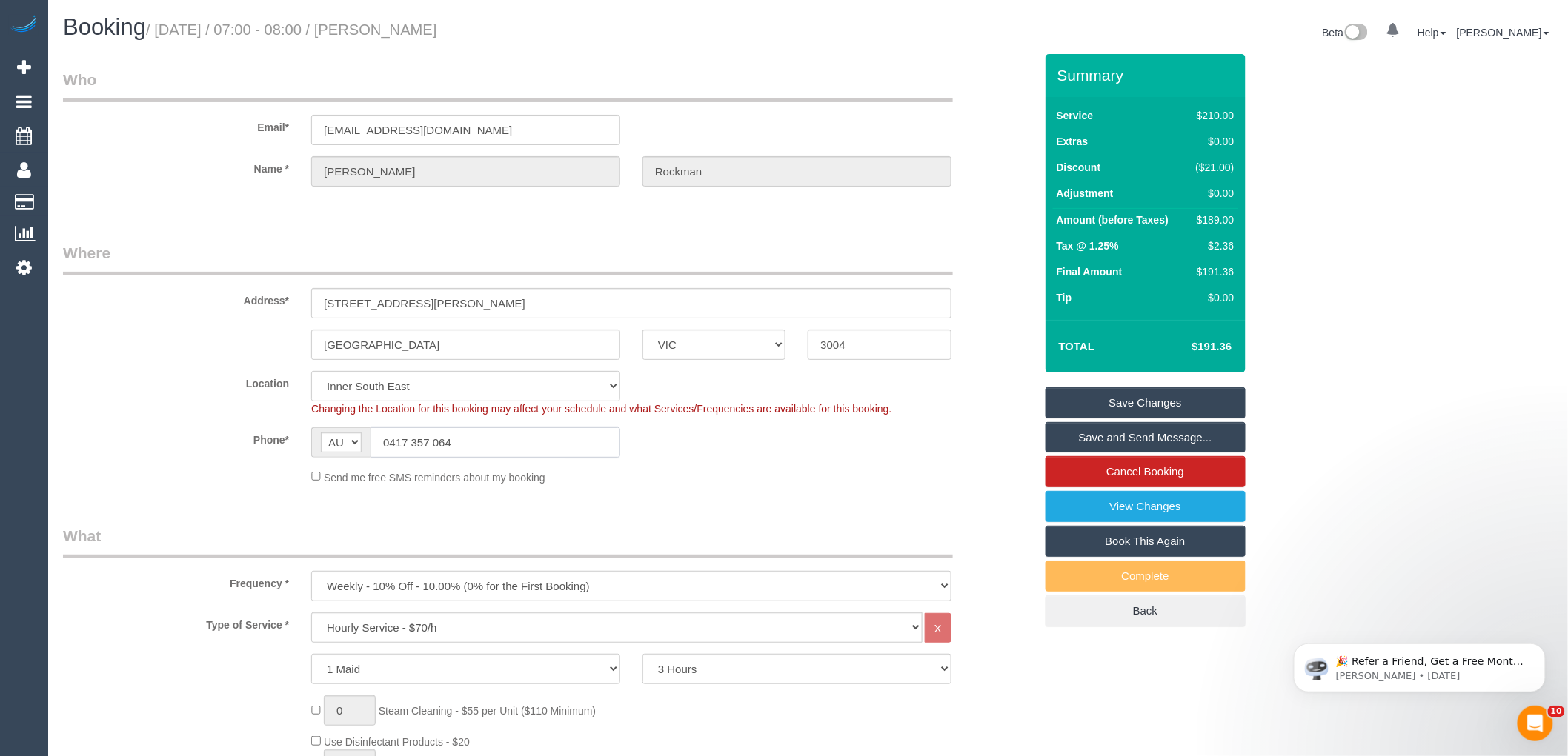
drag, startPoint x: 356, startPoint y: 449, endPoint x: 285, endPoint y: 448, distance: 71.0
click at [285, 448] on div "Phone* AF AL DZ AD AO AI AQ AG AR AM AW AU AT AZ BS BH BD BB BY BE BZ BJ BM BT …" at bounding box center [549, 442] width 994 height 30
click at [852, 496] on fieldset "Where Address* 1 Albert Road, 17 MELBOURNE ACT NSW NT QLD SA TAS VIC WA 3004 Lo…" at bounding box center [549, 369] width 971 height 254
click at [1230, 411] on link "Save Changes" at bounding box center [1144, 403] width 200 height 31
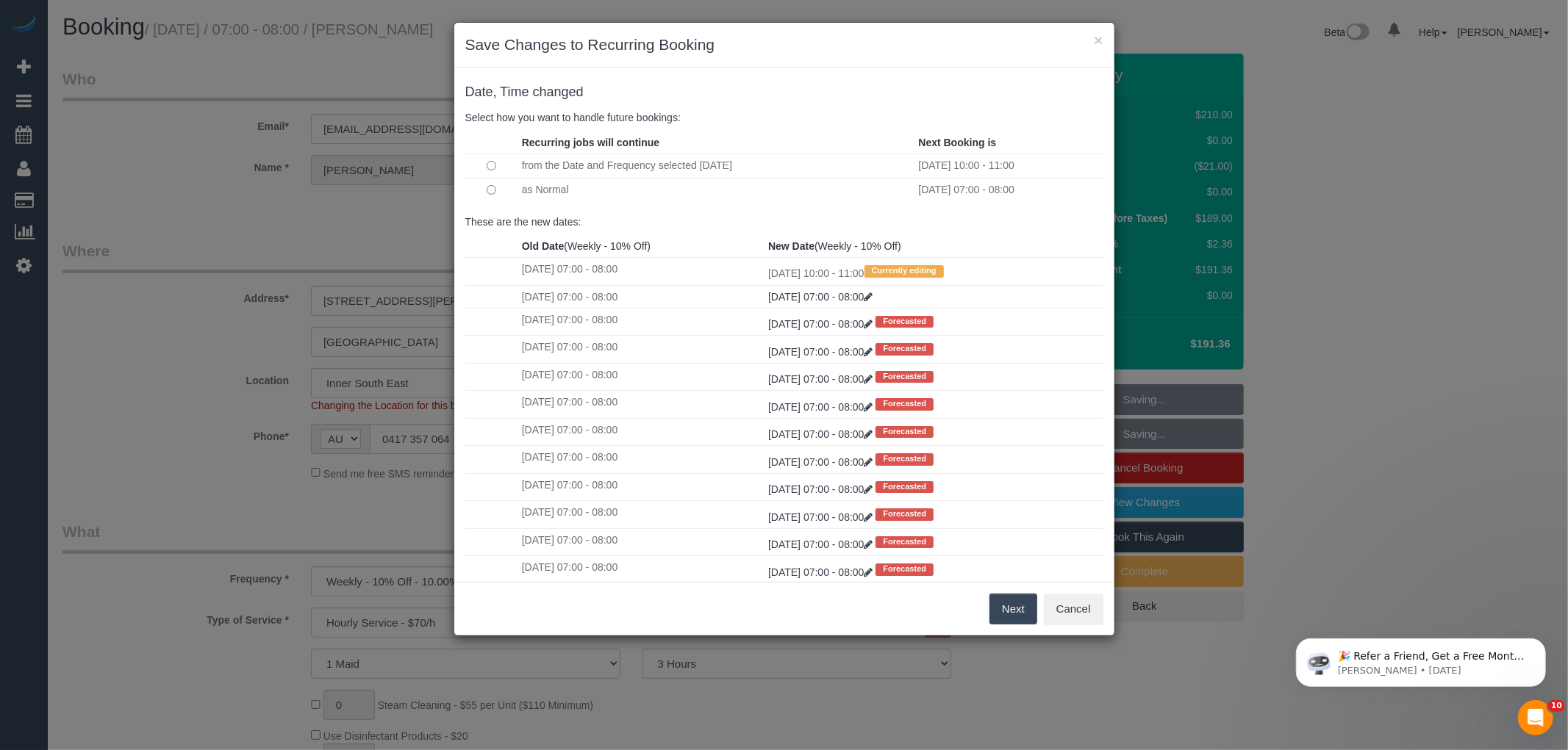
click at [1011, 612] on button "Next" at bounding box center [1013, 610] width 48 height 31
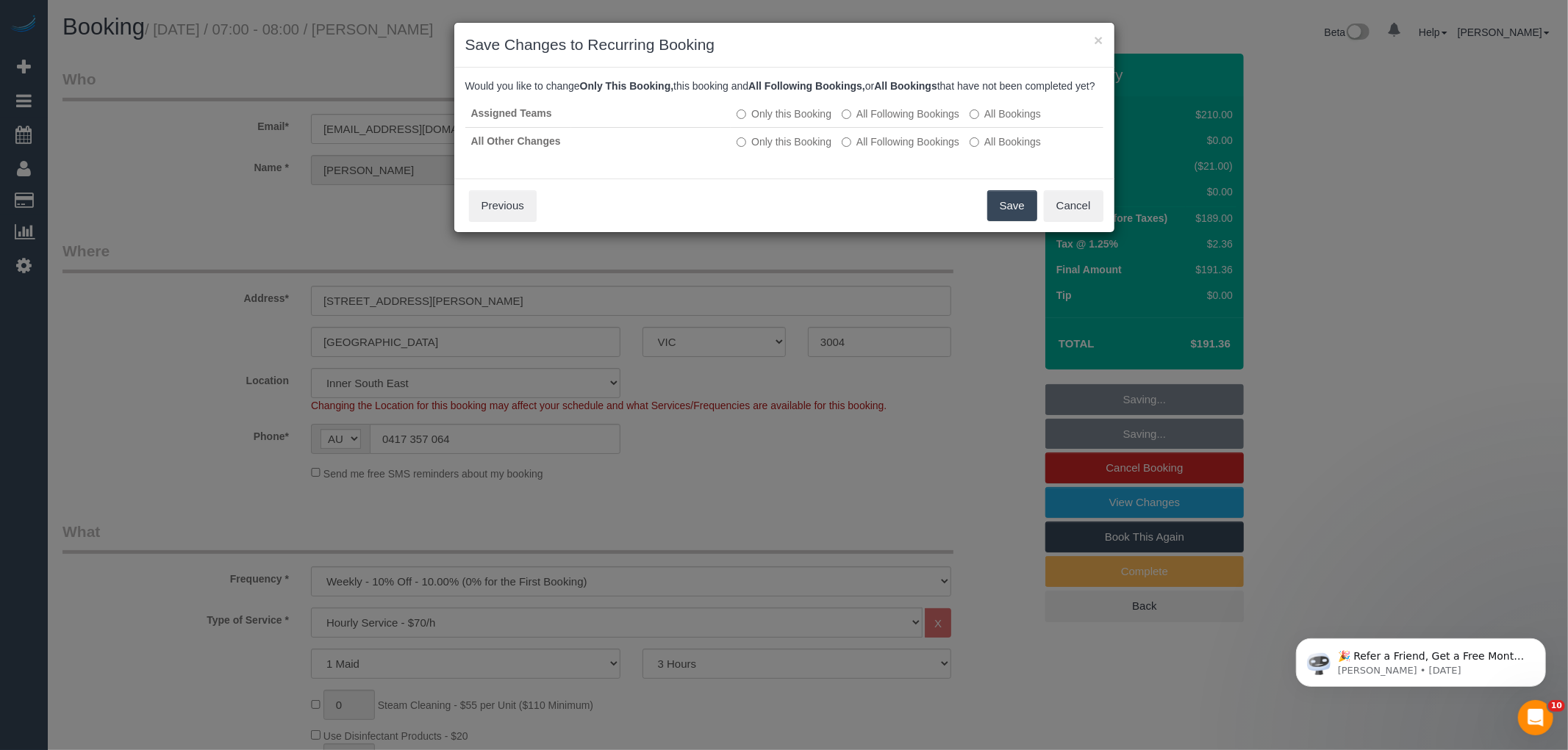
click at [1010, 221] on button "Save" at bounding box center [1012, 206] width 50 height 31
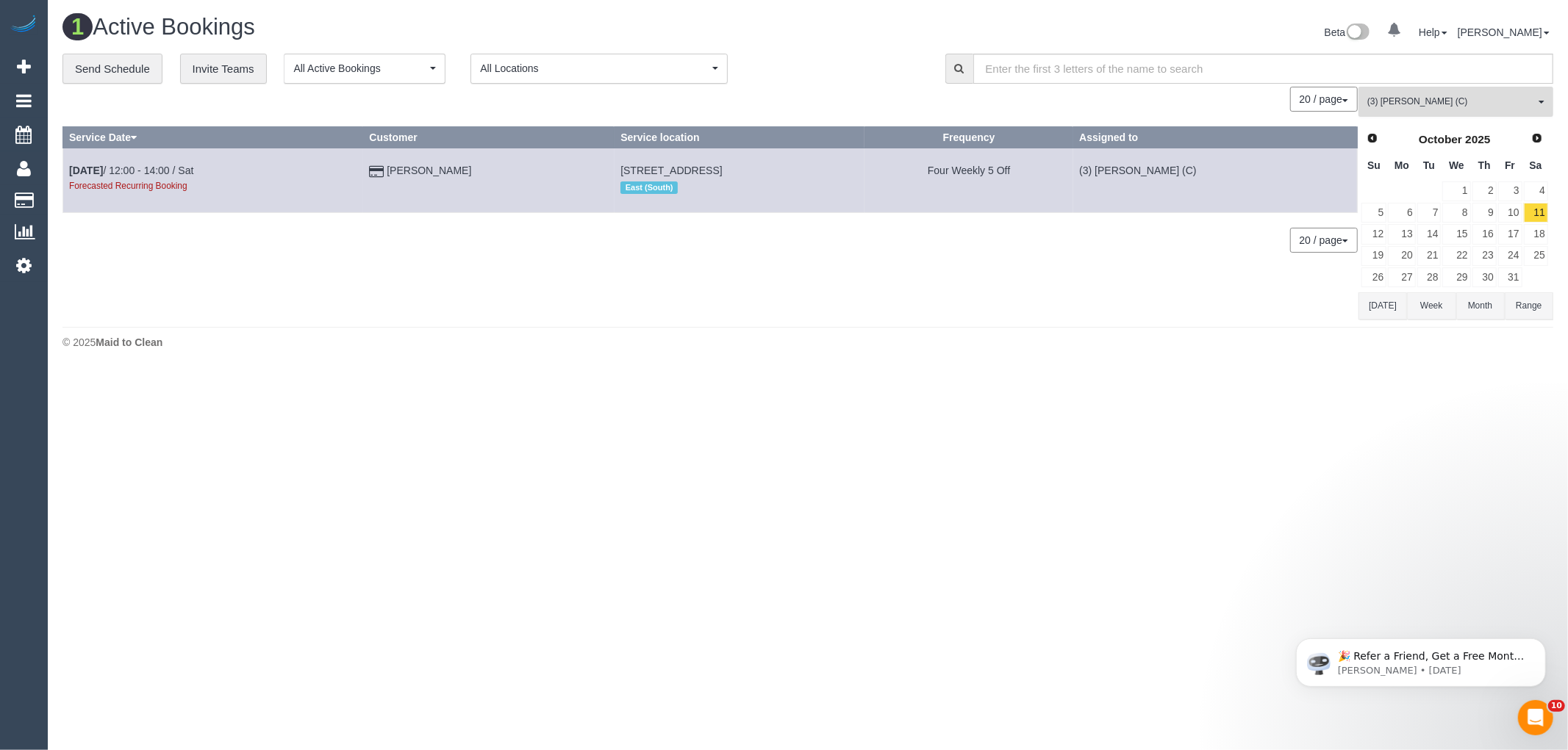
click at [1499, 110] on button "(3) David Torres (C) All Teams" at bounding box center [1457, 101] width 195 height 30
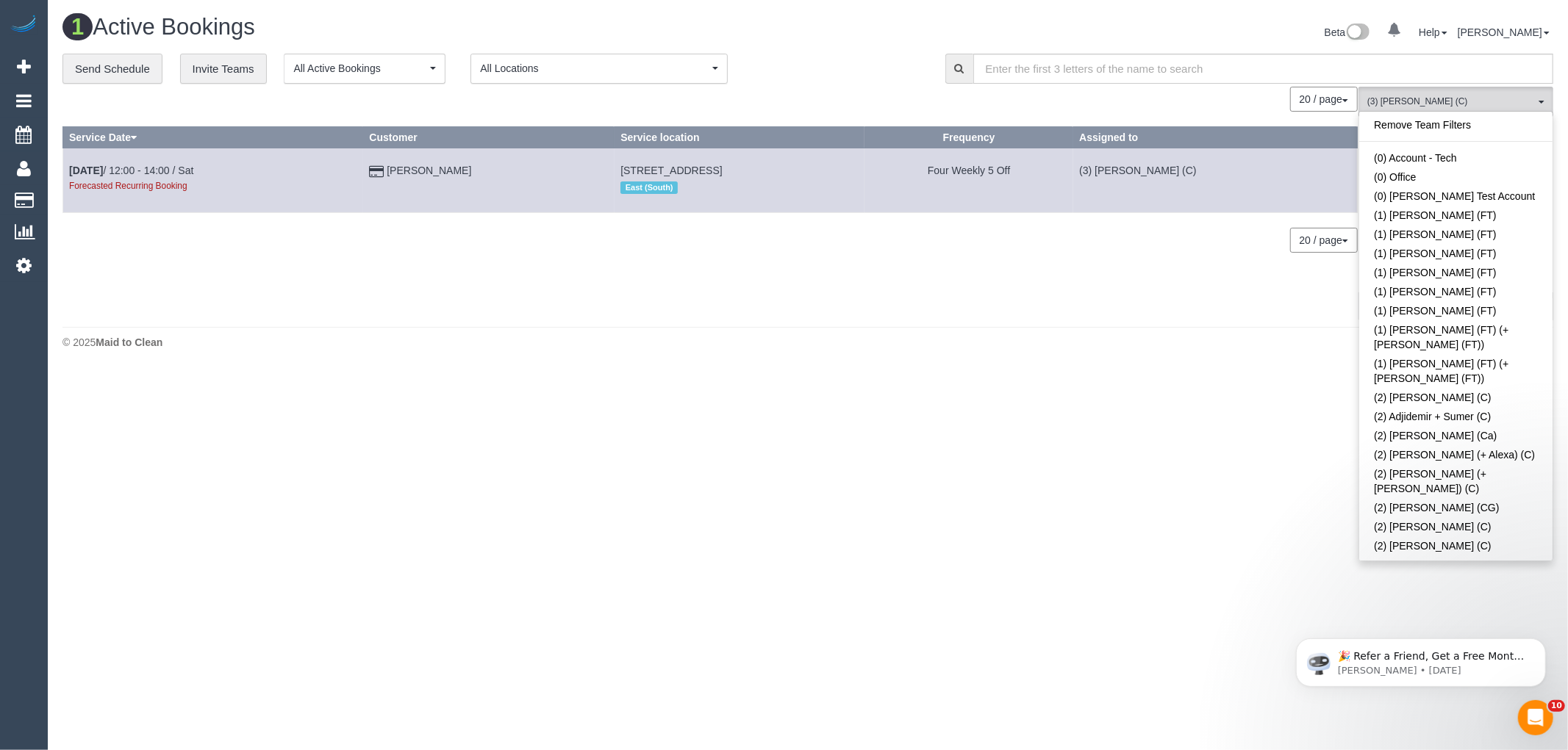
scroll to position [1877, 0]
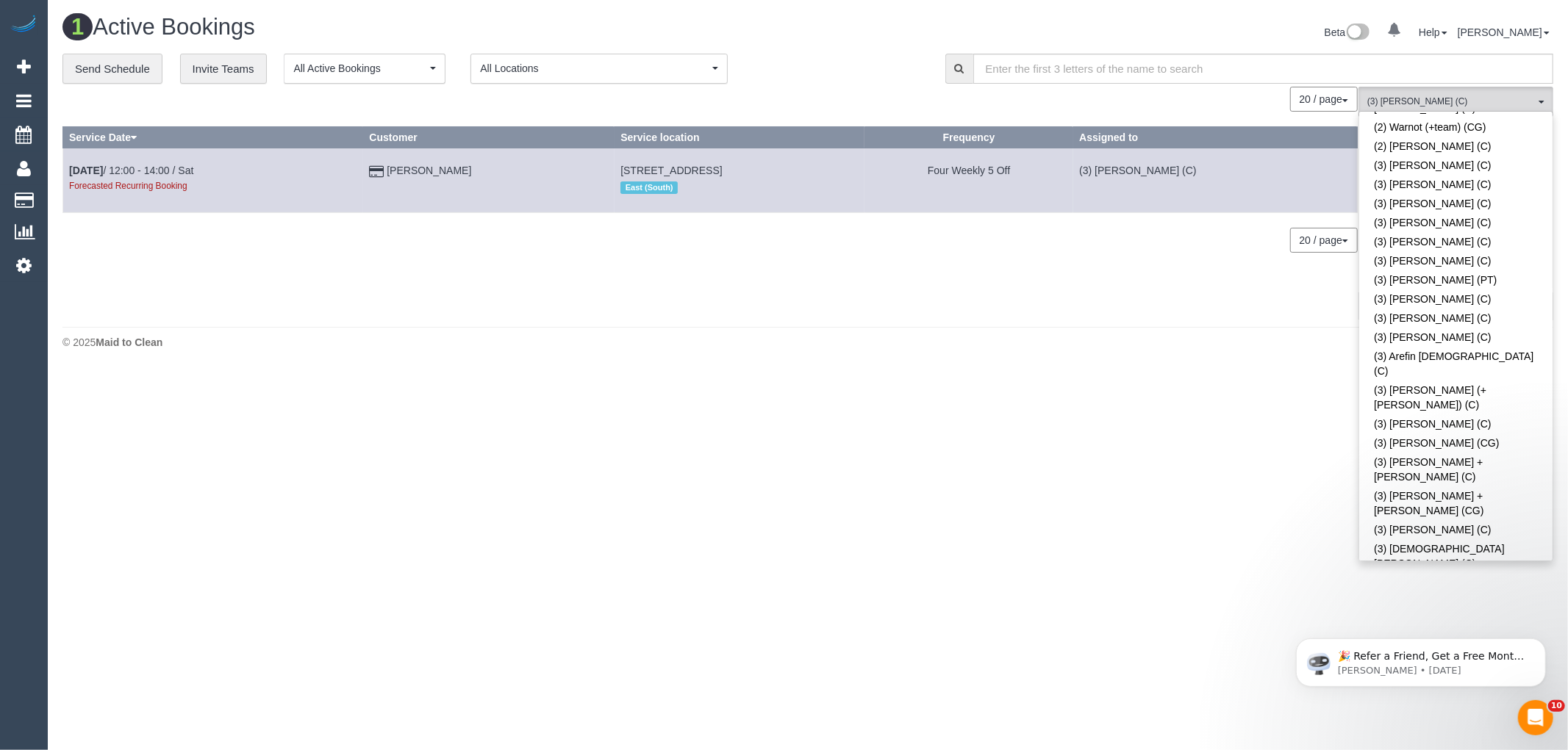
click at [1483, 684] on link "(3) [PERSON_NAME] (C)" at bounding box center [1456, 693] width 193 height 20
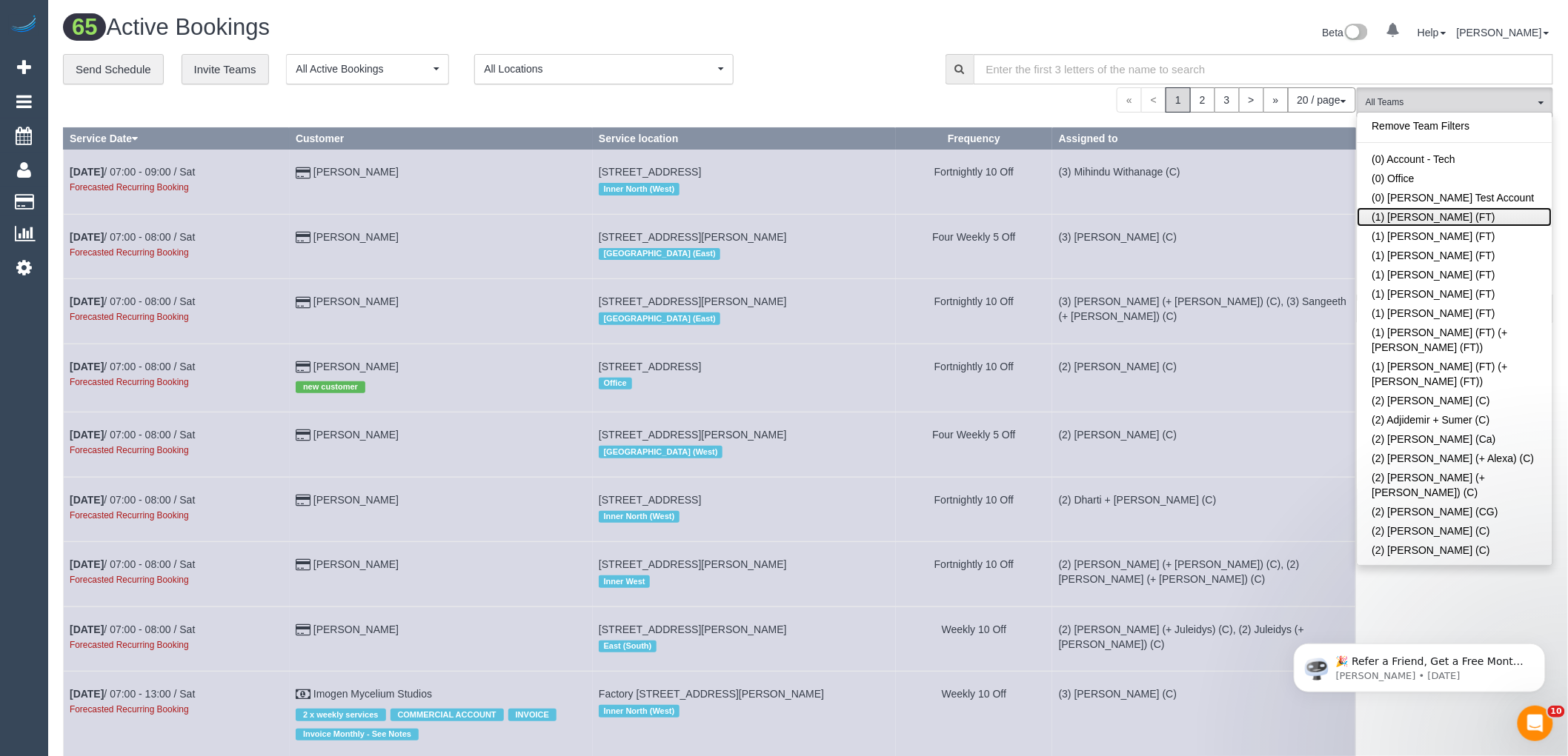
click at [1475, 216] on link "(1) Debbie Brodjanac (FT)" at bounding box center [1455, 217] width 195 height 20
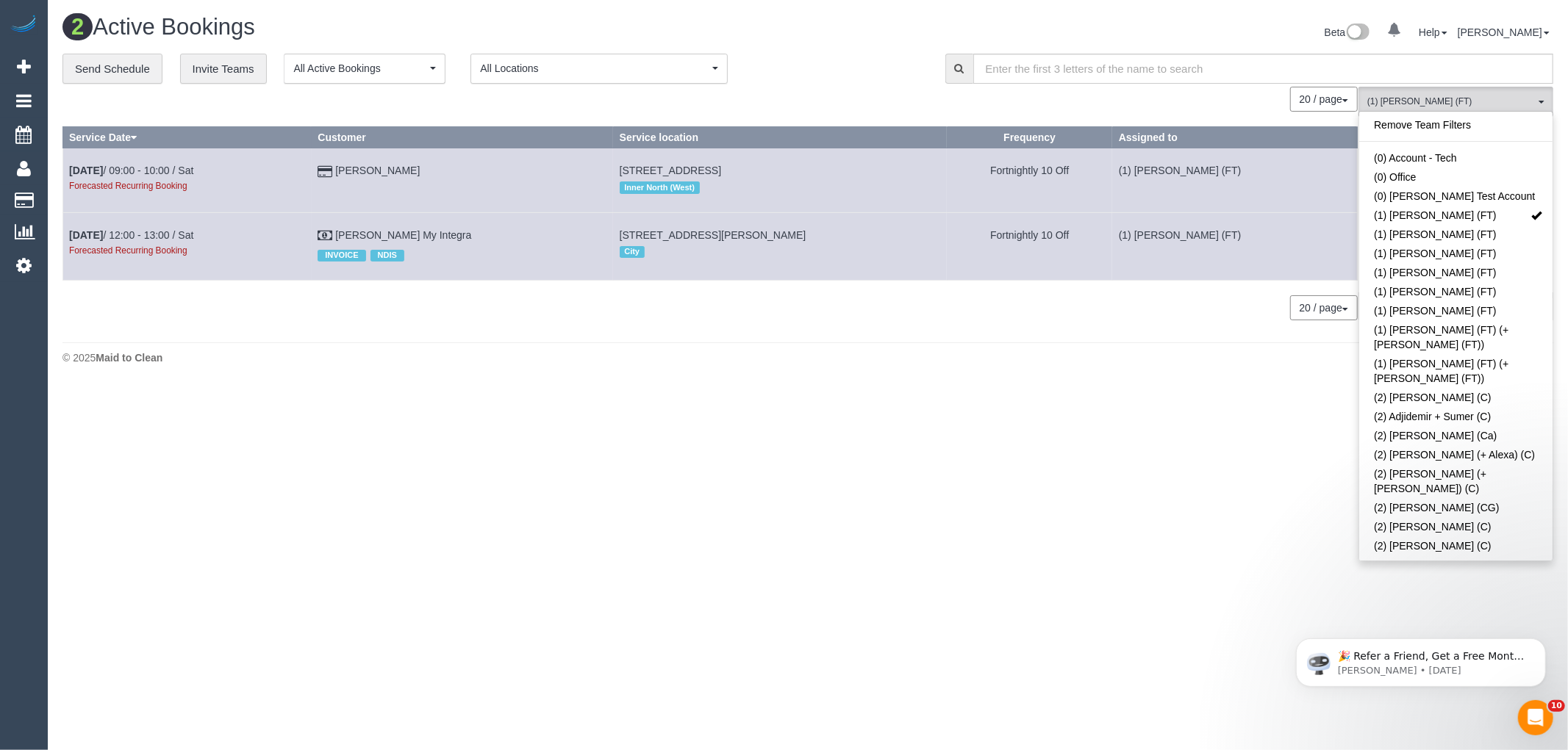
click at [1129, 33] on div "Beta 0 Your Notifications You have 0 alerts Help Help Docs Take a Tour Contact …" at bounding box center [1186, 34] width 756 height 39
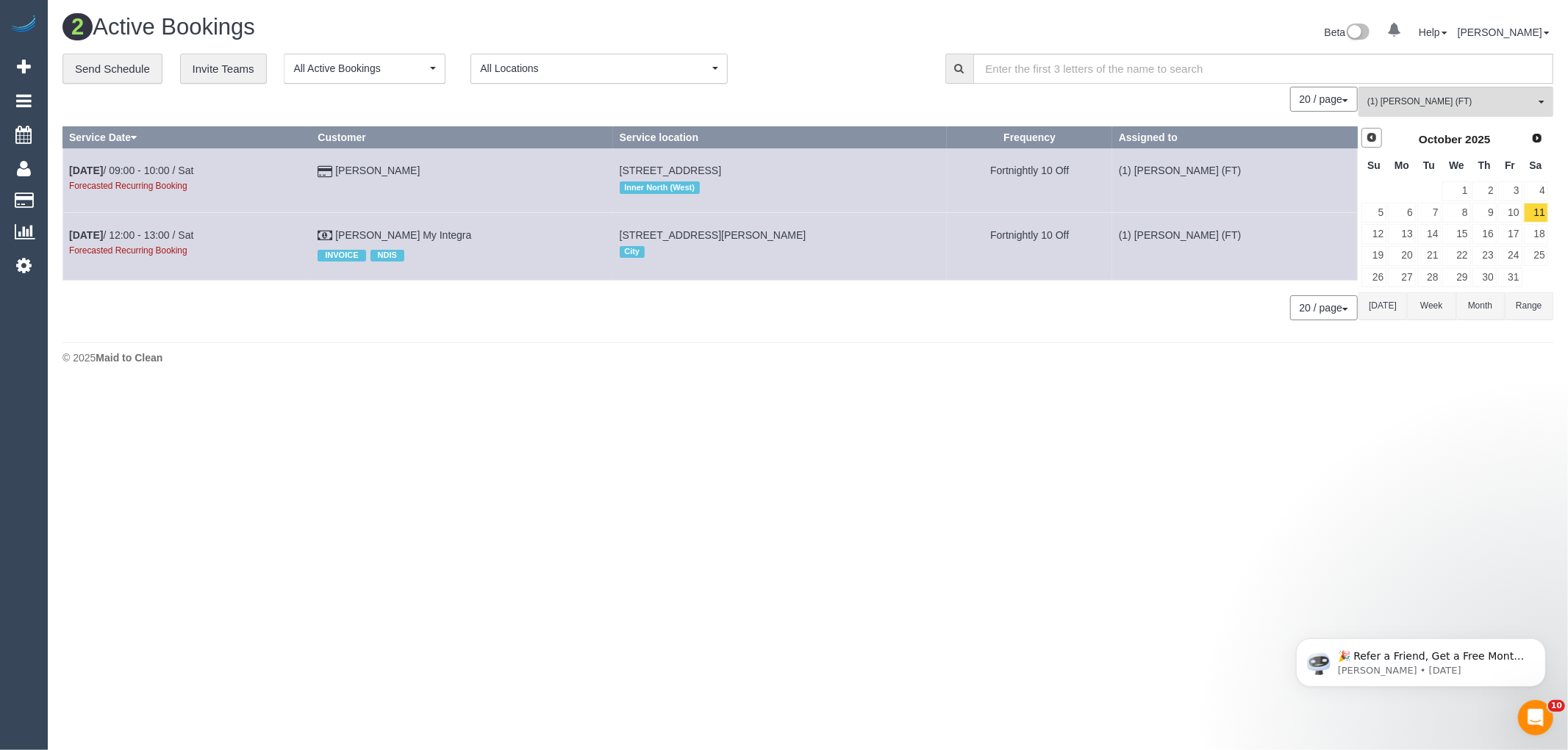
click at [1364, 136] on link "Prev" at bounding box center [1372, 138] width 20 height 20
click at [1539, 261] on link "23" at bounding box center [1536, 256] width 24 height 20
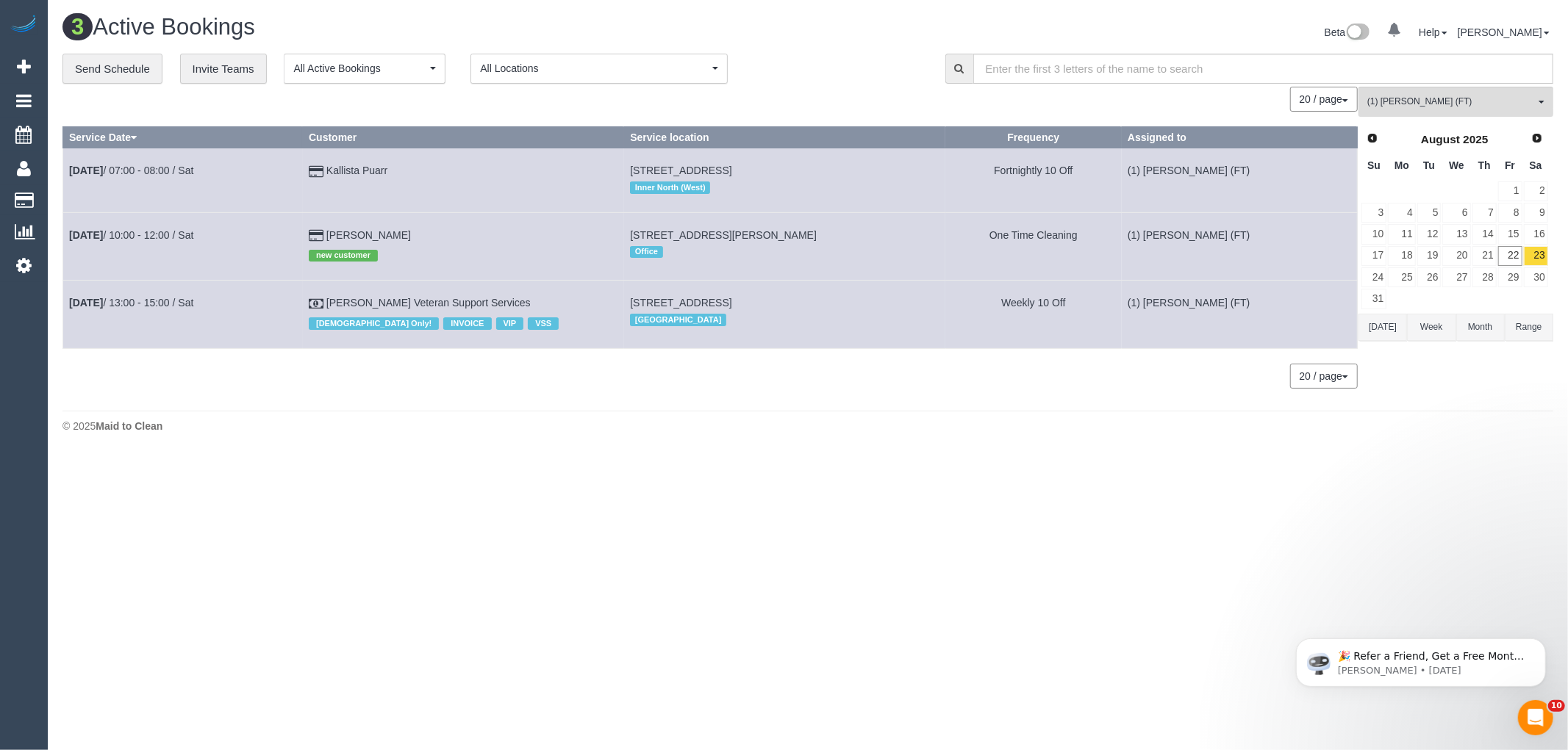
click at [1537, 150] on div "Prev Next August 2025" at bounding box center [1455, 139] width 188 height 25
click at [1538, 140] on span "Next" at bounding box center [1538, 138] width 12 height 12
click at [1542, 192] on link "6" at bounding box center [1536, 191] width 24 height 20
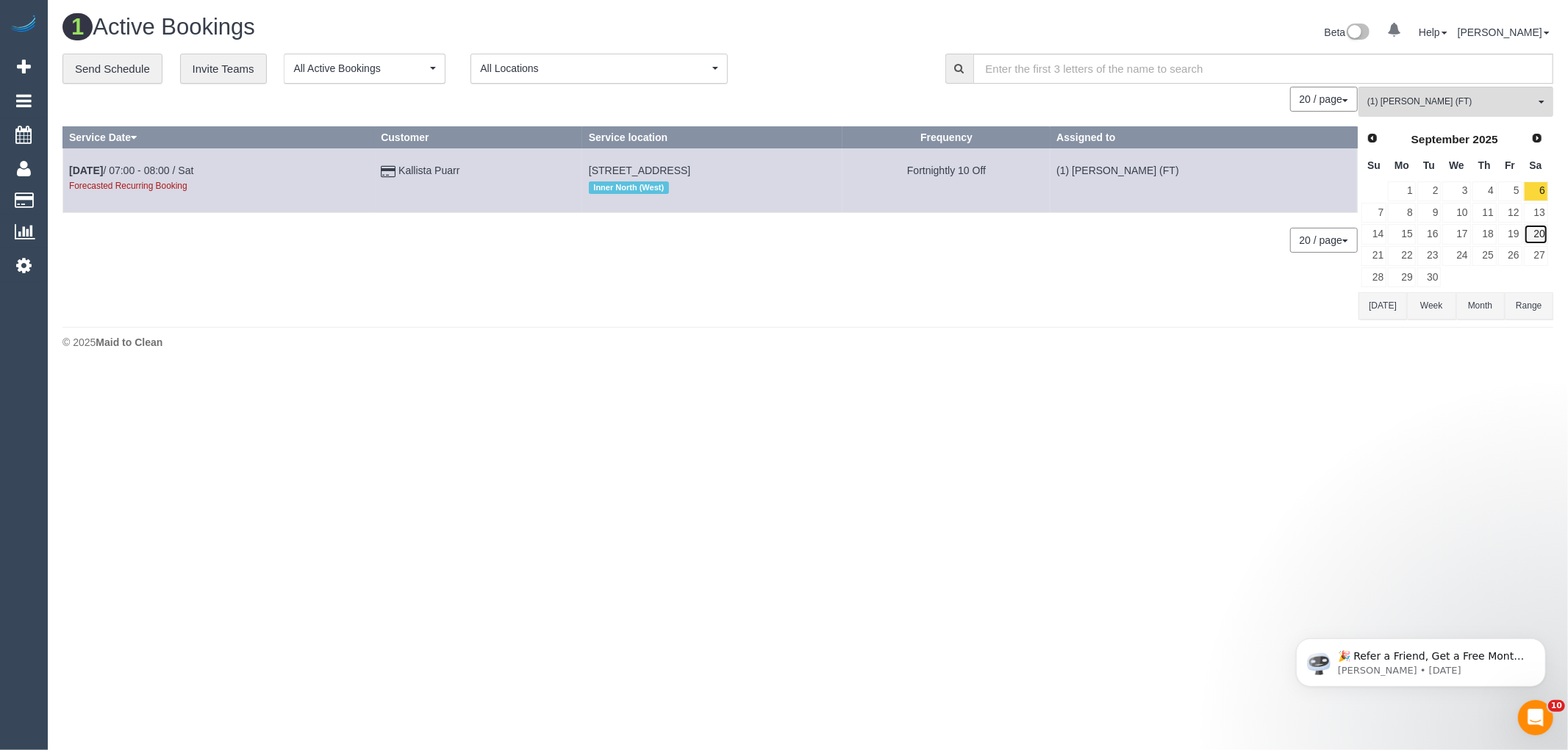
click at [1539, 231] on link "20" at bounding box center [1536, 234] width 24 height 20
click at [1539, 139] on span "Next" at bounding box center [1538, 138] width 12 height 12
click at [1538, 191] on link "4" at bounding box center [1536, 191] width 24 height 20
click at [1538, 239] on link "18" at bounding box center [1536, 234] width 24 height 20
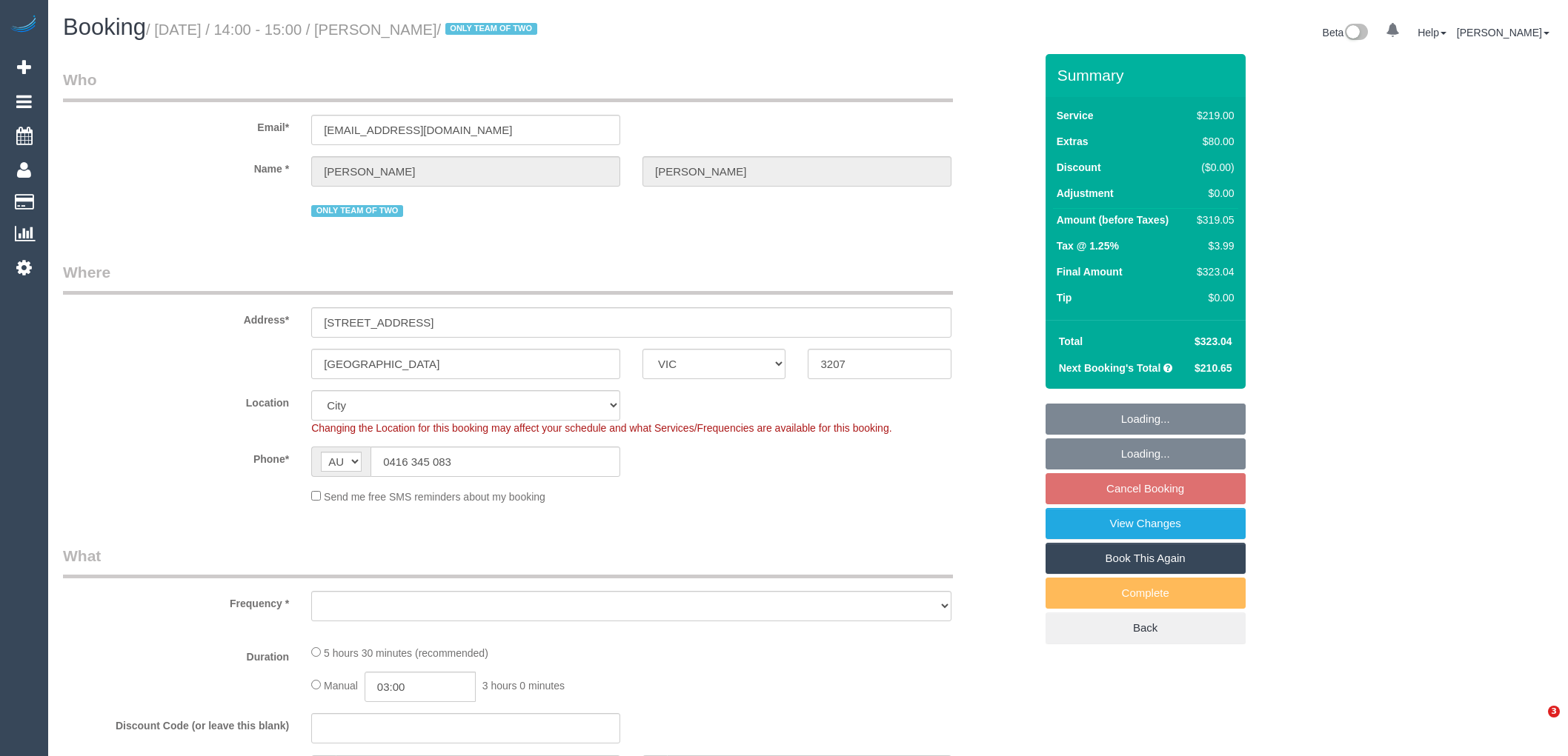
select select "VIC"
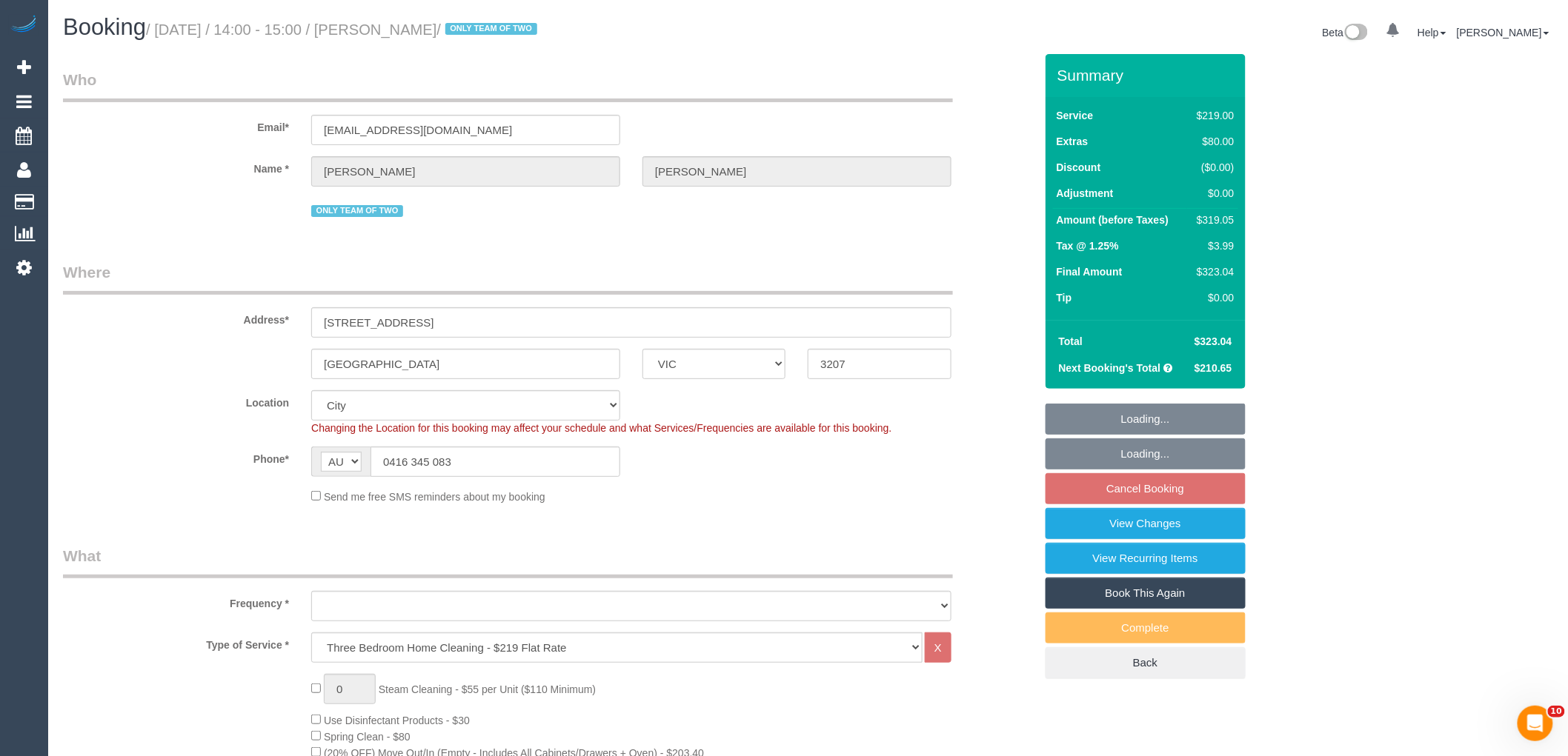
select select "object:665"
select select "string:stripe-pm_1PnEC42GScqysDRVi9KrXFBk"
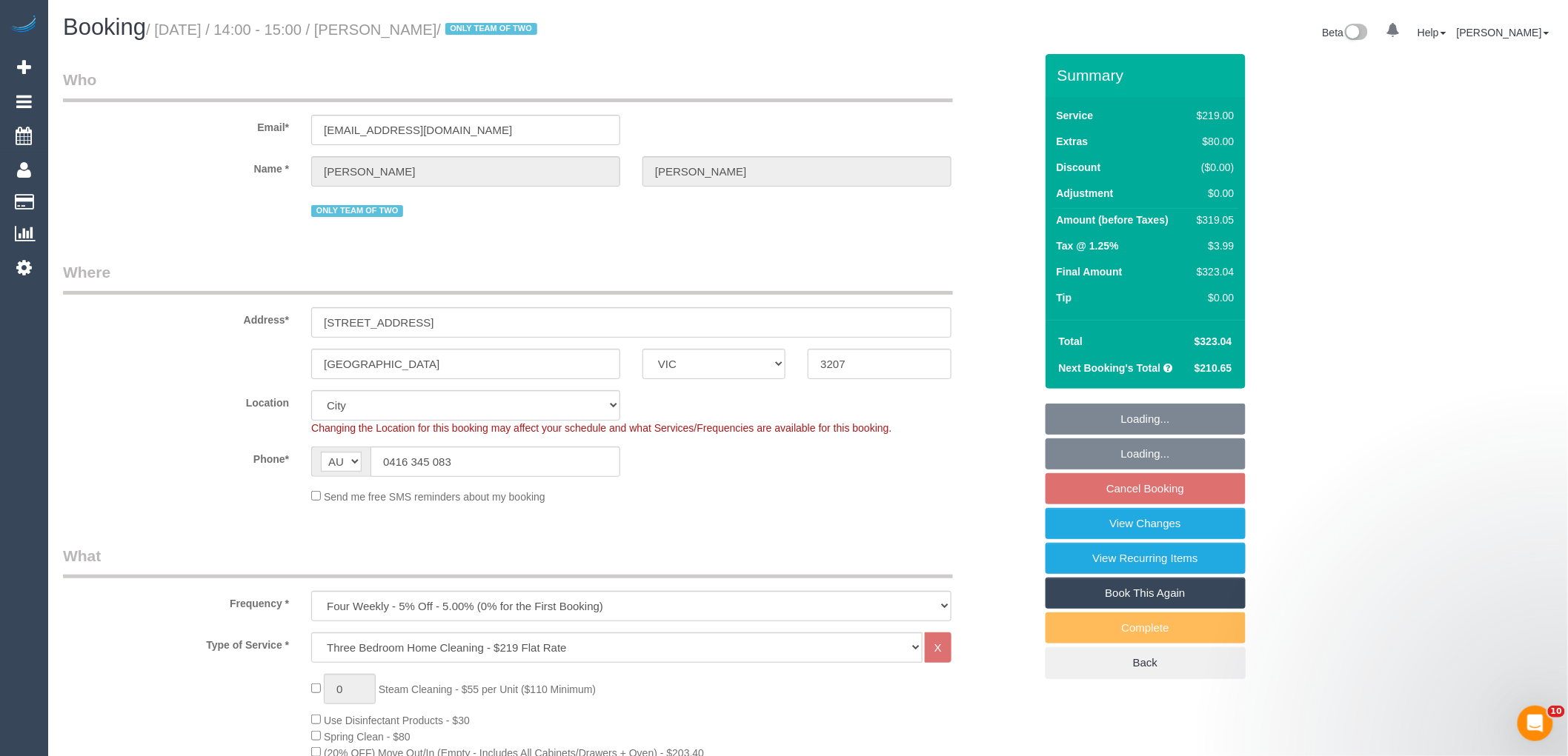
select select "object:674"
select select "number:29"
select select "number:14"
select select "number:19"
select select "number:36"
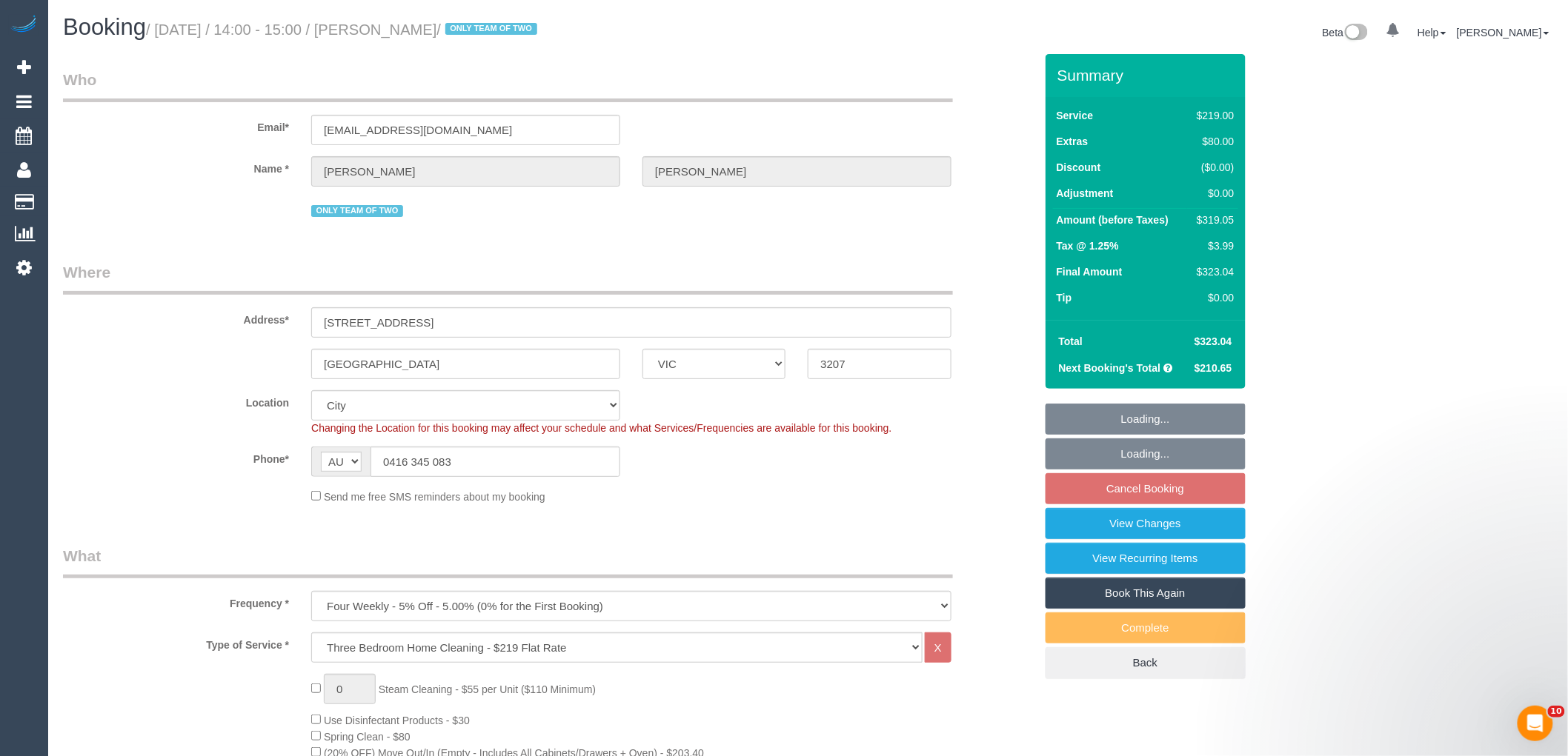
select select "number:34"
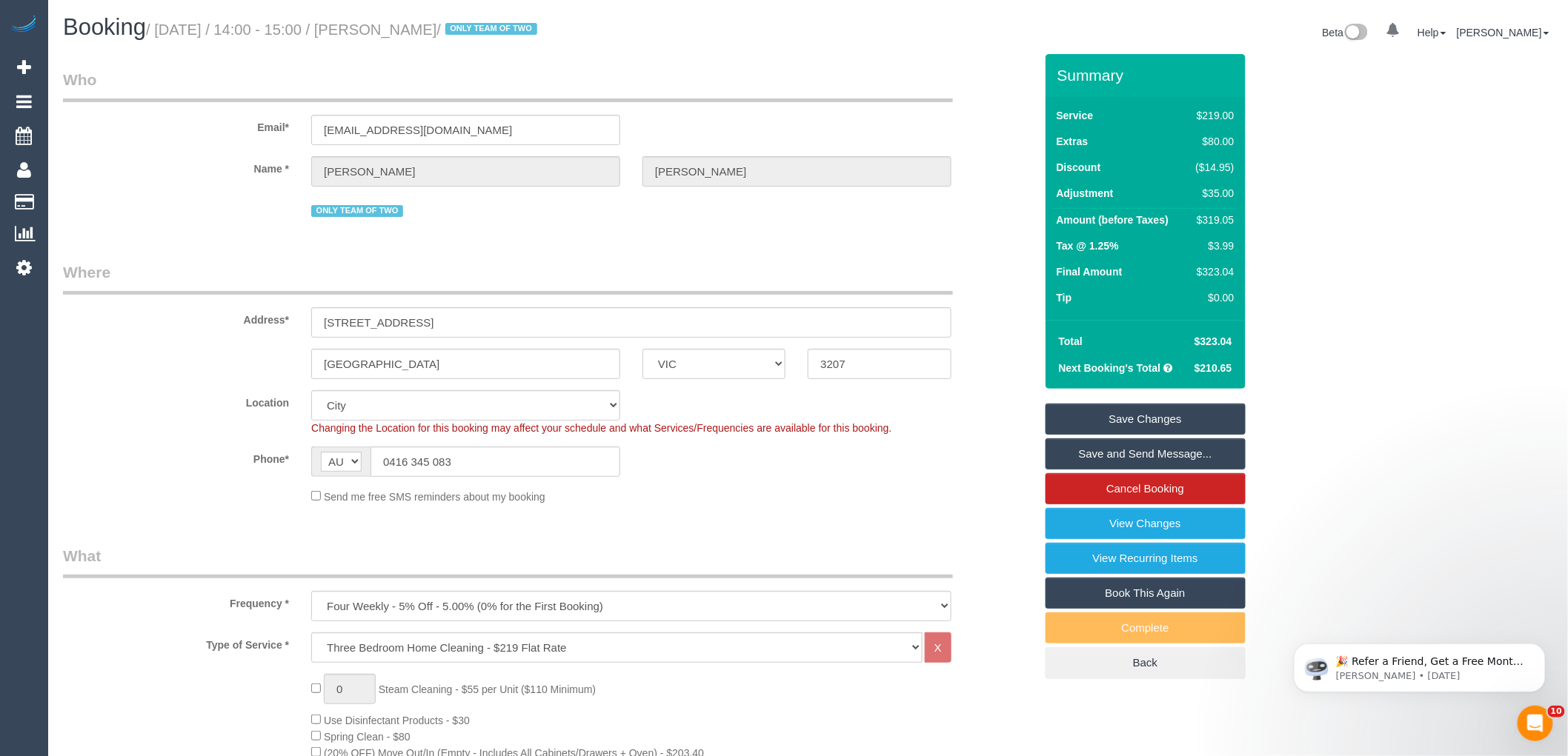
click at [807, 512] on fieldset "Where Address* 502/339 Williamstown Road Port Melbourne ACT NSW NT QLD SA TAS V…" at bounding box center [549, 388] width 971 height 254
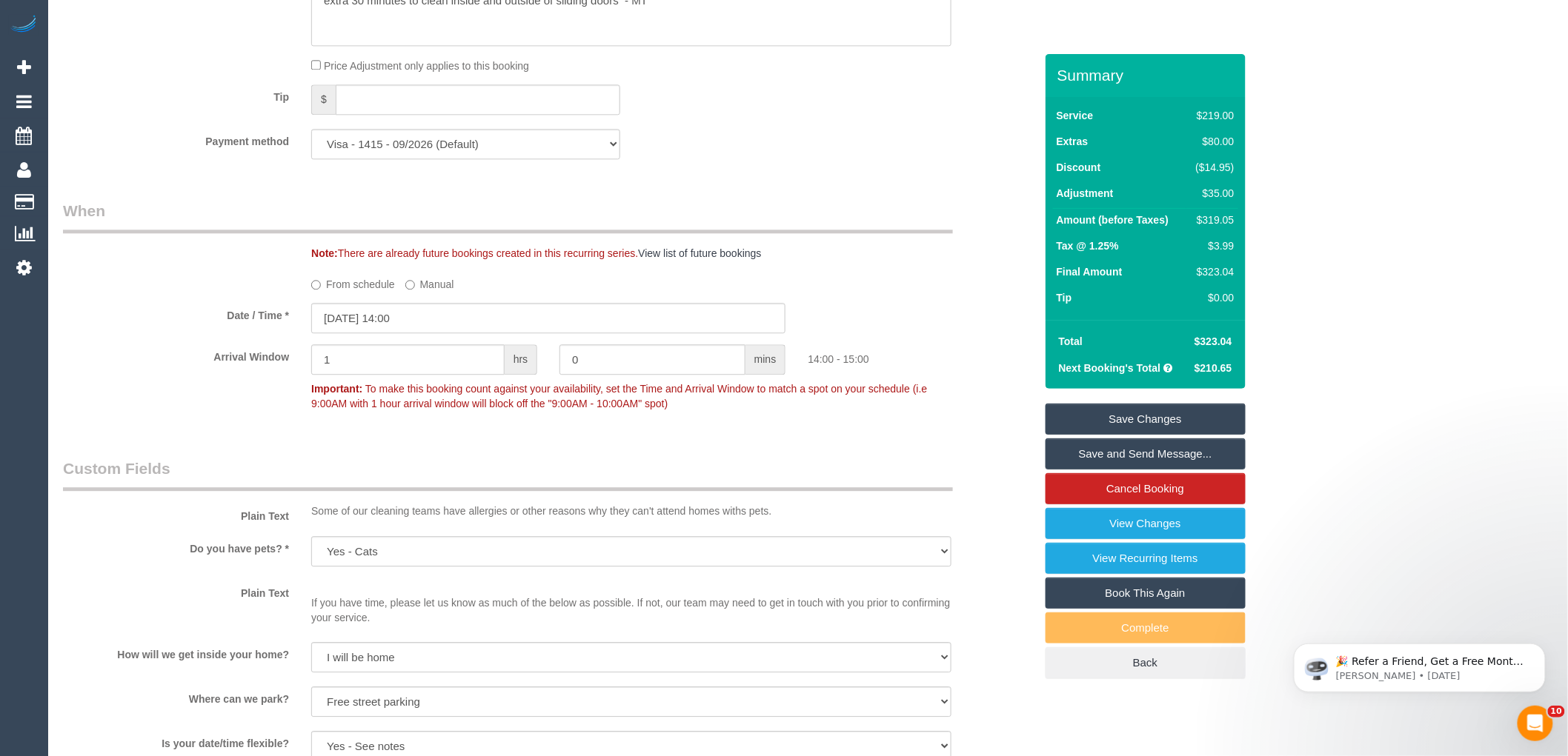
scroll to position [1482, 0]
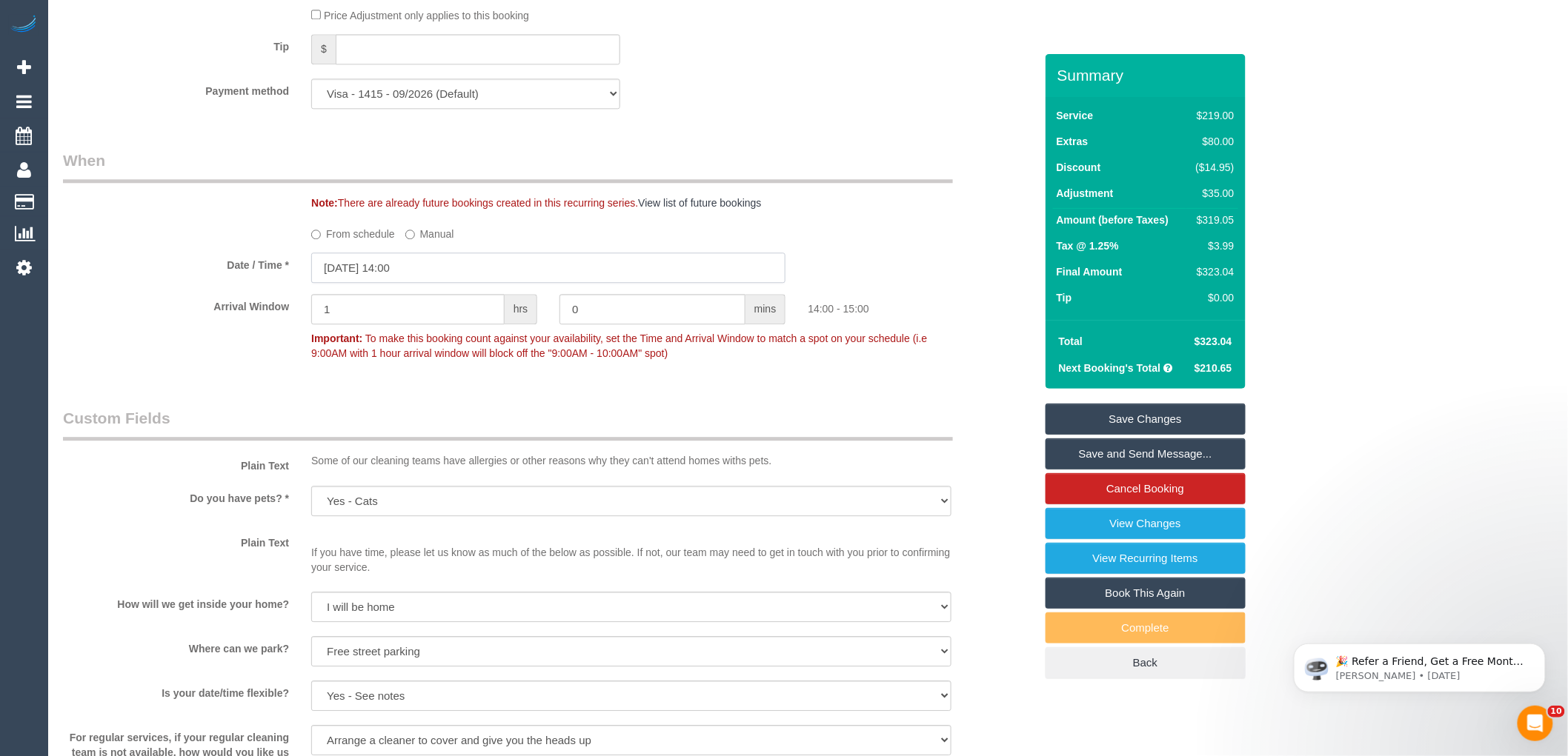
click at [431, 276] on input "27/08/2025 14:00" at bounding box center [548, 267] width 474 height 30
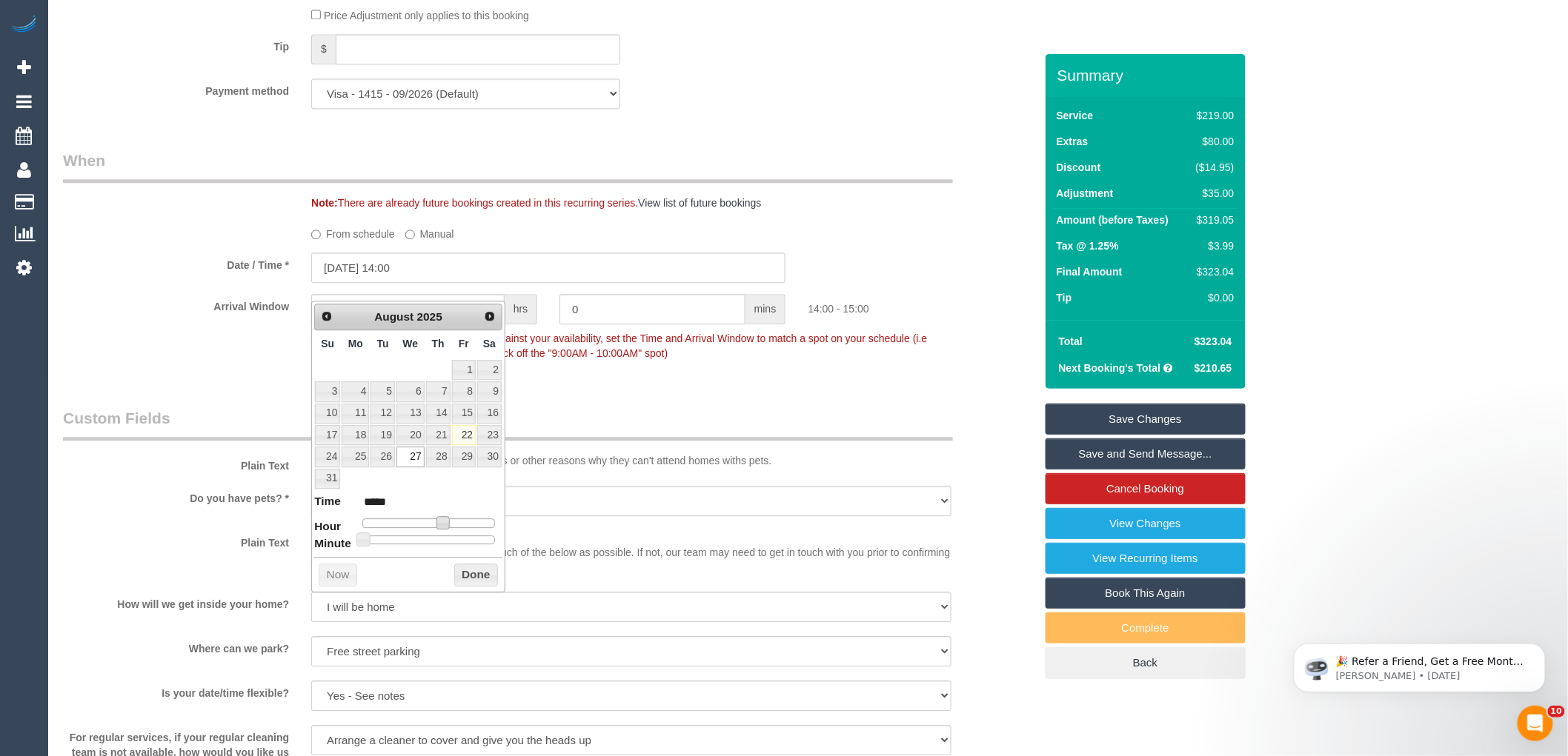
type input "27/08/2025 13:00"
type input "*****"
type input "[DATE] 12:00"
type input "*****"
type input "[DATE] 11:00"
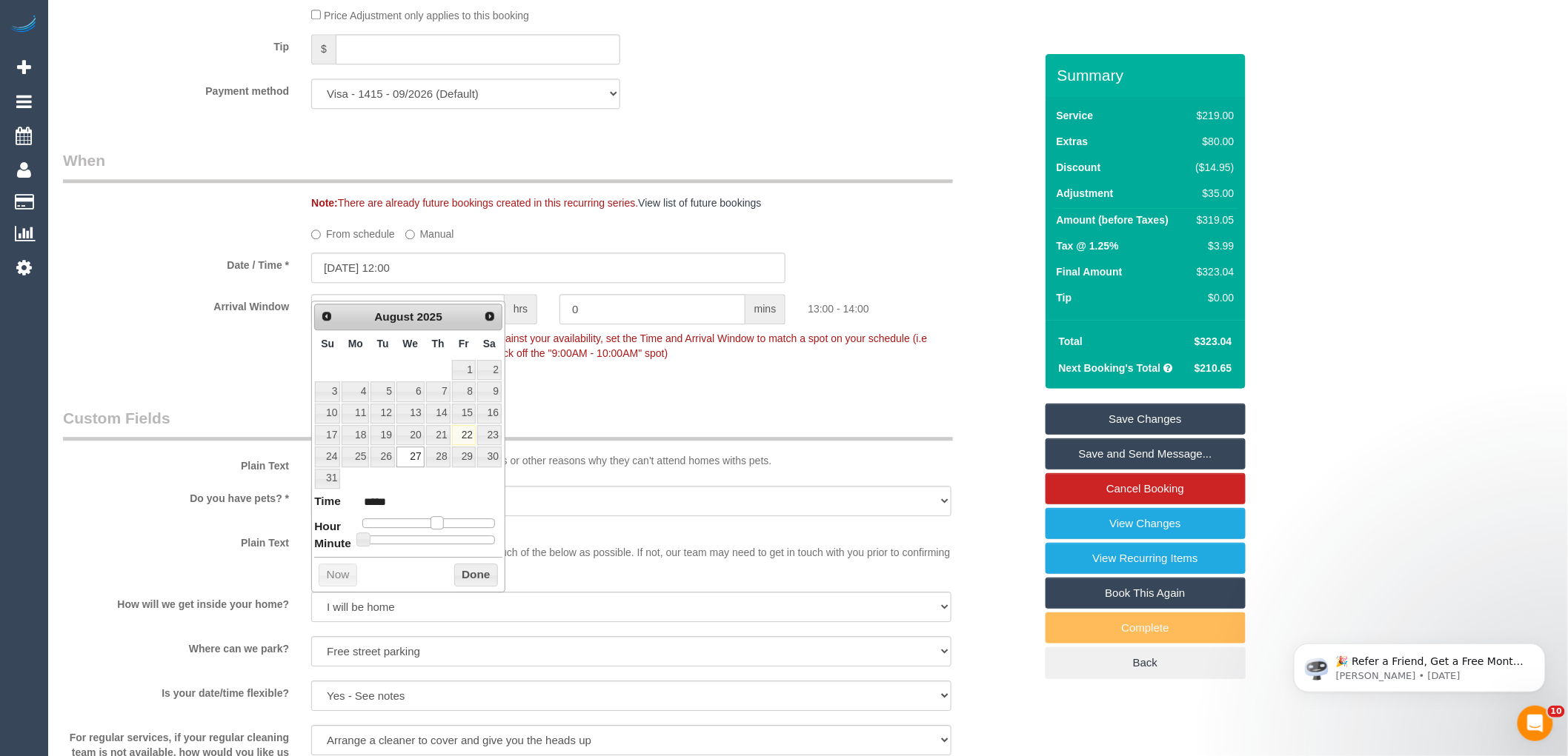
type input "*****"
type input "[DATE] 10:00"
type input "*****"
type input "27/08/2025 09:00"
type input "*****"
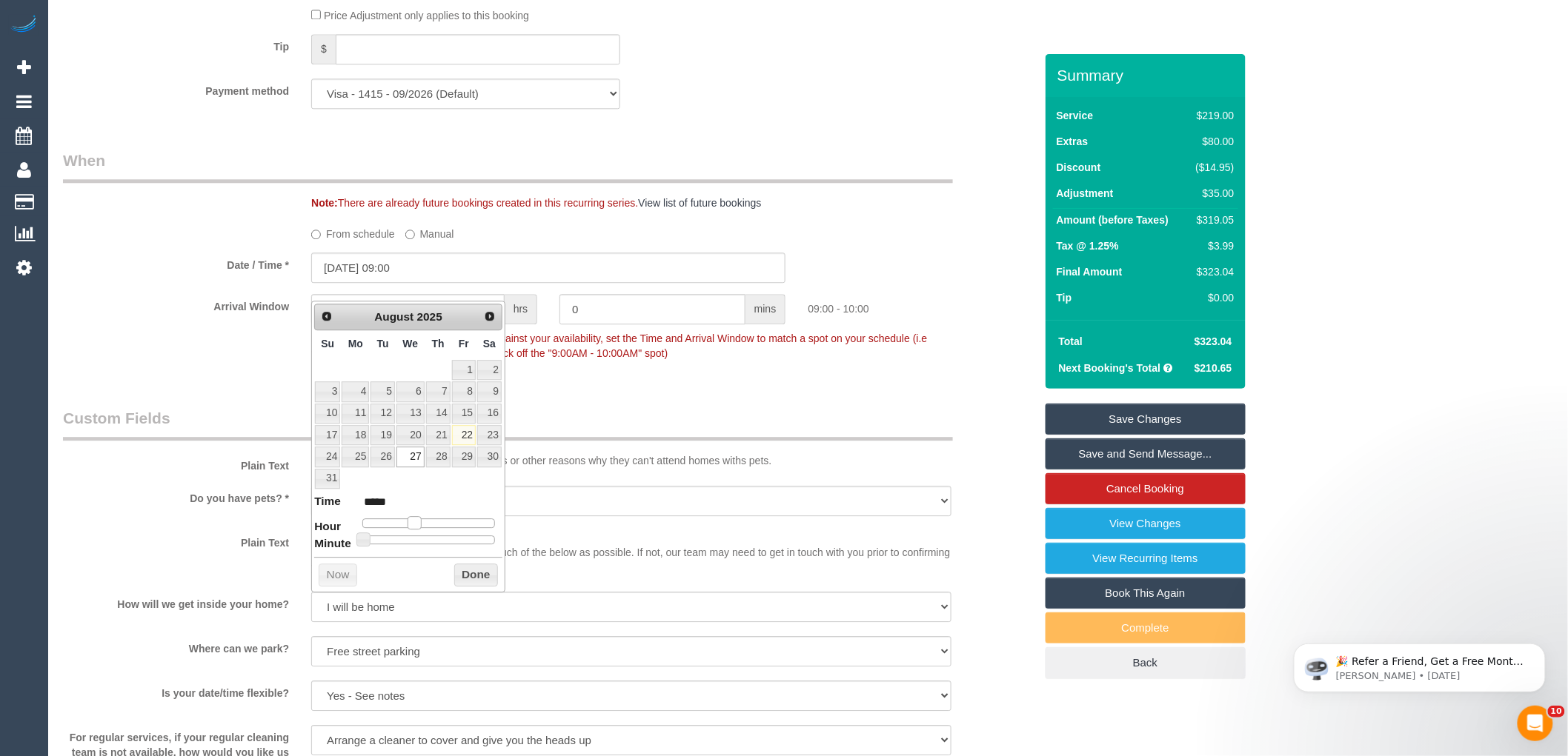
drag, startPoint x: 441, startPoint y: 527, endPoint x: 418, endPoint y: 527, distance: 23.0
click at [418, 527] on span at bounding box center [414, 523] width 14 height 14
type input "27/08/2025 08:00"
type input "*****"
click at [410, 524] on span at bounding box center [409, 523] width 14 height 14
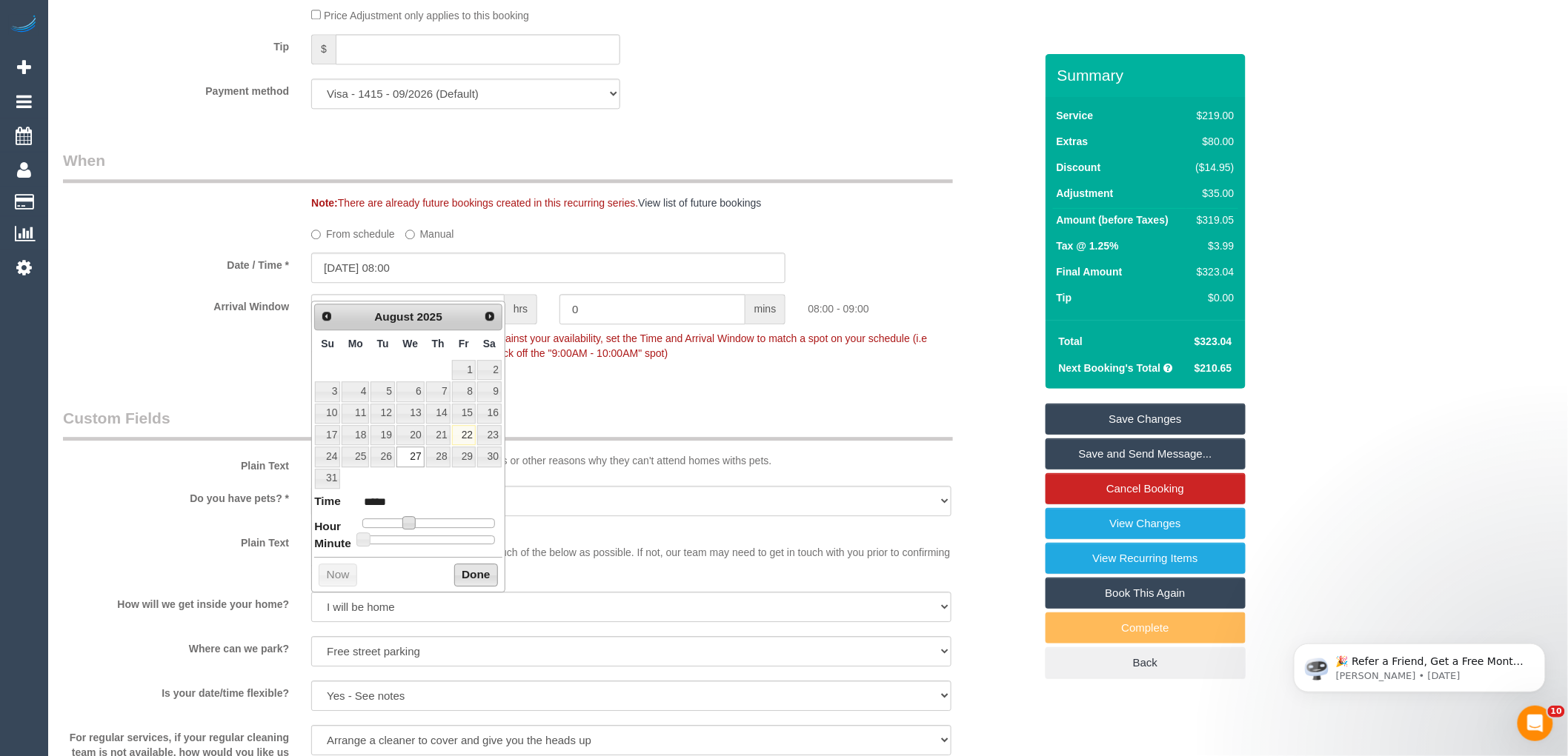
click at [470, 576] on button "Done" at bounding box center [476, 575] width 43 height 24
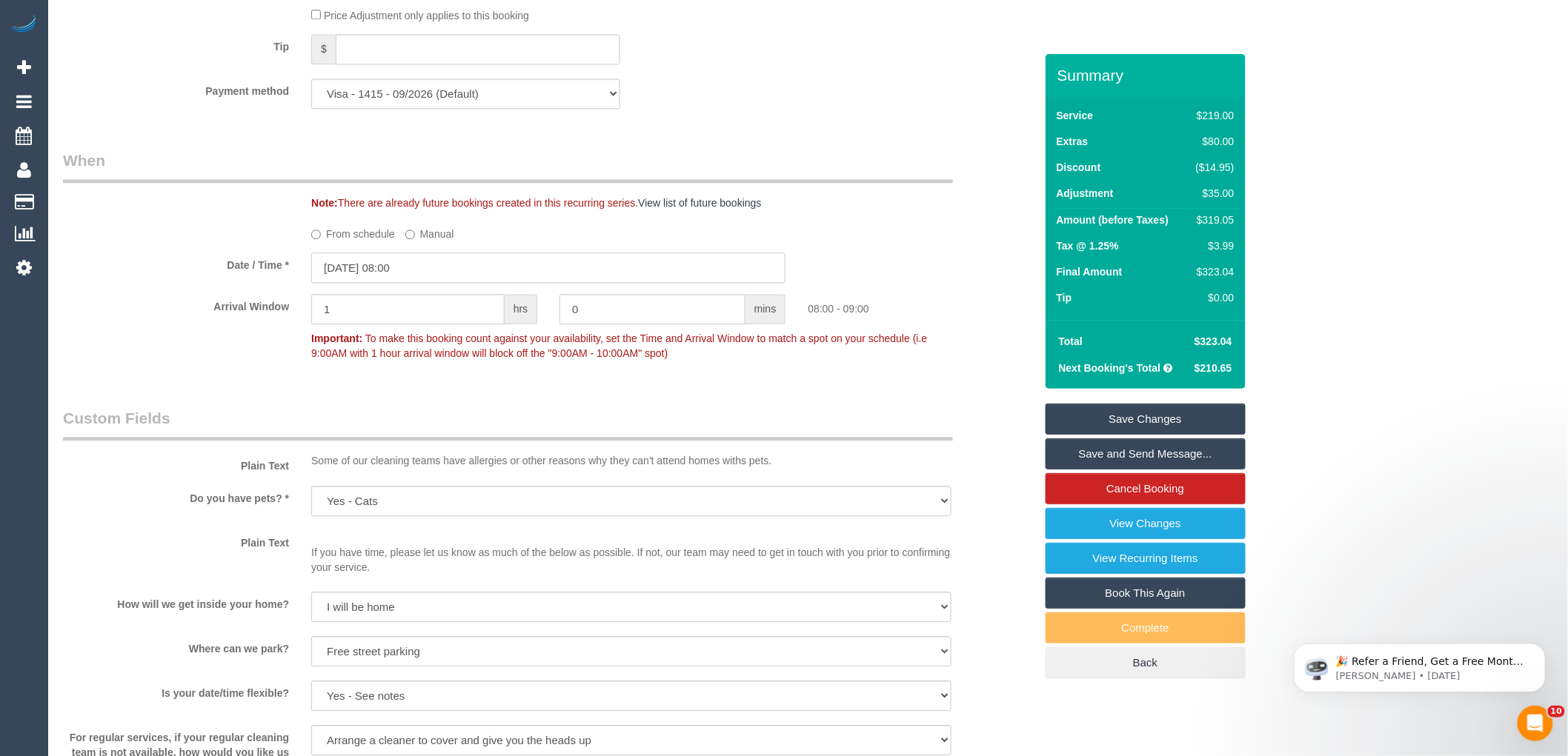
click at [441, 283] on input "27/08/2025 08:00" at bounding box center [548, 267] width 474 height 30
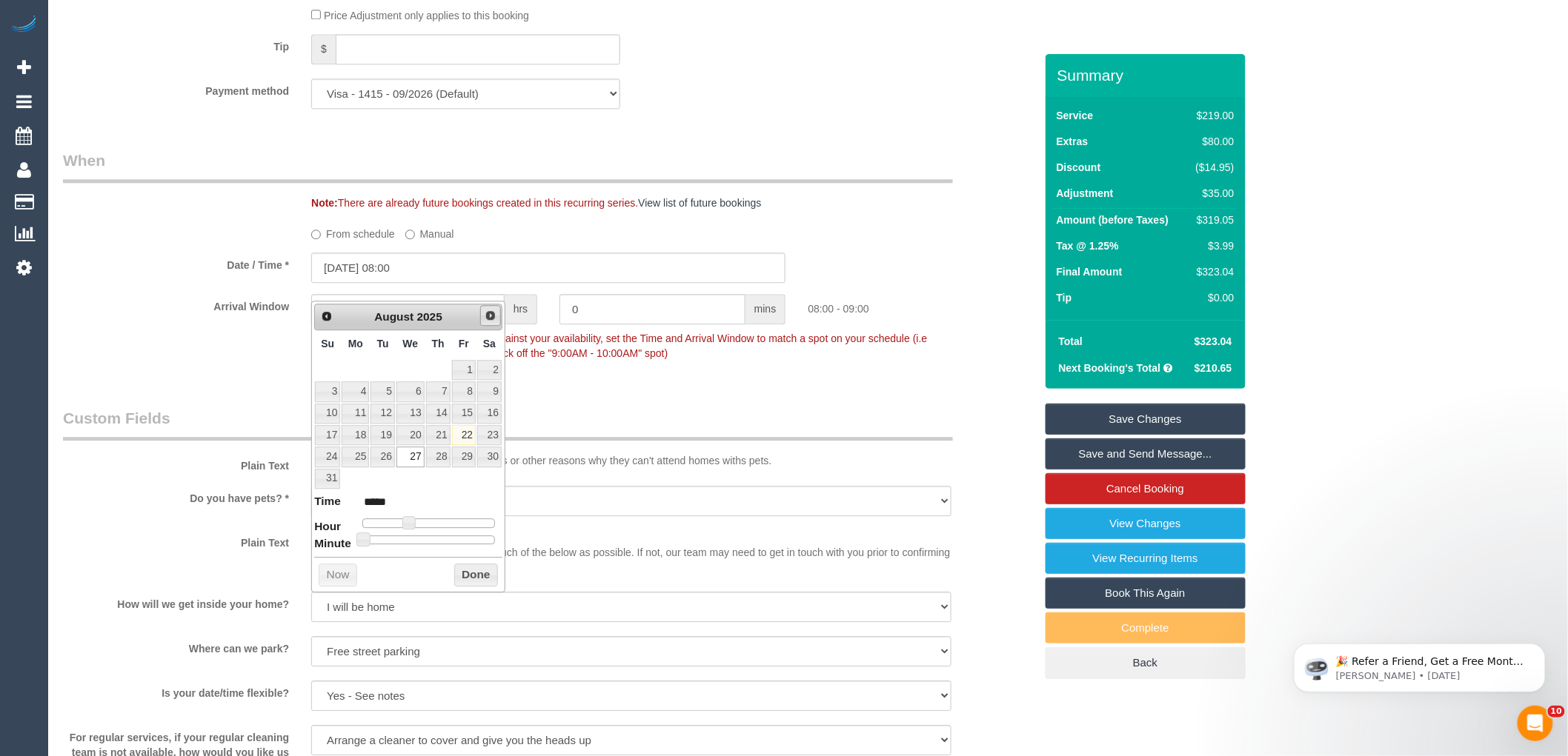
click at [490, 319] on span "Next" at bounding box center [491, 316] width 12 height 12
click at [418, 375] on link "3" at bounding box center [410, 370] width 29 height 20
type input "03/09/2025 08:00"
click at [480, 553] on button "Done" at bounding box center [476, 553] width 43 height 24
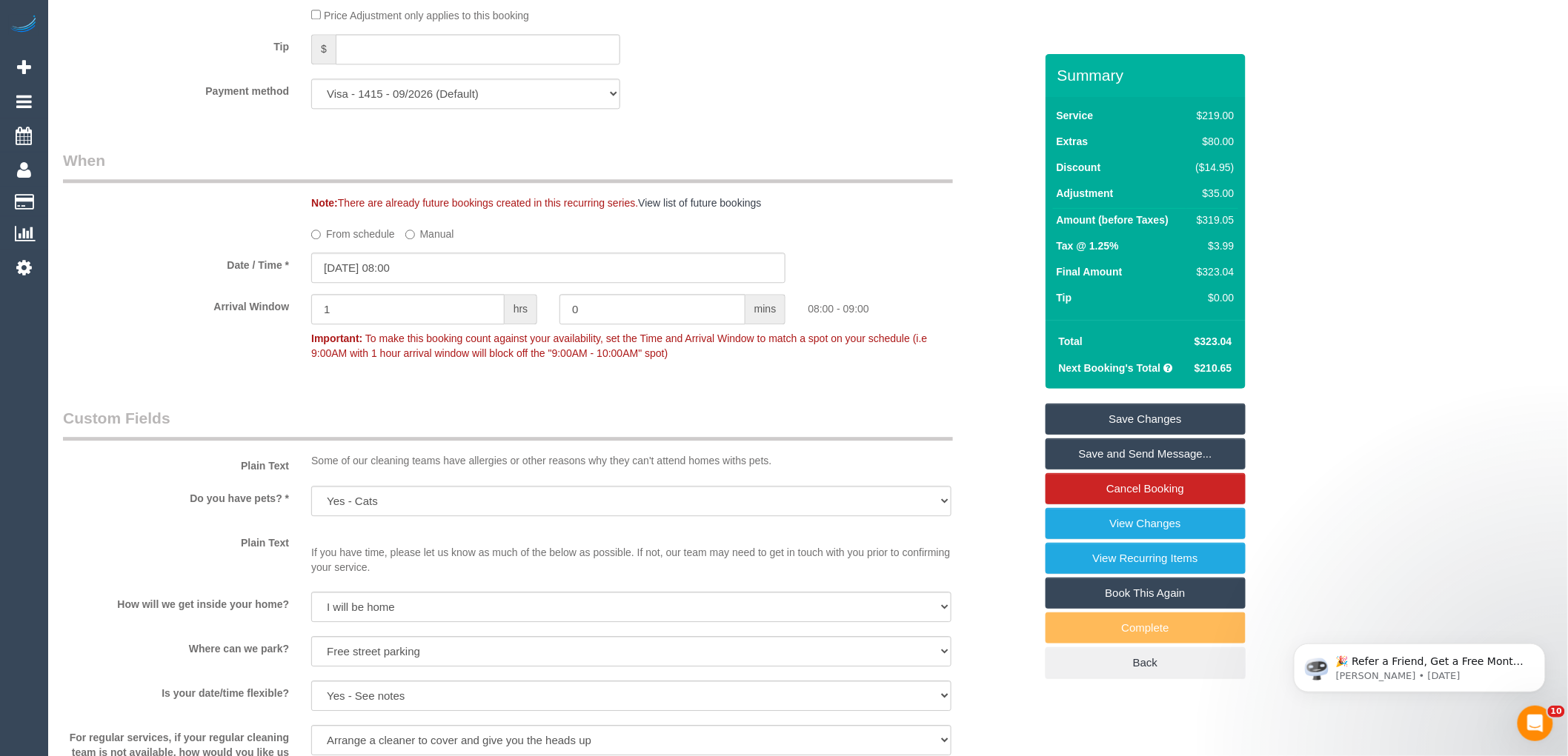
click at [935, 242] on div "From schedule Manual" at bounding box center [631, 231] width 663 height 20
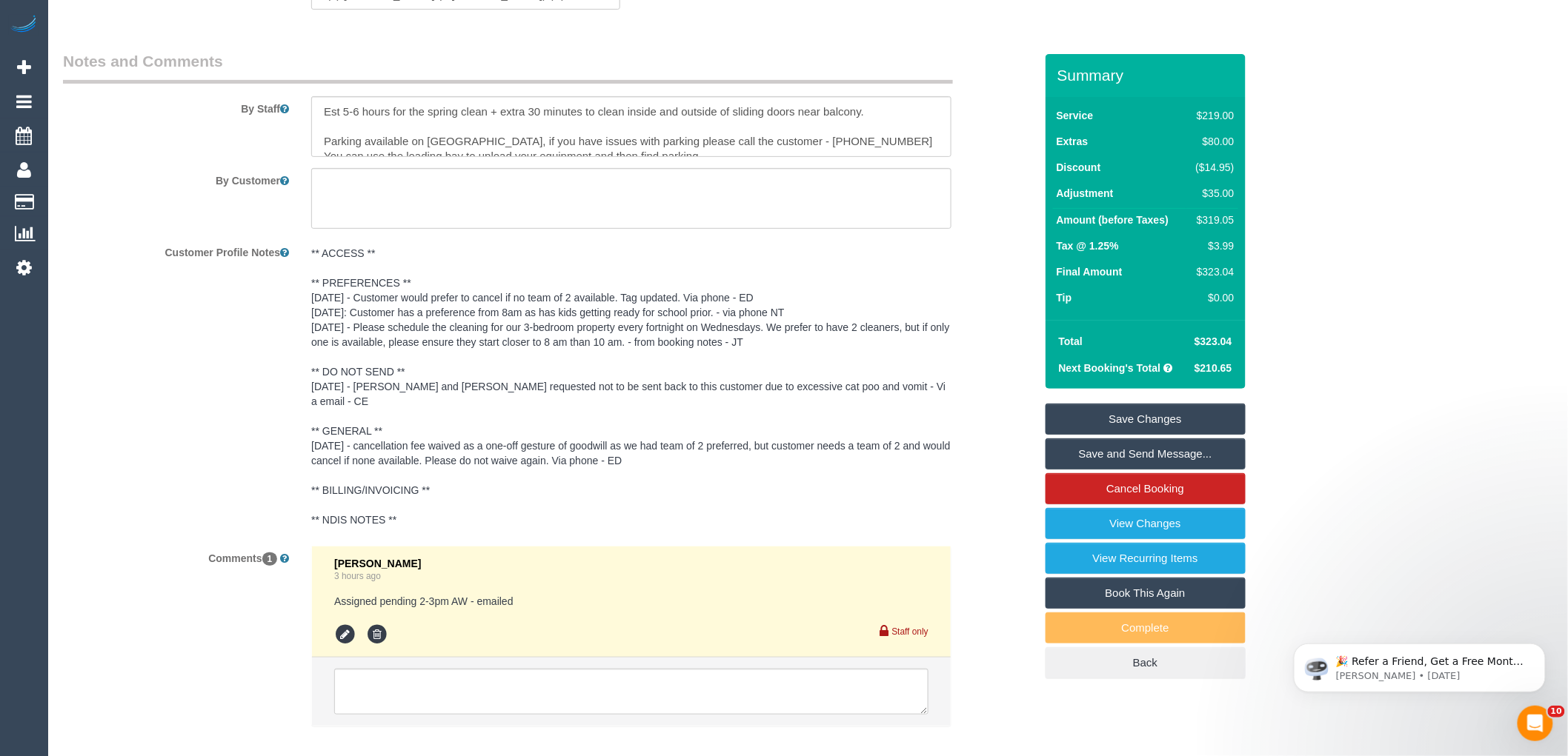
scroll to position [2573, 0]
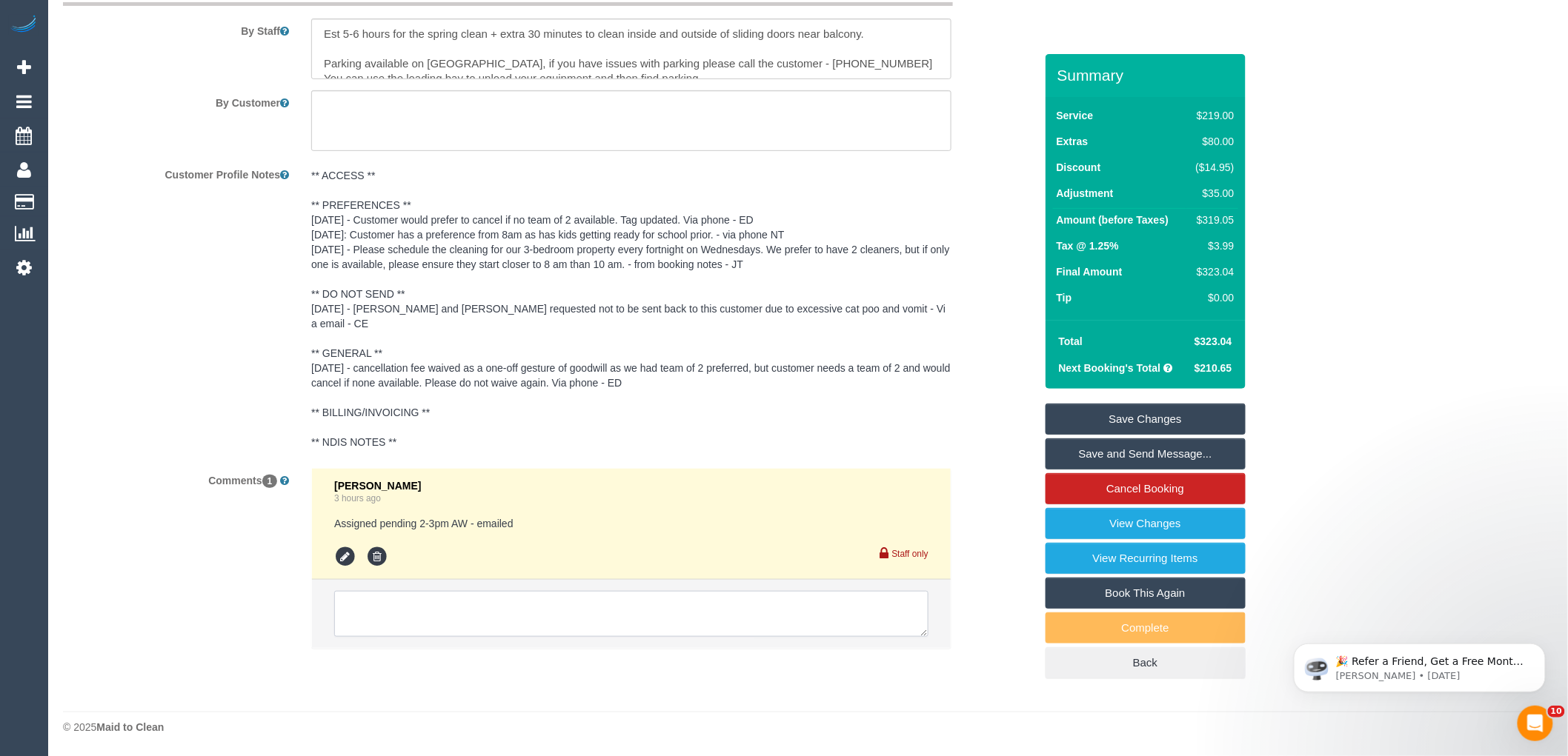
click at [444, 603] on textarea at bounding box center [631, 613] width 594 height 46
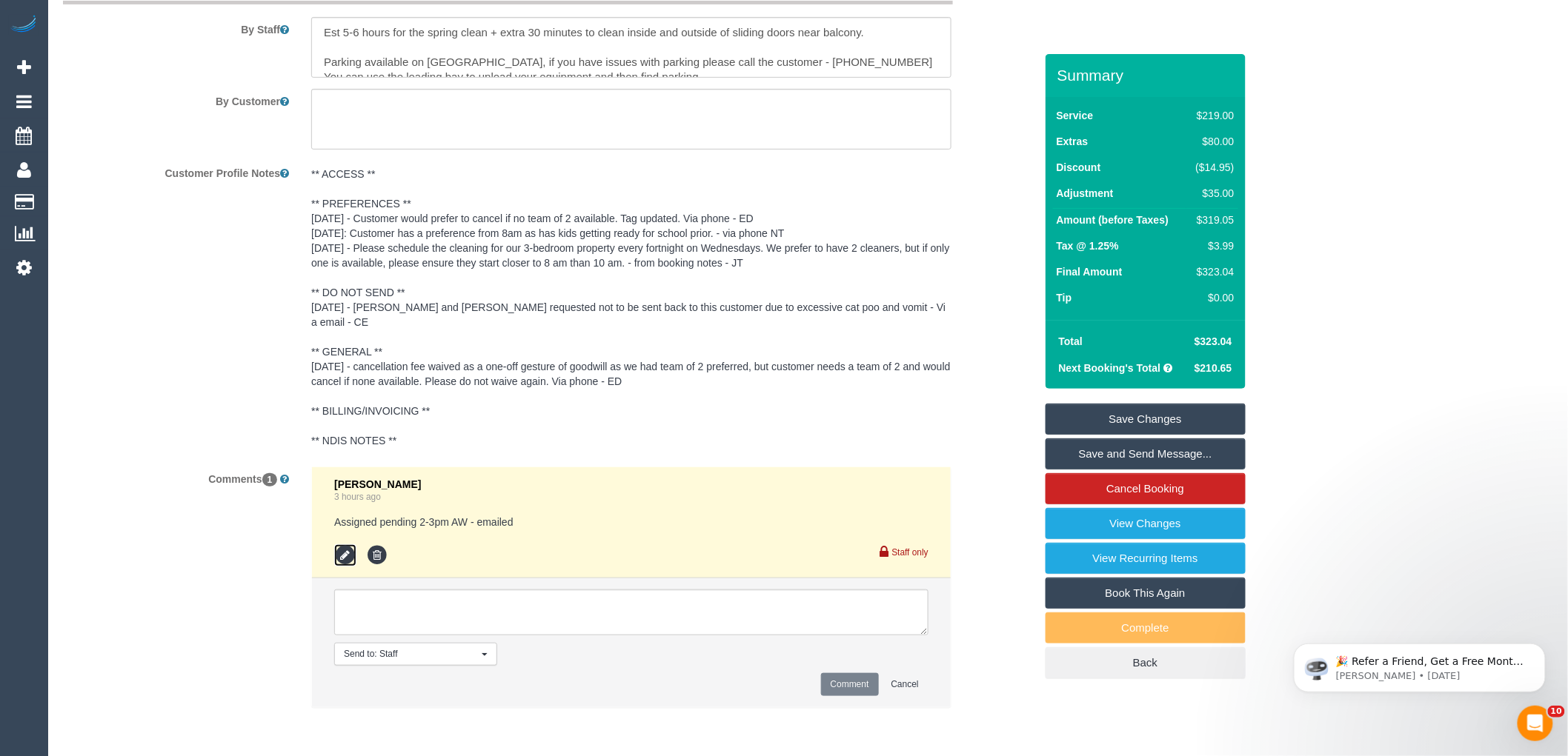
click at [350, 557] on icon at bounding box center [345, 555] width 23 height 23
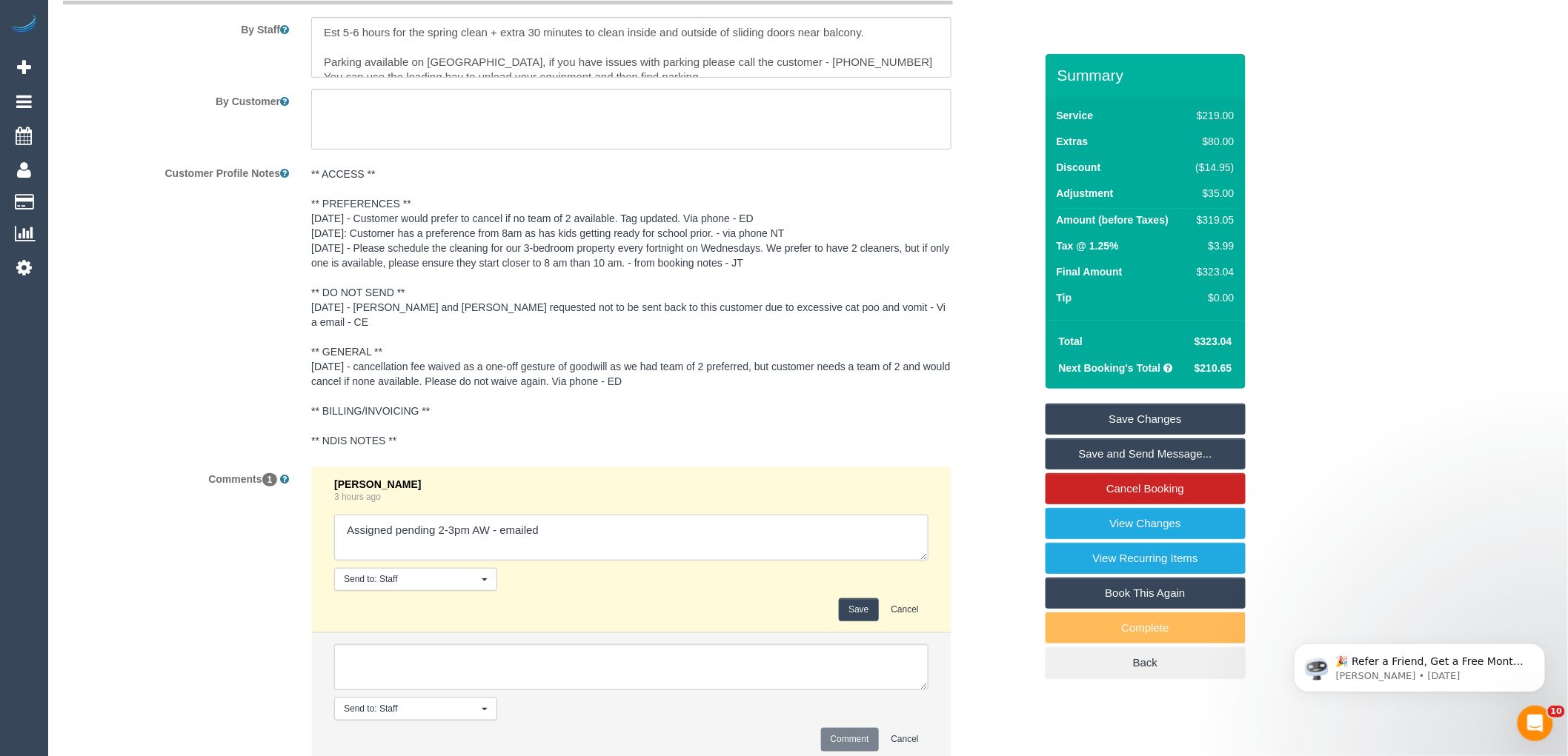
click at [566, 537] on textarea at bounding box center [631, 538] width 594 height 46
click at [717, 552] on textarea at bounding box center [631, 538] width 594 height 46
click at [729, 549] on textarea at bounding box center [631, 538] width 594 height 46
type textarea "Assigned pending 2-3pm AW - emailed Tatiana + Felipe U/A - customer informed vi…"
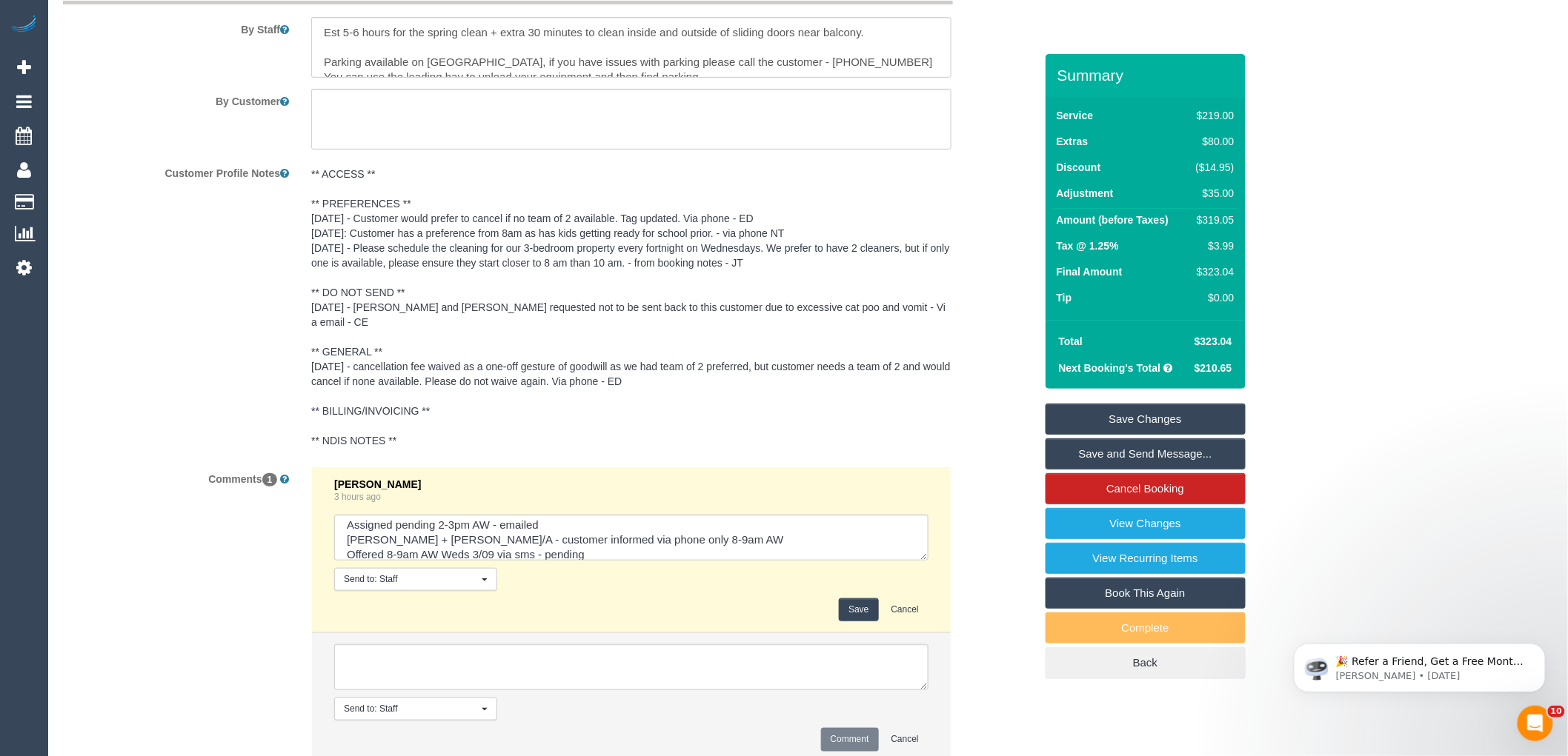
click at [858, 615] on button "Save" at bounding box center [858, 610] width 39 height 23
click at [969, 449] on div "Customer Profile Notes ** ACCESS ** ** PREFERENCES ** 20/8/25 - Customer would …" at bounding box center [549, 309] width 994 height 295
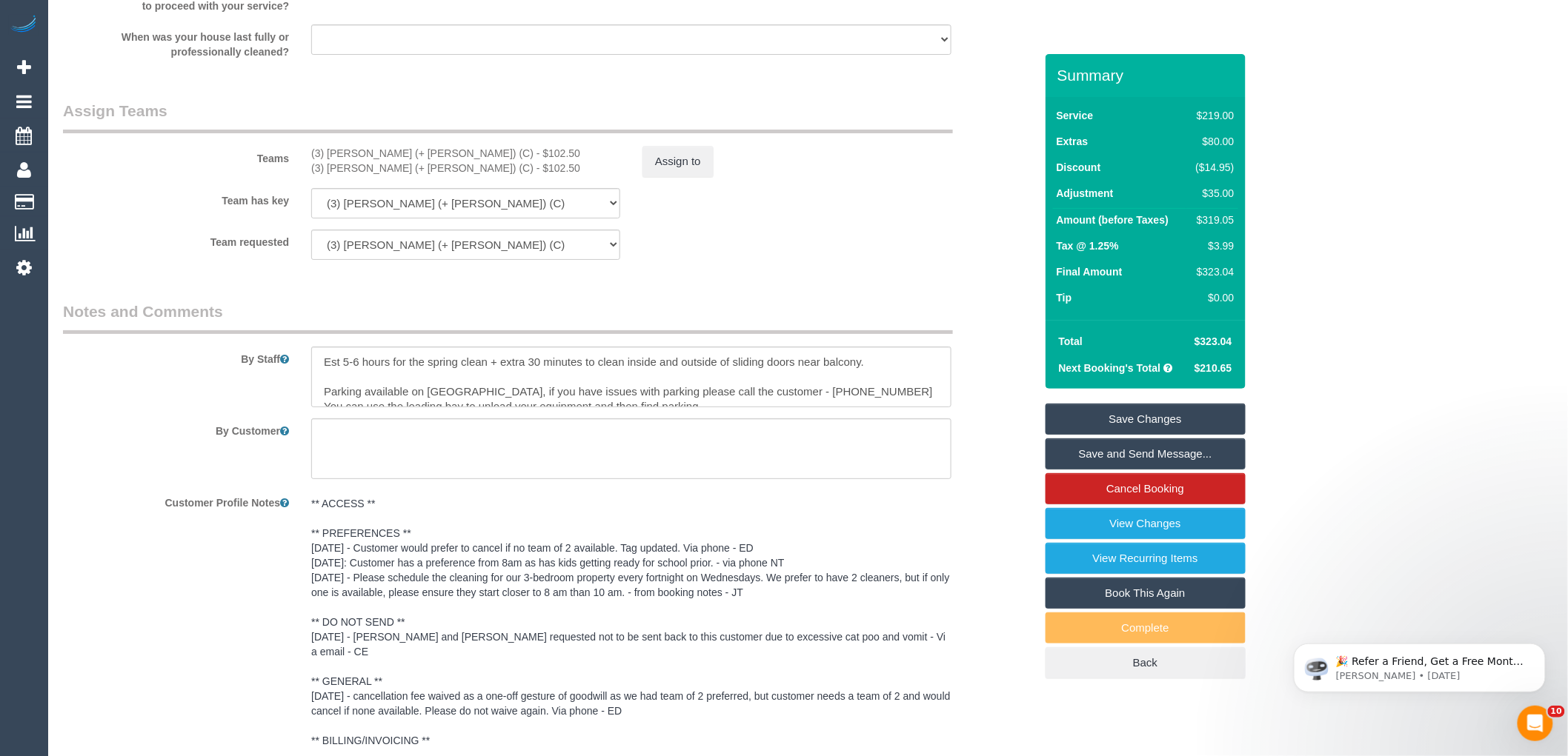
scroll to position [2715, 0]
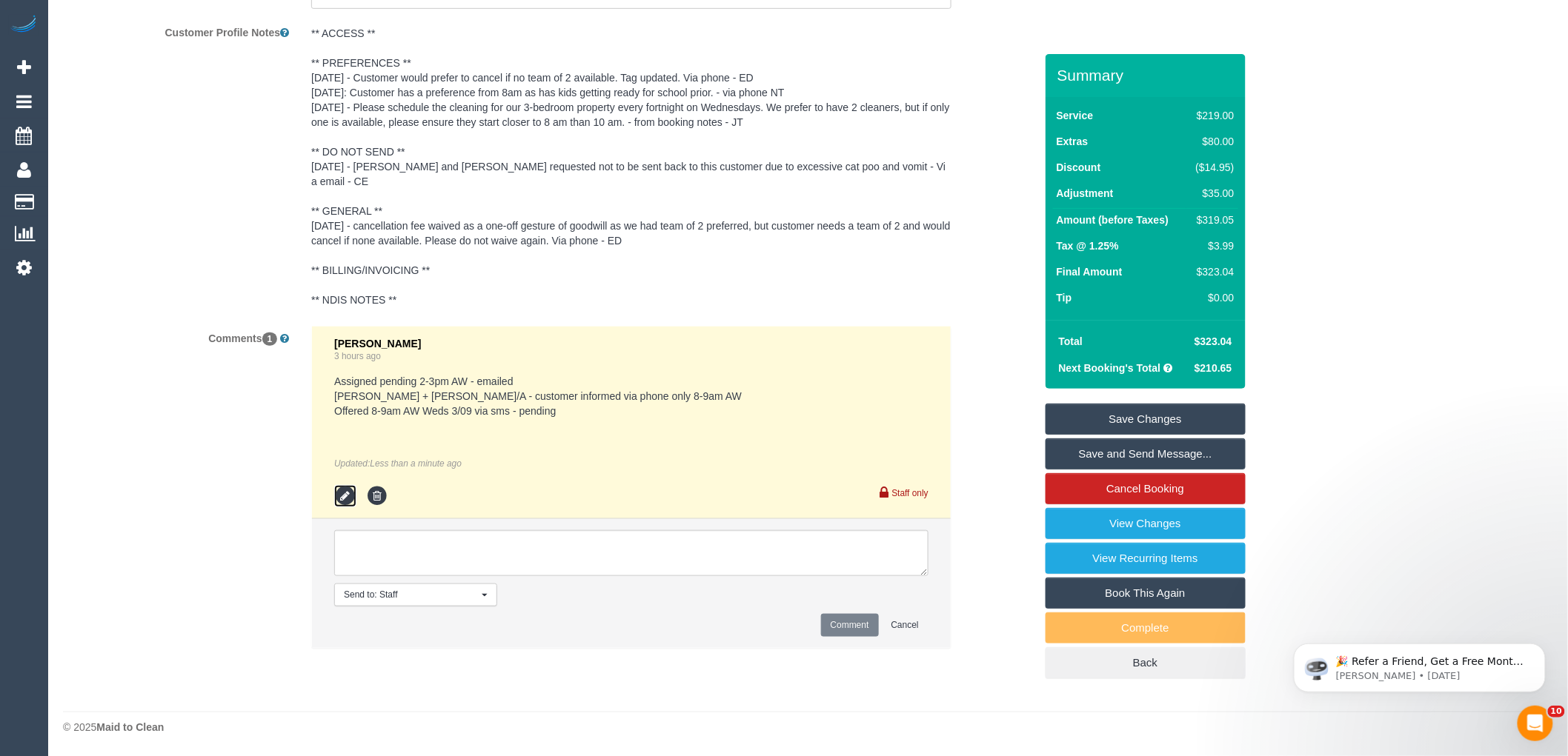
click at [341, 497] on icon at bounding box center [345, 496] width 23 height 23
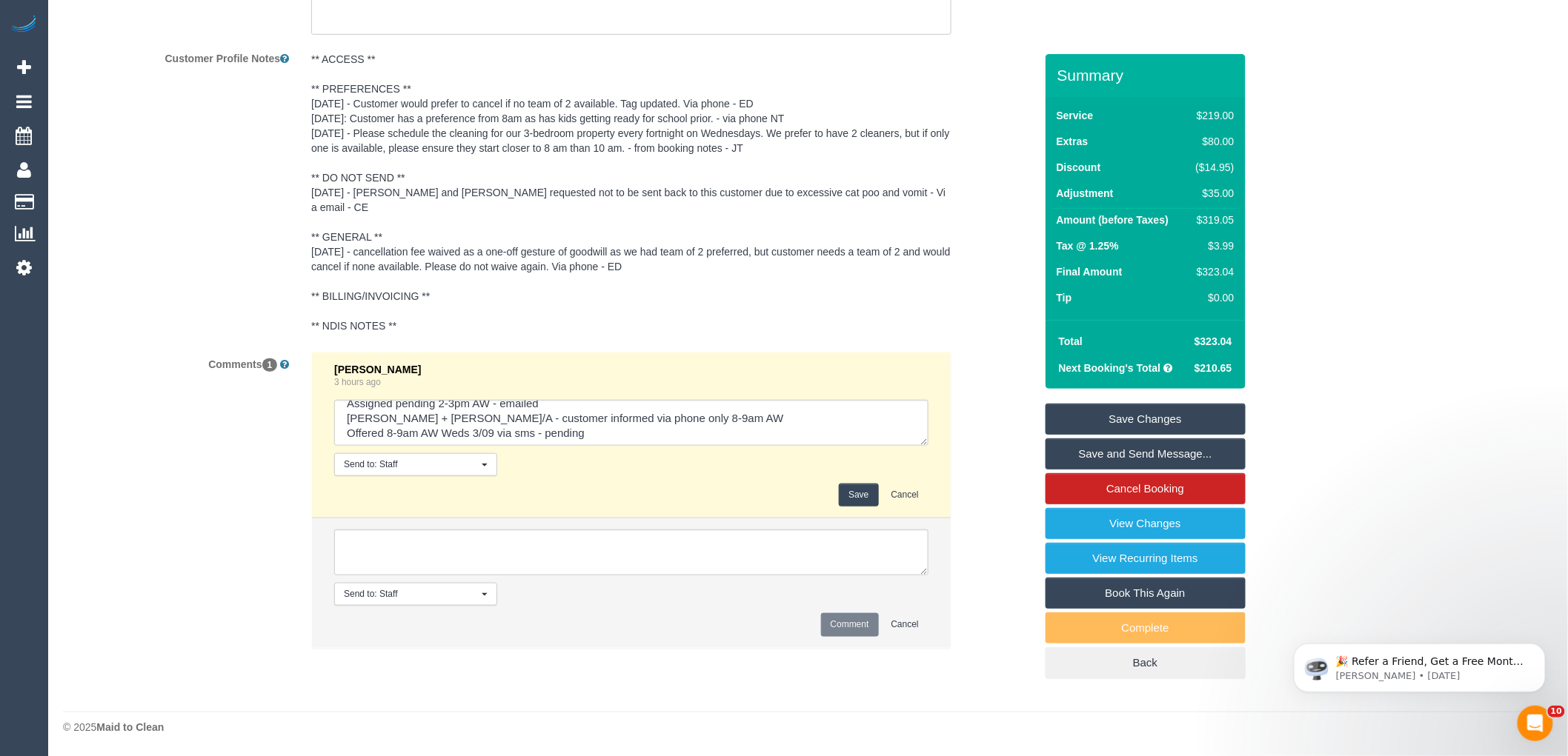
scroll to position [15, 0]
drag, startPoint x: 537, startPoint y: 430, endPoint x: 513, endPoint y: 431, distance: 24.0
click at [513, 431] on textarea at bounding box center [631, 423] width 594 height 46
type textarea "Assigned pending 2-3pm AW - emailed Tatiana + Felipe U/A - customer informed vi…"
click at [865, 499] on button "Save" at bounding box center [858, 494] width 39 height 23
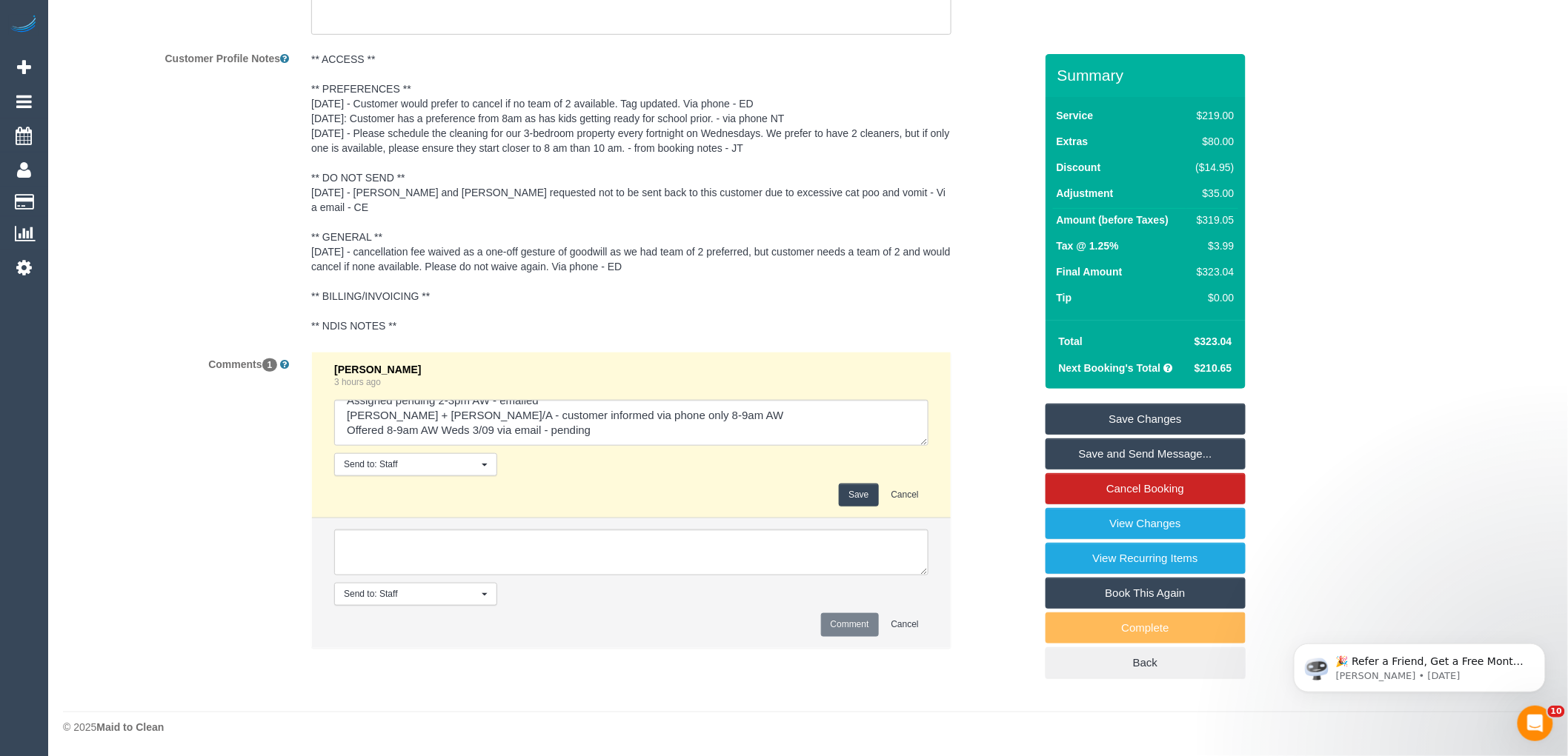
click at [972, 376] on div "Comments 1 Laura Butera 3 hours ago Send to: Staff Nothing selected Send to: St…" at bounding box center [549, 507] width 994 height 312
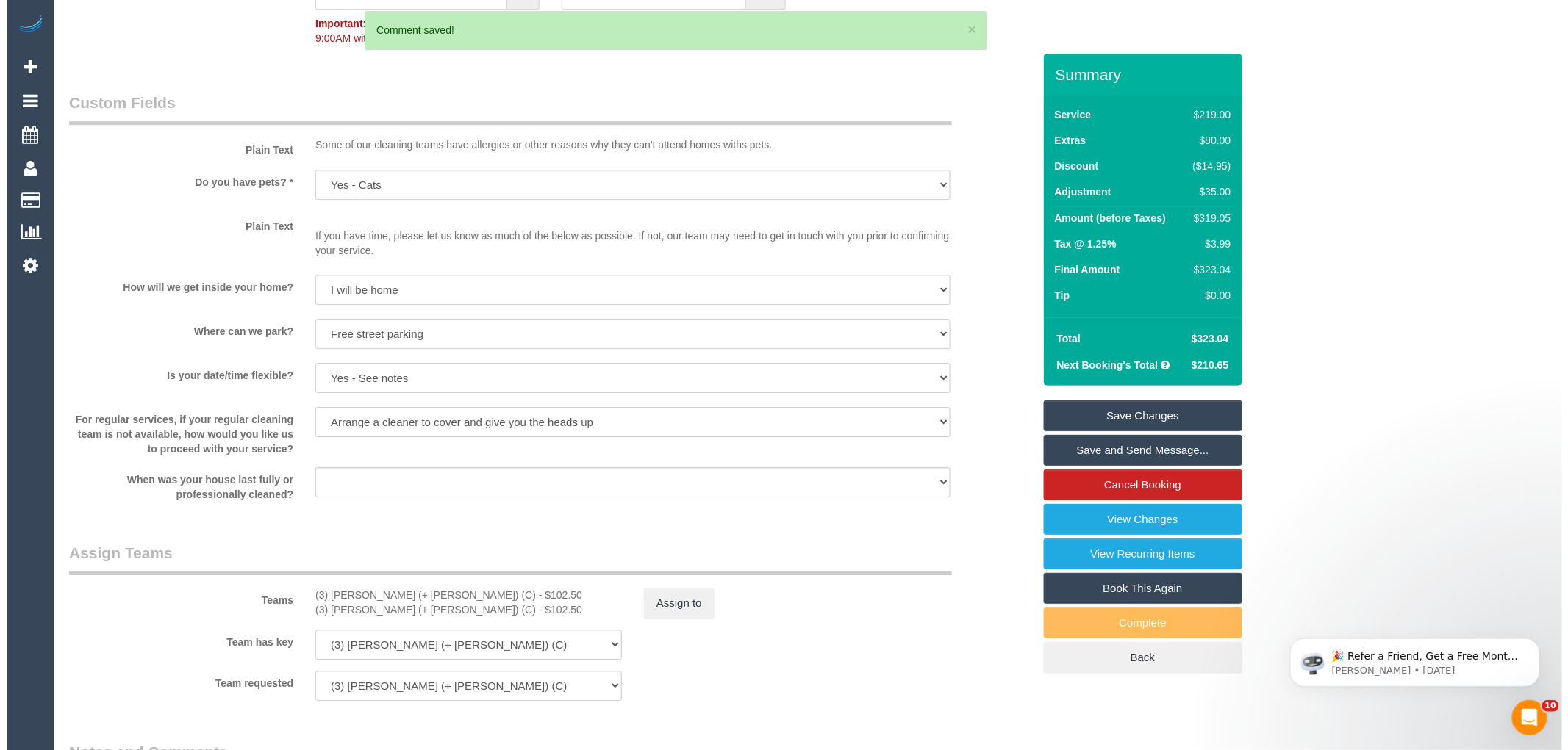
scroll to position [1770, 0]
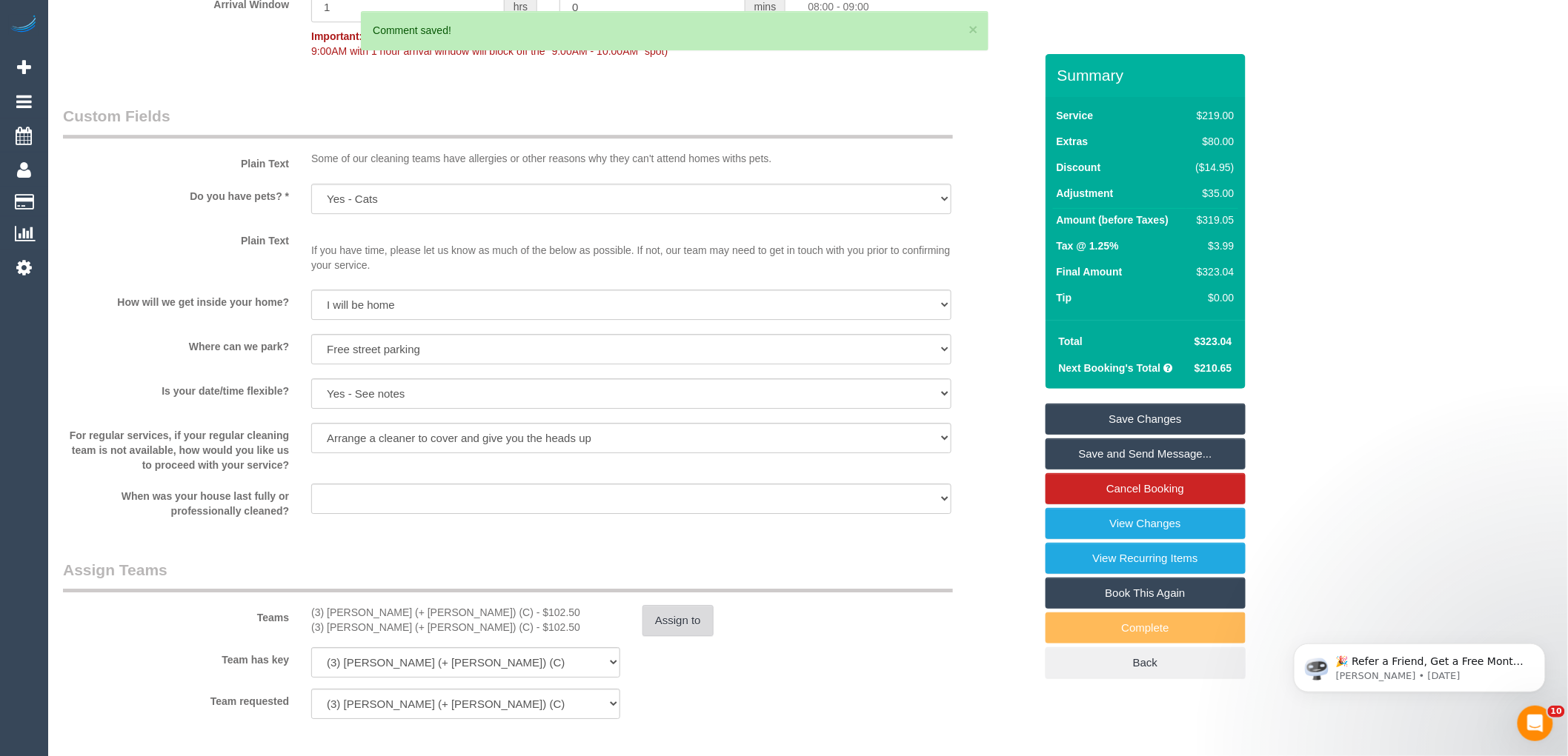
click at [670, 636] on button "Assign to" at bounding box center [677, 621] width 71 height 31
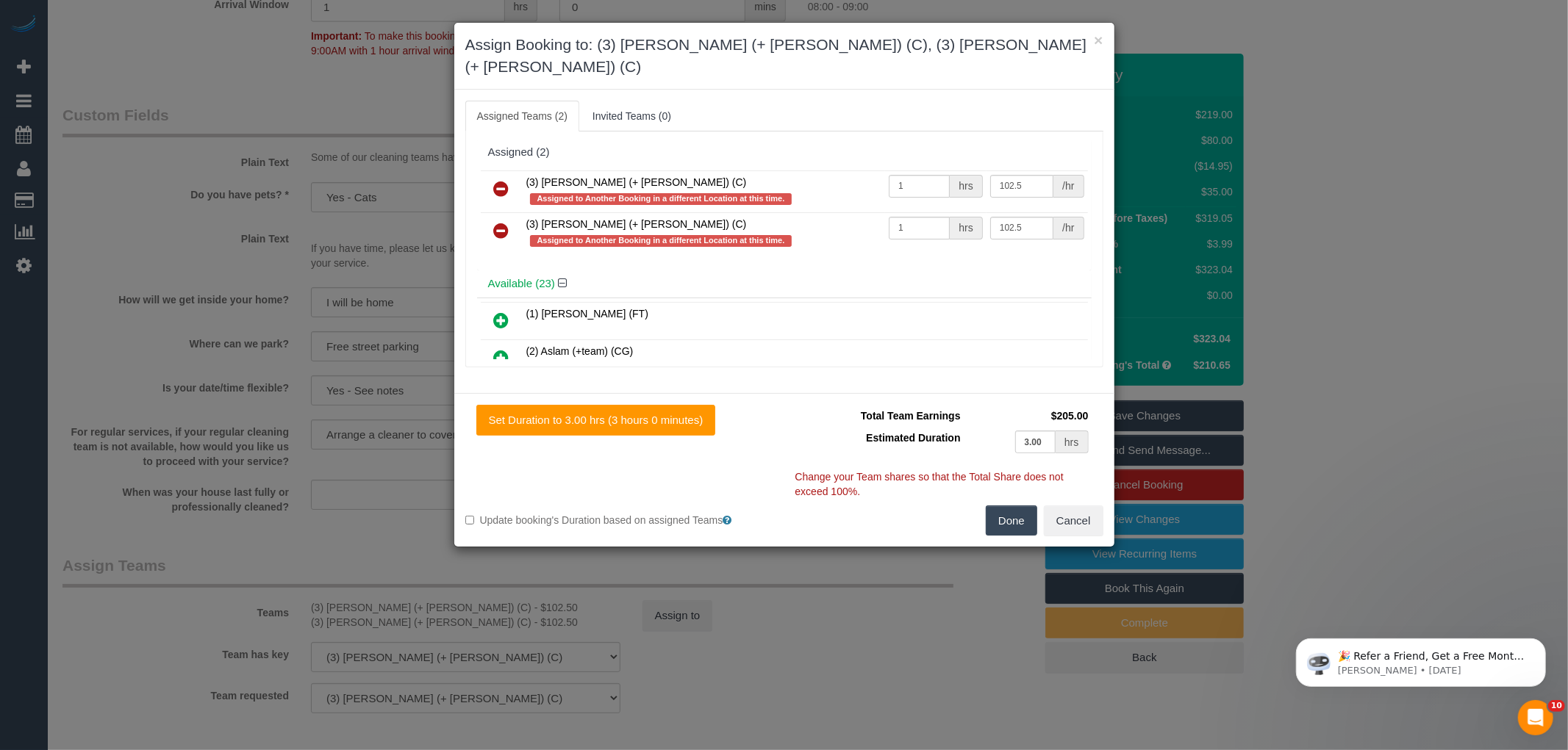
click at [500, 180] on icon at bounding box center [502, 189] width 16 height 18
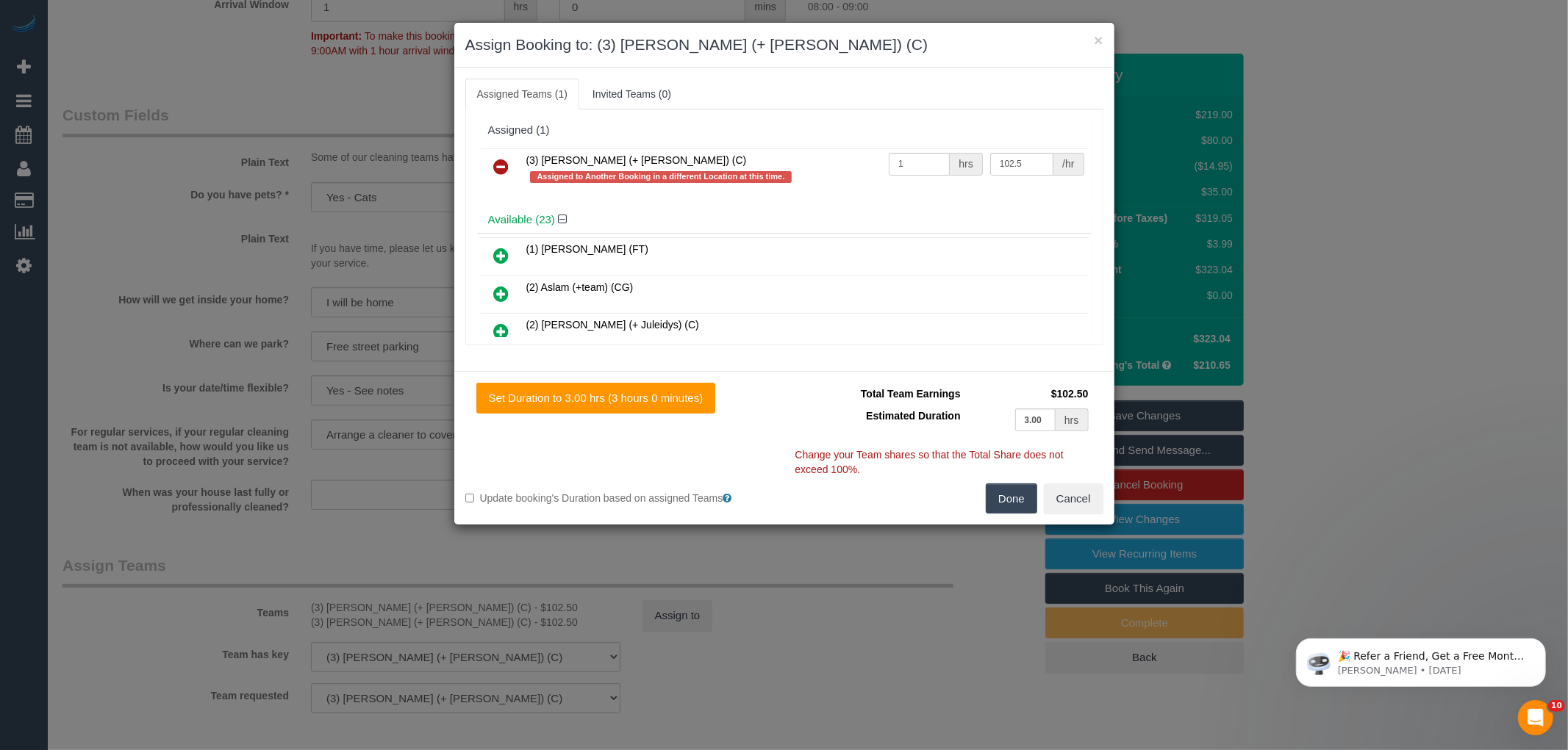
click at [499, 171] on icon at bounding box center [502, 167] width 16 height 18
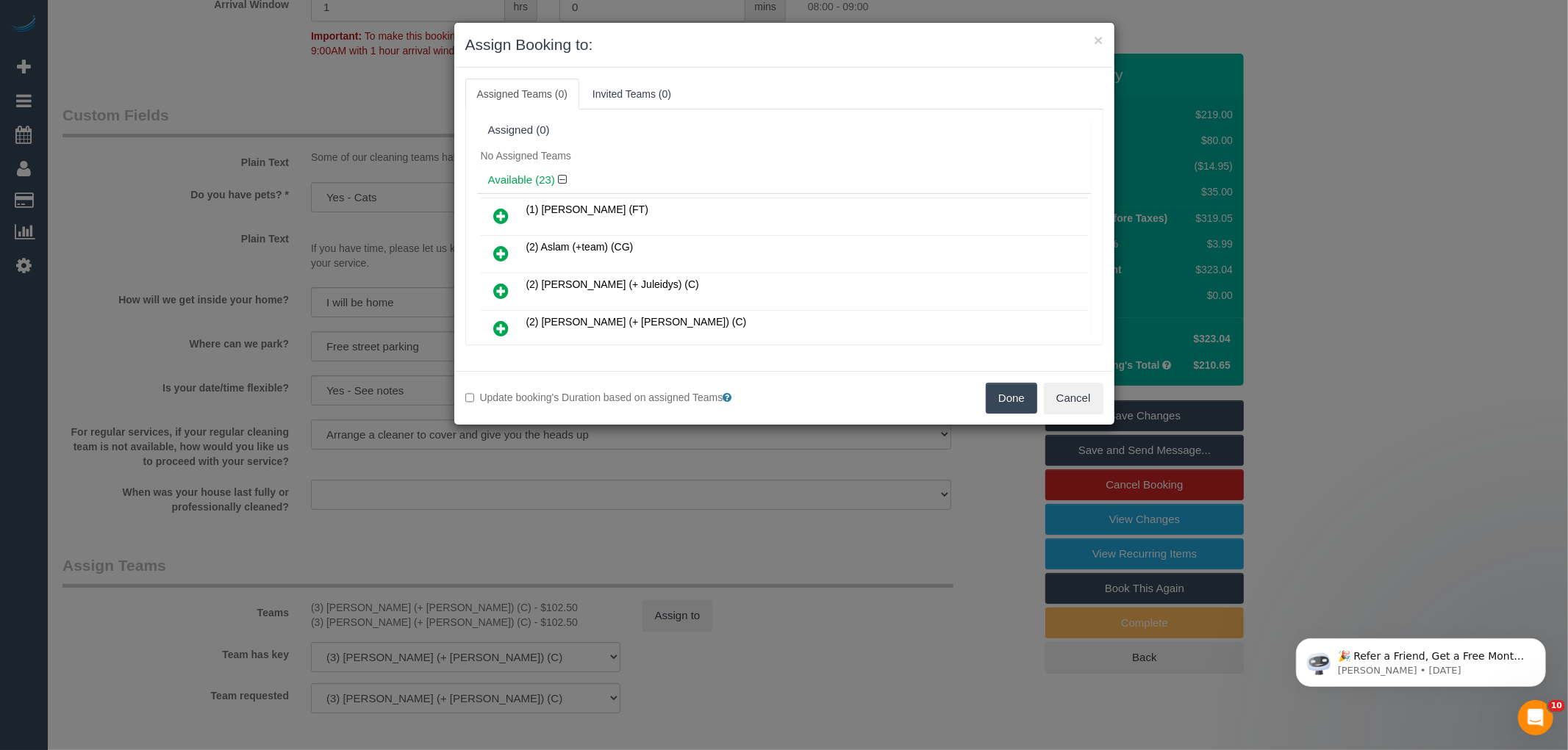
click at [495, 324] on icon at bounding box center [502, 329] width 16 height 18
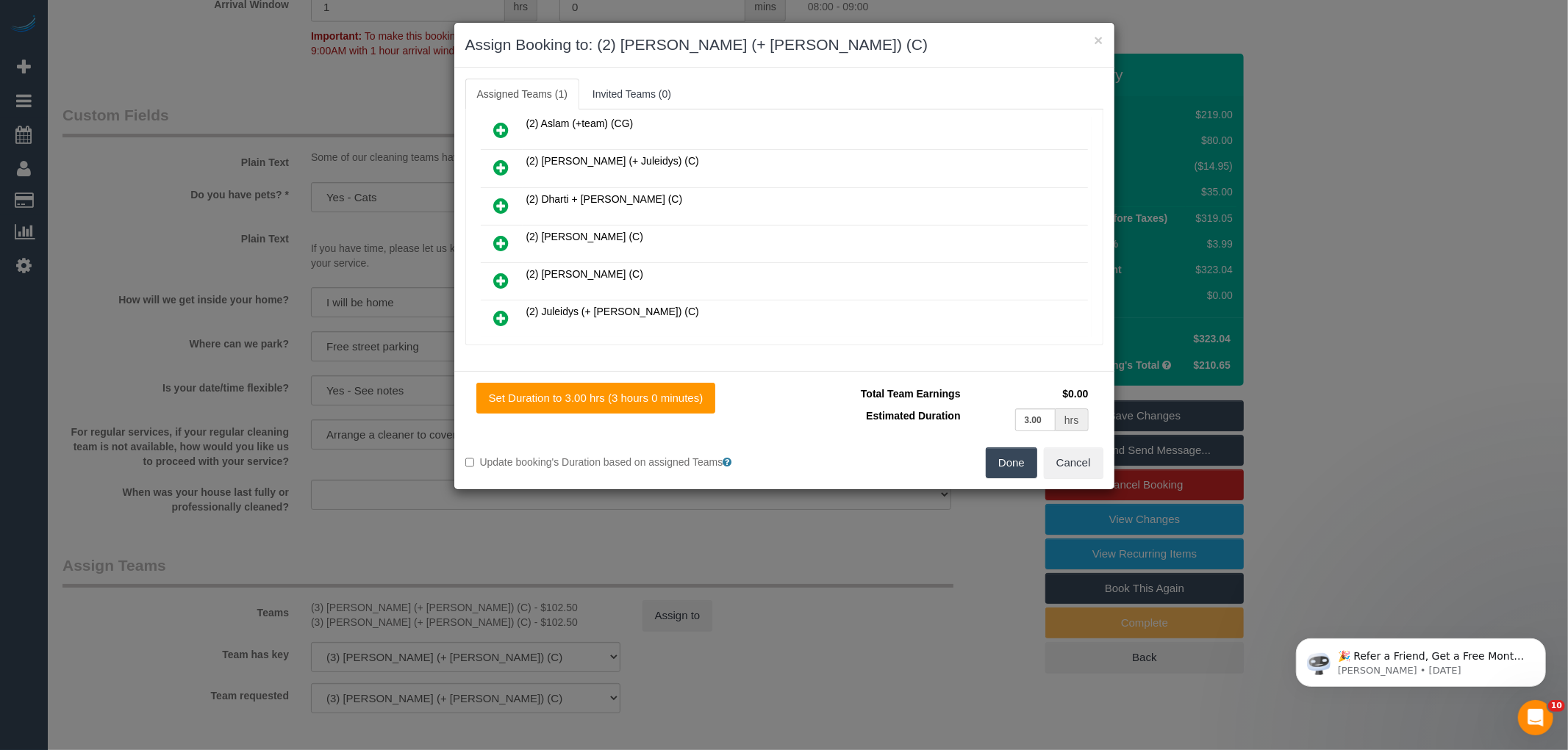
scroll to position [245, 0]
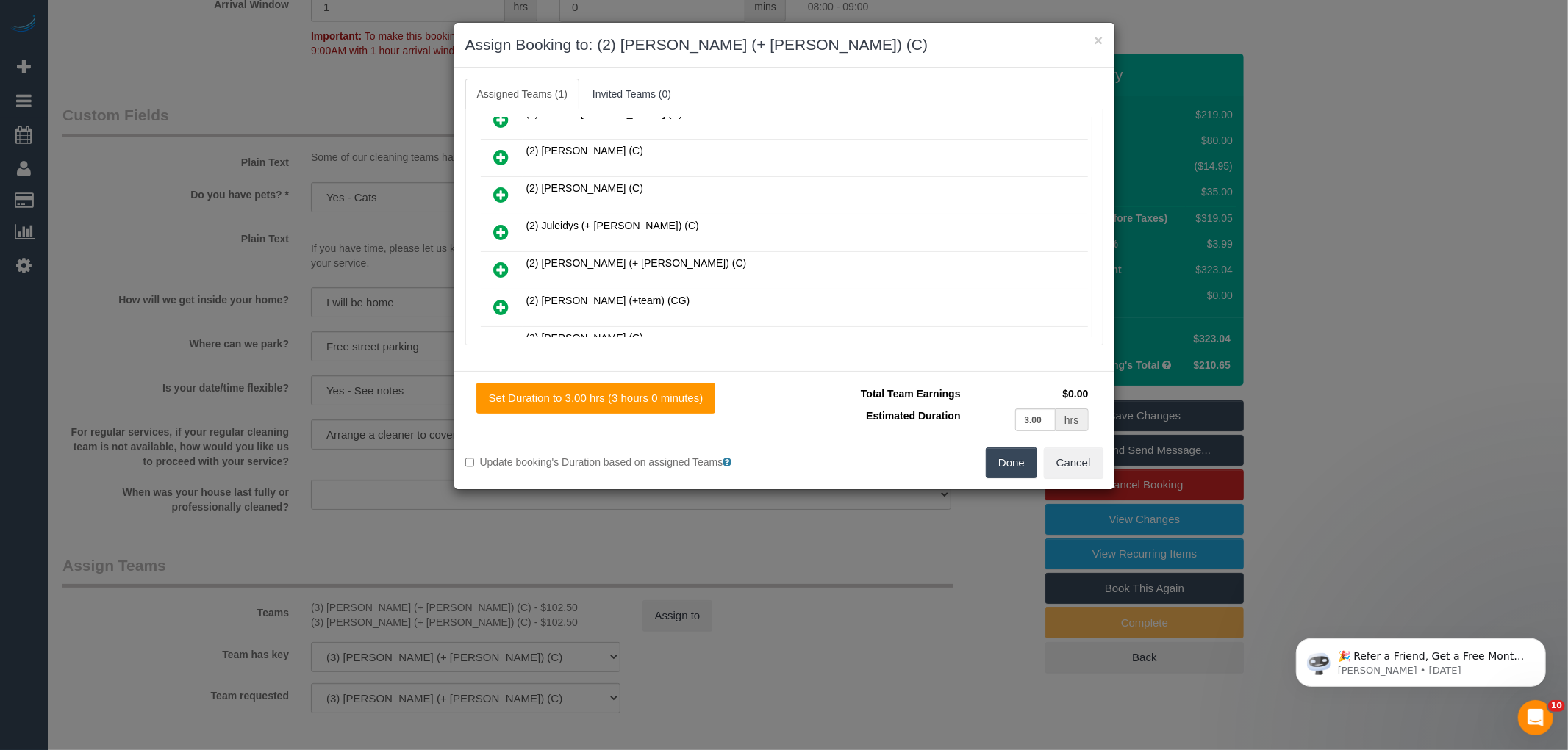
click at [497, 266] on icon at bounding box center [502, 270] width 16 height 18
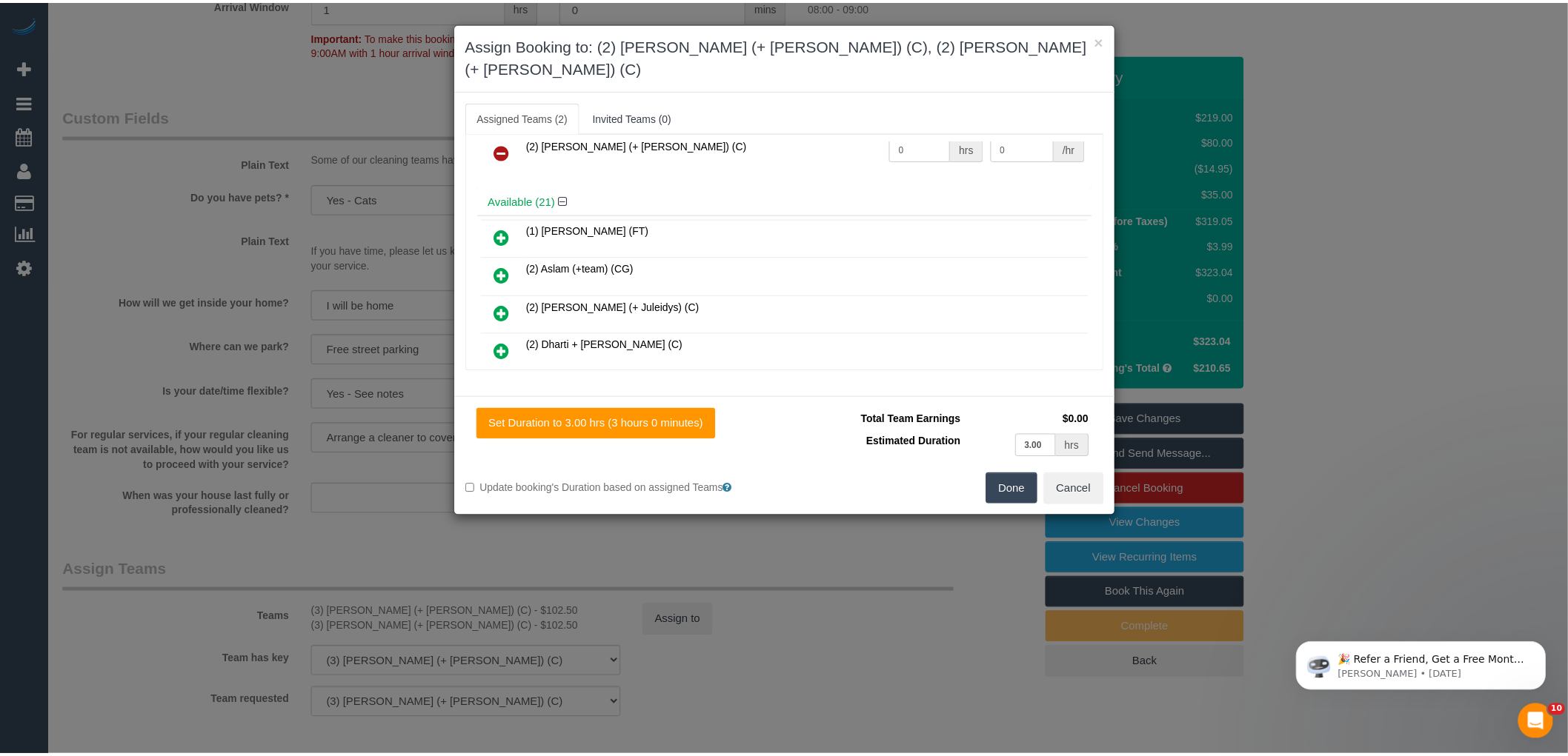
scroll to position [0, 0]
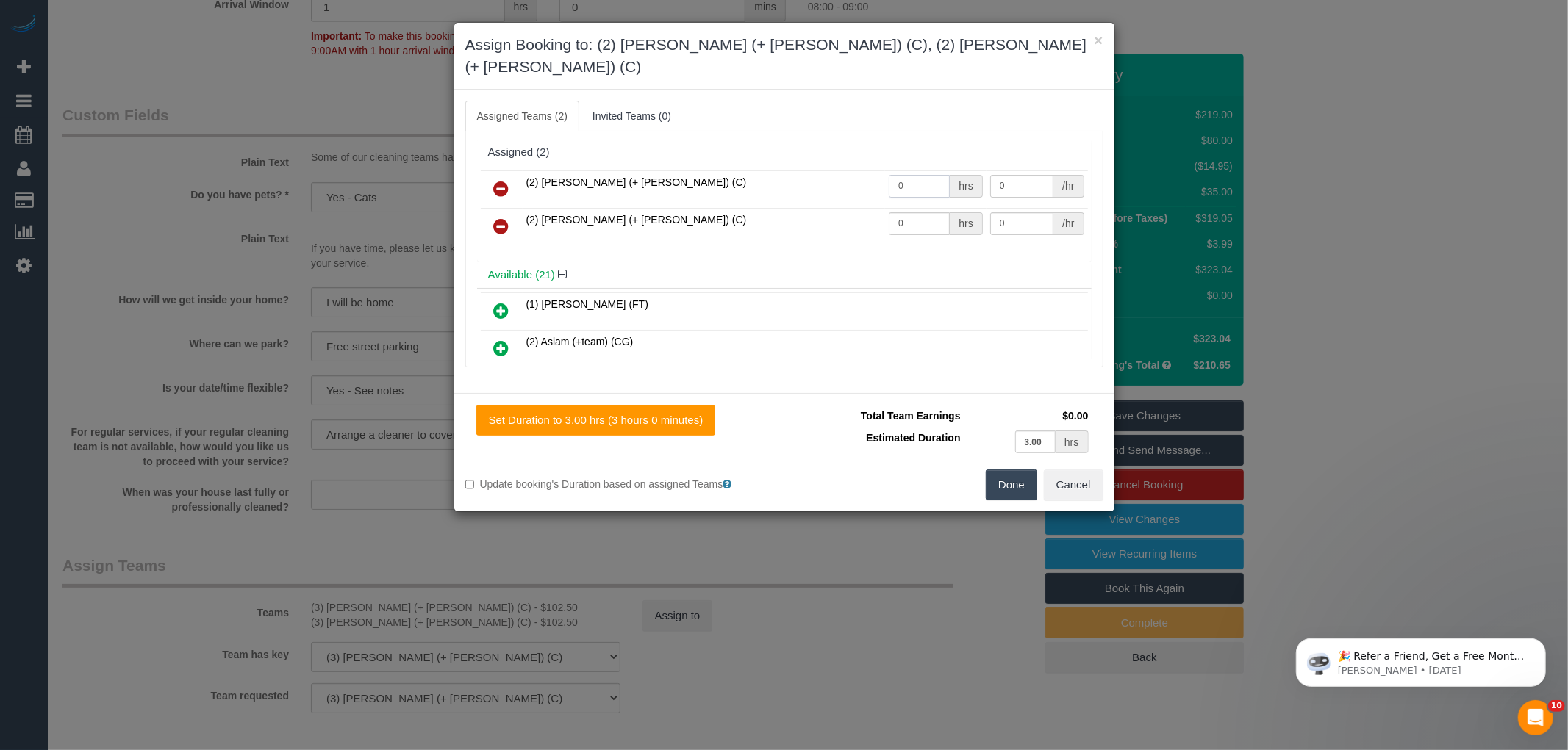
click at [922, 175] on input "0" at bounding box center [919, 185] width 61 height 22
click at [1024, 175] on input "0" at bounding box center [1022, 185] width 63 height 22
type input "1"
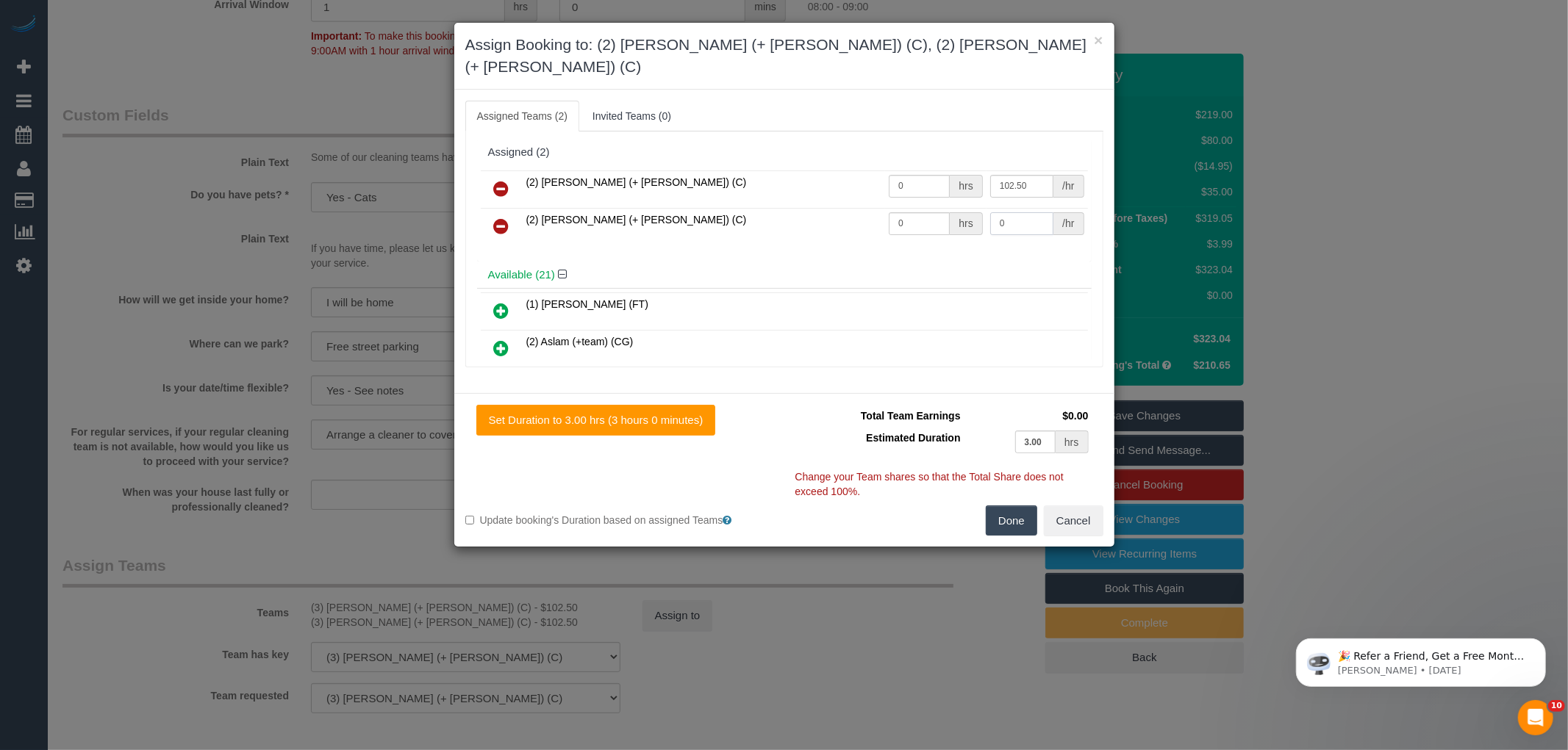
type input "102.5"
click at [1023, 213] on input "0" at bounding box center [1022, 223] width 63 height 22
type input "102.5"
click at [903, 175] on input "0" at bounding box center [919, 185] width 61 height 22
type input "1"
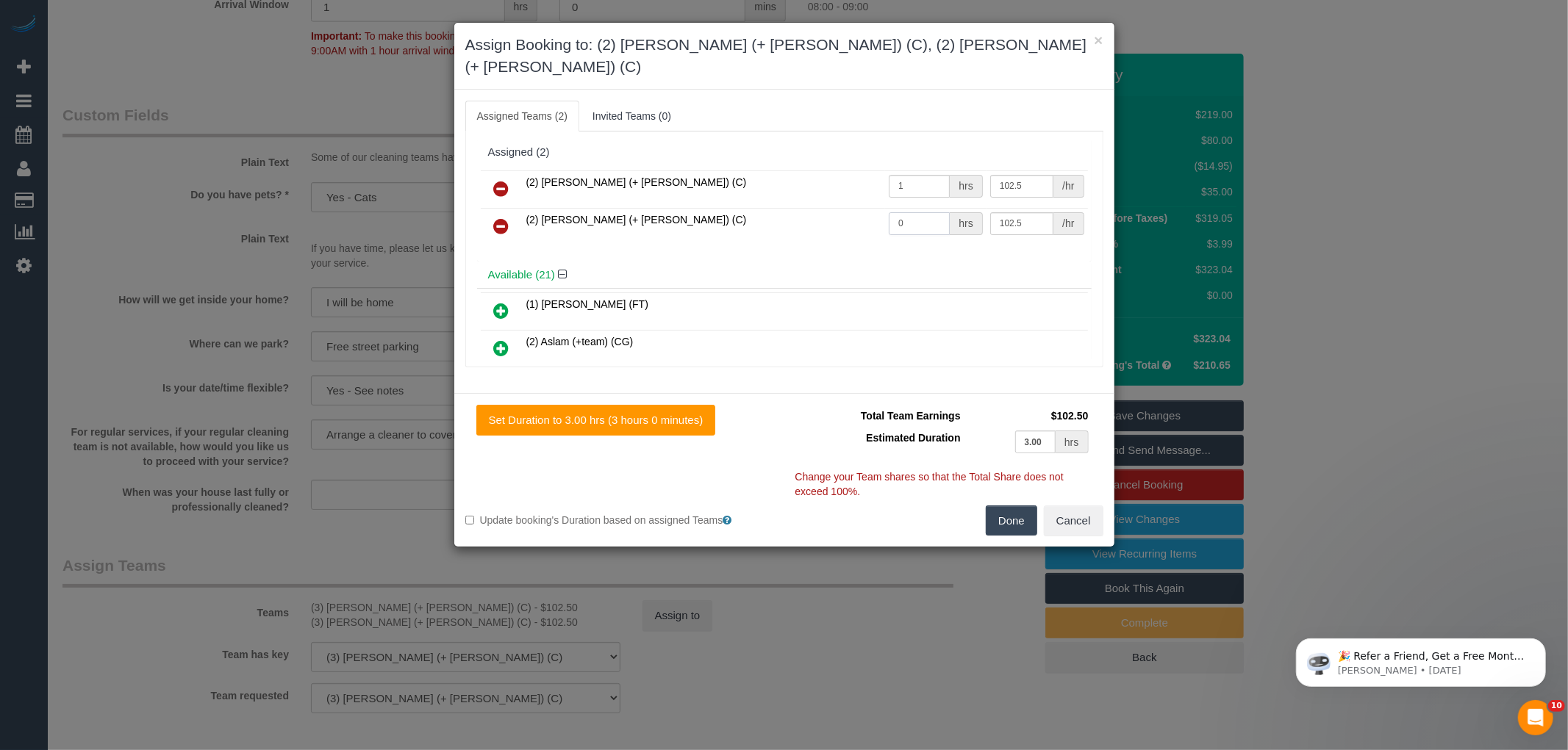
click at [903, 213] on input "0" at bounding box center [919, 223] width 61 height 22
type input "1"
click at [1022, 505] on button "Done" at bounding box center [1012, 521] width 52 height 31
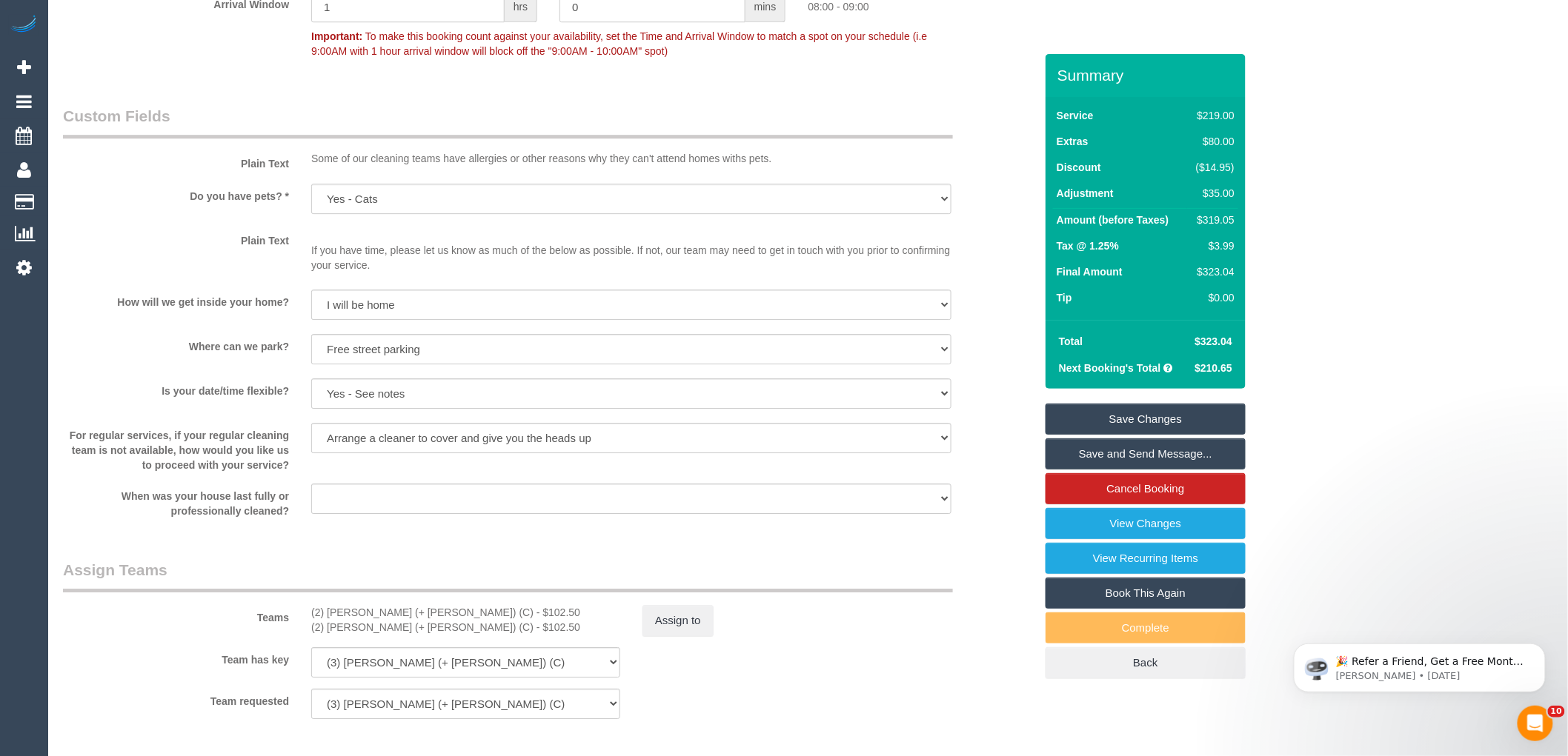
click at [952, 512] on div "Within 1-2 weeks Within 2-4 weeks Within 1-4 months Over 4 months ago" at bounding box center [631, 500] width 663 height 33
click at [990, 491] on sui-booking-custom-fields "Plain Text Some of our cleaning teams have allergies or other reasons why they …" at bounding box center [549, 312] width 971 height 413
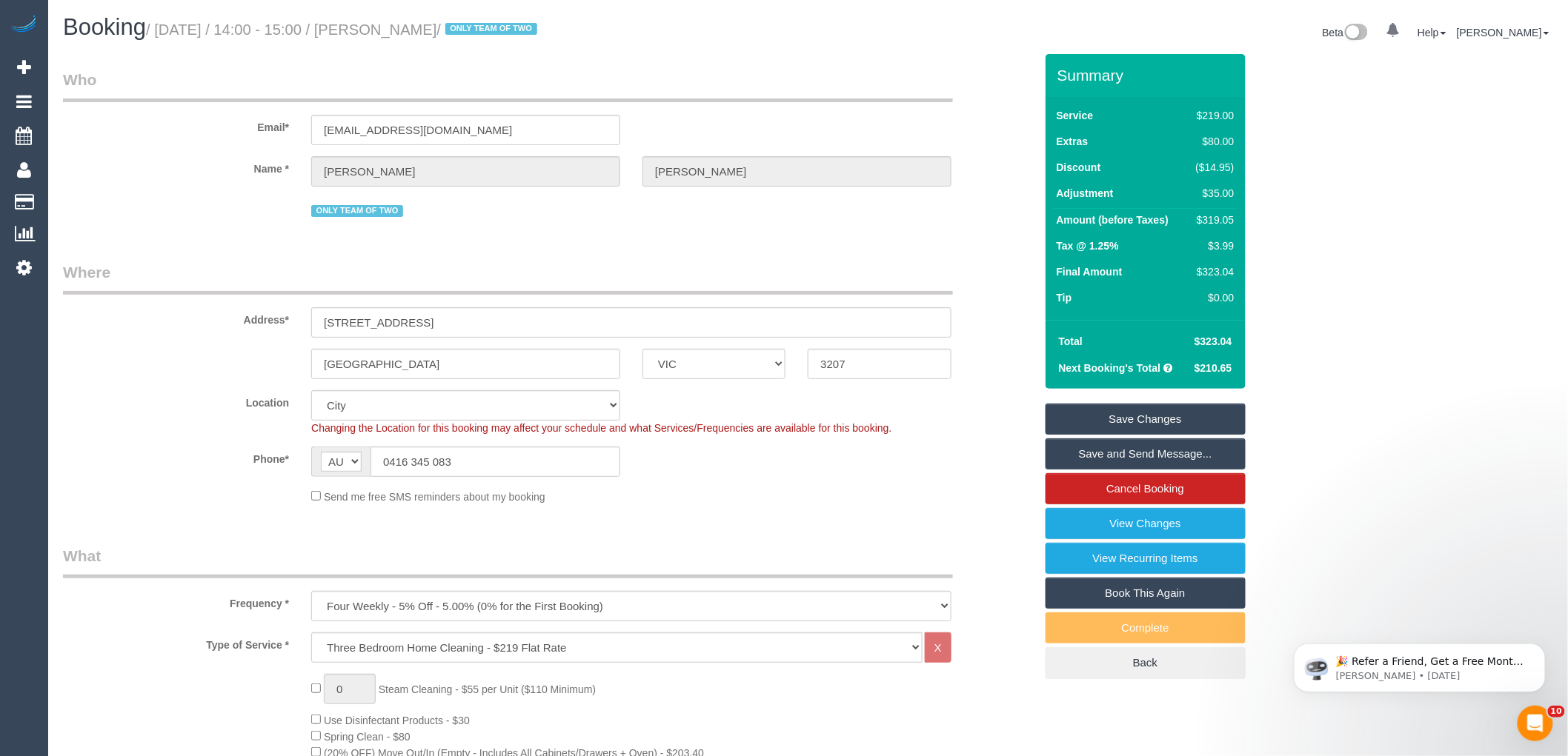
click at [1086, 419] on link "Save Changes" at bounding box center [1144, 420] width 200 height 31
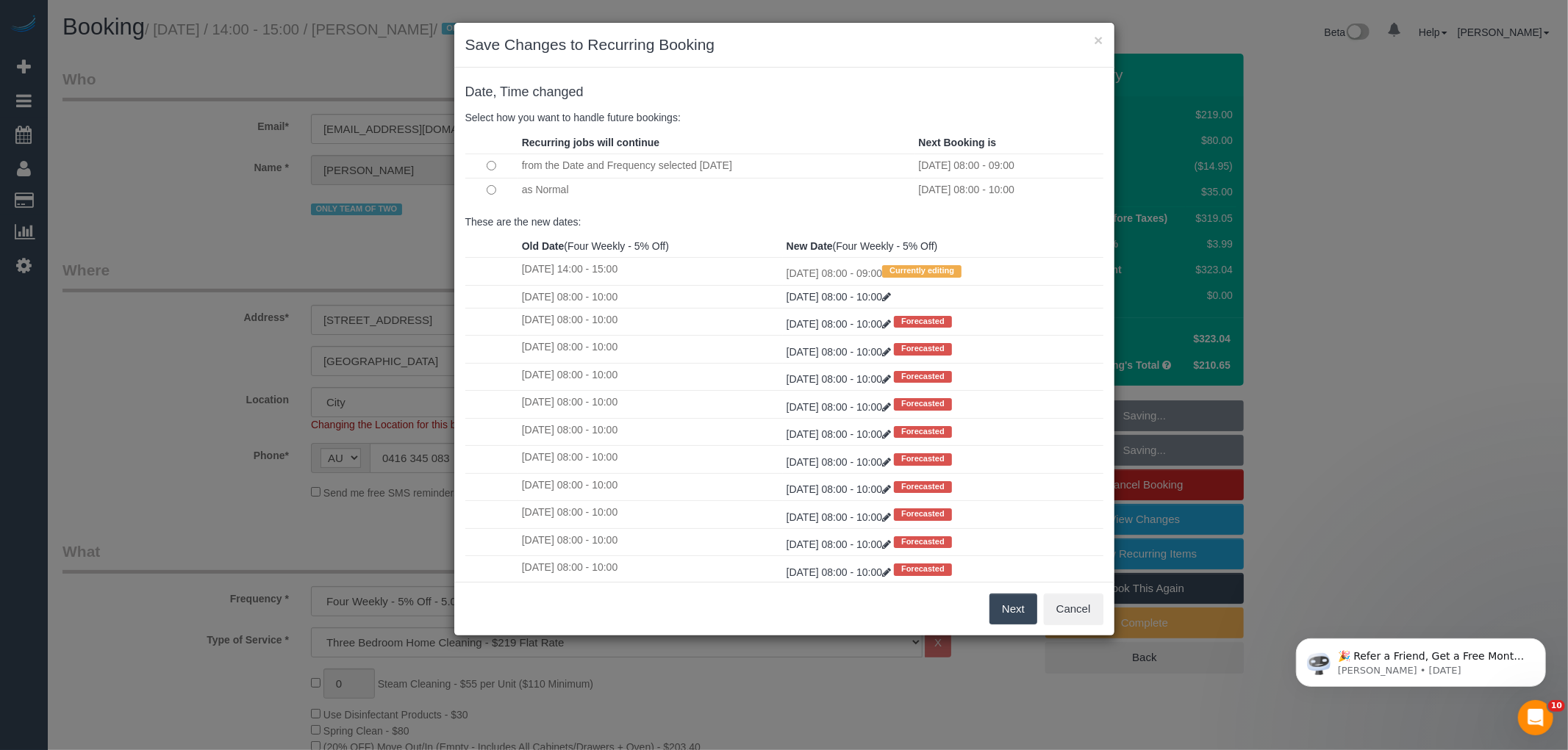
click at [1024, 612] on button "Next" at bounding box center [1013, 610] width 48 height 31
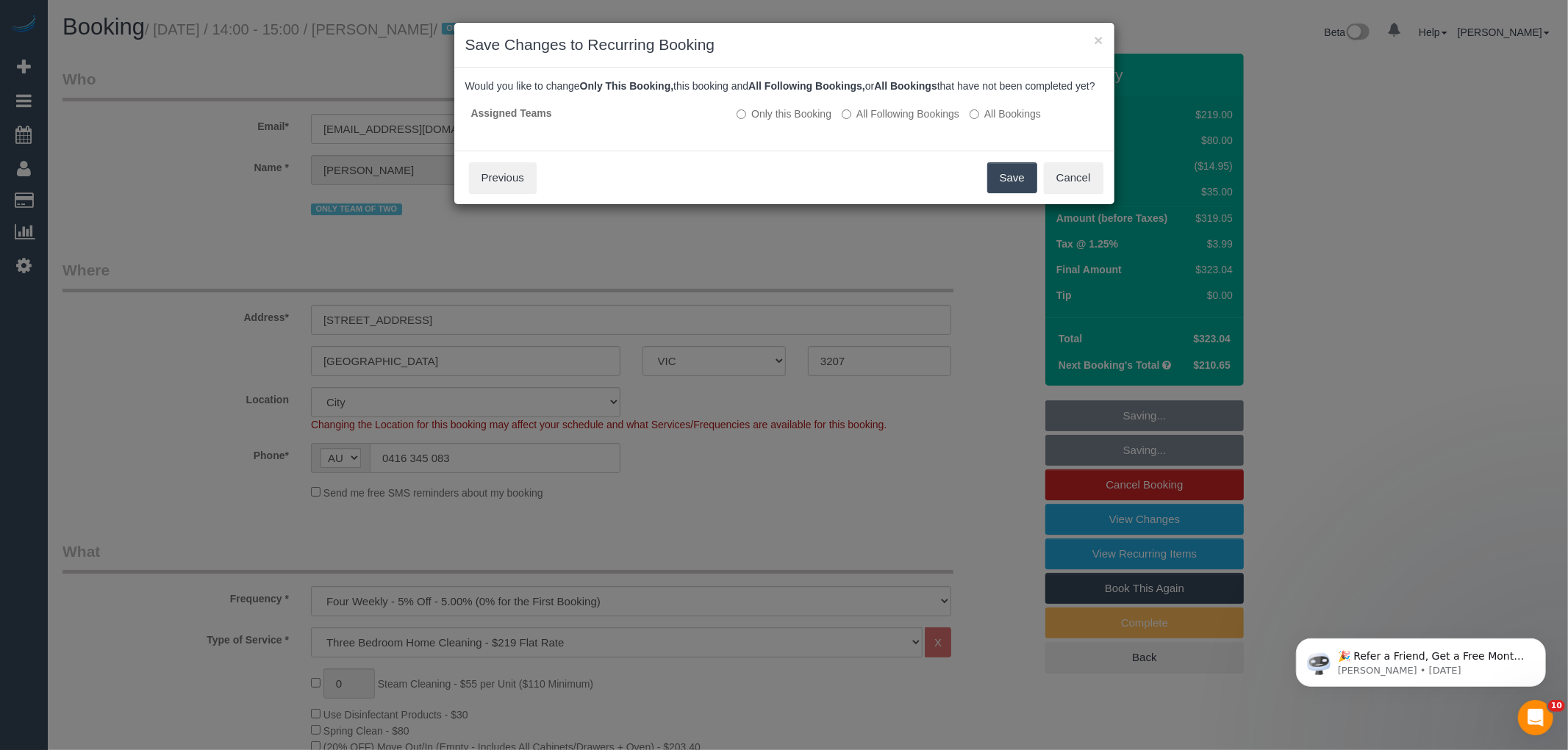
click at [1015, 193] on button "Save" at bounding box center [1012, 178] width 50 height 31
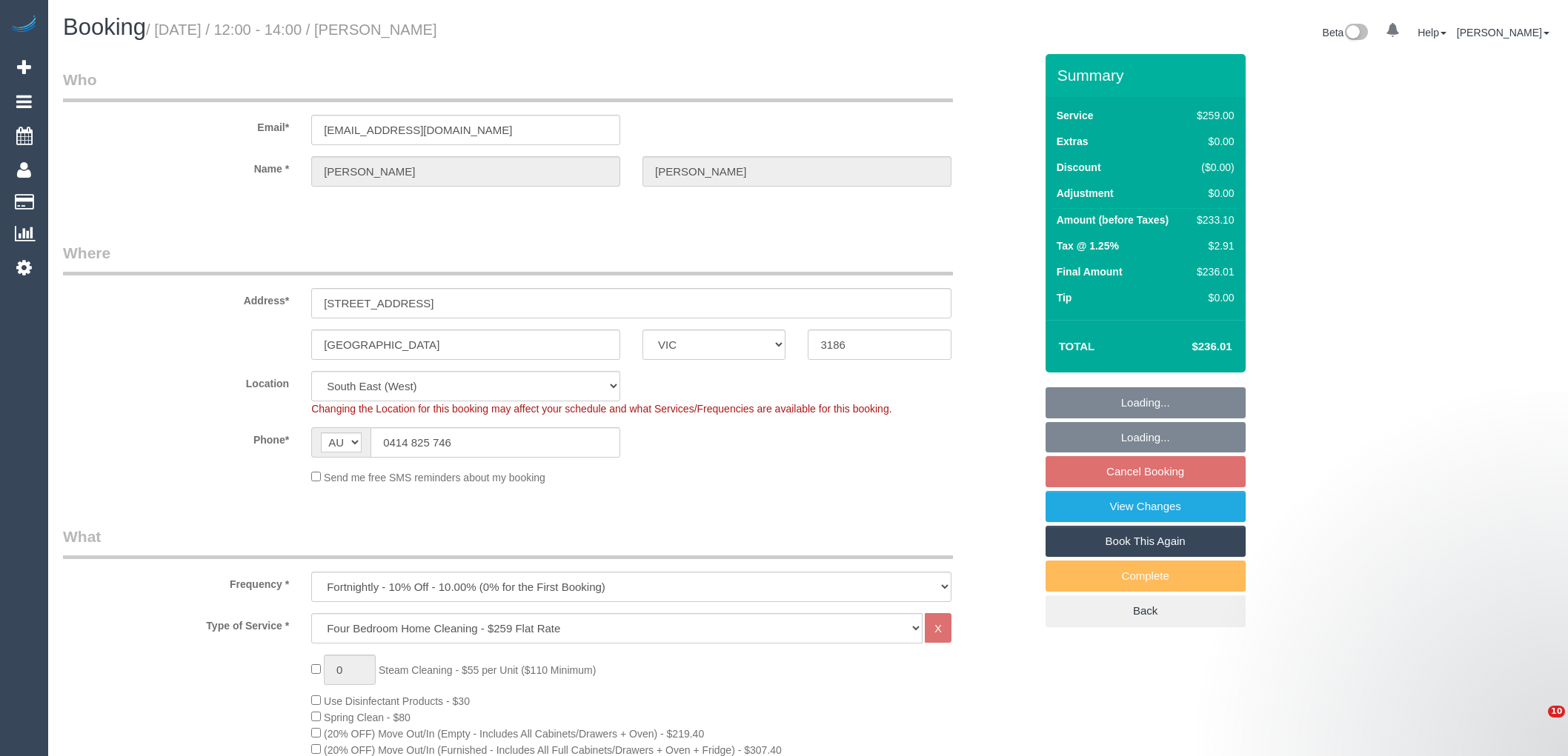
select select "VIC"
select select "object:664"
select select "number:28"
select select "number:14"
select select "number:19"
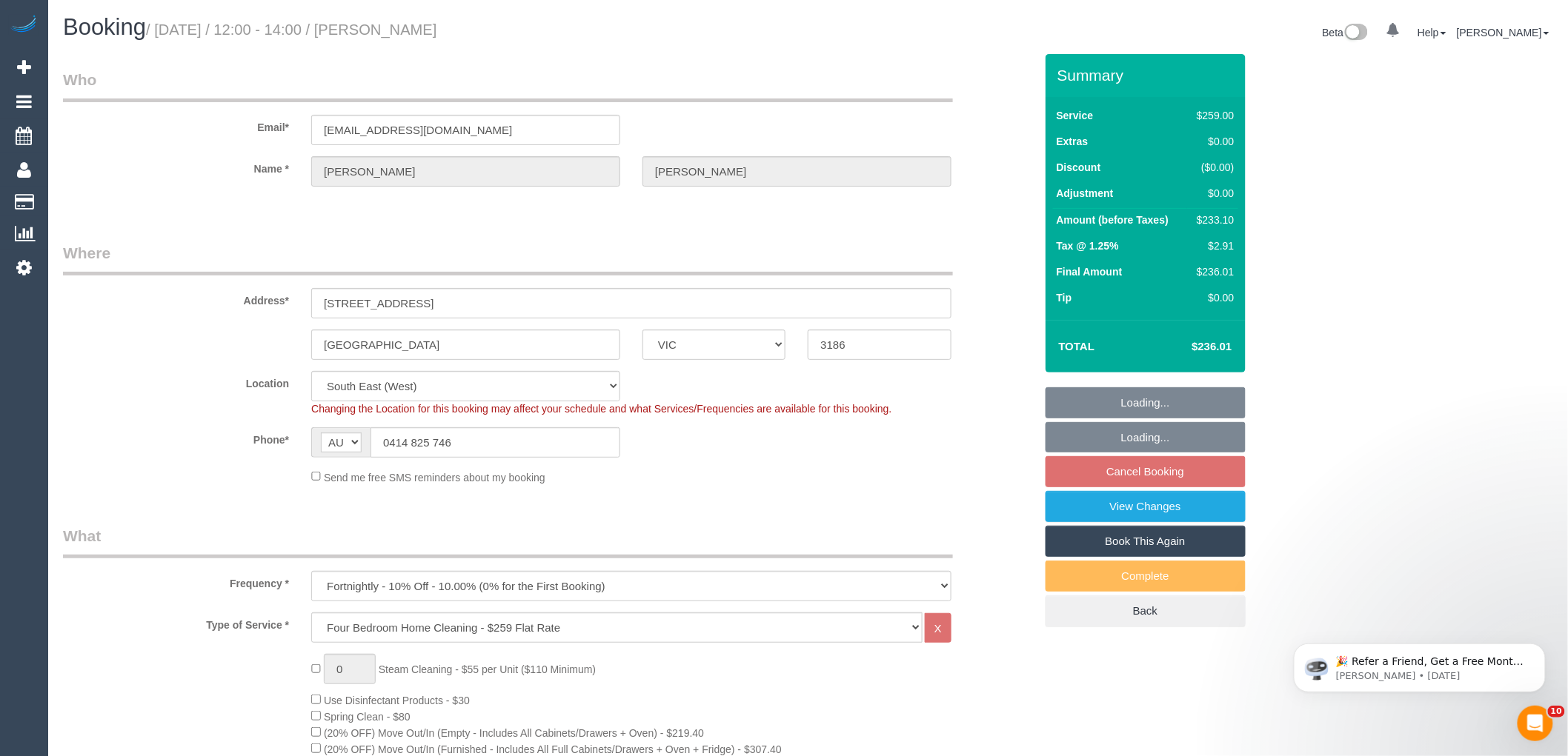
select select "number:24"
select select "number:12"
select select "spot3"
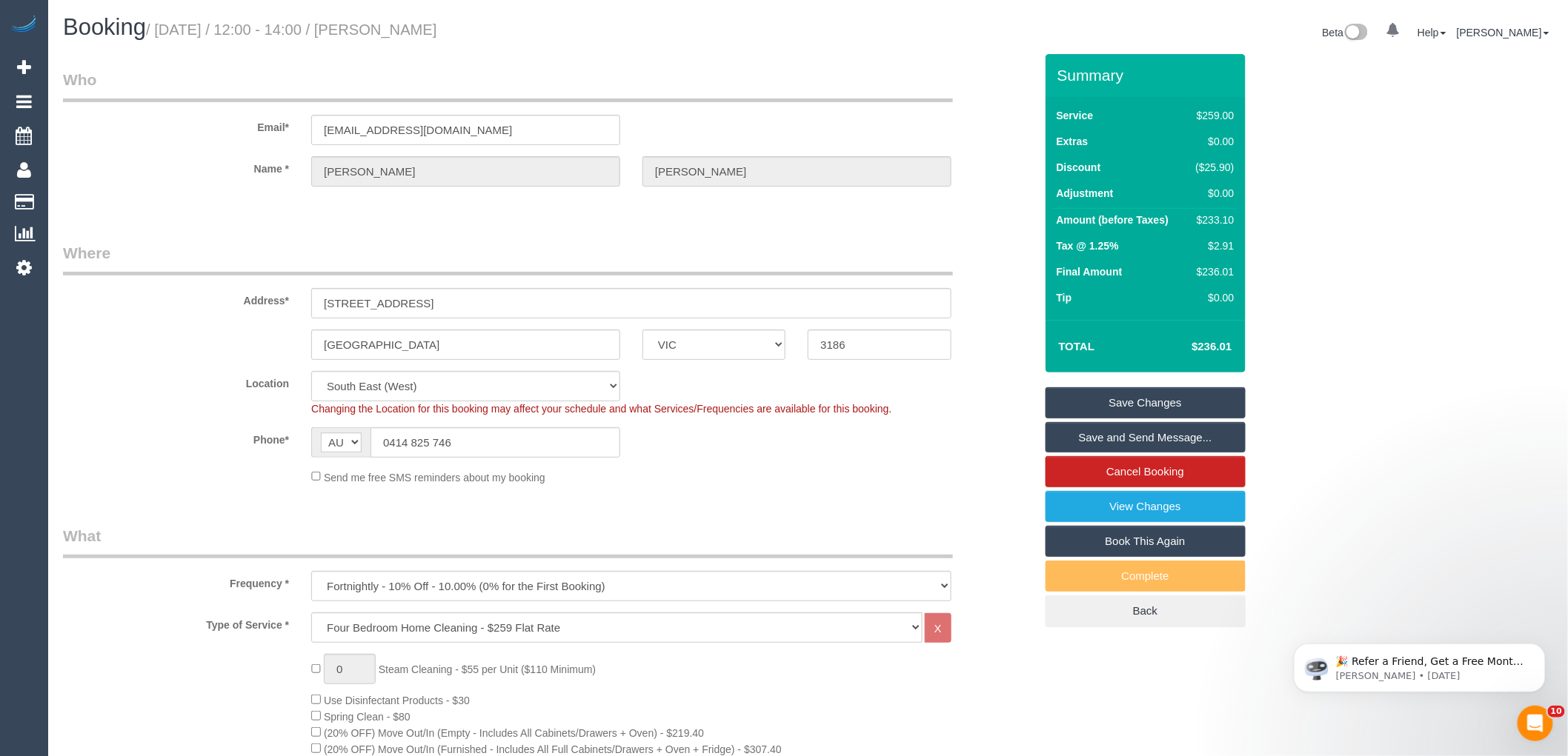
click at [797, 492] on fieldset "Where Address* [STREET_ADDRESS] [GEOGRAPHIC_DATA] ACT [GEOGRAPHIC_DATA] NT [GEO…" at bounding box center [549, 369] width 971 height 254
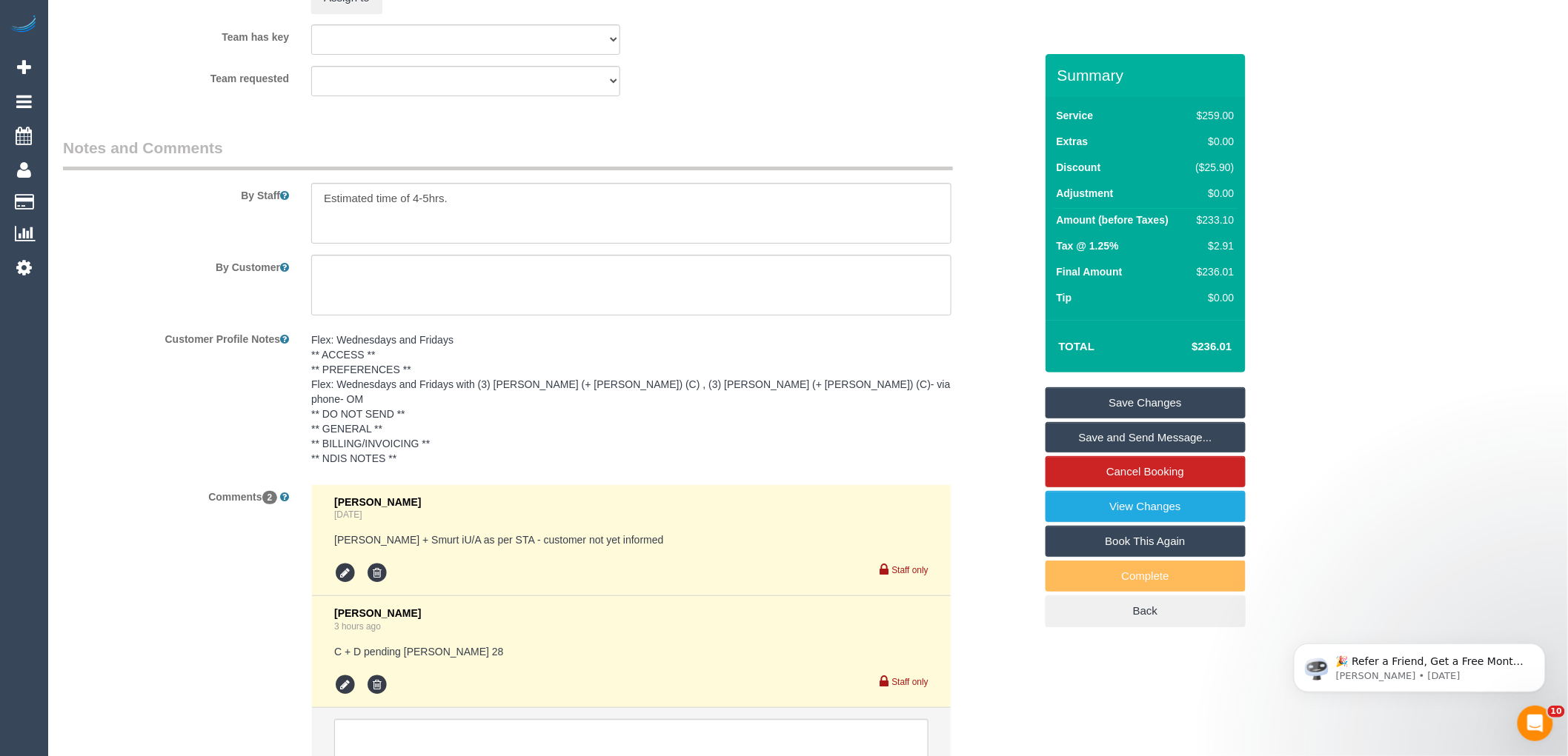
scroll to position [2433, 0]
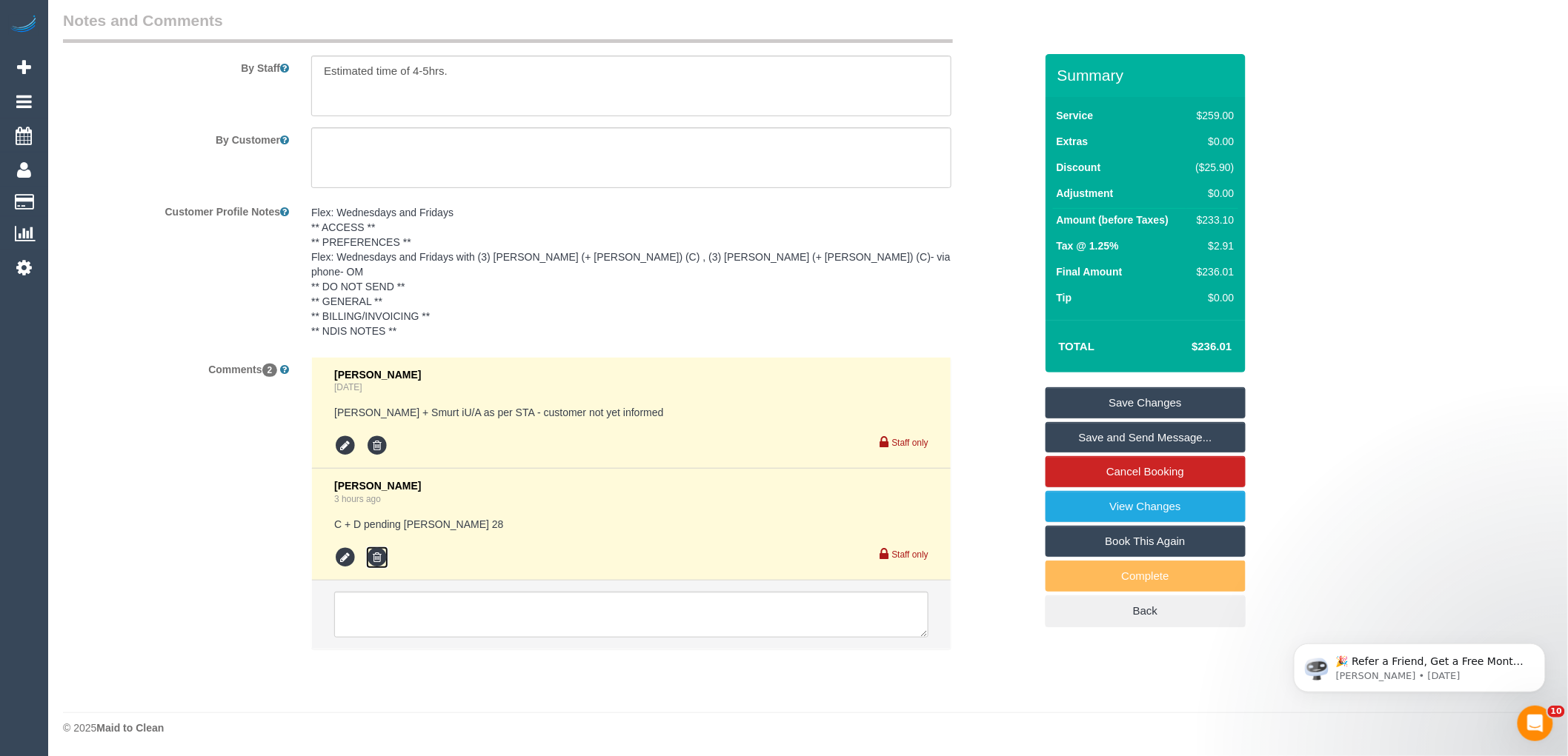
click at [377, 559] on icon at bounding box center [377, 557] width 23 height 23
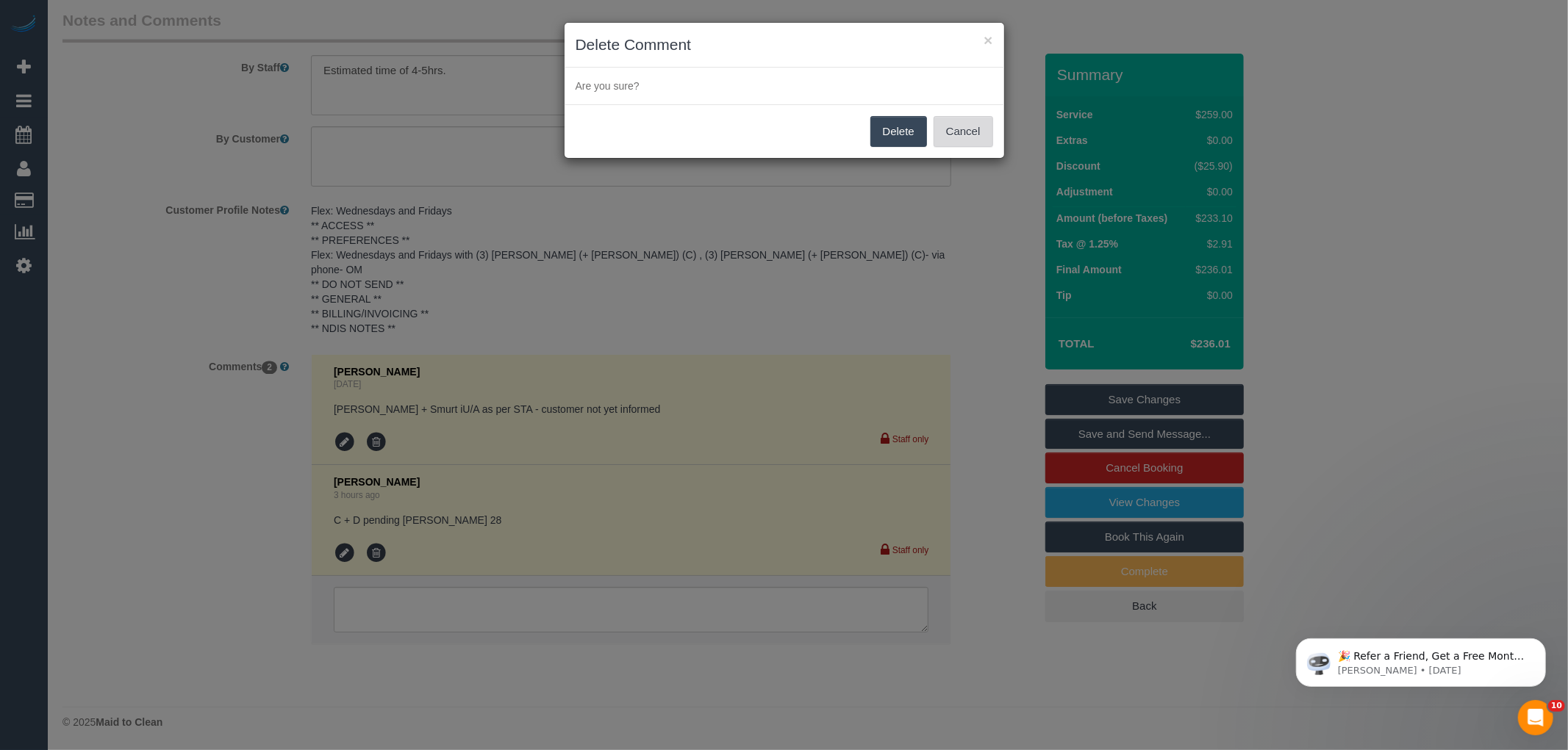
click at [977, 142] on button "Cancel" at bounding box center [963, 132] width 60 height 31
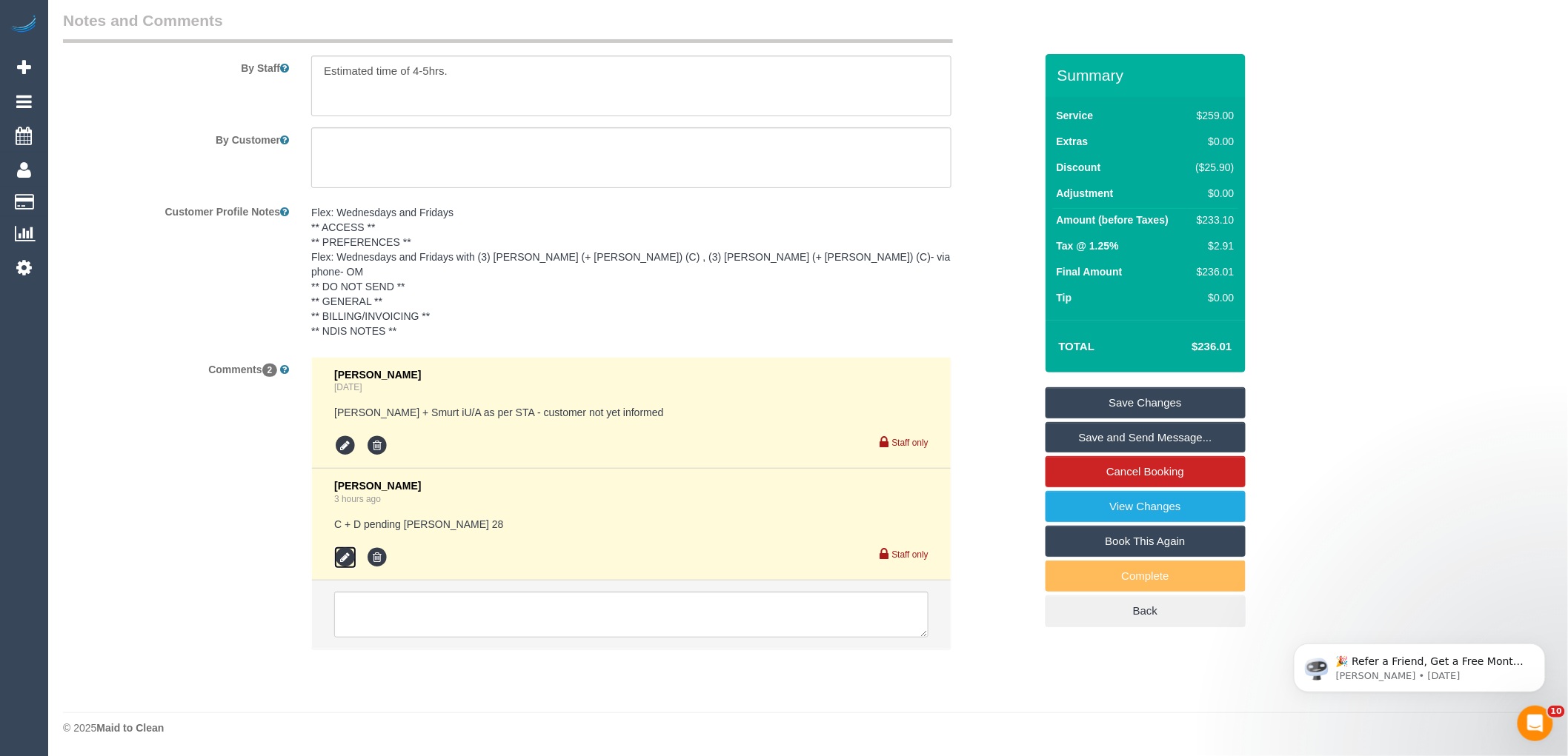
click at [344, 557] on icon at bounding box center [345, 557] width 23 height 23
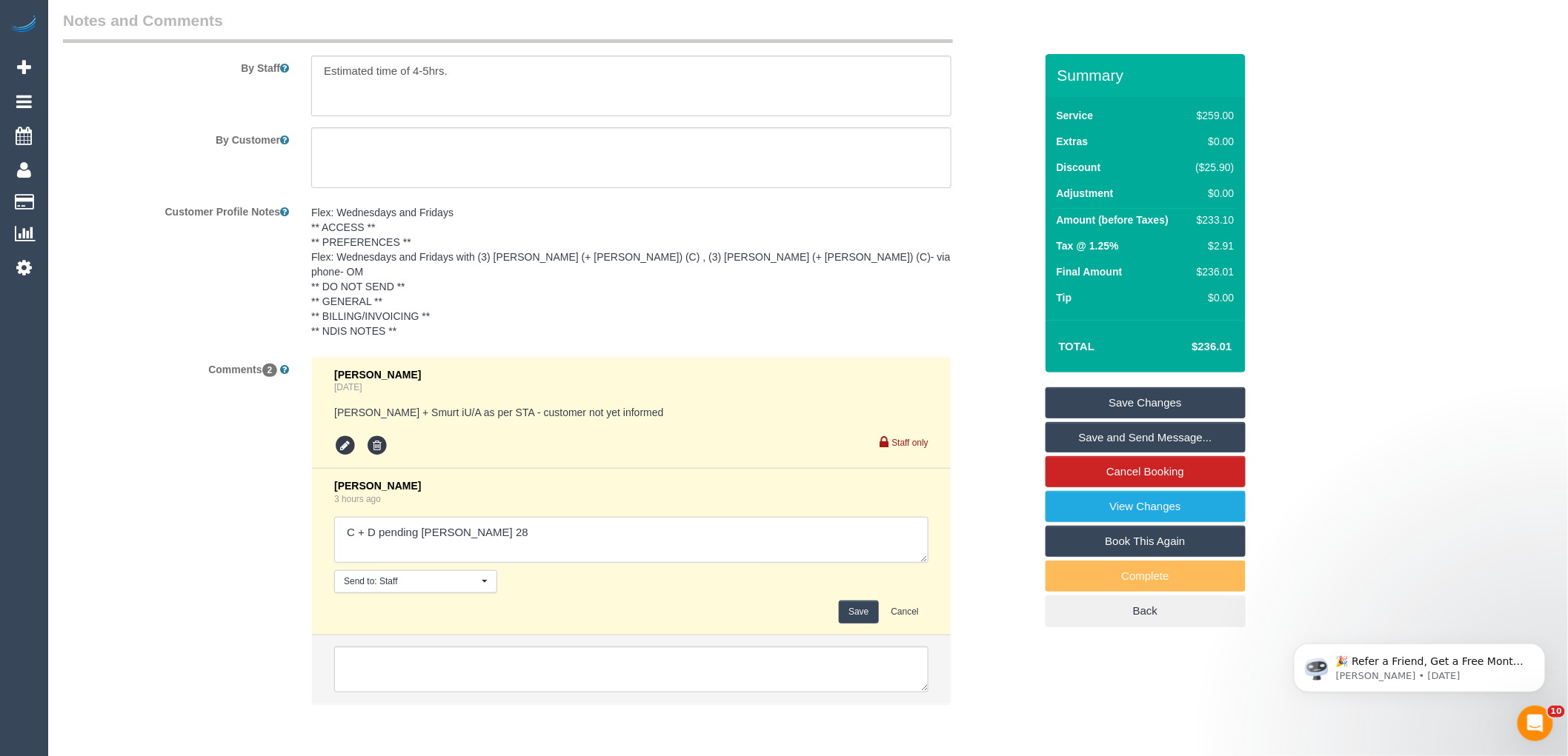
click at [405, 522] on textarea at bounding box center [631, 540] width 594 height 46
drag, startPoint x: 450, startPoint y: 535, endPoint x: 292, endPoint y: 529, distance: 158.1
click at [292, 529] on div "Comments 2 [PERSON_NAME] [DATE] [PERSON_NAME] + [PERSON_NAME] iU/A as per STA -…" at bounding box center [549, 538] width 994 height 362
click at [618, 544] on textarea at bounding box center [631, 540] width 594 height 46
type textarea "Offered customer spot with B + B Thurs 28 12-2pm AW - via email pending"
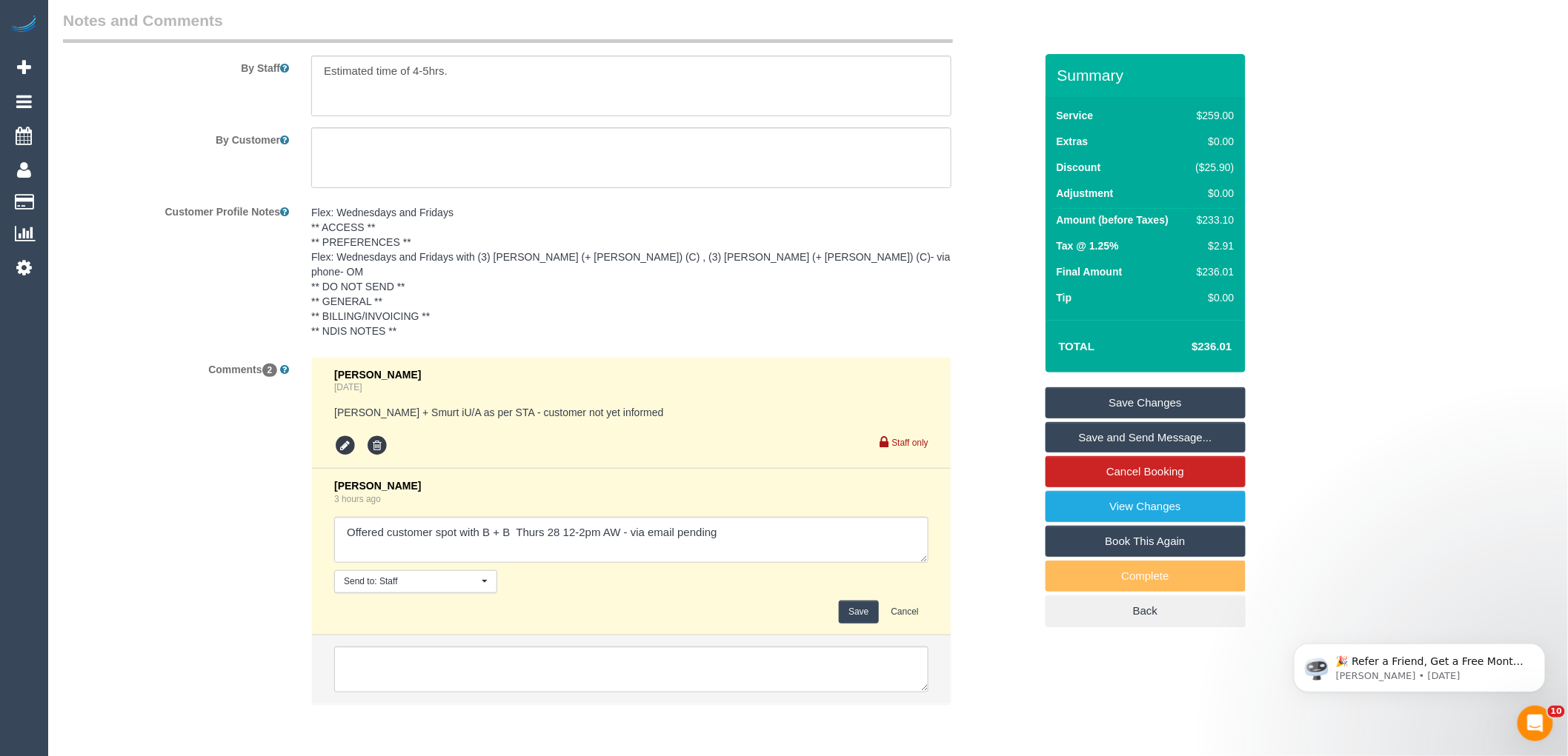
click at [852, 614] on button "Save" at bounding box center [858, 611] width 39 height 23
click at [994, 479] on div "Comments 2 [PERSON_NAME] [DATE] [PERSON_NAME] + [PERSON_NAME] iU/A as per STA -…" at bounding box center [549, 538] width 994 height 362
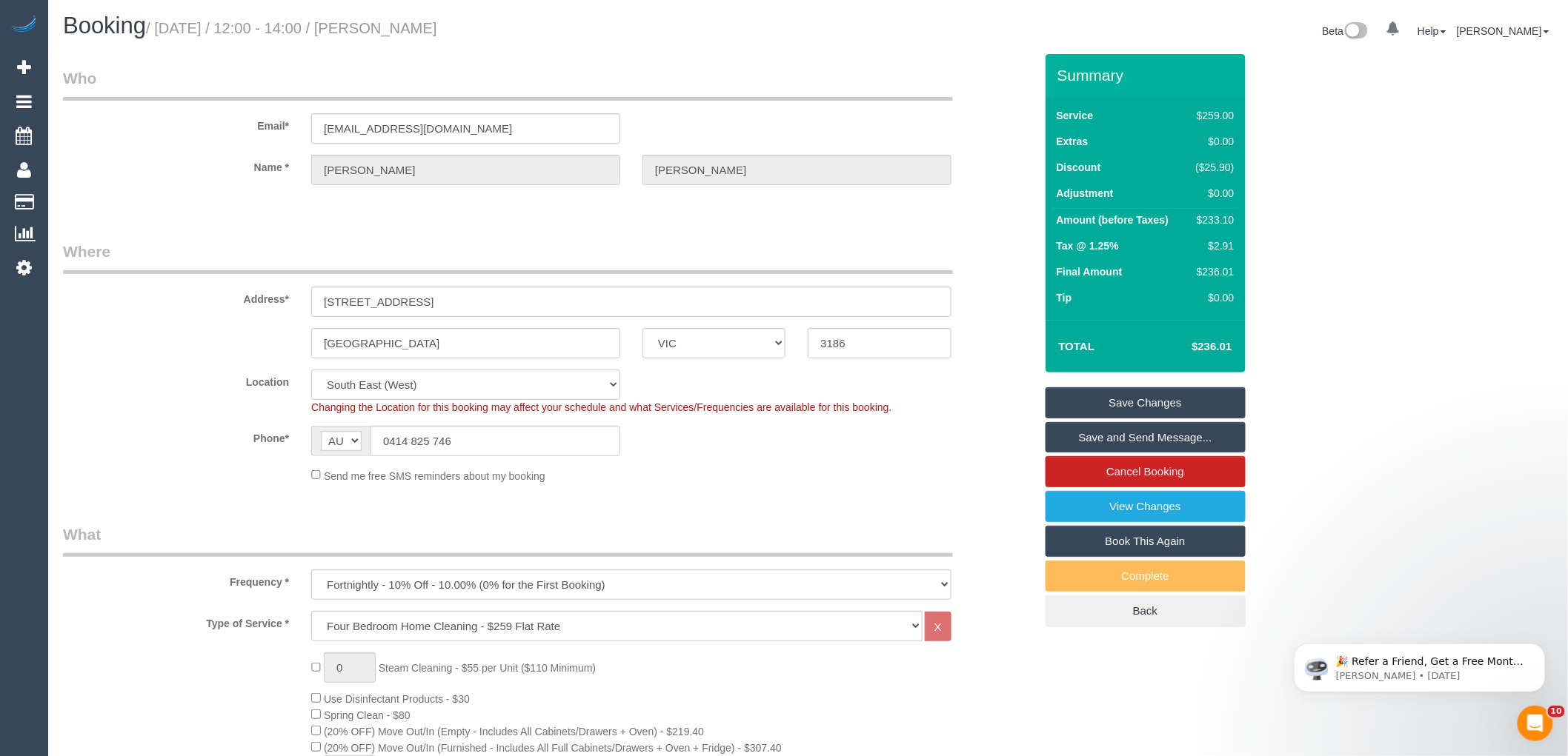
scroll to position [0, 0]
drag, startPoint x: 449, startPoint y: 26, endPoint x: 383, endPoint y: 29, distance: 66.1
click at [383, 29] on h1 "Booking / [DATE] / 12:00 - 14:00 / [PERSON_NAME]" at bounding box center [430, 28] width 734 height 26
copy small "[PERSON_NAME]"
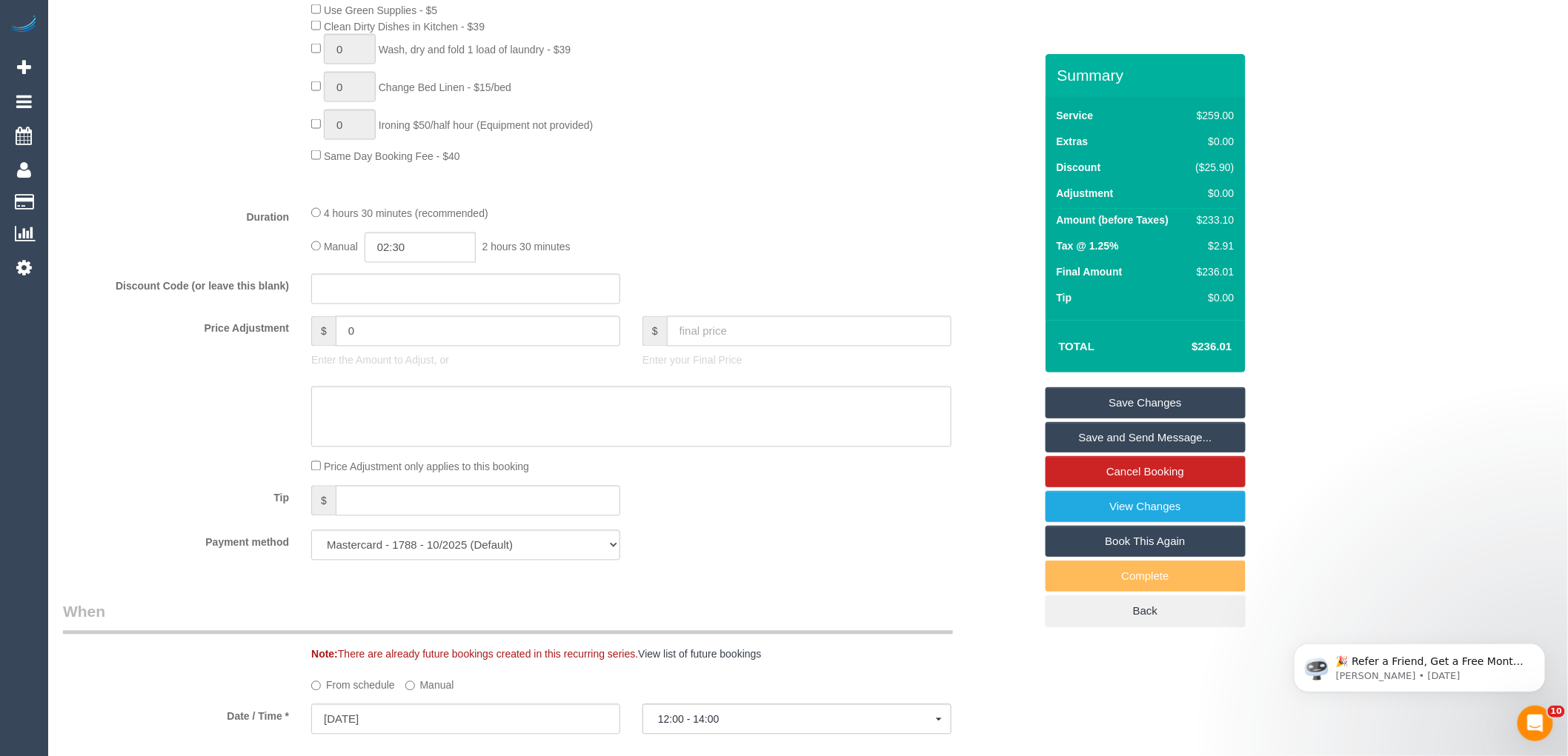
scroll to position [1316, 0]
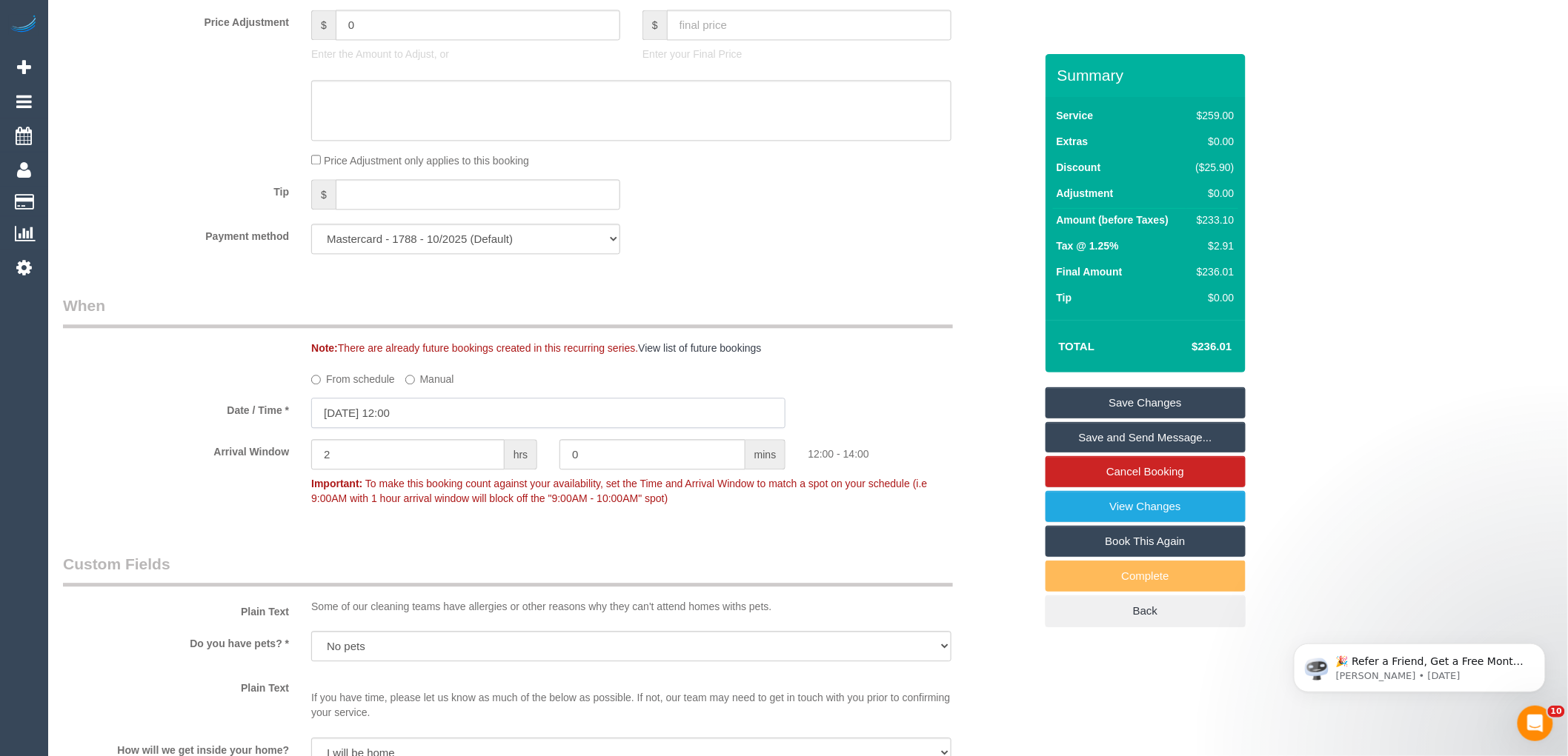
click at [412, 424] on input "[DATE] 12:00" at bounding box center [548, 413] width 474 height 30
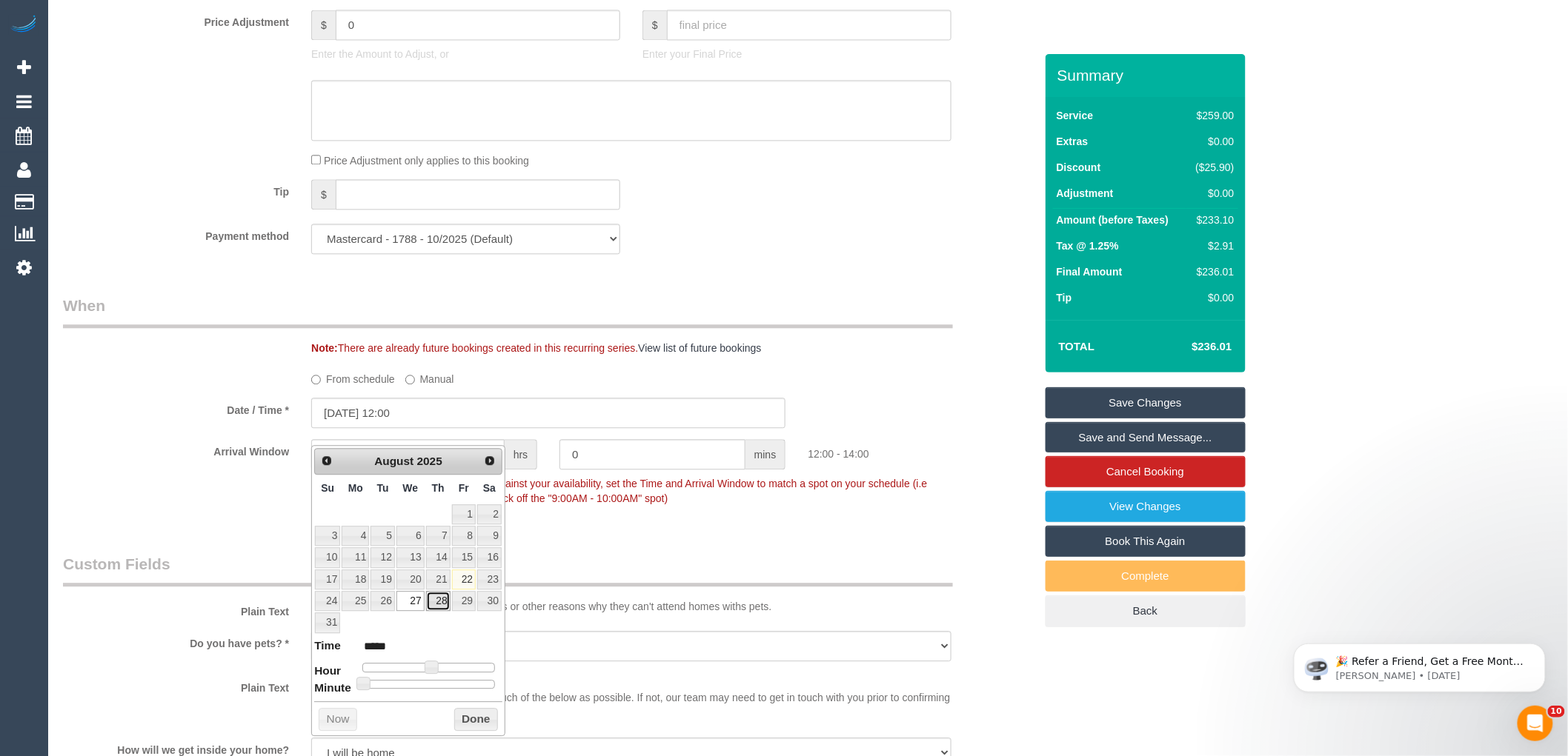
click at [438, 606] on link "28" at bounding box center [437, 601] width 25 height 20
type input "[DATE] 12:00"
click at [477, 719] on button "Done" at bounding box center [476, 720] width 43 height 24
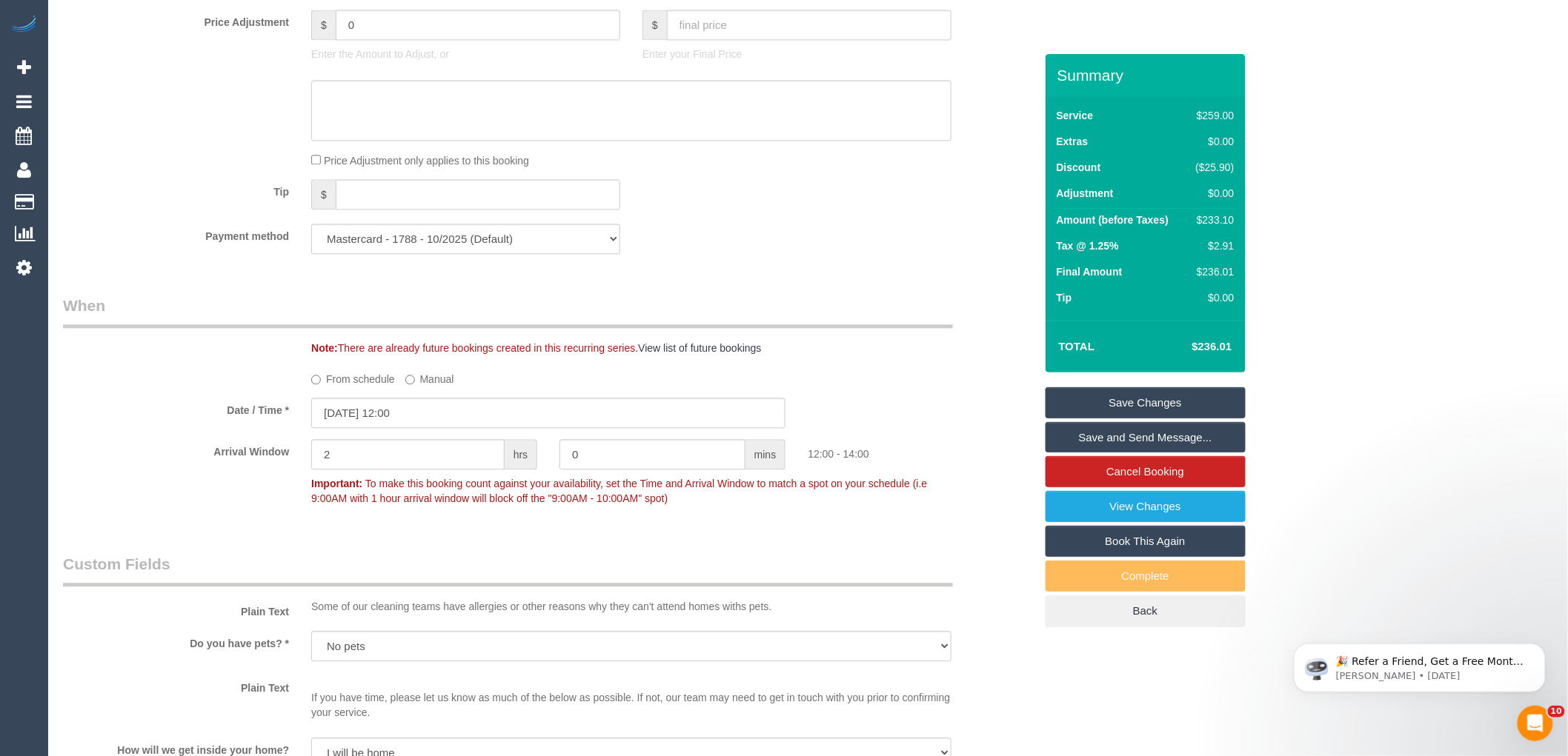
click at [737, 292] on div "Who Email* [EMAIL_ADDRESS][DOMAIN_NAME] Name * [PERSON_NAME][GEOGRAPHIC_DATA] W…" at bounding box center [549, 347] width 994 height 3219
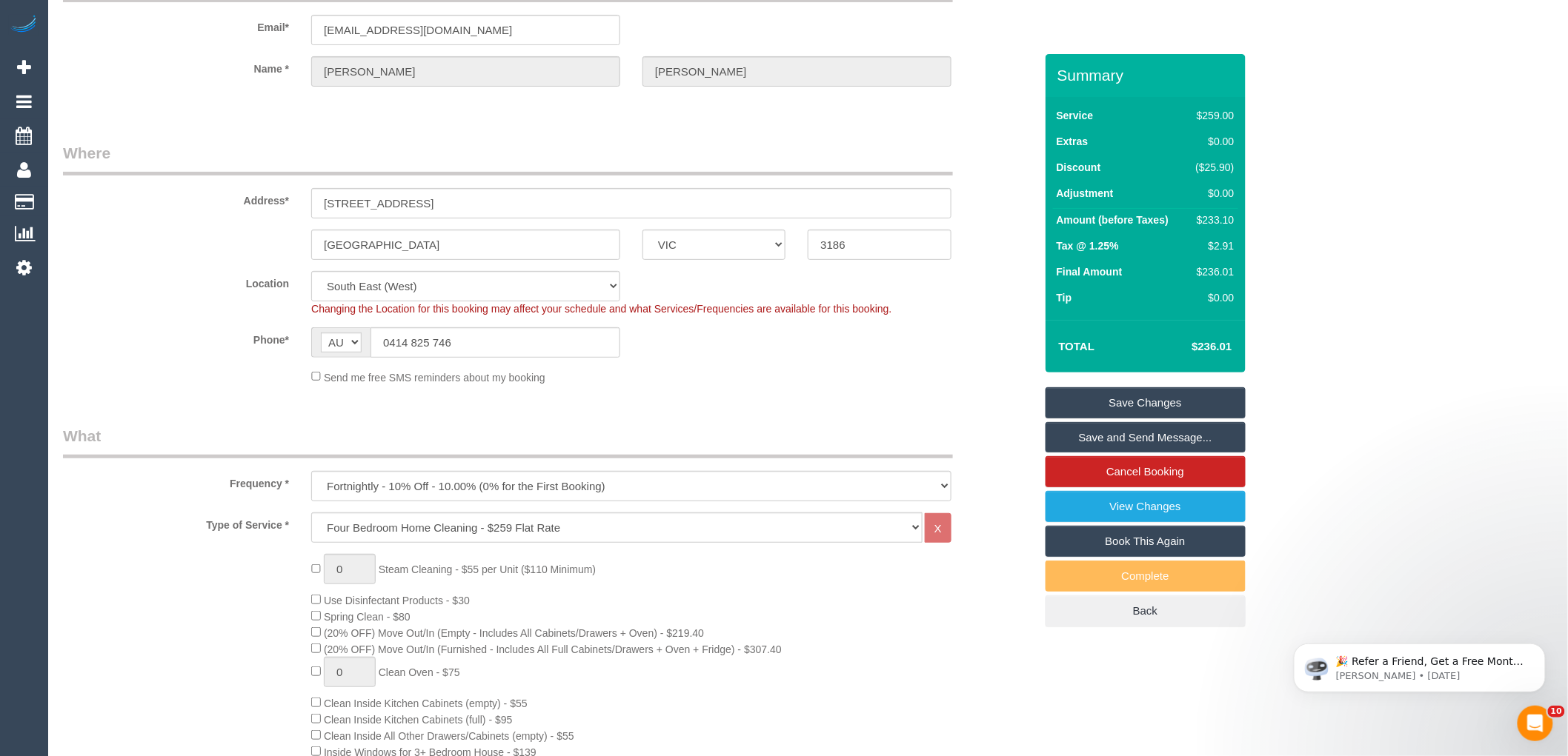
scroll to position [0, 0]
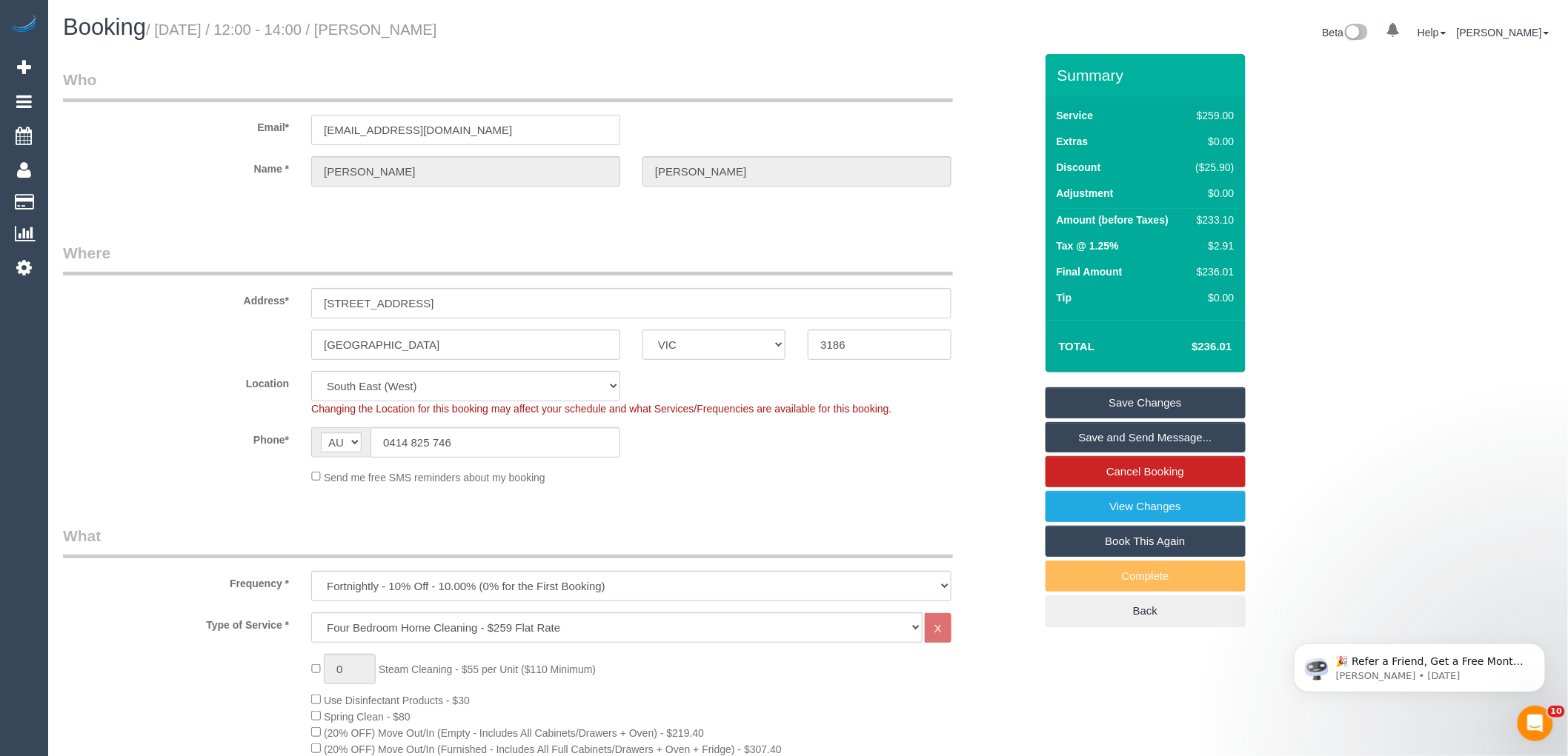
click at [395, 131] on input "[EMAIL_ADDRESS][DOMAIN_NAME]" at bounding box center [465, 130] width 309 height 30
click at [443, 253] on legend "Where" at bounding box center [507, 259] width 890 height 33
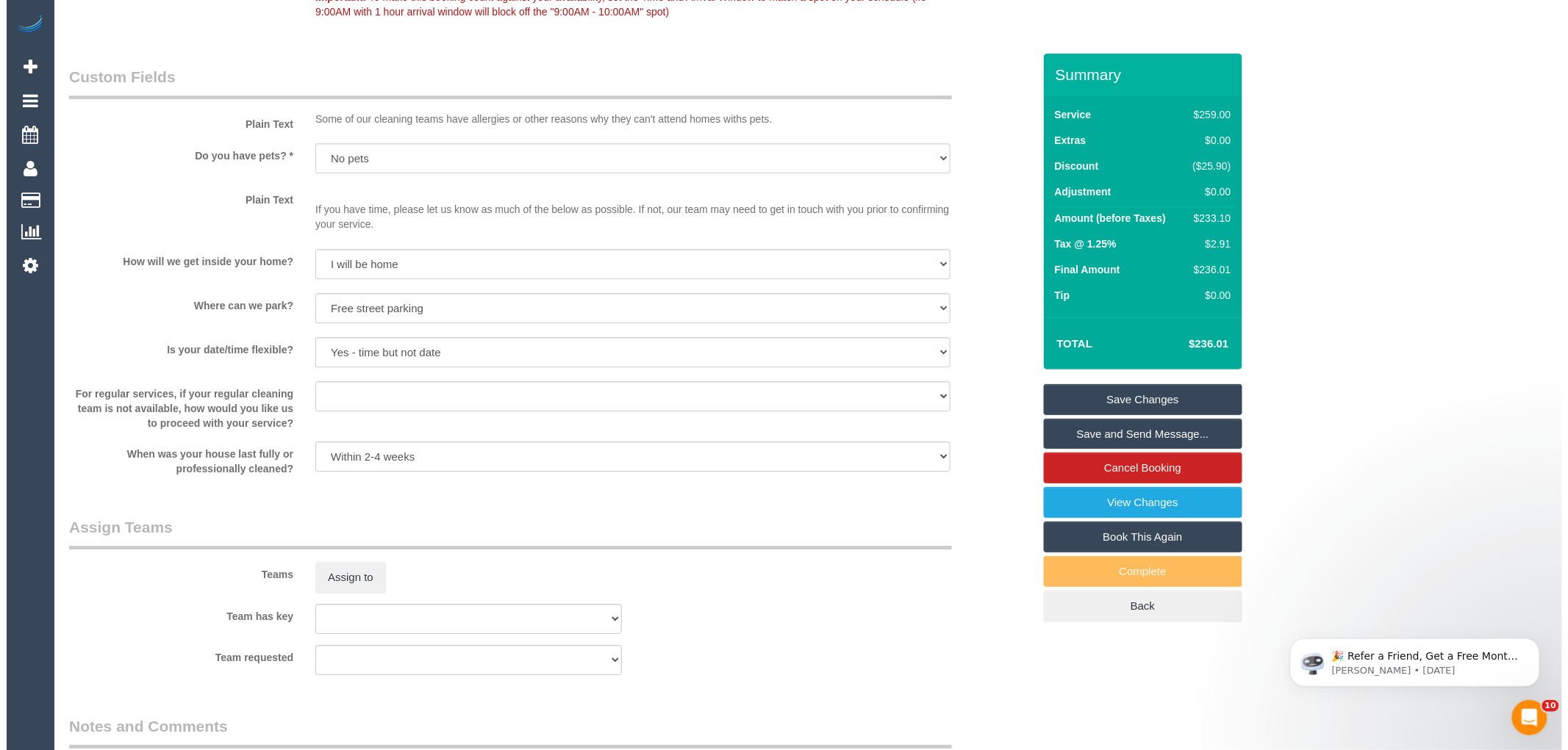
scroll to position [1959, 0]
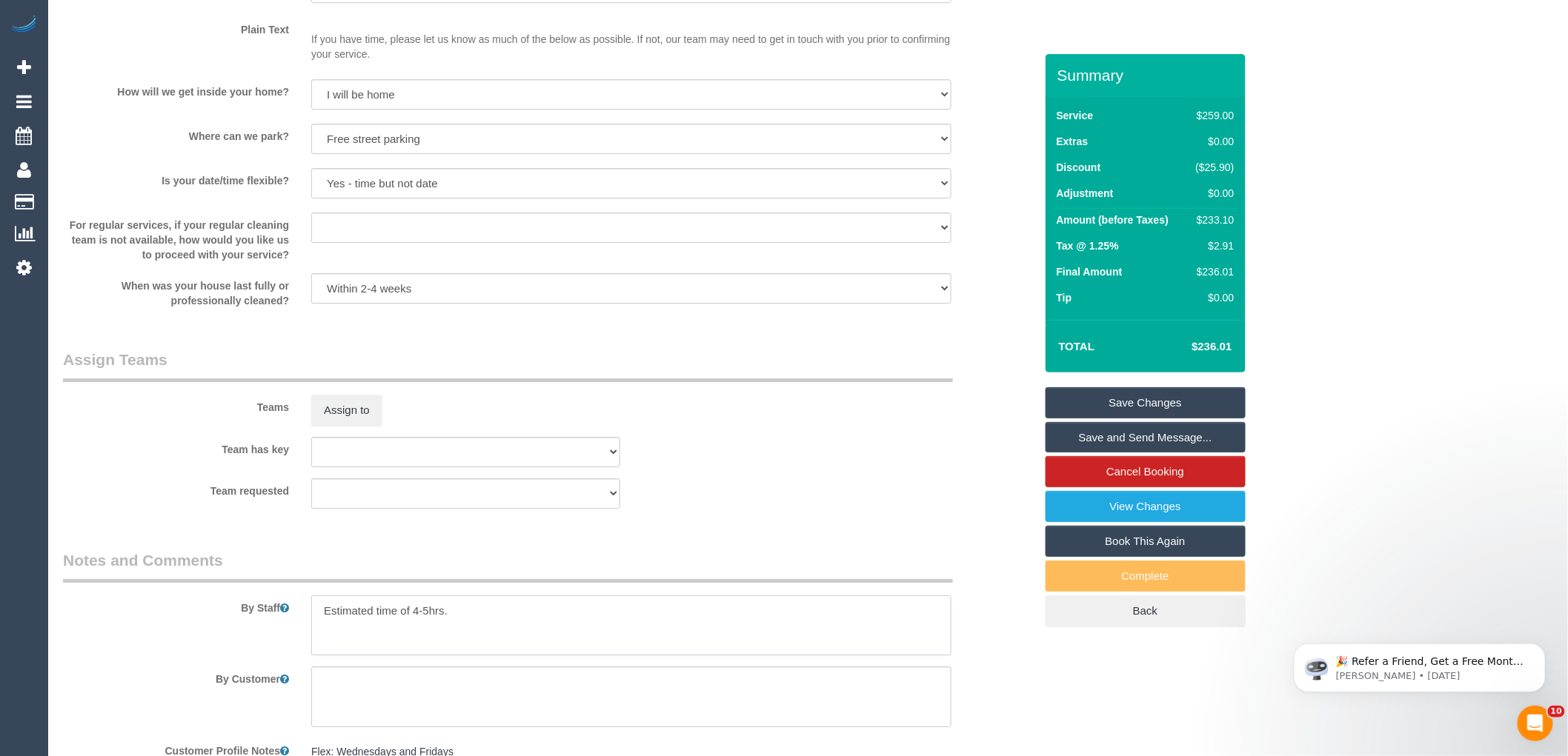
click at [320, 619] on textarea at bounding box center [630, 626] width 640 height 61
type textarea "*cover* Estimated time of 4-5hrs."
click at [798, 467] on div "Team has key (0) Office (1) [PERSON_NAME] (FT) (1) [PERSON_NAME] (FT) (1) [PERS…" at bounding box center [549, 452] width 994 height 30
click at [334, 426] on button "Assign to" at bounding box center [346, 411] width 71 height 31
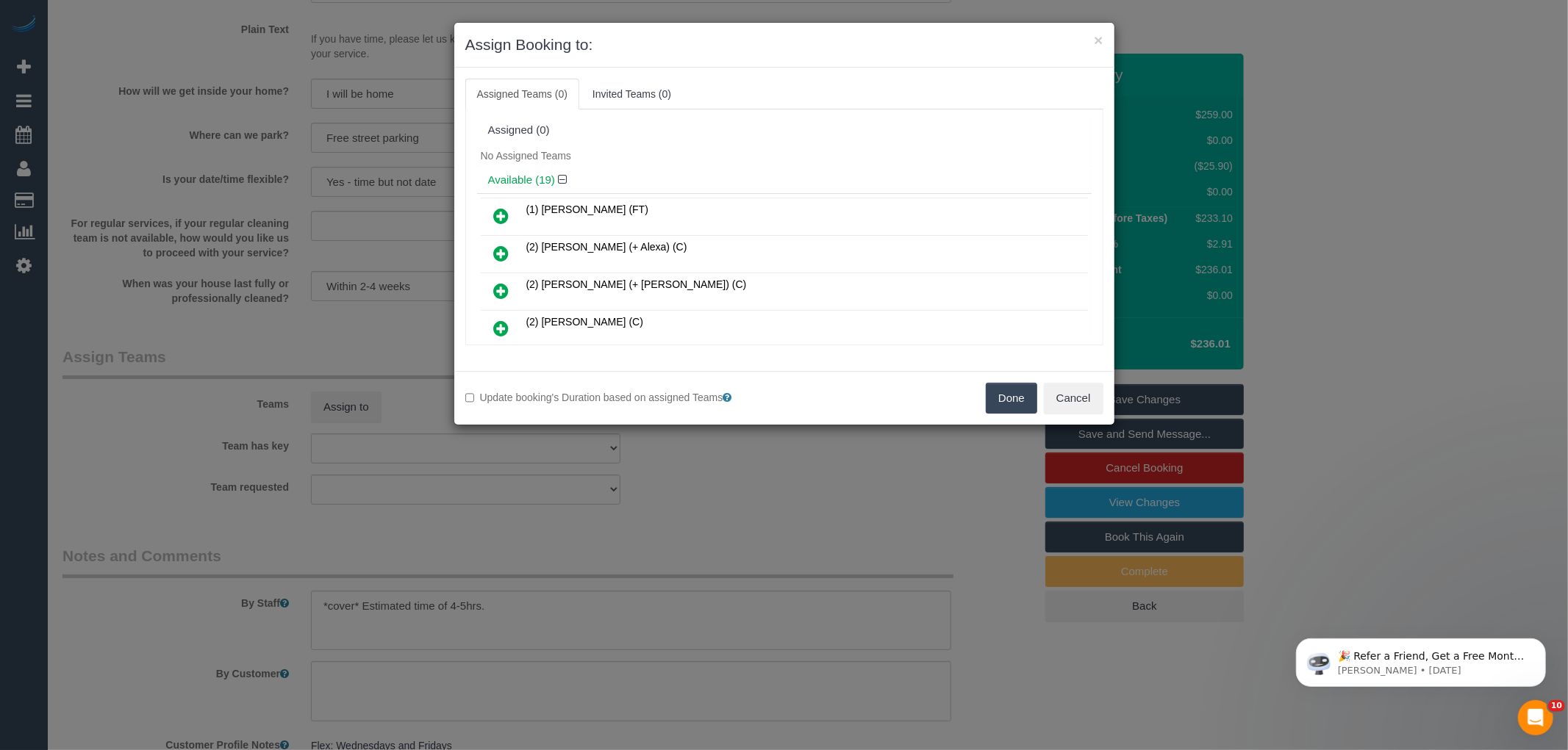
click at [998, 389] on button "Done" at bounding box center [1012, 399] width 52 height 31
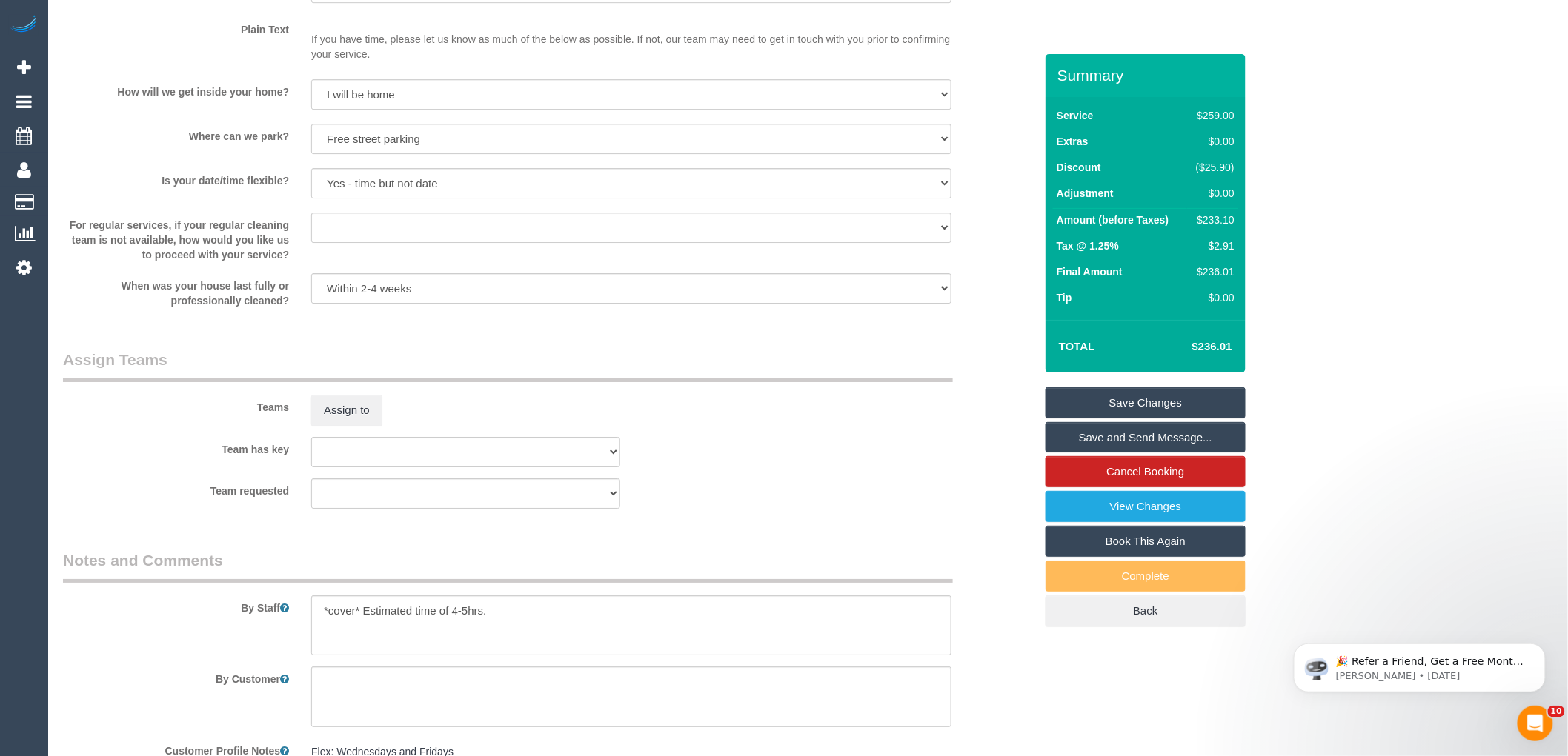
click at [1203, 218] on div "$233.10" at bounding box center [1211, 219] width 44 height 15
copy div "233.10"
click at [356, 426] on button "Assign to" at bounding box center [346, 411] width 71 height 31
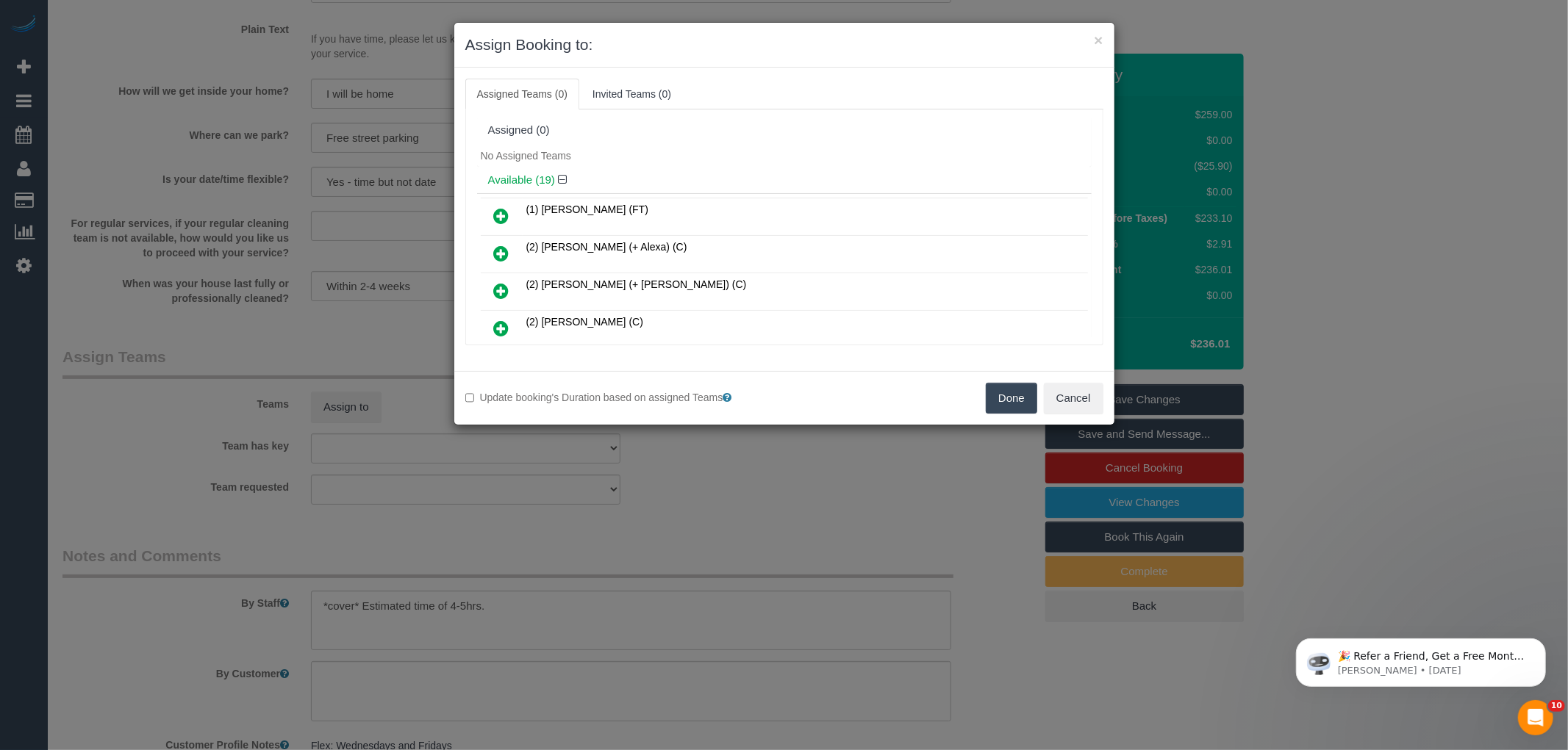
click at [768, 138] on div "Assigned (0)" at bounding box center [784, 131] width 615 height 28
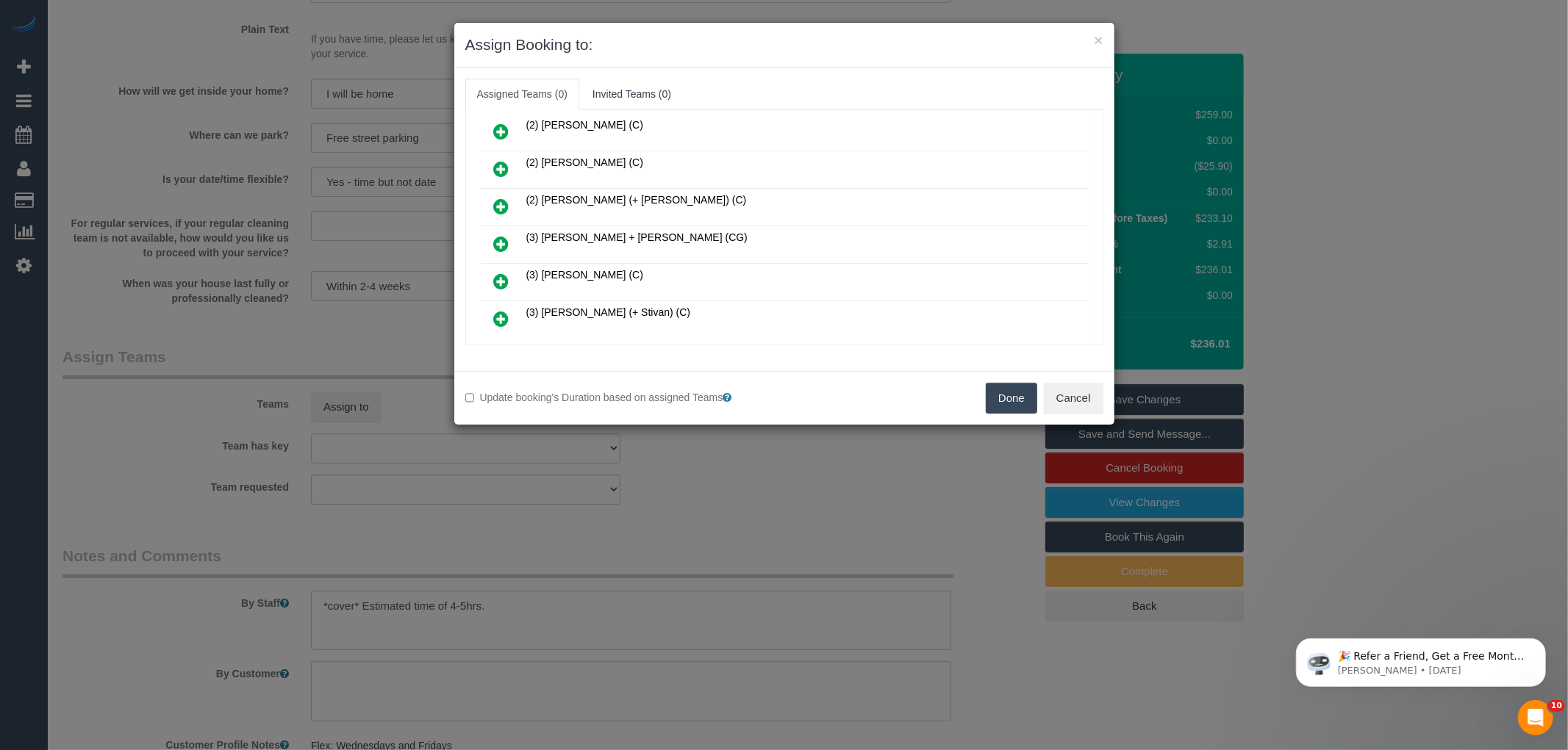
click at [503, 235] on icon at bounding box center [502, 244] width 16 height 18
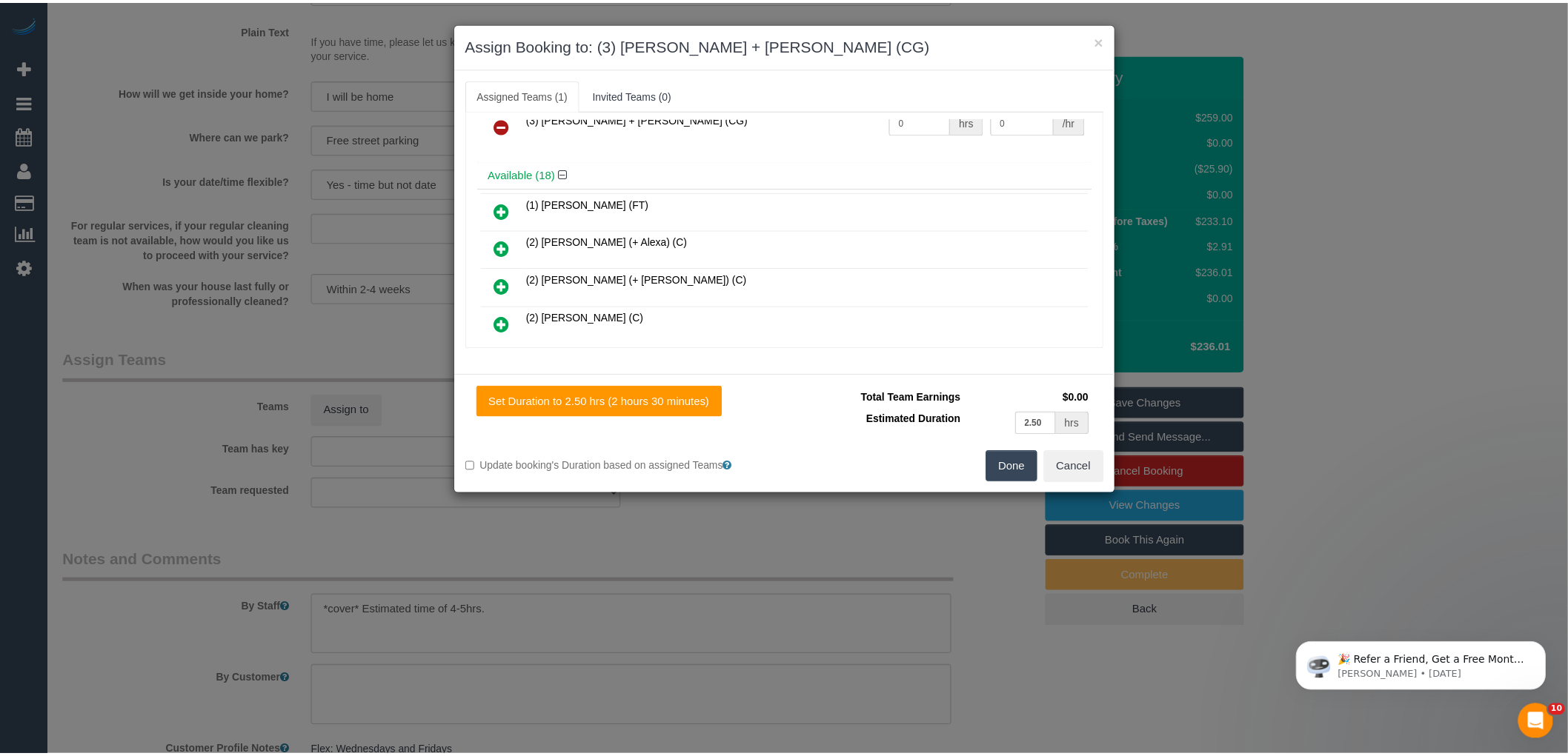
scroll to position [0, 0]
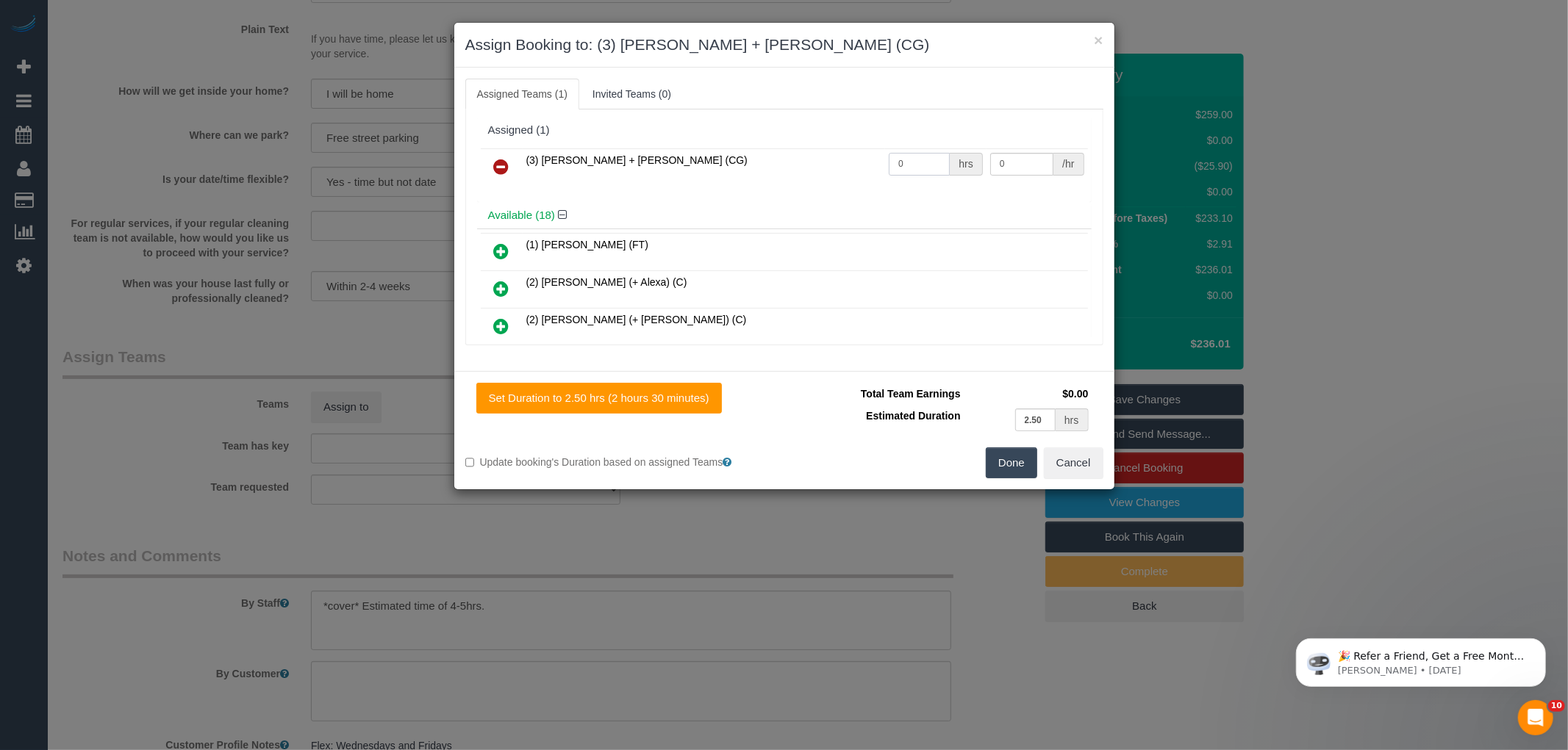
click at [905, 173] on input "0" at bounding box center [919, 164] width 61 height 22
type input "1"
click at [1008, 175] on input "0" at bounding box center [1022, 164] width 63 height 22
click at [1008, 174] on input "0" at bounding box center [1022, 164] width 63 height 22
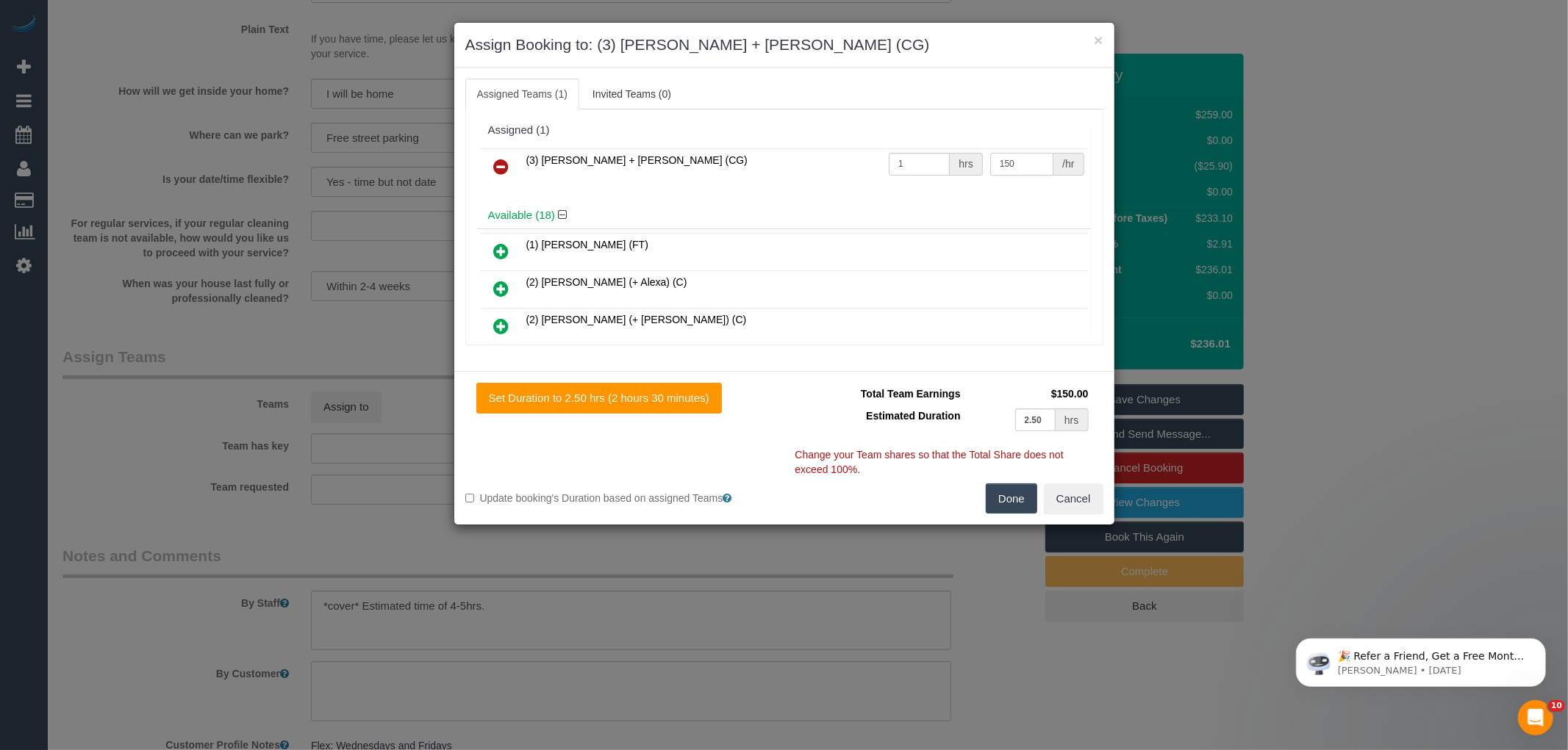
type input "150"
click at [1007, 495] on button "Done" at bounding box center [1012, 499] width 52 height 31
click at [1007, 495] on div "× Assign Booking to: (3) Bansari + Bhavesh (CG) Assigned Teams (1) Invited Team…" at bounding box center [784, 375] width 1568 height 750
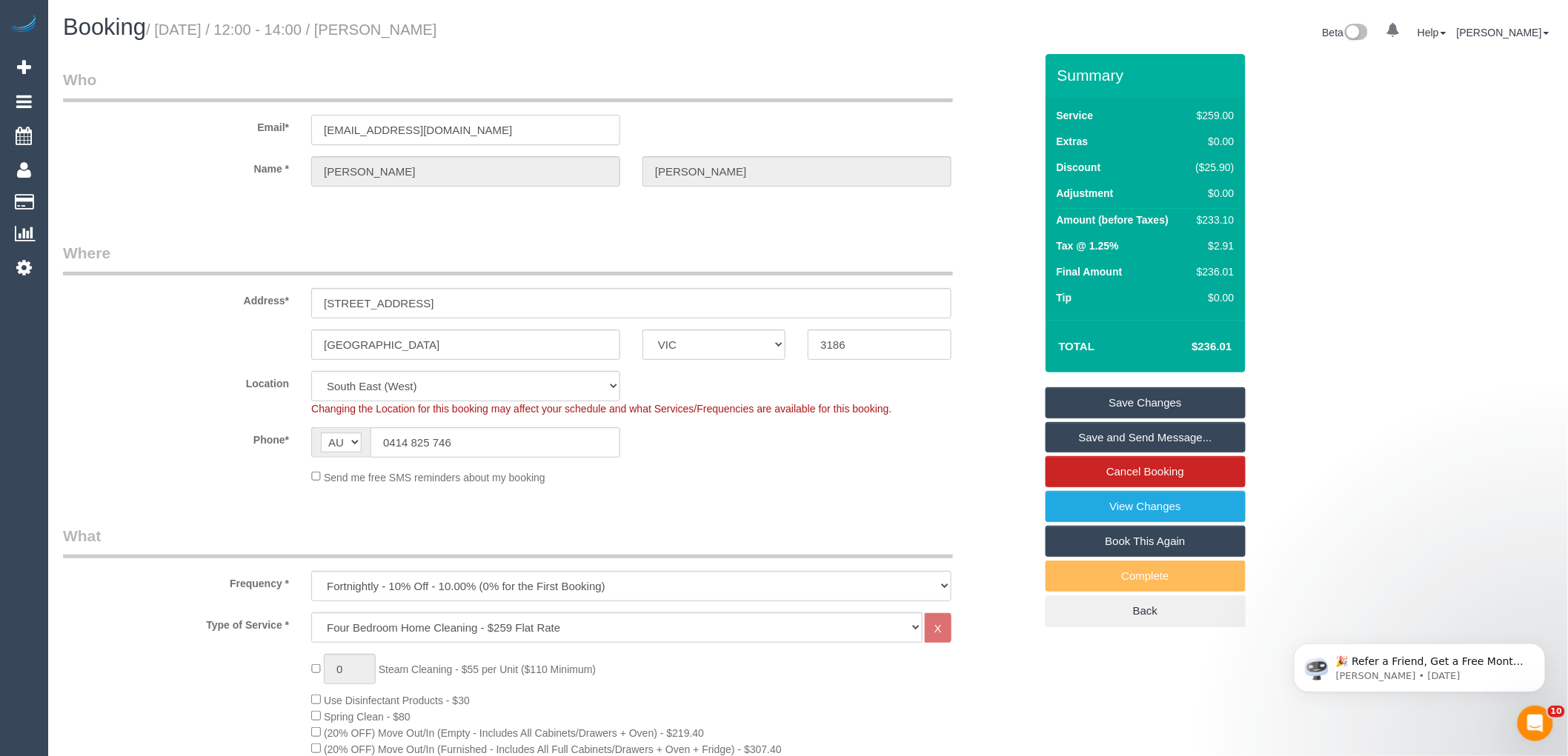
click at [416, 137] on input "wilkiejustine@gmail.com" at bounding box center [465, 130] width 309 height 30
click at [774, 496] on fieldset "Where Address* 74 Asling Street Brighton ACT NSW NT QLD SA TAS VIC WA 3186 Loca…" at bounding box center [549, 369] width 971 height 254
click at [1154, 404] on link "Save Changes" at bounding box center [1144, 403] width 200 height 31
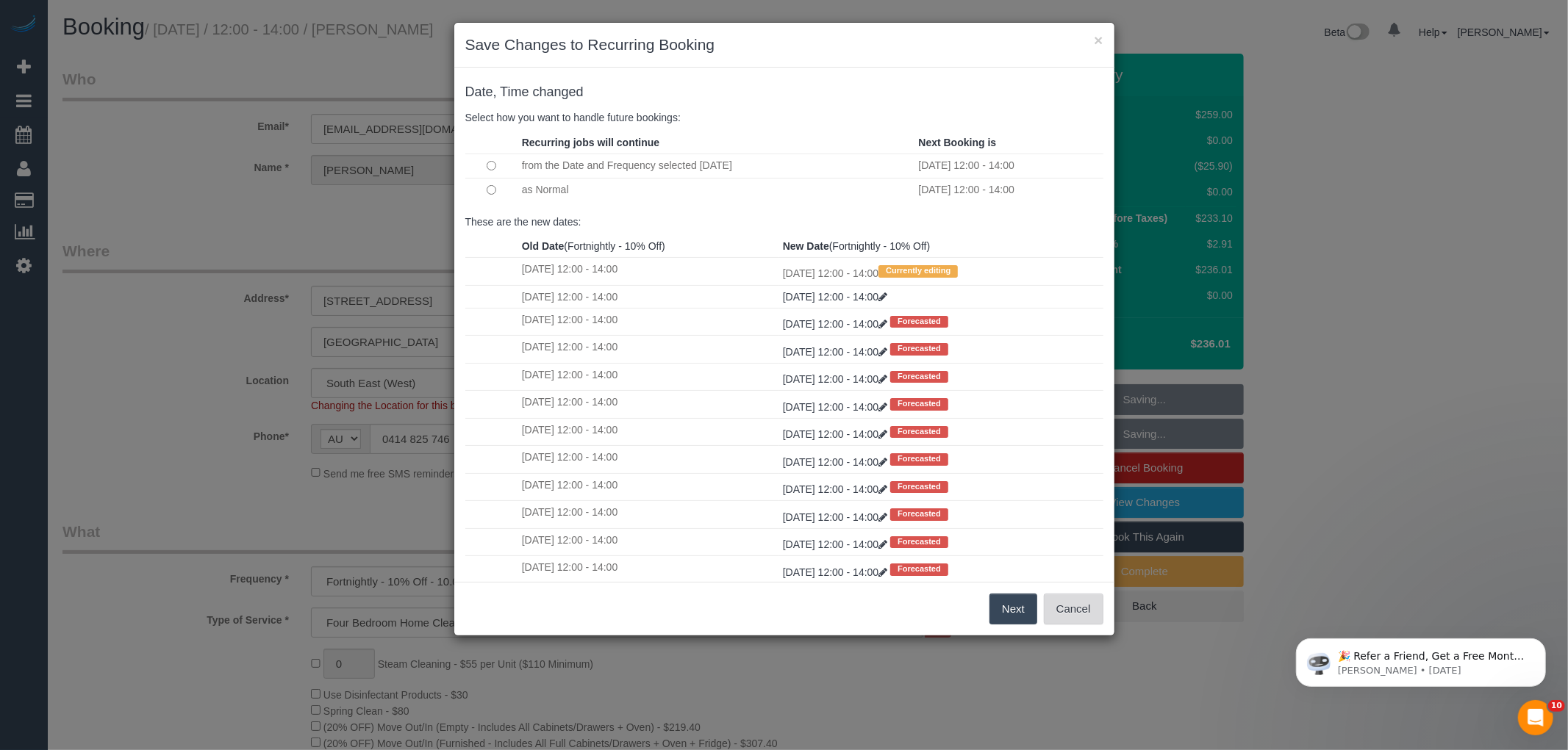
click at [1078, 619] on button "Cancel" at bounding box center [1073, 610] width 60 height 31
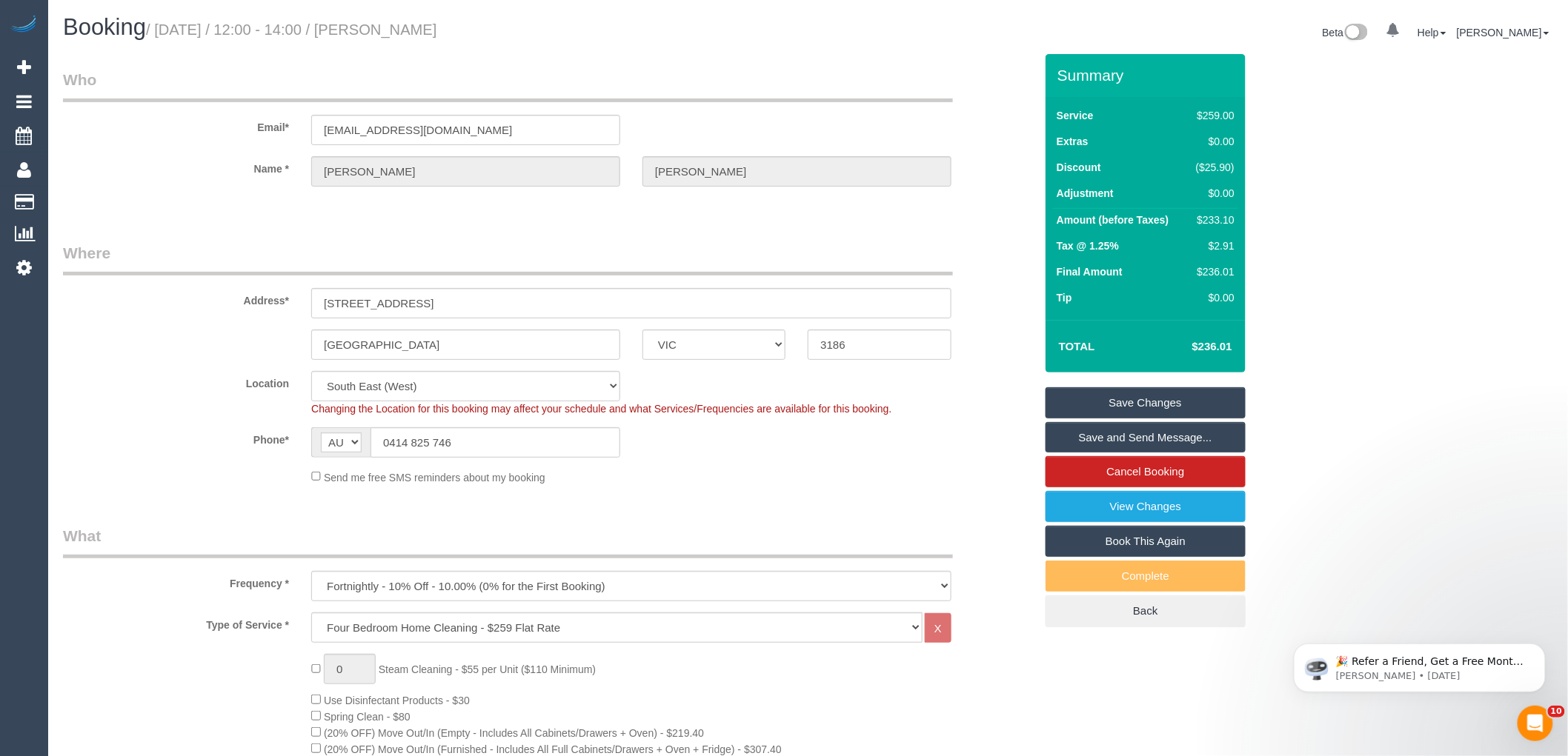
click at [1026, 623] on div "Type of Service * Hourly Service - $70/h Hourly Service - $65/h Hourly Service …" at bounding box center [549, 627] width 994 height 30
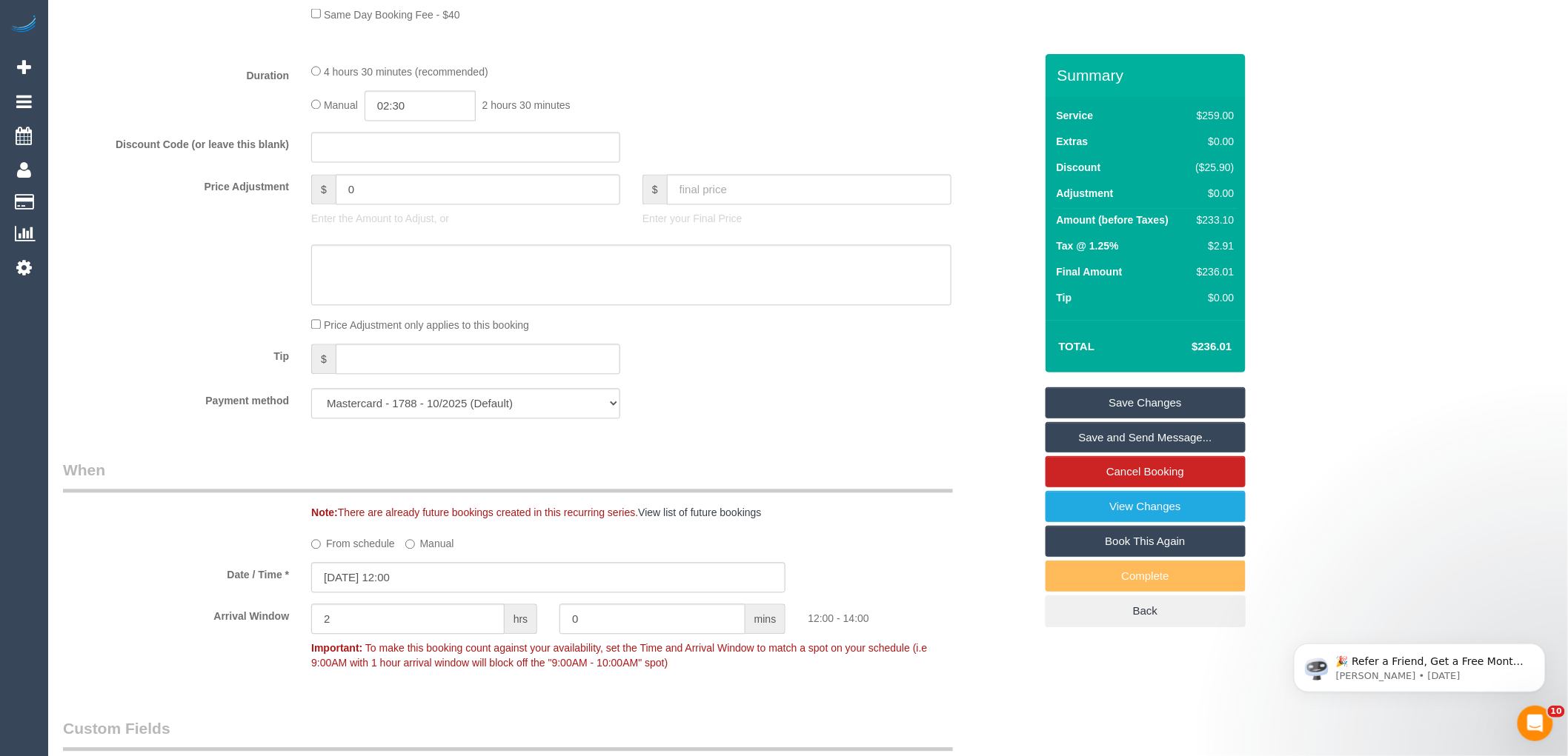
scroll to position [1152, 0]
click at [386, 593] on input "28/08/2025 12:00" at bounding box center [548, 577] width 474 height 30
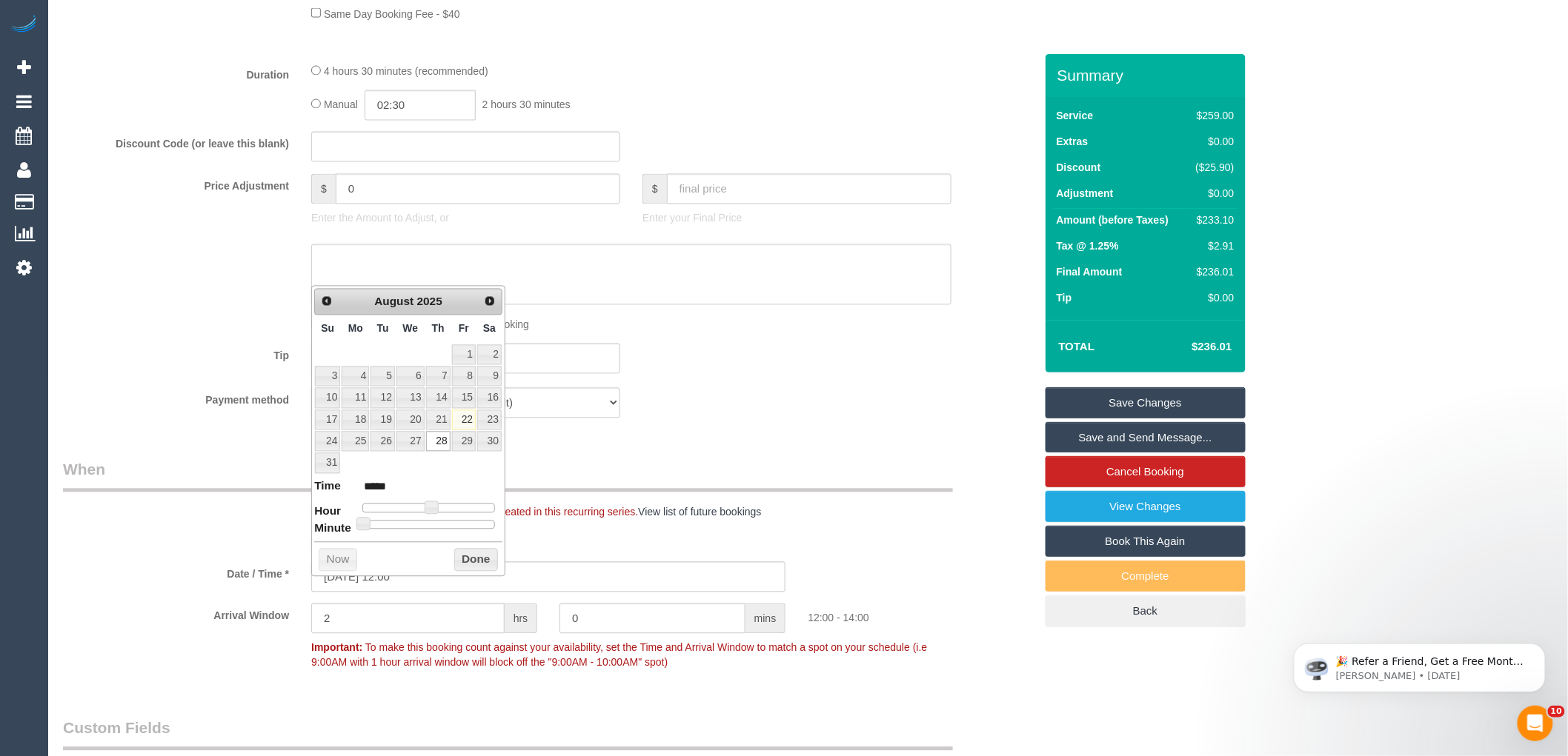
click at [857, 410] on div "Payment method Mastercard - 1788 - 10/2025 (Default) Add Credit Card ──────────…" at bounding box center [549, 403] width 994 height 30
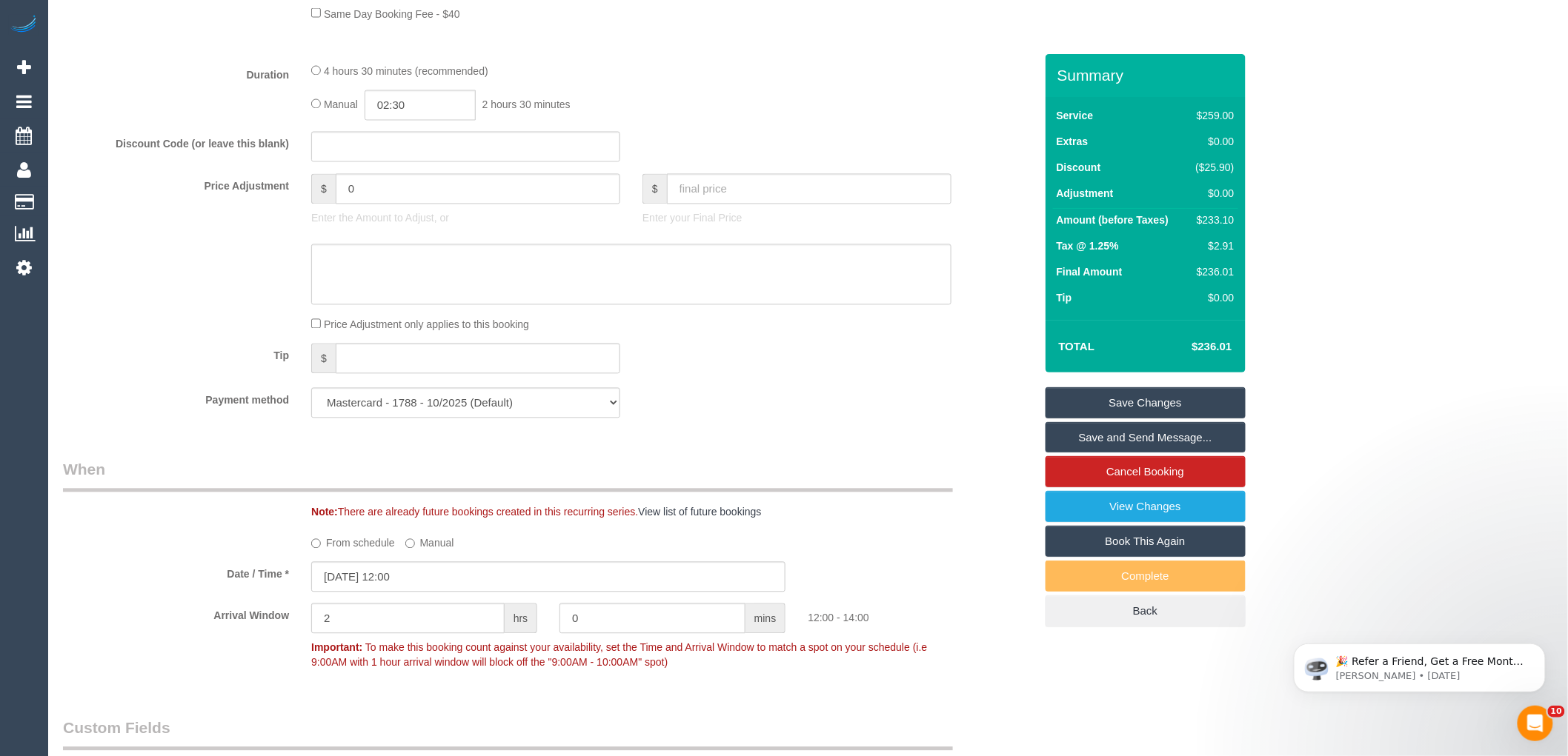
click at [1110, 400] on link "Save Changes" at bounding box center [1144, 403] width 200 height 31
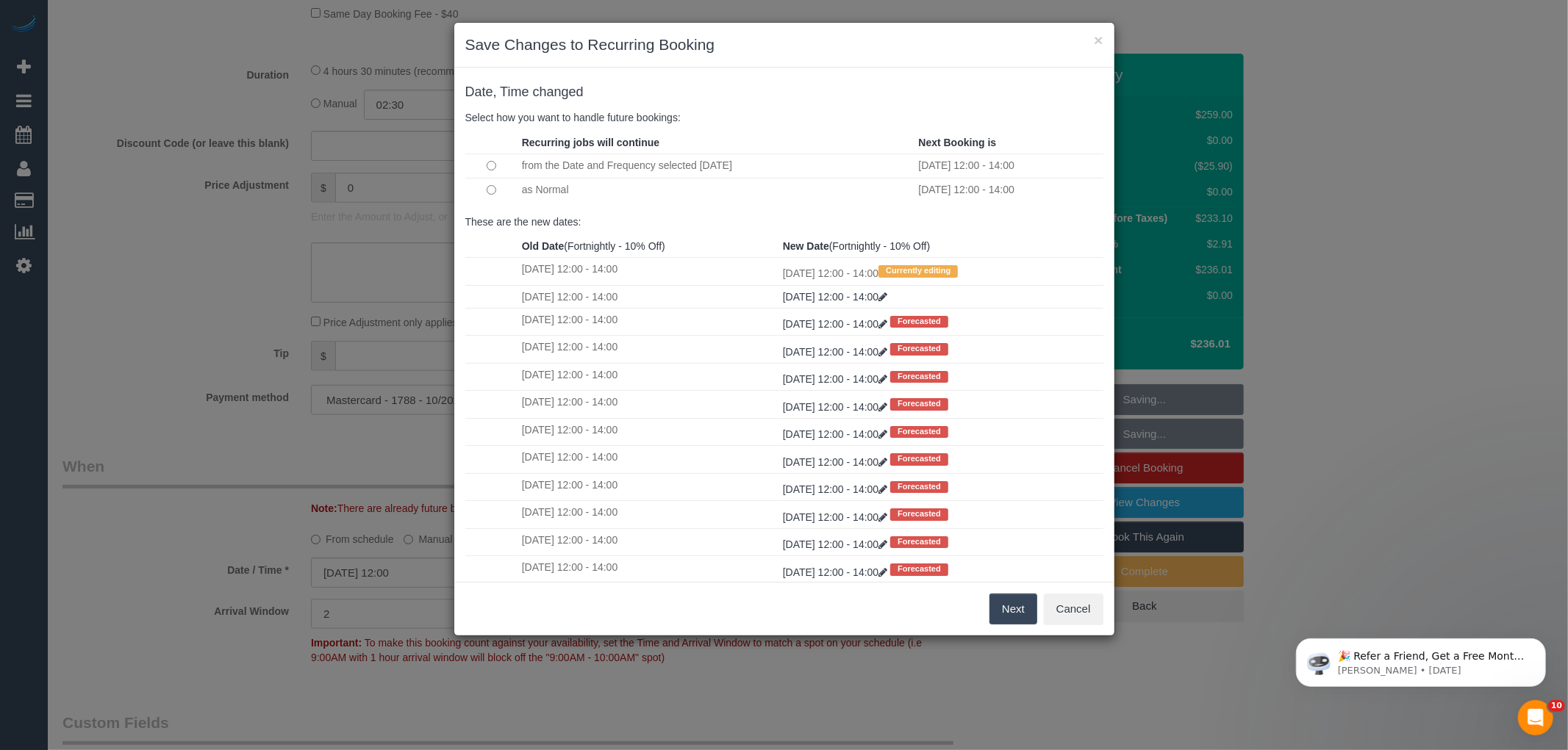
click at [1017, 601] on button "Next" at bounding box center [1013, 610] width 48 height 31
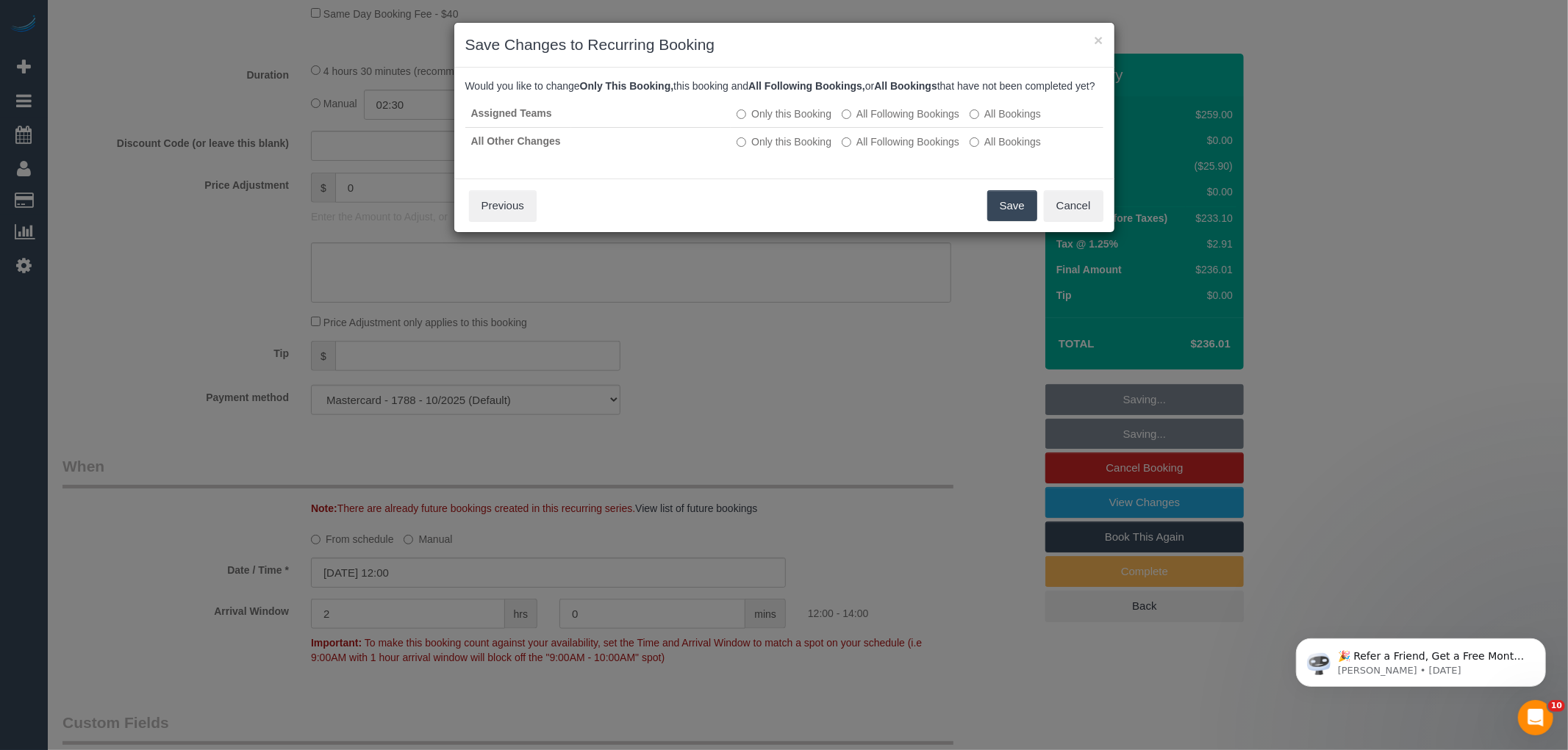
click at [1000, 216] on button "Save" at bounding box center [1012, 206] width 50 height 31
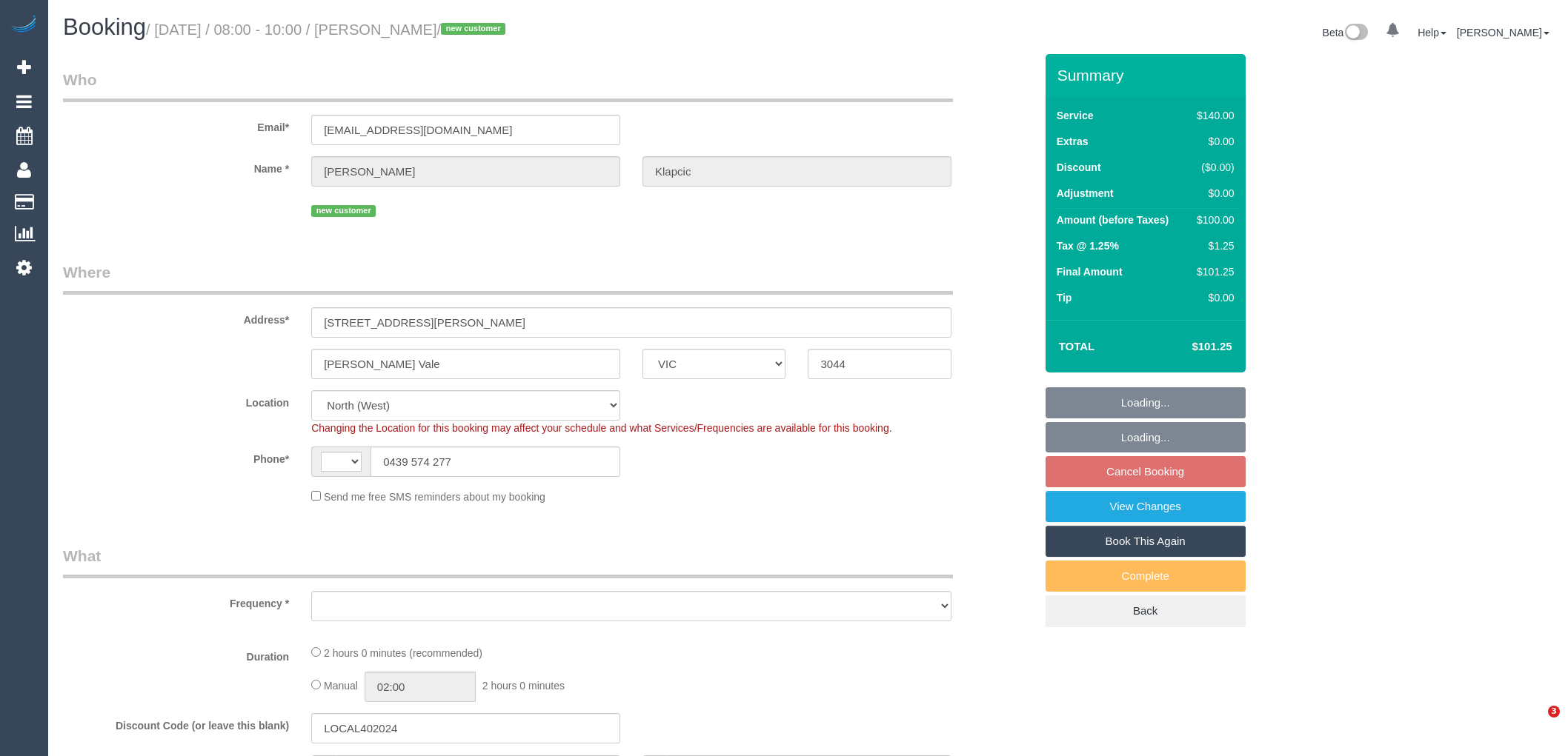
select select "VIC"
select select "string:AU"
select select "string:stripe-pm_1Ryljl2GScqysDRVdKTGbJwB"
select select "spot2"
select select "number:32"
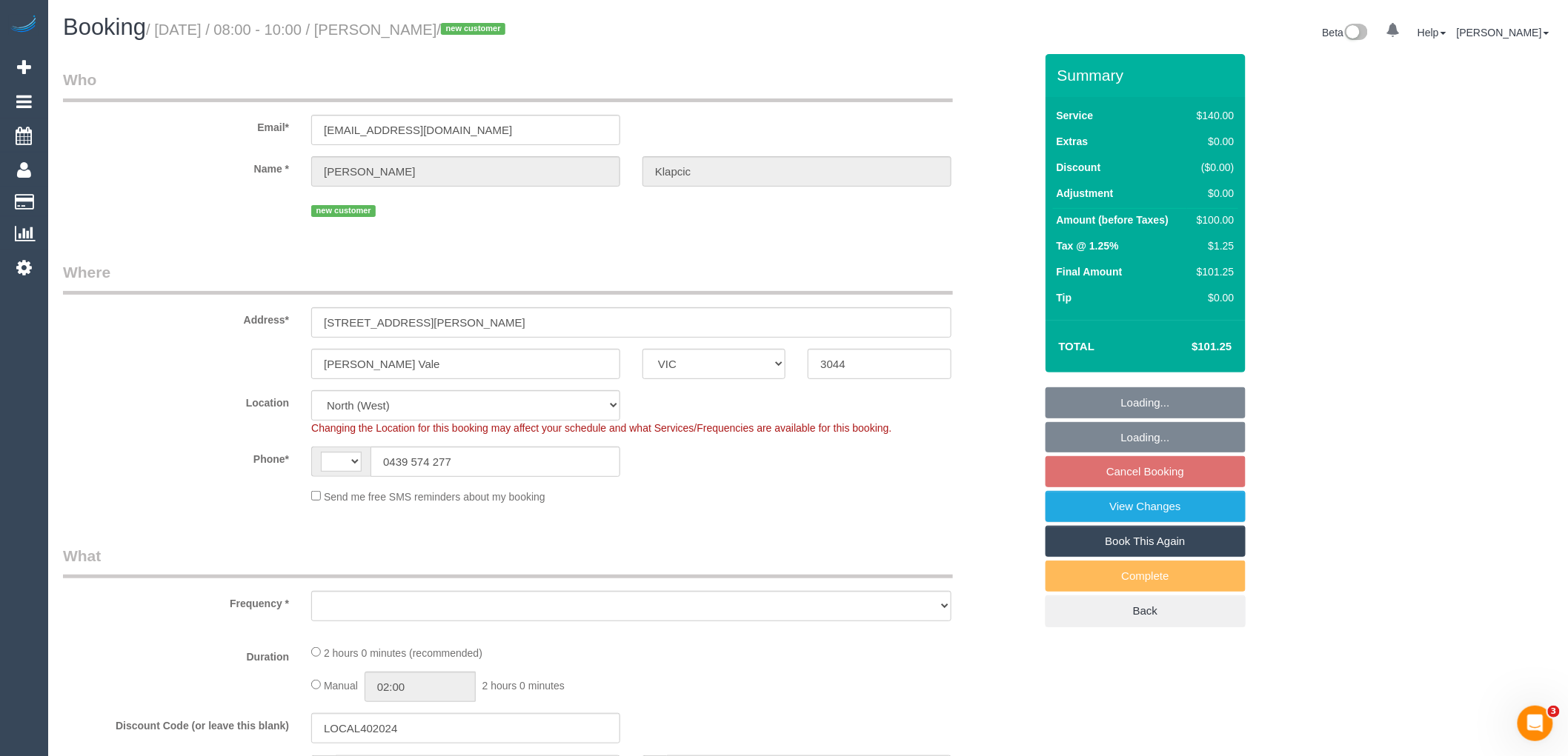
select select "number:14"
select select "number:19"
select select "number:22"
select select "number:13"
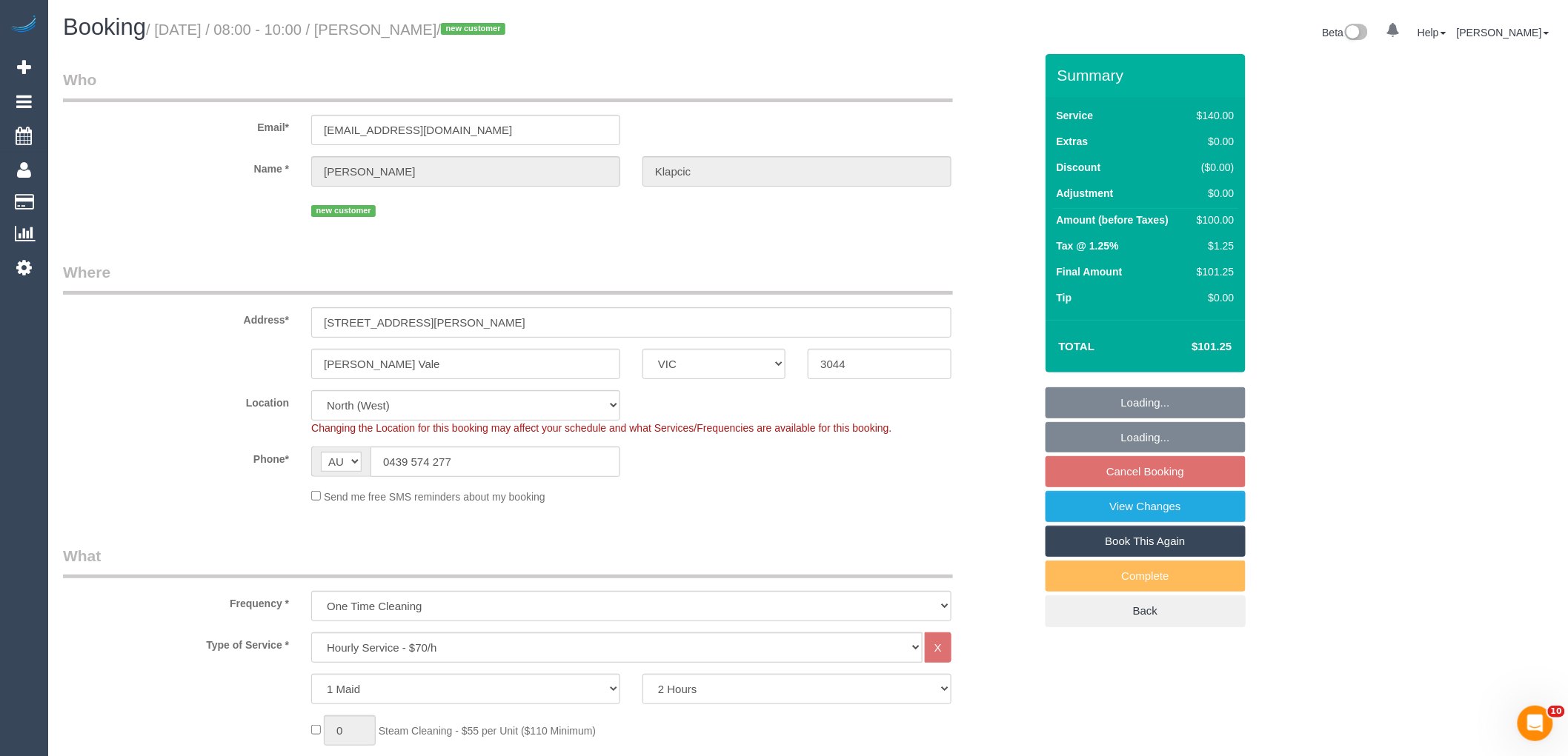
select select "object:1604"
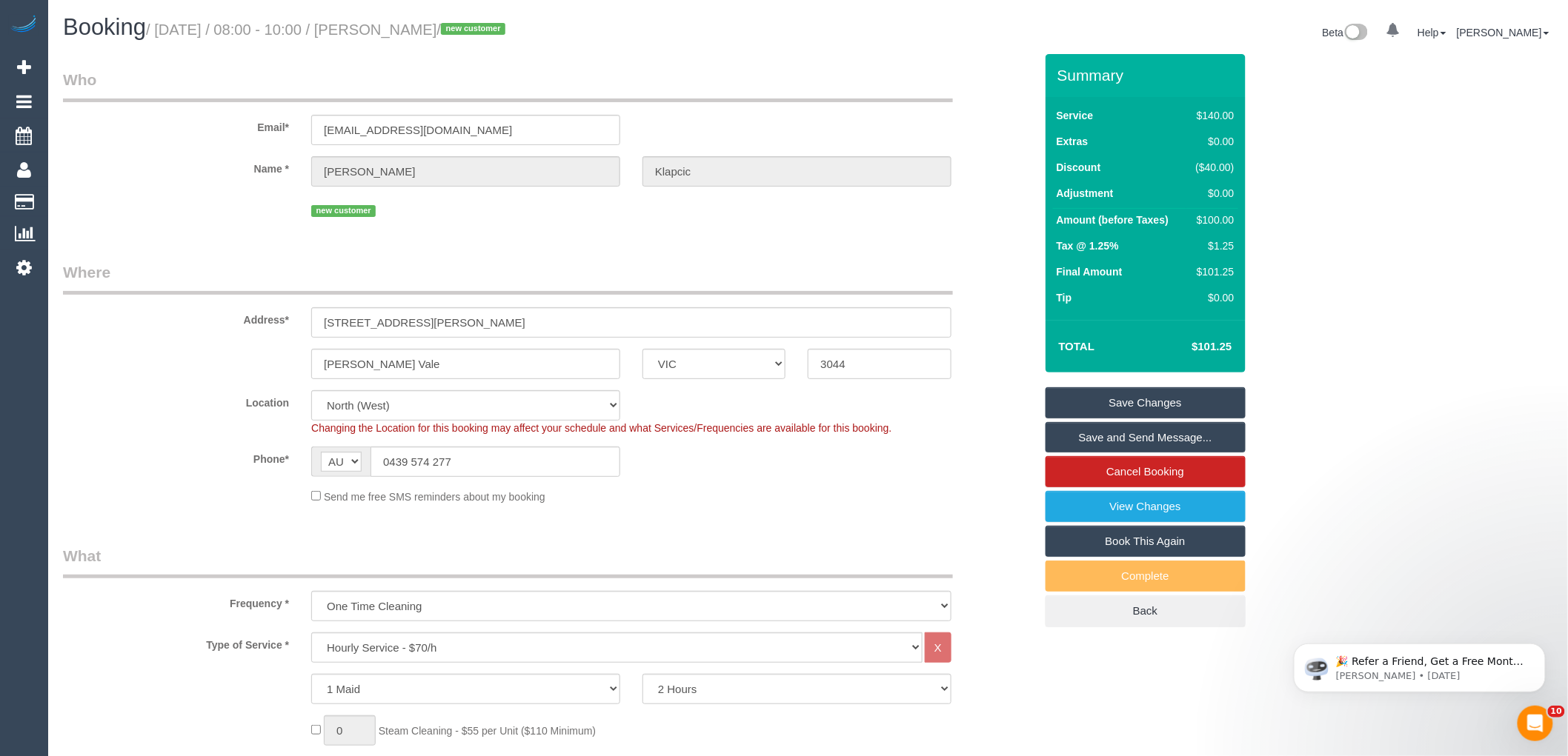
drag, startPoint x: 471, startPoint y: 32, endPoint x: 383, endPoint y: 26, distance: 88.2
click at [383, 26] on small "/ August 27, 2025 / 08:00 - 10:00 / Nino Klapcic / new customer" at bounding box center [327, 29] width 364 height 17
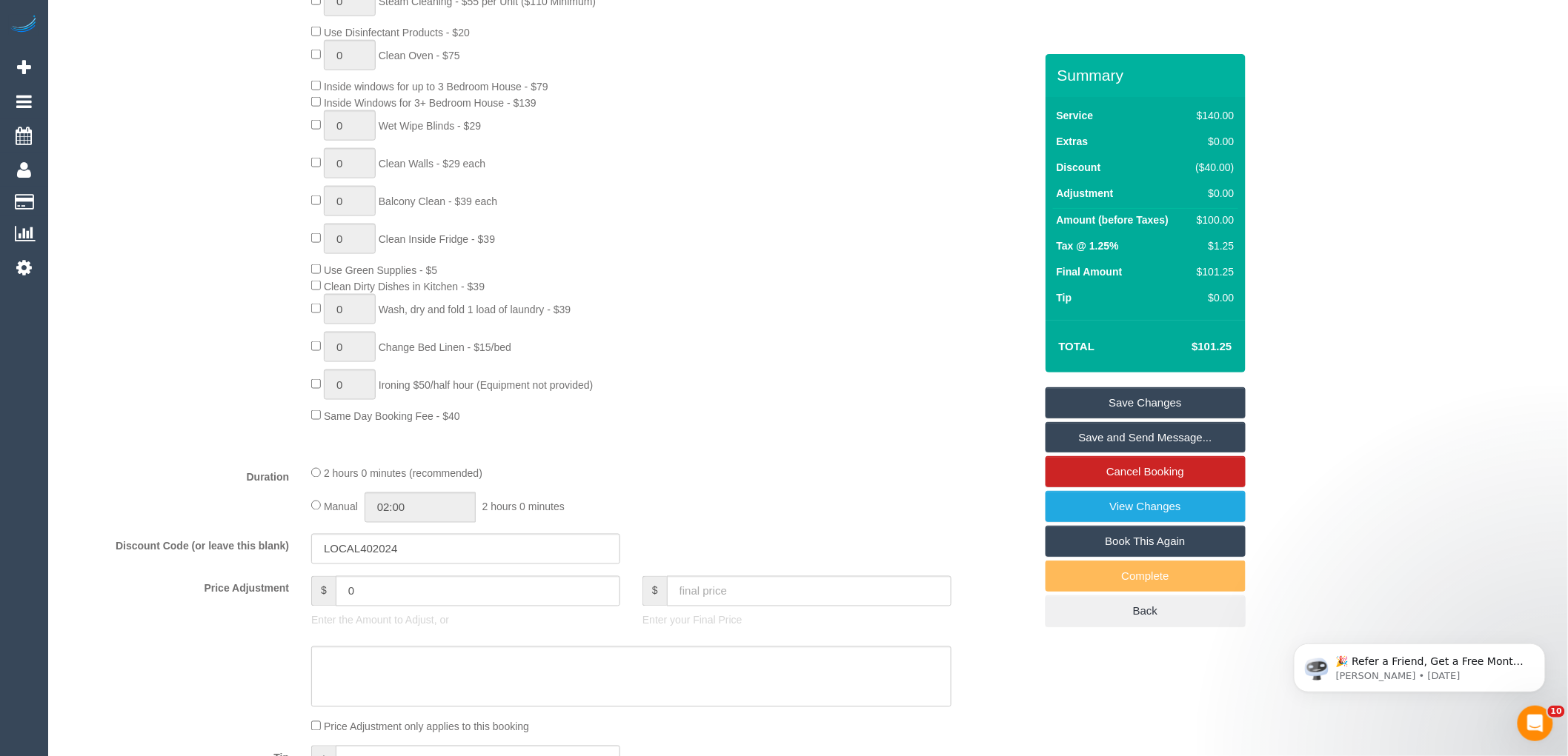
scroll to position [988, 0]
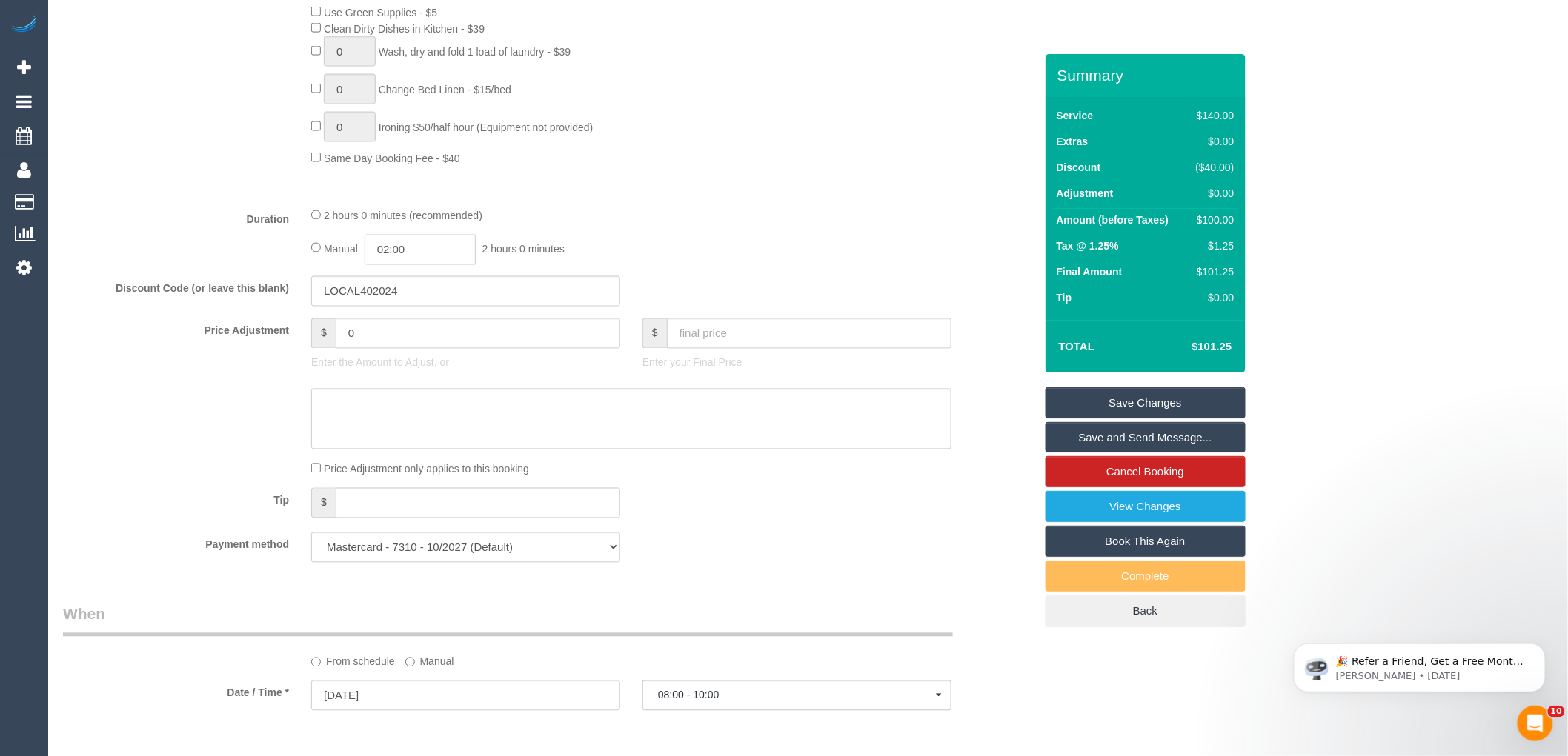
click at [429, 262] on input "02:00" at bounding box center [420, 250] width 111 height 30
type input "01:00"
click at [407, 300] on li "01:00" at bounding box center [404, 301] width 66 height 20
click at [665, 212] on fieldset "What Frequency * One Time Cleaning Weekly - 10% Off - 10.00% (0% for the First …" at bounding box center [549, 66] width 971 height 1017
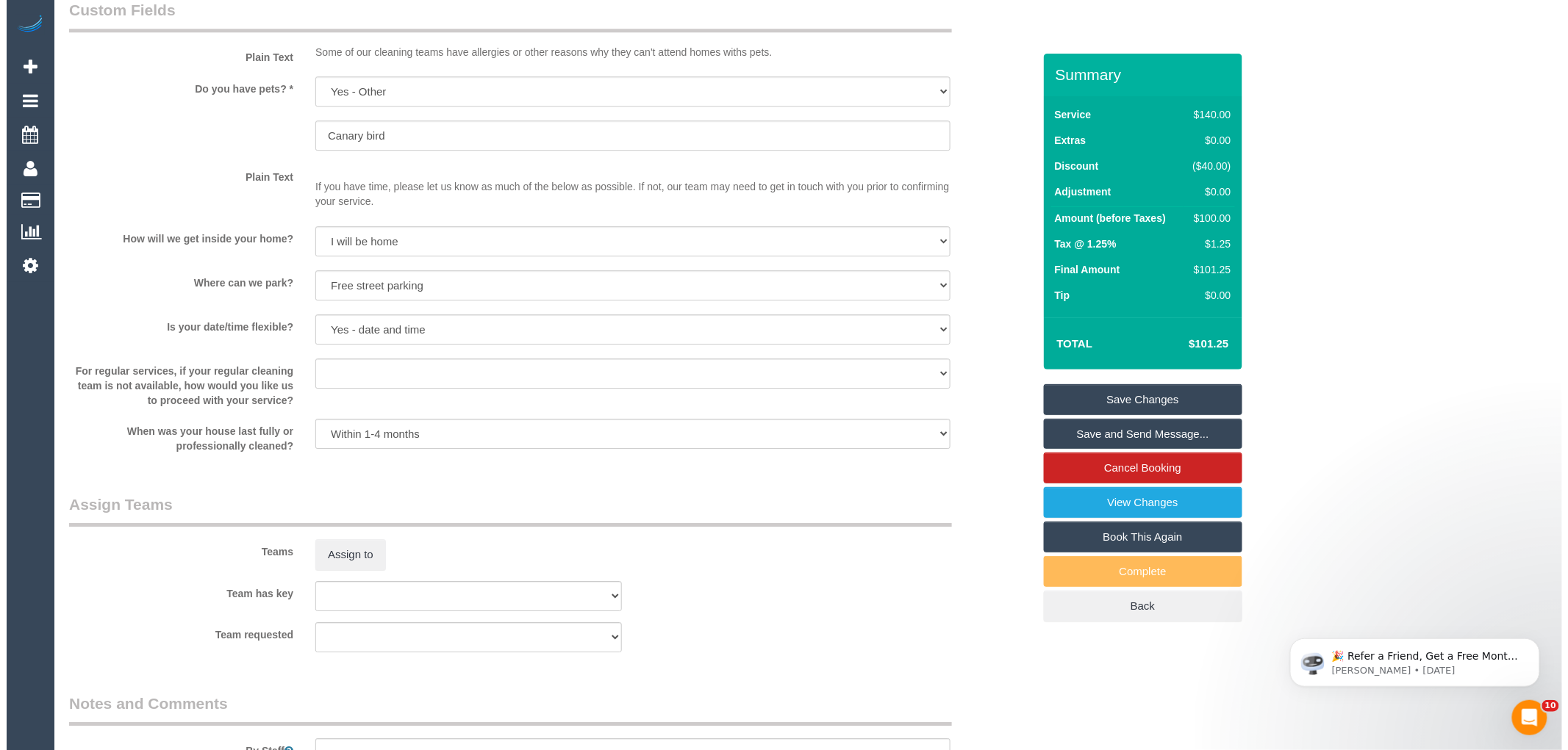
scroll to position [1959, 0]
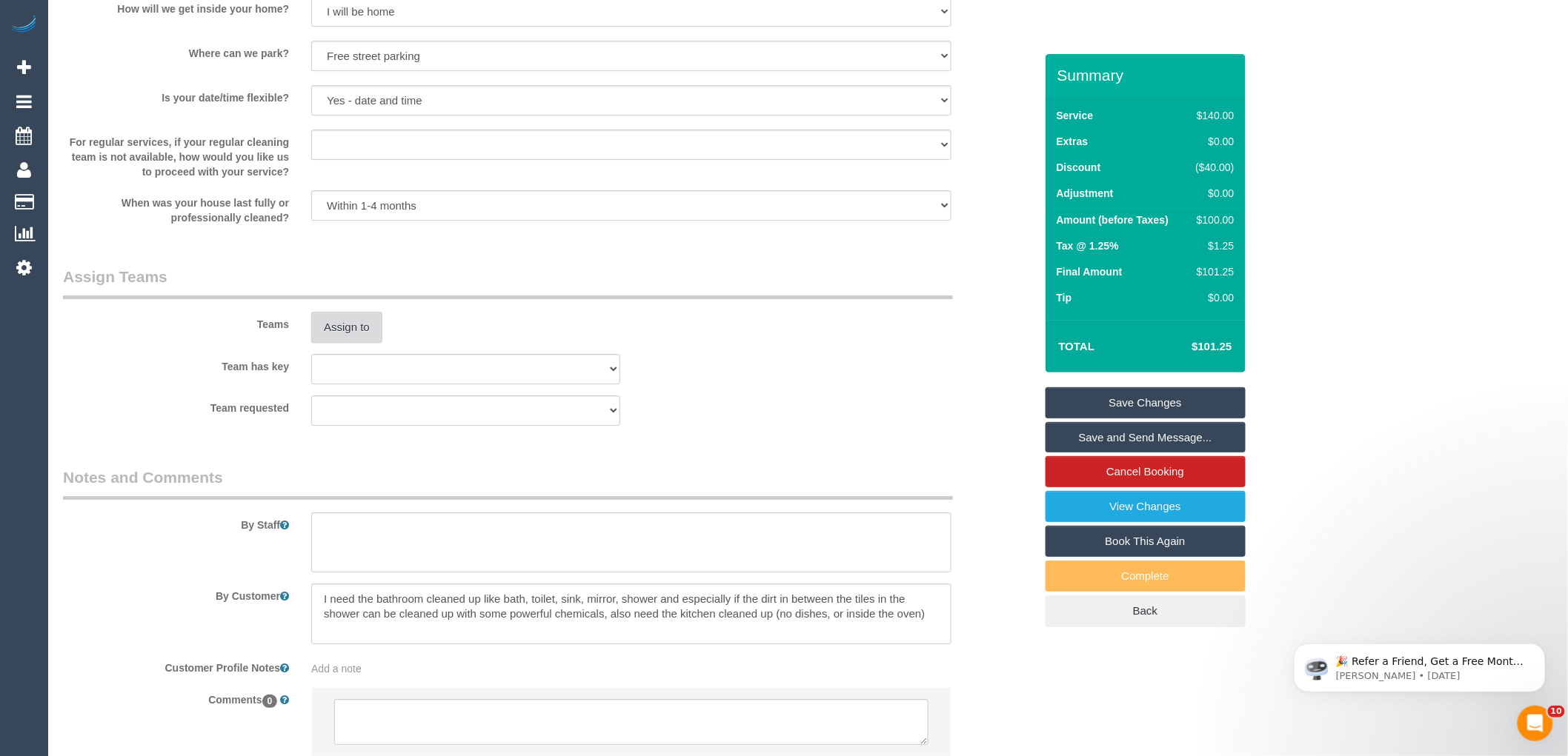
select select "spot15"
click at [357, 330] on button "Assign to" at bounding box center [346, 327] width 71 height 31
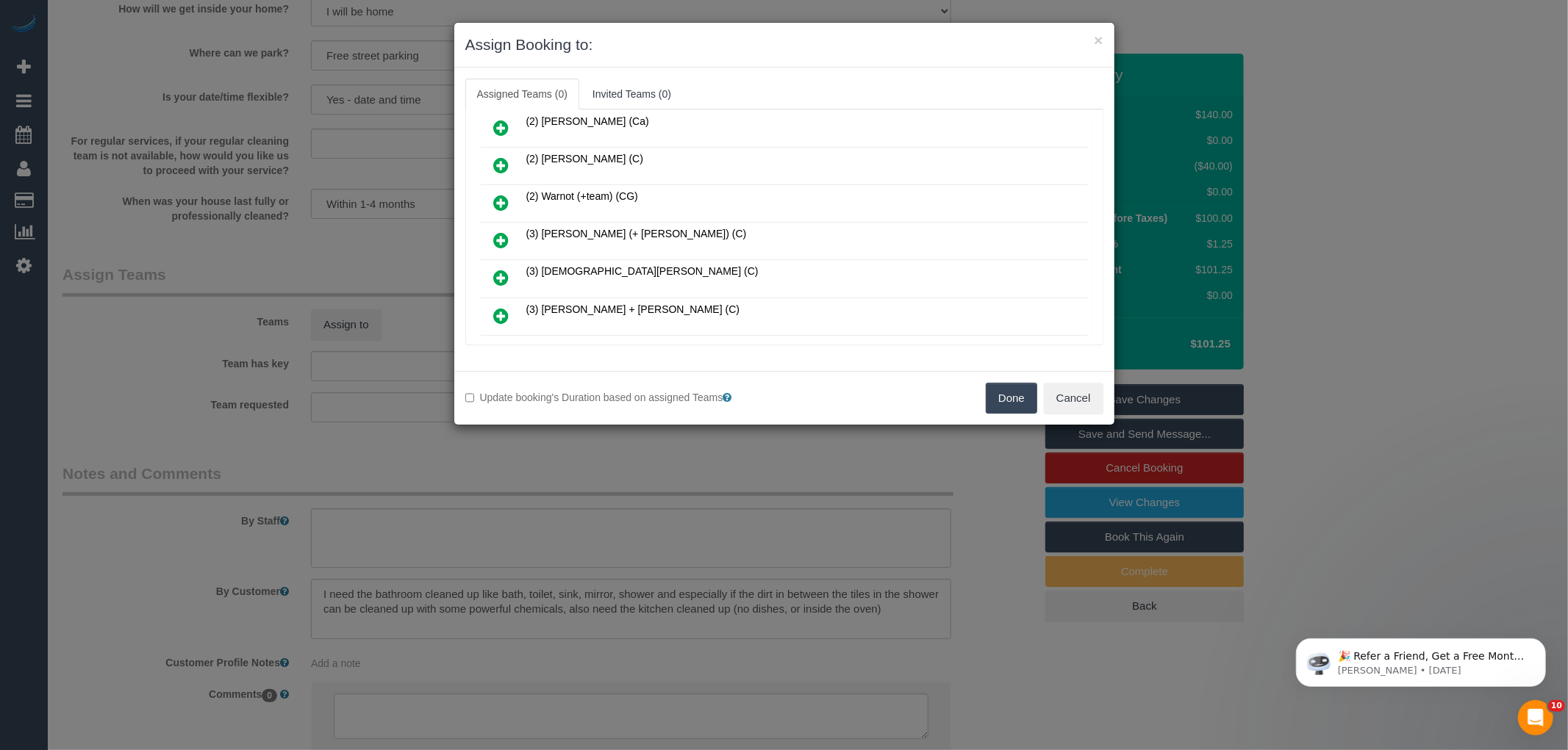
click at [501, 231] on icon at bounding box center [502, 240] width 16 height 18
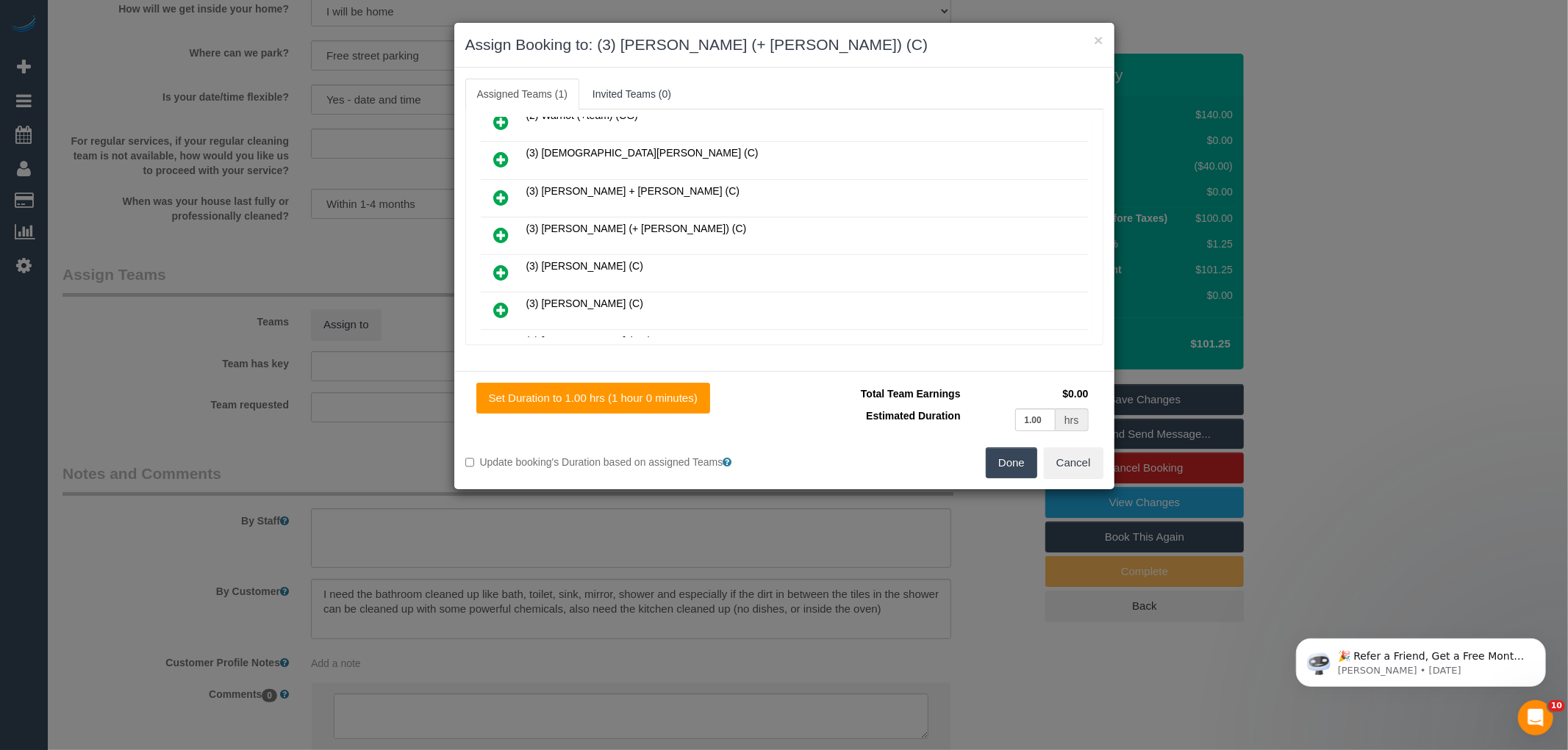
click at [497, 231] on icon at bounding box center [502, 235] width 16 height 18
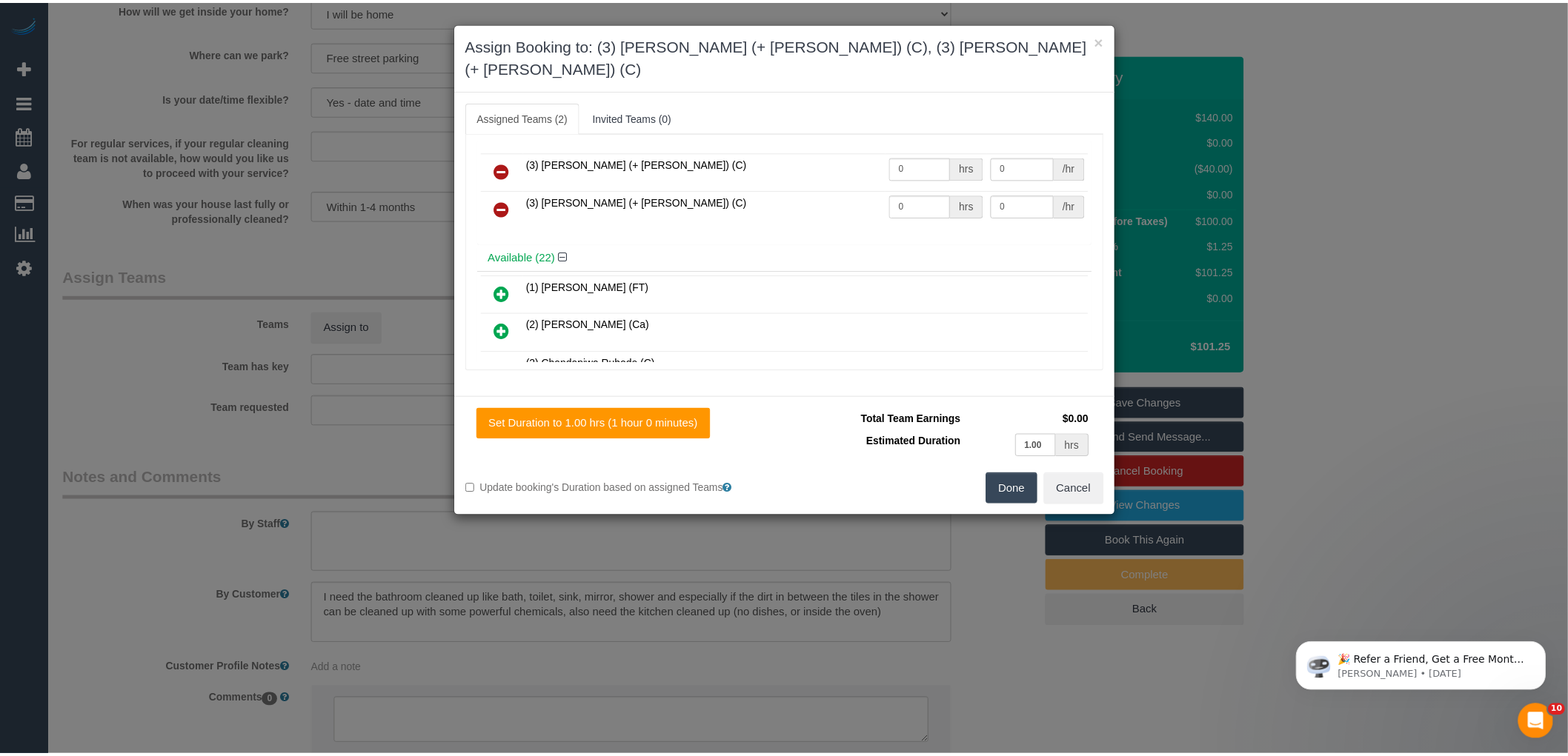
scroll to position [0, 0]
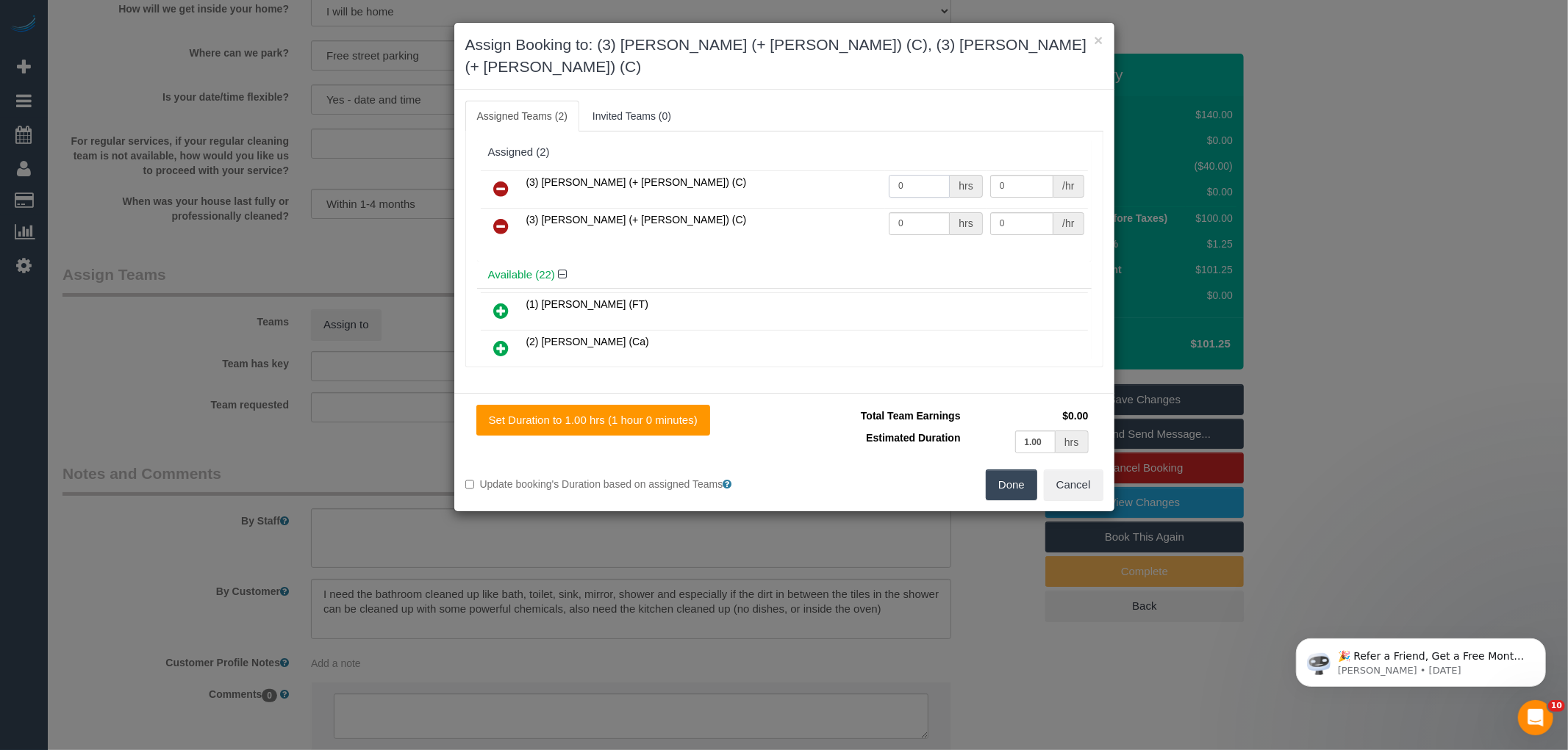
click at [914, 175] on input "0" at bounding box center [919, 185] width 61 height 22
type input "1"
click at [917, 213] on input "0" at bounding box center [919, 223] width 61 height 22
type input "1"
click at [1019, 175] on input "0" at bounding box center [1022, 185] width 63 height 22
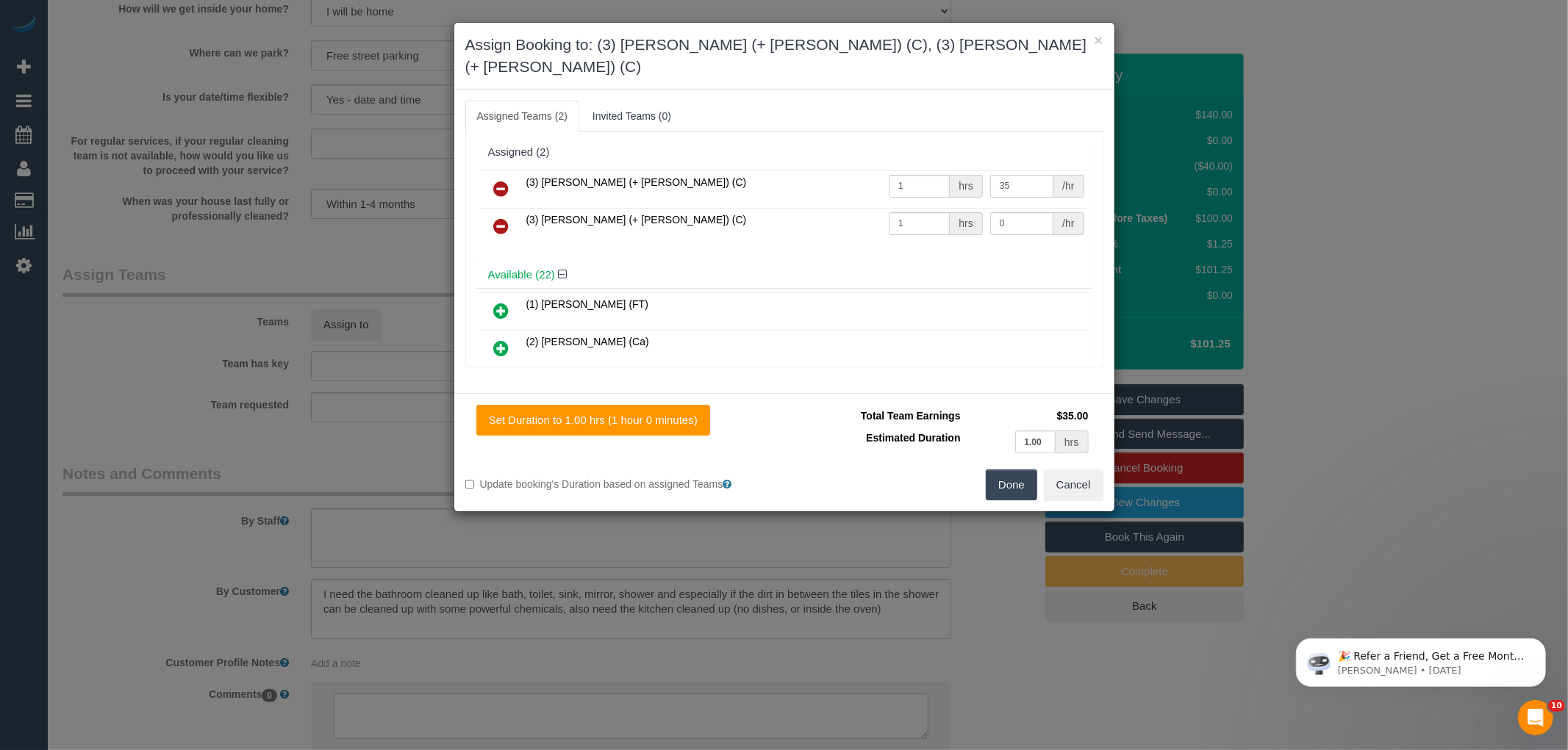
type input "35"
click at [1020, 213] on input "0" at bounding box center [1022, 223] width 63 height 22
type input "35"
click at [1004, 470] on button "Done" at bounding box center [1012, 486] width 52 height 31
click at [1004, 459] on div "× Assign Booking to: (3) Arifin (+ Fatema) (C), (3) Fatema (+ Arifin) (C) Assig…" at bounding box center [784, 375] width 1568 height 750
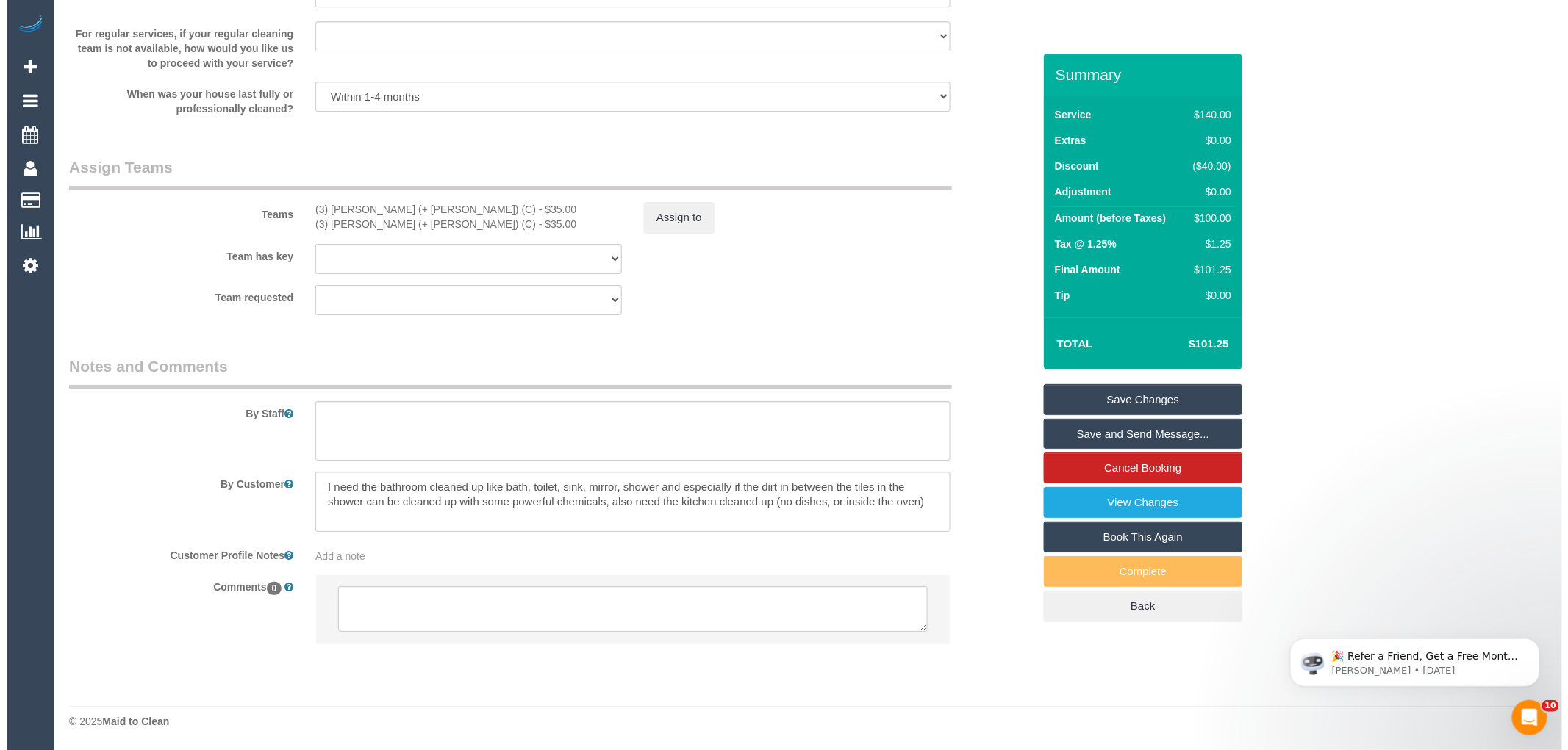
scroll to position [2077, 0]
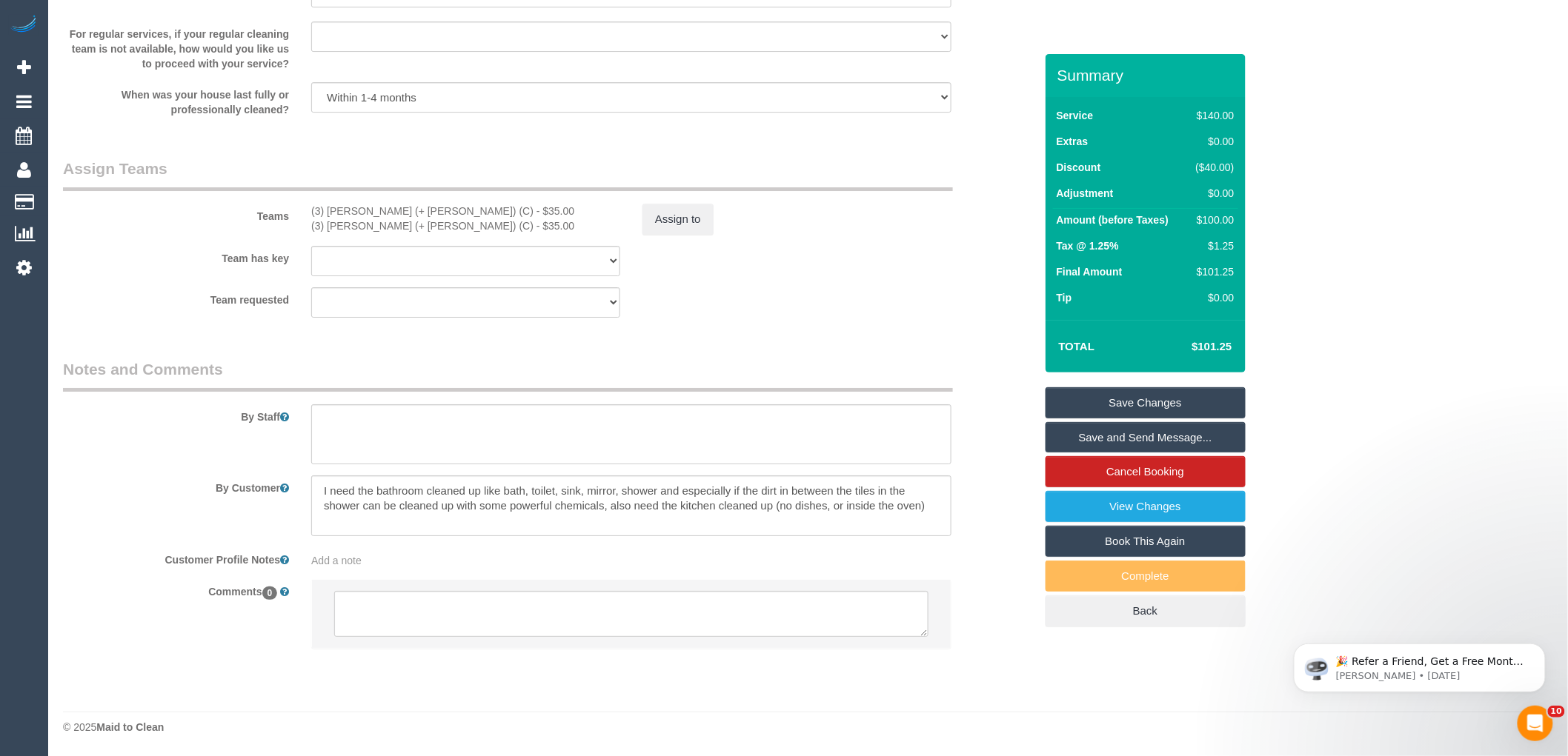
click at [1133, 432] on link "Save and Send Message..." at bounding box center [1144, 438] width 200 height 31
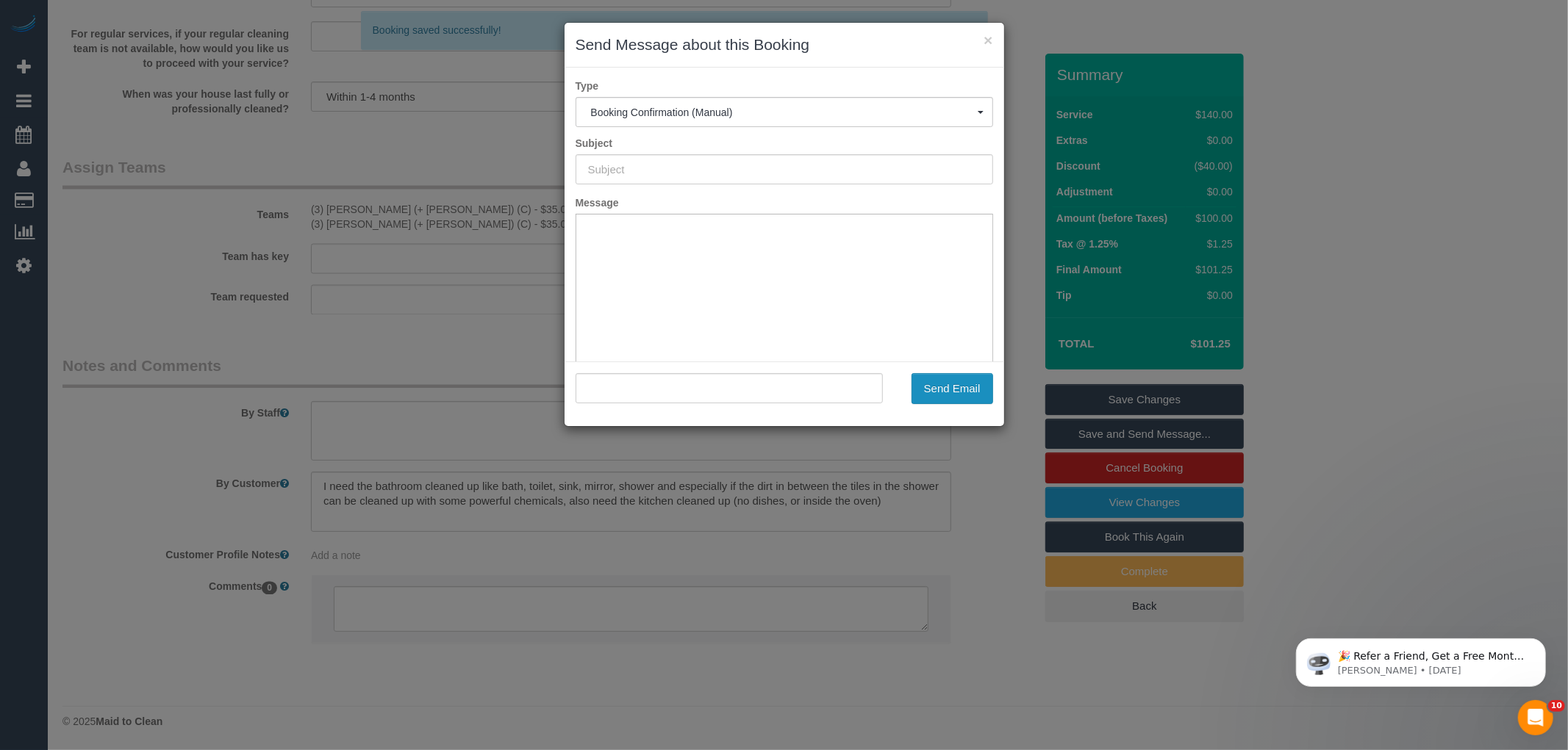
type input "Booking Confirmed"
type input ""Nino Klapcic" <ninoklapcic@yahoo.com>"
click at [932, 399] on button "Send Email" at bounding box center [952, 389] width 82 height 31
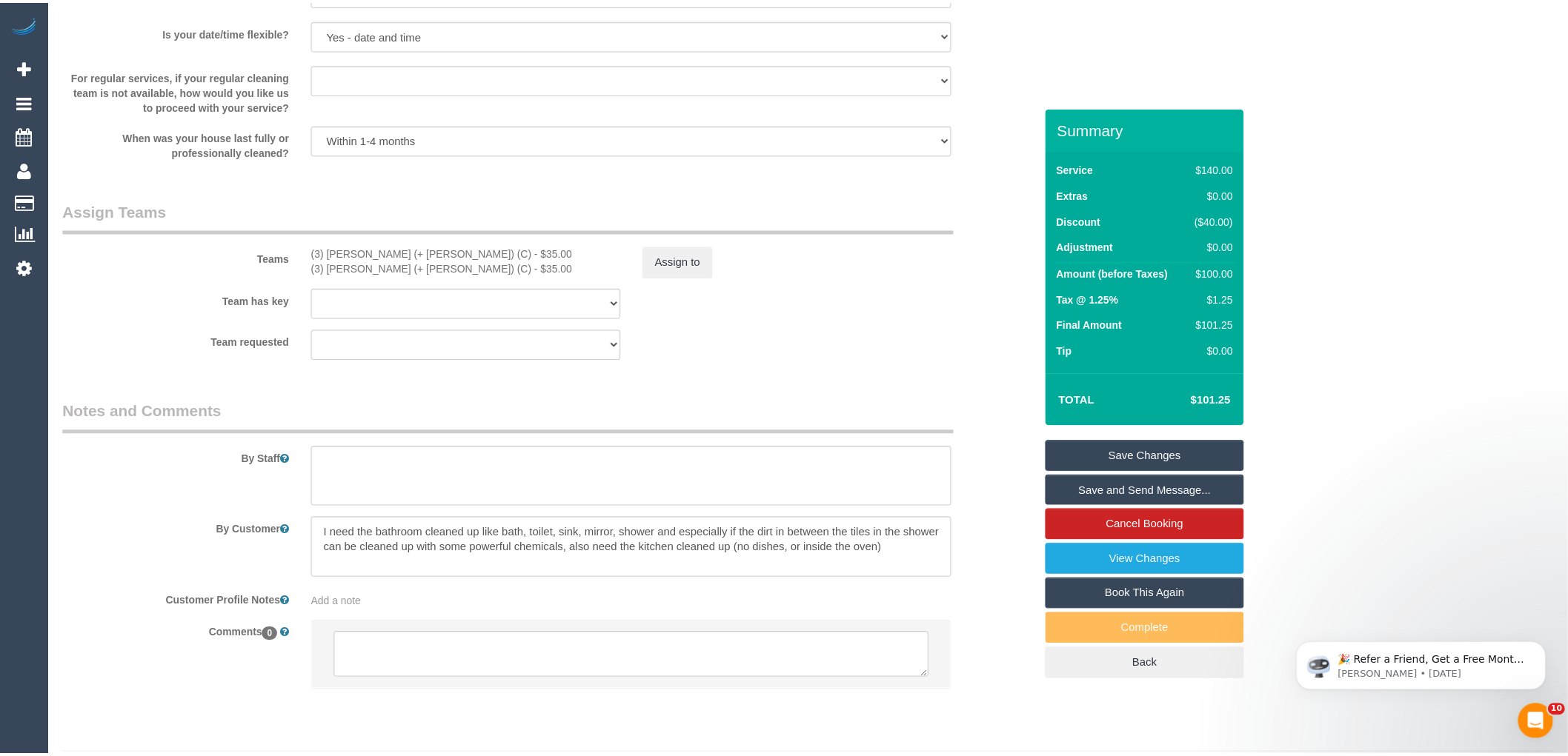
scroll to position [2147, 0]
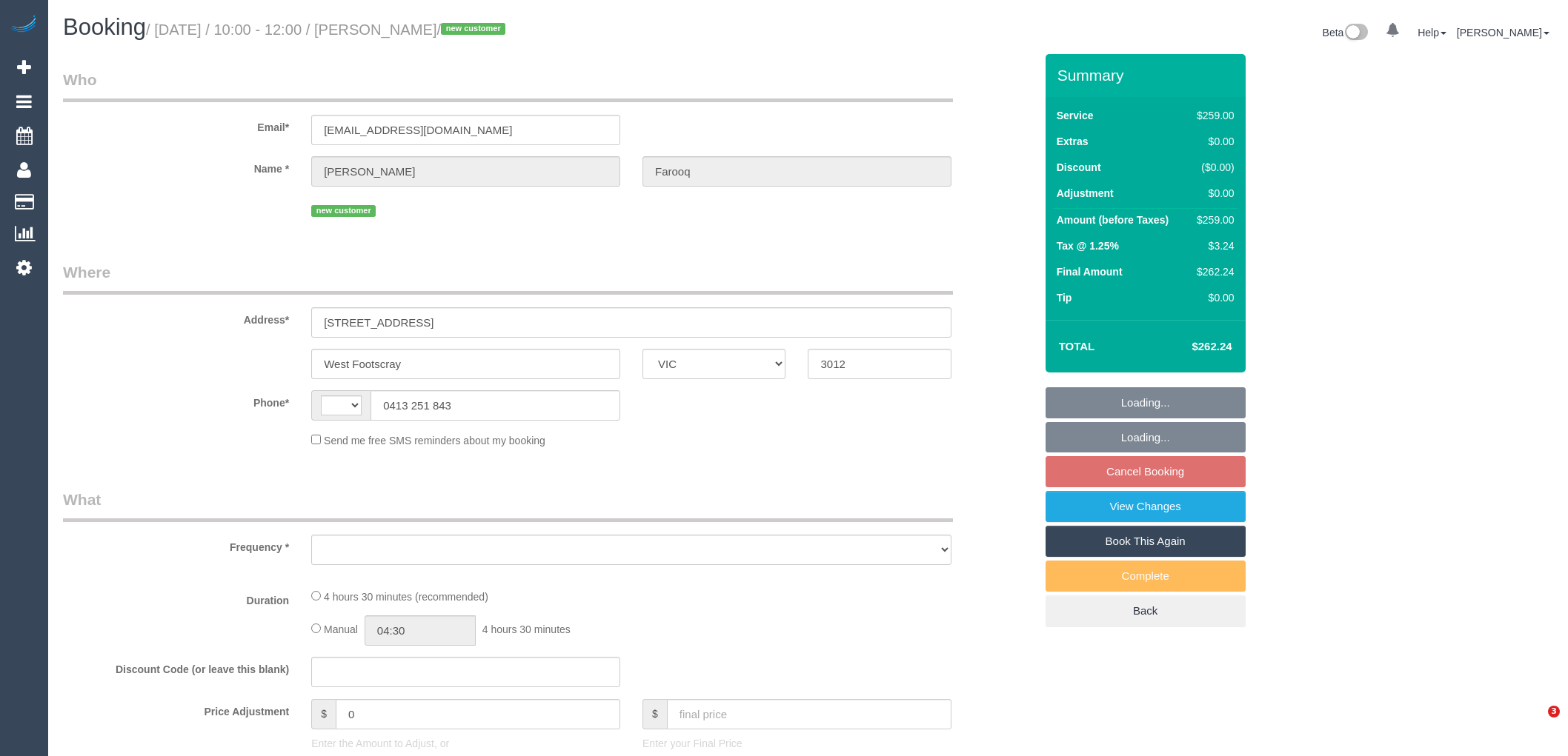
select select "VIC"
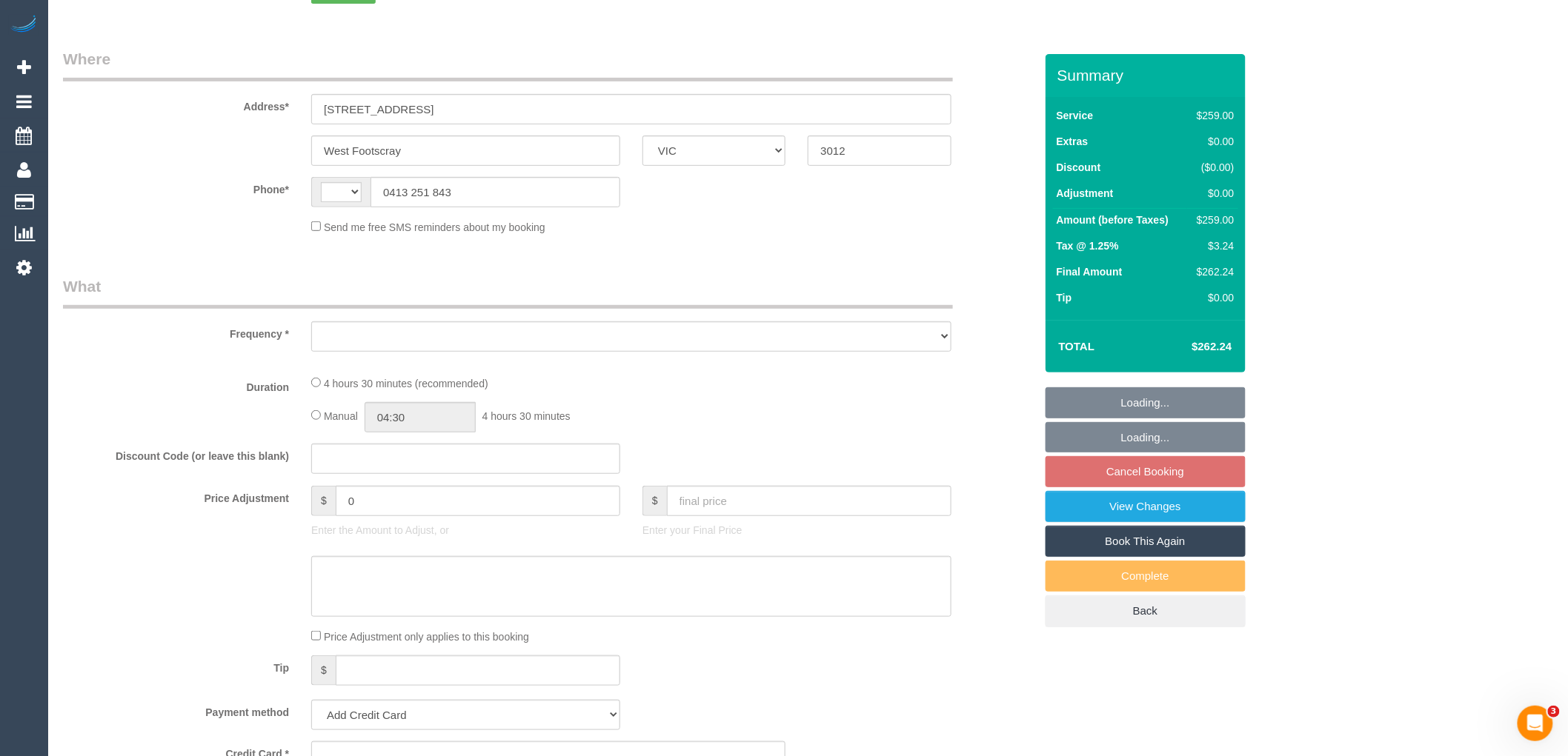
select select "string:stripe-pm_1RykVd2GScqysDRVROFq1w59"
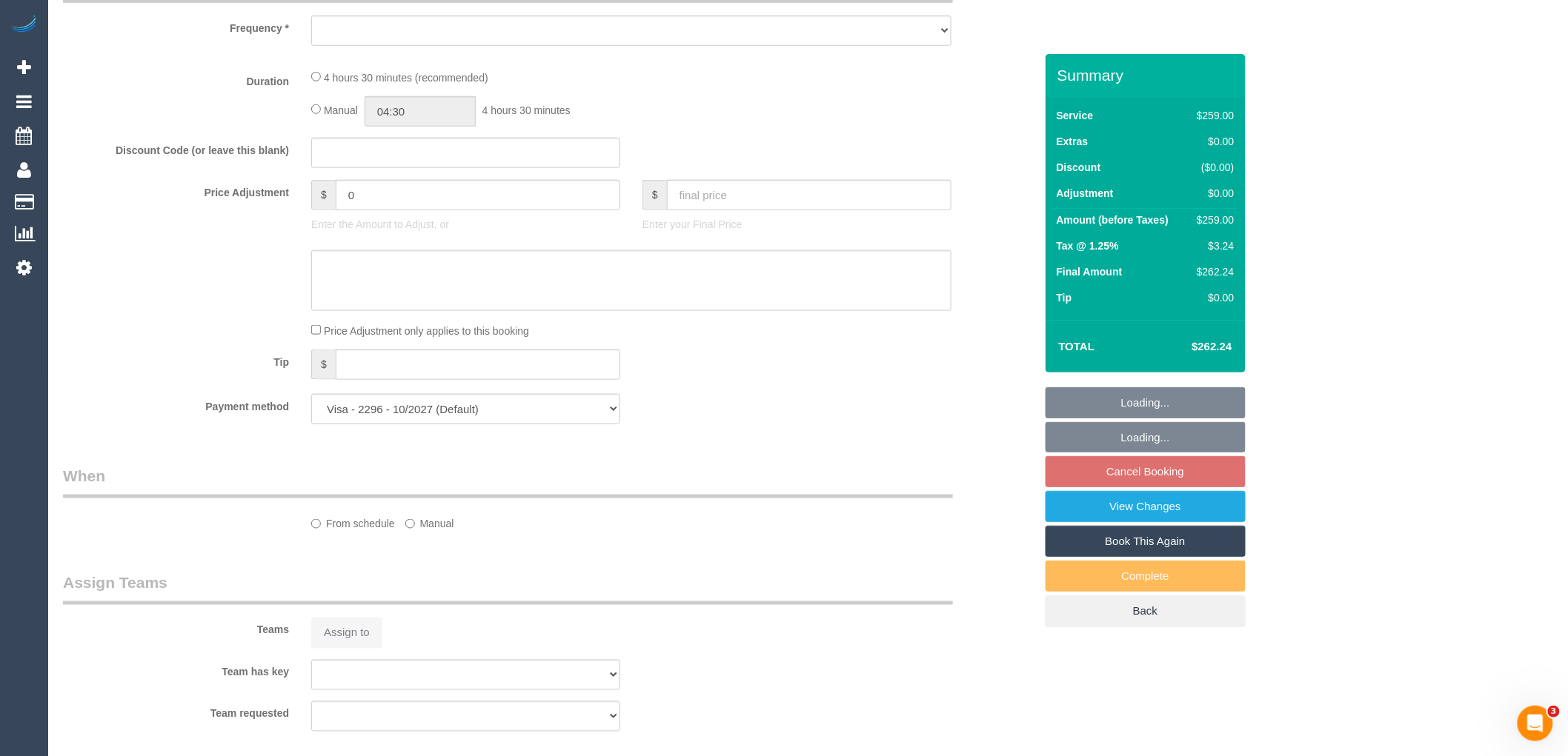
select select "string:AU"
select select "object:538"
select select "spot3"
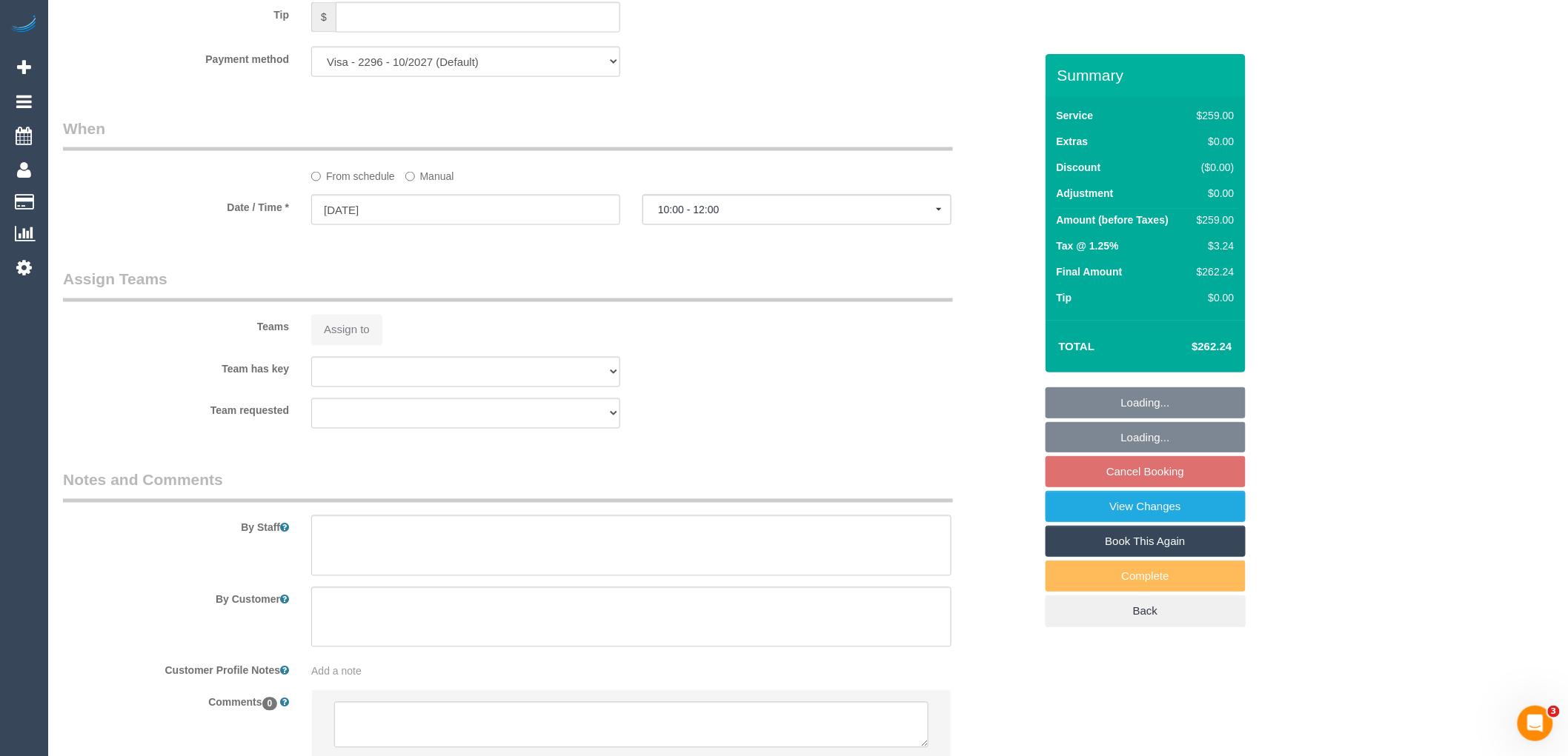
select select "number:28"
select select "number:14"
select select "number:19"
select select "number:22"
select select "number:13"
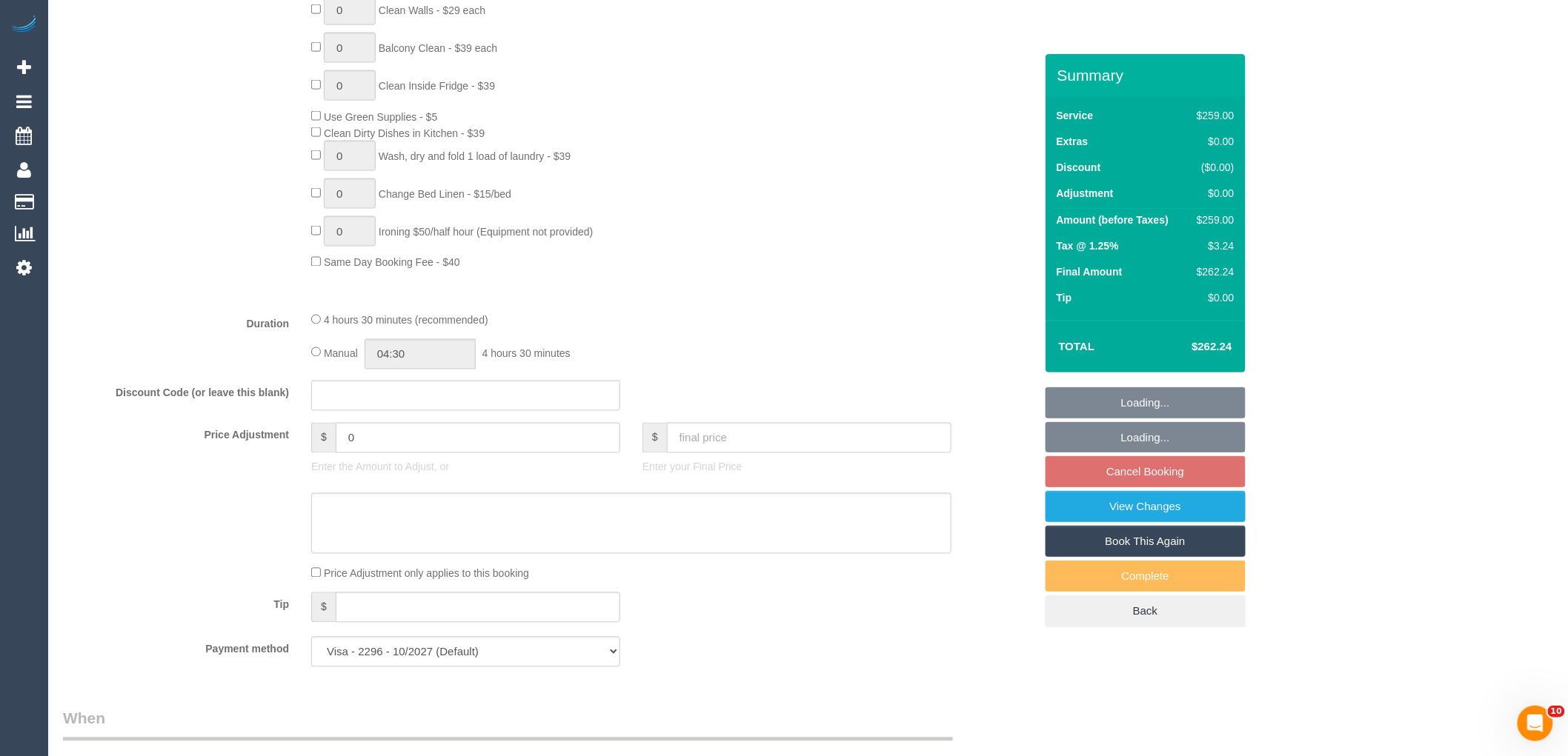
select select "object:1491"
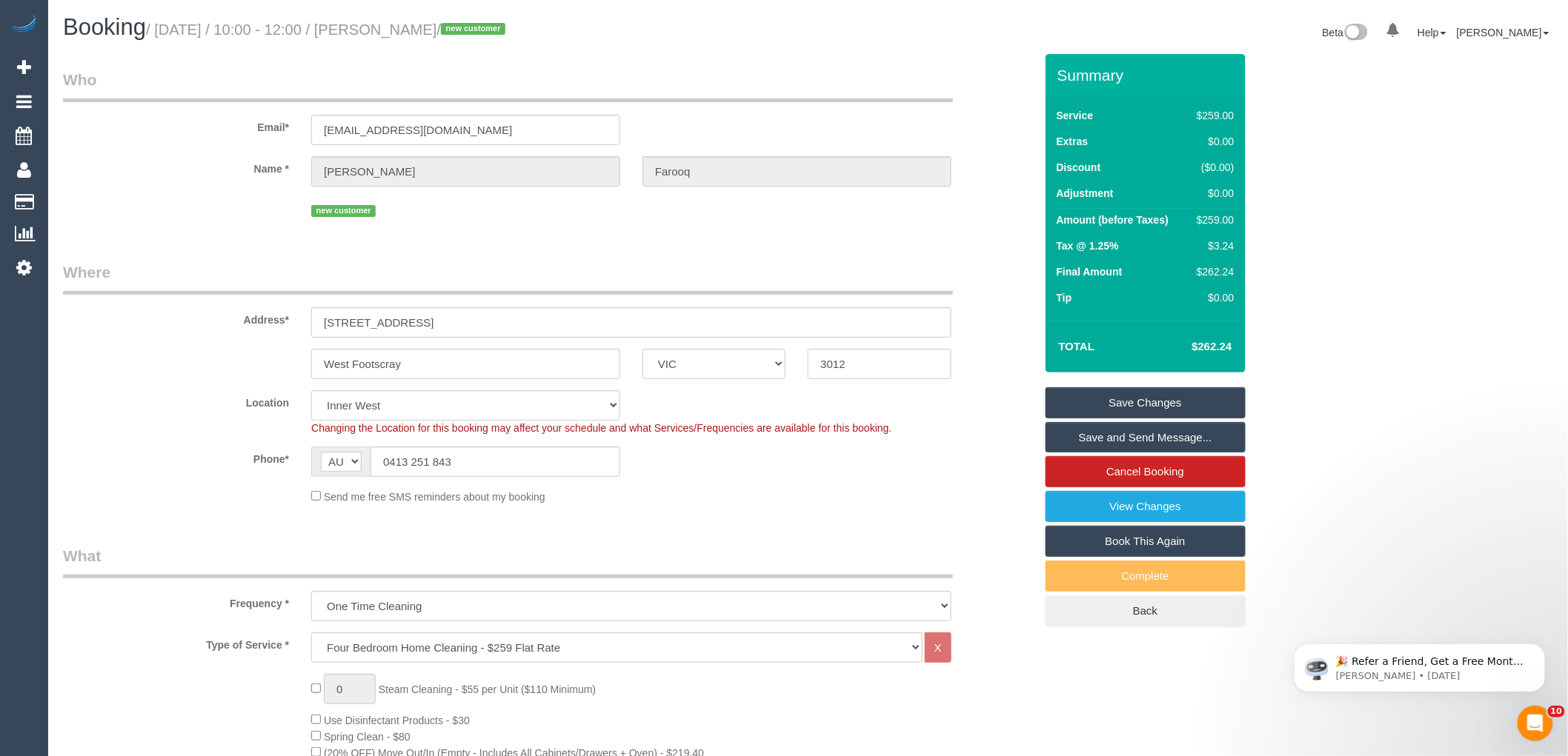
drag, startPoint x: 512, startPoint y: 29, endPoint x: 381, endPoint y: 27, distance: 131.0
click at [381, 27] on small "/ [DATE] / 10:00 - 12:00 / [PERSON_NAME] / new customer" at bounding box center [327, 29] width 364 height 17
copy small "[PERSON_NAME]"
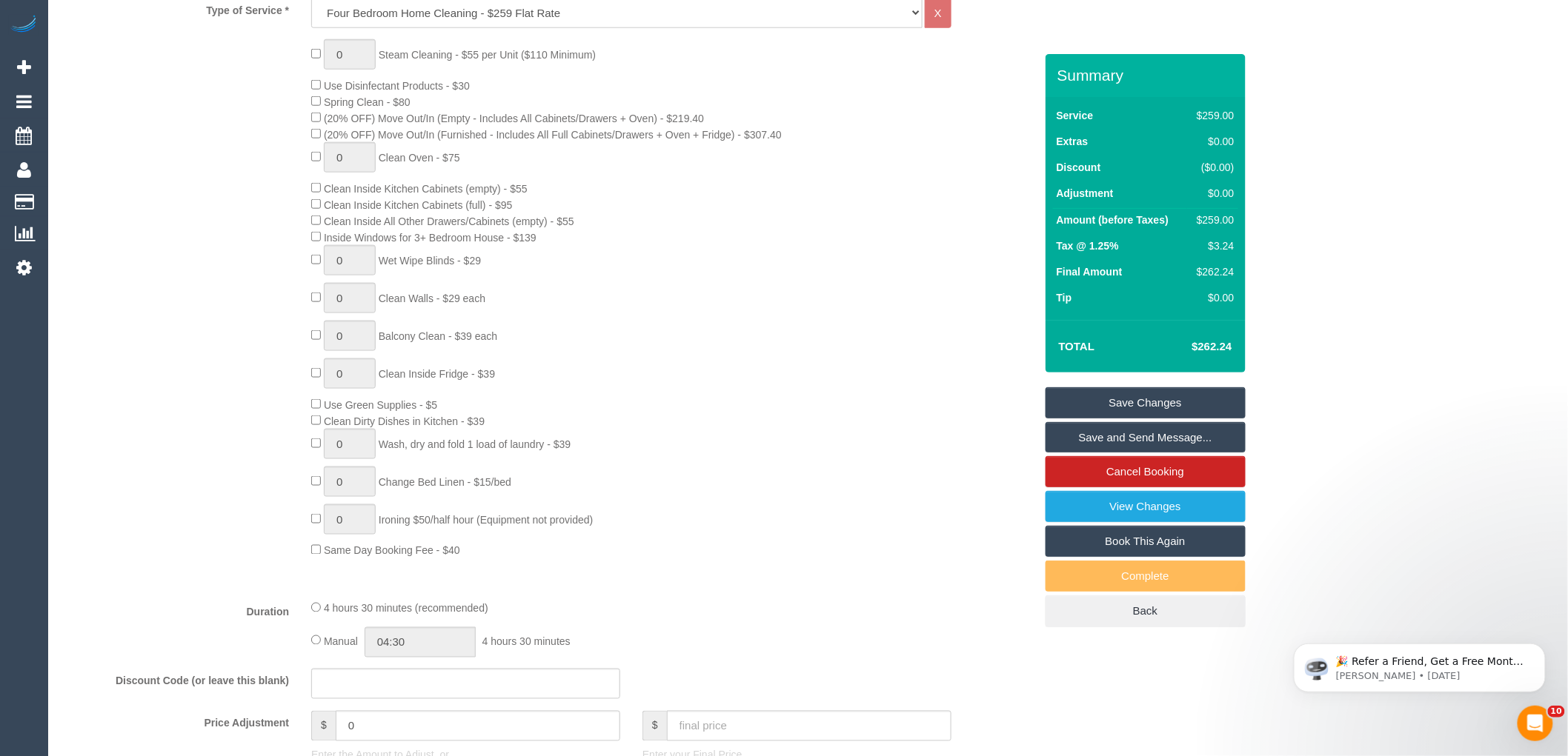
scroll to position [658, 0]
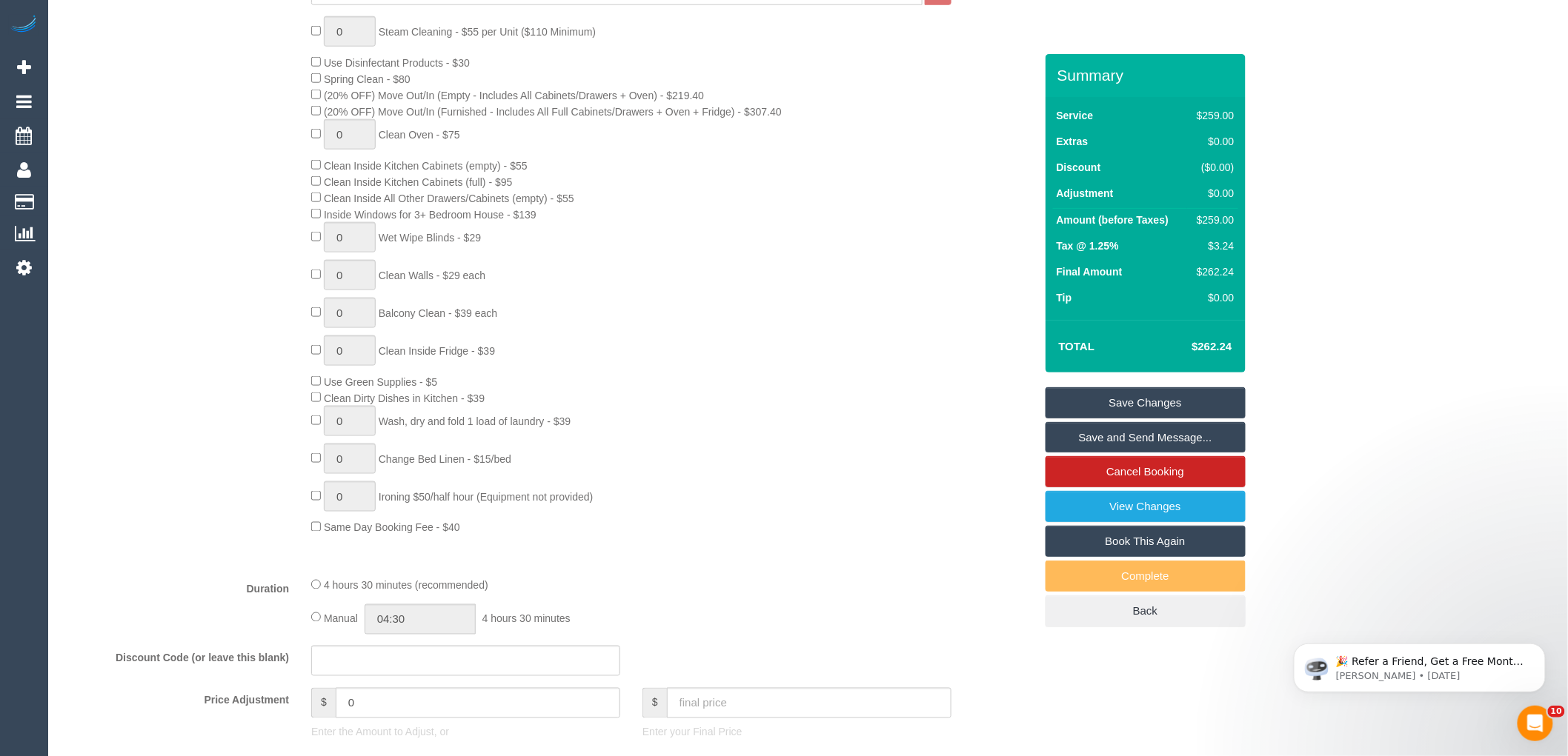
click at [1222, 223] on div "$259.00" at bounding box center [1212, 219] width 43 height 15
copy div "259.00"
click at [1286, 268] on div "Who Email* [EMAIL_ADDRESS][DOMAIN_NAME] Name * [PERSON_NAME][GEOGRAPHIC_DATA] n…" at bounding box center [807, 761] width 1489 height 2730
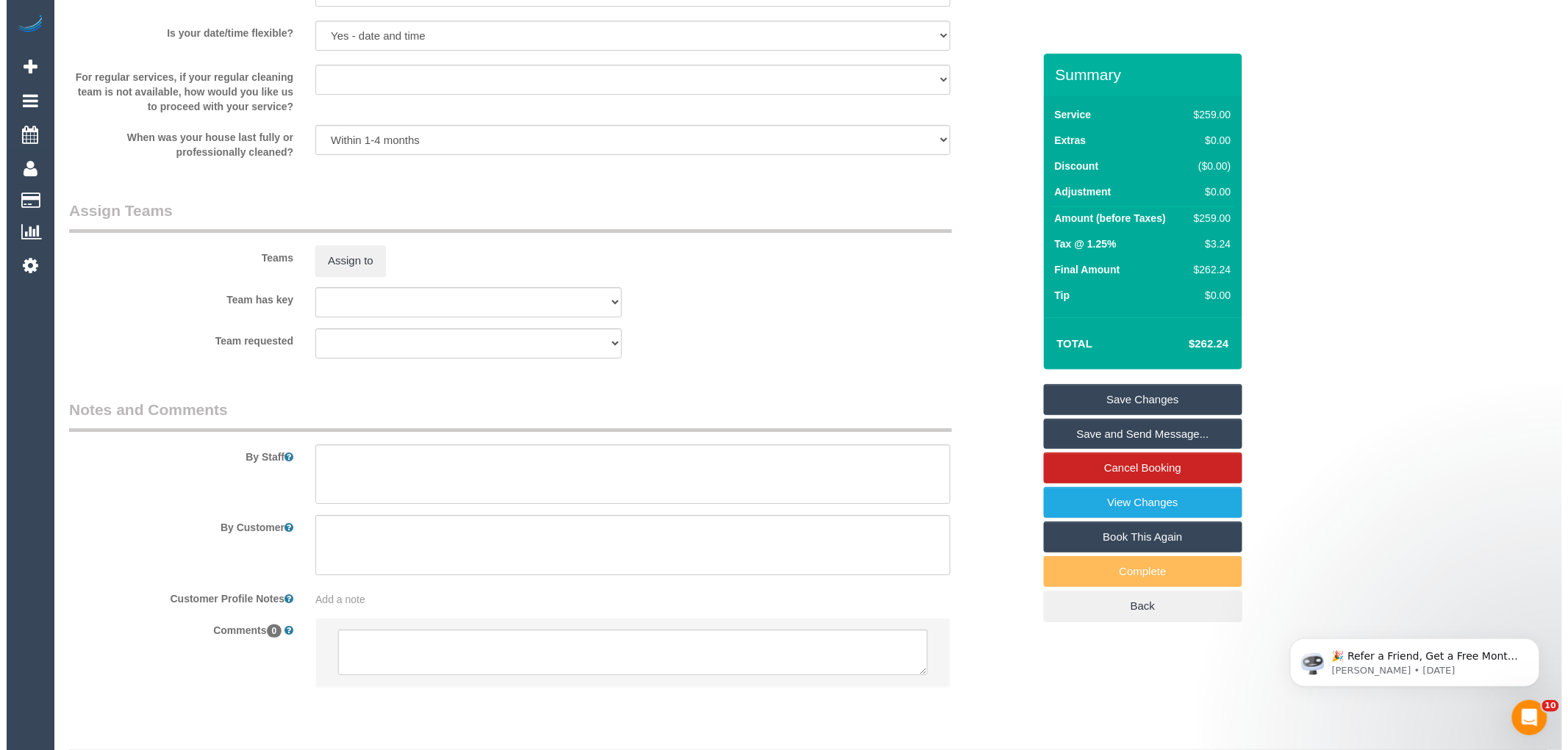
scroll to position [2078, 0]
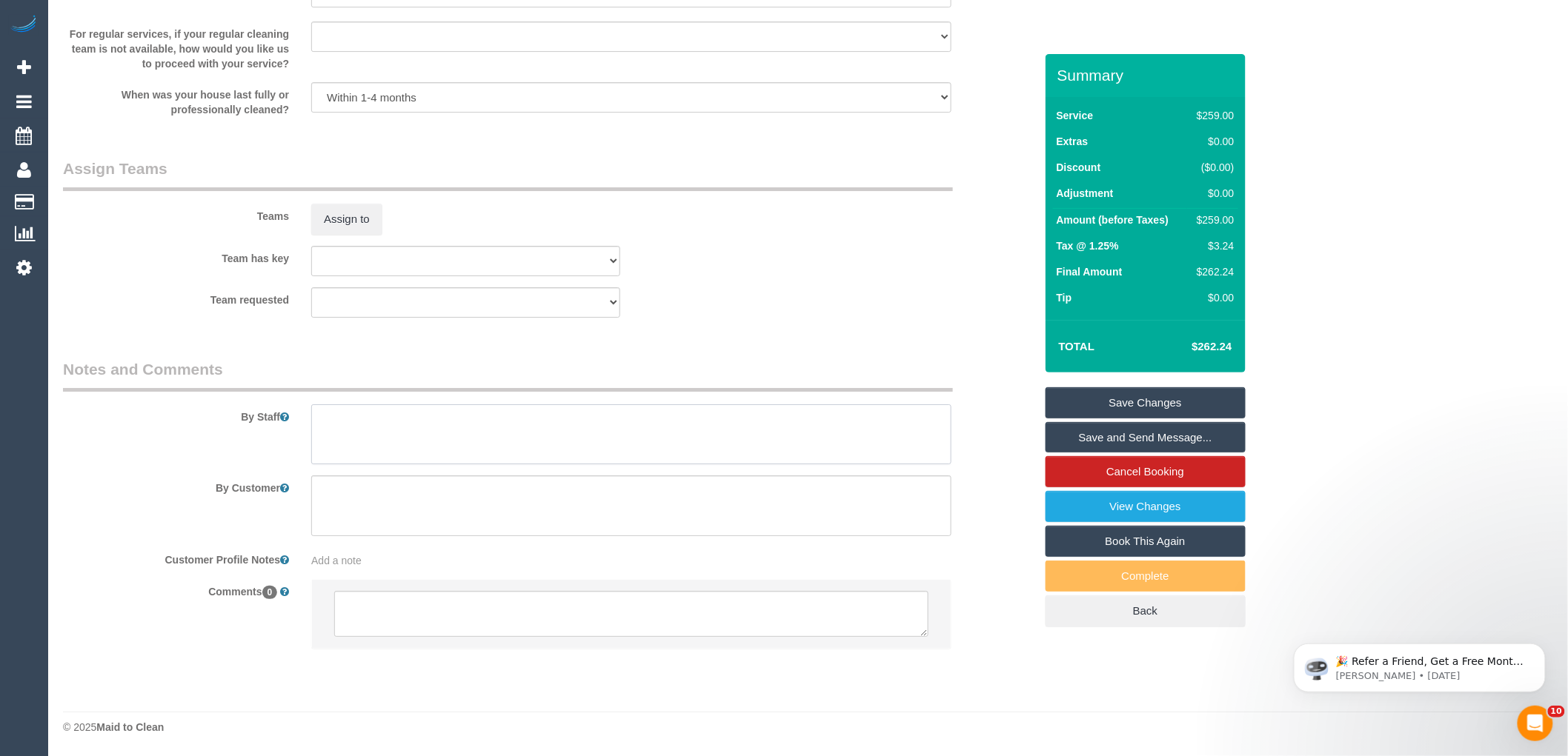
click at [506, 445] on textarea at bounding box center [630, 435] width 640 height 61
type textarea "Estimated time 4.5-5 hours"
click at [349, 221] on button "Assign to" at bounding box center [346, 219] width 71 height 31
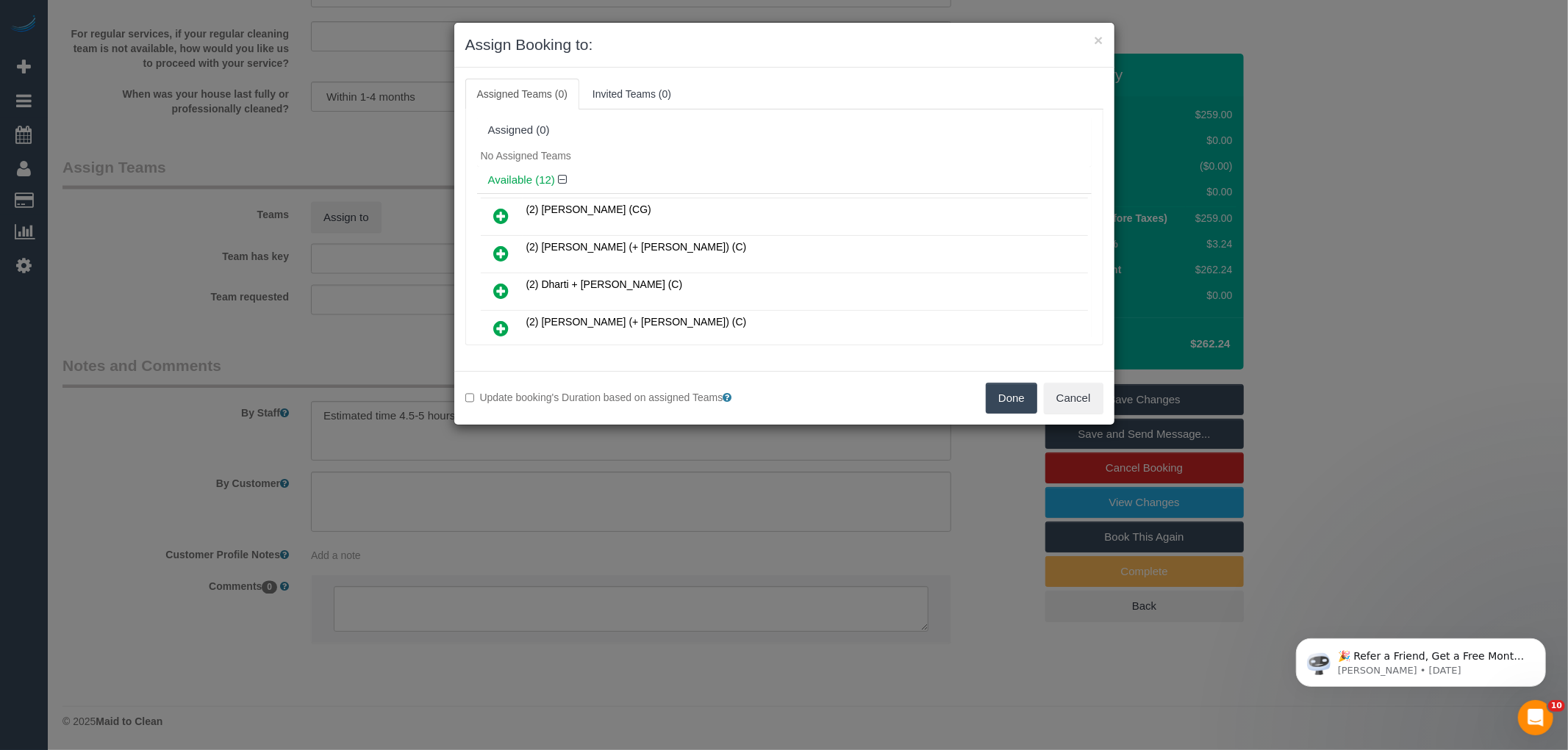
click at [714, 167] on div "Available (12)" at bounding box center [784, 180] width 615 height 27
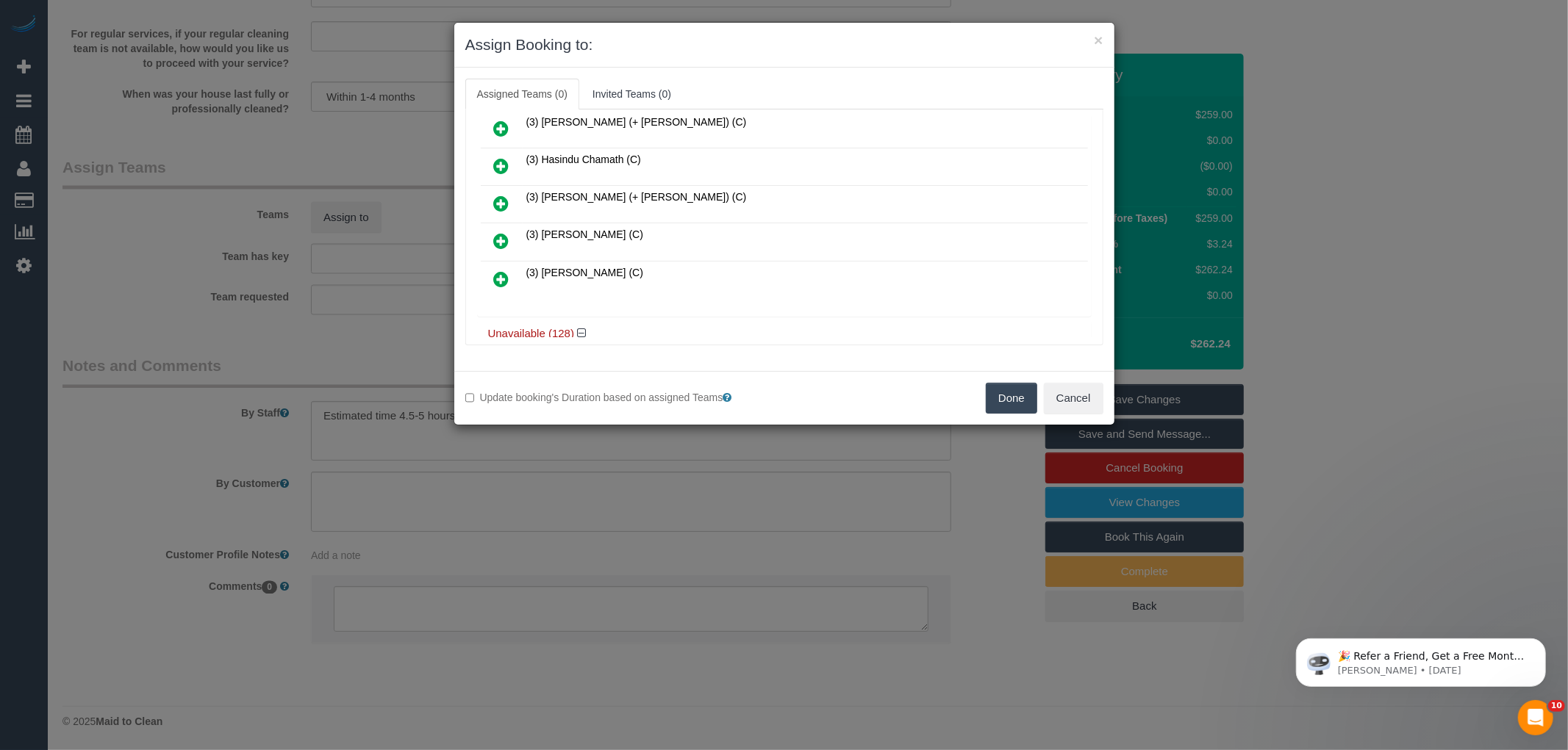
click at [503, 232] on icon at bounding box center [502, 241] width 16 height 18
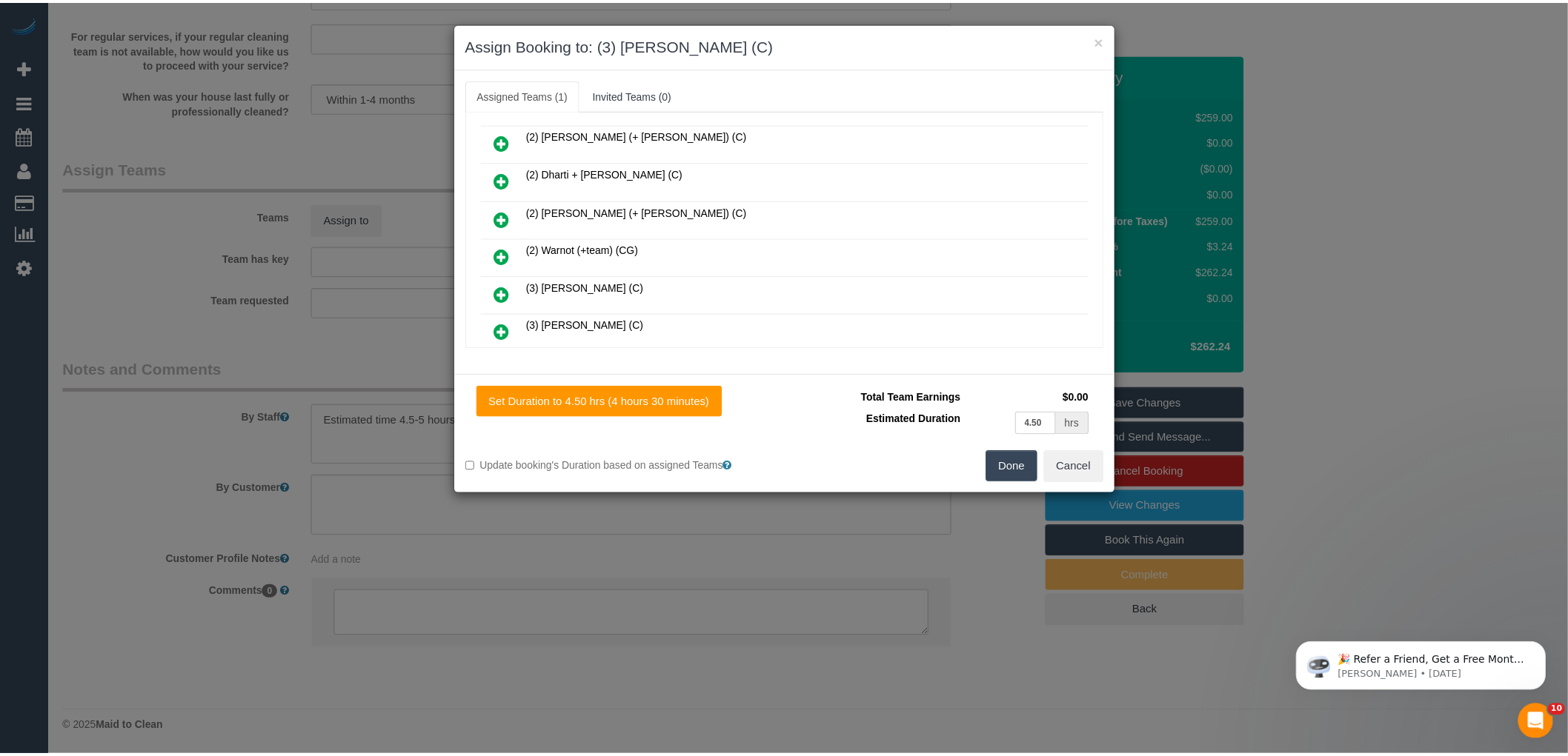
scroll to position [0, 0]
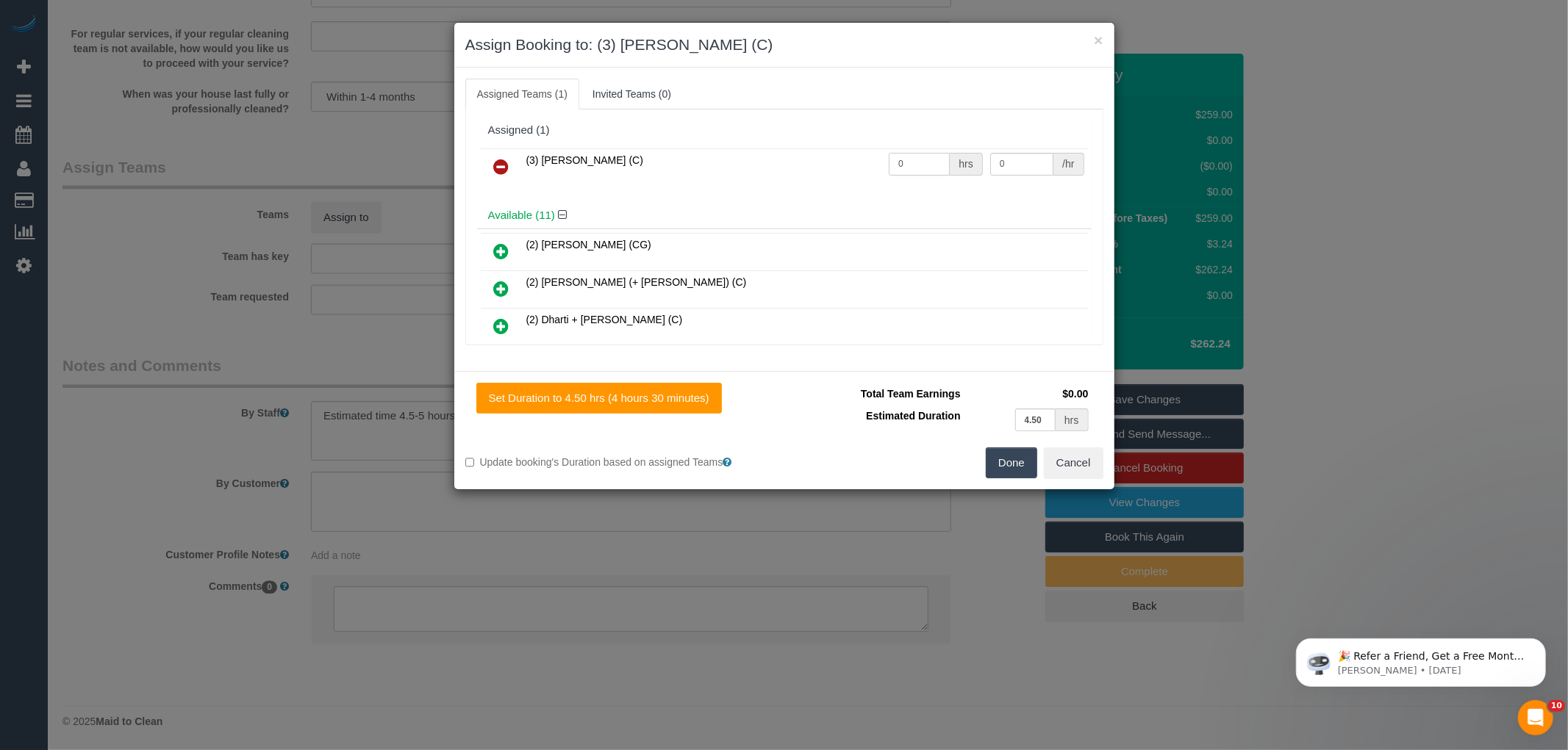
click at [908, 158] on input "0" at bounding box center [919, 164] width 61 height 22
type input "1"
click at [1002, 160] on input "0" at bounding box center [1022, 164] width 63 height 22
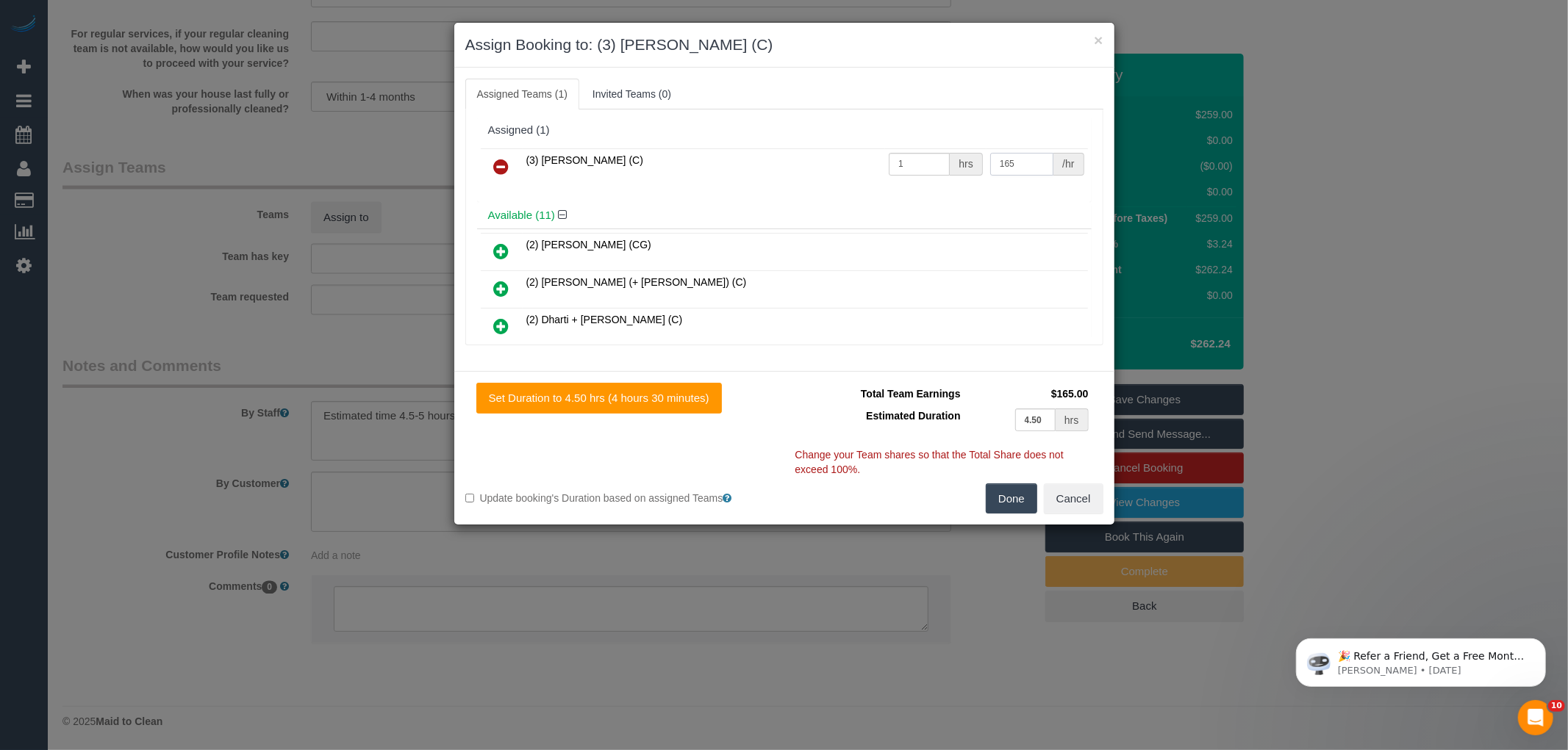
type input "165"
click at [1002, 493] on button "Done" at bounding box center [1012, 499] width 52 height 31
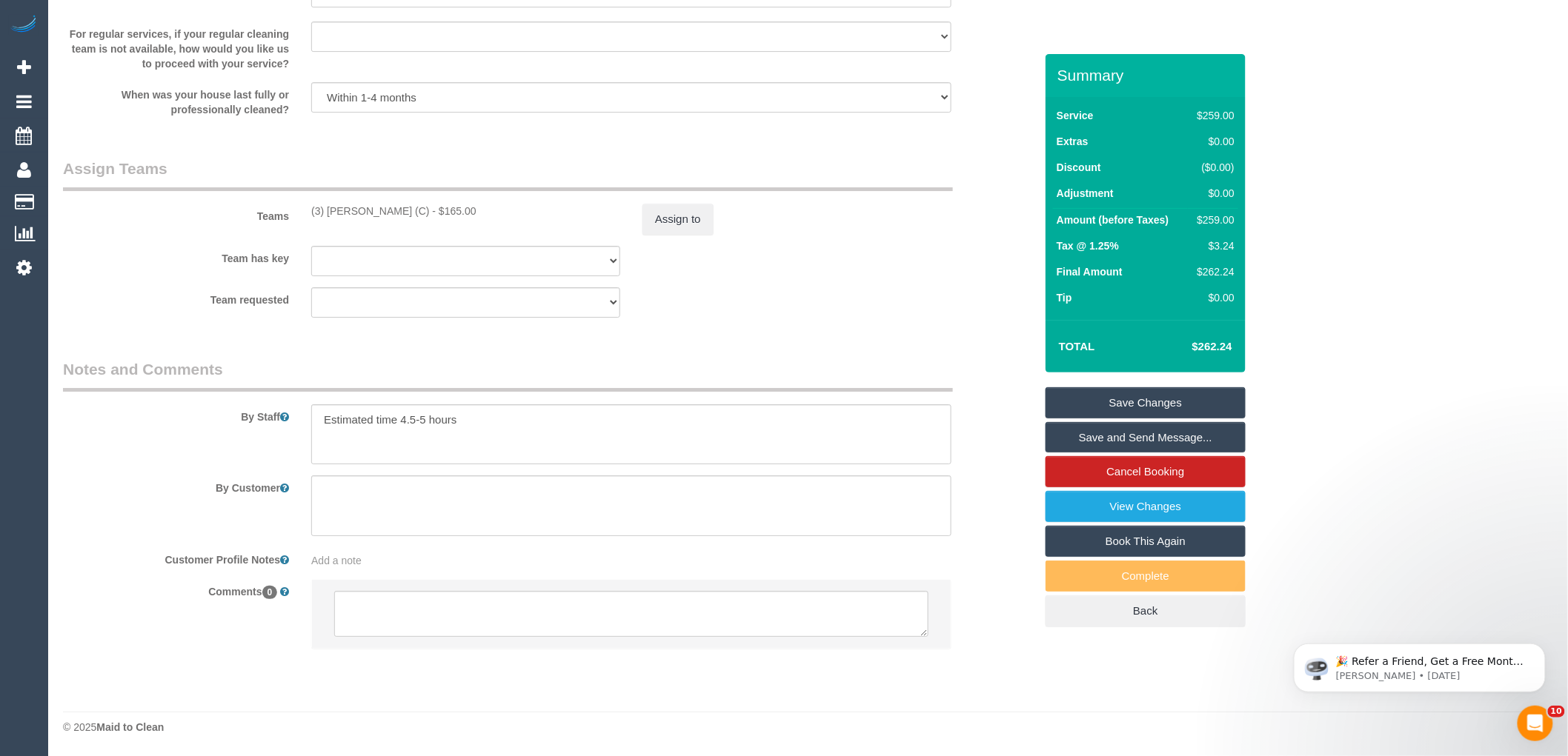
click at [985, 489] on div "× Assign Booking to: (3) [PERSON_NAME] (C) Assigned Teams (1) Invited Teams (0)…" at bounding box center [784, 378] width 1568 height 756
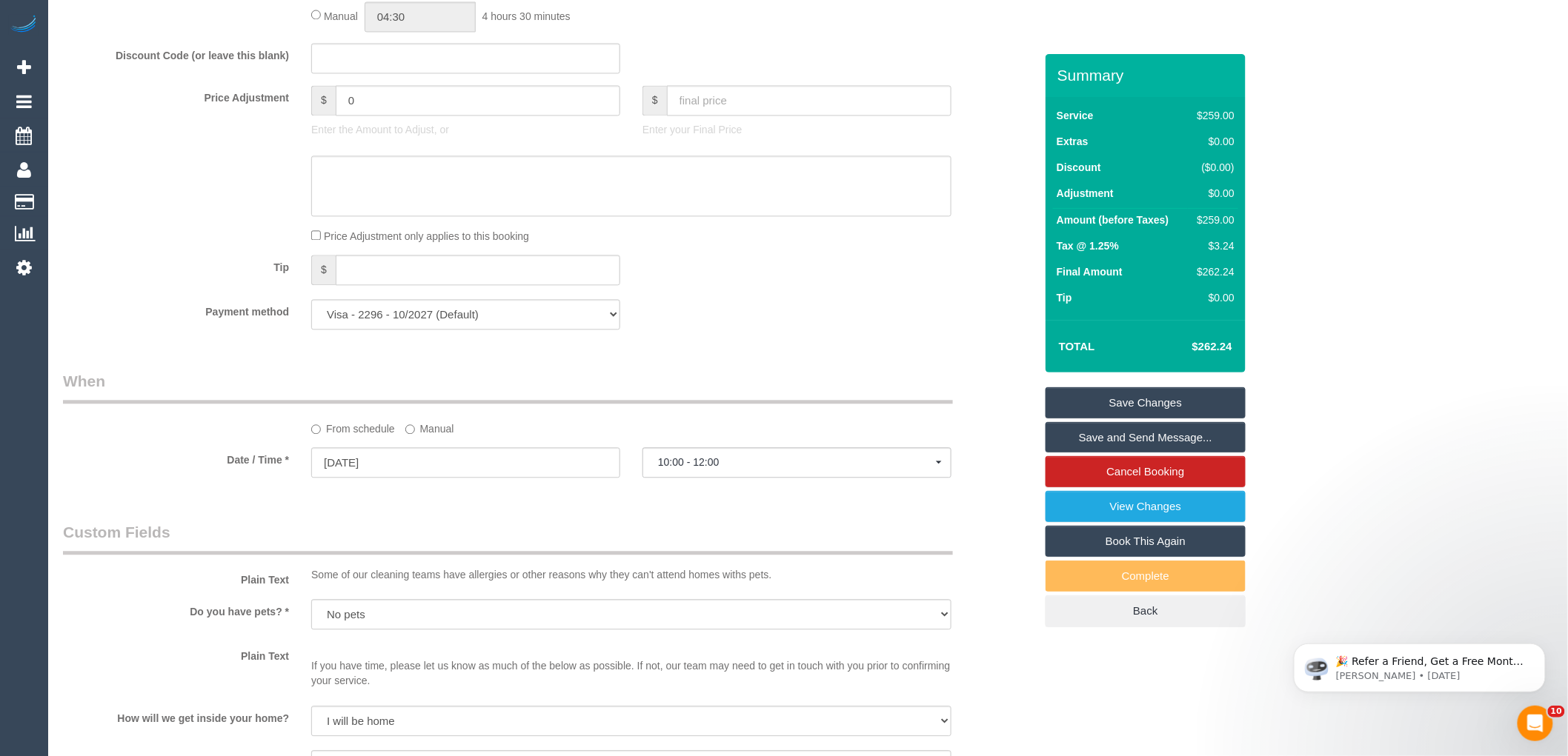
scroll to position [1108, 0]
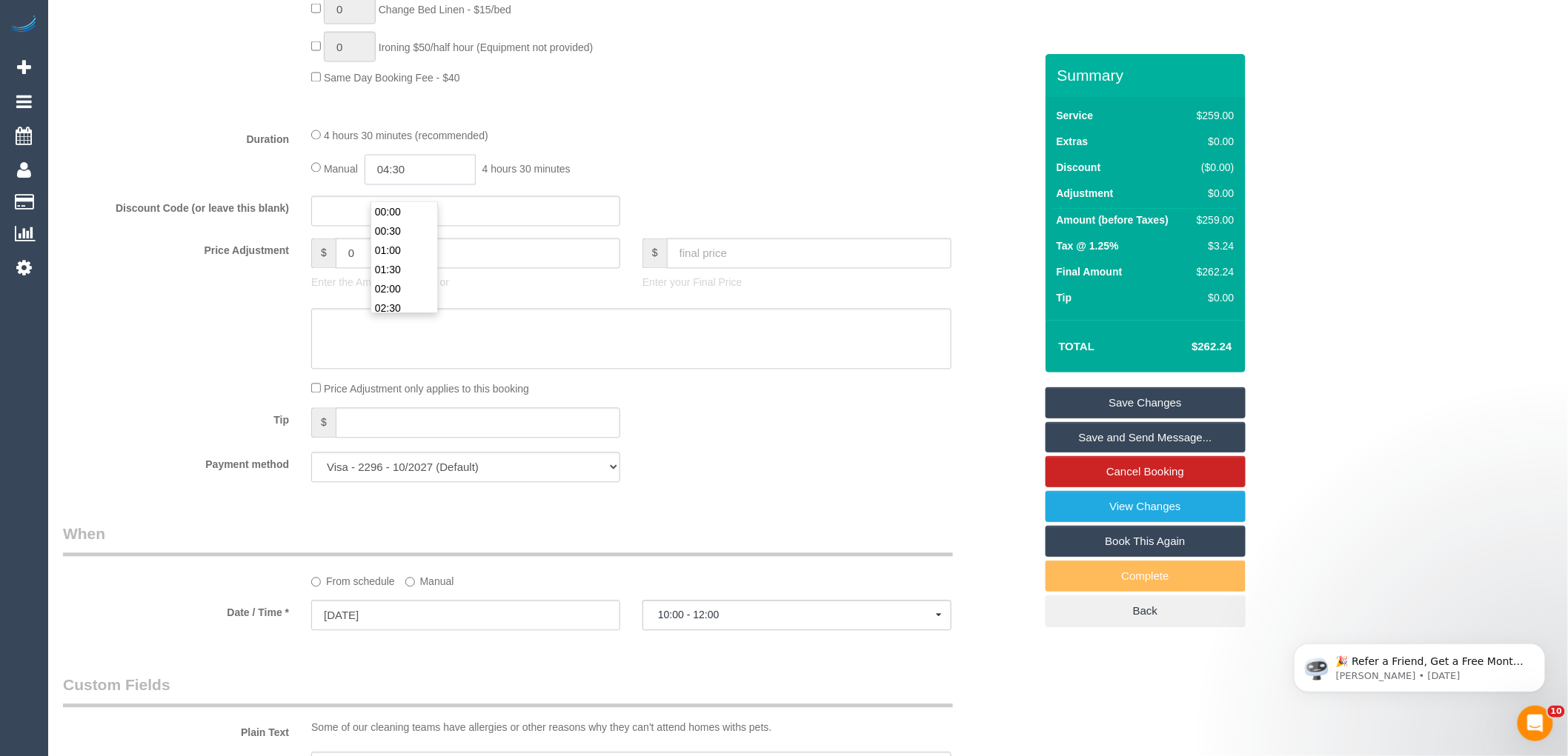
click at [404, 185] on input "04:30" at bounding box center [420, 169] width 111 height 30
type input "05:00"
click at [404, 245] on li "05:00" at bounding box center [404, 252] width 66 height 20
click at [685, 168] on div "4 hours 30 minutes (recommended) Manual 05:00 5 hours 0 minutes" at bounding box center [631, 156] width 663 height 58
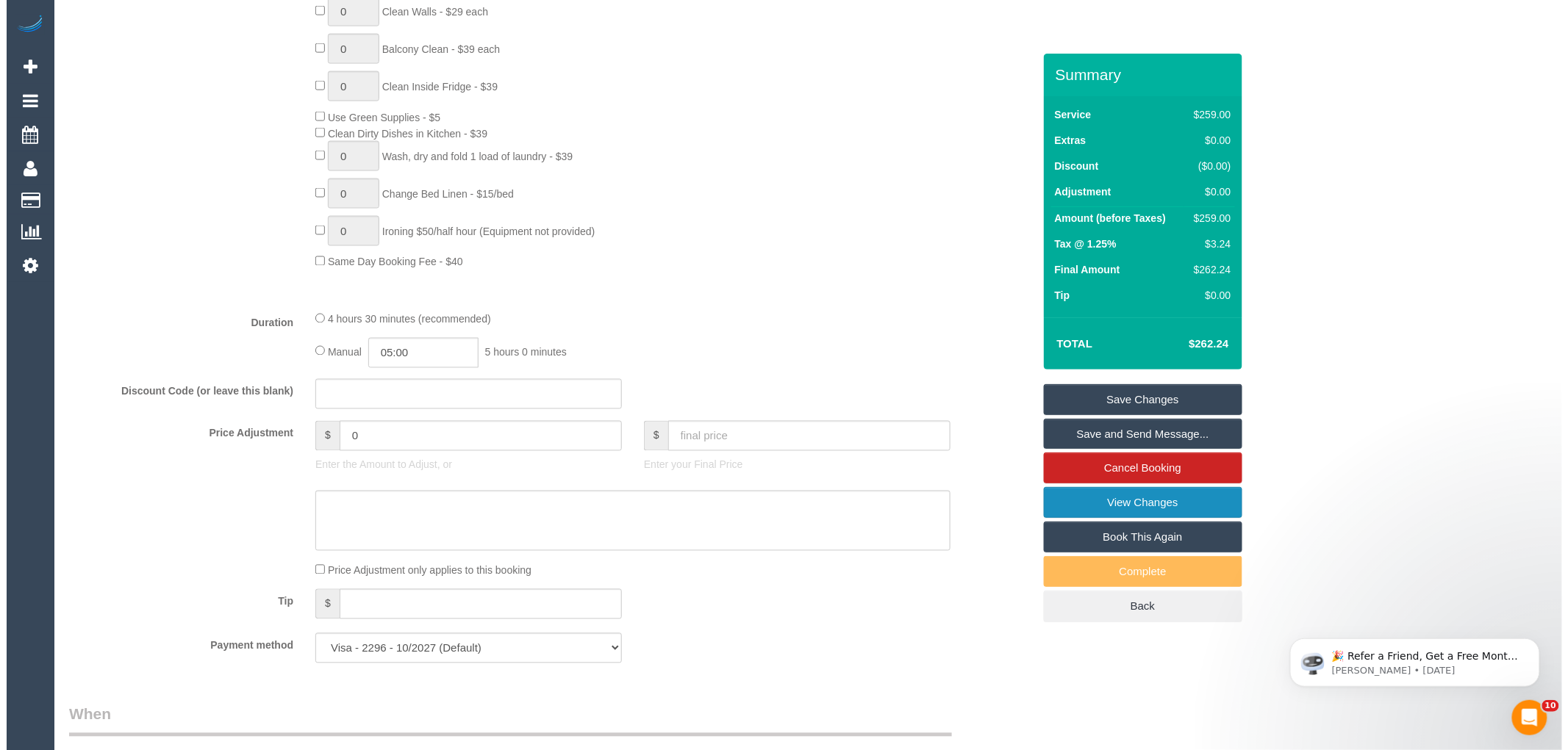
scroll to position [772, 0]
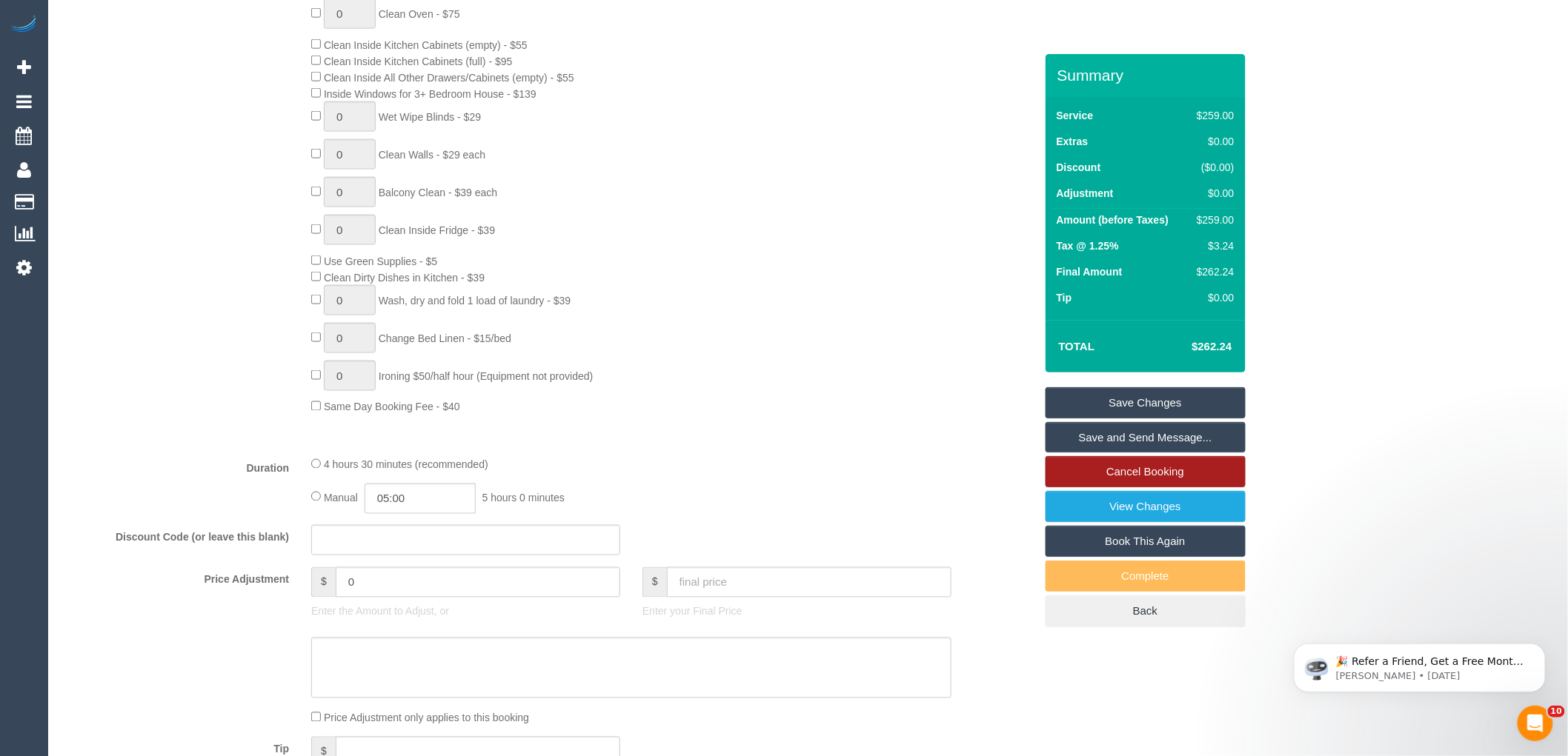
select select "spot16"
click at [1167, 435] on link "Save and Send Message..." at bounding box center [1144, 438] width 200 height 31
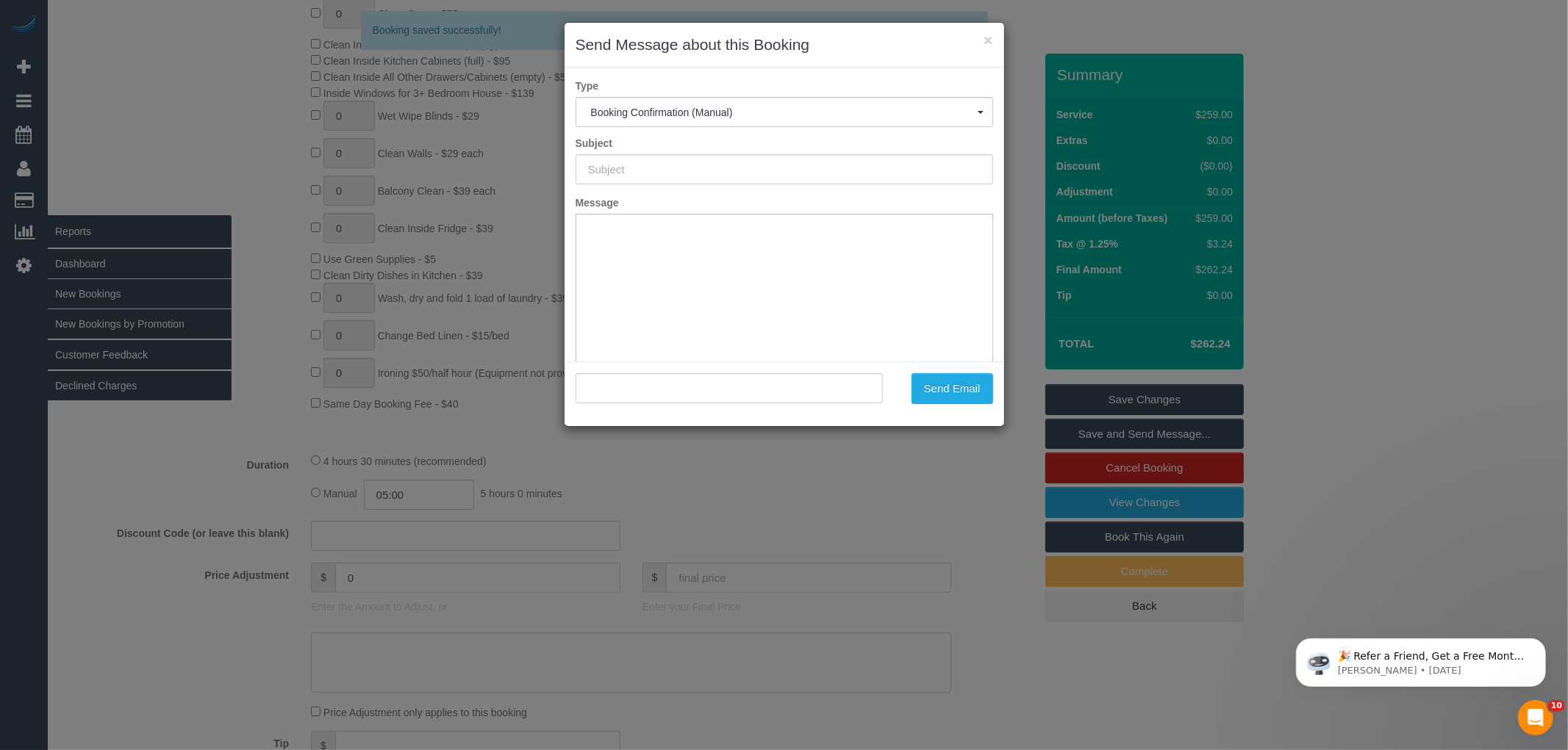
type input "Booking Confirmed"
type input ""Mohammed Farooq" <farooq_145@yahoo.com>"
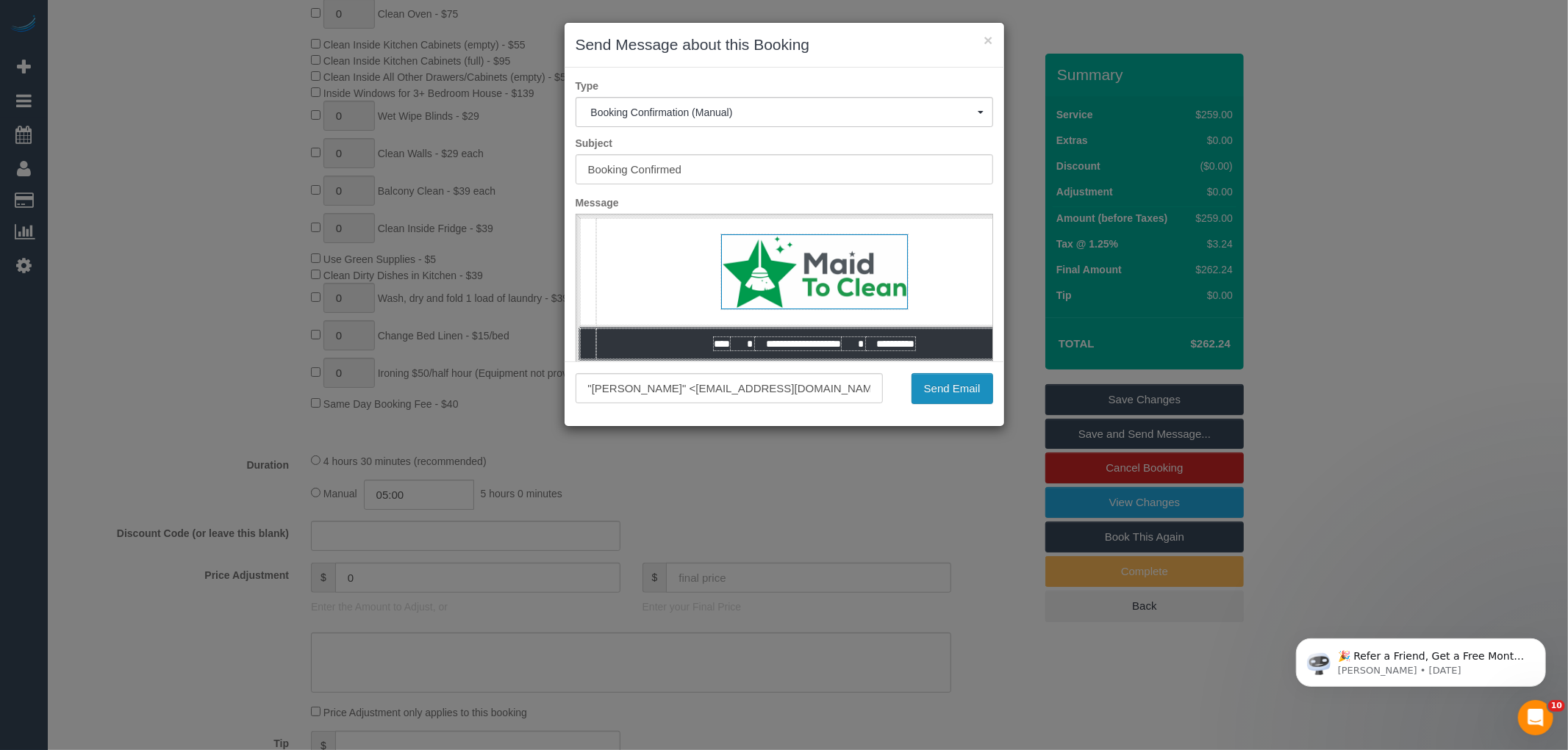
click at [950, 392] on button "Send Email" at bounding box center [952, 389] width 82 height 31
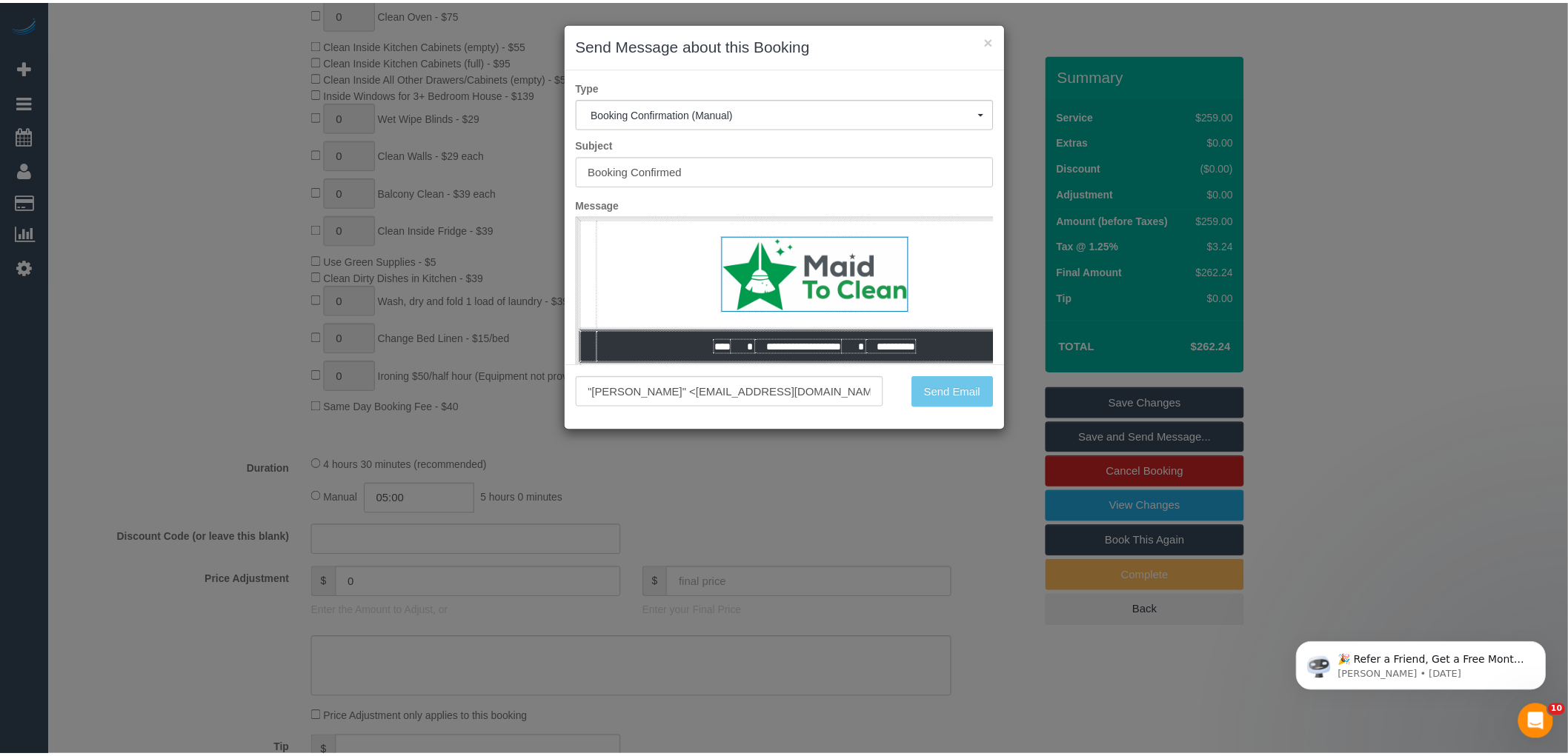
scroll to position [832, 0]
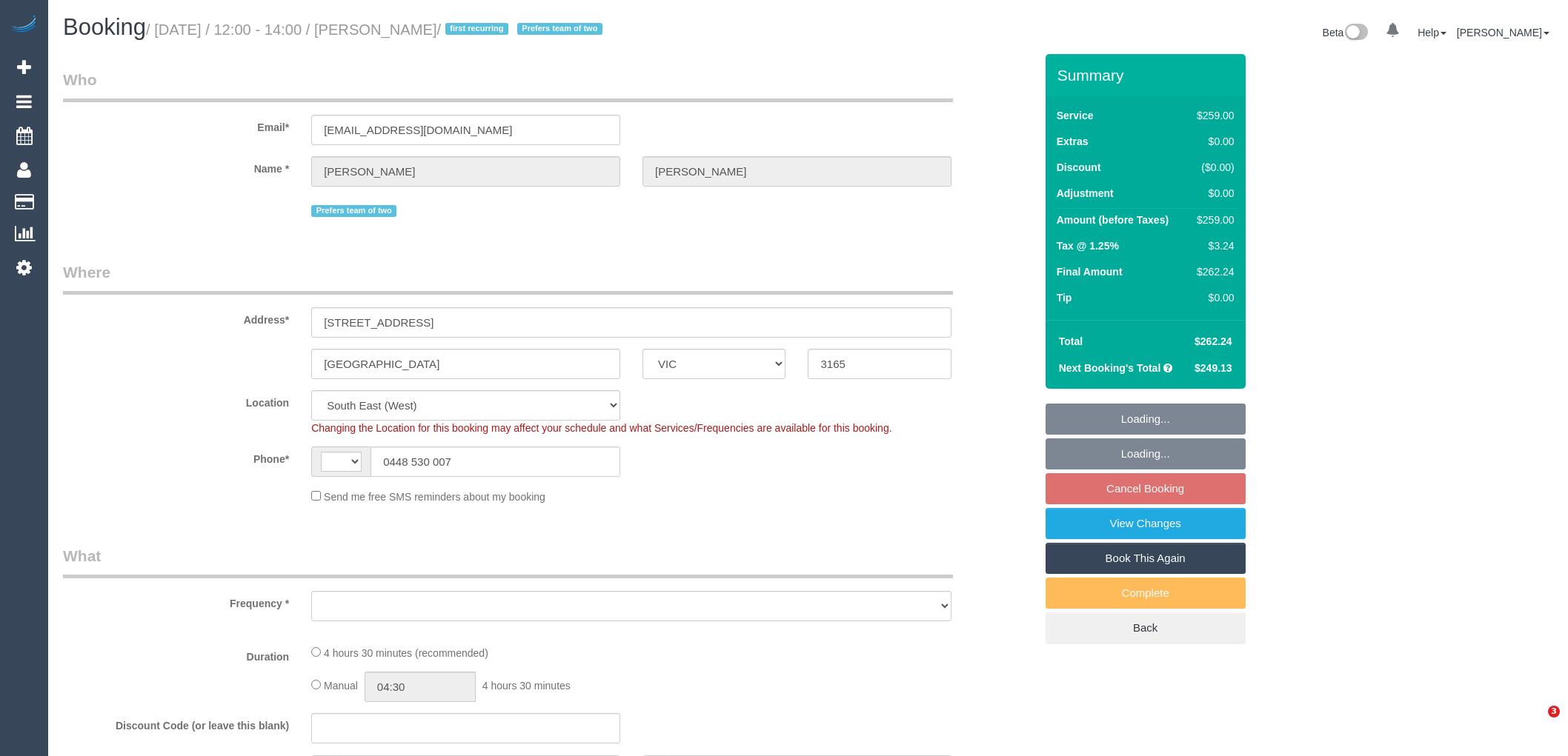
select select "VIC"
select select "string:AU"
select select "string:stripe-pm_1QKTDr2GScqysDRVbhLqpD1O"
select select "number:28"
select select "number:14"
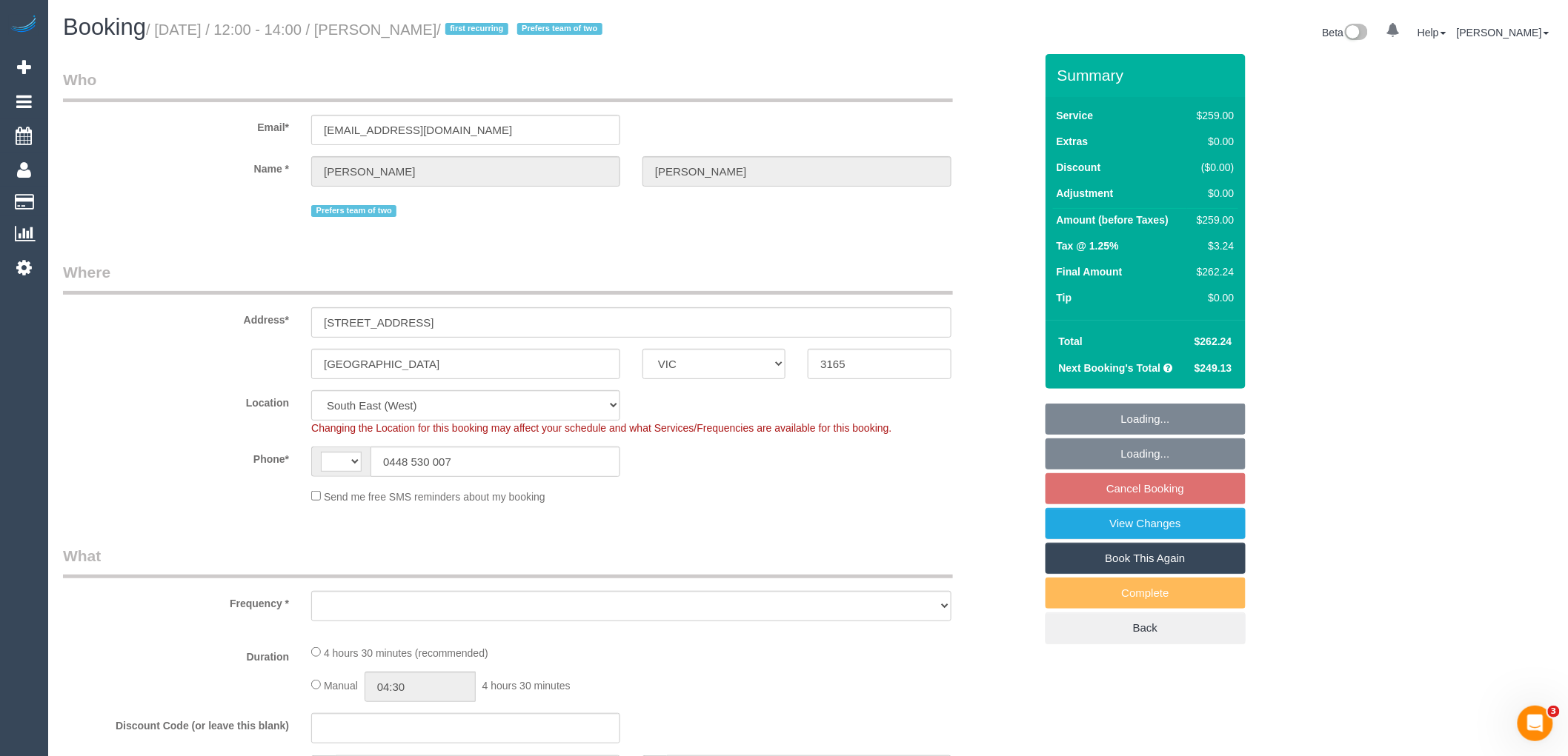
select select "number:19"
select select "number:22"
select select "number:34"
select select "number:12"
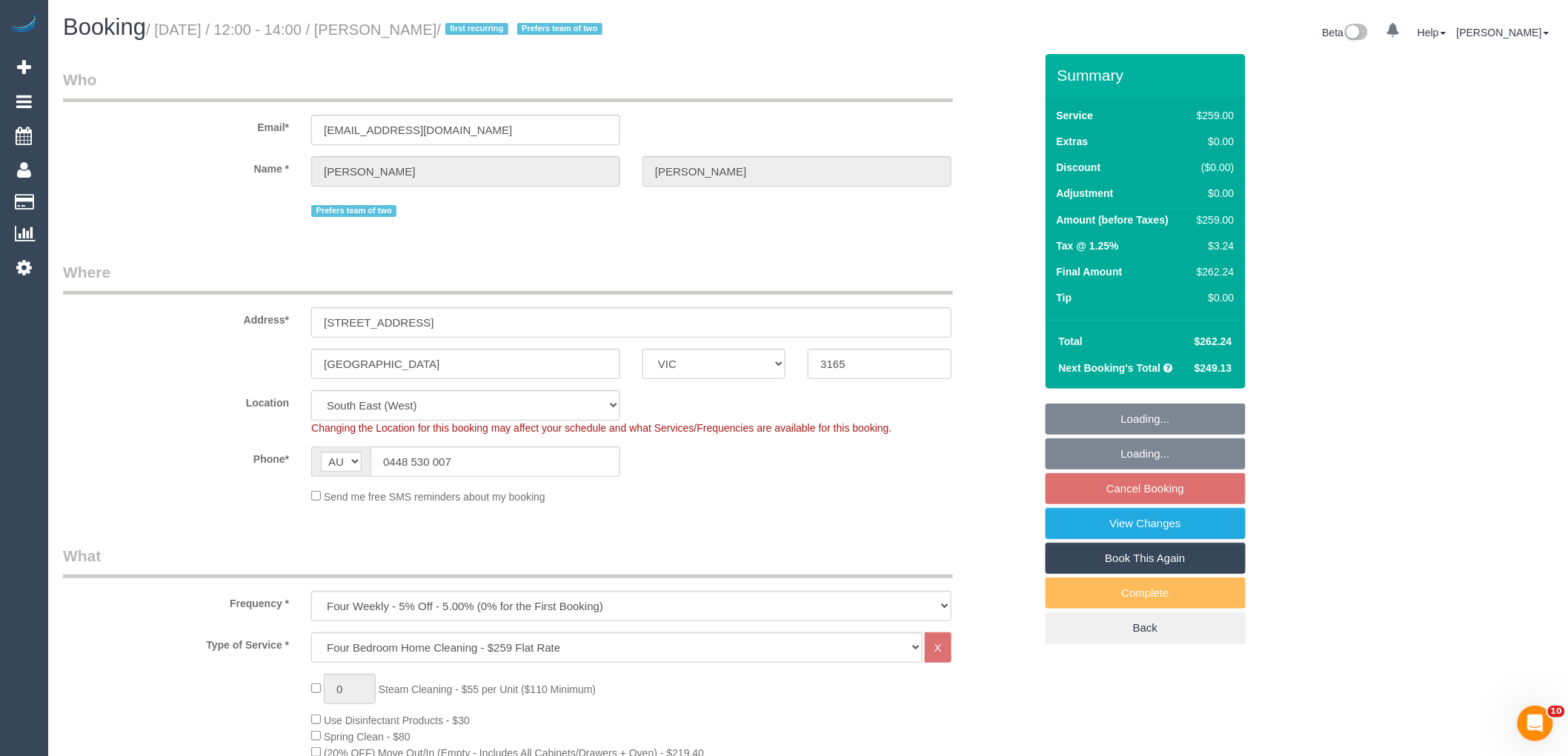
select select "object:824"
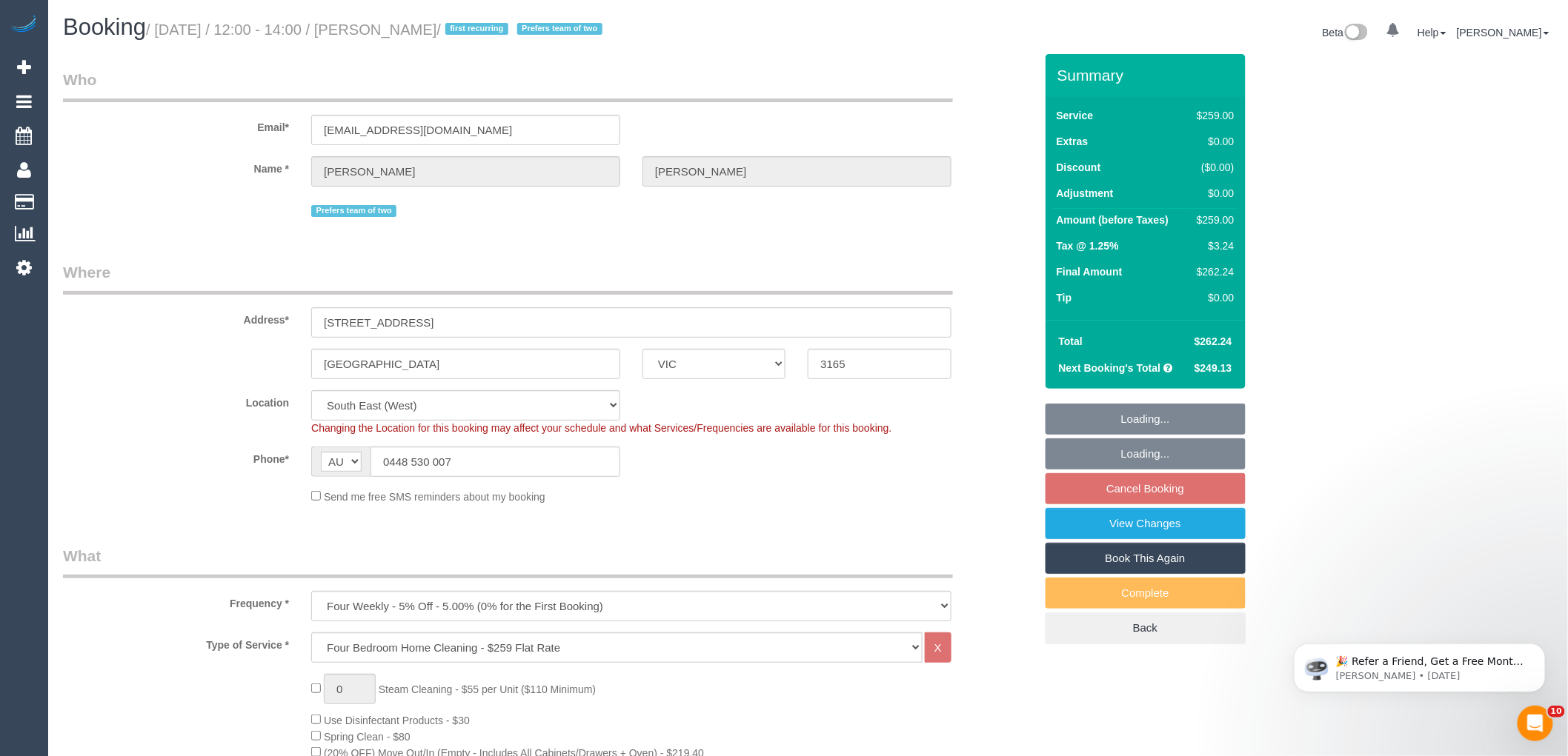
select select "spot3"
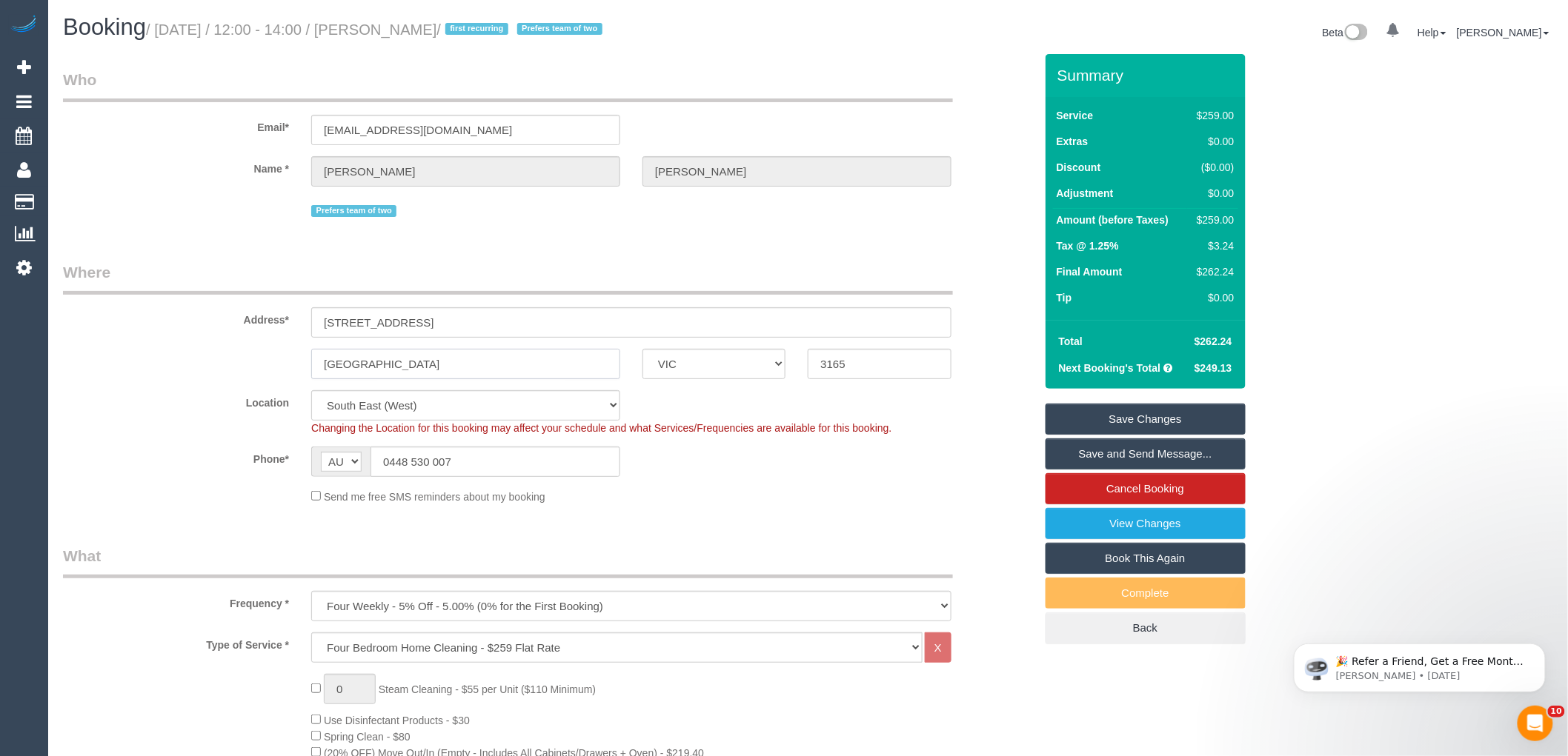
drag, startPoint x: 411, startPoint y: 372, endPoint x: 179, endPoint y: 347, distance: 233.3
click at [203, 346] on sui-booking-address "Address* [STREET_ADDRESS] [GEOGRAPHIC_DATA] ACT [GEOGRAPHIC_DATA] NT [GEOGRAPHI…" at bounding box center [549, 320] width 971 height 118
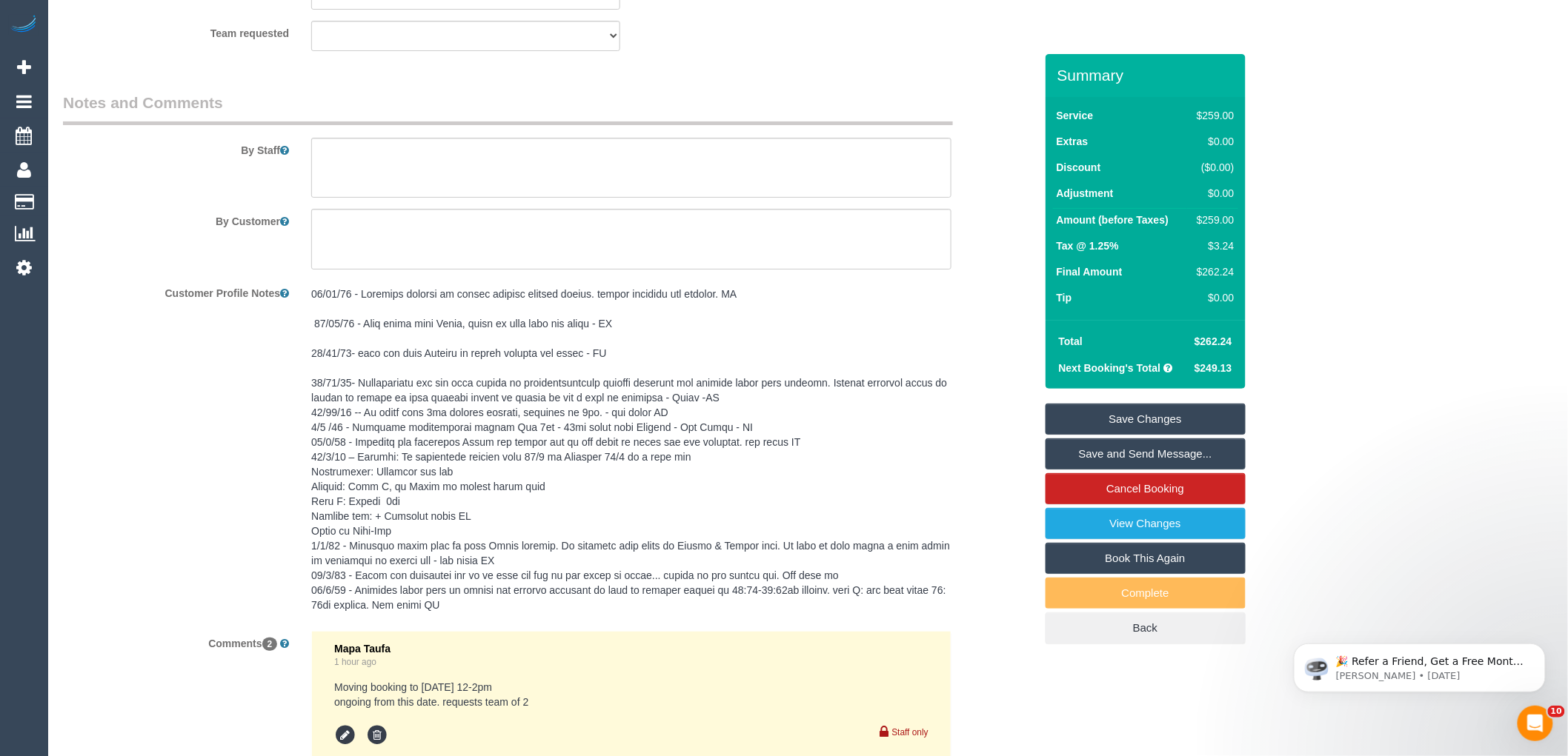
scroll to position [2650, 0]
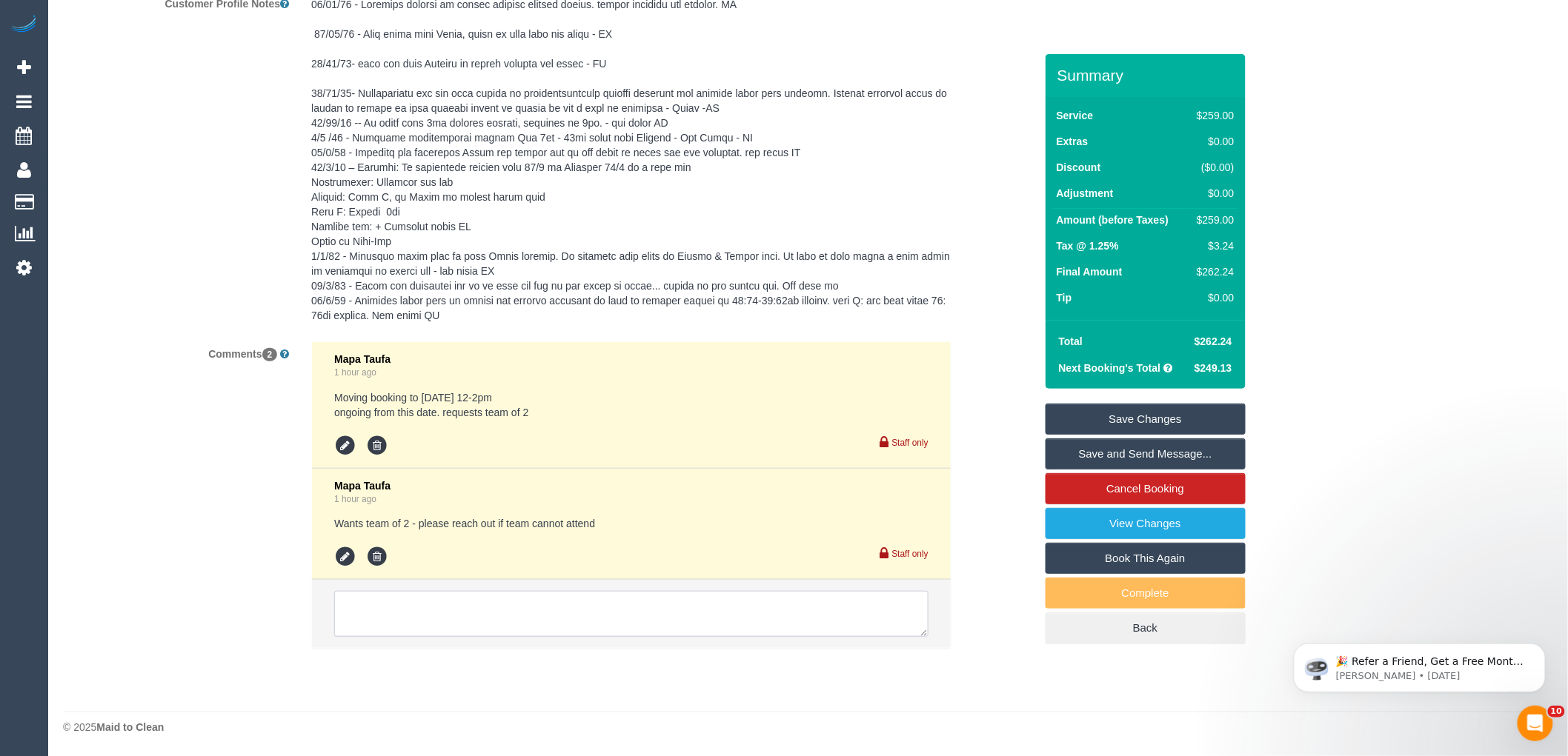
click at [420, 623] on textarea at bounding box center [631, 613] width 594 height 46
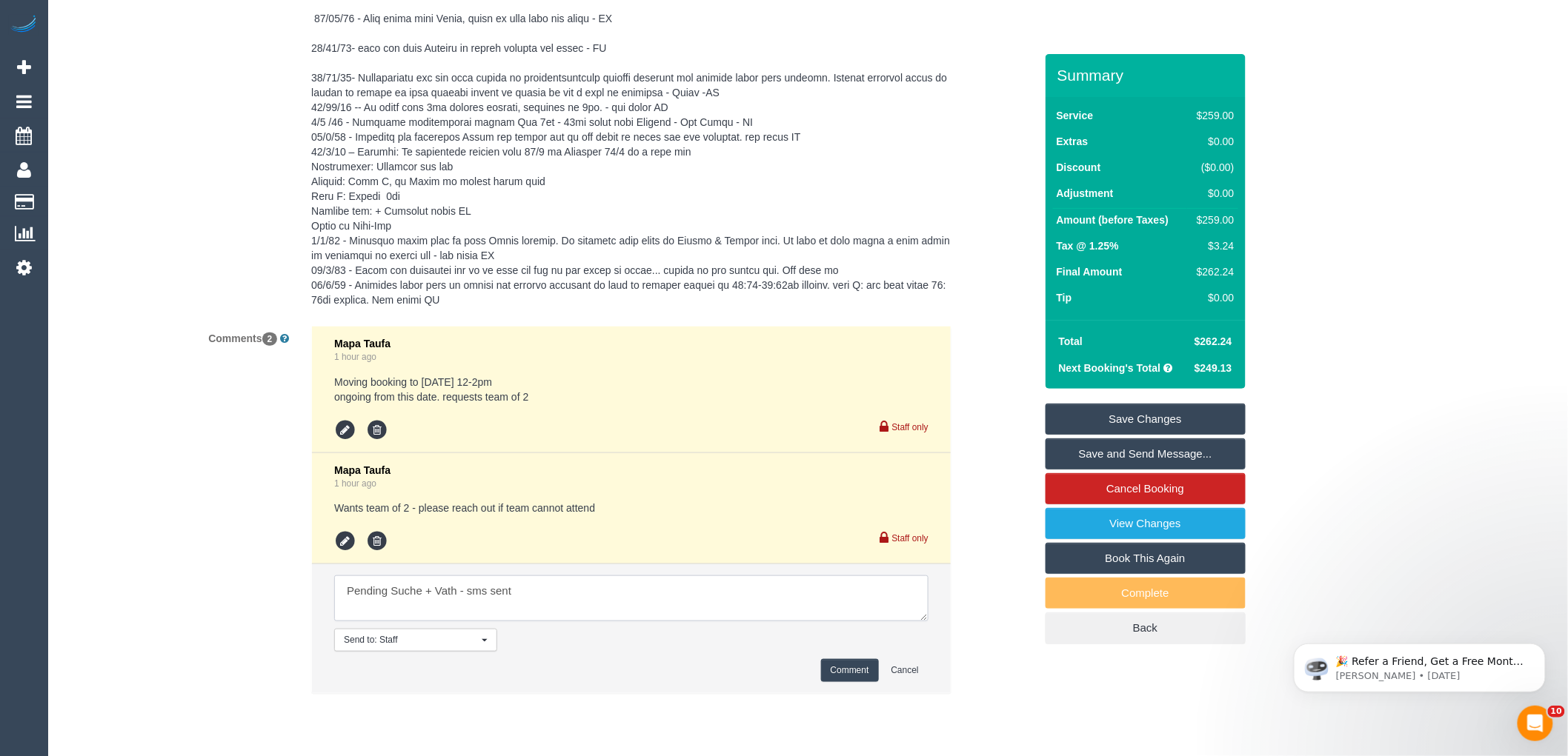
type textarea "Pending Suche + Vath - sms sent"
click at [852, 680] on button "Comment" at bounding box center [849, 670] width 58 height 23
click at [981, 626] on div "Comments 2 Mapa Taufa 1 hour ago Moving booking to [DATE] 12-2pm ongoing from t…" at bounding box center [549, 518] width 994 height 383
click at [1139, 420] on link "Save Changes" at bounding box center [1144, 420] width 200 height 31
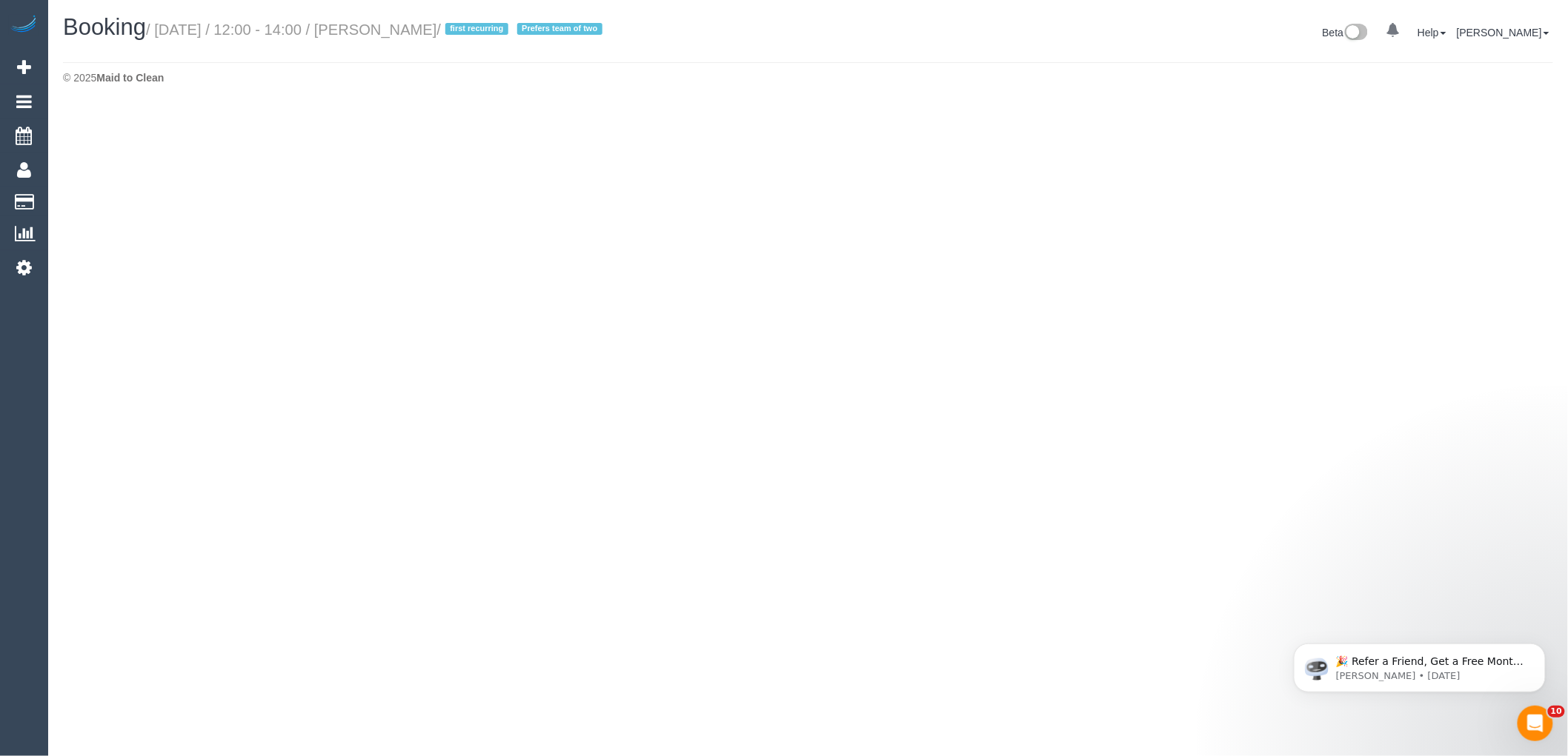
select select "VIC"
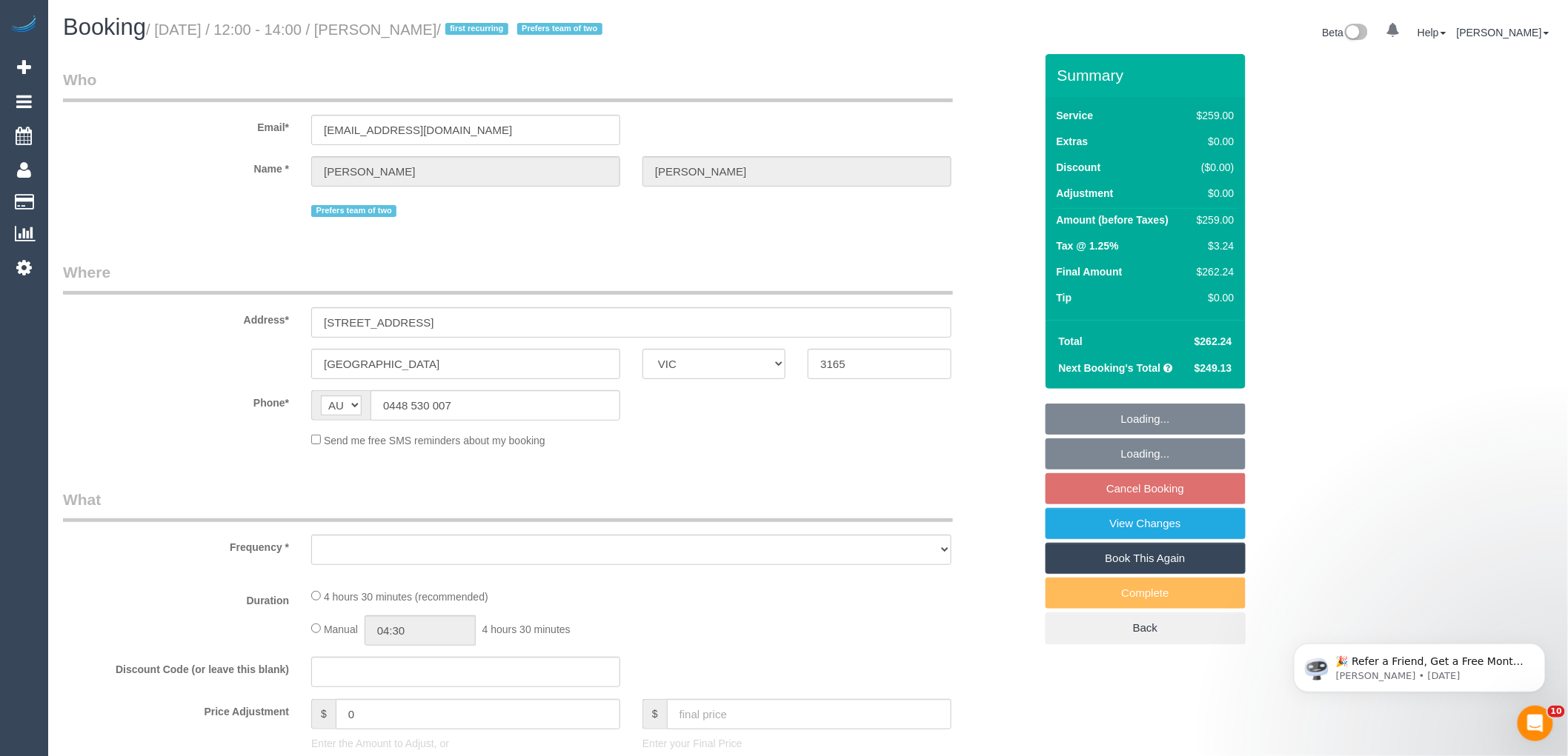
select select "object:2637"
select select "string:stripe-pm_1QKTDr2GScqysDRVbhLqpD1O"
select select "number:28"
select select "number:14"
select select "number:19"
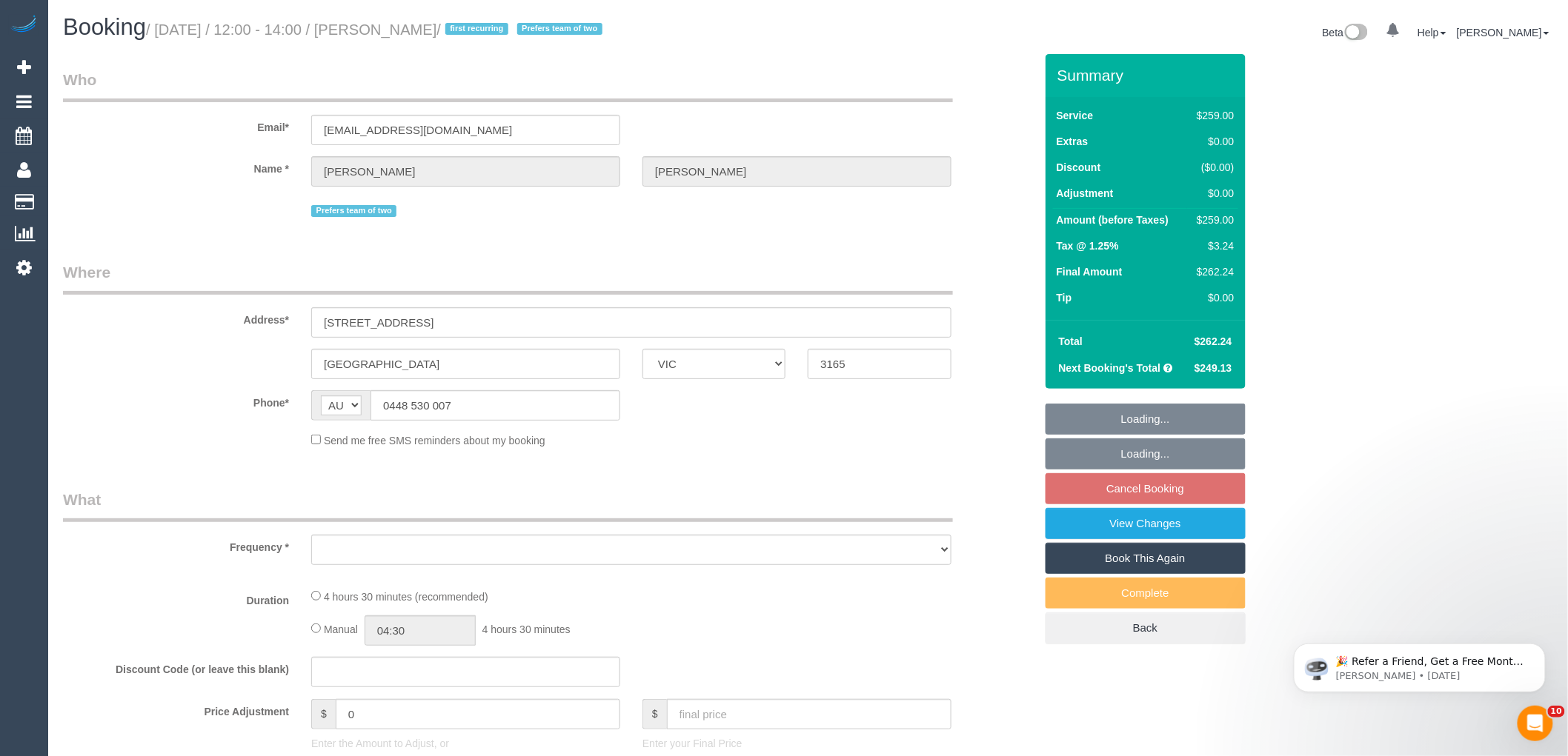
select select "number:22"
select select "number:34"
select select "number:12"
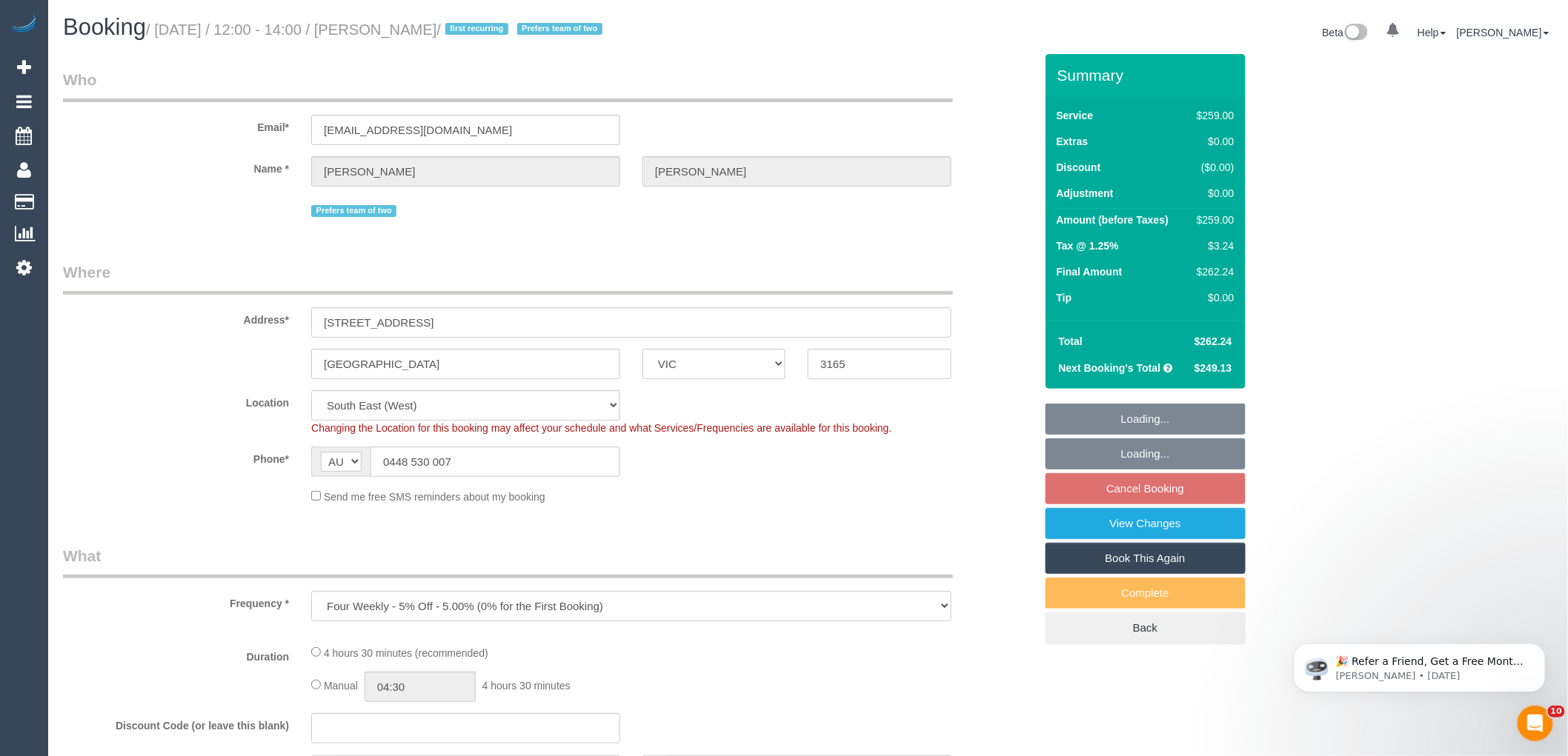
select select "object:2790"
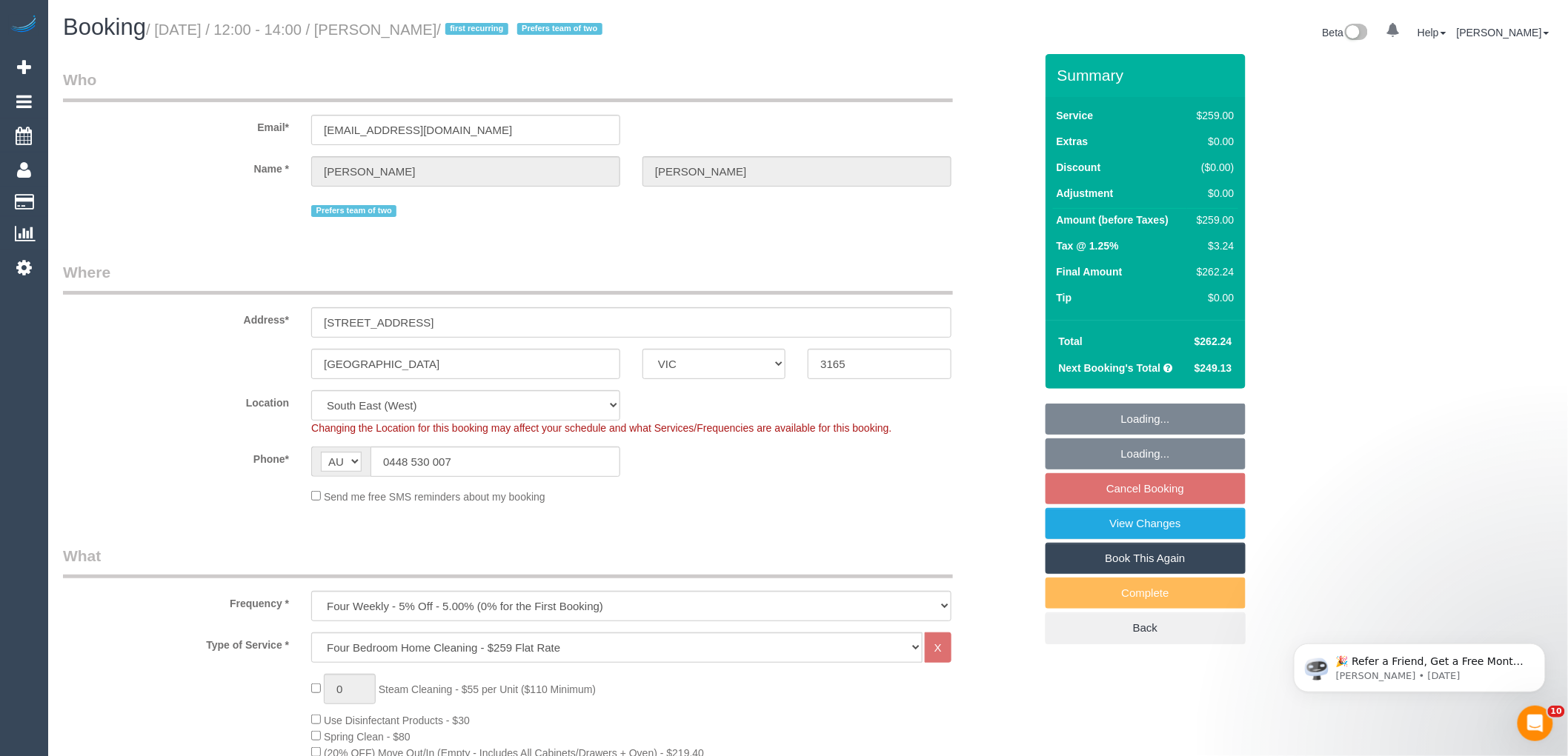
select select "spot15"
click at [447, 465] on input "0448 530 007" at bounding box center [495, 461] width 250 height 30
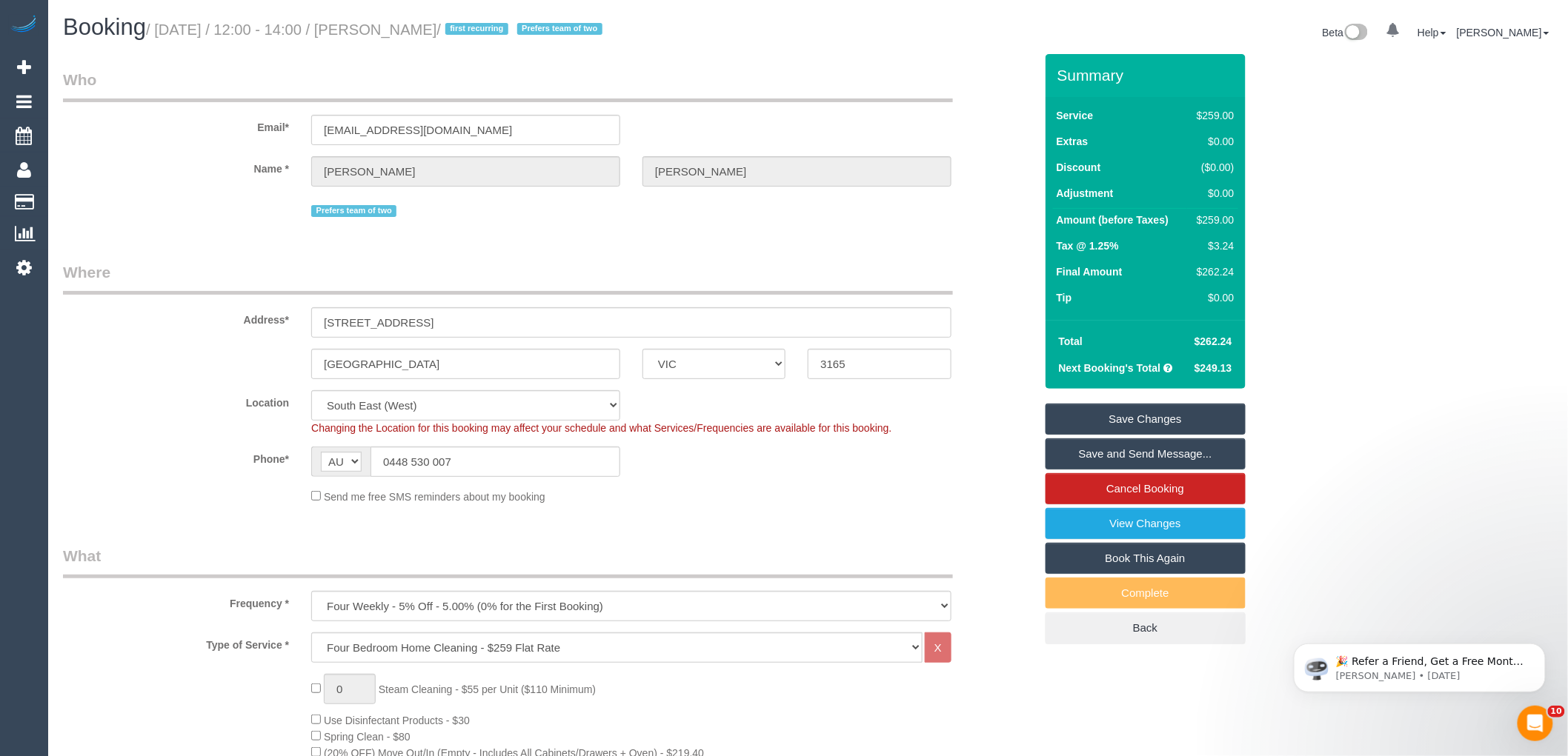
click at [532, 230] on fieldset "Who Email* [EMAIL_ADDRESS][DOMAIN_NAME] Name * [GEOGRAPHIC_DATA][PERSON_NAME] P…" at bounding box center [549, 150] width 971 height 163
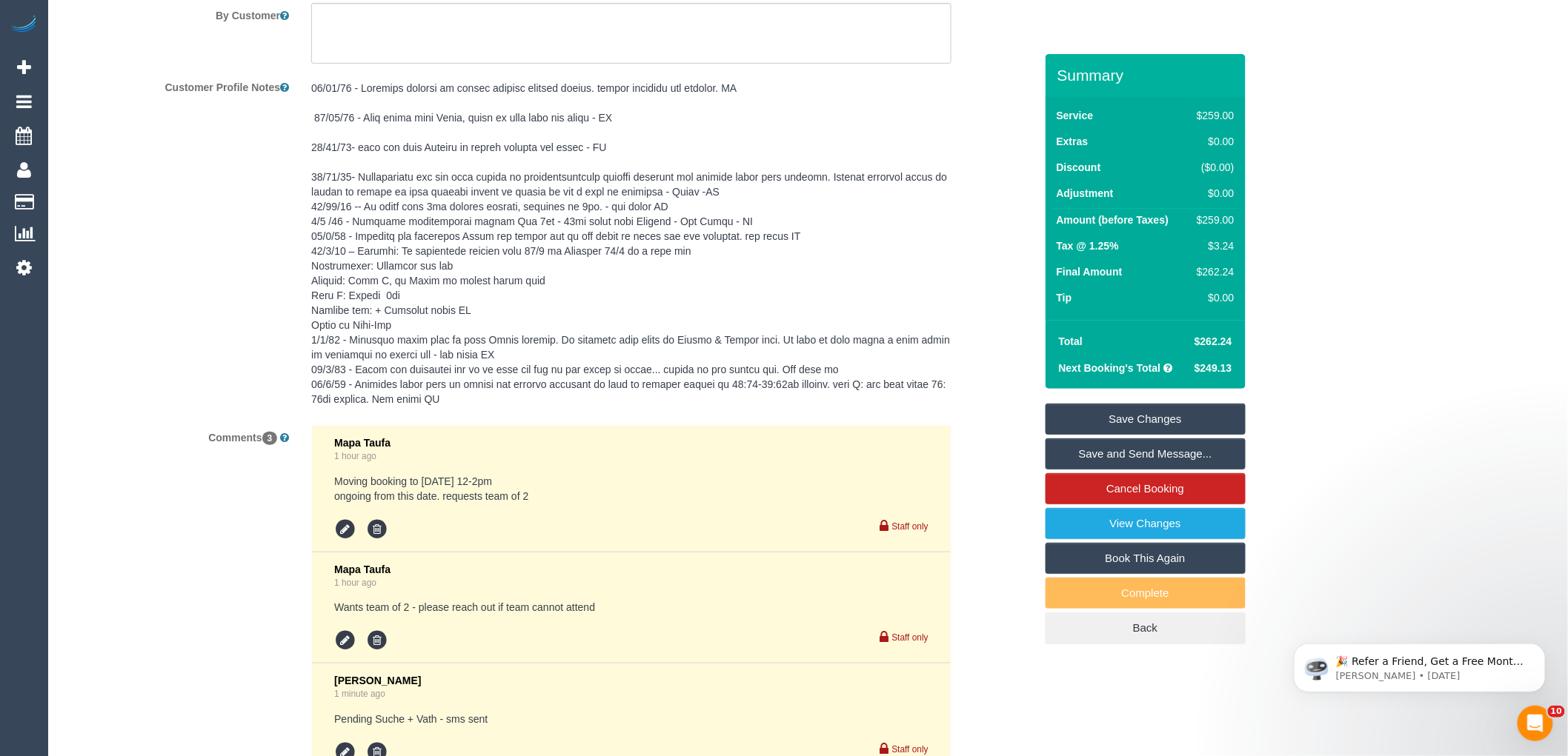
scroll to position [2762, 0]
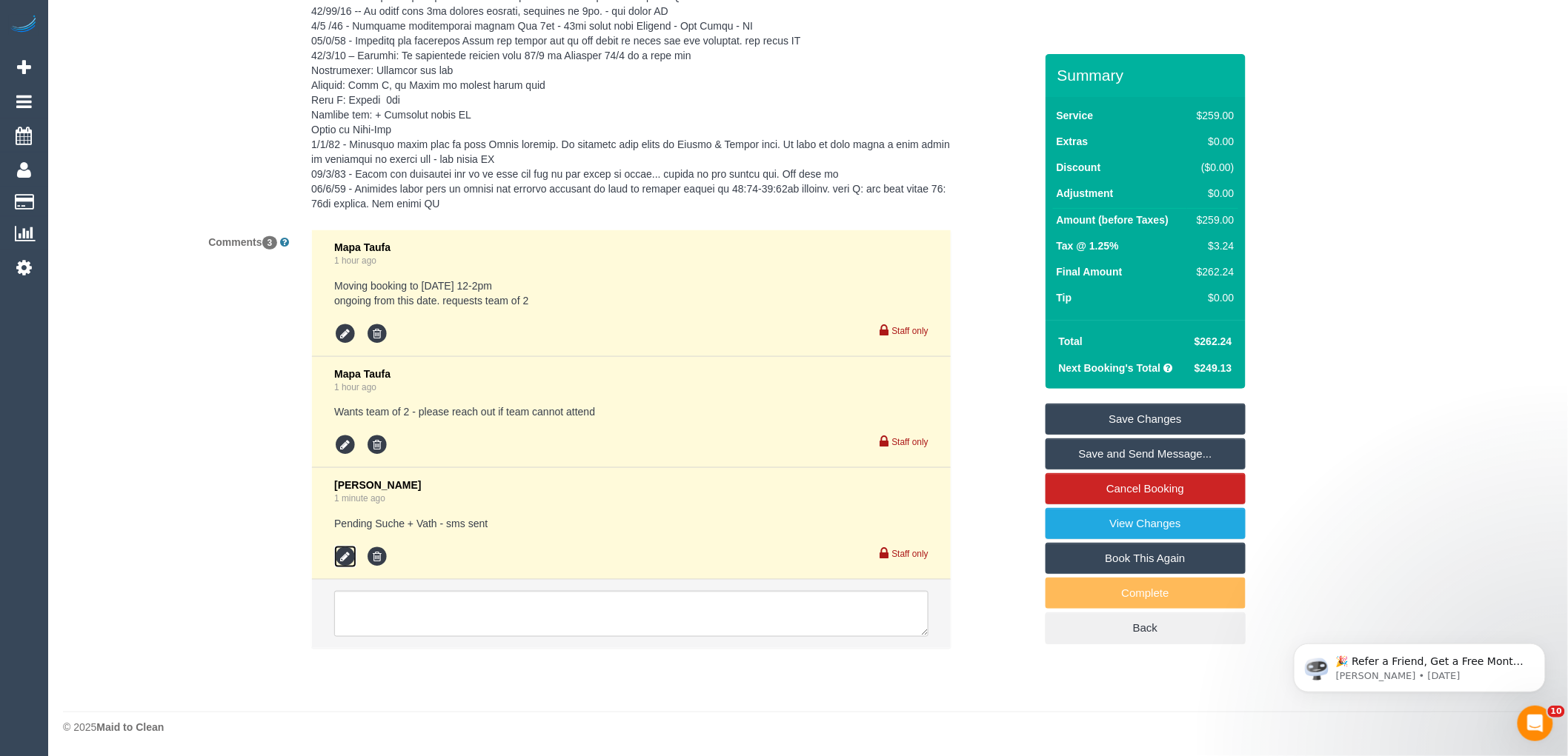
click at [342, 552] on icon at bounding box center [345, 556] width 23 height 23
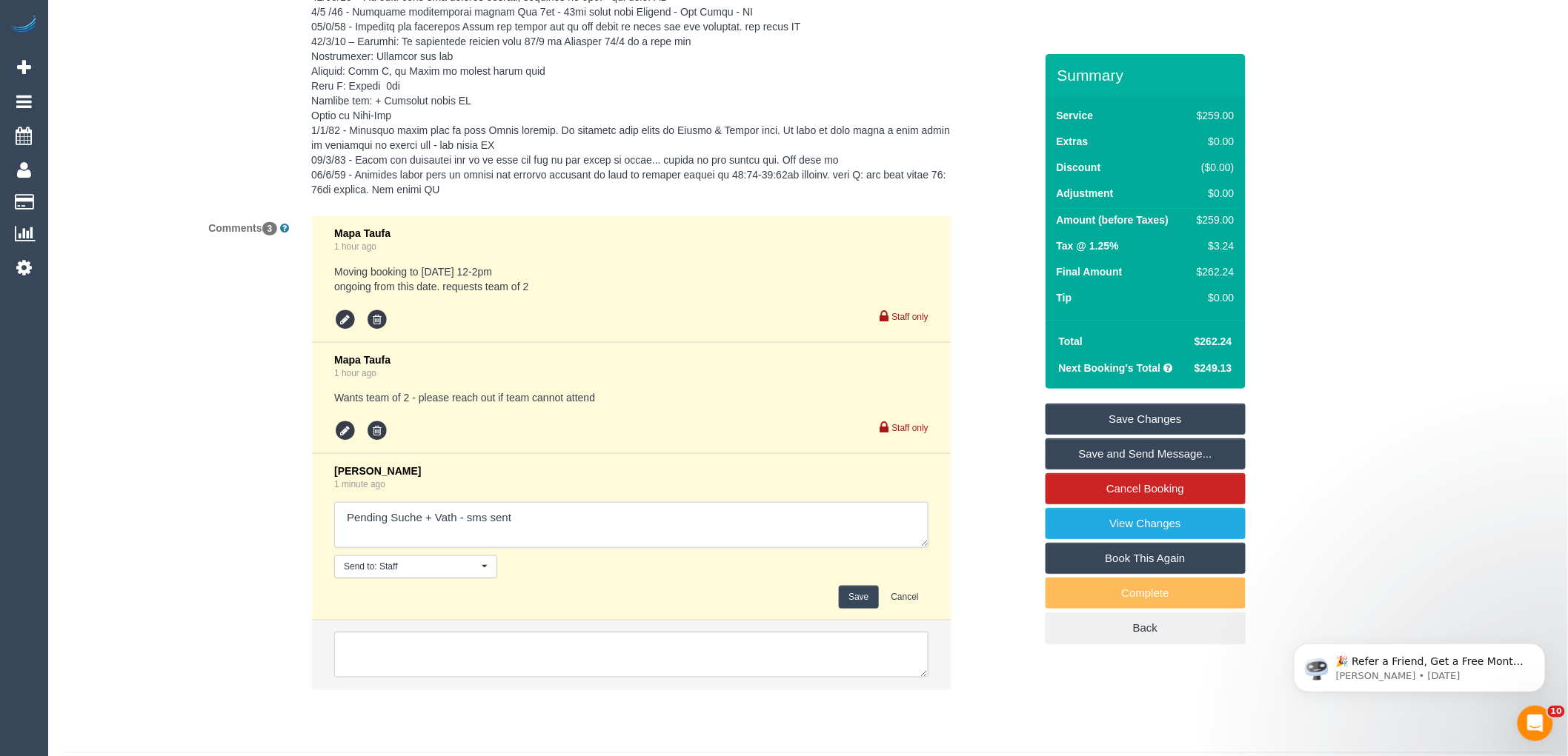
click at [616, 523] on textarea at bounding box center [631, 525] width 594 height 46
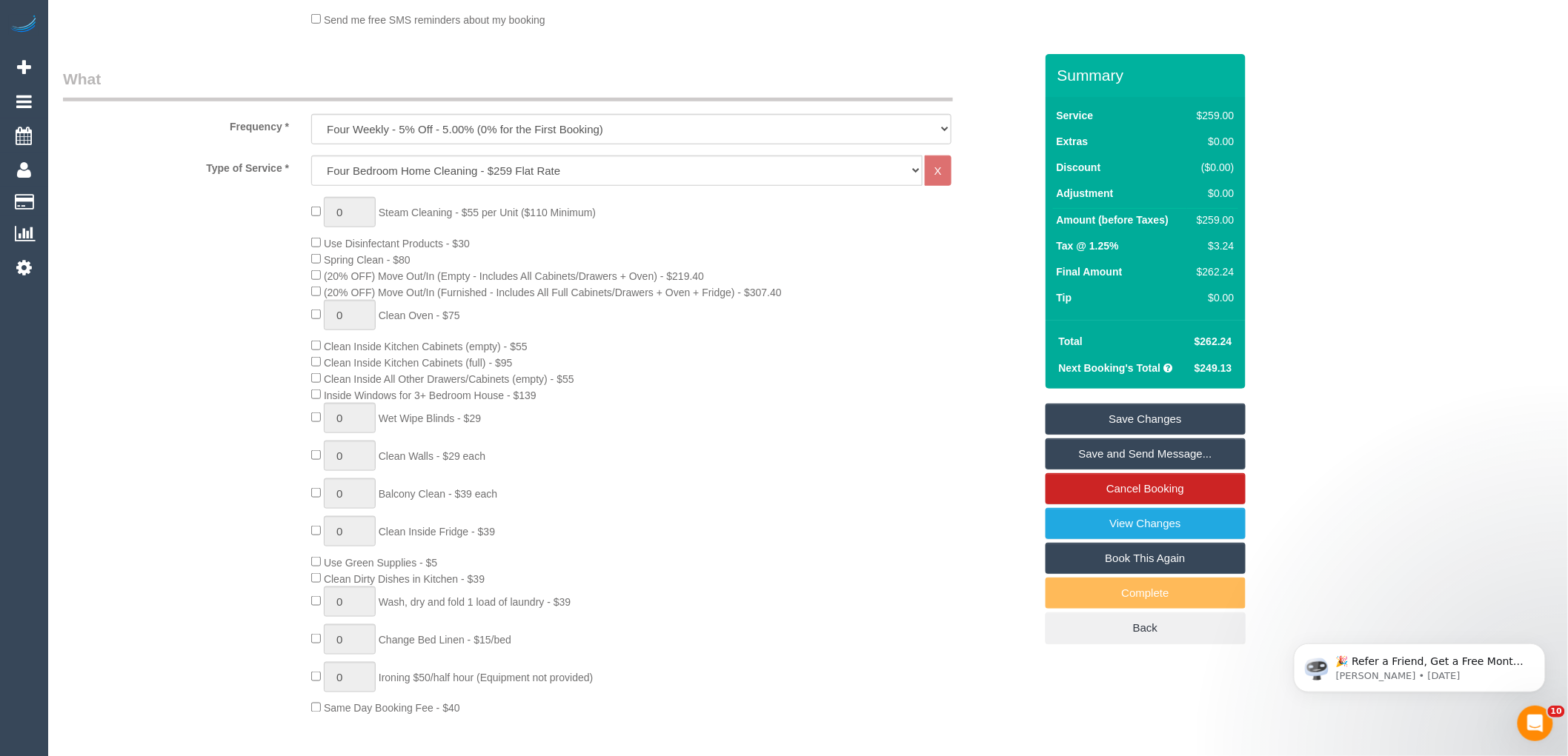
scroll to position [209, 0]
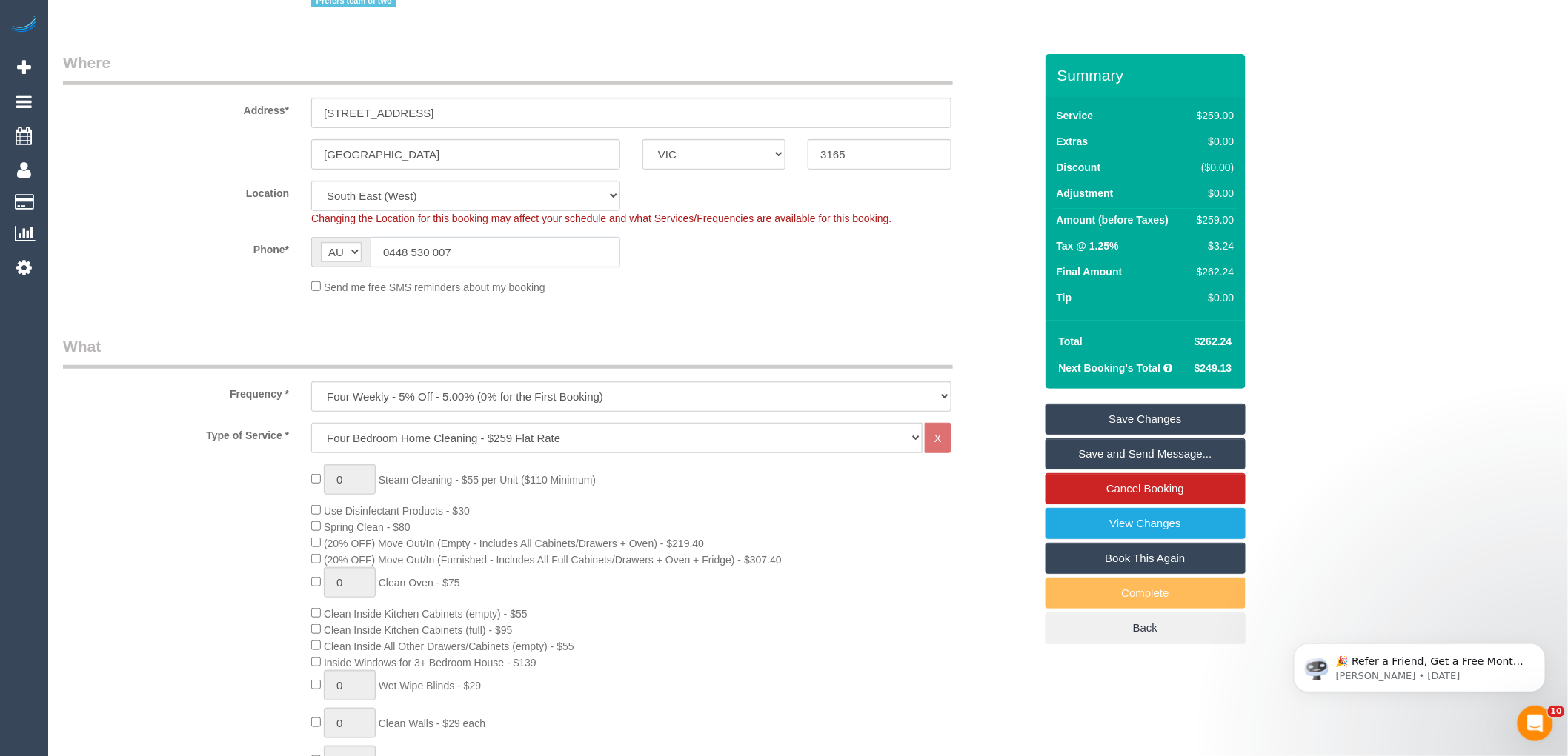
click at [418, 264] on input "0448 530 007" at bounding box center [495, 252] width 250 height 30
click at [598, 344] on legend "What" at bounding box center [507, 352] width 890 height 33
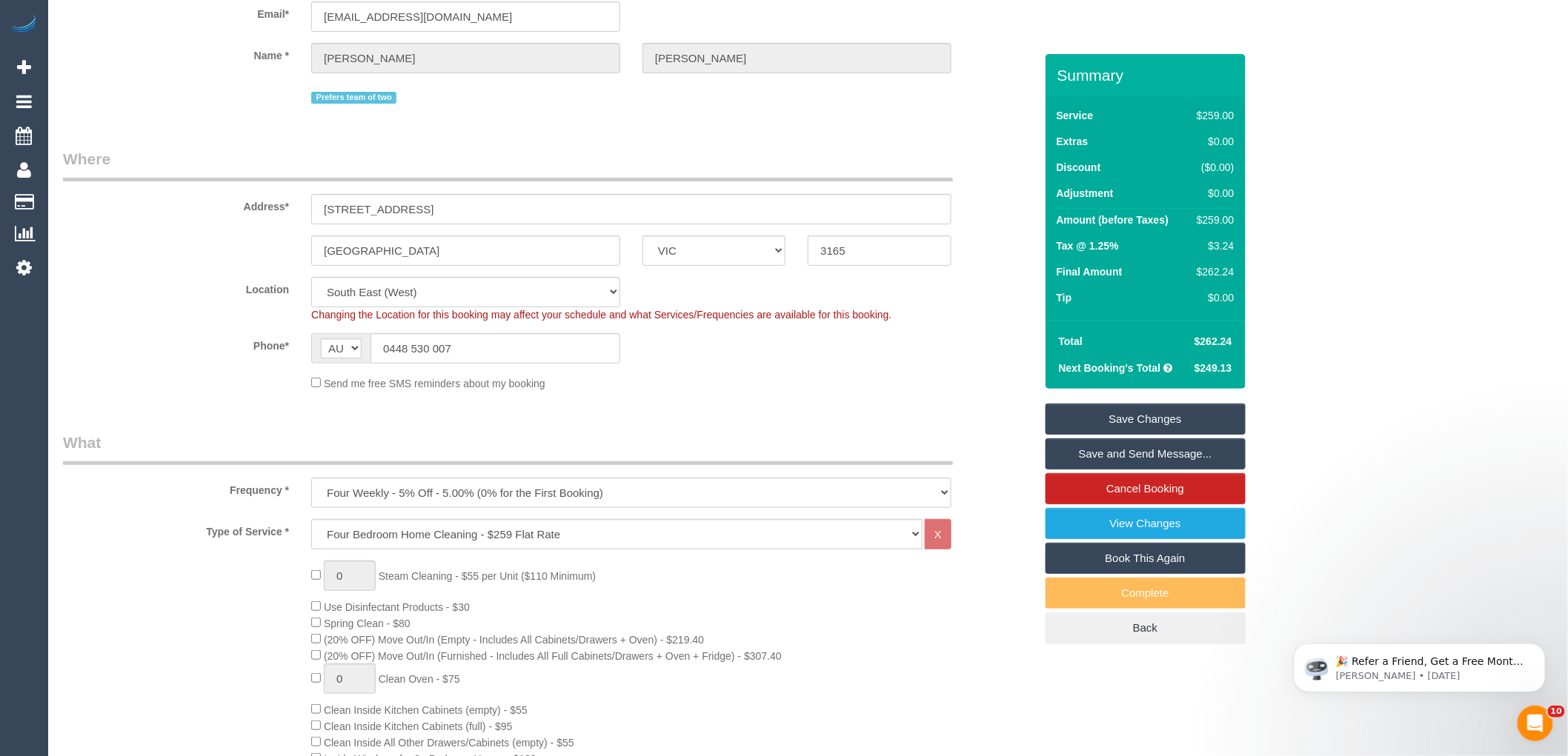
scroll to position [0, 0]
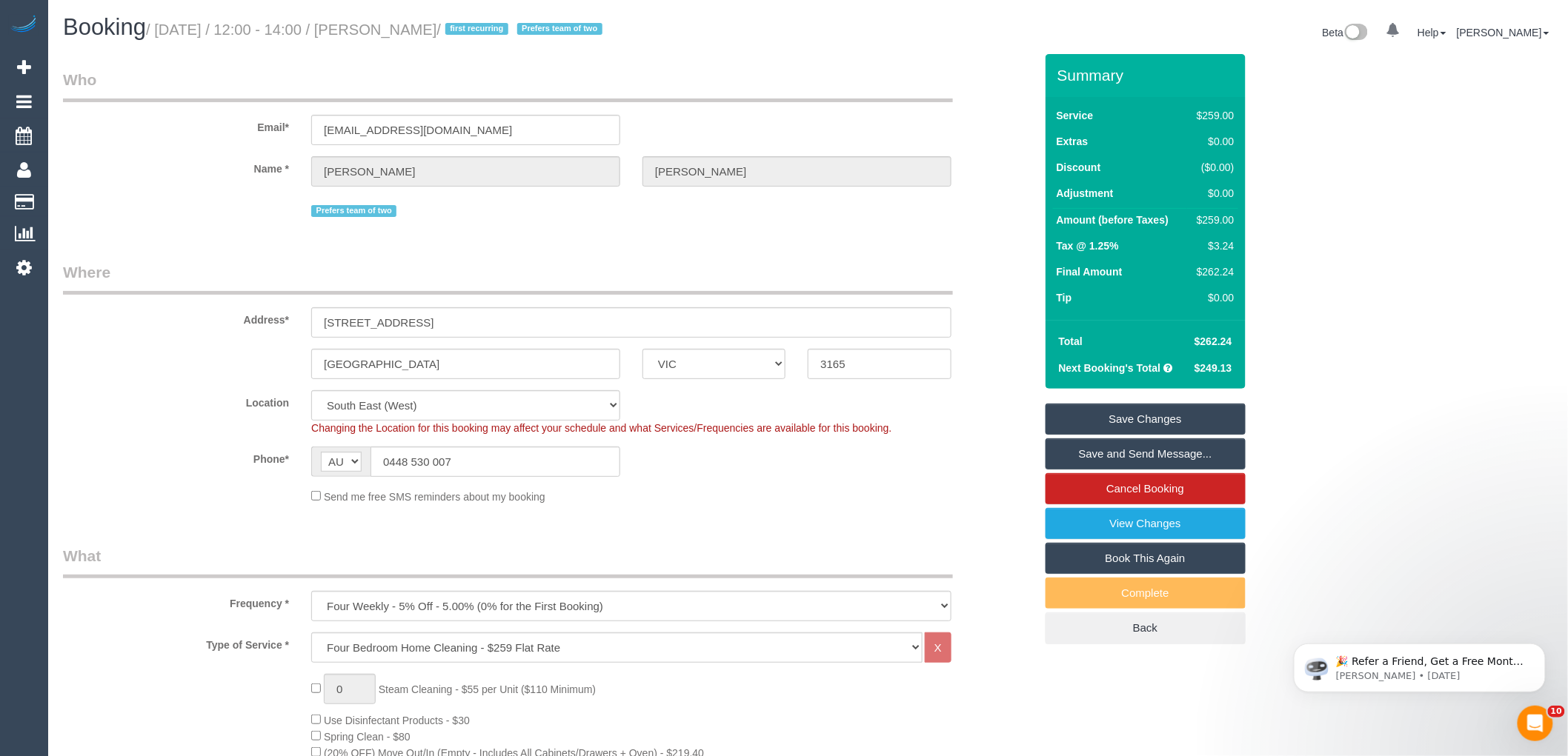
click at [737, 494] on div "Send me free SMS reminders about my booking" at bounding box center [631, 496] width 663 height 17
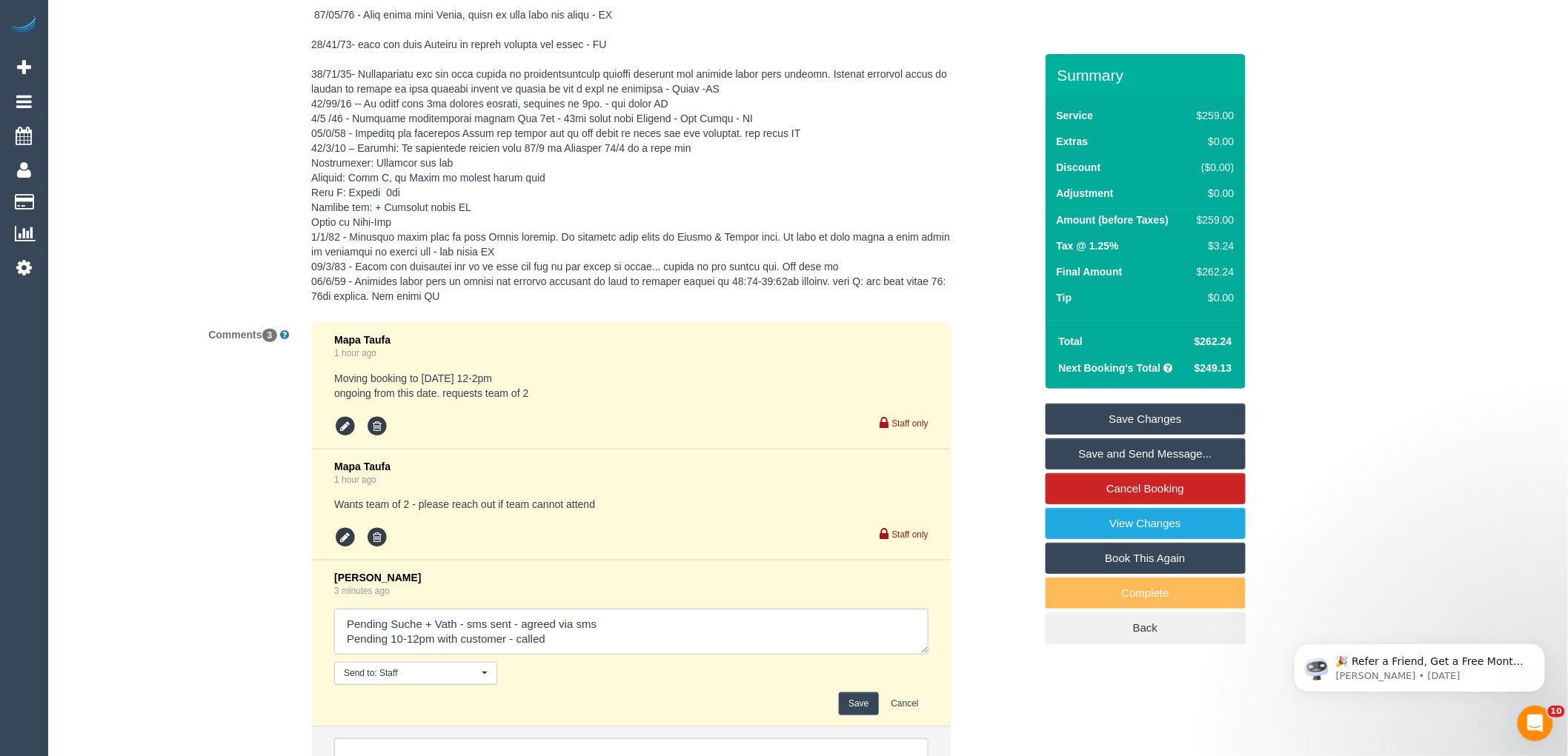
scroll to position [2818, 0]
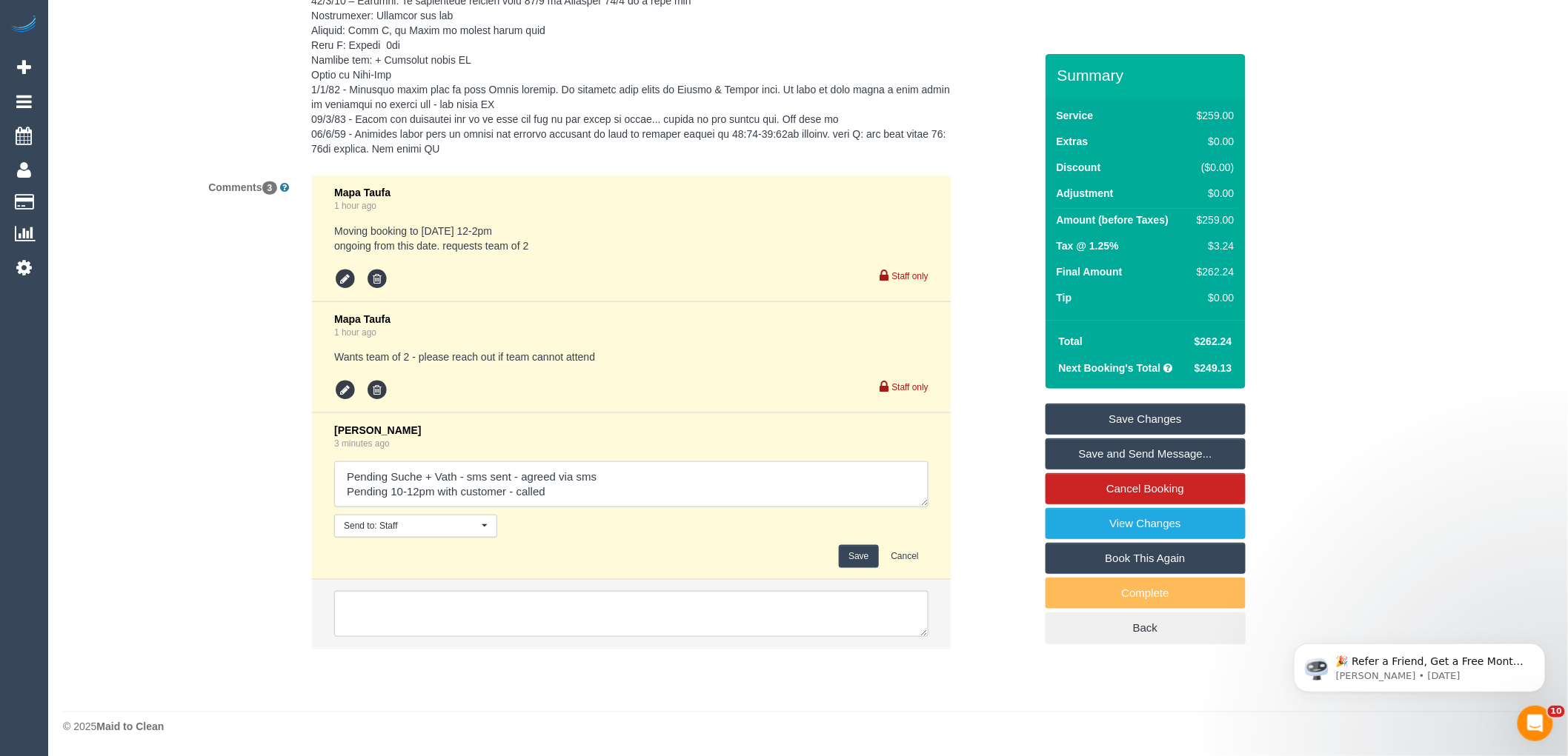
click at [530, 497] on textarea at bounding box center [631, 484] width 594 height 46
drag, startPoint x: 560, startPoint y: 492, endPoint x: 501, endPoint y: 497, distance: 59.2
click at [501, 497] on textarea at bounding box center [631, 484] width 594 height 46
drag, startPoint x: 390, startPoint y: 493, endPoint x: 230, endPoint y: 494, distance: 160.0
click at [230, 494] on div "Comments 3 Mapa Taufa 1 hour ago Moving booking to [DATE] 12-2pm ongoing from t…" at bounding box center [549, 419] width 994 height 489
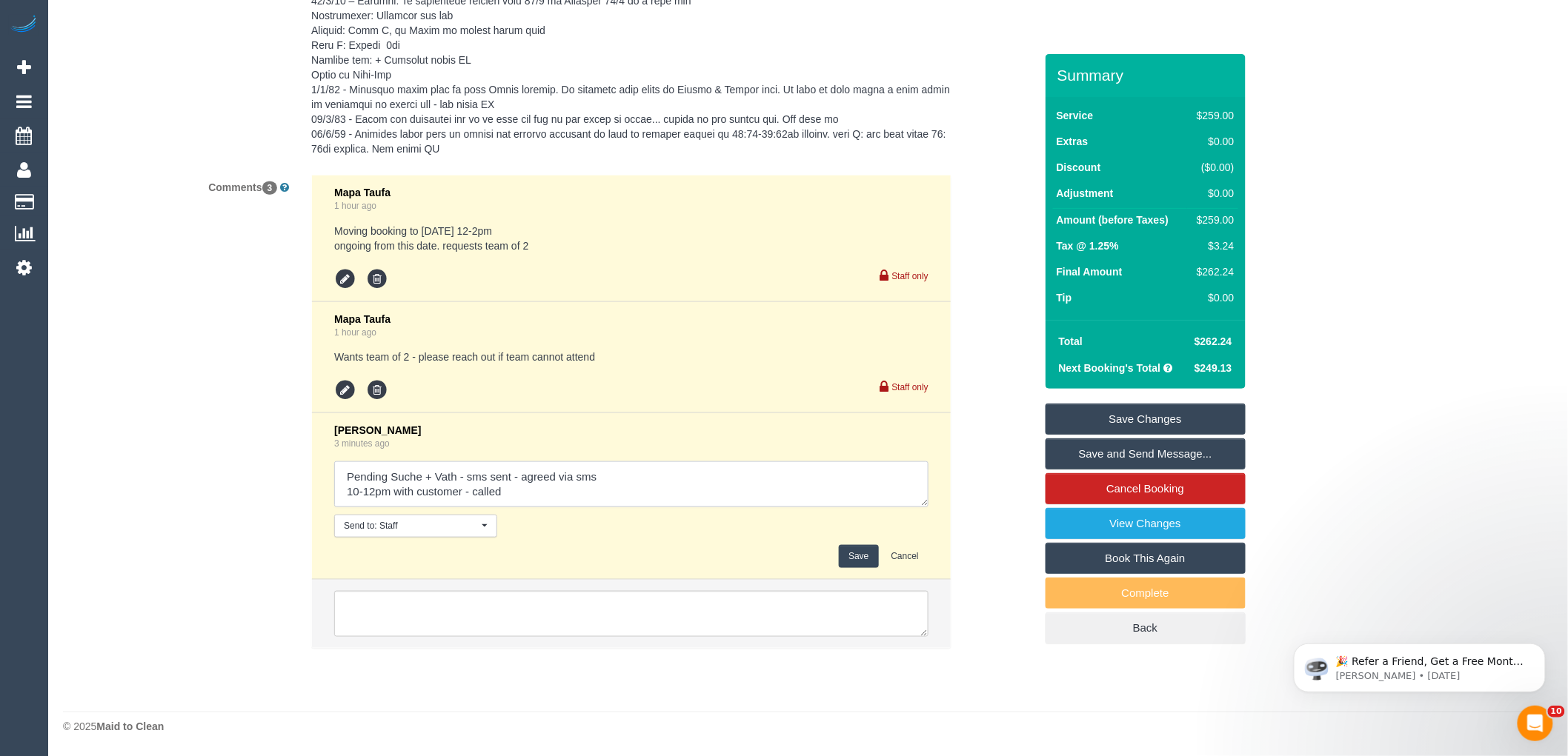
drag, startPoint x: 458, startPoint y: 497, endPoint x: 395, endPoint y: 494, distance: 63.1
click at [395, 494] on textarea at bounding box center [631, 484] width 594 height 46
type textarea "Pending Suche + Vath - sms sent - agreed via sms 10-12pm ongoing confirmed with…"
click at [850, 557] on button "Save" at bounding box center [858, 556] width 39 height 23
click at [958, 534] on div "Mapa Taufa 1 hour ago Moving booking to [DATE] 12-2pm ongoing from this date. r…" at bounding box center [631, 419] width 663 height 489
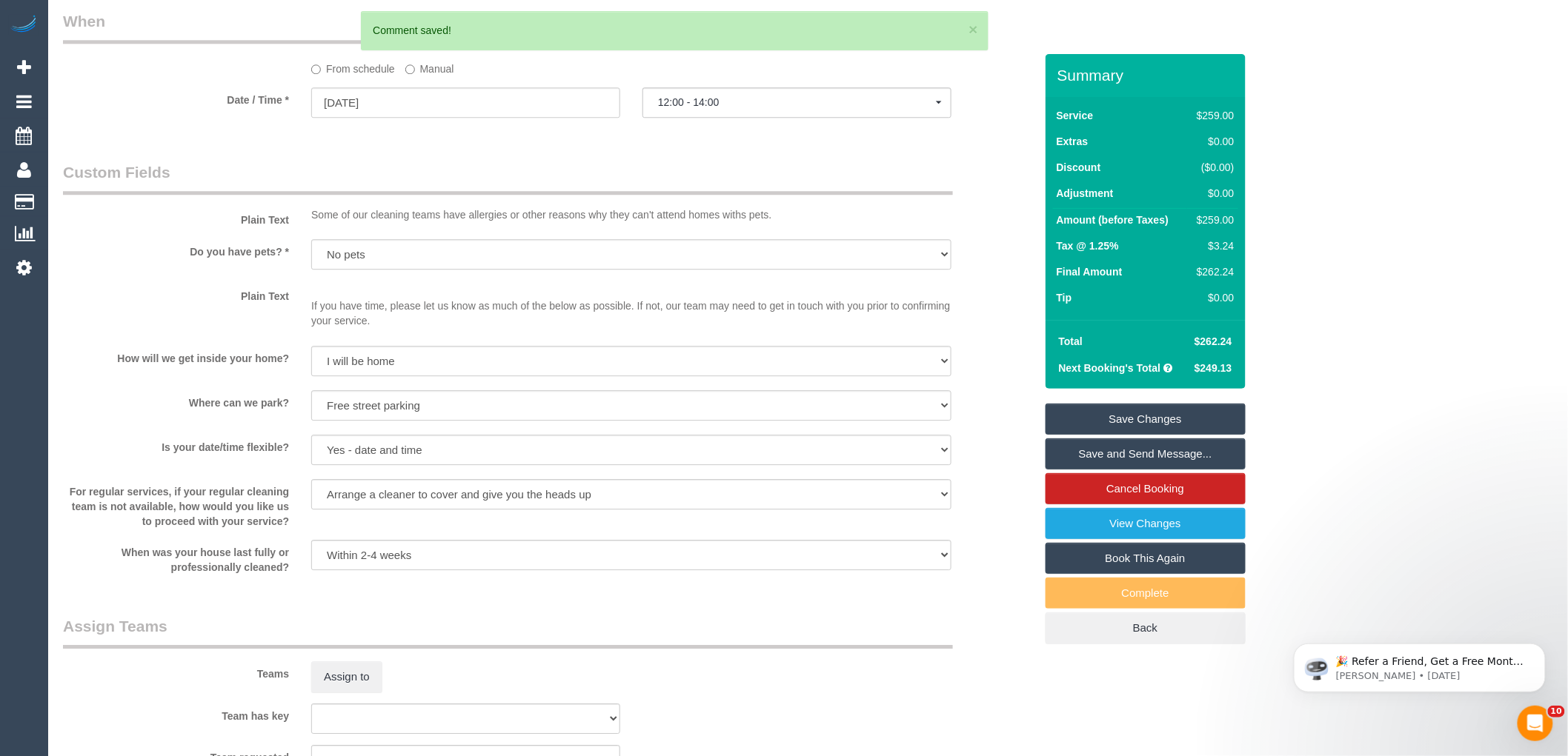
scroll to position [1583, 0]
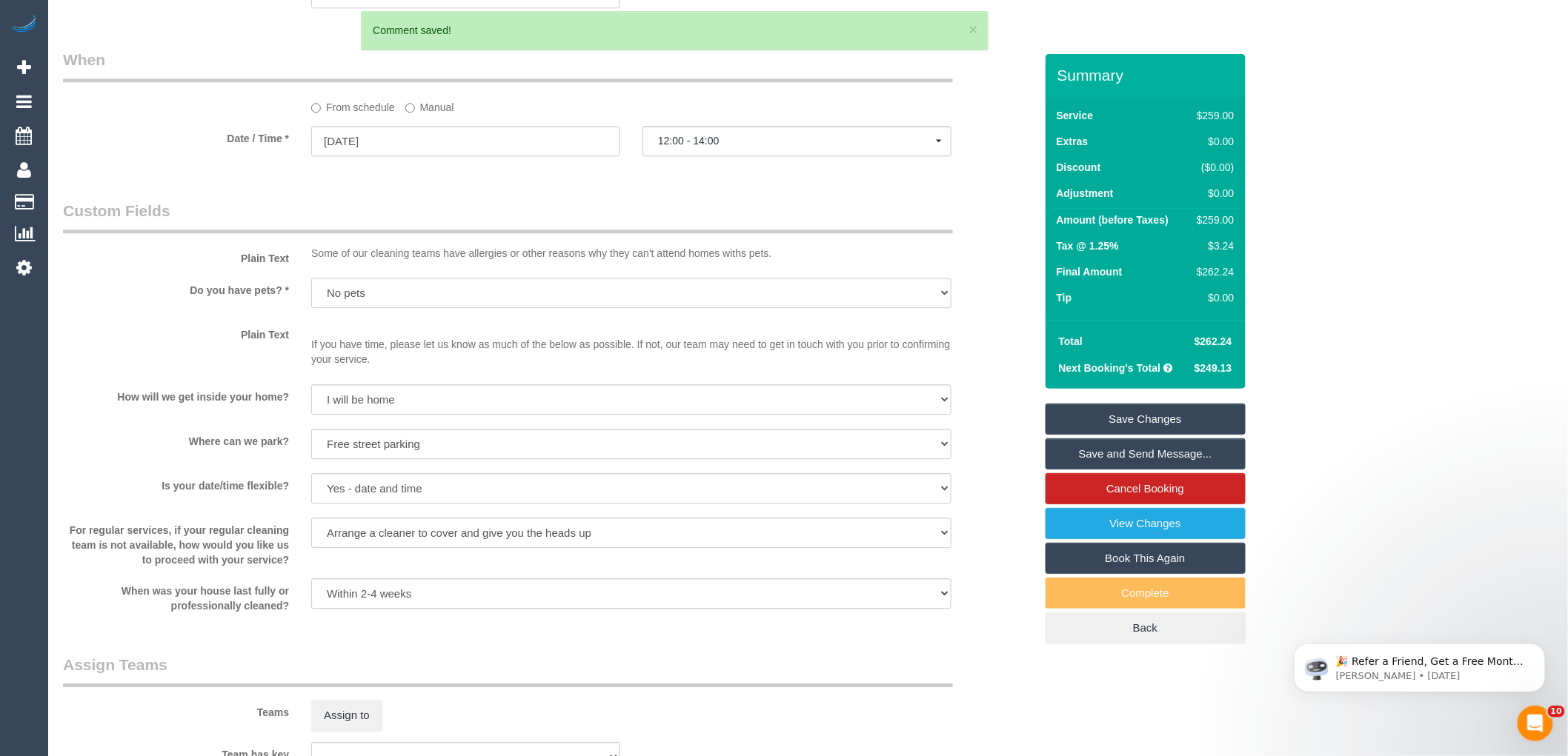
click at [428, 115] on label "Manual" at bounding box center [430, 104] width 49 height 20
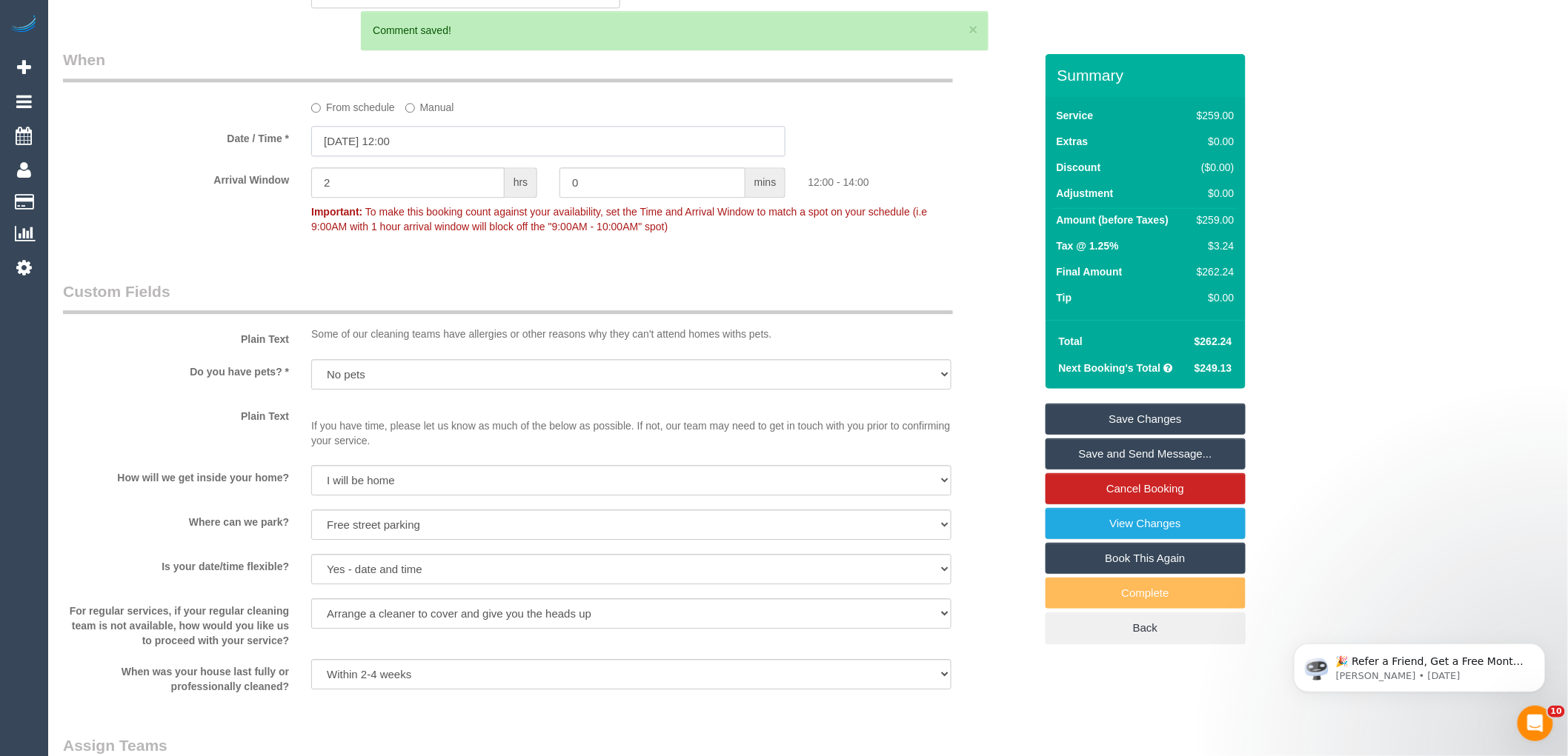
click at [439, 156] on input "[DATE] 12:00" at bounding box center [548, 141] width 474 height 30
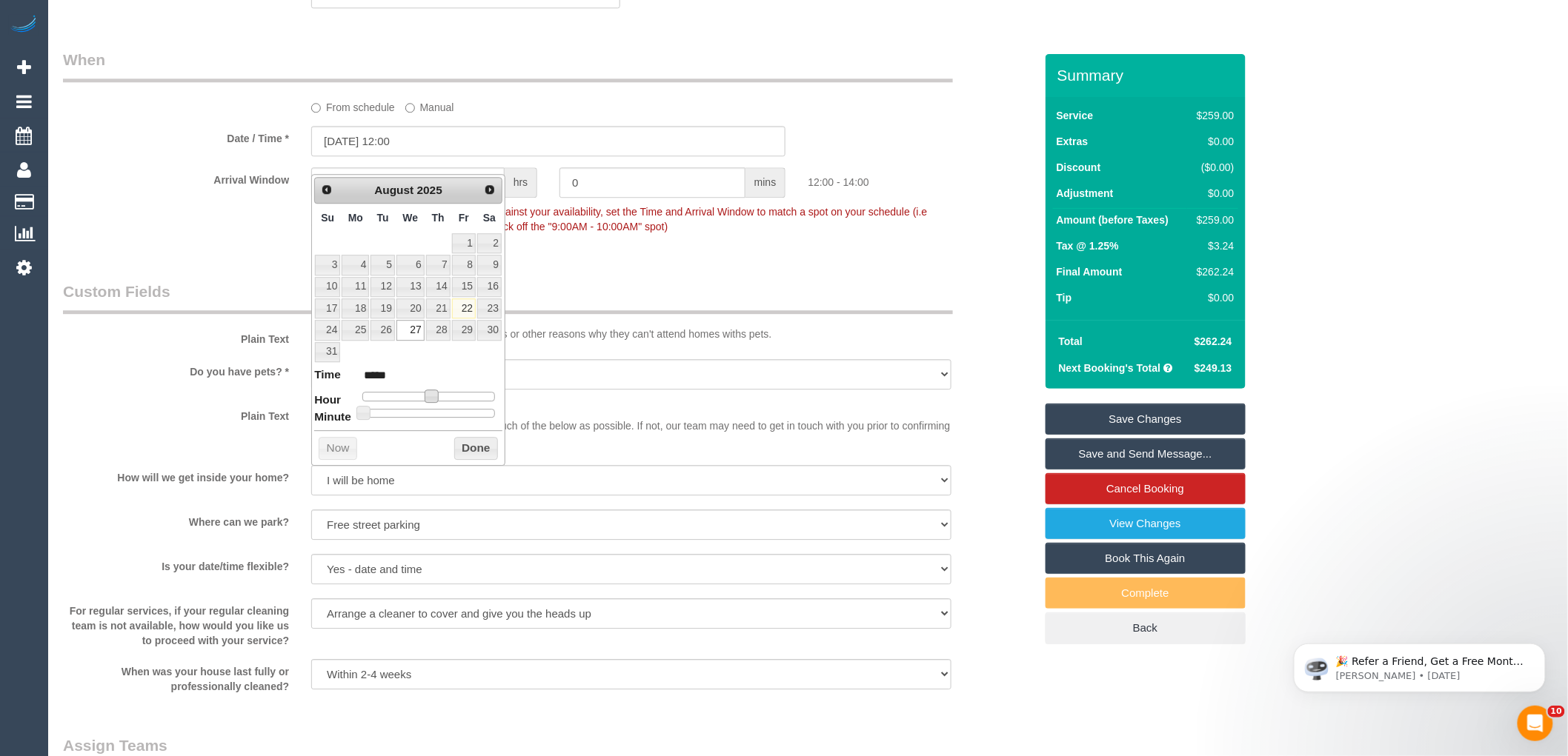
type input "[DATE] 11:00"
type input "*****"
type input "[DATE] 10:00"
type input "*****"
click at [420, 395] on span at bounding box center [420, 396] width 14 height 14
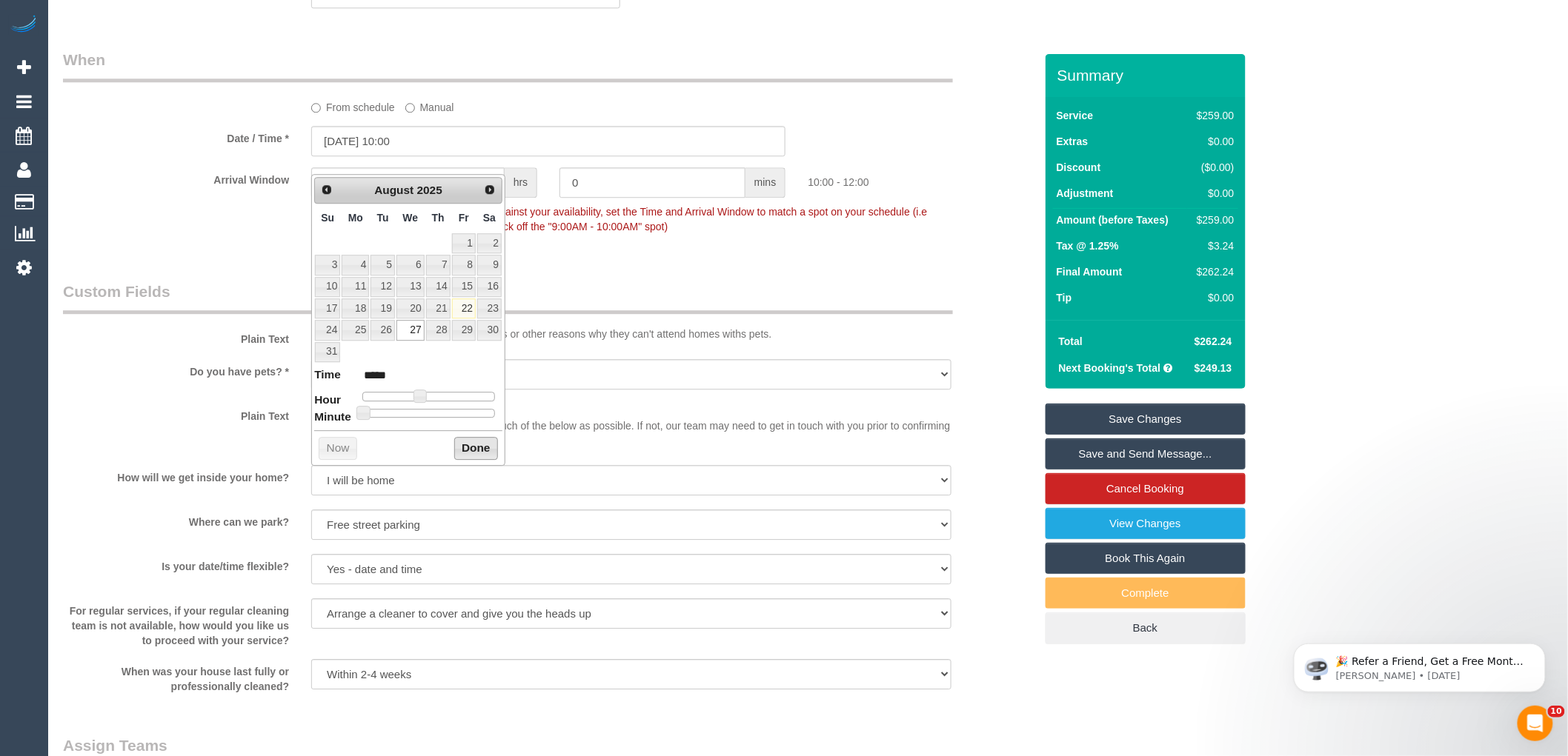
click at [464, 446] on button "Done" at bounding box center [476, 449] width 43 height 24
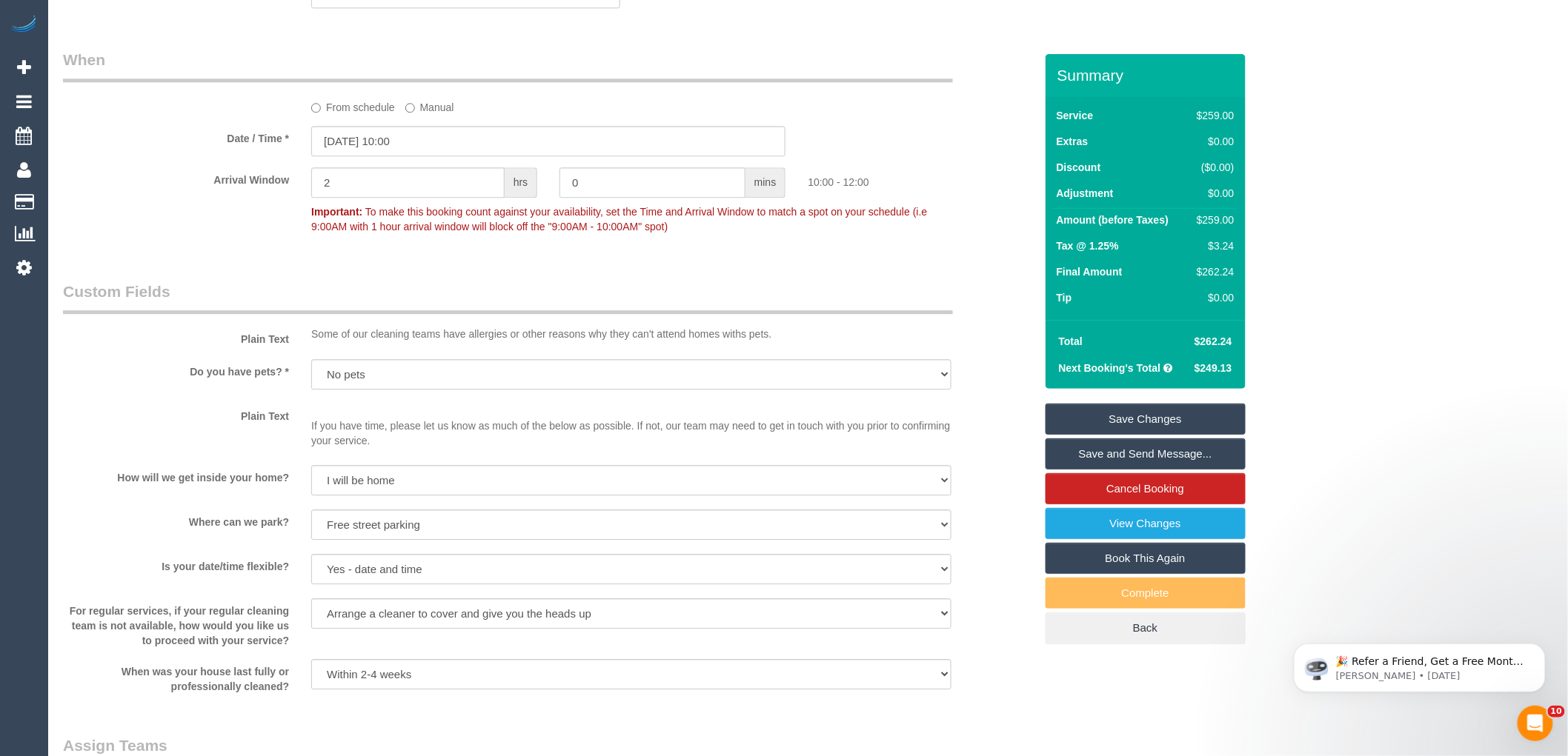
click at [899, 294] on div "Who Email* [EMAIL_ADDRESS][DOMAIN_NAME] Name * [GEOGRAPHIC_DATA][PERSON_NAME] P…" at bounding box center [549, 244] width 994 height 3546
click at [1231, 226] on div "$259.00" at bounding box center [1212, 219] width 43 height 15
drag, startPoint x: 1231, startPoint y: 226, endPoint x: 1220, endPoint y: 217, distance: 14.2
click at [1220, 217] on div "$259.00" at bounding box center [1212, 219] width 43 height 15
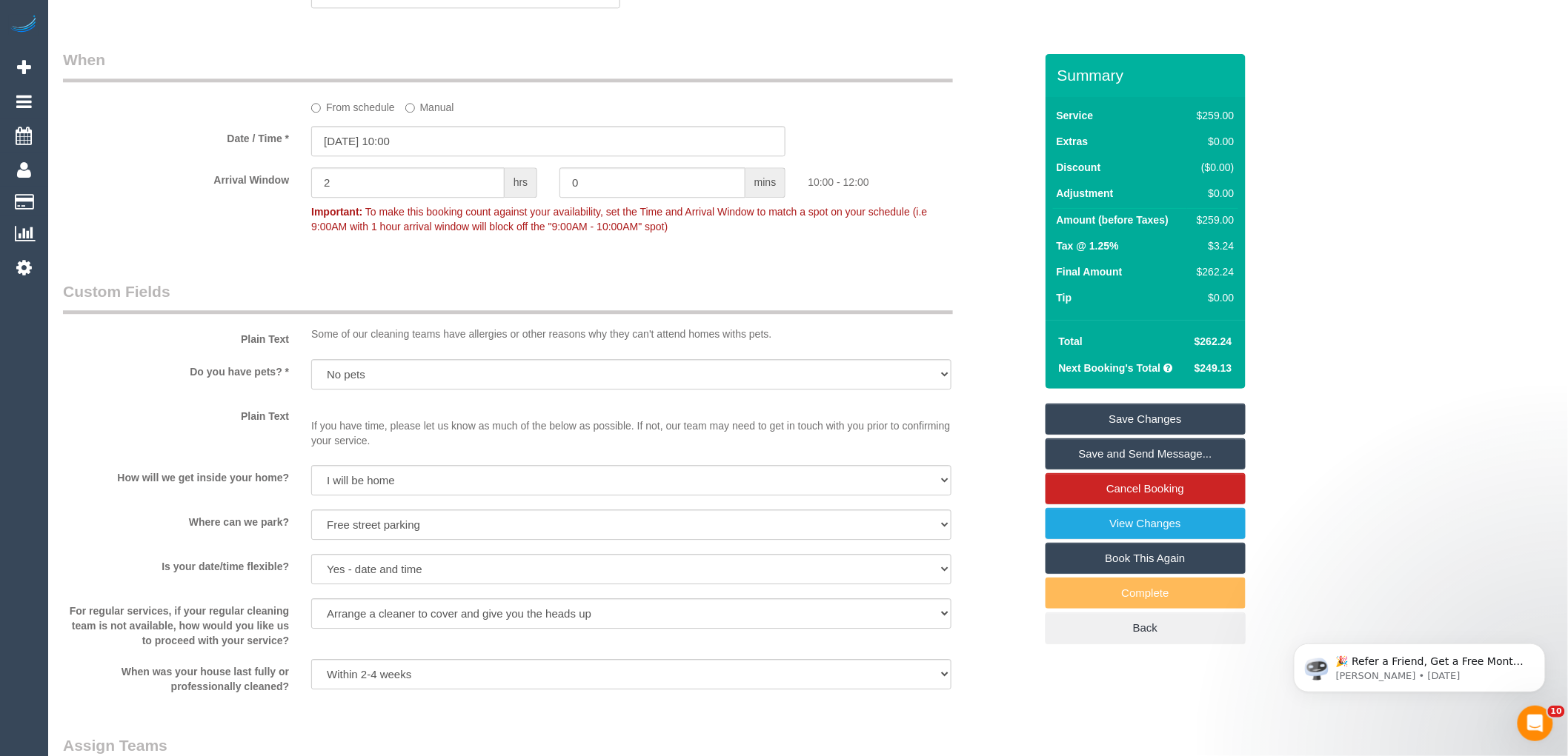
click at [1220, 217] on div "$259.00" at bounding box center [1212, 219] width 43 height 15
copy div "259.00"
click at [1305, 227] on div "Who Email* [EMAIL_ADDRESS][DOMAIN_NAME] Name * [GEOGRAPHIC_DATA][PERSON_NAME] P…" at bounding box center [807, 244] width 1489 height 3546
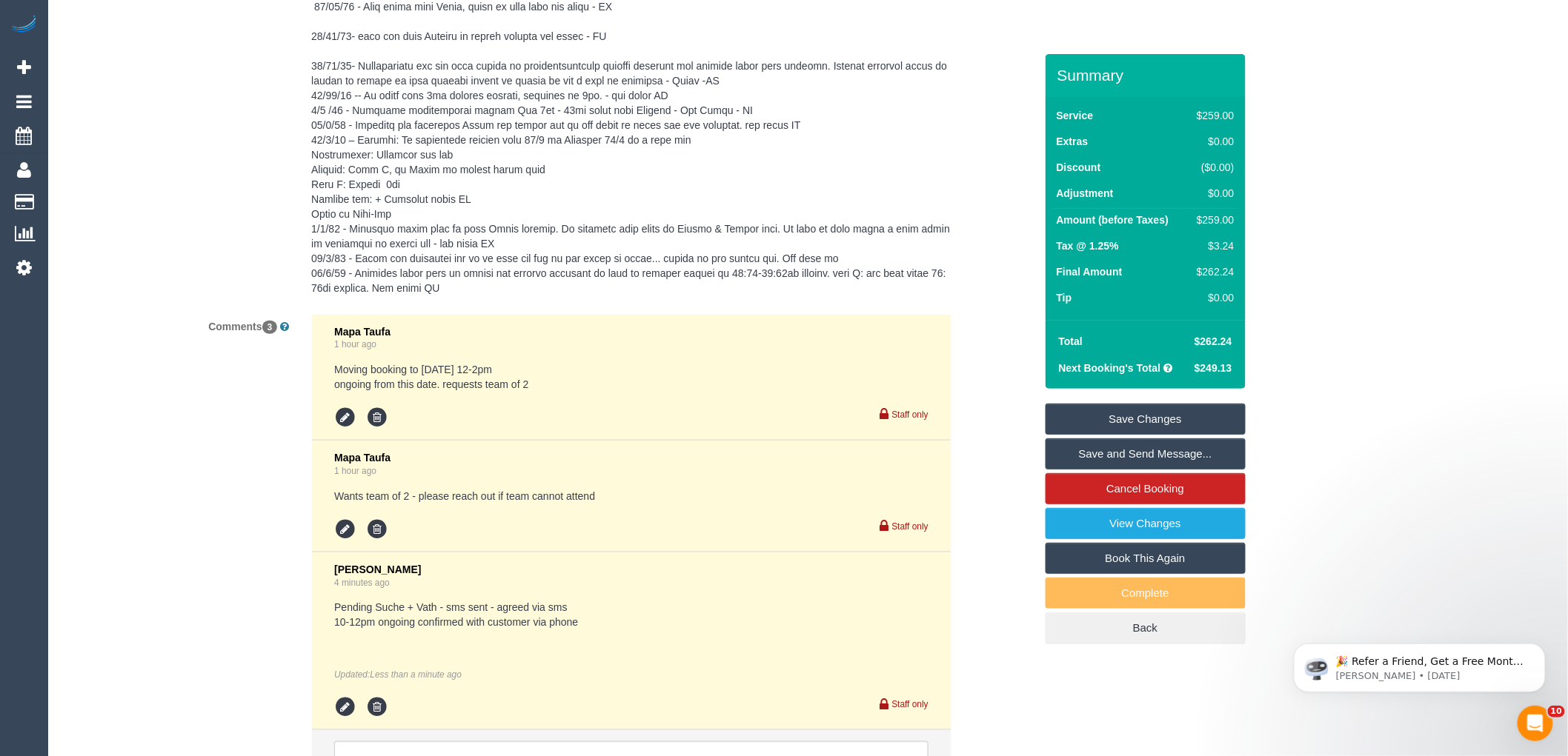
scroll to position [2487, 0]
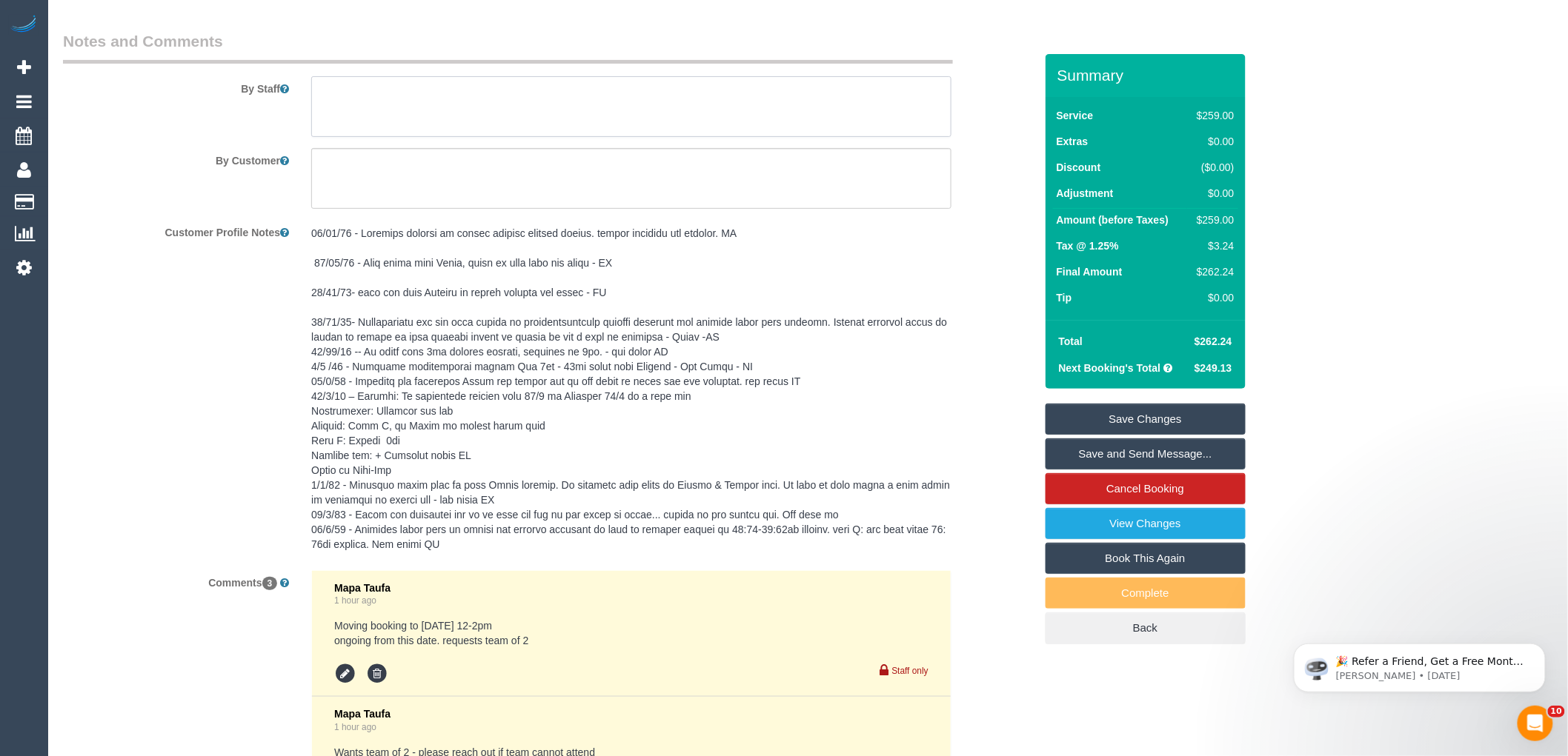
click at [410, 131] on textarea at bounding box center [630, 107] width 640 height 61
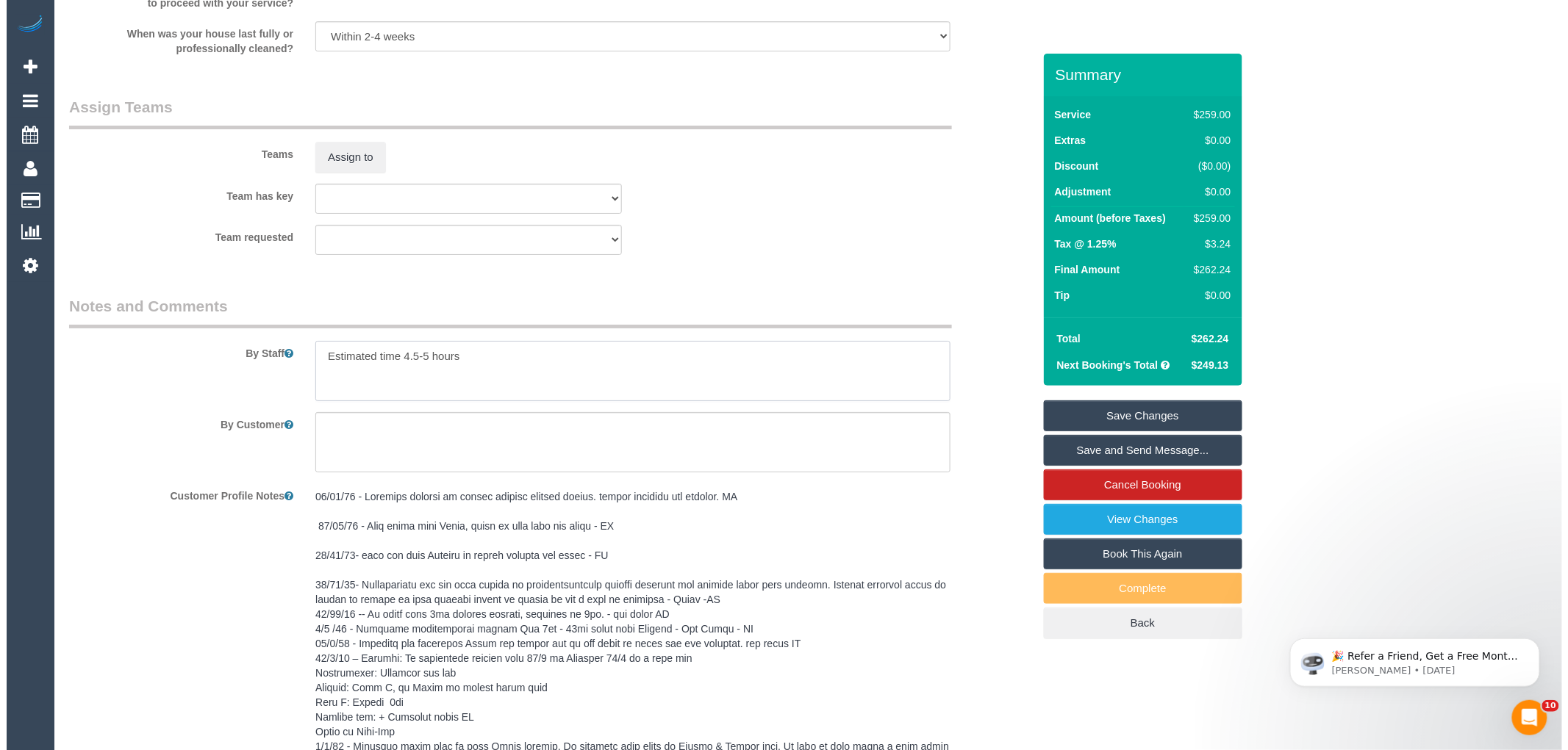
scroll to position [1979, 0]
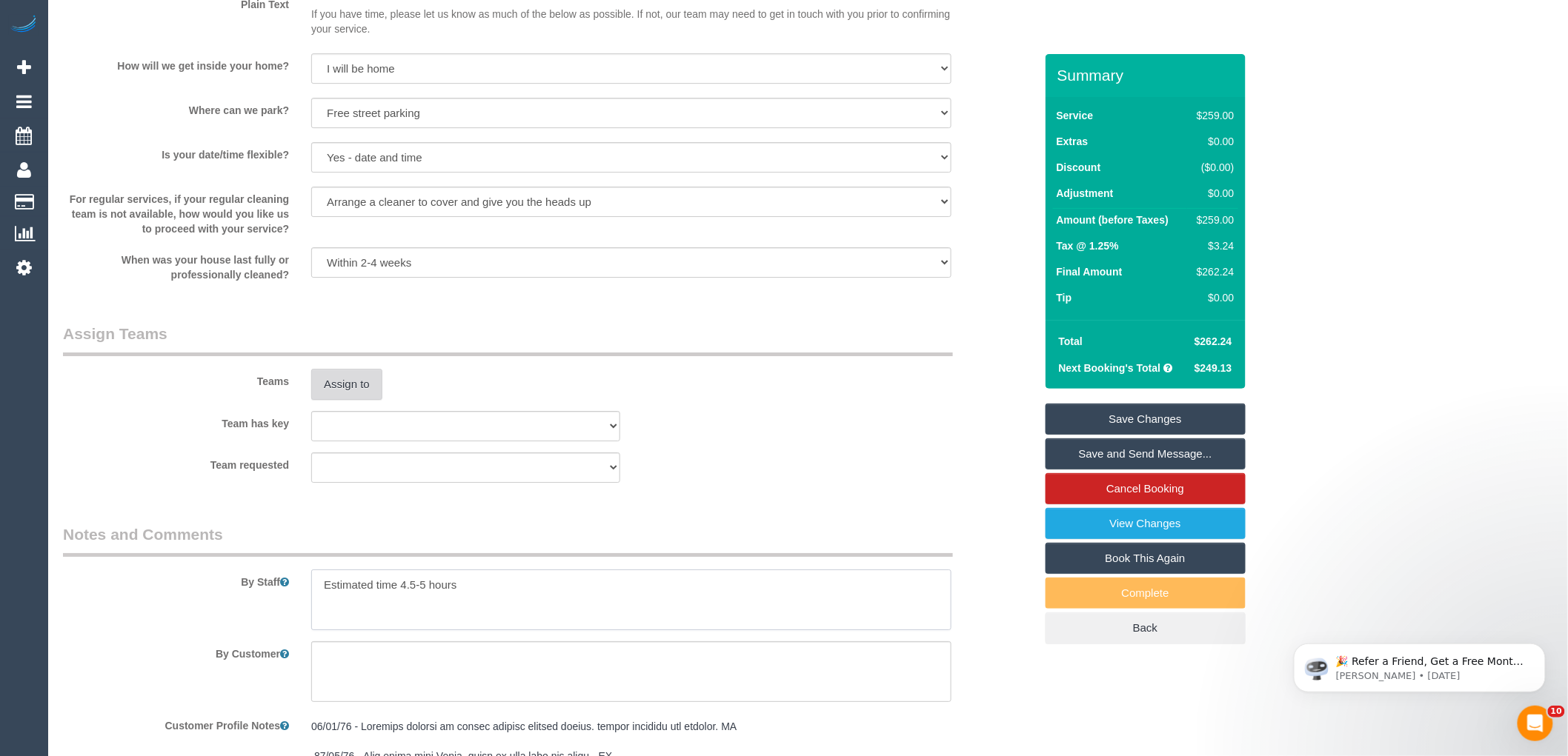
type textarea "Estimated time 4.5-5 hours"
click at [344, 400] on button "Assign to" at bounding box center [346, 384] width 71 height 31
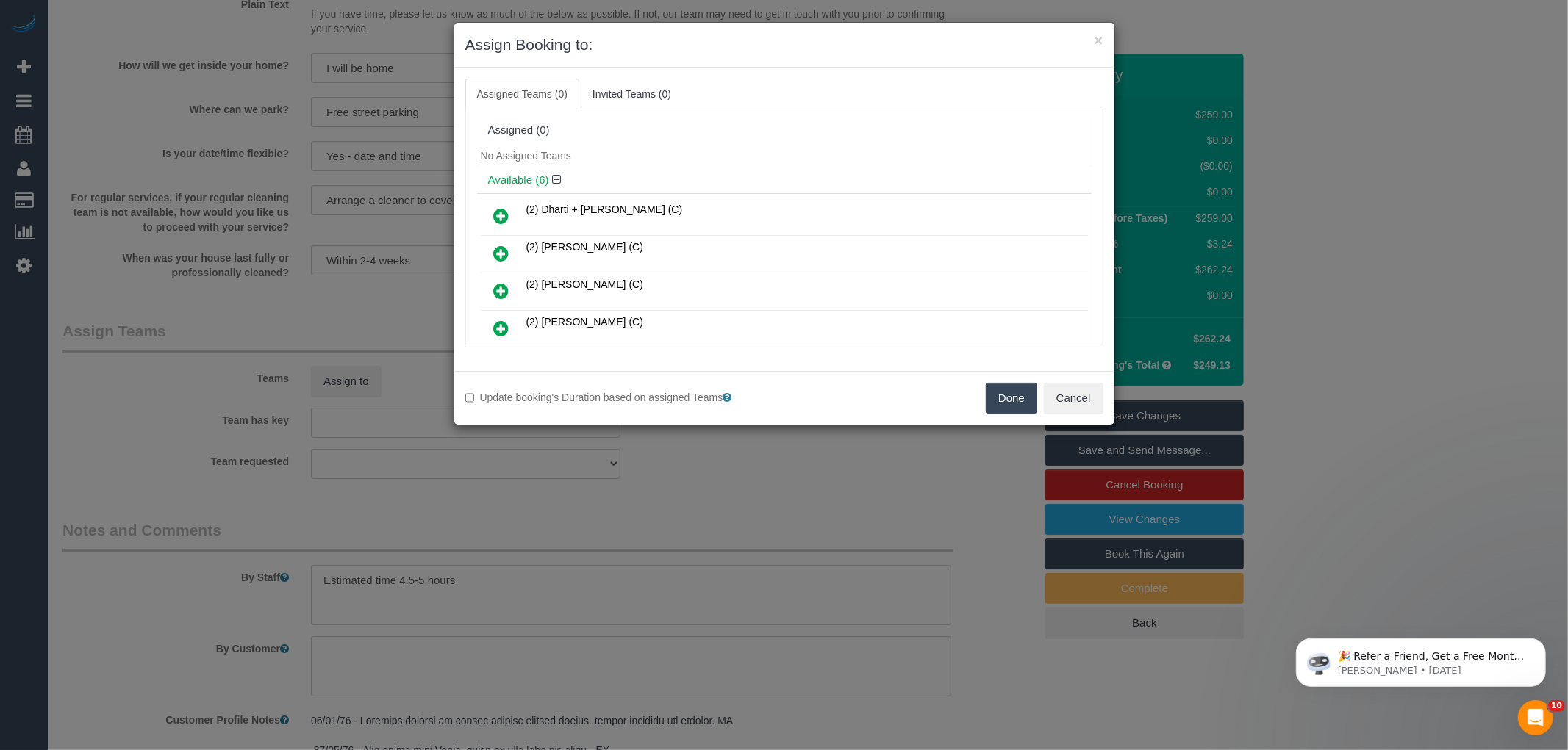
click at [750, 173] on div "Available (6)" at bounding box center [784, 180] width 615 height 27
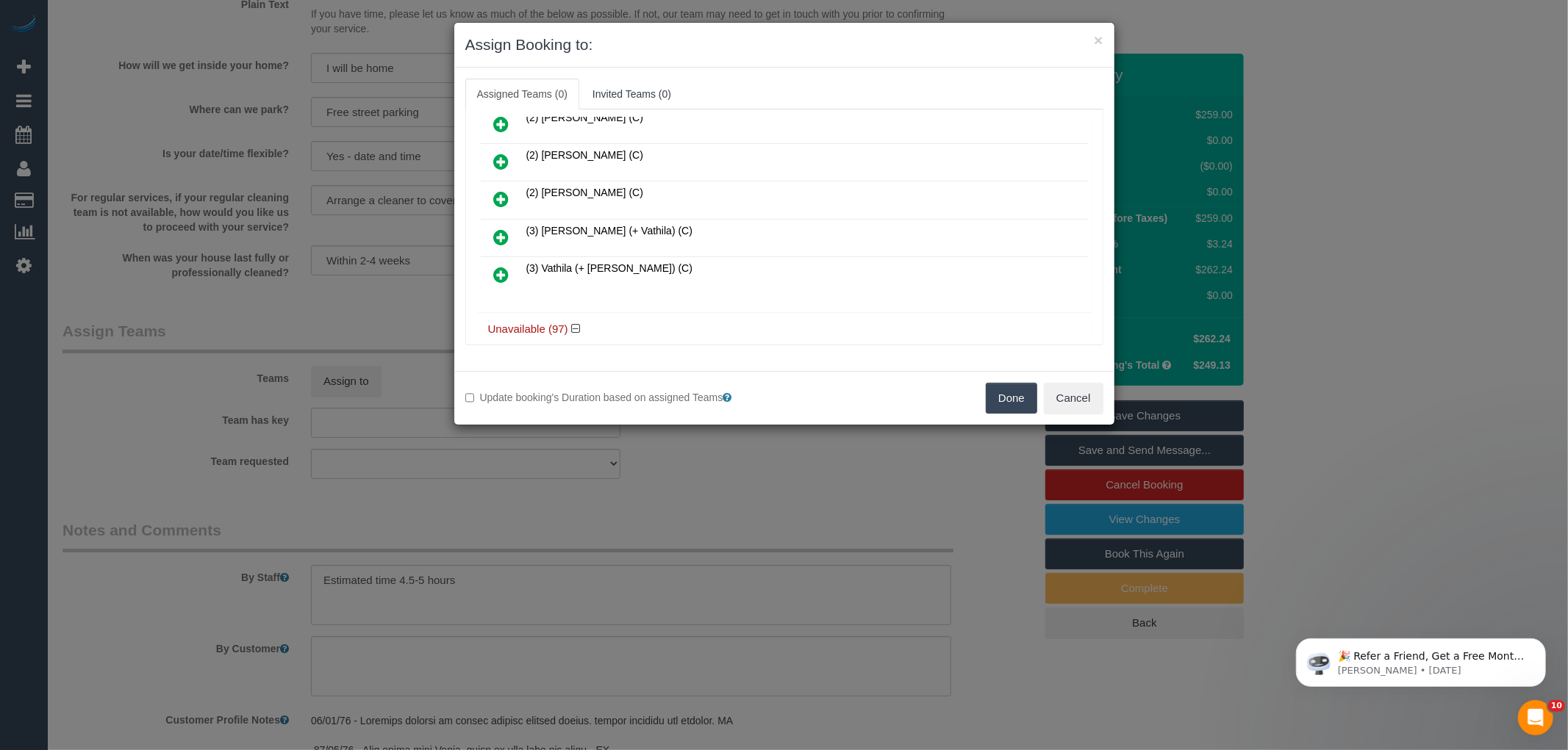
click at [502, 231] on icon at bounding box center [502, 237] width 16 height 18
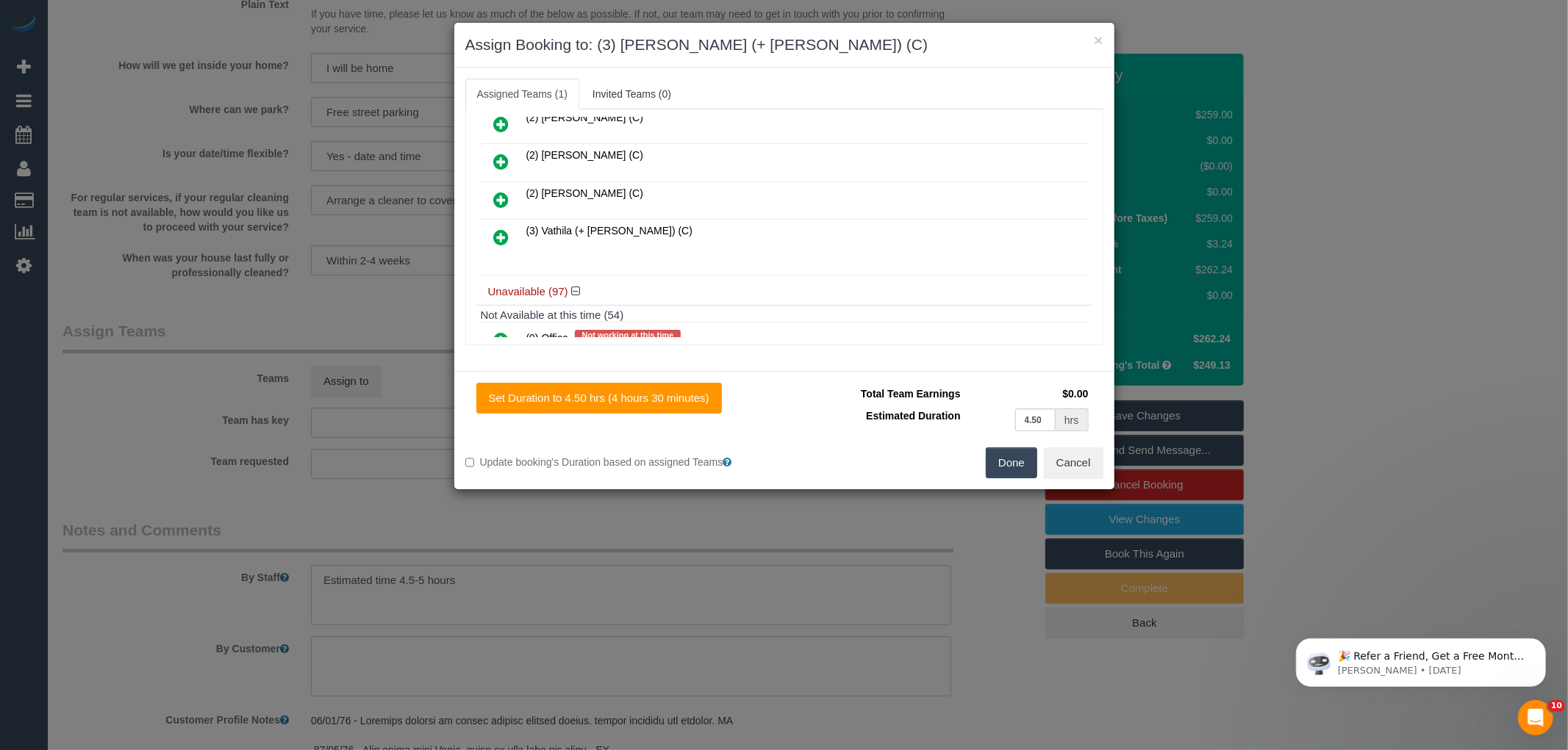
click at [501, 240] on icon at bounding box center [502, 237] width 16 height 18
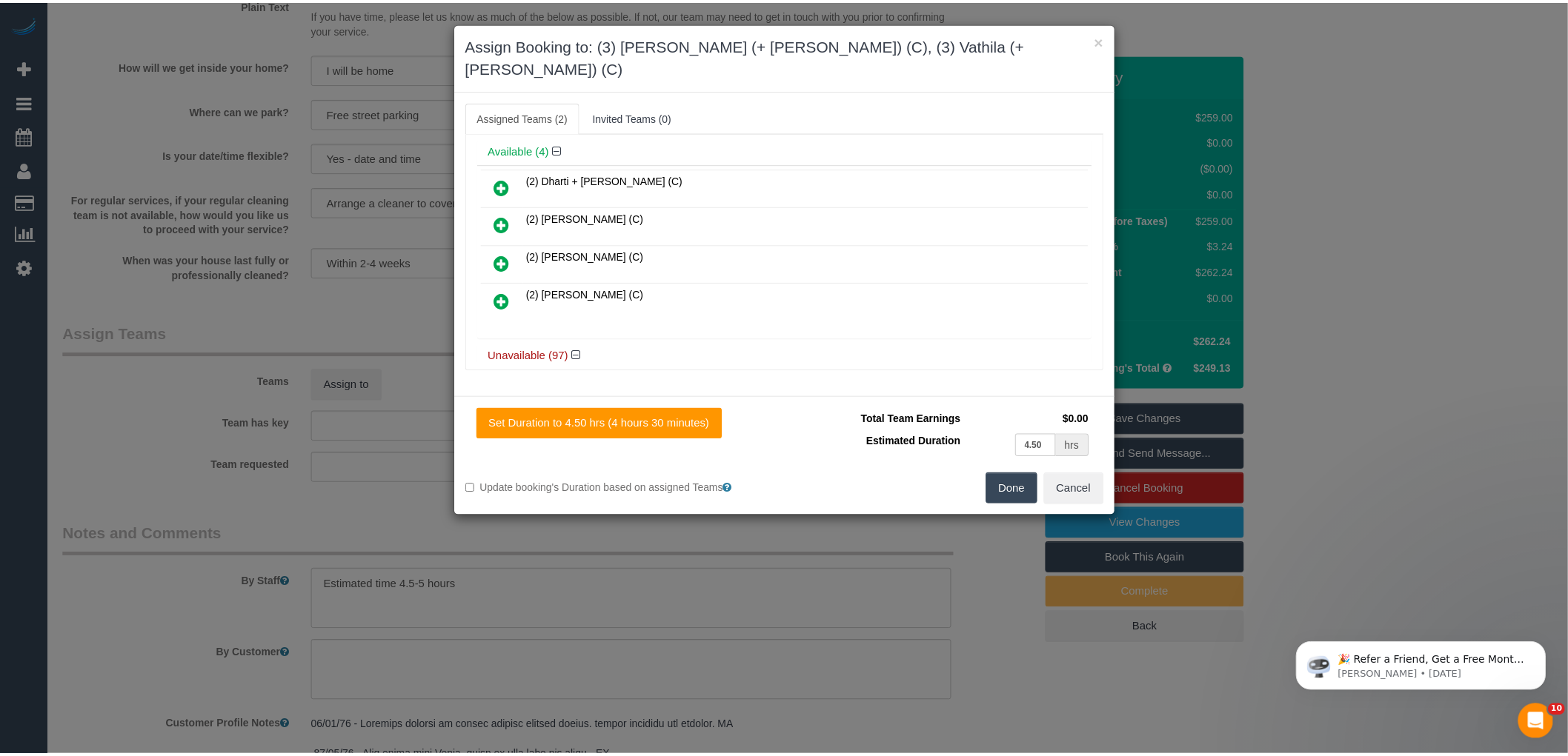
scroll to position [0, 0]
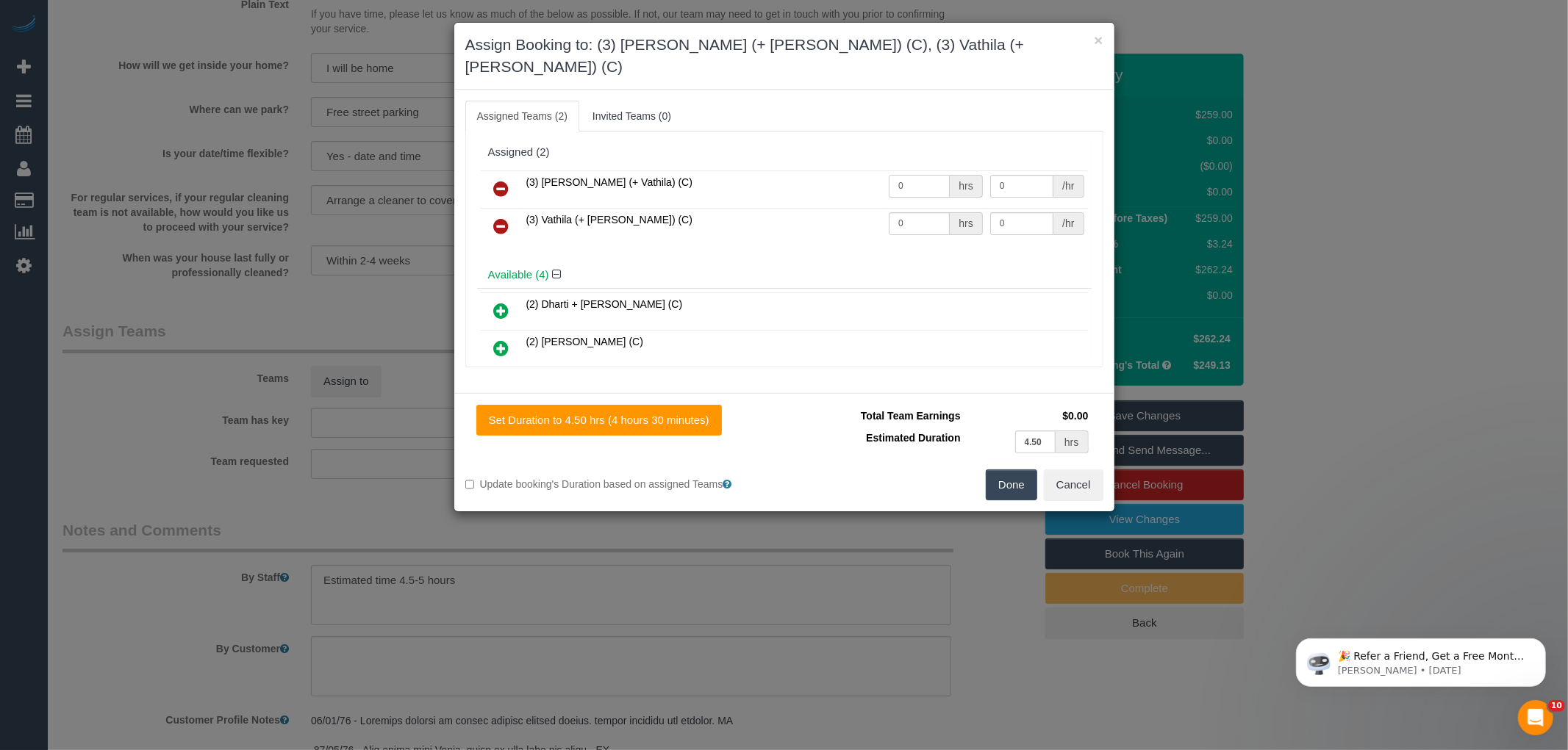
click at [910, 175] on input "0" at bounding box center [919, 185] width 61 height 22
type input "1"
click at [913, 213] on input "0" at bounding box center [919, 223] width 61 height 22
type input "1"
click at [1007, 175] on input "0" at bounding box center [1022, 185] width 63 height 22
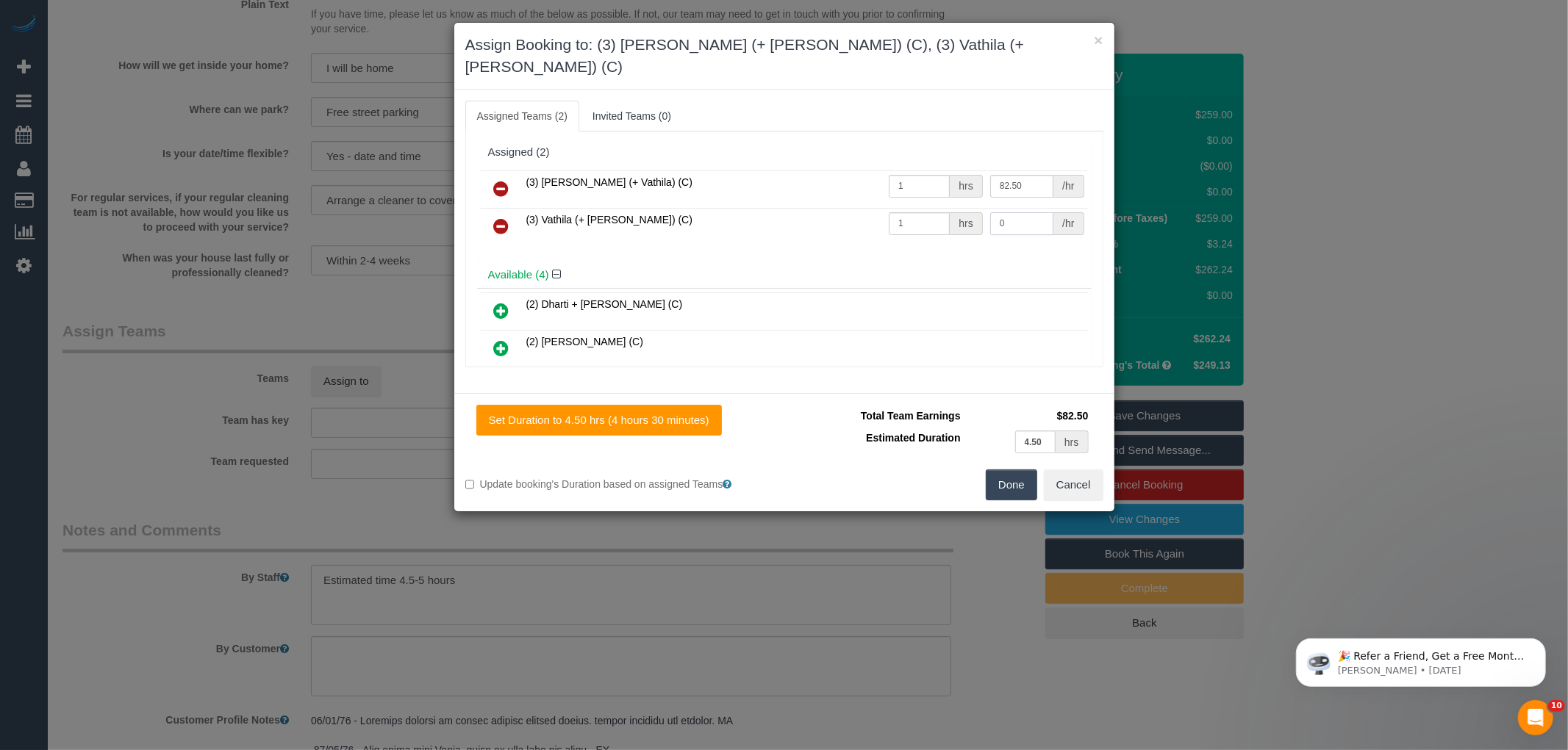
type input "82.5"
click at [1013, 213] on input "0" at bounding box center [1022, 223] width 63 height 22
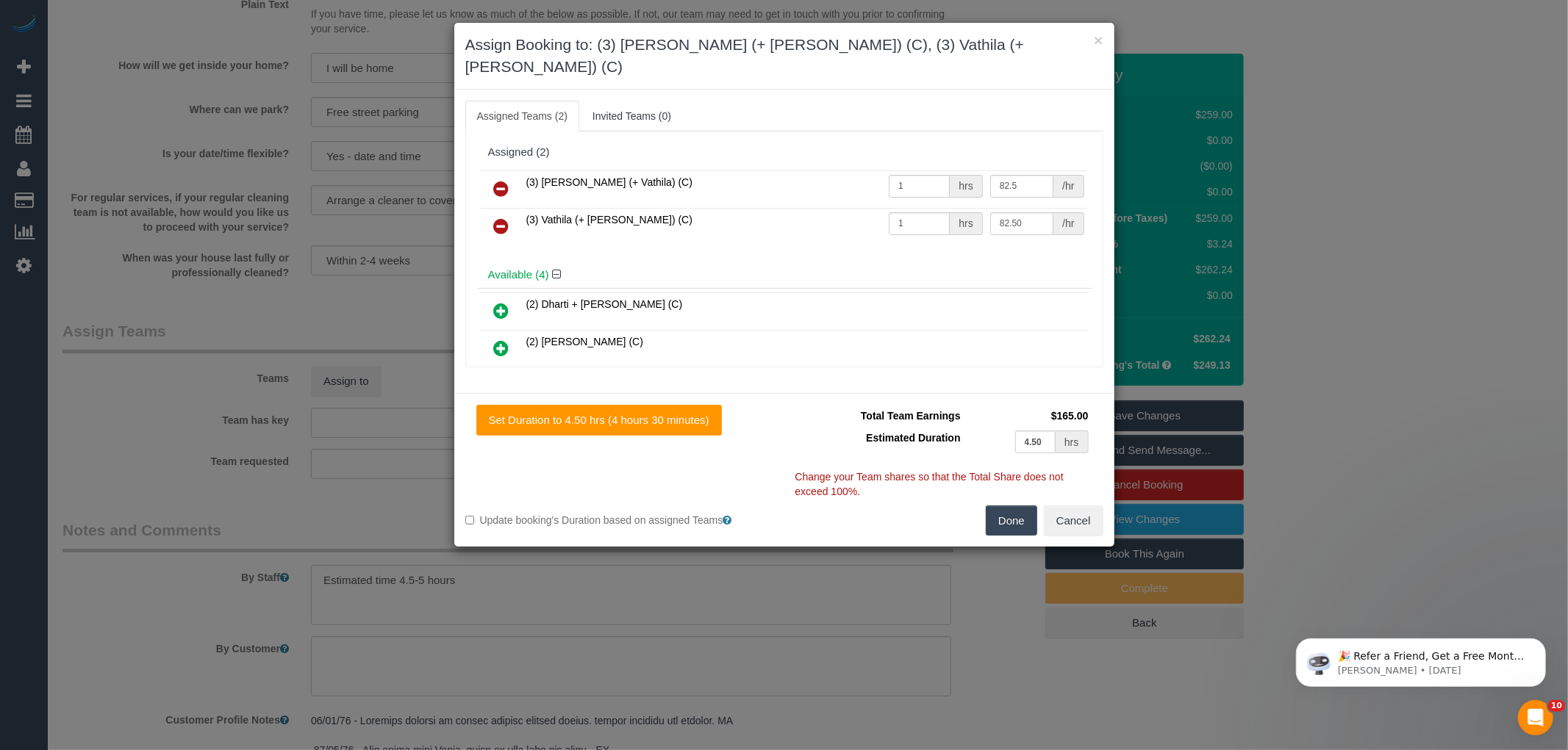
type input "82.5"
click at [1021, 505] on button "Done" at bounding box center [1012, 521] width 52 height 31
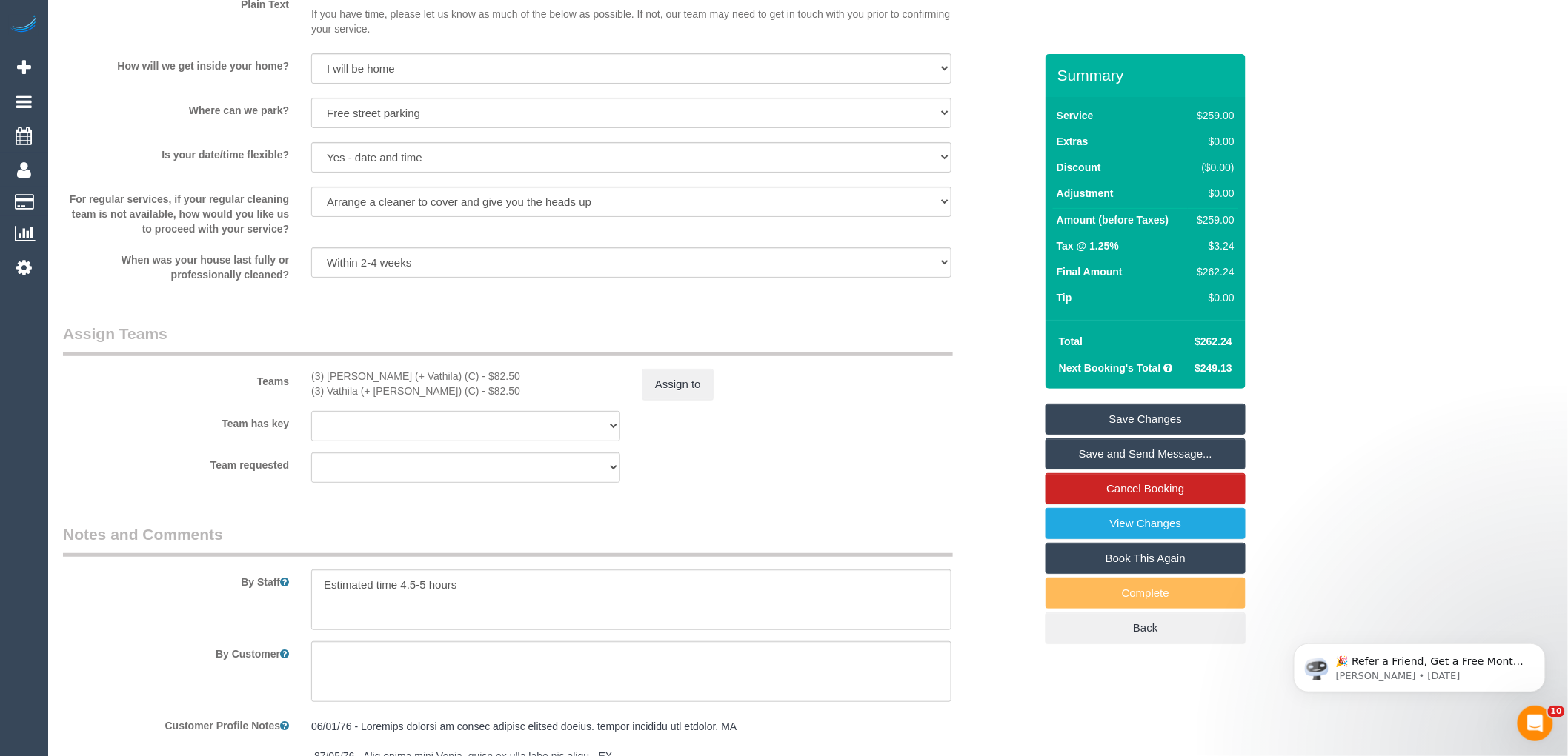
click at [987, 523] on div "× Assign Booking to: (3) [PERSON_NAME] (+ Vathila) (C), (3) Vathila (+ [PERSON_…" at bounding box center [784, 378] width 1568 height 756
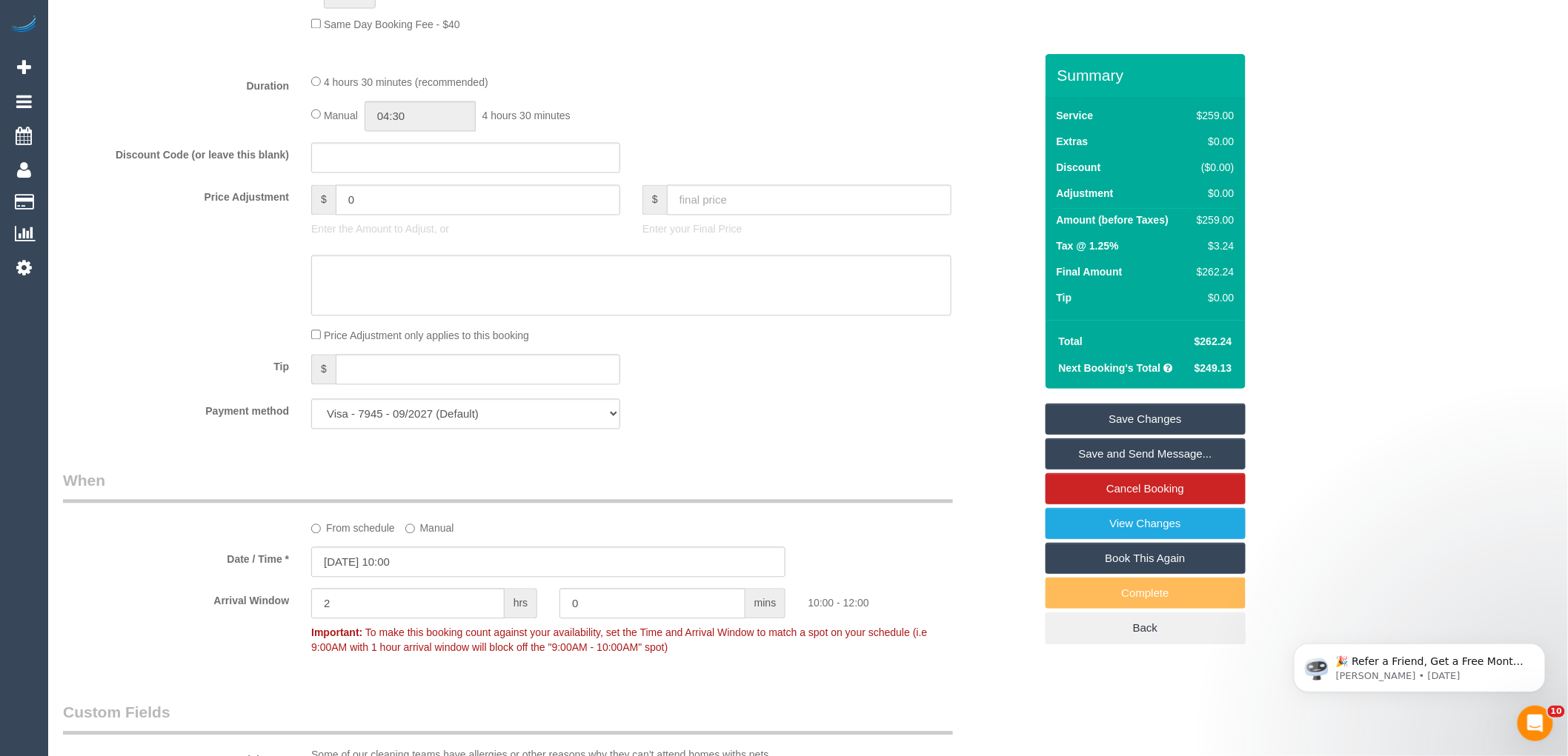
scroll to position [1006, 0]
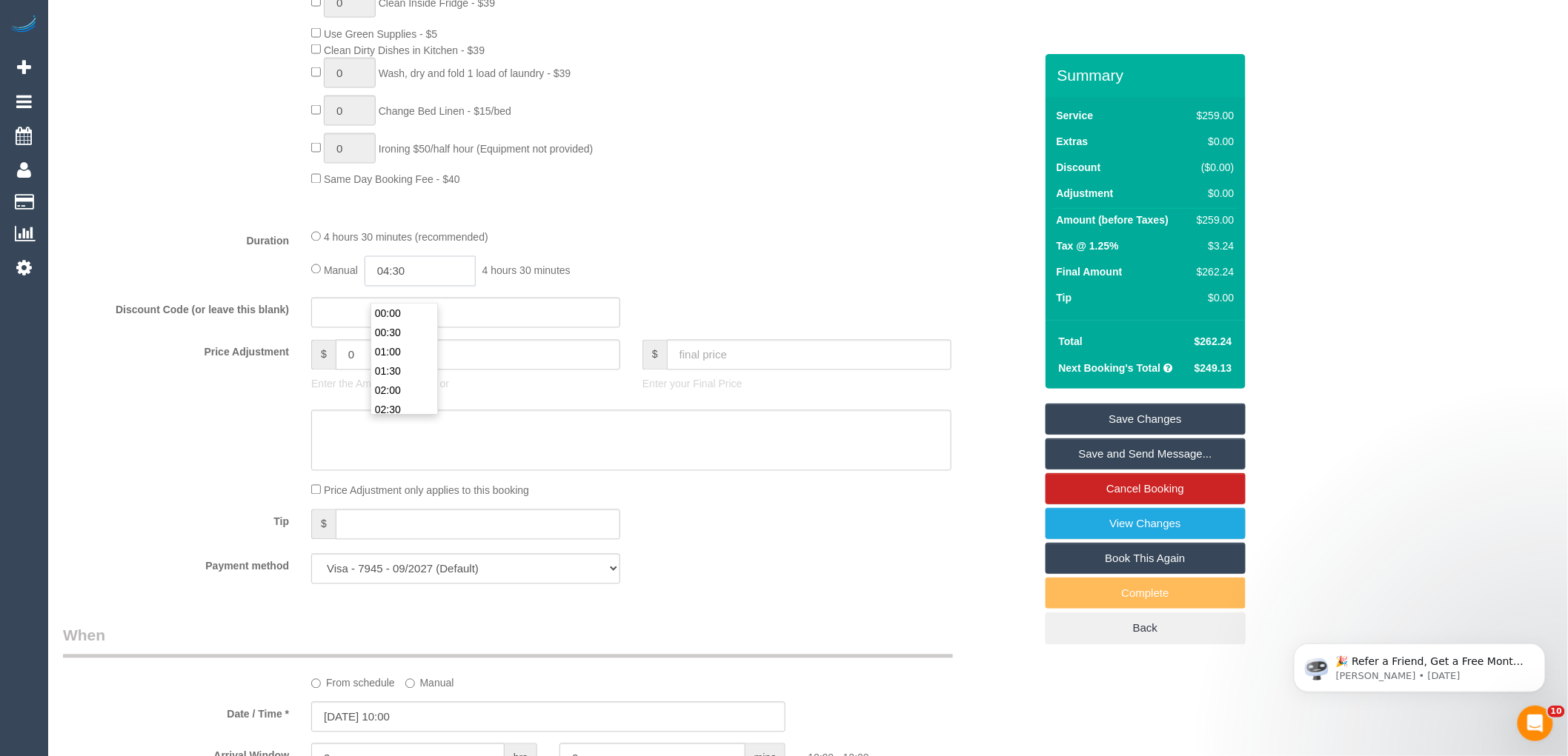
click at [443, 287] on input "04:30" at bounding box center [420, 271] width 111 height 30
type input "02:30"
click at [397, 319] on li "02:30" at bounding box center [404, 323] width 66 height 20
drag, startPoint x: 834, startPoint y: 227, endPoint x: 850, endPoint y: 220, distance: 17.5
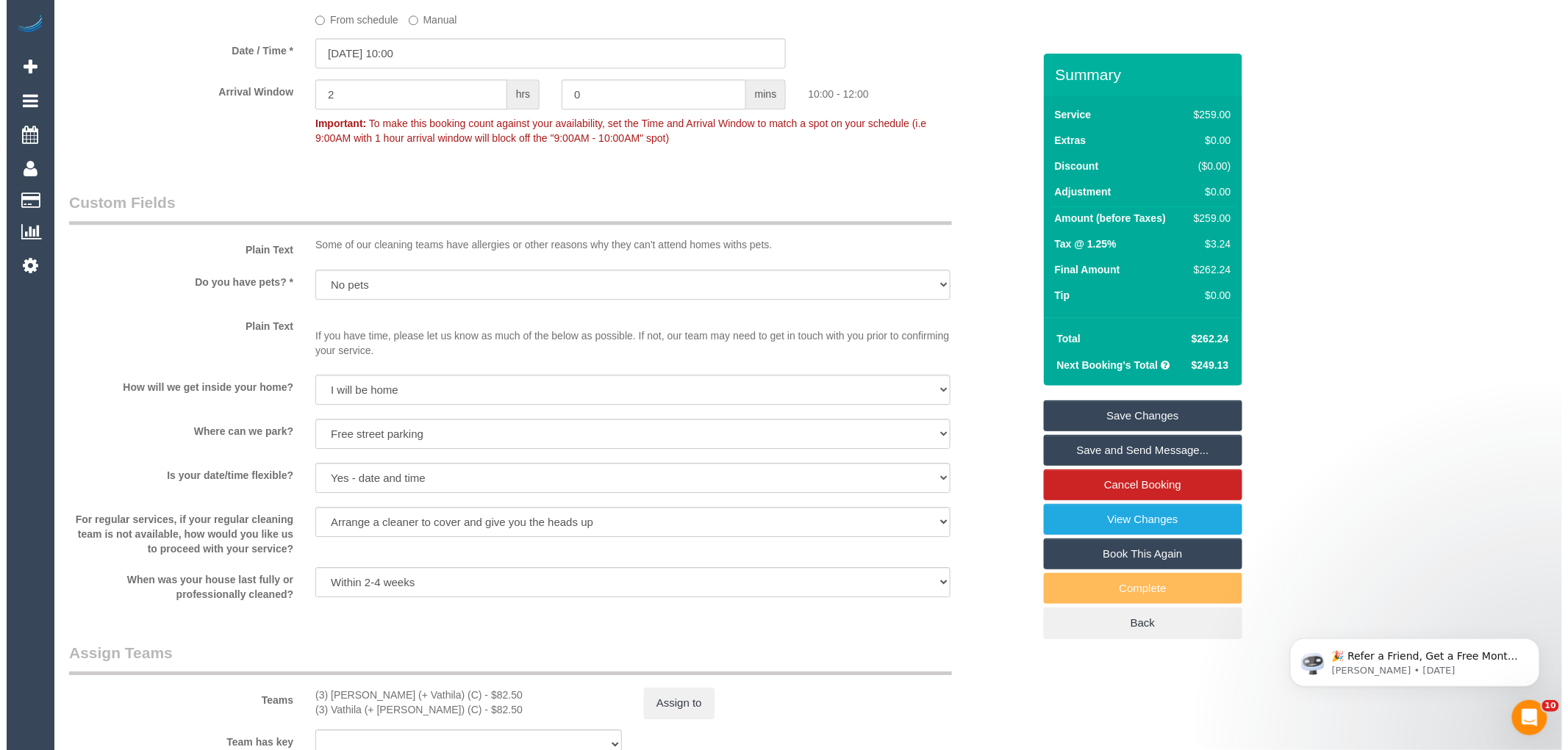
scroll to position [1959, 0]
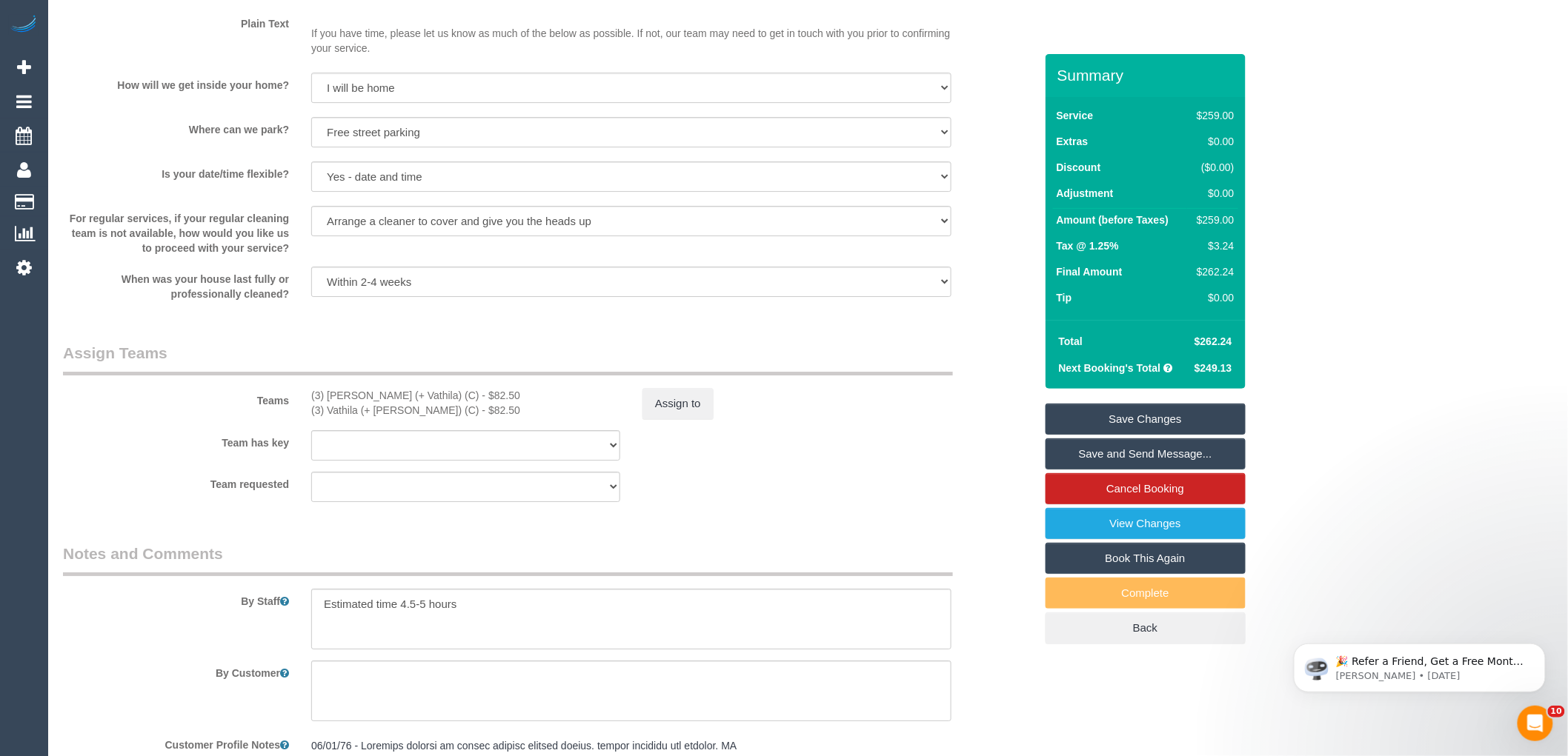
click at [1204, 455] on link "Save and Send Message..." at bounding box center [1144, 454] width 200 height 31
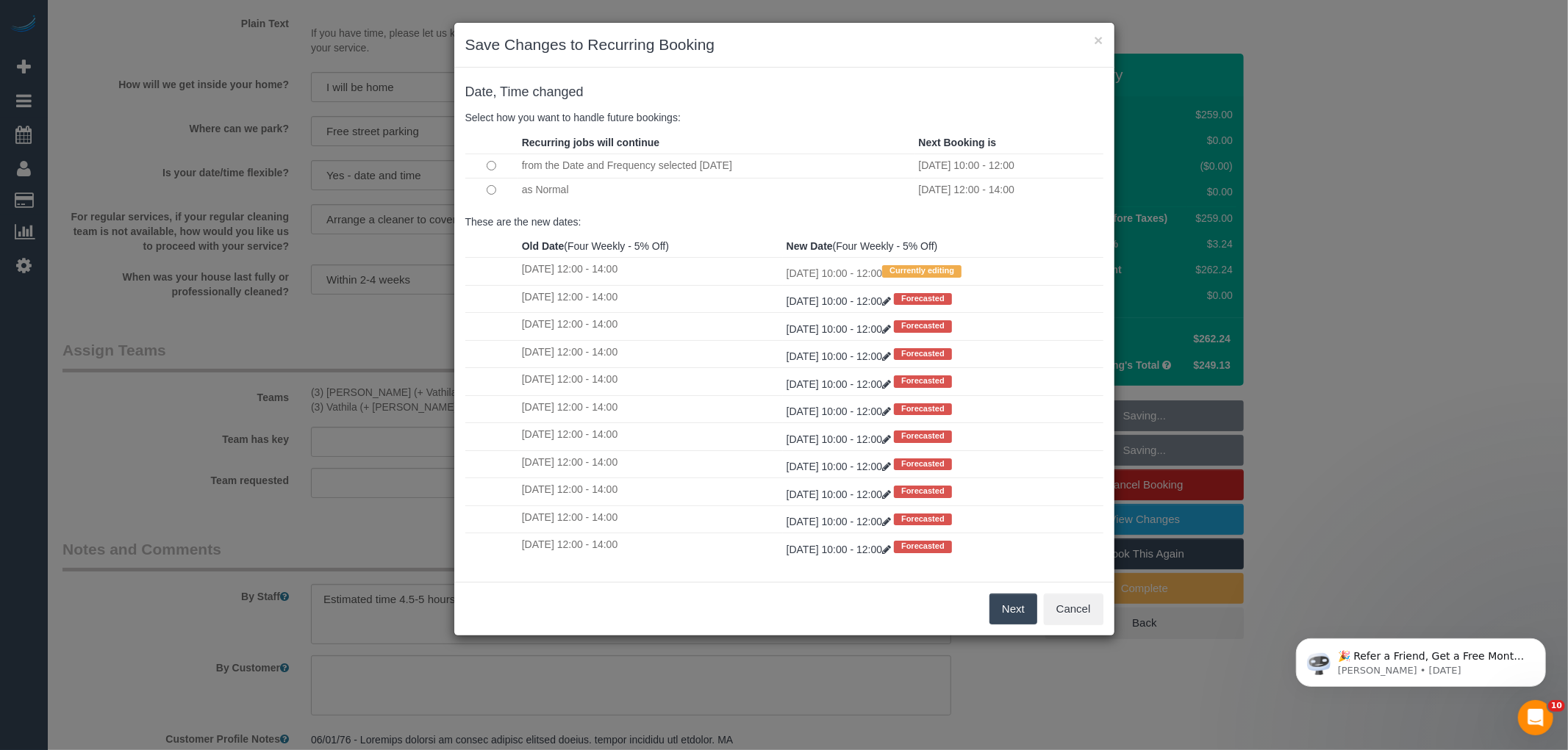
click at [1004, 604] on button "Next" at bounding box center [1013, 610] width 48 height 31
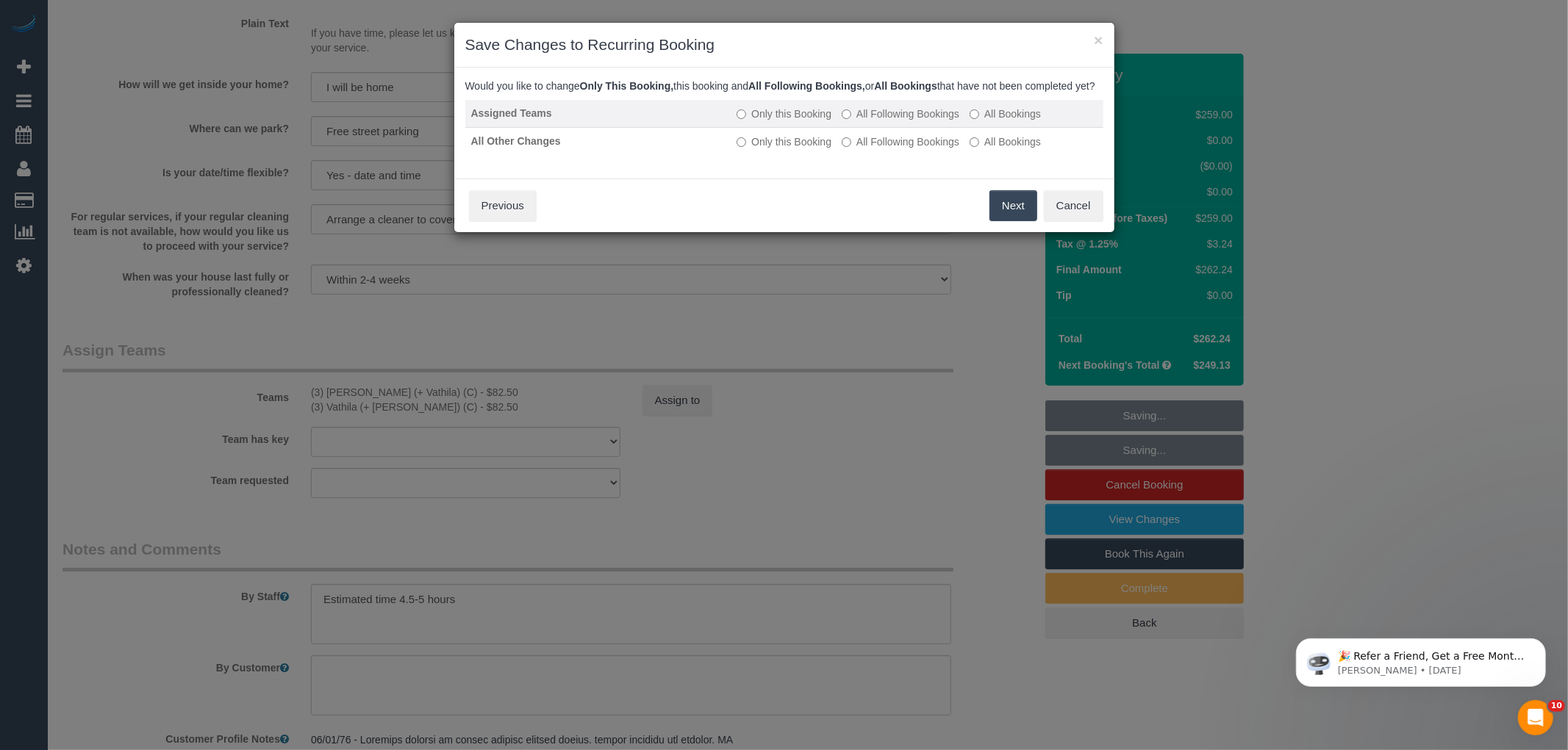
click at [945, 121] on label "All Following Bookings" at bounding box center [901, 113] width 118 height 15
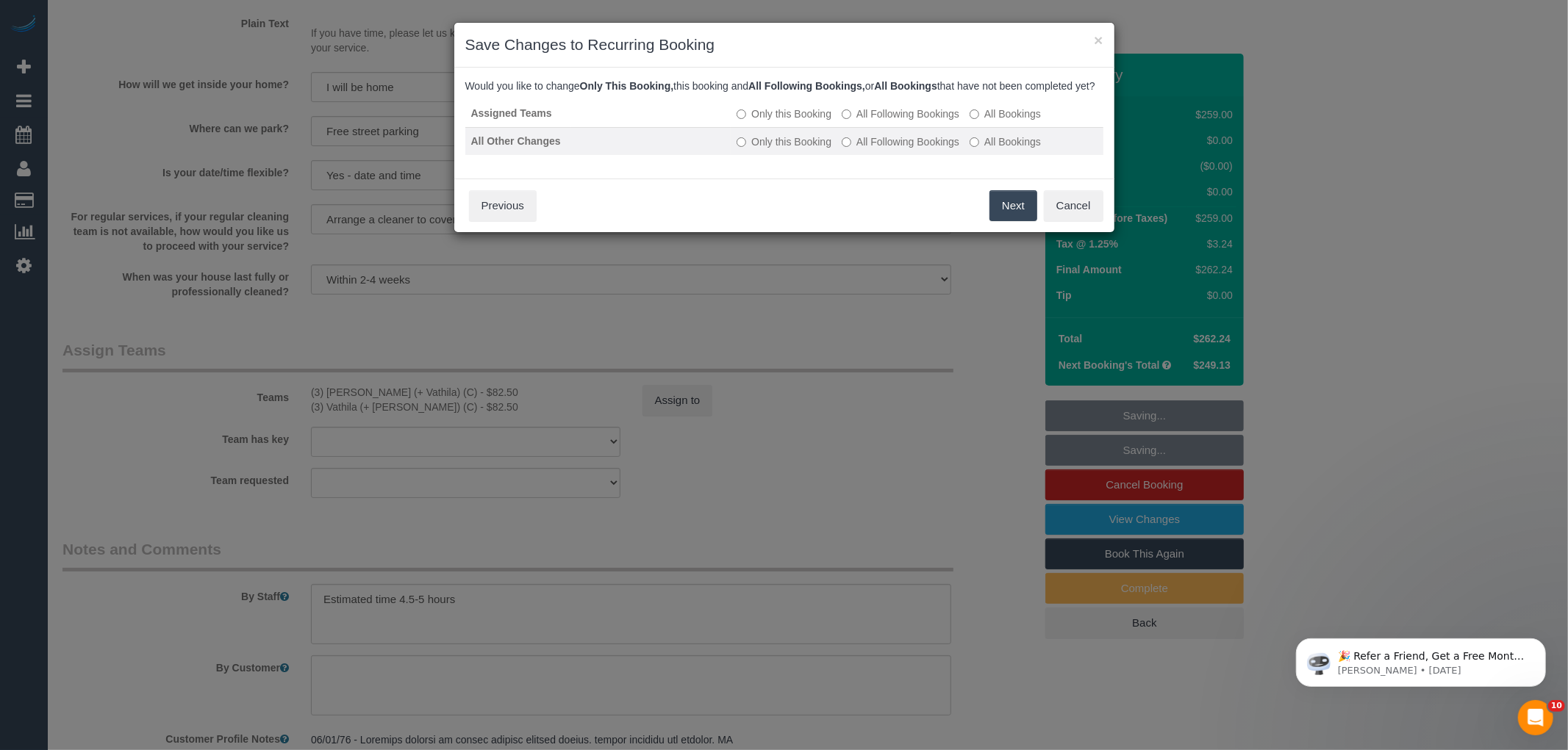
click at [943, 149] on label "All Following Bookings" at bounding box center [901, 141] width 118 height 15
click at [995, 219] on button "Save" at bounding box center [1012, 206] width 50 height 31
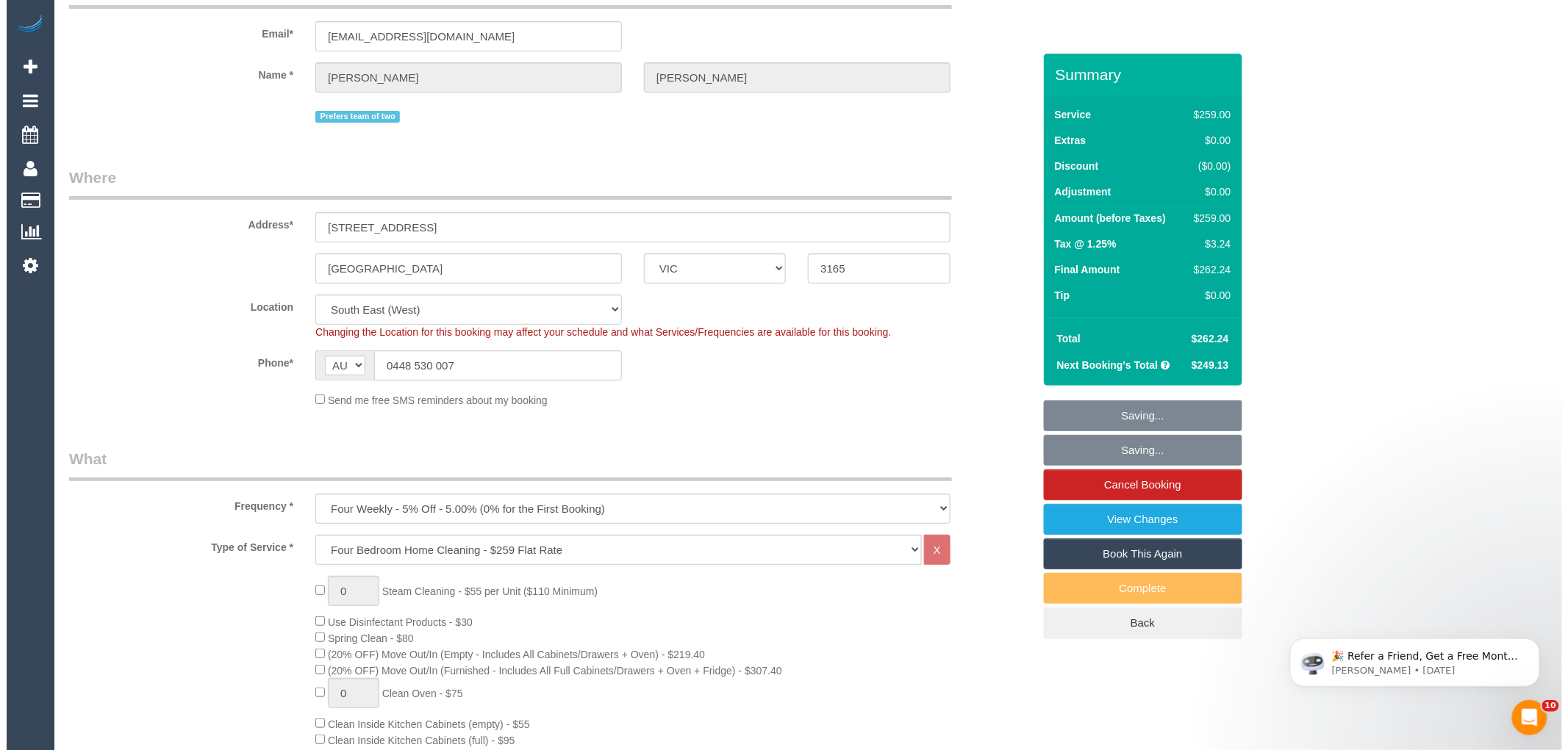
scroll to position [0, 0]
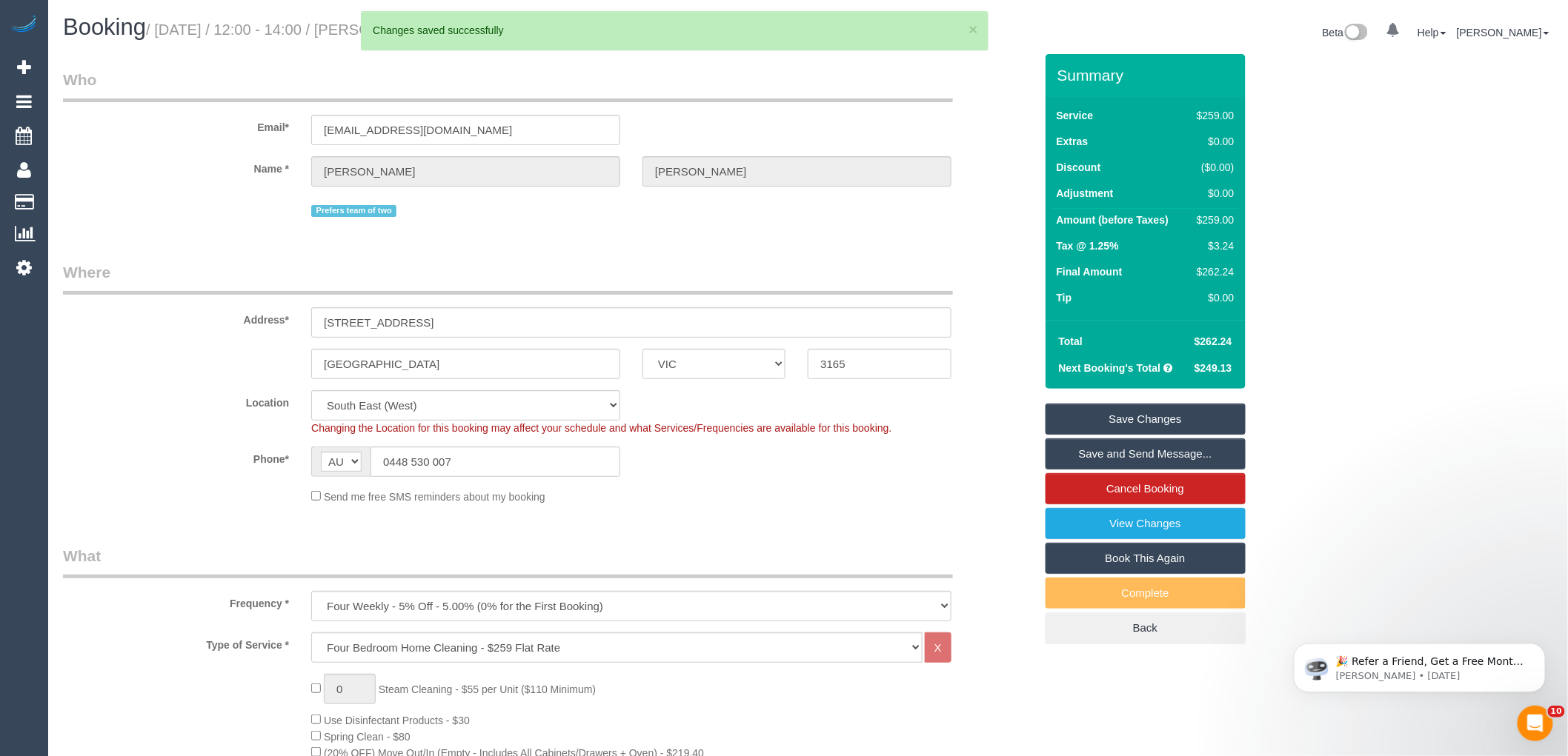
drag, startPoint x: 484, startPoint y: 31, endPoint x: 420, endPoint y: 27, distance: 64.1
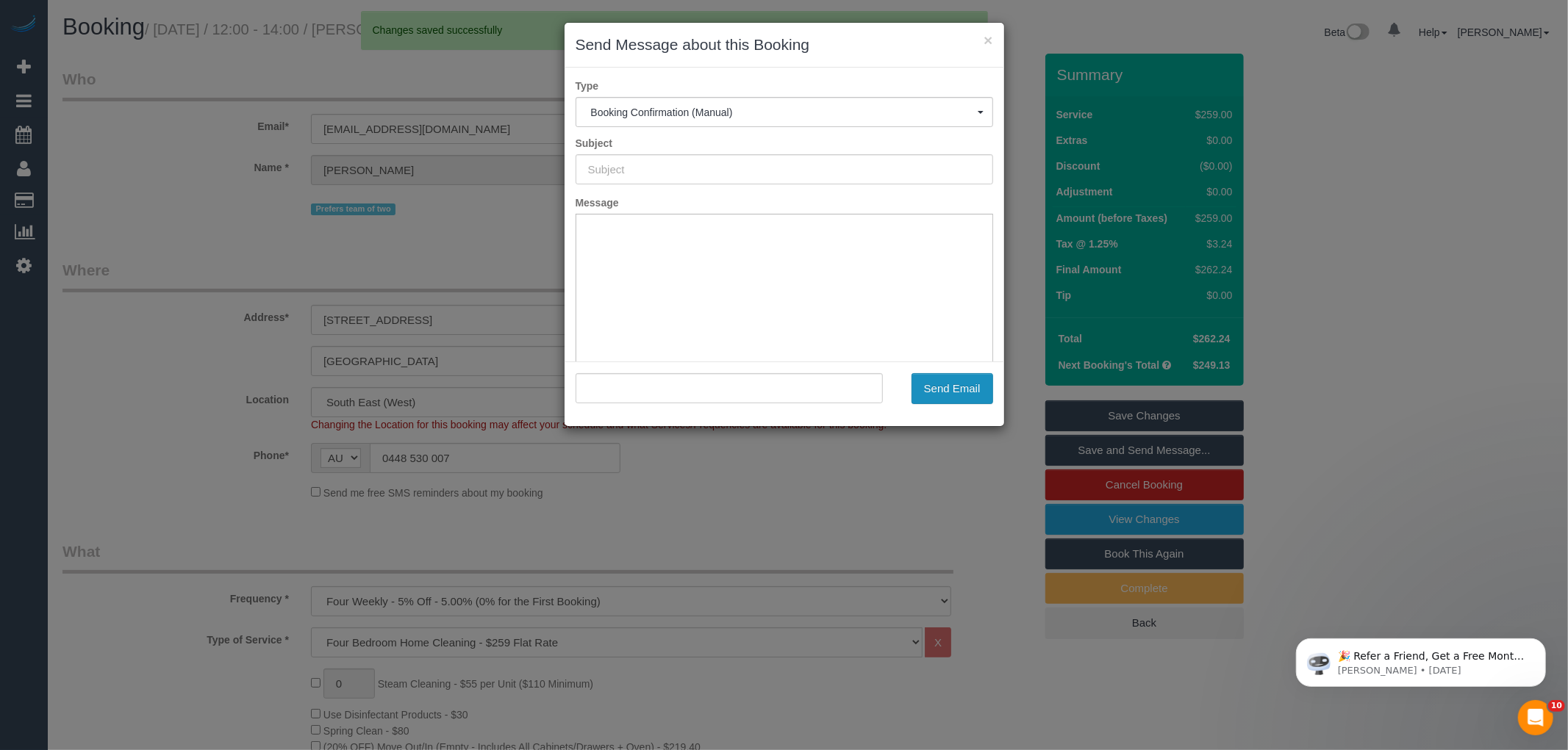
type input "Booking Confirmed"
type input ""[PERSON_NAME]" <[EMAIL_ADDRESS][DOMAIN_NAME]>"
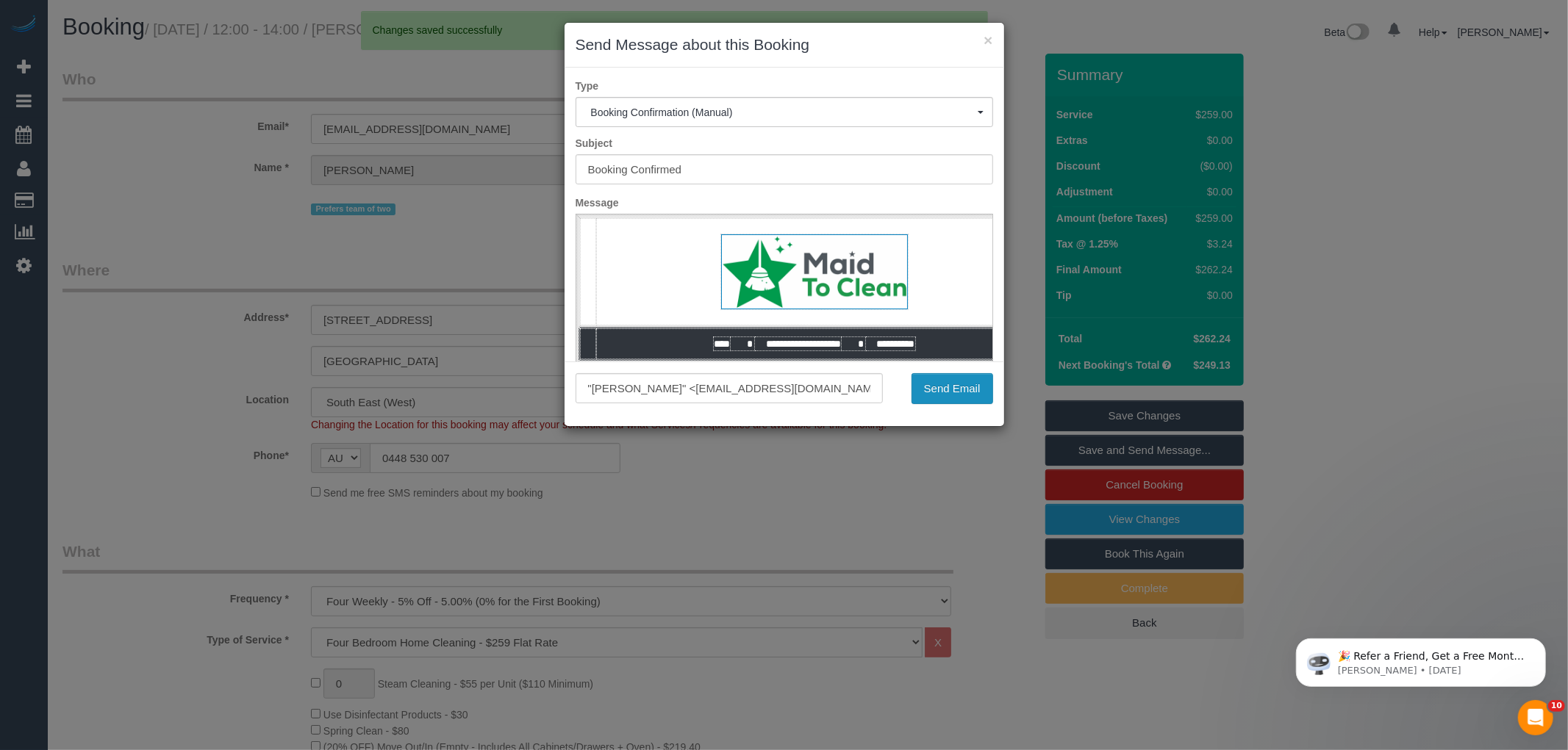
drag, startPoint x: 950, startPoint y: 390, endPoint x: 210, endPoint y: 55, distance: 812.3
click at [950, 390] on button "Send Email" at bounding box center [952, 389] width 82 height 31
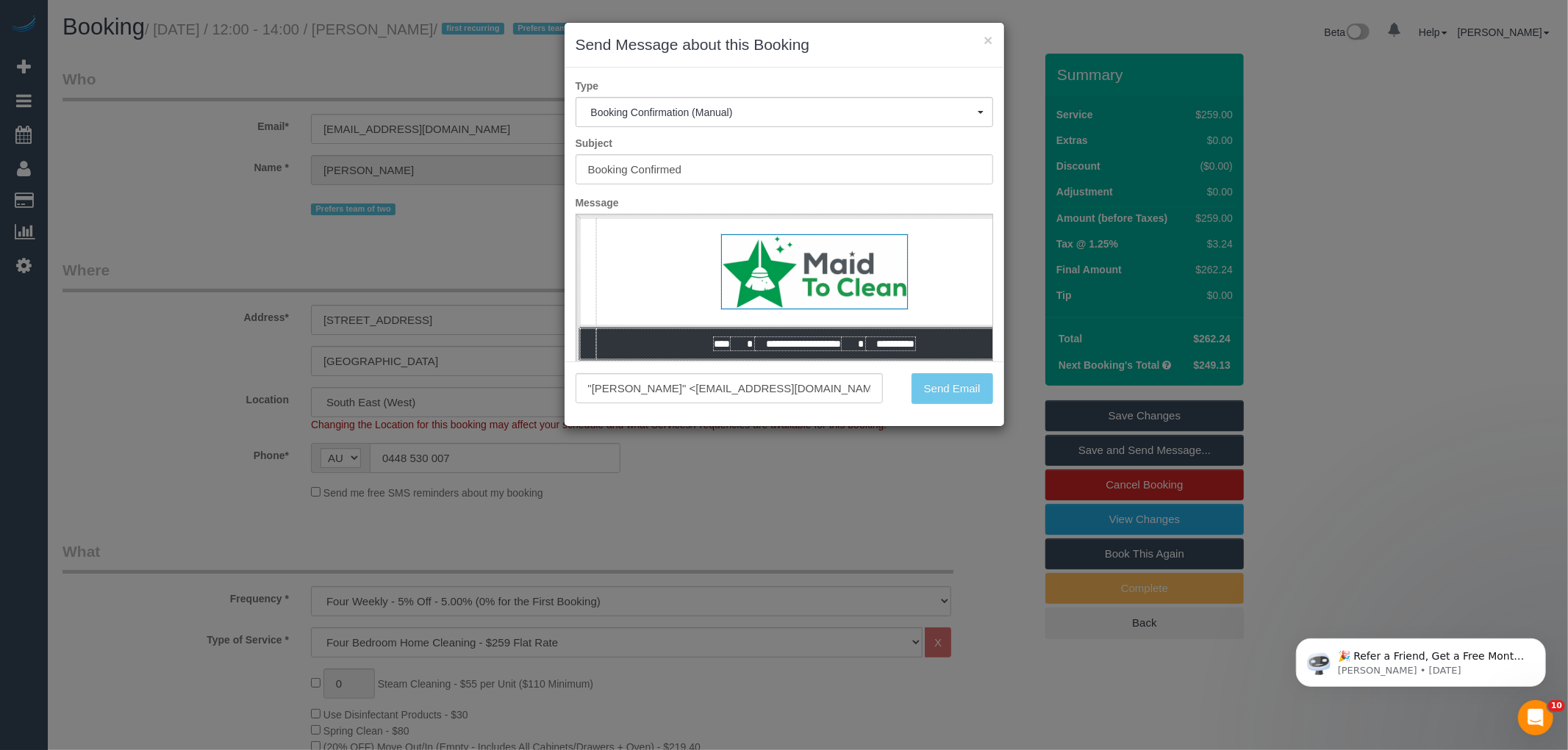
click at [375, 78] on div "× Send Message about this Booking Type Booking Confirmation (Manual) Booking Co…" at bounding box center [784, 375] width 1568 height 750
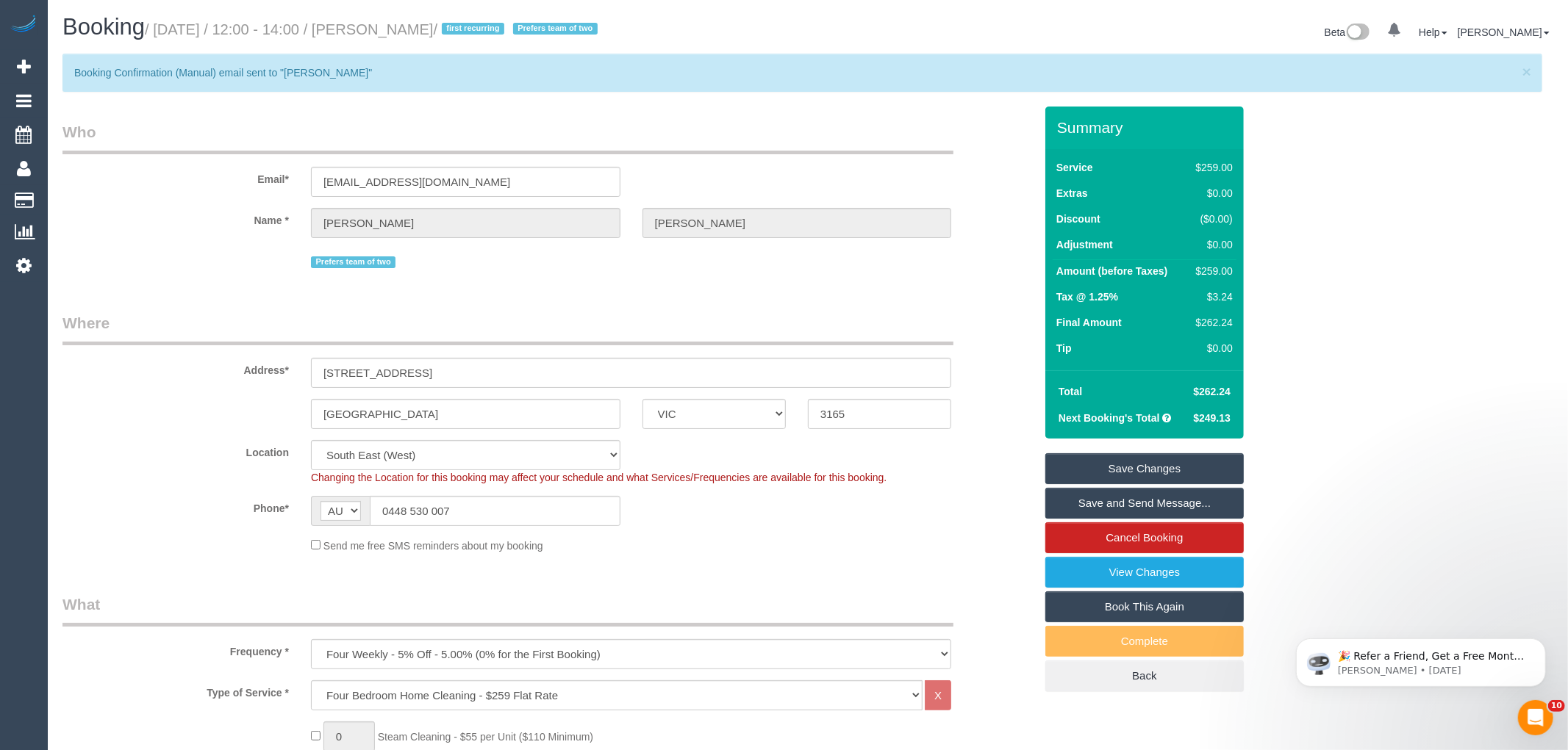
click at [380, 25] on div "× Send Message about this Booking Type Booking Confirmation (Manual) Booking Co…" at bounding box center [784, 375] width 1568 height 750
drag, startPoint x: 380, startPoint y: 25, endPoint x: 451, endPoint y: 26, distance: 71.0
click at [451, 26] on small "/ [DATE] / 12:00 - 14:00 / [PERSON_NAME] / first recurring Prefers team of two" at bounding box center [373, 29] width 458 height 17
copy small "[PERSON_NAME]"
